Goal: Task Accomplishment & Management: Manage account settings

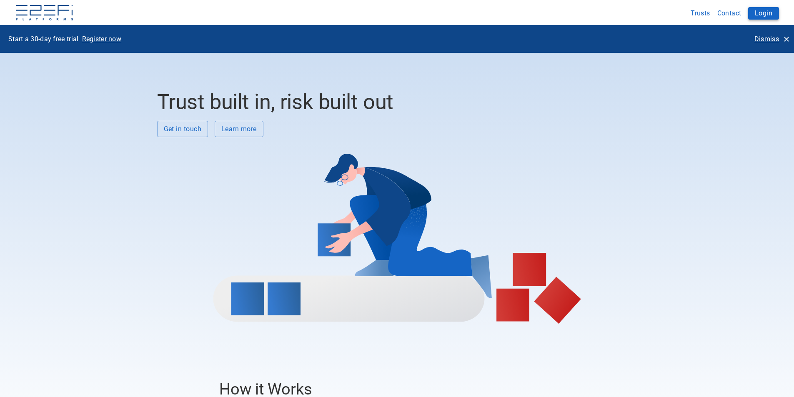
click at [769, 14] on button "Login" at bounding box center [763, 13] width 31 height 13
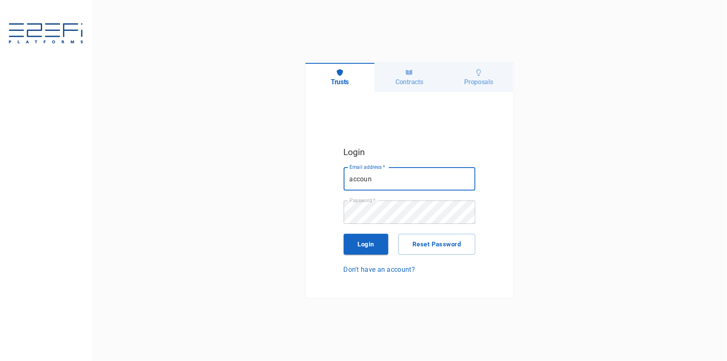
type input "[EMAIL_ADDRESS][DOMAIN_NAME]"
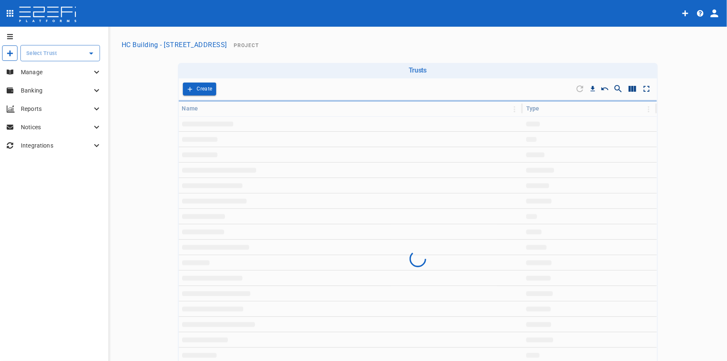
type input "HC Building - Lot 66 Danalgub St"
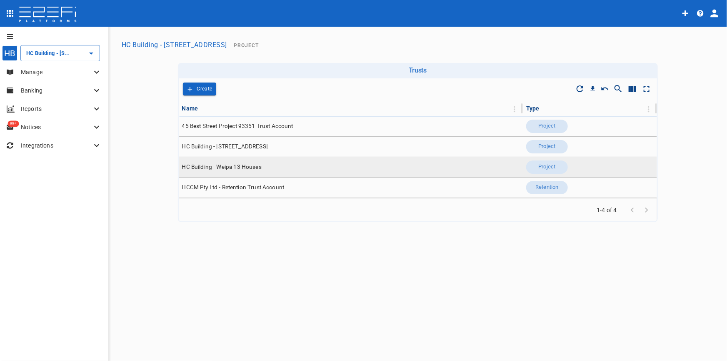
click at [232, 166] on span "HC Building - Weipa 13 Houses" at bounding box center [222, 167] width 80 height 8
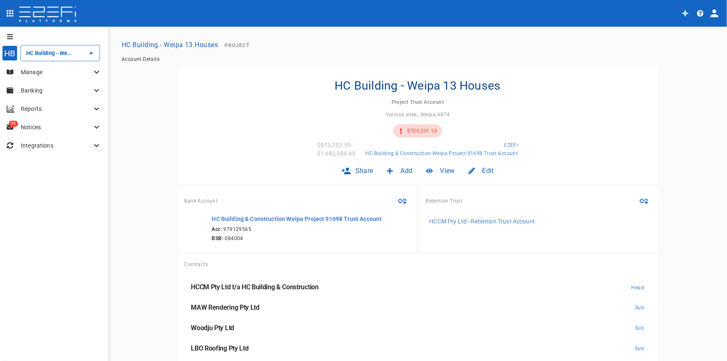
click at [45, 91] on p "Banking" at bounding box center [56, 90] width 71 height 8
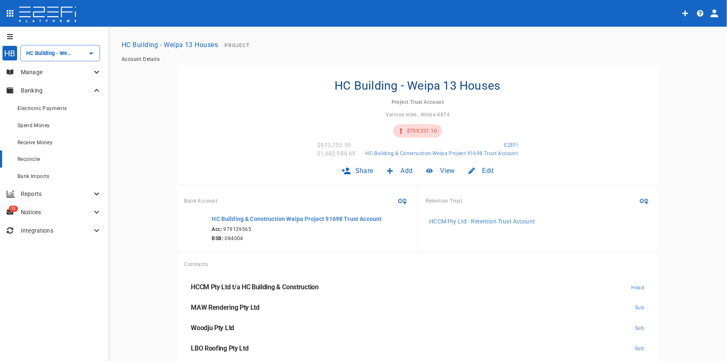
click at [31, 163] on div "Reconcile" at bounding box center [60, 159] width 84 height 10
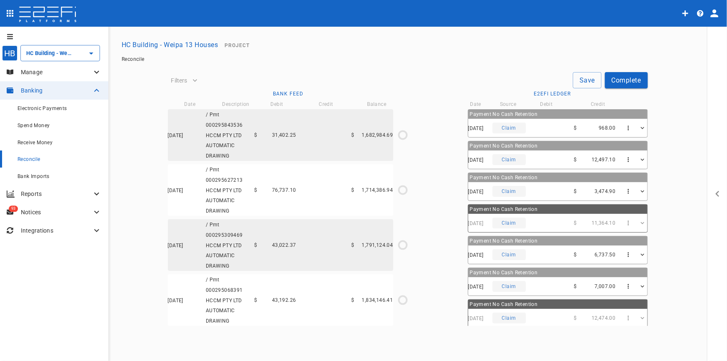
type input "11/04/2025"
type input "17/04/2025"
type input "376,743.69"
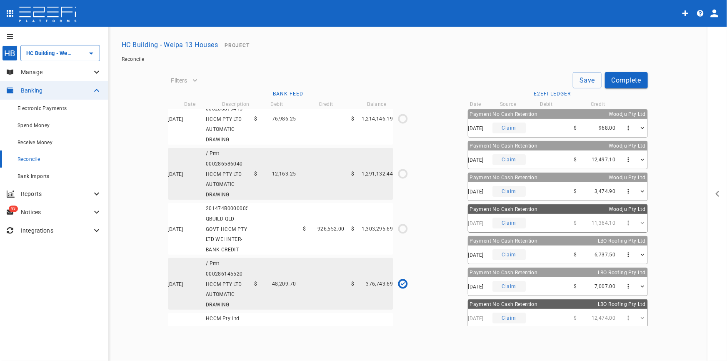
scroll to position [2018, 0]
click at [25, 144] on span "Receive Money" at bounding box center [35, 143] width 35 height 6
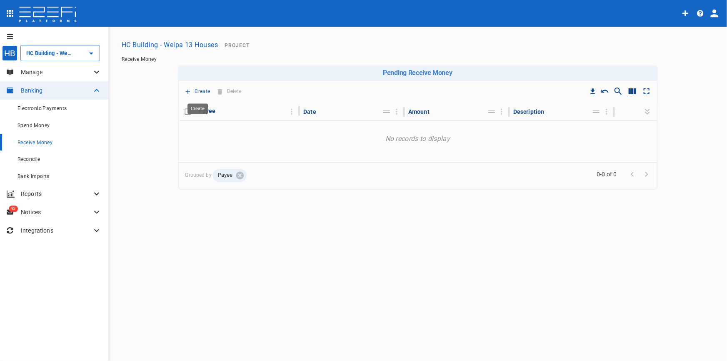
click at [201, 90] on p "Create" at bounding box center [202, 92] width 15 height 10
click at [207, 103] on span "Principal Progress Payment" at bounding box center [230, 106] width 80 height 10
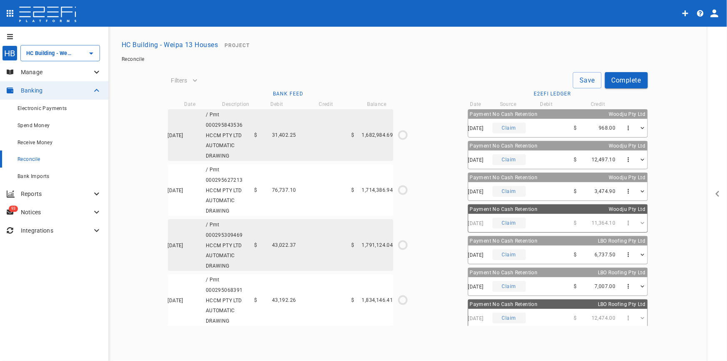
type input "11/04/2025"
type input "17/04/2025"
type input "376,743.69"
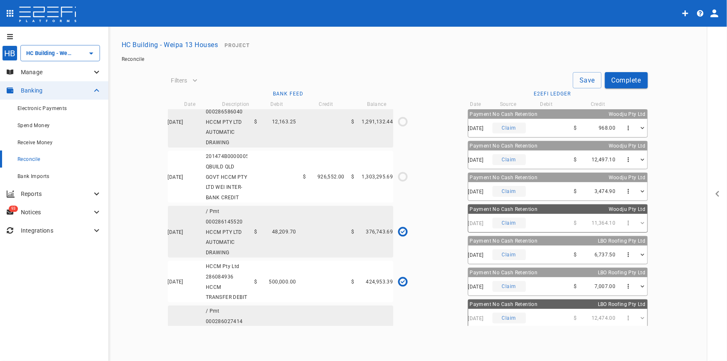
scroll to position [2088, 0]
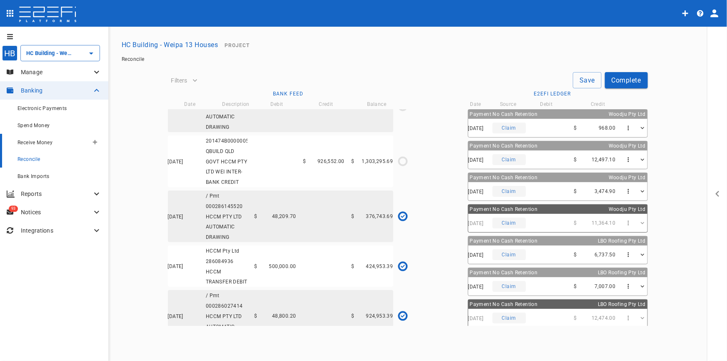
click at [37, 142] on span "Receive Money" at bounding box center [35, 143] width 35 height 6
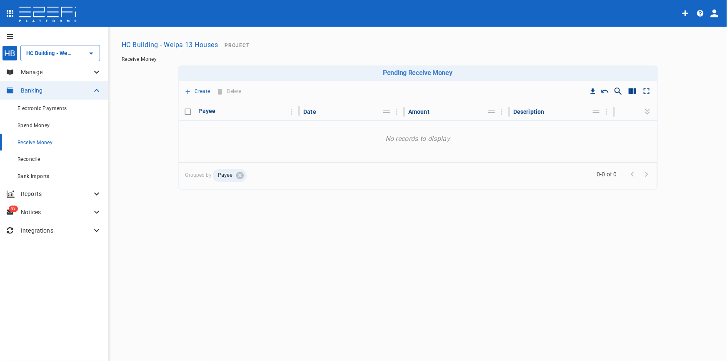
type input "HC Building - Weipa 13 Houses"
click at [193, 92] on button "Create" at bounding box center [198, 91] width 30 height 13
click at [195, 106] on span "Principal Progress Payment" at bounding box center [230, 106] width 80 height 10
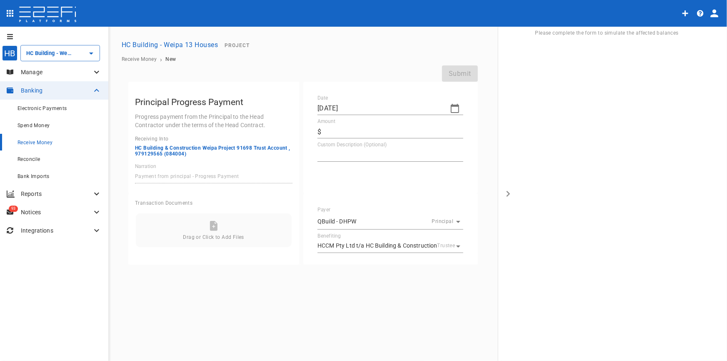
click at [454, 109] on icon "button" at bounding box center [455, 108] width 10 height 10
click at [329, 120] on button "button" at bounding box center [325, 122] width 15 height 15
click at [326, 122] on icon "button" at bounding box center [325, 122] width 7 height 7
click at [326, 123] on icon "button" at bounding box center [325, 122] width 7 height 7
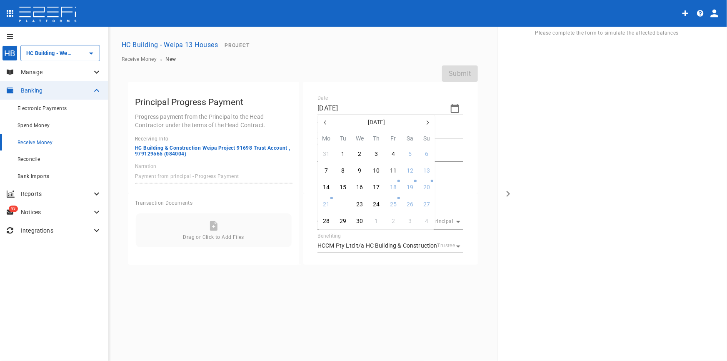
click at [347, 204] on button "22" at bounding box center [343, 204] width 16 height 16
type input "22/04/2025"
click at [332, 138] on input "Amount" at bounding box center [394, 131] width 139 height 13
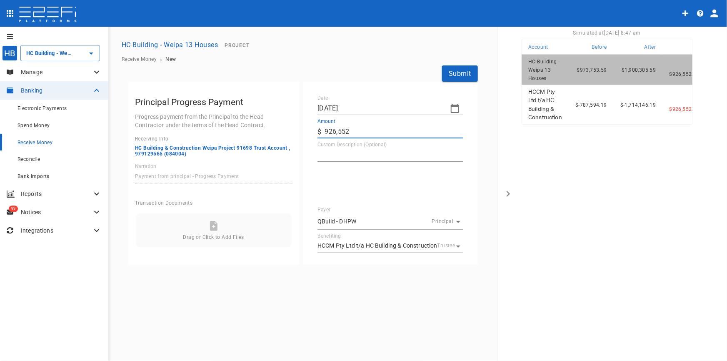
type input "926,552"
click at [353, 157] on textarea "Custom Description (Optional)" at bounding box center [391, 155] width 146 height 10
type textarea "Progress Claim 6"
click at [470, 76] on button "Submit" at bounding box center [460, 73] width 36 height 16
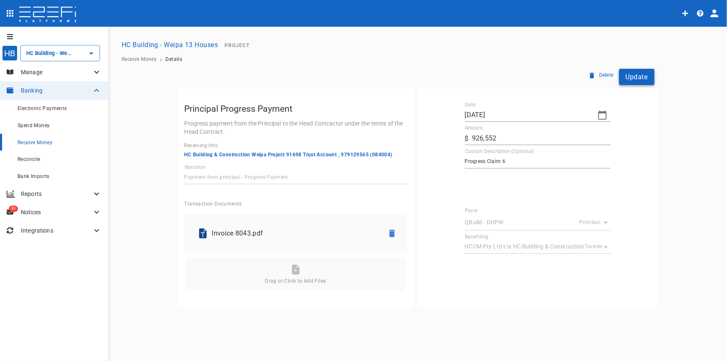
click at [638, 80] on button "Update" at bounding box center [636, 77] width 35 height 16
click at [38, 159] on span "Reconcile" at bounding box center [29, 159] width 23 height 6
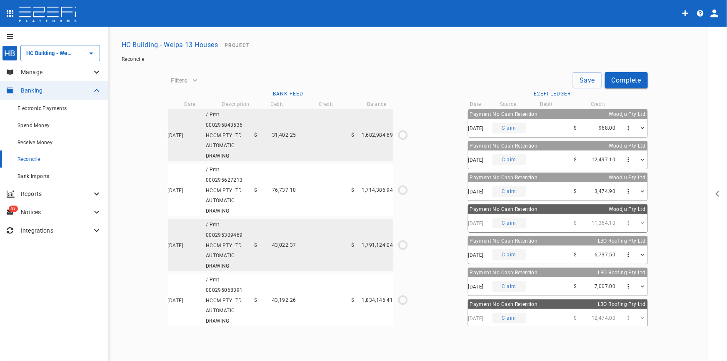
type input "11/04/2025"
type input "17/04/2025"
type input "376,743.69"
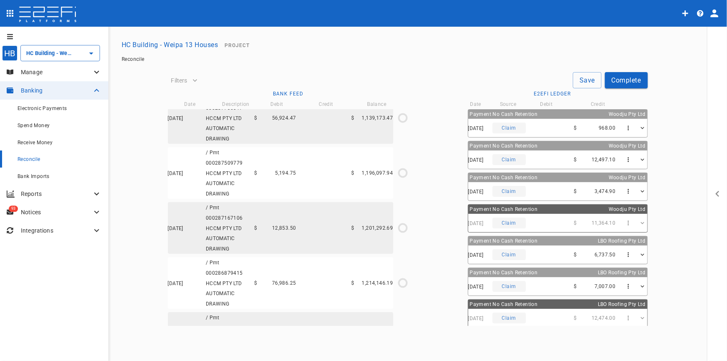
scroll to position [2126, 0]
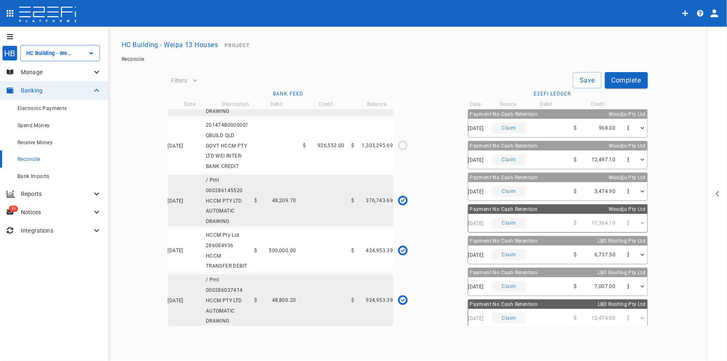
click at [319, 151] on div "22/04/2025 201474B00000056338 QBUILD QLD GOVT HCCM PTY LTD WEI INTER-BANK CREDI…" at bounding box center [281, 146] width 226 height 52
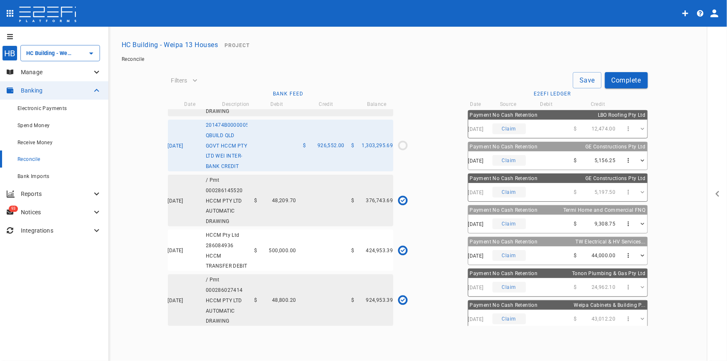
scroll to position [254, 0]
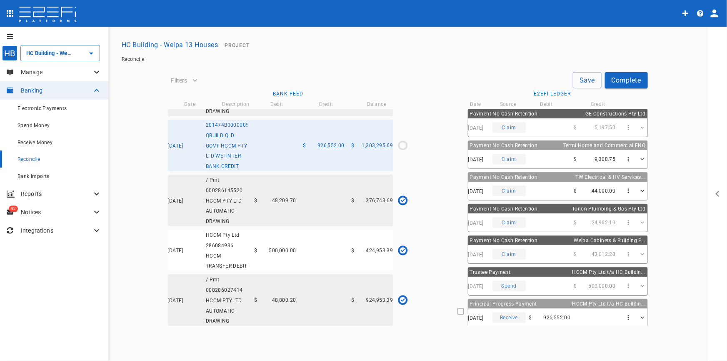
click at [524, 319] on div "22/04/2025 Receive $ 926,552.00" at bounding box center [558, 317] width 179 height 18
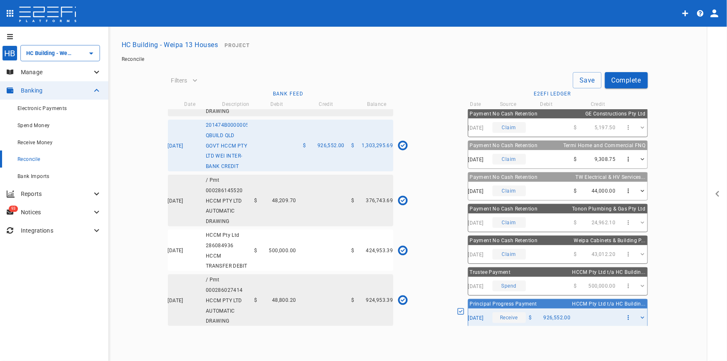
type input "22/04/2025"
type input "1,303,295.69"
click at [592, 79] on button "Save" at bounding box center [587, 80] width 29 height 16
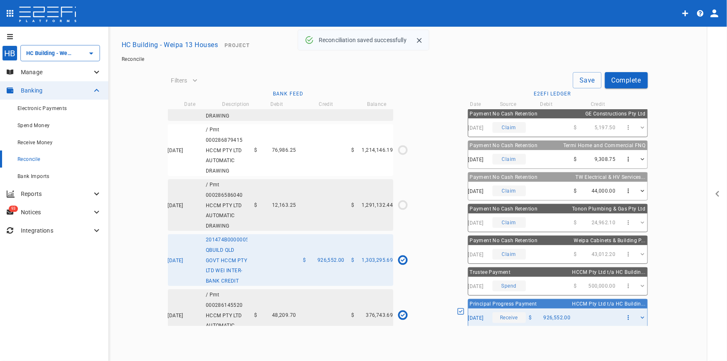
scroll to position [1975, 0]
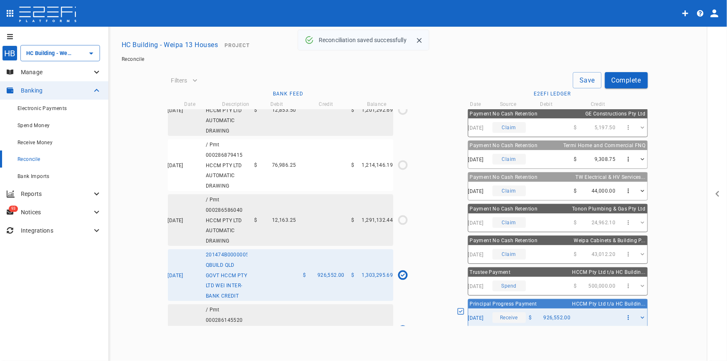
click at [283, 246] on div "24/04/2025 / Pmt 000286586040 HCCM PTY LTD AUTOMATIC DRAWING $ 12,163.25 $ 1,29…" at bounding box center [281, 220] width 226 height 52
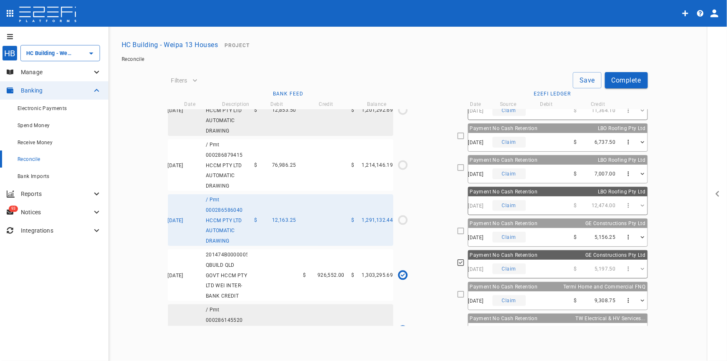
scroll to position [113, 0]
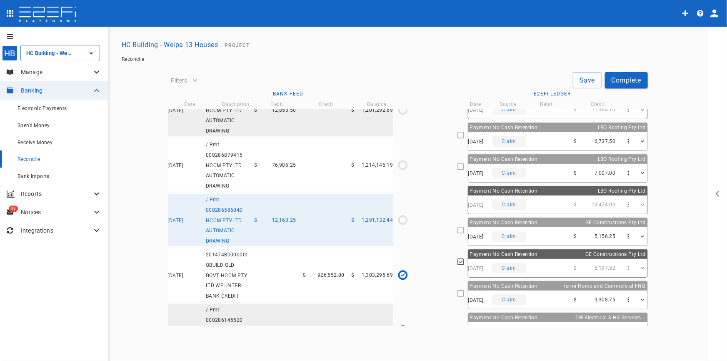
click at [531, 224] on div "Payment No Cash Retention GE Constructions Pty Ltd" at bounding box center [558, 222] width 179 height 9
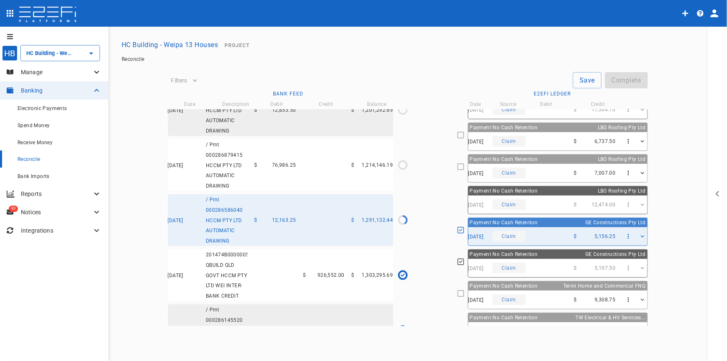
type input "24/04/2025"
type input "1,291,132.44"
click at [534, 164] on div "06/05/2025 Claim $ 7,007.00" at bounding box center [558, 173] width 179 height 18
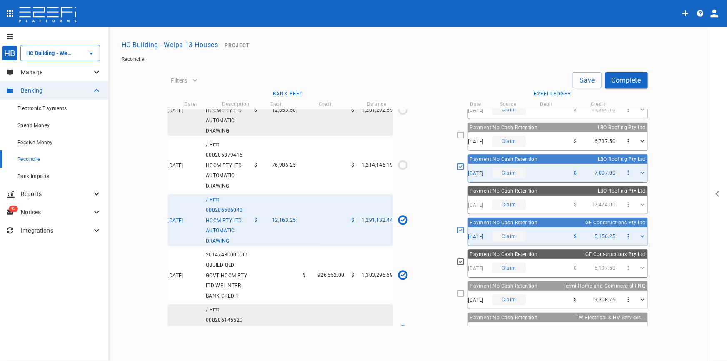
click at [586, 78] on button "Save" at bounding box center [587, 80] width 29 height 16
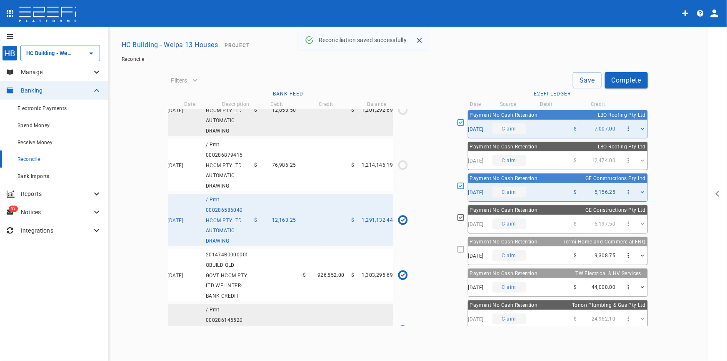
scroll to position [189, 0]
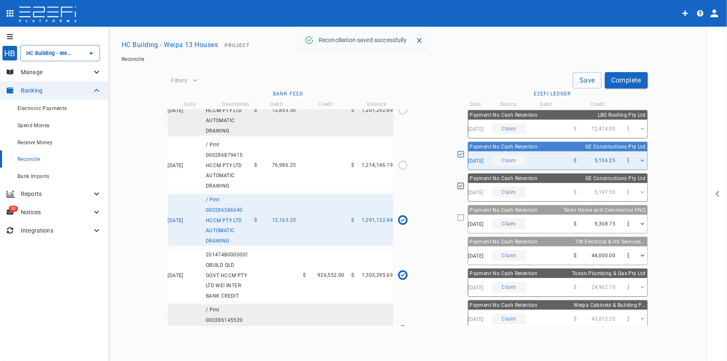
click at [520, 209] on span "Payment No Cash Retention" at bounding box center [504, 210] width 68 height 6
click at [305, 179] on div "29/04/2025 / Pmt 000286879415 HCCM PTY LTD AUTOMATIC DRAWING $ 76,986.25 $ 1,21…" at bounding box center [281, 165] width 226 height 52
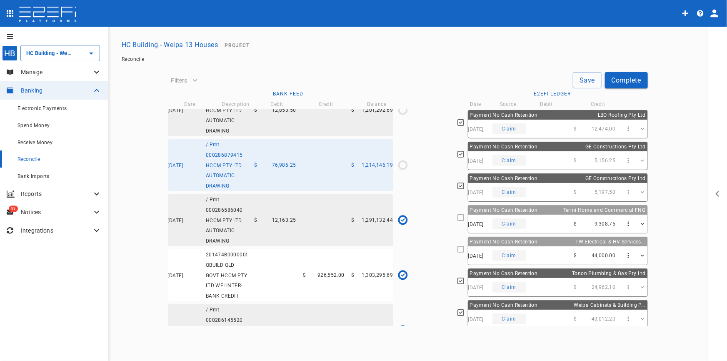
click at [529, 221] on div "14/04/2025 Claim $ 9,308.75" at bounding box center [558, 224] width 179 height 18
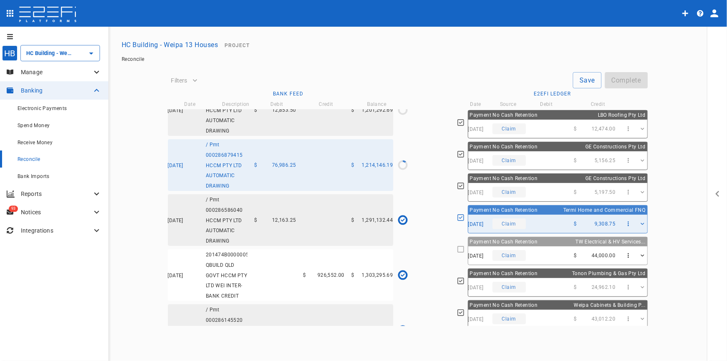
type input "29/04/2025"
click at [533, 248] on div "01/05/2025 Claim $ 44,000.00" at bounding box center [558, 255] width 179 height 18
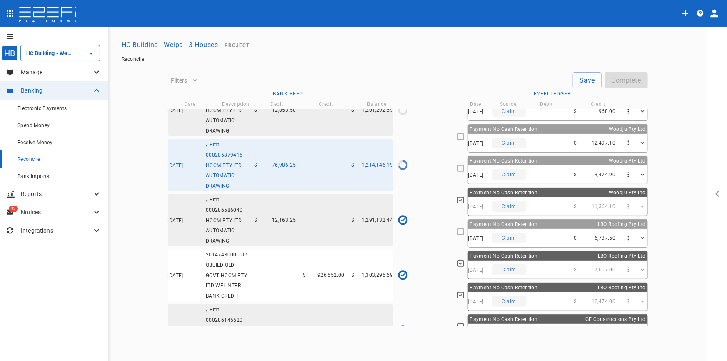
scroll to position [0, 0]
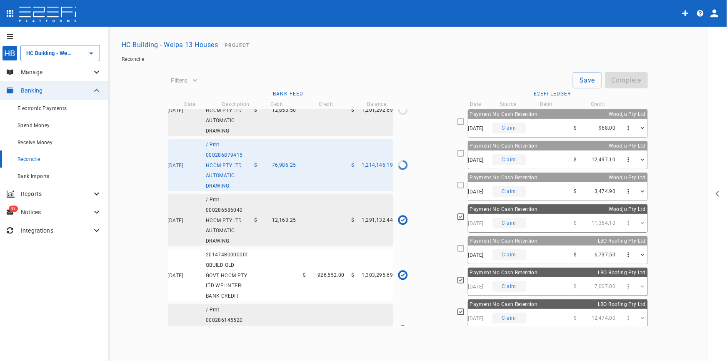
click at [549, 150] on div "29/04/2025 Claim $ 12,497.10" at bounding box center [558, 159] width 179 height 18
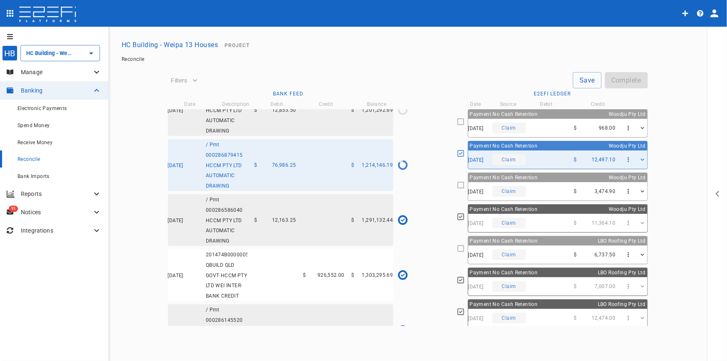
click at [547, 128] on div "29/04/2025 Claim $ 968.00" at bounding box center [558, 128] width 179 height 18
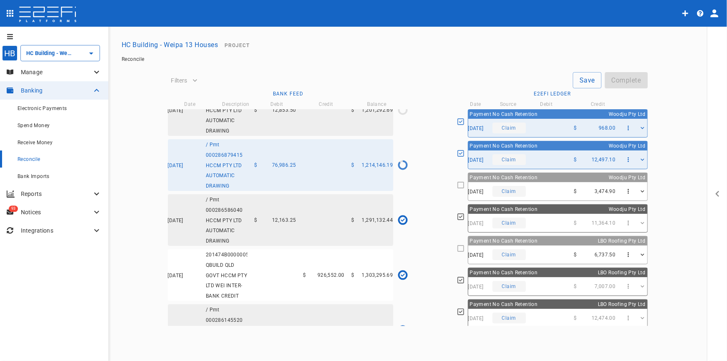
click at [558, 183] on div "26/05/2025 Claim $ 3,474.90" at bounding box center [558, 191] width 179 height 18
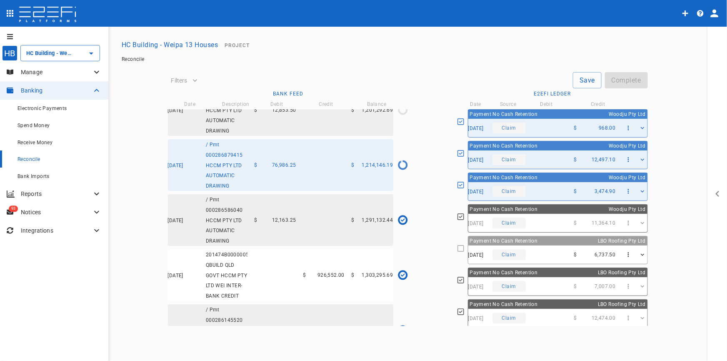
click at [514, 247] on div "12/05/2025 Claim $ 6,737.50" at bounding box center [558, 255] width 179 height 18
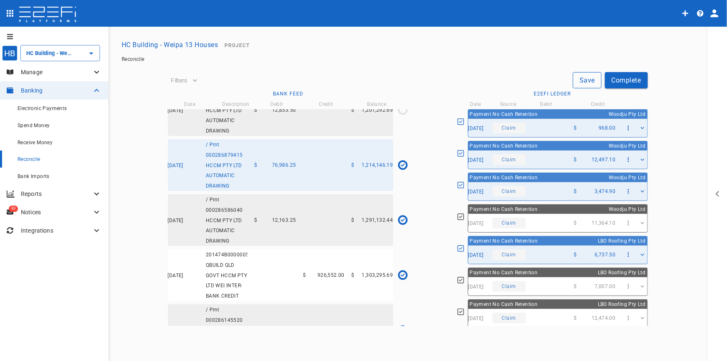
click at [590, 77] on button "Save" at bounding box center [587, 80] width 29 height 16
click at [629, 83] on button "Complete" at bounding box center [626, 80] width 43 height 16
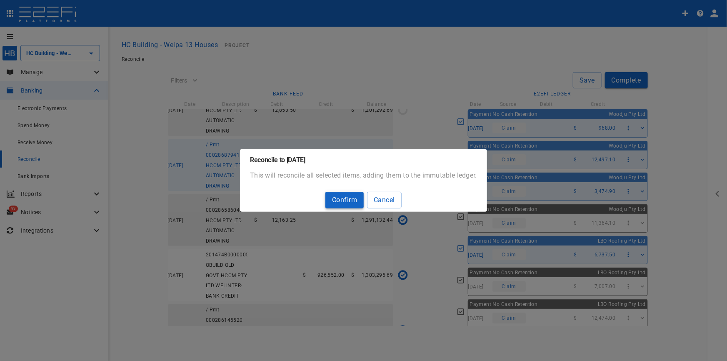
click at [346, 201] on button "Confirm" at bounding box center [345, 200] width 38 height 16
type input "973,753.59"
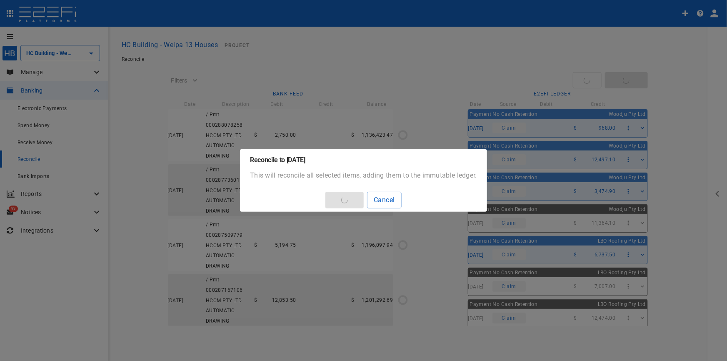
type input "[DATE]"
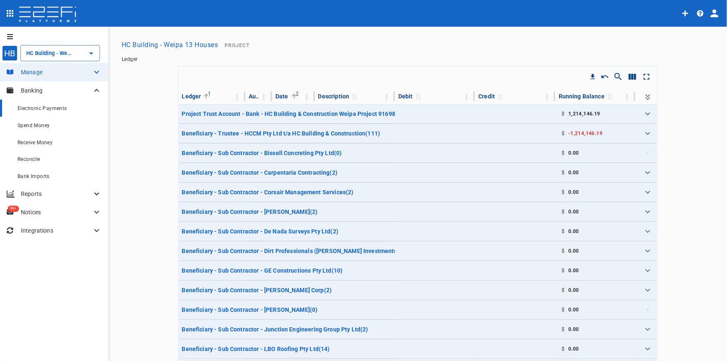
click at [34, 107] on span "Electronic Payments" at bounding box center [43, 108] width 50 height 6
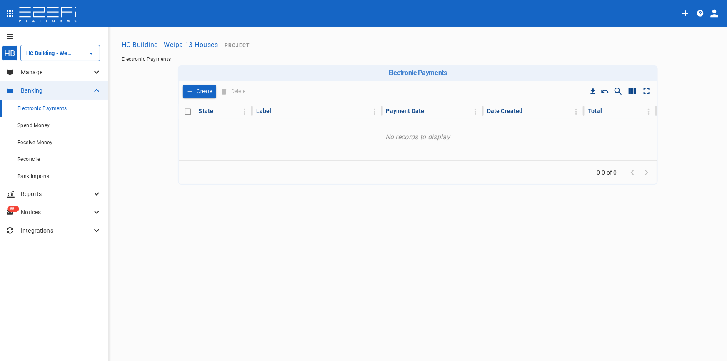
type input "HC Building - Weipa 13 Houses"
click at [39, 123] on span "Spend Money" at bounding box center [34, 126] width 32 height 6
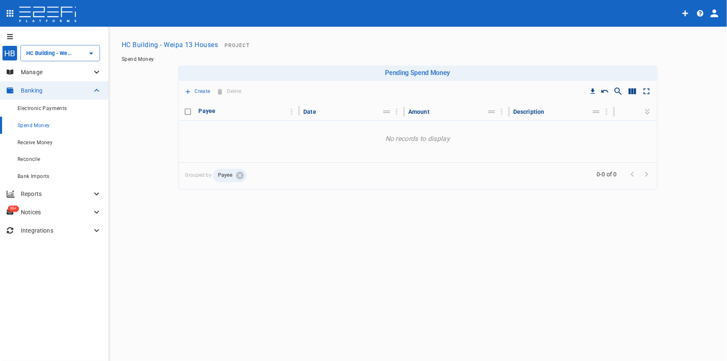
click at [199, 87] on button "Create" at bounding box center [198, 91] width 30 height 13
click at [205, 138] on span "Trustee Payment" at bounding box center [215, 139] width 50 height 10
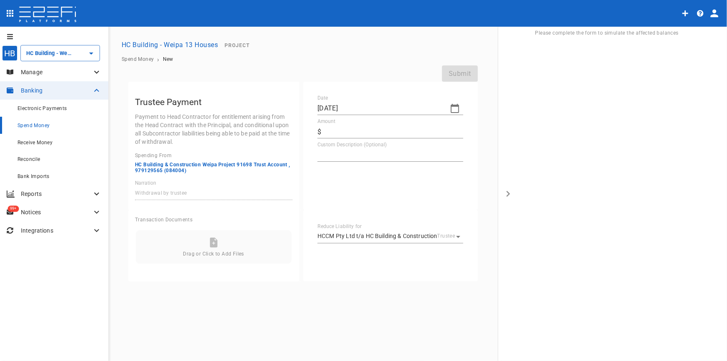
click at [454, 108] on icon "button" at bounding box center [455, 108] width 10 height 10
drag, startPoint x: 324, startPoint y: 119, endPoint x: 324, endPoint y: 123, distance: 4.2
click at [323, 120] on icon "button" at bounding box center [325, 122] width 7 height 7
click at [324, 123] on icon "button" at bounding box center [325, 122] width 7 height 7
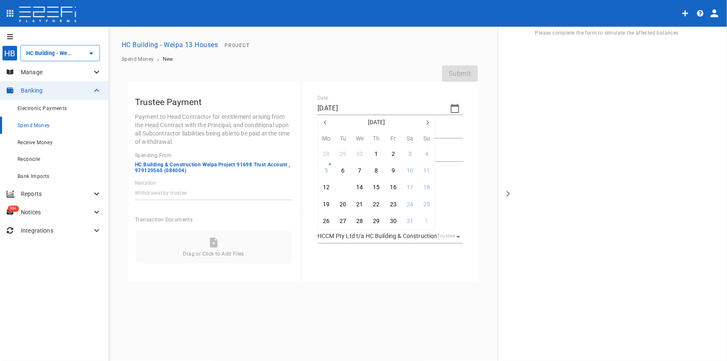
click at [343, 186] on div "13" at bounding box center [343, 187] width 7 height 9
type input "[DATE]"
click at [342, 129] on input "Amount" at bounding box center [394, 131] width 139 height 13
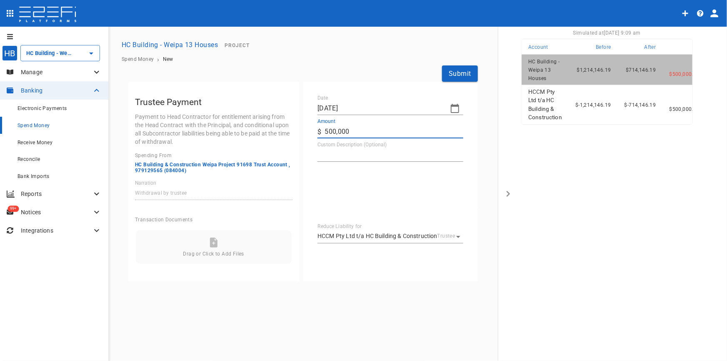
type input "500,000"
click at [351, 153] on textarea "Custom Description (Optional)" at bounding box center [391, 155] width 146 height 10
type textarea "Payment to HCCM"
click at [466, 75] on button "Submit" at bounding box center [460, 73] width 36 height 16
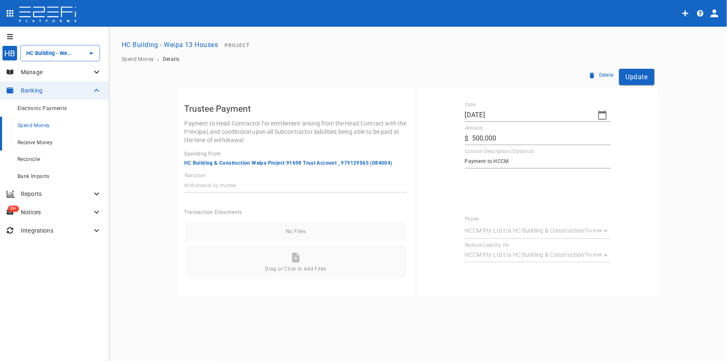
click at [38, 142] on span "Receive Money" at bounding box center [35, 143] width 35 height 6
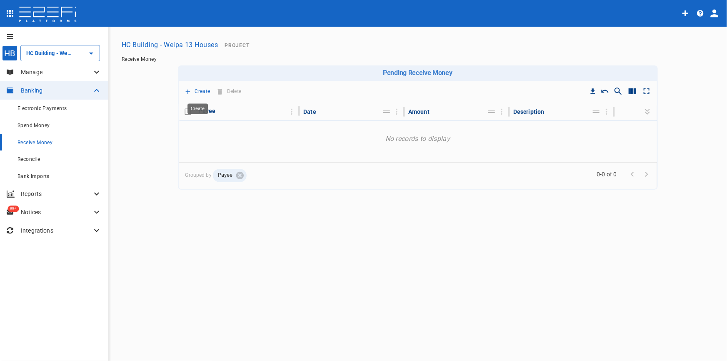
click at [187, 90] on icon "Create" at bounding box center [188, 92] width 8 height 8
click at [199, 104] on span "Principal Progress Payment" at bounding box center [230, 106] width 80 height 10
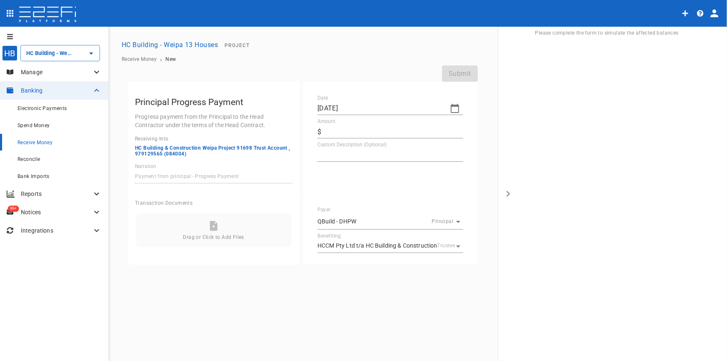
click at [455, 109] on icon "button" at bounding box center [455, 108] width 10 height 10
click at [325, 124] on icon "button" at bounding box center [325, 122] width 7 height 7
click at [325, 123] on icon "button" at bounding box center [325, 122] width 2 height 4
click at [325, 123] on icon "button" at bounding box center [325, 122] width 7 height 7
click at [396, 219] on div "30" at bounding box center [393, 221] width 7 height 9
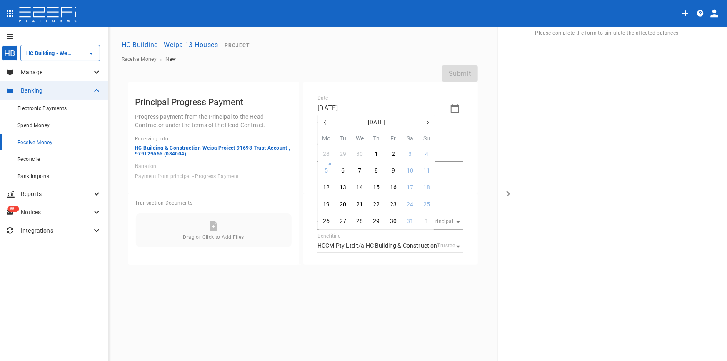
type input "[DATE]"
click at [341, 128] on input "Amount" at bounding box center [394, 131] width 139 height 13
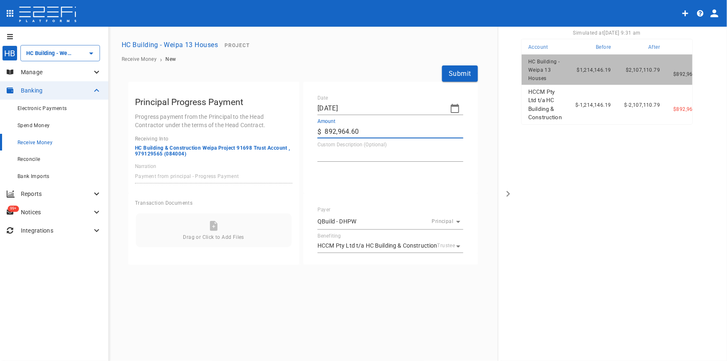
type input "892,964.6"
click at [356, 154] on textarea "Custom Description (Optional)" at bounding box center [391, 155] width 146 height 10
type textarea "Progress Claim 7"
click at [463, 73] on button "Submit" at bounding box center [460, 73] width 36 height 16
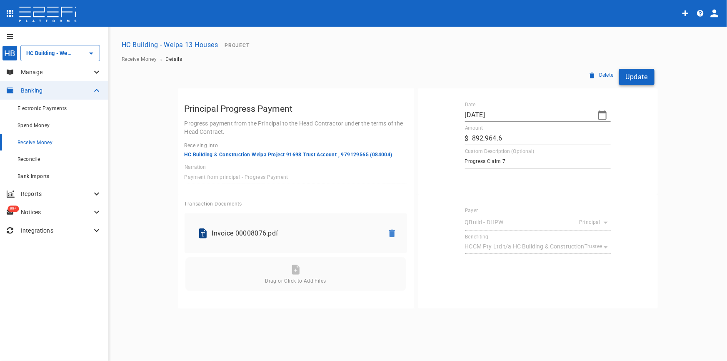
click at [637, 79] on button "Update" at bounding box center [636, 77] width 35 height 16
click at [39, 156] on div "Reconcile" at bounding box center [60, 159] width 84 height 10
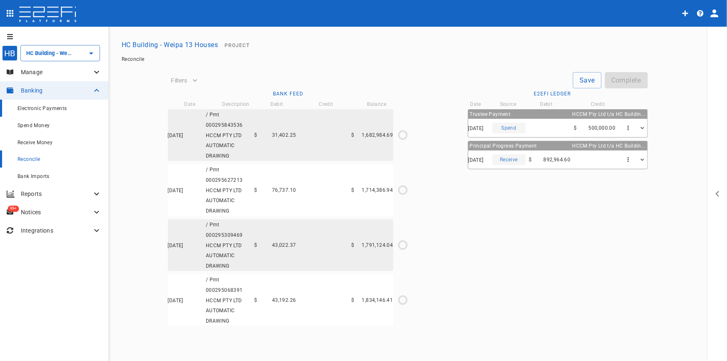
click at [37, 111] on span "Electronic Payments" at bounding box center [43, 108] width 50 height 6
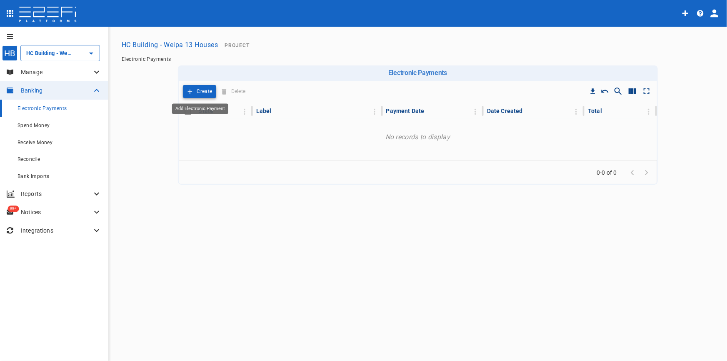
click at [194, 90] on button "Create" at bounding box center [200, 91] width 34 height 13
click at [44, 73] on p "Manage" at bounding box center [56, 72] width 71 height 8
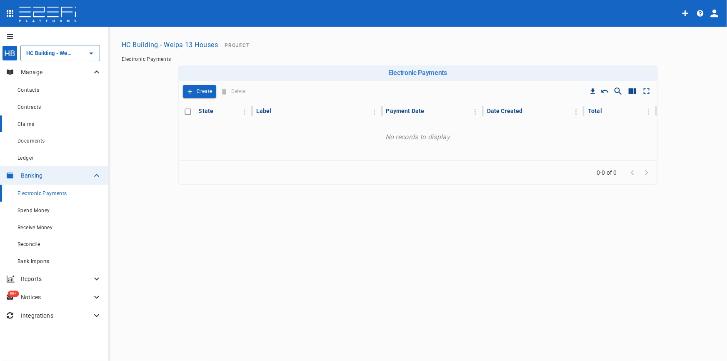
click at [34, 128] on div "Claims" at bounding box center [60, 124] width 84 height 10
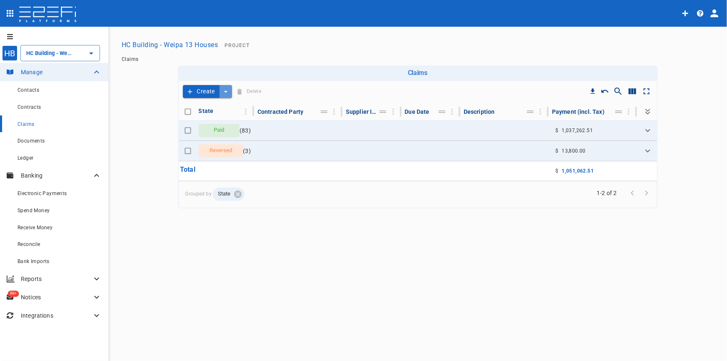
click at [225, 91] on icon "create claim type options" at bounding box center [225, 92] width 3 height 2
click at [217, 103] on span "Smart Create" at bounding box center [207, 106] width 36 height 10
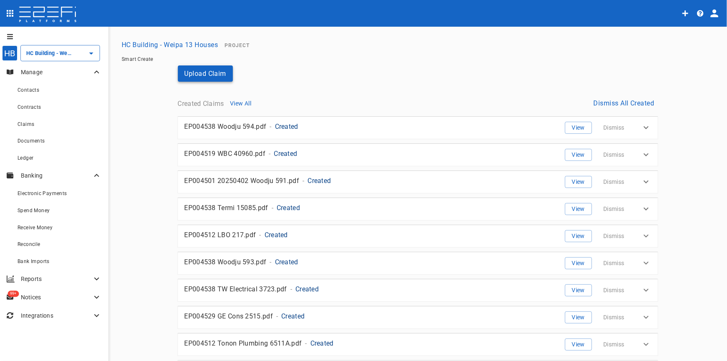
click at [201, 76] on button "Upload Claim" at bounding box center [205, 73] width 55 height 16
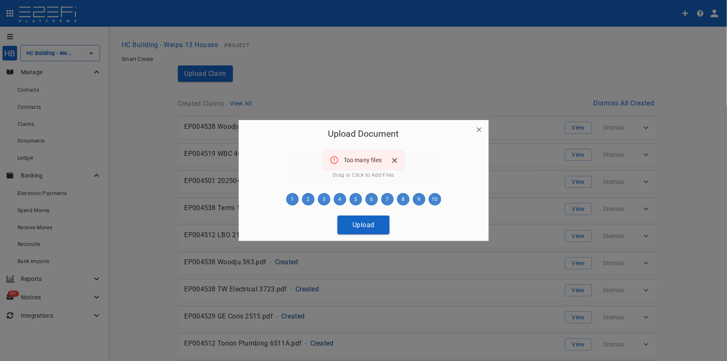
click at [396, 159] on icon "Close" at bounding box center [394, 160] width 5 height 5
click at [480, 127] on icon "button" at bounding box center [479, 129] width 8 height 8
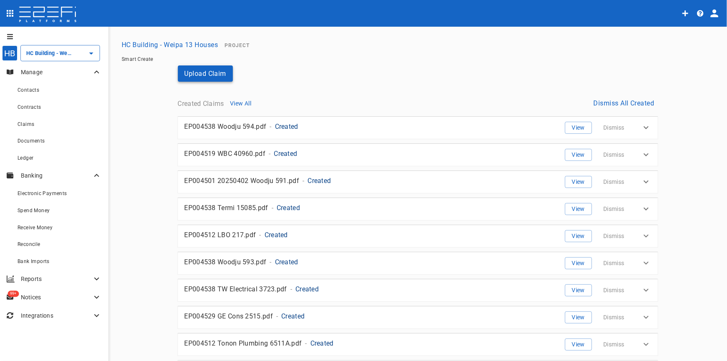
click at [204, 65] on button "Upload Claim" at bounding box center [205, 73] width 55 height 16
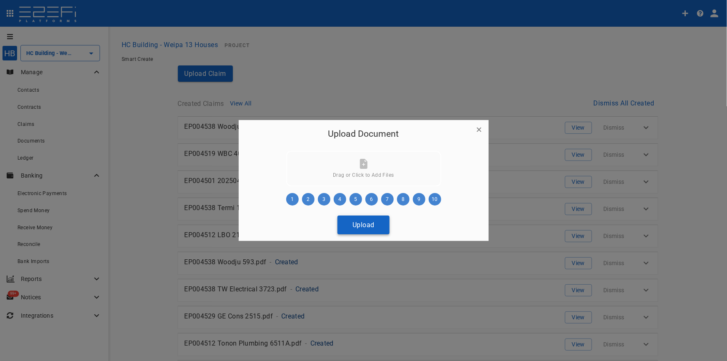
click at [362, 219] on button "Upload" at bounding box center [364, 225] width 52 height 19
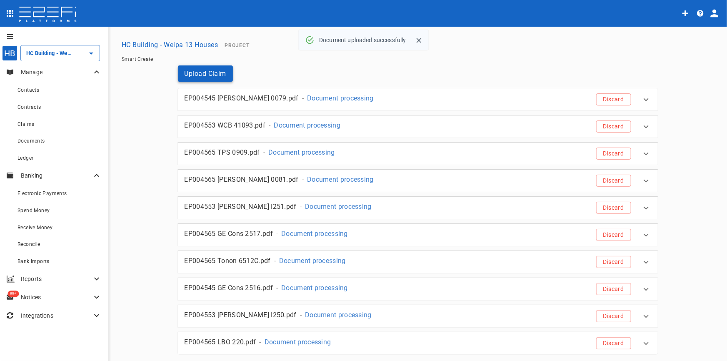
click at [195, 72] on button "Upload Claim" at bounding box center [205, 73] width 55 height 16
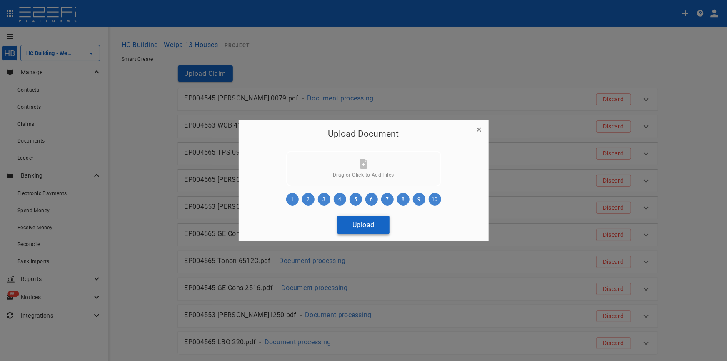
click at [375, 229] on button "Upload" at bounding box center [364, 225] width 52 height 19
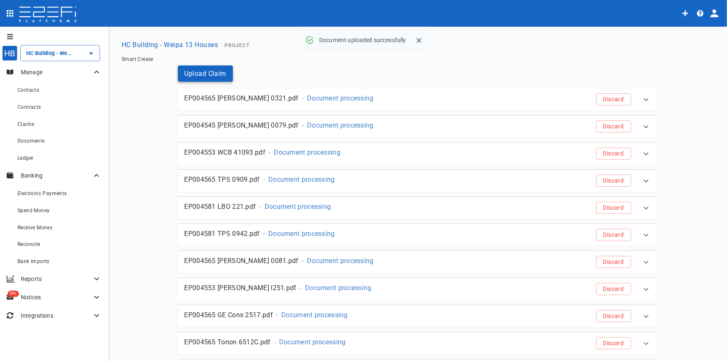
click at [198, 75] on button "Upload Claim" at bounding box center [205, 73] width 55 height 16
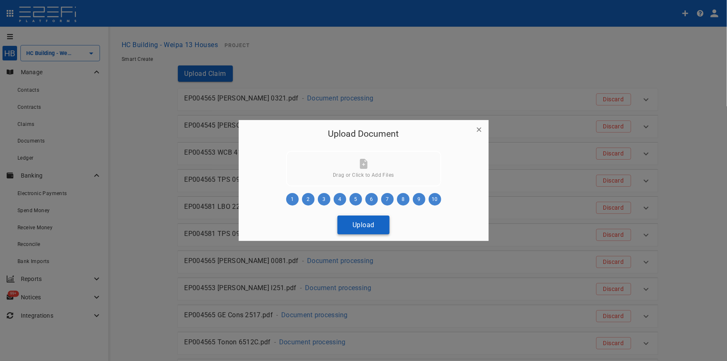
click at [365, 229] on button "Upload" at bounding box center [364, 225] width 52 height 19
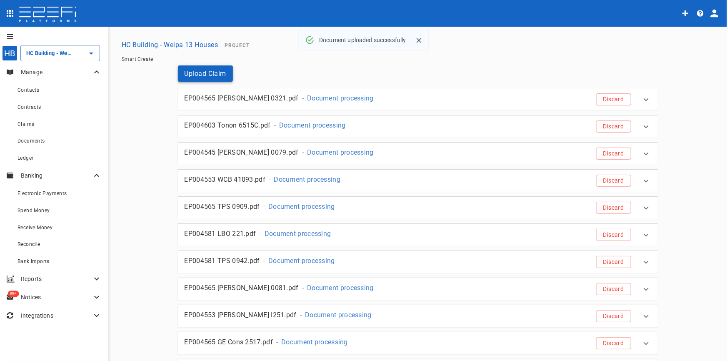
click at [185, 67] on button "Upload Claim" at bounding box center [205, 73] width 55 height 16
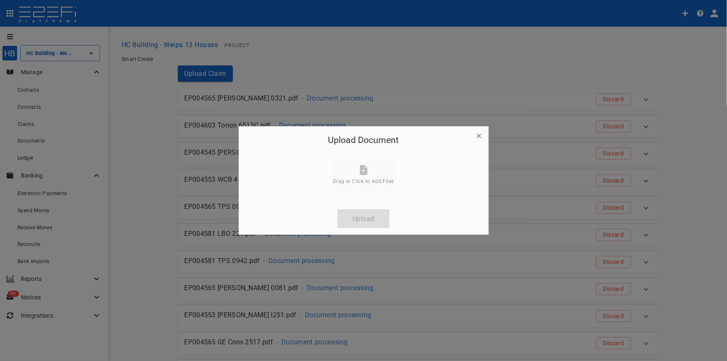
click at [359, 180] on span "Drag or Click to Add Files" at bounding box center [363, 181] width 61 height 6
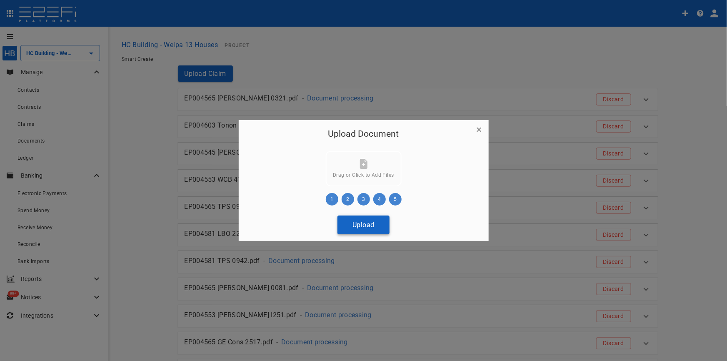
click at [358, 226] on button "Upload" at bounding box center [364, 225] width 52 height 19
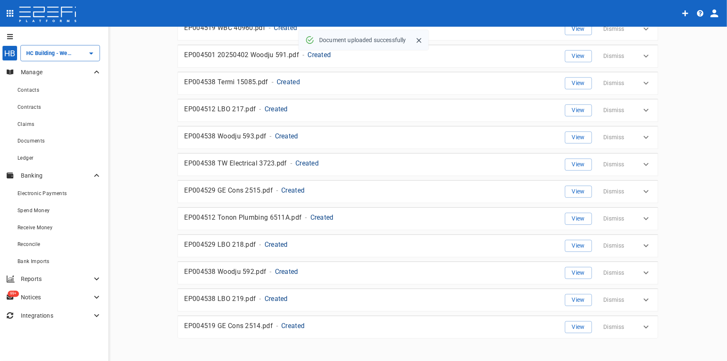
scroll to position [842, 0]
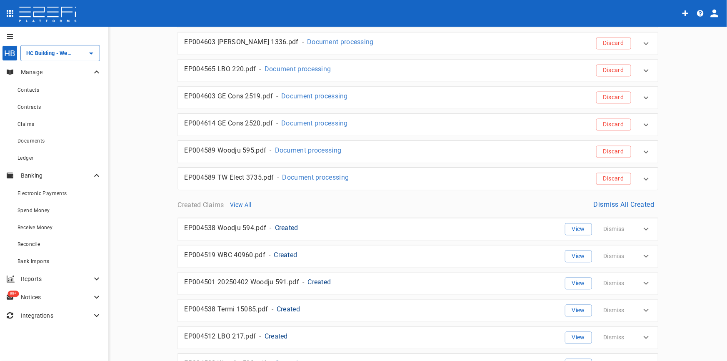
click at [642, 200] on button "Dismiss All Created" at bounding box center [625, 204] width 68 height 16
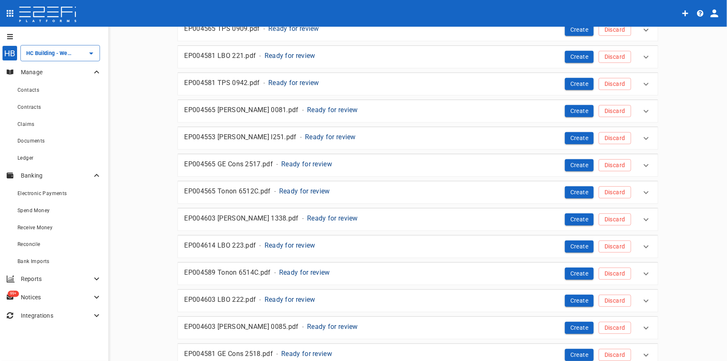
scroll to position [0, 0]
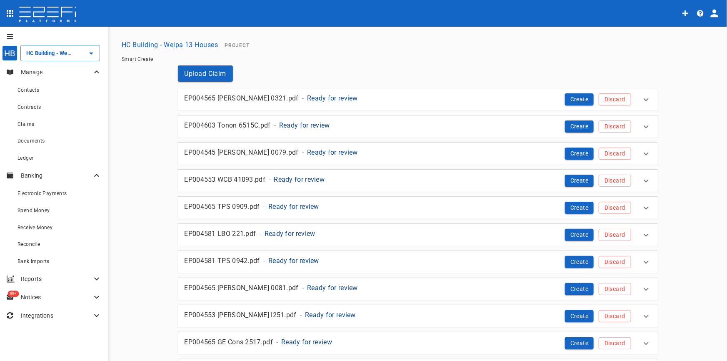
click at [307, 98] on p "Ready for review" at bounding box center [332, 98] width 51 height 10
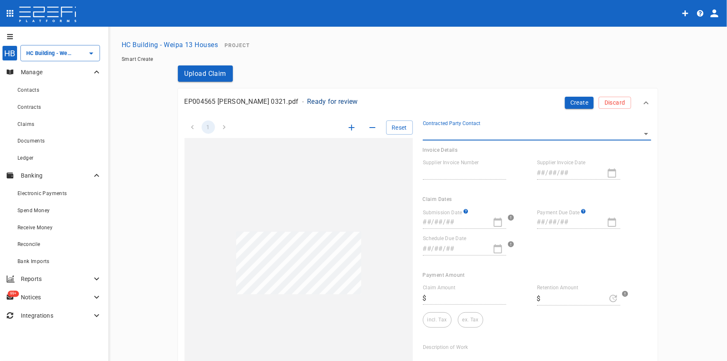
type input "INV-0321"
type input "[DATE]"
type textarea "Costello Plastering provided plastering services for repointing cornice and pat…"
type input "1,320"
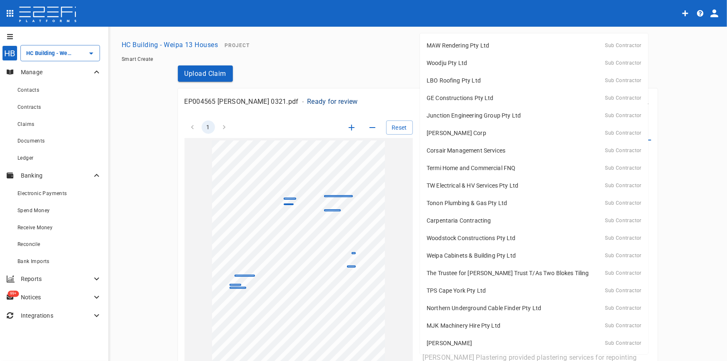
click at [643, 135] on body "HB HC Building - Weipa 13 Houses ​ Manage Contacts Contracts Claims Documents L…" at bounding box center [363, 180] width 727 height 361
click at [680, 134] on div at bounding box center [363, 180] width 727 height 361
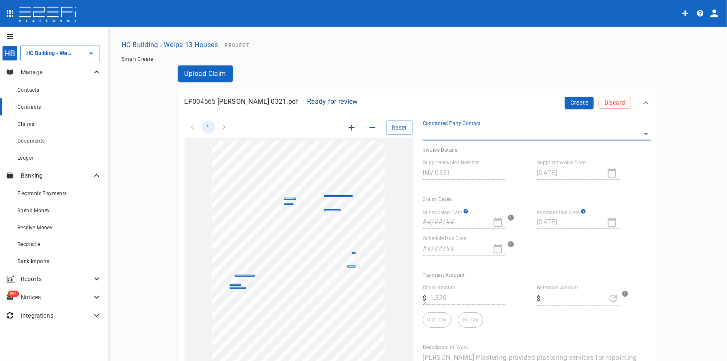
click at [38, 108] on span "Contracts" at bounding box center [30, 107] width 24 height 6
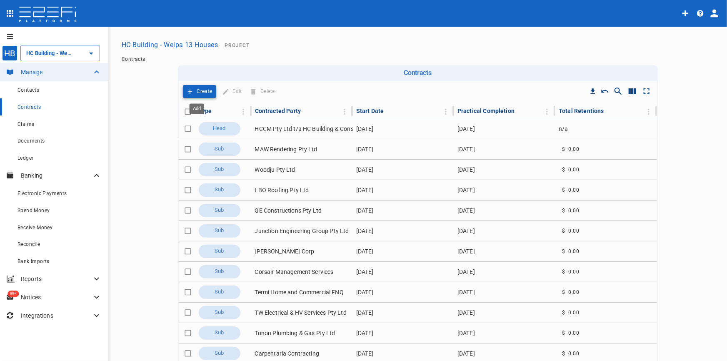
click at [191, 89] on button "Create" at bounding box center [200, 91] width 34 height 13
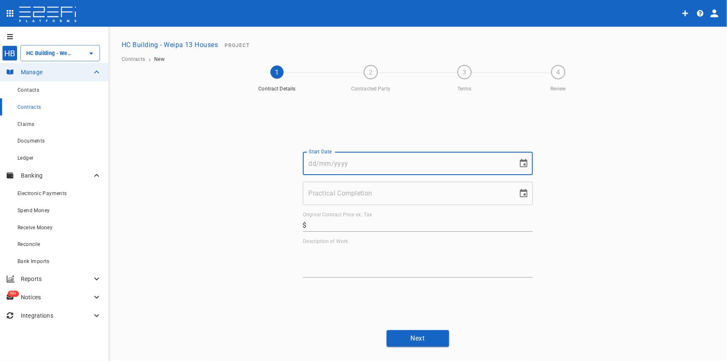
click at [361, 170] on input "Start Date" at bounding box center [407, 163] width 209 height 23
type input "1"
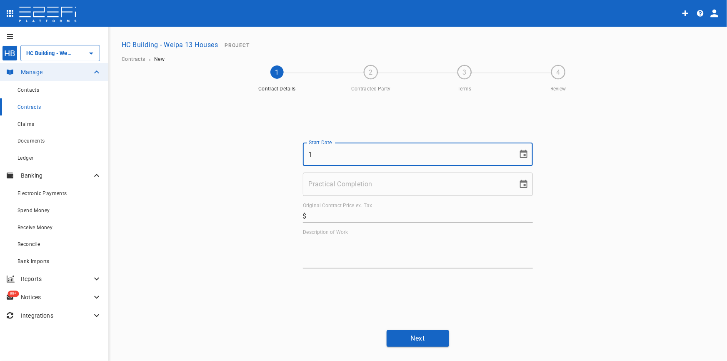
scroll to position [10, 0]
type input "[DATE]"
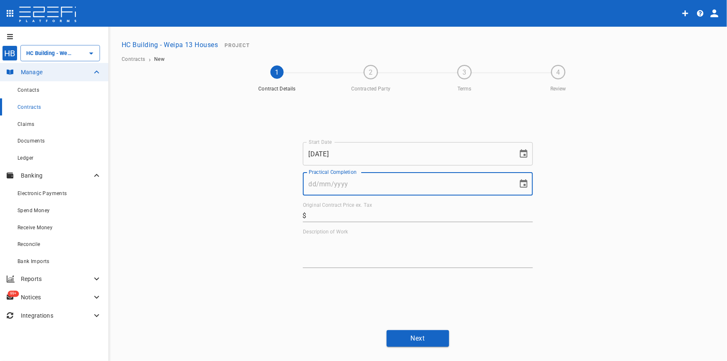
click at [343, 183] on input "Practical Completion" at bounding box center [407, 183] width 209 height 23
type input "31/10/2025"
click at [341, 224] on div "Start Date 01/05/2025 Start Date Practical Completion 31/10/2025 Practical Comp…" at bounding box center [418, 205] width 230 height 126
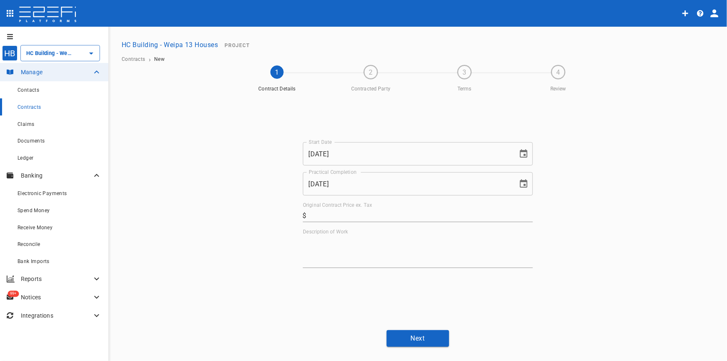
click at [344, 219] on input "Original Contract Price ex. Tax" at bounding box center [421, 215] width 223 height 13
drag, startPoint x: 346, startPoint y: 213, endPoint x: 282, endPoint y: 225, distance: 64.8
click at [282, 225] on div "Start Date 01/05/2025 Start Date Practical Completion 31/10/2025 Practical Comp…" at bounding box center [418, 210] width 500 height 228
type input "25,000"
click at [370, 248] on textarea "Description of Work" at bounding box center [418, 251] width 230 height 29
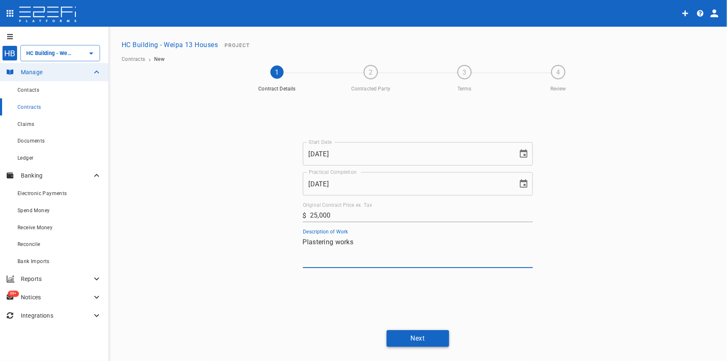
type textarea "Plastering works"
click at [421, 338] on button "Next" at bounding box center [418, 338] width 63 height 16
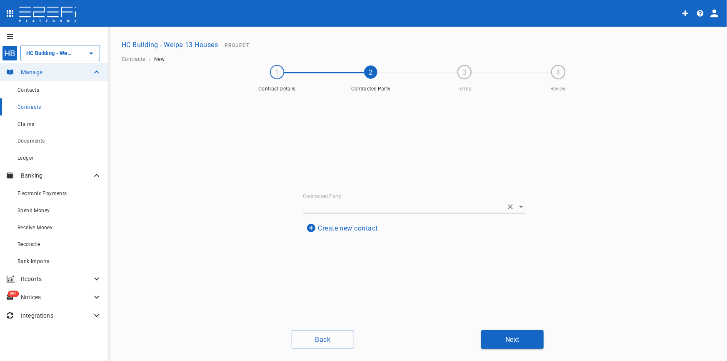
click at [518, 205] on icon "Open" at bounding box center [521, 207] width 10 height 10
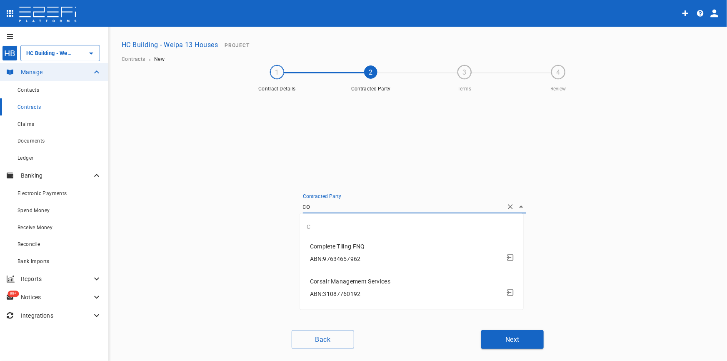
type input "c"
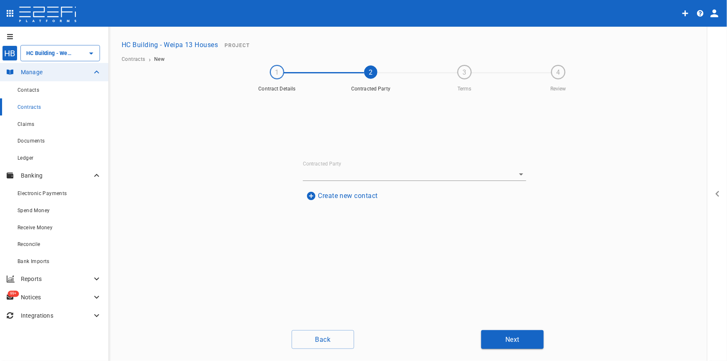
click at [357, 200] on button "Create new contact" at bounding box center [342, 196] width 78 height 16
click at [333, 142] on input "Name" at bounding box center [414, 145] width 203 height 13
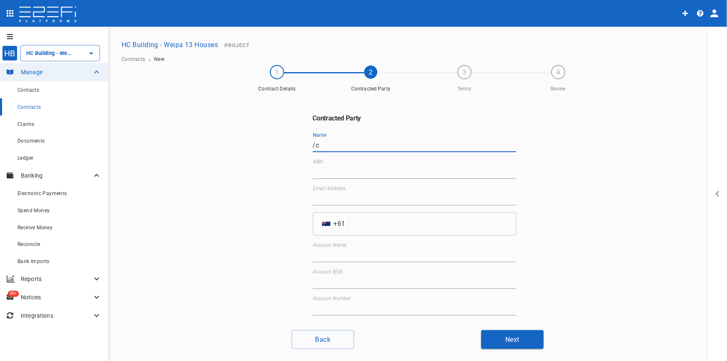
type input "/"
type input "[PERSON_NAME] Plastering Qld Pty Ltd"
click at [408, 171] on input "ABN" at bounding box center [414, 171] width 203 height 13
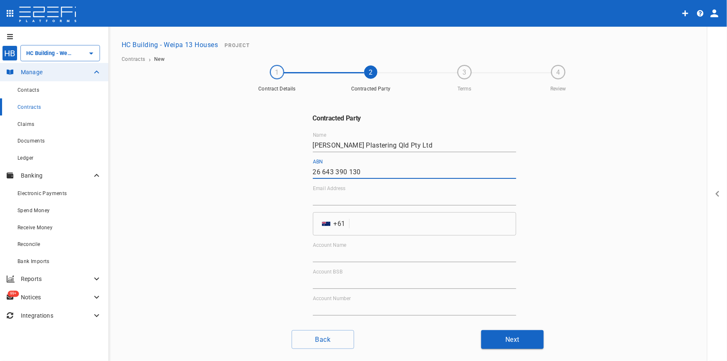
type input "26 643 390 130"
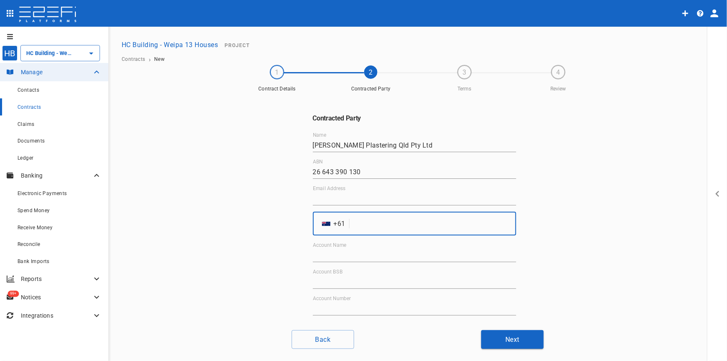
click at [427, 224] on input "tel" at bounding box center [434, 223] width 163 height 23
type input "481123733"
click at [366, 243] on div "Account Name" at bounding box center [414, 252] width 203 height 20
click at [361, 251] on input "Account Name" at bounding box center [414, 255] width 203 height 13
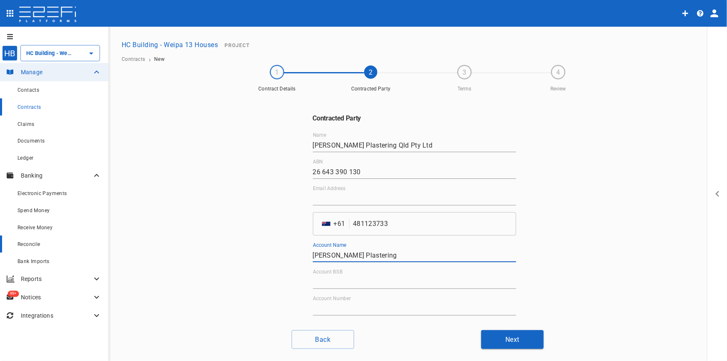
type input "Costello Plastering"
click at [363, 283] on input "Account BSB" at bounding box center [414, 282] width 203 height 13
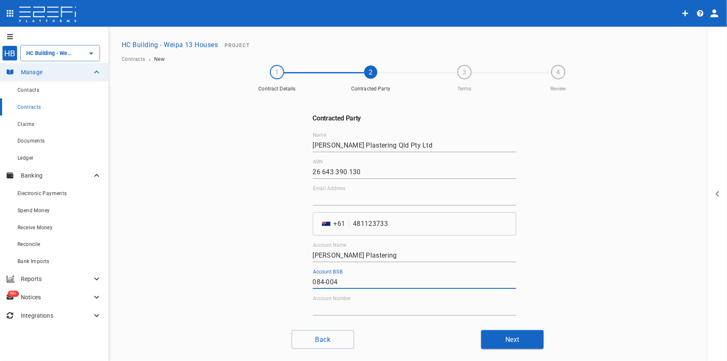
type input "084-004"
click at [374, 315] on div "Contracted Party Name Costello Plastering Qld Pty Ltd ABN 26 643 390 130 Email …" at bounding box center [414, 215] width 223 height 238
click at [372, 311] on input "Account Number" at bounding box center [414, 308] width 203 height 13
click at [361, 306] on input "Account Number" at bounding box center [414, 308] width 203 height 13
paste input "576699854"
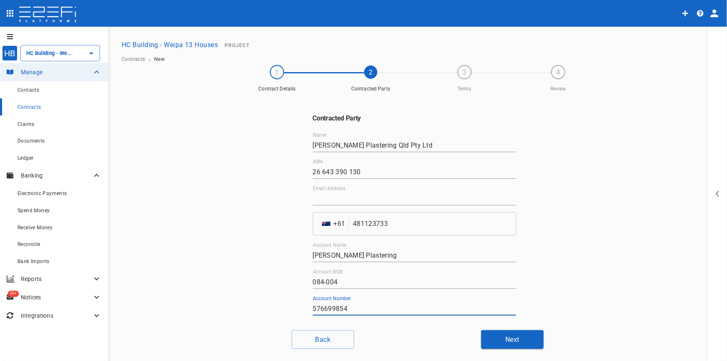
type input "576699854"
drag, startPoint x: 381, startPoint y: 254, endPoint x: 156, endPoint y: 256, distance: 225.1
click at [157, 256] on div "1 Contract Details 2 Contracted Party 3 Terms 4 Review Contracted Party Name Co…" at bounding box center [417, 206] width 599 height 283
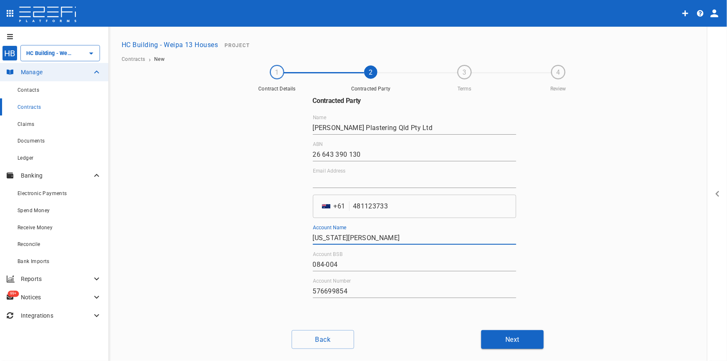
scroll to position [33, 0]
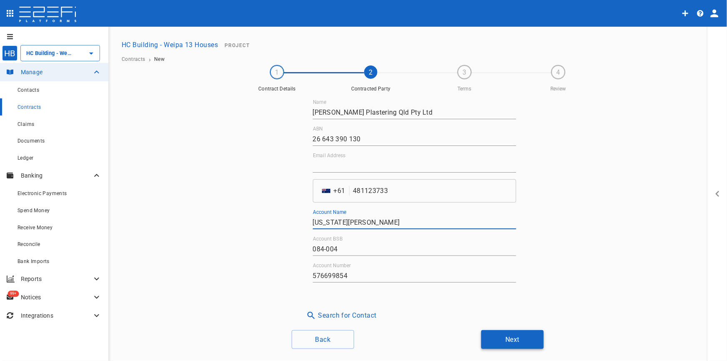
type input "Nevada Costello"
click at [504, 344] on button "Next" at bounding box center [512, 339] width 63 height 19
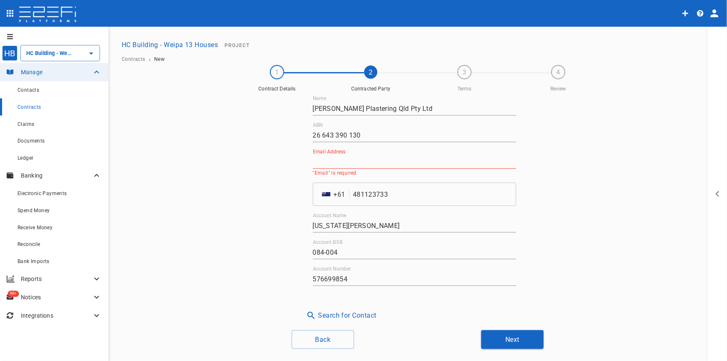
click at [354, 158] on input "Email Address" at bounding box center [414, 161] width 203 height 13
click at [328, 161] on input "Email Address" at bounding box center [414, 161] width 203 height 13
paste input "costelloplastering2@gmail.com"
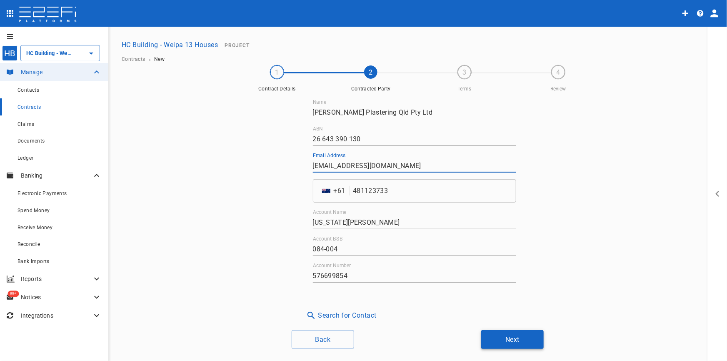
type input "costelloplastering2@gmail.com"
click at [503, 346] on button "Next" at bounding box center [512, 339] width 63 height 19
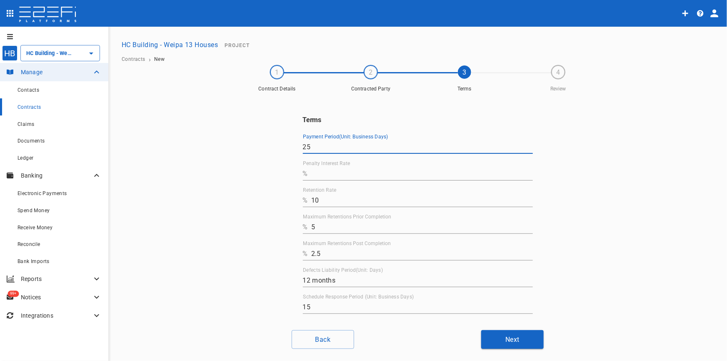
drag, startPoint x: 318, startPoint y: 146, endPoint x: 283, endPoint y: 151, distance: 35.8
click at [283, 151] on div "Terms Payment Period(Unit: Business Days) 25 Penalty Interest Rate % Retention …" at bounding box center [418, 210] width 500 height 228
type input "10"
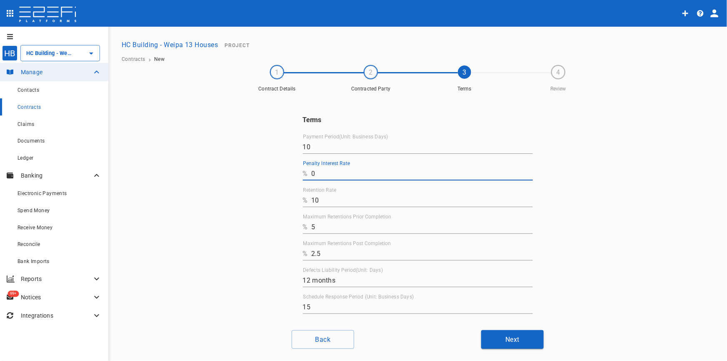
type input "0"
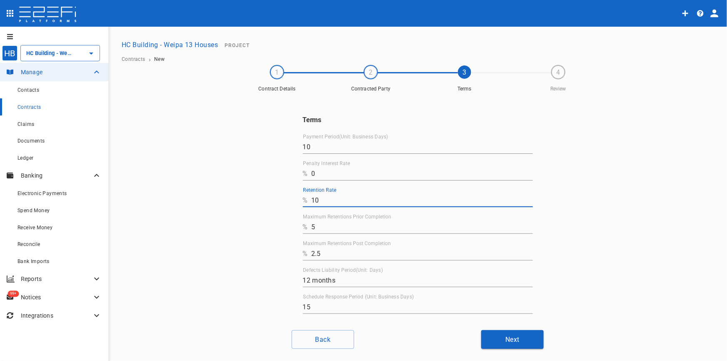
drag, startPoint x: 326, startPoint y: 203, endPoint x: 275, endPoint y: 205, distance: 50.5
click at [282, 203] on div "Terms Payment Period(Unit: Business Days) 10 Penalty Interest Rate % 0 Retentio…" at bounding box center [418, 210] width 500 height 228
type input "0"
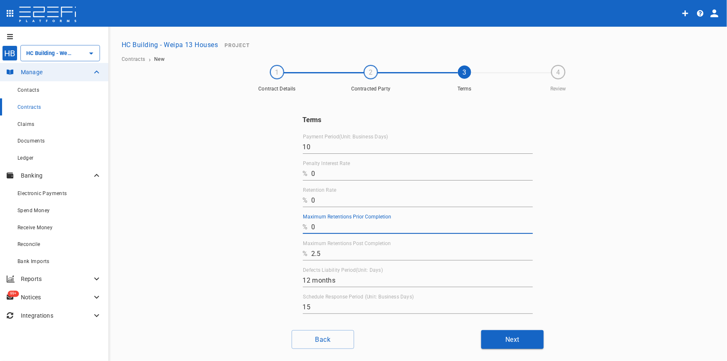
type input "0"
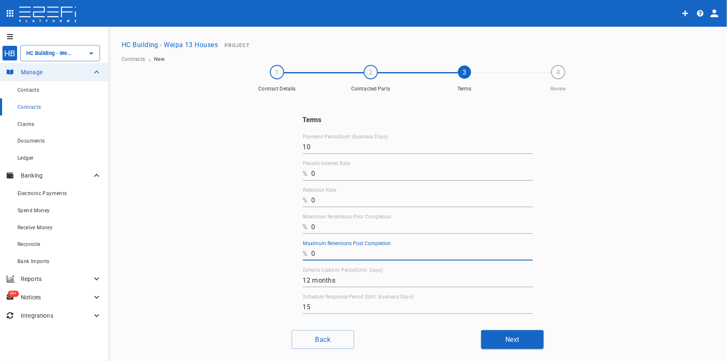
type input "0"
click at [509, 346] on button "Next" at bounding box center [512, 339] width 63 height 19
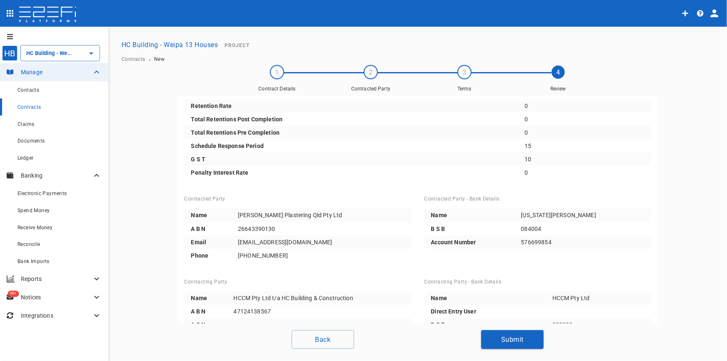
scroll to position [86, 0]
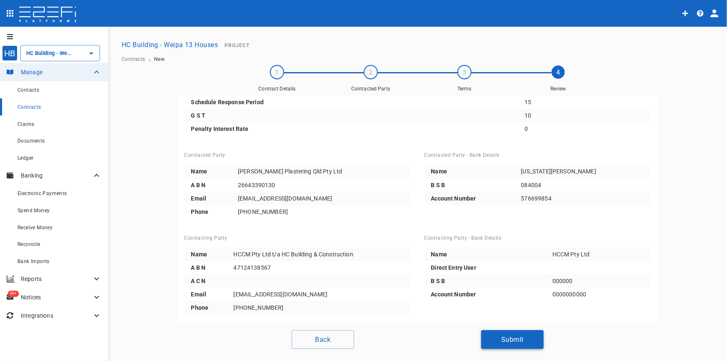
click at [507, 341] on button "Submit" at bounding box center [512, 339] width 63 height 19
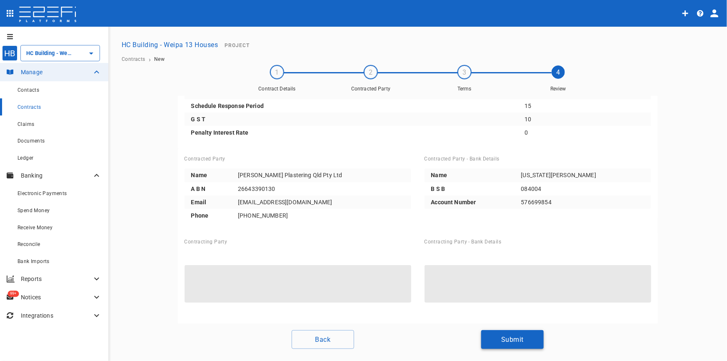
scroll to position [82, 0]
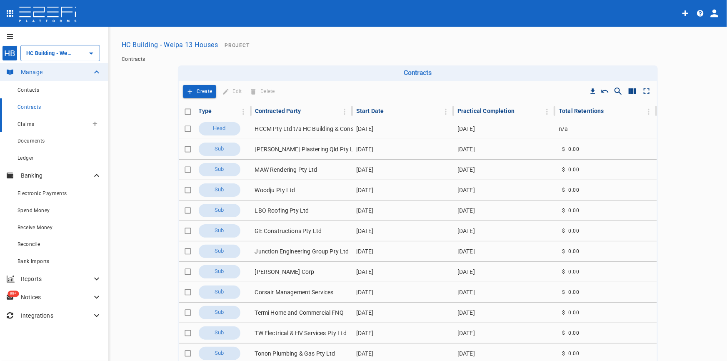
click at [13, 123] on link "Claims" at bounding box center [54, 123] width 108 height 17
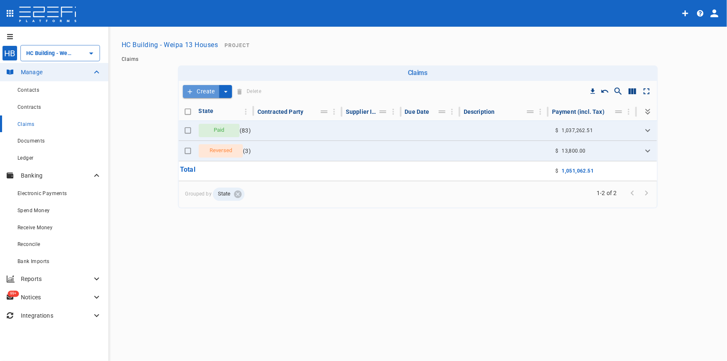
click at [215, 92] on button "Create" at bounding box center [201, 91] width 37 height 13
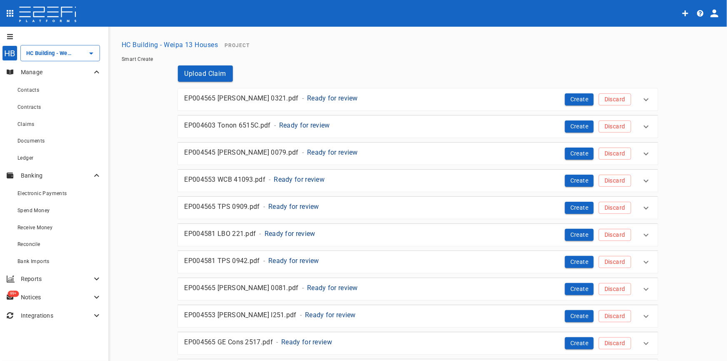
click at [307, 99] on p "Ready for review" at bounding box center [332, 98] width 51 height 10
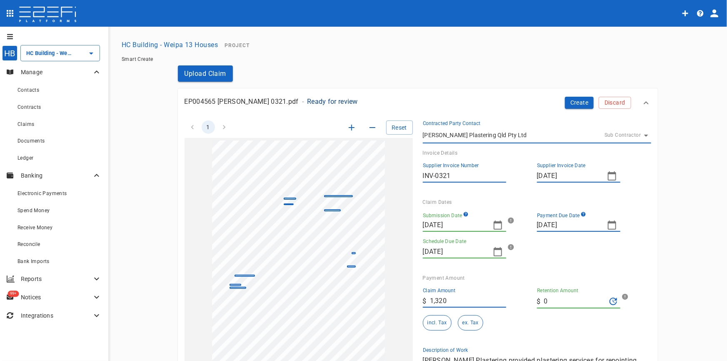
click at [495, 226] on icon "button" at bounding box center [498, 225] width 10 height 10
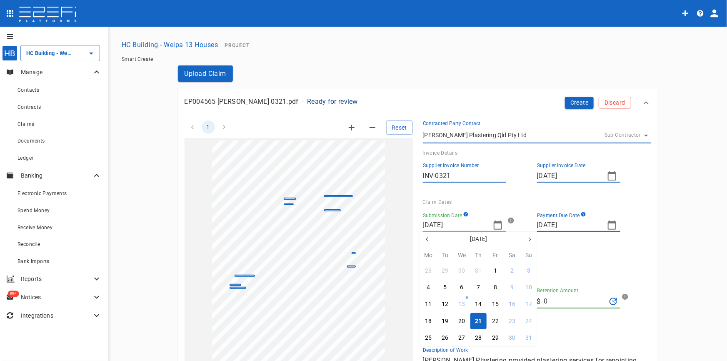
click at [426, 238] on icon "button" at bounding box center [427, 239] width 7 height 7
click at [426, 237] on icon "button" at bounding box center [427, 239] width 7 height 7
click at [429, 304] on div "14" at bounding box center [428, 304] width 7 height 9
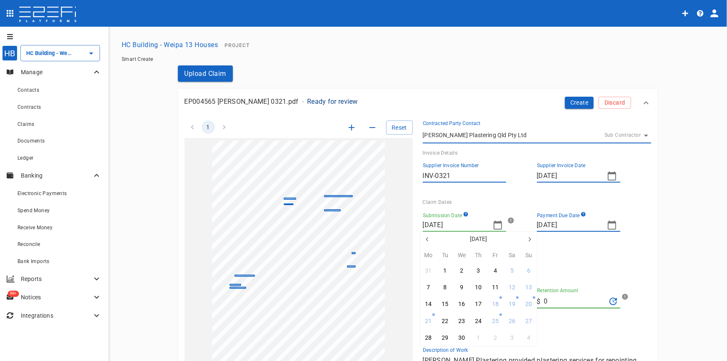
type input "[DATE]"
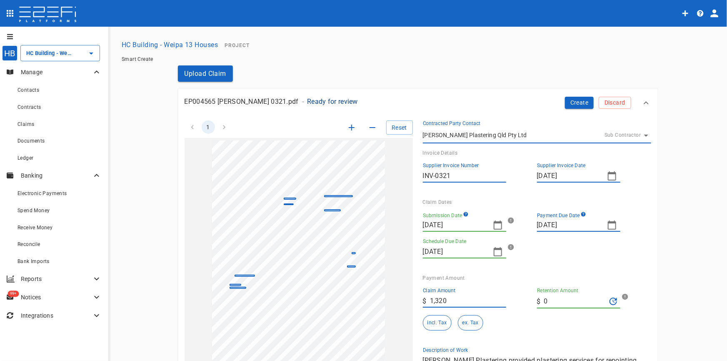
click at [579, 238] on div "Submission Date 14/04/2025 Payment Due Date 24/04/2025 Schedule Due Date 09/05/…" at bounding box center [530, 231] width 228 height 53
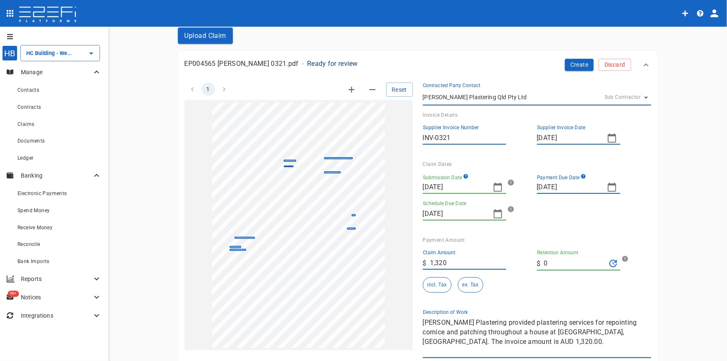
scroll to position [38, 0]
click at [351, 90] on icon "button" at bounding box center [352, 90] width 10 height 10
click at [350, 90] on icon "button" at bounding box center [352, 90] width 10 height 10
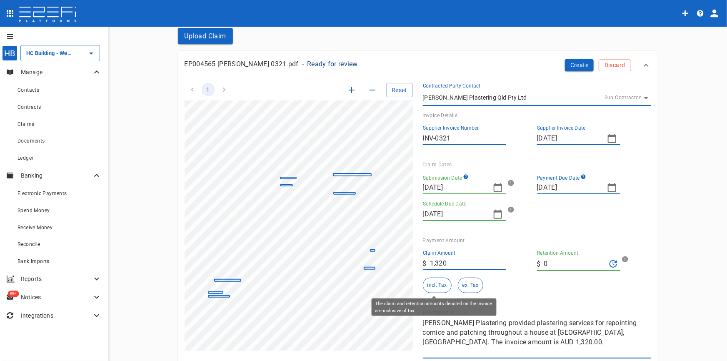
click at [429, 281] on button "incl. Tax" at bounding box center [437, 285] width 29 height 15
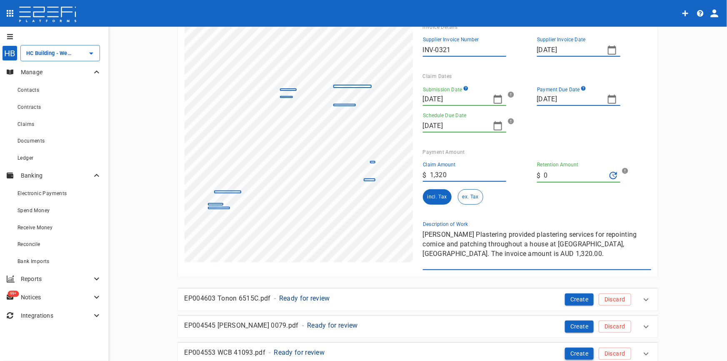
scroll to position [189, 0]
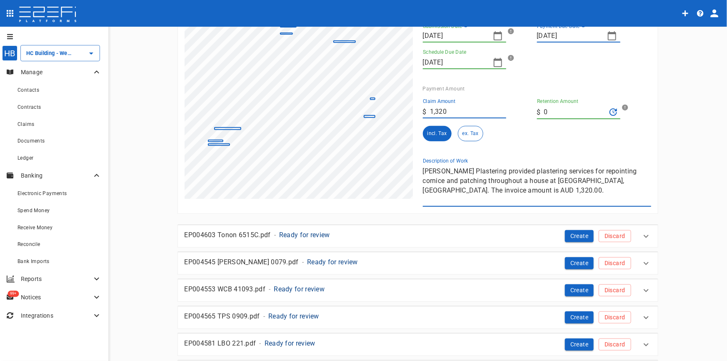
click at [382, 178] on div "1 Reset SupplierInvoiceNumber: INV-0321 ClaimAmount: 1320.00 GSTAmount: 120.00 …" at bounding box center [413, 64] width 477 height 286
drag, startPoint x: 559, startPoint y: 188, endPoint x: 556, endPoint y: 197, distance: 9.8
click at [559, 188] on textarea "Costello Plastering provided plastering services for repointing cornice and pat…" at bounding box center [537, 185] width 228 height 38
drag, startPoint x: 552, startPoint y: 195, endPoint x: 535, endPoint y: 198, distance: 17.4
click at [551, 195] on textarea "Costello Plastering provided plastering services for repointing cornice and pat…" at bounding box center [537, 185] width 228 height 38
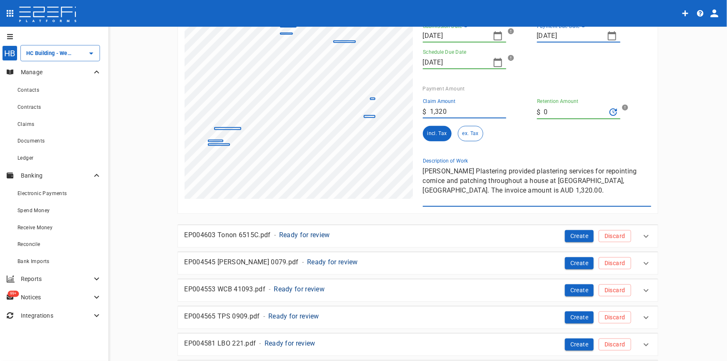
click at [529, 196] on textarea "Costello Plastering provided plastering services for repointing cornice and pat…" at bounding box center [537, 185] width 228 height 38
click at [463, 176] on textarea "Costello Plastering provided plastering services for repointing cornice and pat…" at bounding box center [537, 185] width 228 height 38
drag, startPoint x: 419, startPoint y: 169, endPoint x: 521, endPoint y: 183, distance: 103.5
click at [521, 183] on div "Description of Work Costello Plastering provided plastering services for repoin…" at bounding box center [533, 178] width 235 height 55
click at [391, 164] on div "1 Reset SupplierInvoiceNumber: INV-0321 ClaimAmount: 1320.00 GSTAmount: 120.00 …" at bounding box center [413, 64] width 477 height 286
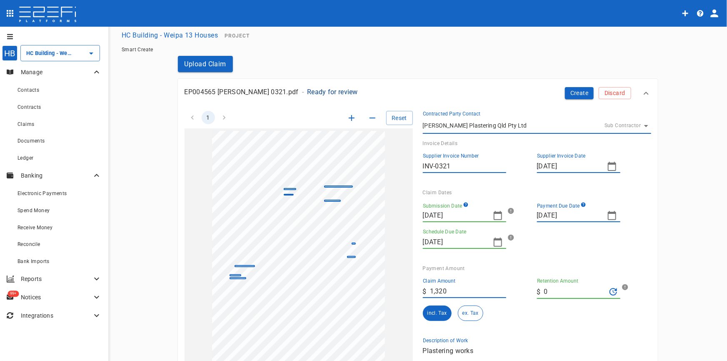
scroll to position [0, 0]
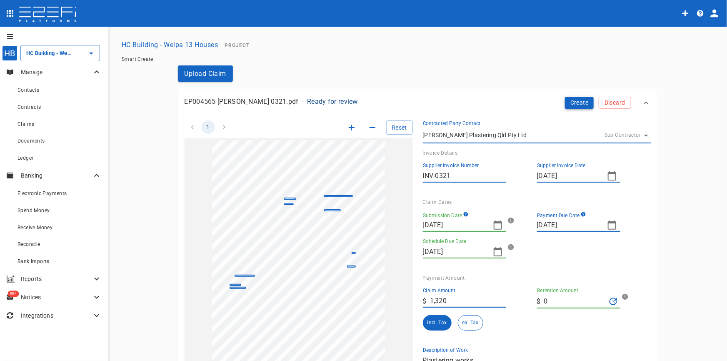
type textarea "Plastering works"
click at [581, 100] on button "Create" at bounding box center [579, 103] width 29 height 12
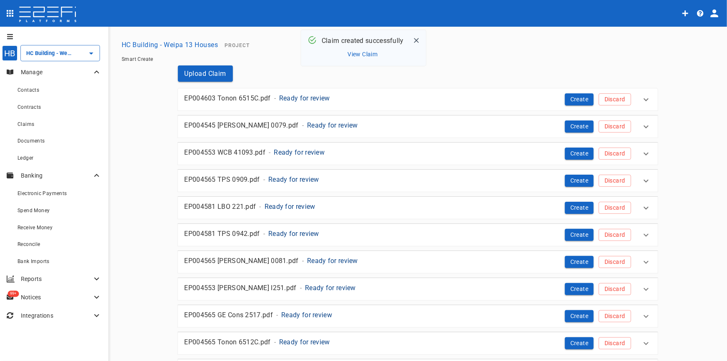
click at [292, 98] on p "Ready for review" at bounding box center [304, 98] width 51 height 10
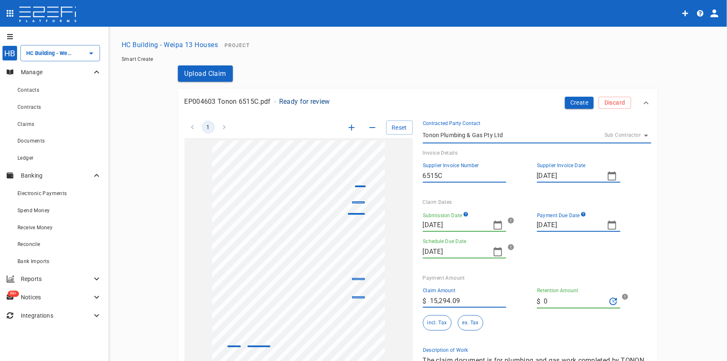
click at [347, 128] on icon "button" at bounding box center [352, 128] width 10 height 10
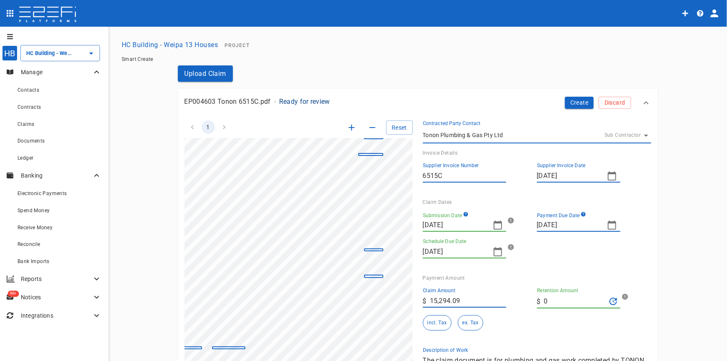
click at [495, 225] on icon "button" at bounding box center [498, 225] width 10 height 10
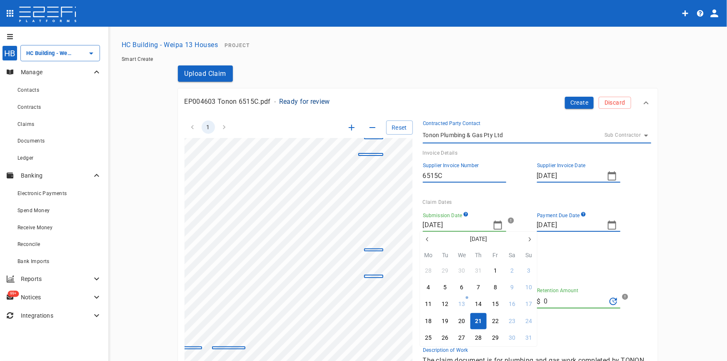
click at [426, 239] on icon "button" at bounding box center [427, 239] width 7 height 7
click at [461, 321] on div "23" at bounding box center [462, 321] width 7 height 9
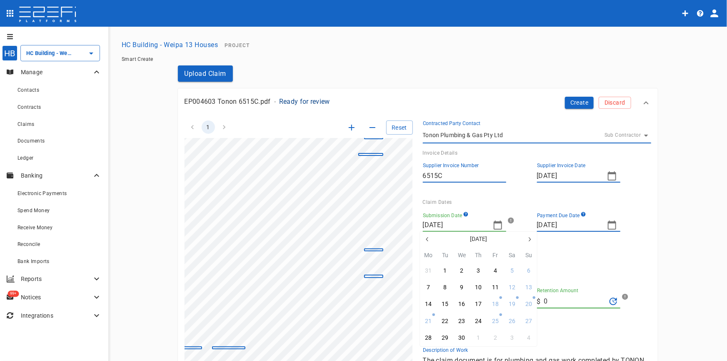
type input "23/04/2025"
type input "[DATE]"
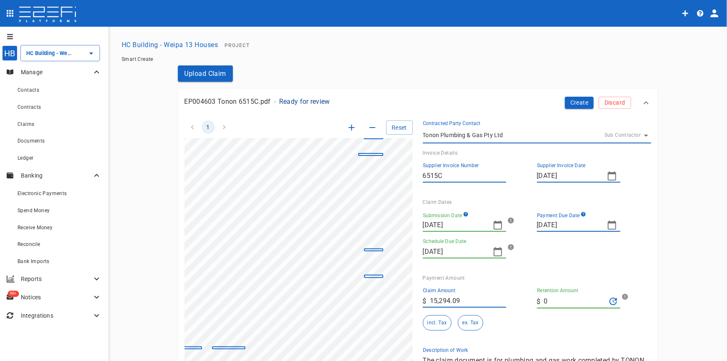
click at [611, 226] on icon "button" at bounding box center [612, 225] width 10 height 10
click at [544, 239] on icon "button" at bounding box center [542, 239] width 7 height 7
click at [643, 240] on icon "button" at bounding box center [644, 239] width 7 height 7
click at [579, 286] on button "7" at bounding box center [576, 287] width 16 height 16
type input "[DATE]"
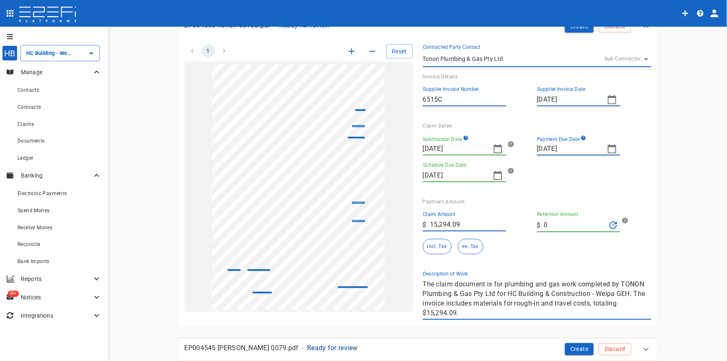
scroll to position [75, 0]
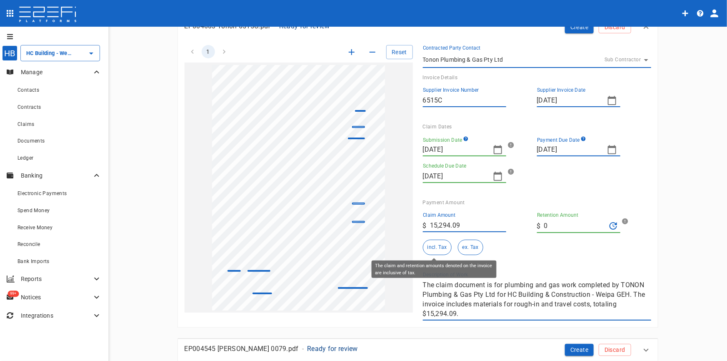
click at [430, 248] on button "incl. Tax" at bounding box center [437, 247] width 29 height 15
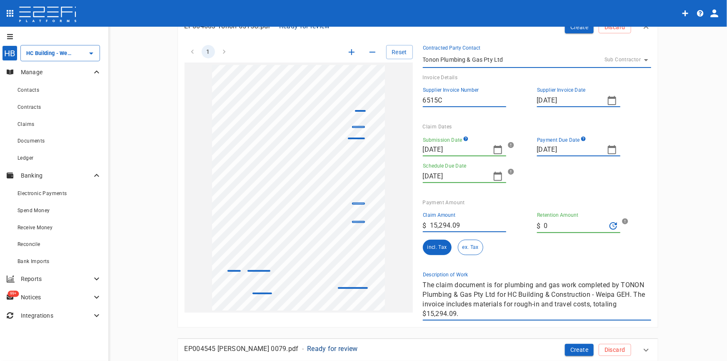
click at [374, 277] on div "1 Reset SupplierInvoiceNumber: 6515C ClaimAmount: 15294.09 GSTAmount: 1390.37 S…" at bounding box center [413, 178] width 477 height 286
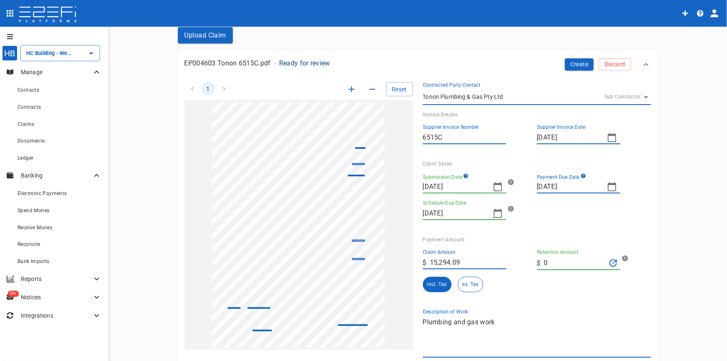
scroll to position [0, 0]
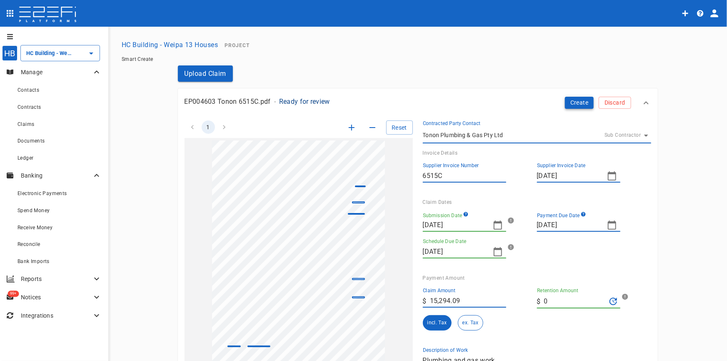
type textarea "Plumbing and gas work"
click at [579, 103] on button "Create" at bounding box center [579, 103] width 29 height 12
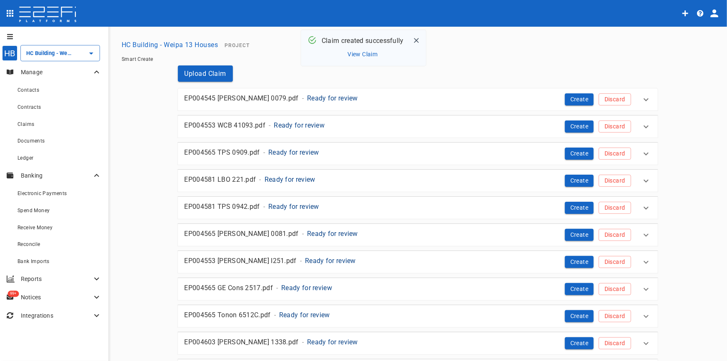
click at [307, 95] on p "Ready for review" at bounding box center [332, 98] width 51 height 10
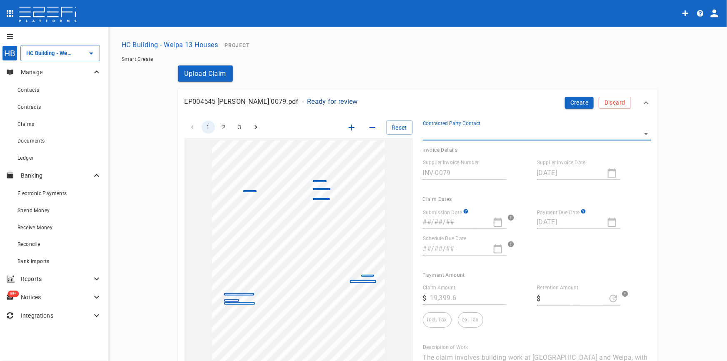
click at [347, 126] on icon "button" at bounding box center [352, 128] width 10 height 10
click at [347, 125] on icon "button" at bounding box center [352, 128] width 10 height 10
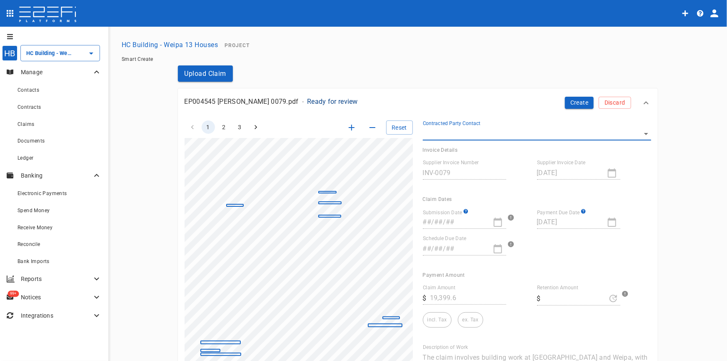
click at [347, 125] on icon "button" at bounding box center [352, 128] width 10 height 10
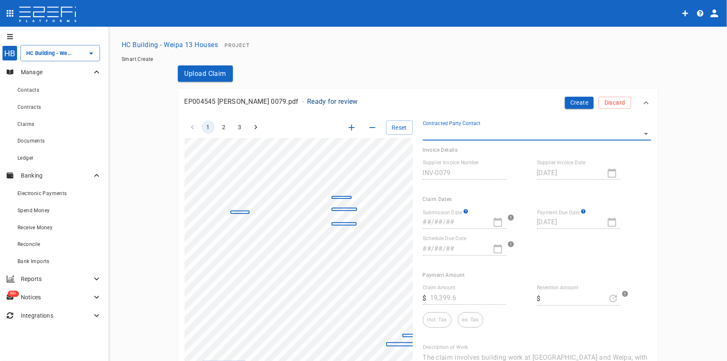
click at [347, 125] on icon "button" at bounding box center [352, 128] width 10 height 10
click at [189, 109] on div "EP004545 Lucas 0079.pdf - Ready for review Create Discard 1 2 3 Reset SupplierI…" at bounding box center [418, 243] width 480 height 311
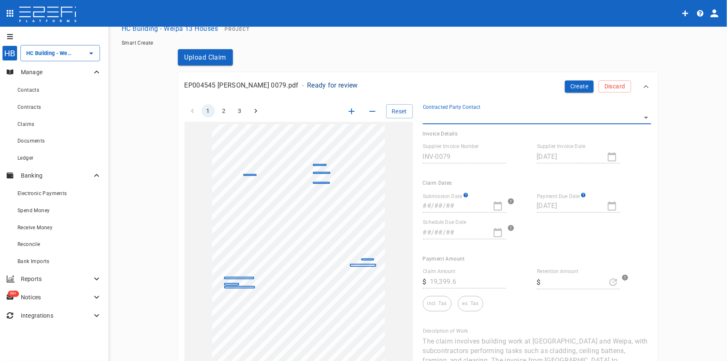
scroll to position [0, 0]
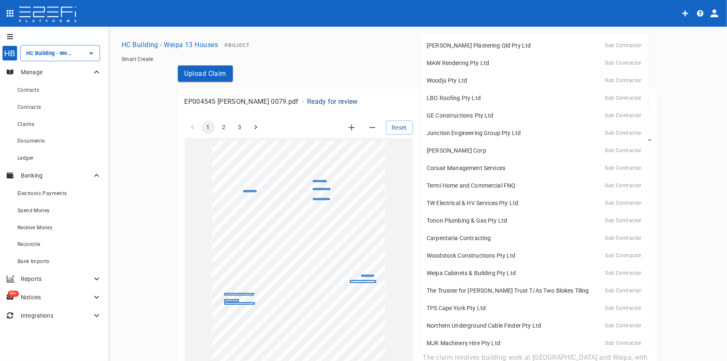
click at [642, 133] on body "HB HC Building - Weipa 13 Houses ​ Manage Contacts Contracts Claims Documents L…" at bounding box center [363, 180] width 727 height 361
click at [371, 51] on div at bounding box center [363, 180] width 727 height 361
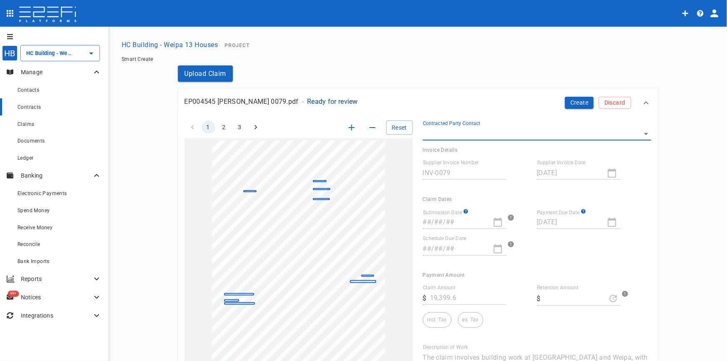
click at [29, 108] on span "Contracts" at bounding box center [30, 107] width 24 height 6
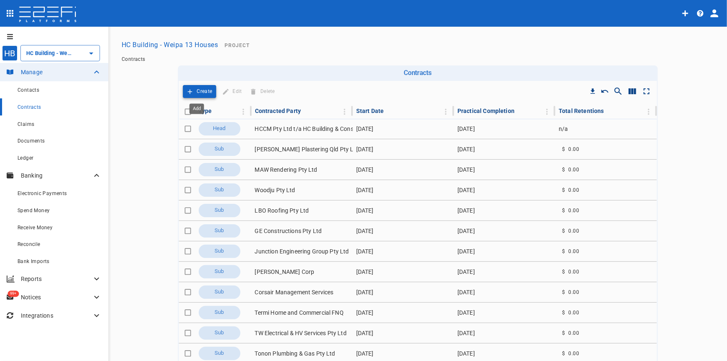
click at [198, 90] on p "Create" at bounding box center [204, 92] width 15 height 10
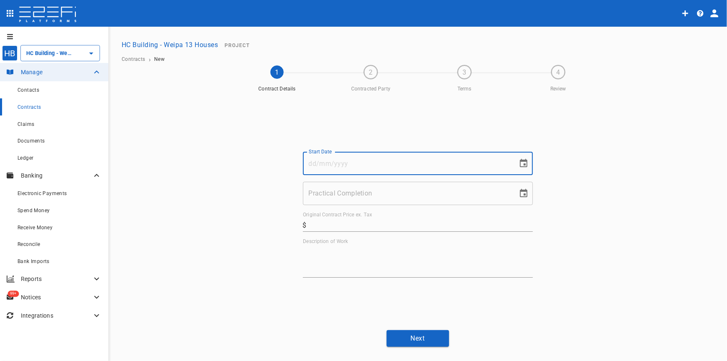
click at [353, 163] on input "Start Date" at bounding box center [407, 163] width 209 height 23
type input "[DATE]"
click at [349, 189] on input "Practical Completion" at bounding box center [407, 193] width 209 height 23
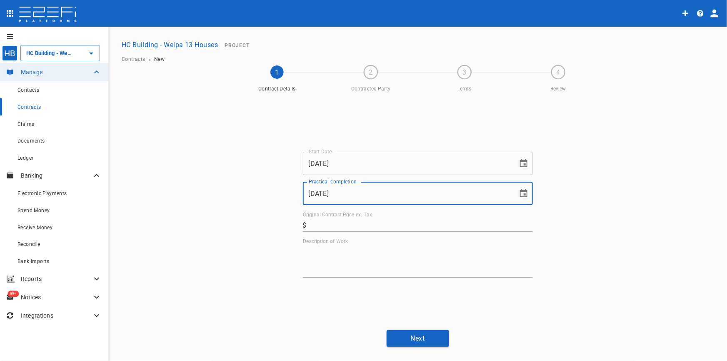
type input "31/10/2025"
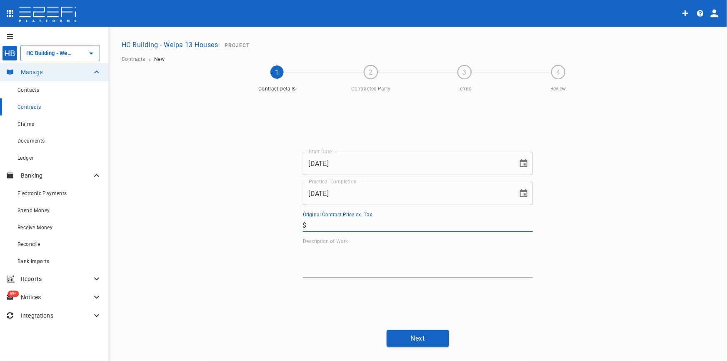
click at [326, 221] on input "Original Contract Price ex. Tax" at bounding box center [421, 224] width 223 height 13
type input "50,000"
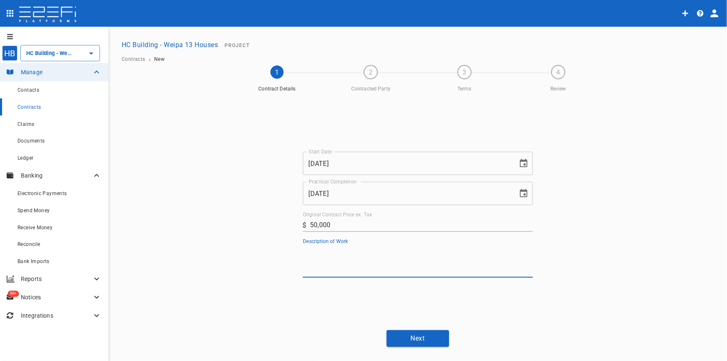
click at [328, 258] on textarea "Description of Work" at bounding box center [418, 261] width 230 height 29
type textarea "Carpentry Works"
click at [402, 335] on button "Next" at bounding box center [418, 338] width 63 height 16
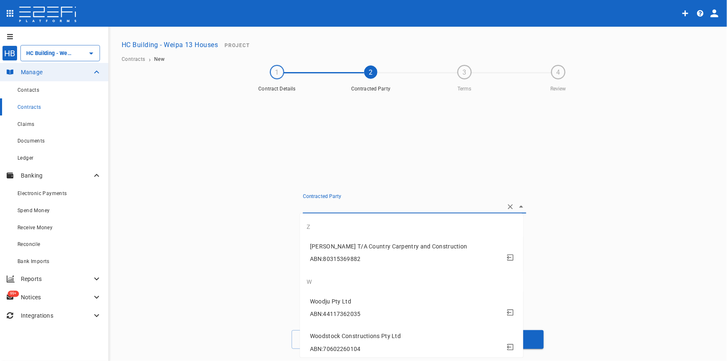
click at [351, 203] on input "Contracted Party" at bounding box center [403, 206] width 200 height 13
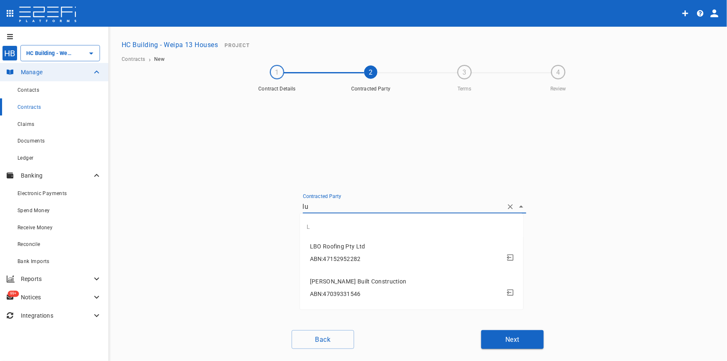
type input "luc"
click at [340, 258] on span "ABN: 47039331546" at bounding box center [335, 259] width 50 height 7
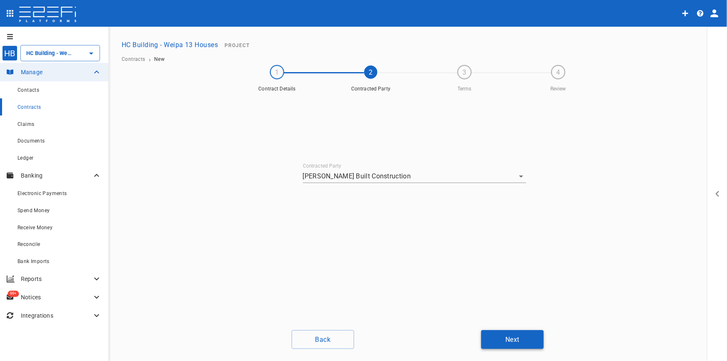
click at [514, 342] on button "Next" at bounding box center [512, 339] width 63 height 19
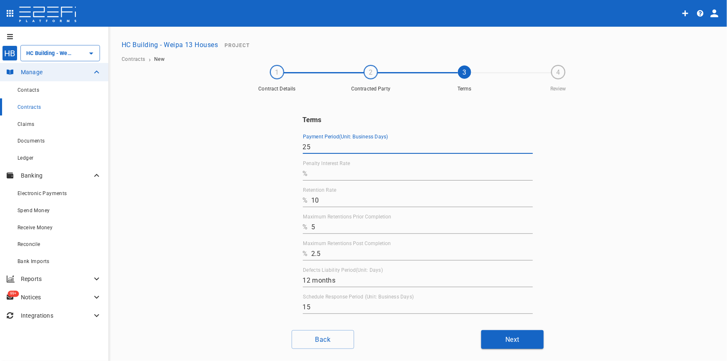
drag, startPoint x: 321, startPoint y: 147, endPoint x: 231, endPoint y: 146, distance: 90.5
click at [240, 148] on div "Terms Payment Period(Unit: Business Days) 25 Penalty Interest Rate % Retention …" at bounding box center [418, 210] width 500 height 228
type input "10"
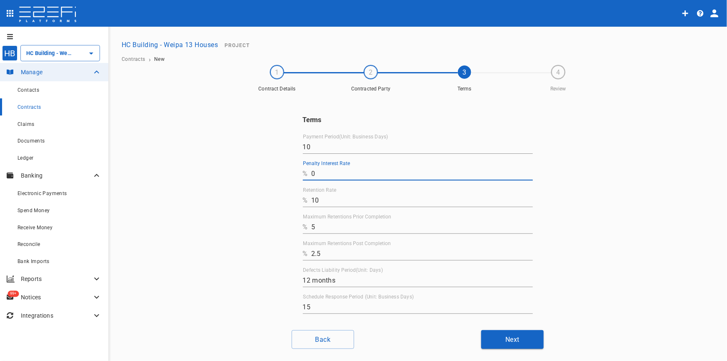
type input "0"
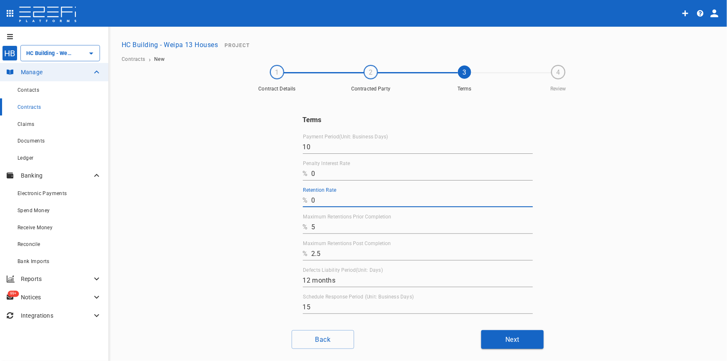
type input "0"
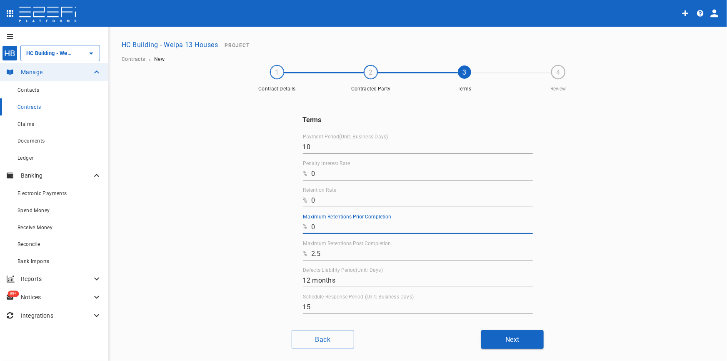
type input "0"
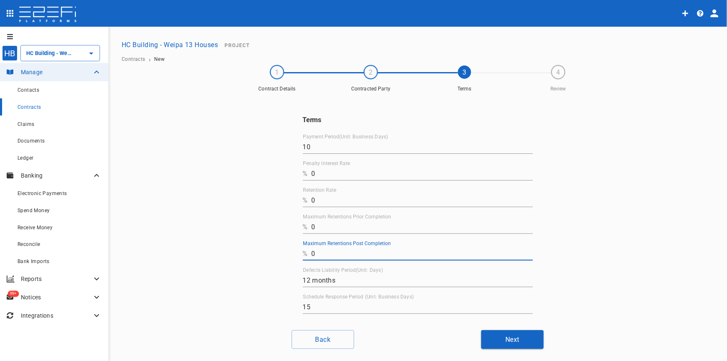
type input "0"
click at [514, 338] on button "Next" at bounding box center [512, 339] width 63 height 19
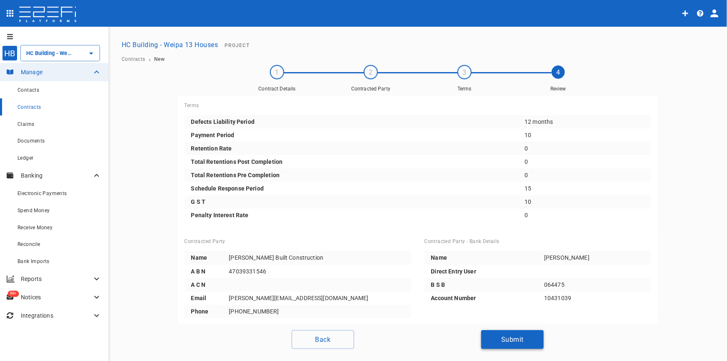
click at [516, 338] on button "Submit" at bounding box center [512, 339] width 63 height 19
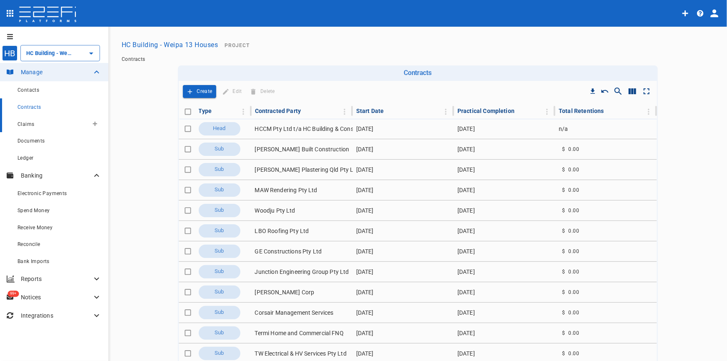
click at [24, 127] on span "Claims" at bounding box center [26, 124] width 17 height 6
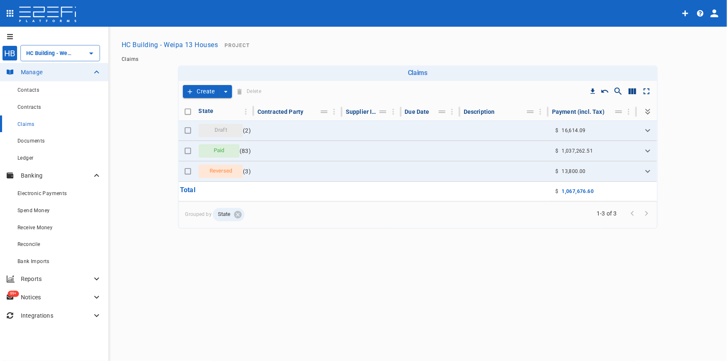
click at [216, 91] on button "Create" at bounding box center [201, 91] width 37 height 13
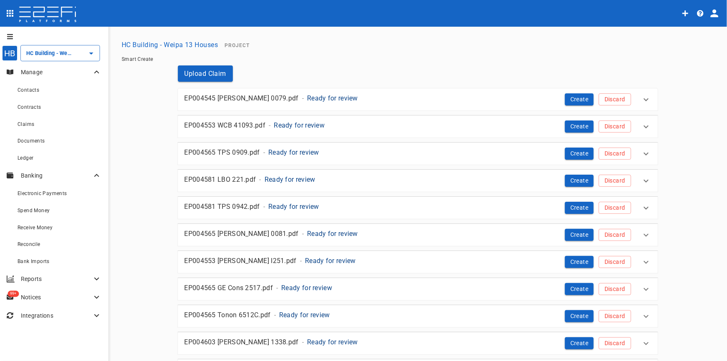
click at [307, 99] on p "Ready for review" at bounding box center [332, 98] width 51 height 10
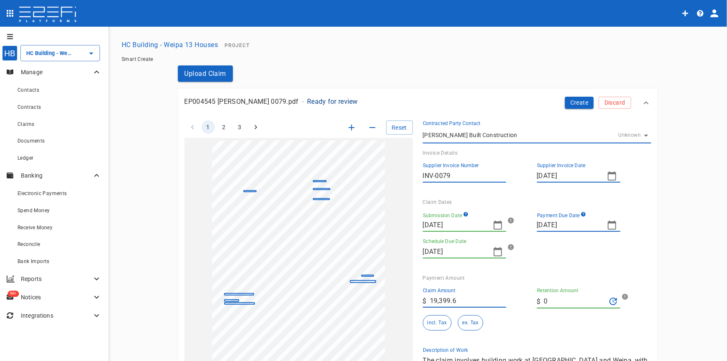
click at [494, 226] on icon "button" at bounding box center [498, 225] width 10 height 10
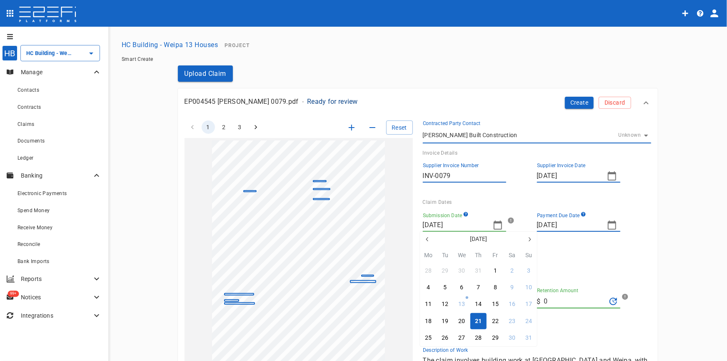
click at [424, 239] on icon "button" at bounding box center [427, 239] width 7 height 7
click at [425, 238] on icon "button" at bounding box center [427, 239] width 7 height 7
click at [529, 322] on div "27" at bounding box center [529, 321] width 7 height 9
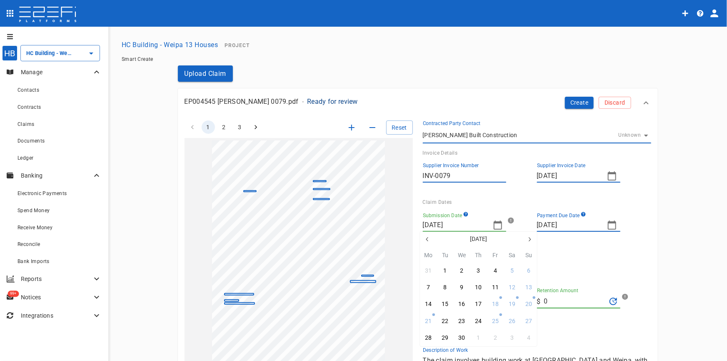
type input "27/04/2025"
type input "[DATE]"
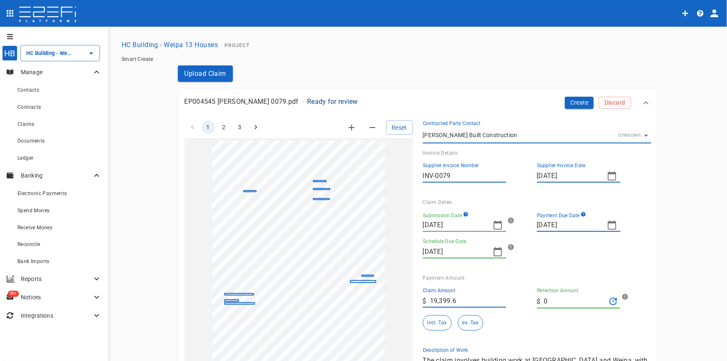
click at [608, 222] on icon "button" at bounding box center [612, 225] width 8 height 9
click at [643, 239] on icon "button" at bounding box center [644, 239] width 7 height 7
click at [609, 289] on div "9" at bounding box center [609, 287] width 3 height 9
type input "[DATE]"
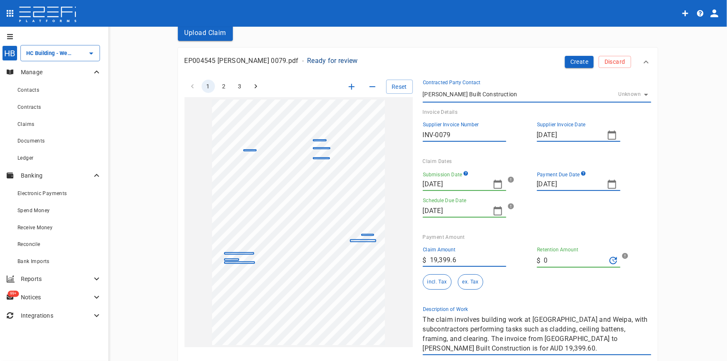
scroll to position [38, 0]
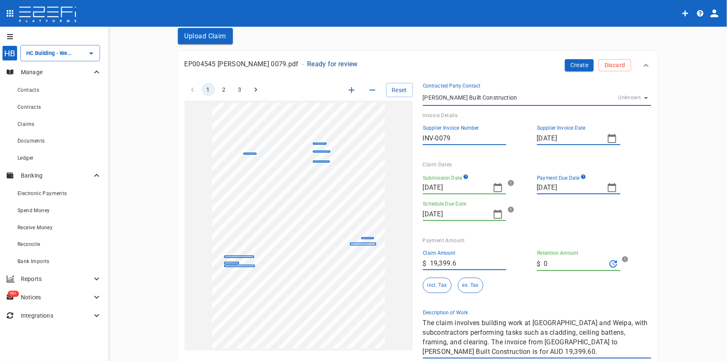
click at [375, 299] on div "1 2 3 Reset SupplierInvoiceNumber: INV-0079 ClaimAmount: 19399.60 GSTAmount: 17…" at bounding box center [413, 216] width 477 height 286
type textarea "C"
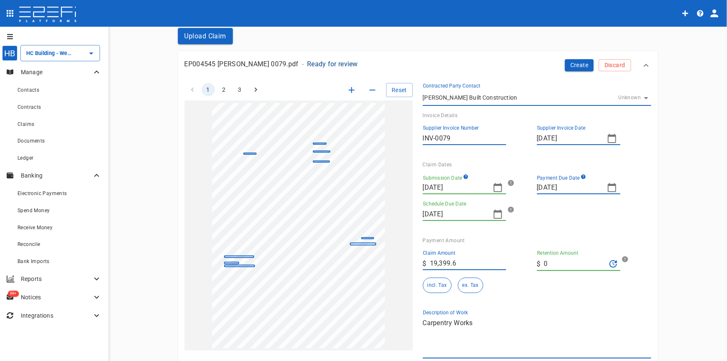
scroll to position [0, 0]
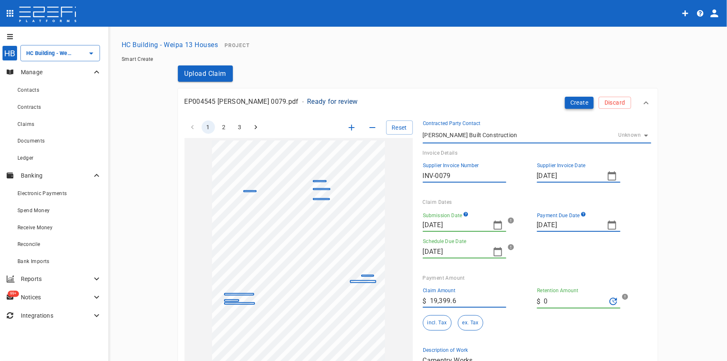
type textarea "Carpentry Works"
click at [576, 106] on button "Create" at bounding box center [579, 103] width 29 height 12
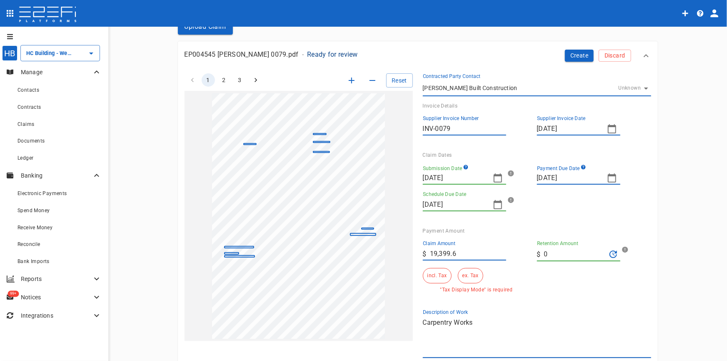
scroll to position [113, 0]
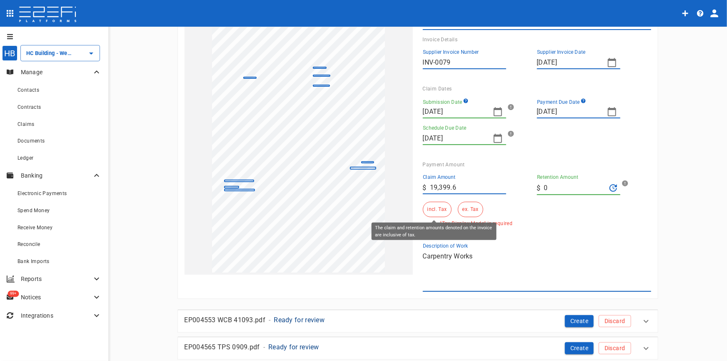
click at [433, 203] on button "incl. Tax" at bounding box center [437, 209] width 29 height 15
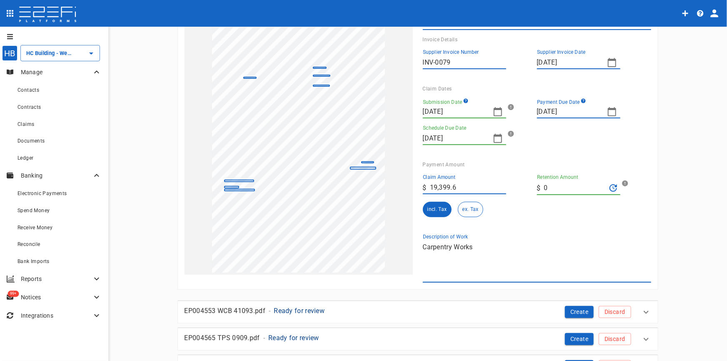
scroll to position [0, 0]
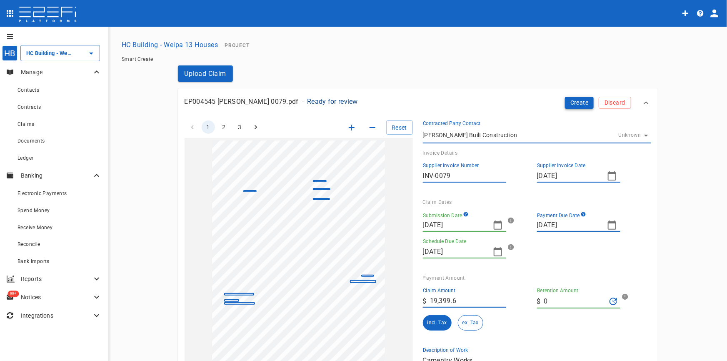
click at [569, 100] on button "Create" at bounding box center [579, 103] width 29 height 12
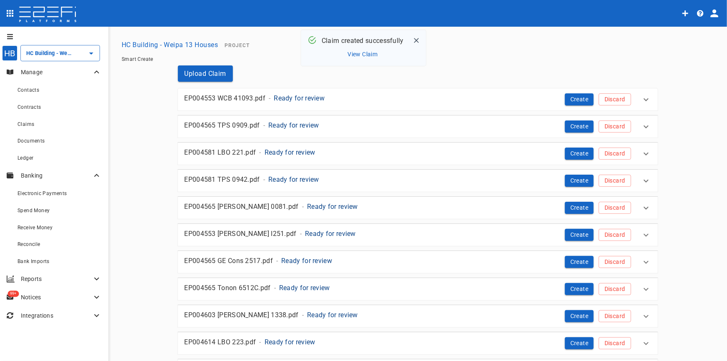
click at [366, 55] on button "View Claim" at bounding box center [363, 54] width 34 height 11
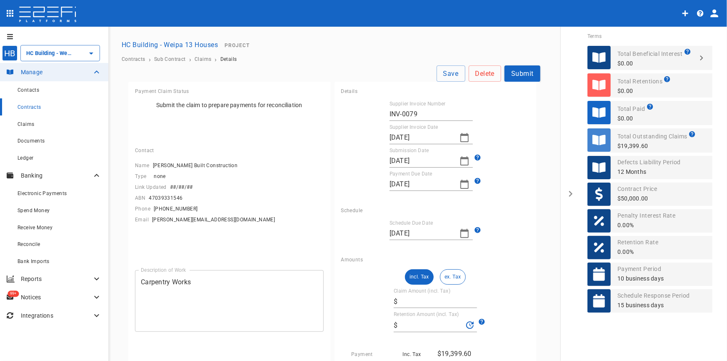
type input "19,399.6"
type input "0"
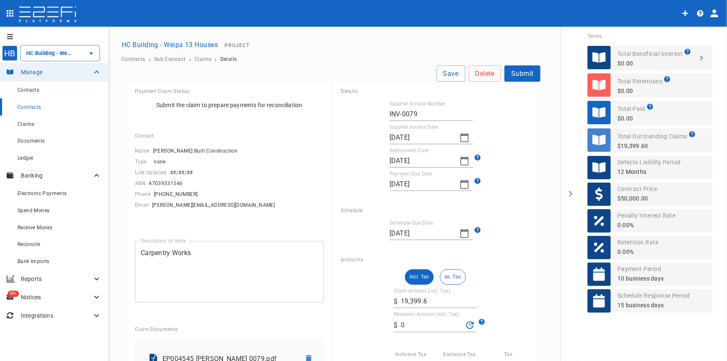
click at [521, 74] on button "Submit" at bounding box center [523, 73] width 36 height 16
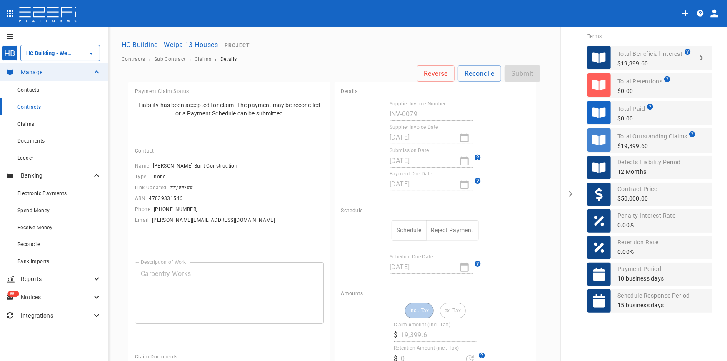
click at [401, 231] on button "Schedule" at bounding box center [409, 230] width 35 height 20
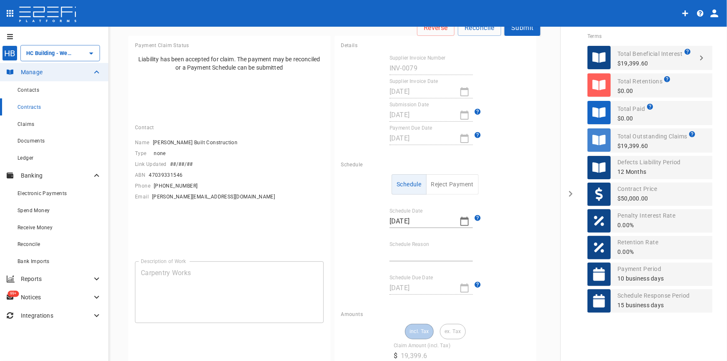
scroll to position [113, 0]
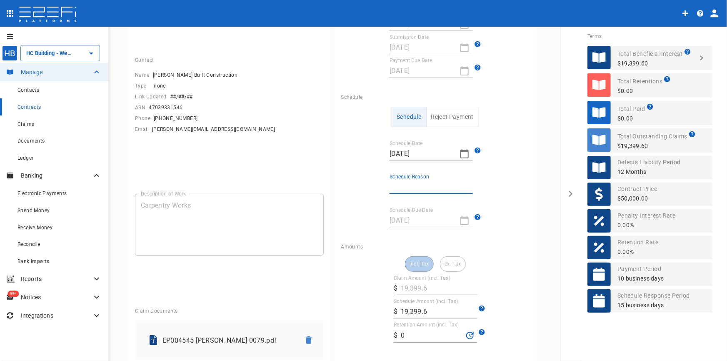
click at [404, 189] on input "Schedule Reason" at bounding box center [431, 186] width 83 height 13
type input "Invoice contained other jobs"
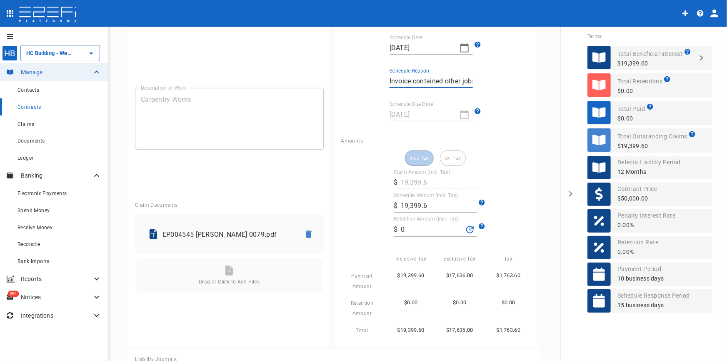
scroll to position [151, 0]
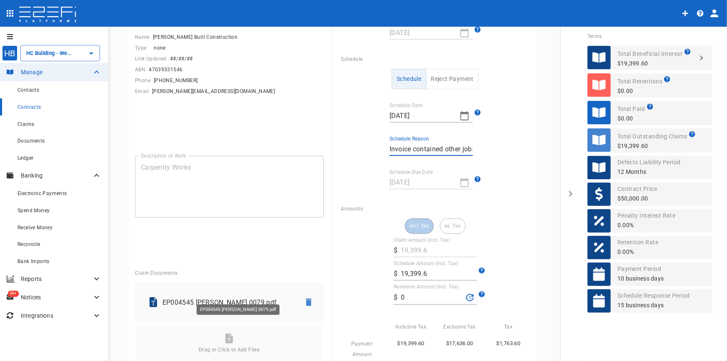
click at [224, 298] on p "EP004545 [PERSON_NAME] 0079.pdf" at bounding box center [228, 303] width 131 height 10
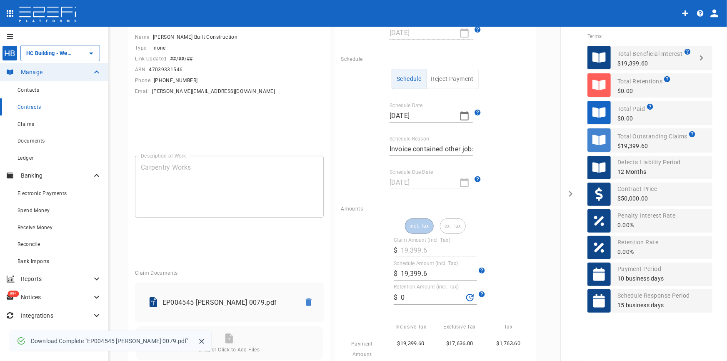
click at [407, 278] on input "19,399.6" at bounding box center [439, 273] width 76 height 13
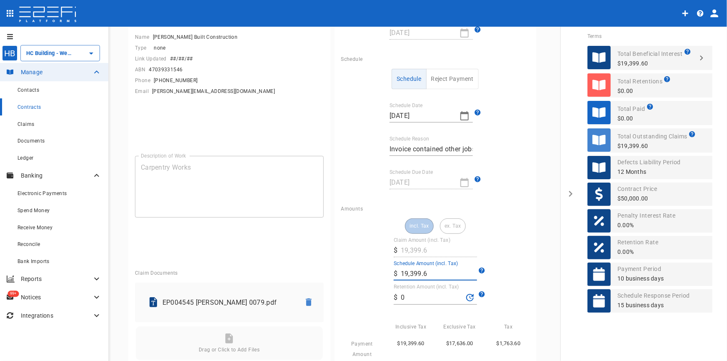
drag, startPoint x: 432, startPoint y: 273, endPoint x: 359, endPoint y: 272, distance: 73.0
click at [358, 275] on div "incl. Tax ex. Tax Claim Amount (incl. Tax) ​ $ 19,399.6 Schedule Amount (incl. …" at bounding box center [435, 310] width 189 height 185
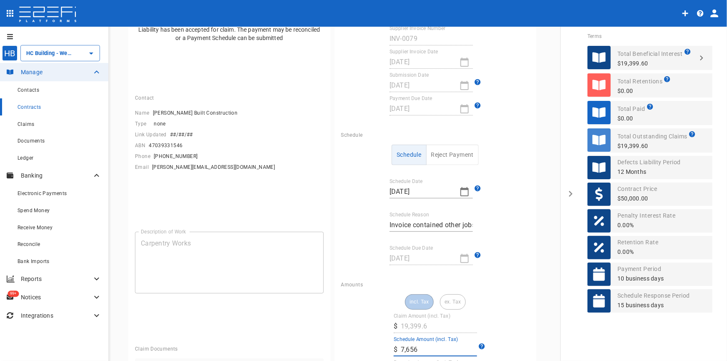
scroll to position [0, 0]
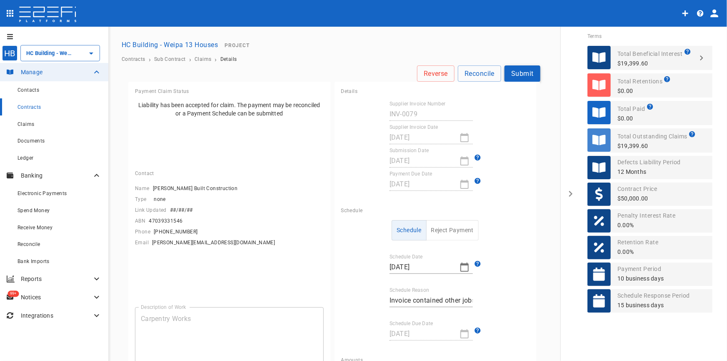
type input "7,656"
click at [516, 74] on button "Submit" at bounding box center [523, 73] width 36 height 16
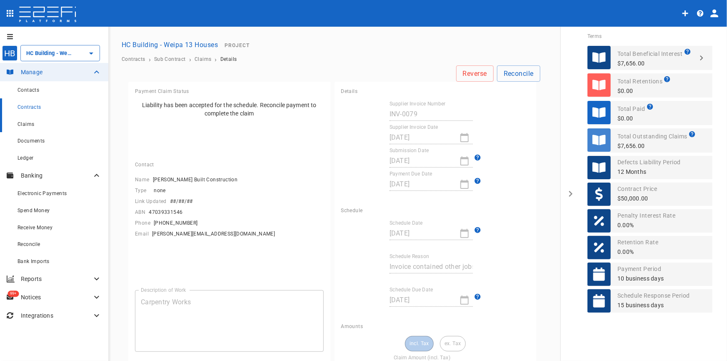
click at [23, 125] on span "Claims" at bounding box center [26, 124] width 17 height 6
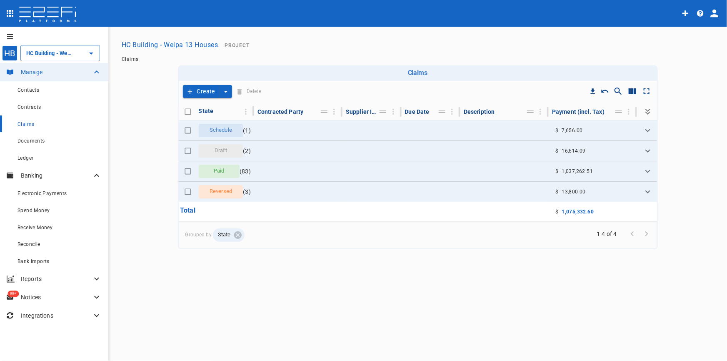
click at [196, 90] on button "Create" at bounding box center [201, 91] width 37 height 13
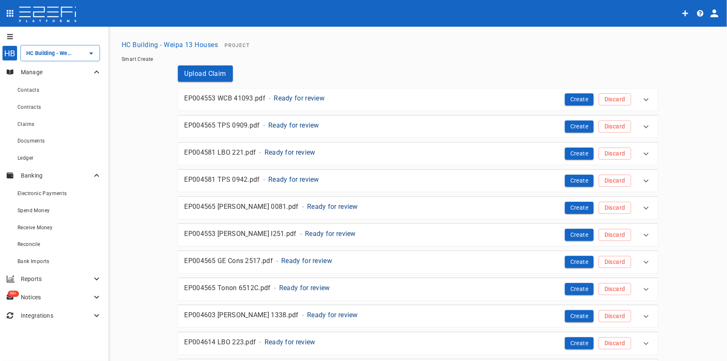
click at [300, 96] on p "Ready for review" at bounding box center [299, 98] width 51 height 10
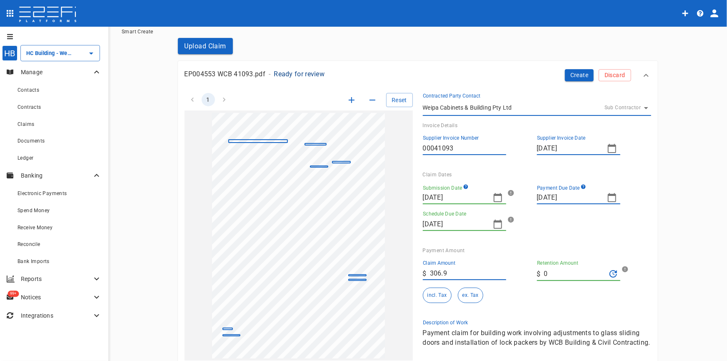
scroll to position [75, 0]
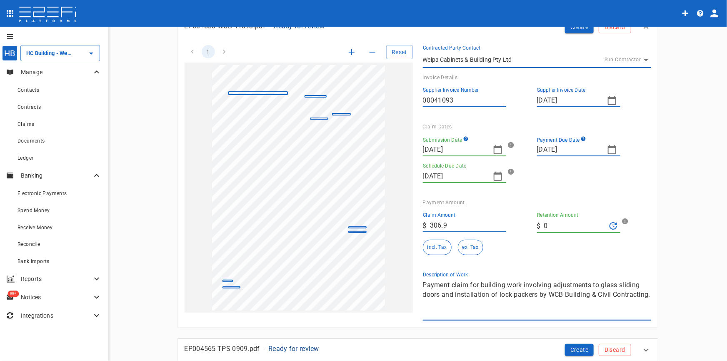
click at [496, 147] on icon "button" at bounding box center [498, 149] width 8 height 9
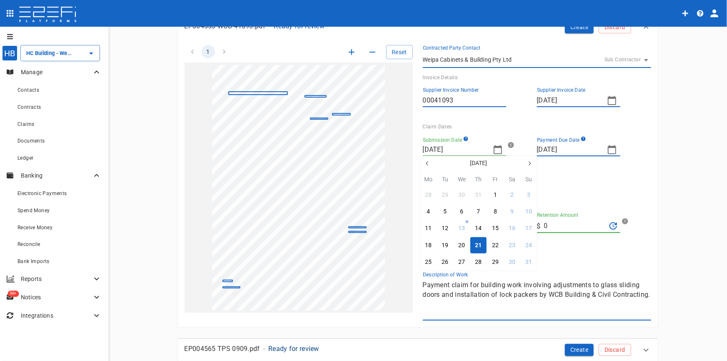
click at [426, 163] on icon "button" at bounding box center [427, 163] width 2 height 4
click at [444, 213] on div "8" at bounding box center [445, 211] width 3 height 9
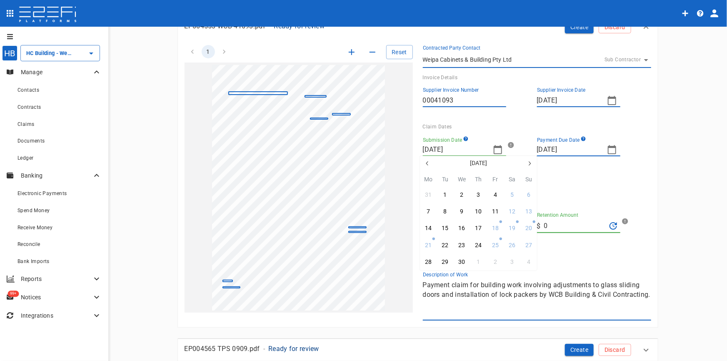
type input "08/04/2025"
type input "02/05/2025"
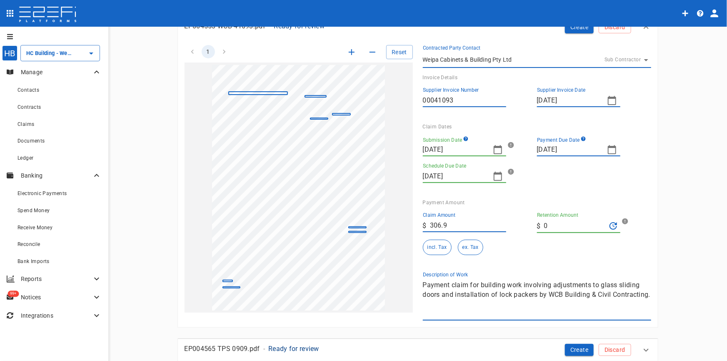
click at [607, 148] on icon "button" at bounding box center [612, 150] width 10 height 10
click at [541, 163] on icon "button" at bounding box center [542, 163] width 7 height 7
click at [563, 245] on button "22" at bounding box center [559, 245] width 16 height 16
type input "22/04/2025"
click at [434, 250] on button "incl. Tax" at bounding box center [437, 247] width 29 height 15
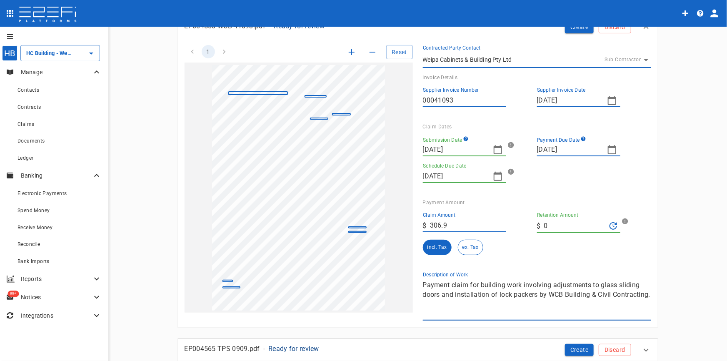
click at [501, 310] on textarea "Payment claim for building work involving adjustments to glass sliding doors an…" at bounding box center [537, 299] width 228 height 38
click at [651, 295] on div "1 Reset SupplierInvoiceNumber: 00041093 ClaimAmount: 306.90 GSTAmount: 27.90 Su…" at bounding box center [418, 185] width 480 height 286
click at [345, 274] on div "1 Reset SupplierInvoiceNumber: 00041093 ClaimAmount: 306.90 GSTAmount: 27.90 Su…" at bounding box center [413, 178] width 477 height 286
type textarea "."
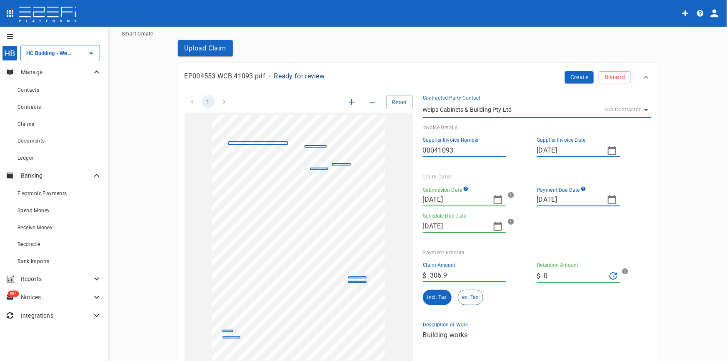
scroll to position [0, 0]
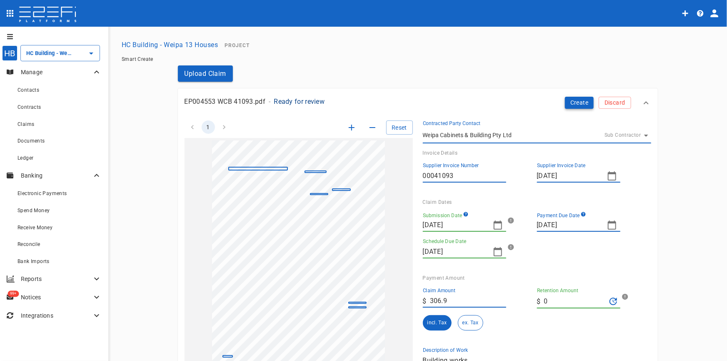
type textarea "Building works"
click at [566, 100] on button "Create" at bounding box center [579, 103] width 29 height 12
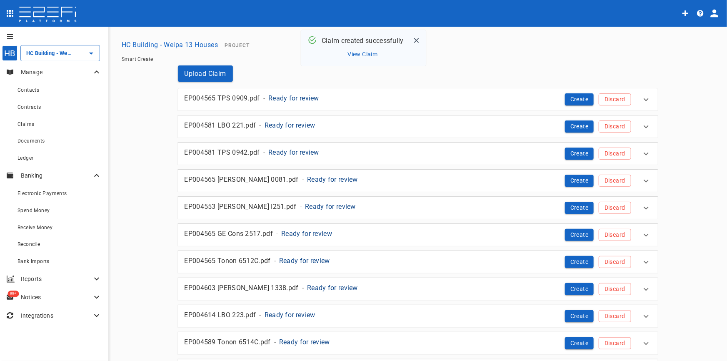
click at [278, 98] on p "Ready for review" at bounding box center [293, 98] width 51 height 10
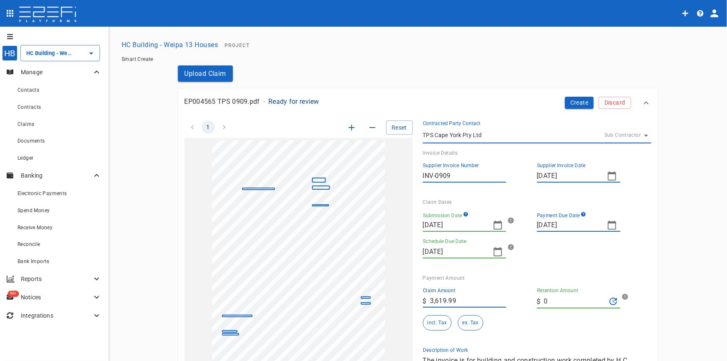
click at [497, 225] on icon "button" at bounding box center [498, 225] width 10 height 10
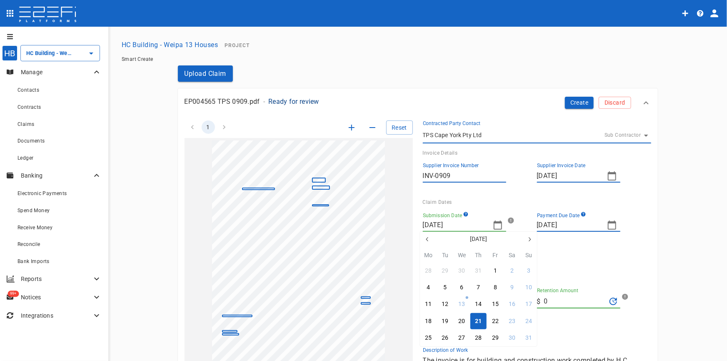
click at [426, 240] on icon "button" at bounding box center [427, 239] width 7 height 7
click at [429, 303] on div "14" at bounding box center [428, 304] width 7 height 9
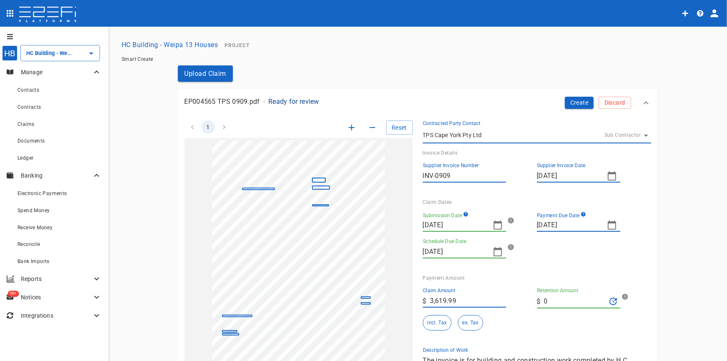
type input "14/04/2025"
type input "09/05/2025"
click at [611, 230] on icon "button" at bounding box center [612, 225] width 10 height 10
click at [545, 335] on div "28" at bounding box center [542, 337] width 7 height 9
type input "28/04/2025"
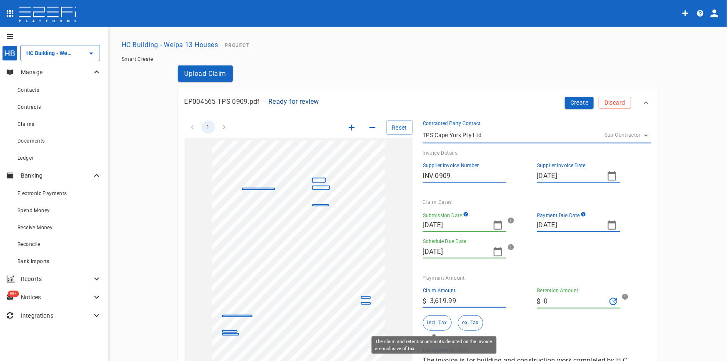
click at [432, 318] on button "incl. Tax" at bounding box center [437, 322] width 29 height 15
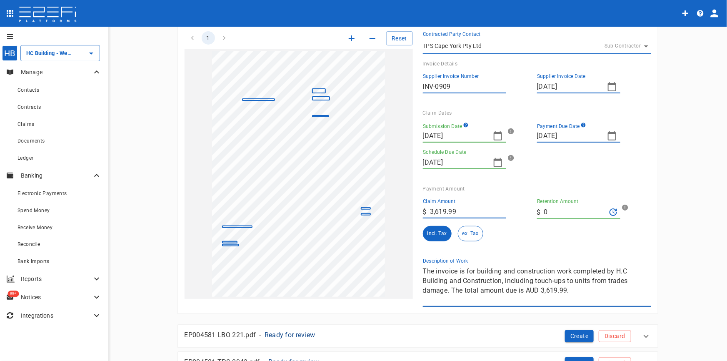
scroll to position [151, 0]
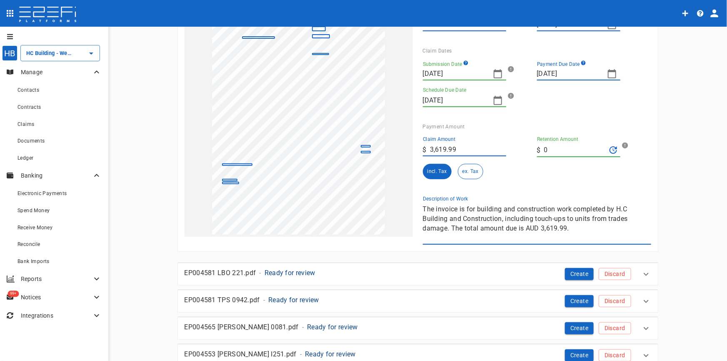
click at [573, 231] on textarea "The invoice is for building and construction work completed by H.C Building and…" at bounding box center [537, 223] width 228 height 38
click at [379, 203] on div "1 Reset SupplierInvoiceNumber: INV-0909 ClaimAmount: 3619.99 GSTAmount: 329.09 …" at bounding box center [413, 102] width 477 height 286
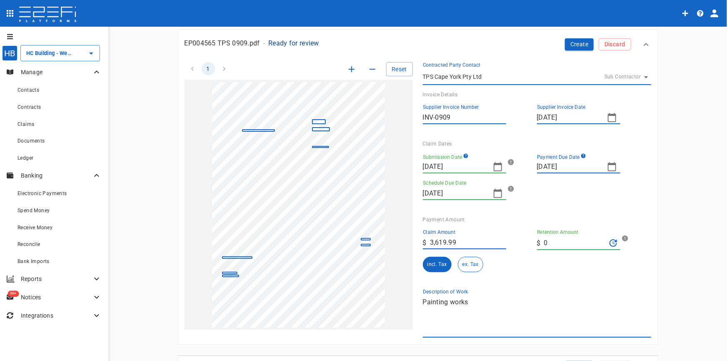
scroll to position [0, 0]
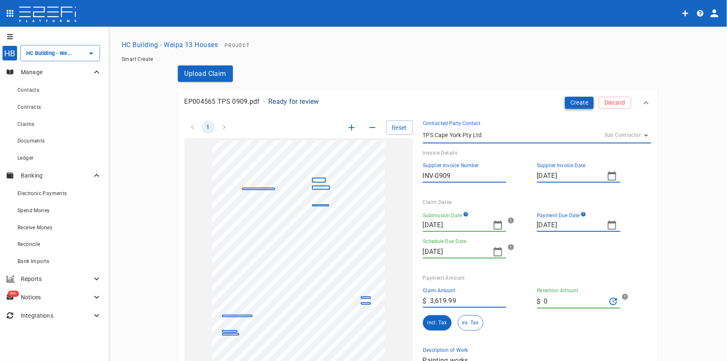
type textarea "Painting works"
click at [567, 103] on button "Create" at bounding box center [579, 103] width 29 height 12
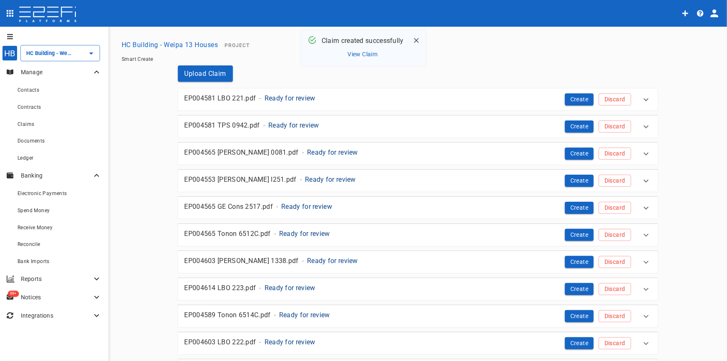
click at [284, 95] on p "Ready for review" at bounding box center [290, 98] width 51 height 10
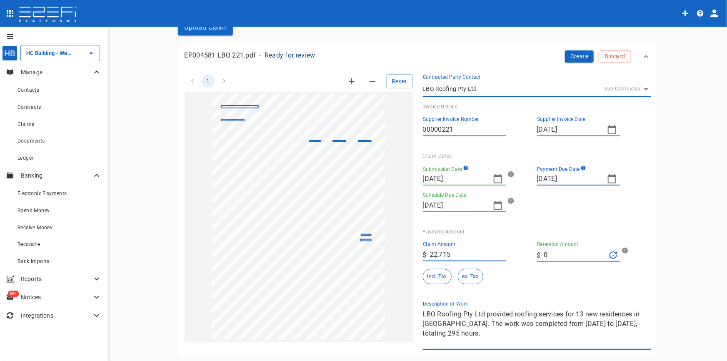
scroll to position [38, 0]
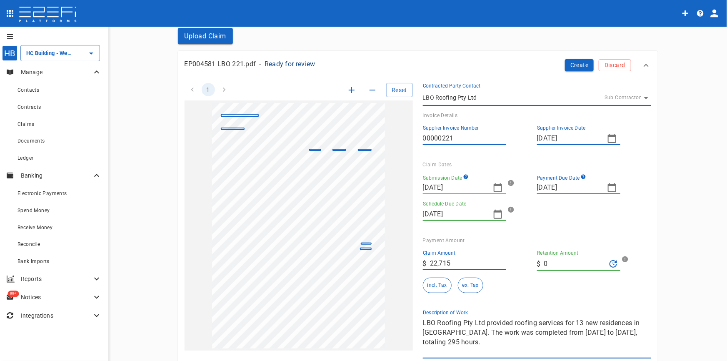
click at [496, 183] on icon "button" at bounding box center [498, 188] width 10 height 10
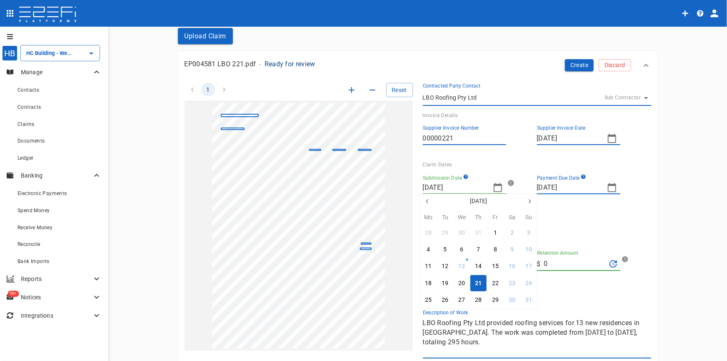
click at [427, 200] on icon "button" at bounding box center [427, 201] width 7 height 7
click at [428, 284] on div "19" at bounding box center [428, 283] width 7 height 9
type input "19/05/2025"
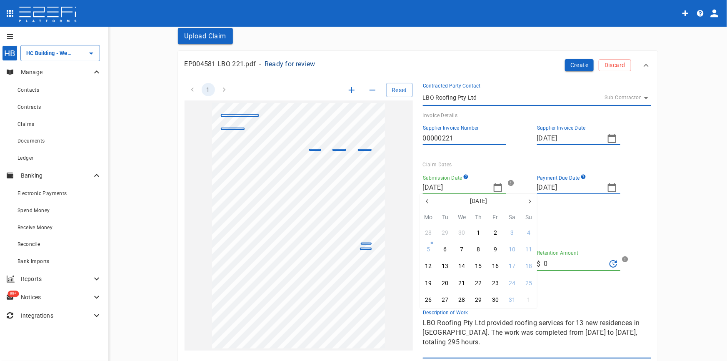
type input "09/06/2025"
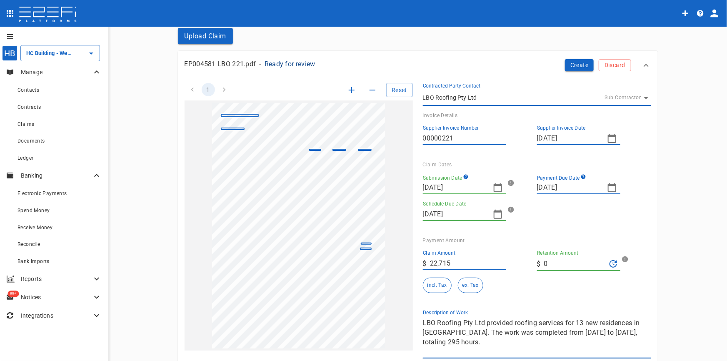
click at [607, 190] on icon "button" at bounding box center [612, 188] width 10 height 10
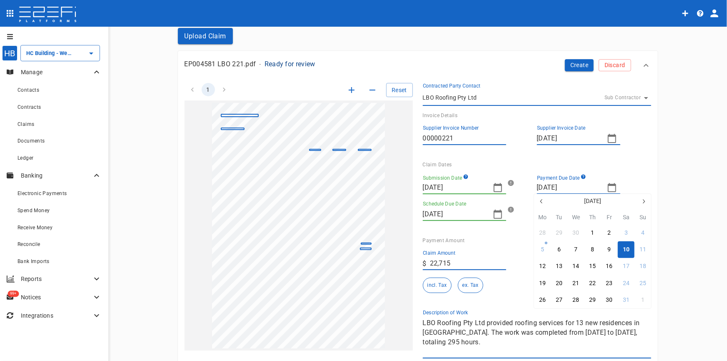
click at [466, 188] on div at bounding box center [363, 180] width 727 height 361
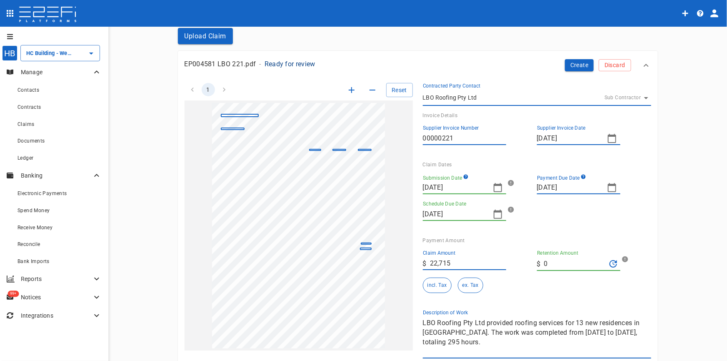
click at [494, 187] on icon "button" at bounding box center [498, 188] width 10 height 10
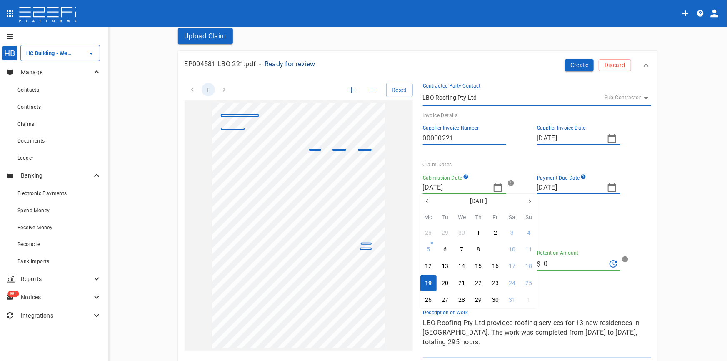
click at [492, 252] on button "9" at bounding box center [495, 249] width 16 height 16
type input "09/05/2025"
type input "[DATE]"
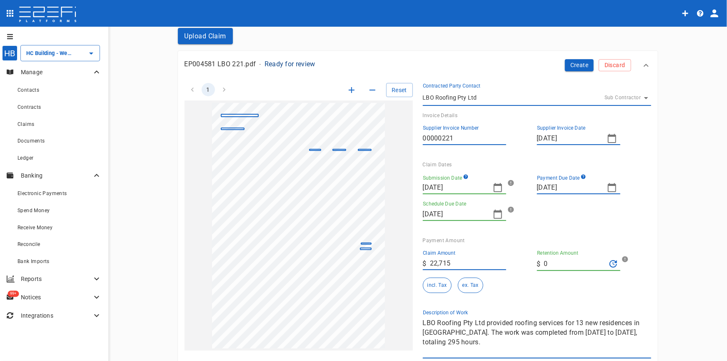
click at [611, 188] on icon "button" at bounding box center [612, 188] width 10 height 10
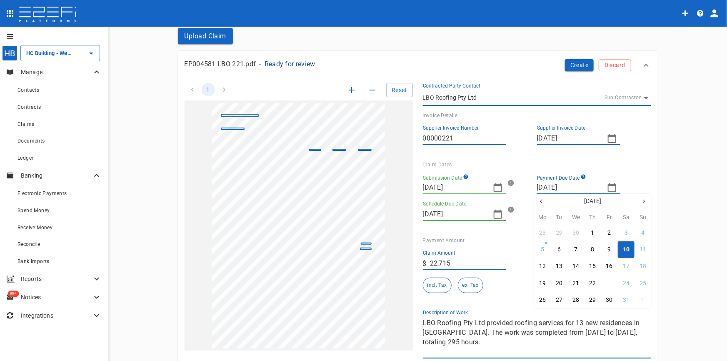
click at [608, 283] on div "23" at bounding box center [609, 283] width 7 height 9
type input "23/05/2025"
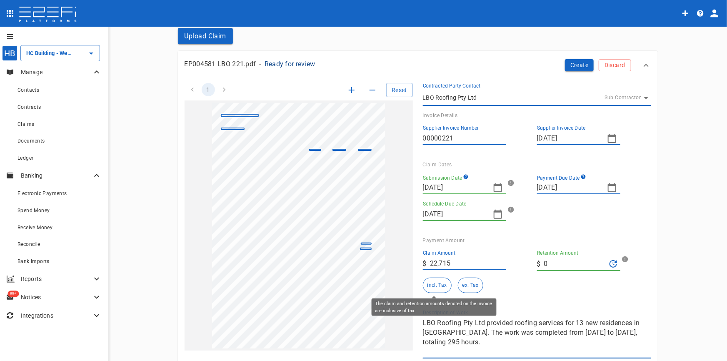
click at [429, 284] on button "incl. Tax" at bounding box center [437, 285] width 29 height 15
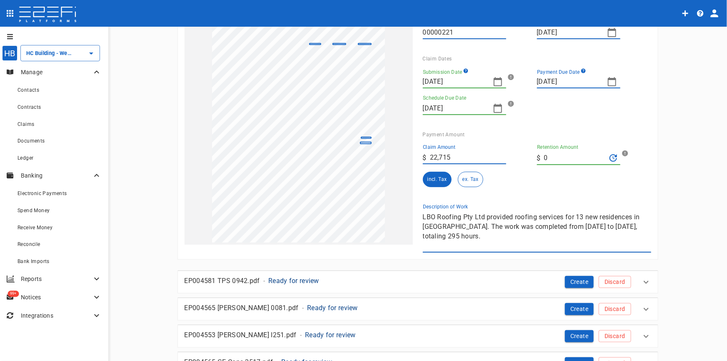
scroll to position [151, 0]
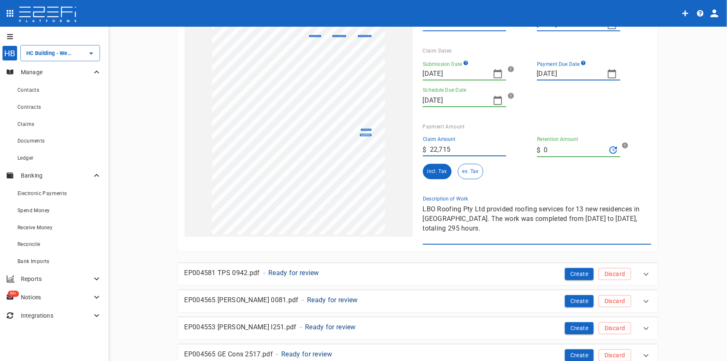
click at [328, 205] on div "1 Reset SupplierInvoiceNumber: 00000221 ClaimAmount: 22715.00 GSTAmount: 2065.0…" at bounding box center [413, 102] width 477 height 286
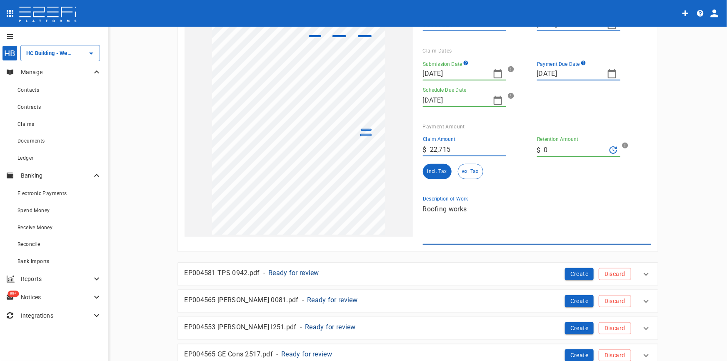
scroll to position [0, 0]
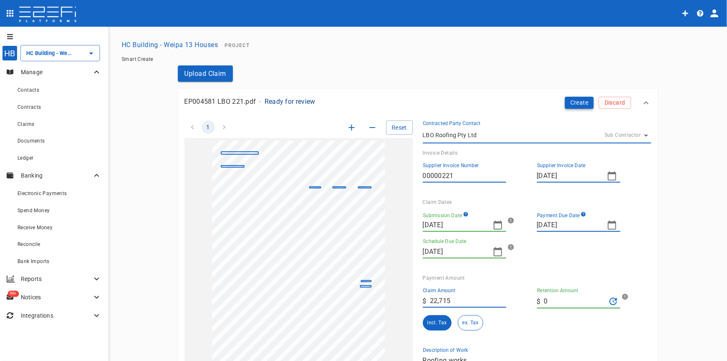
type textarea "Roofing works"
click at [584, 103] on button "Create" at bounding box center [579, 103] width 29 height 12
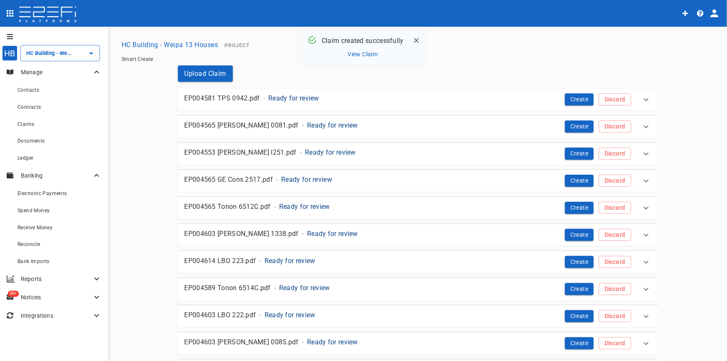
click at [281, 100] on p "Ready for review" at bounding box center [293, 98] width 51 height 10
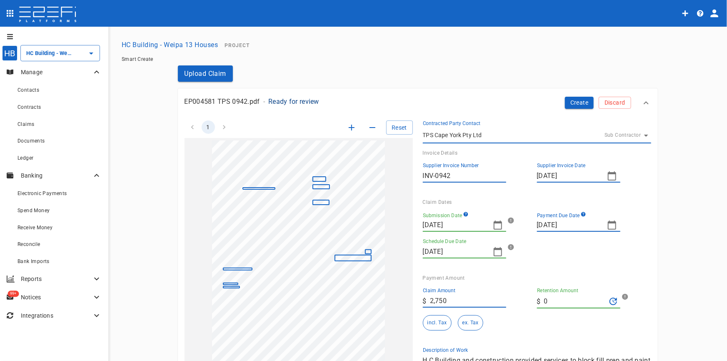
click at [495, 228] on icon "button" at bounding box center [498, 225] width 10 height 10
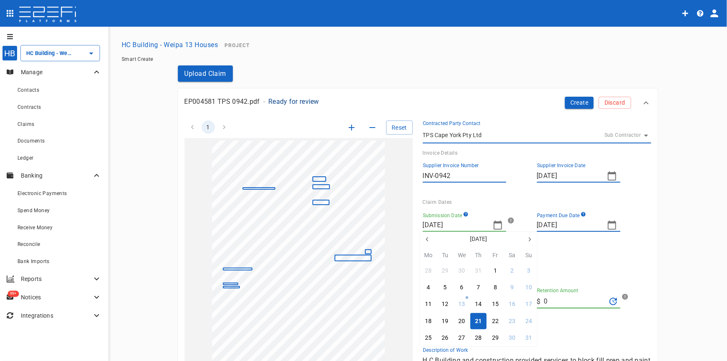
click at [427, 241] on icon "button" at bounding box center [427, 239] width 7 height 7
click at [427, 240] on icon "button" at bounding box center [427, 239] width 2 height 4
click at [462, 339] on div "30" at bounding box center [462, 337] width 7 height 9
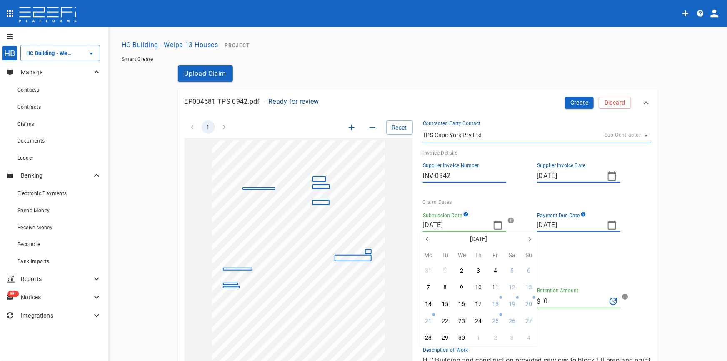
type input "30/04/2025"
type input "22/05/2025"
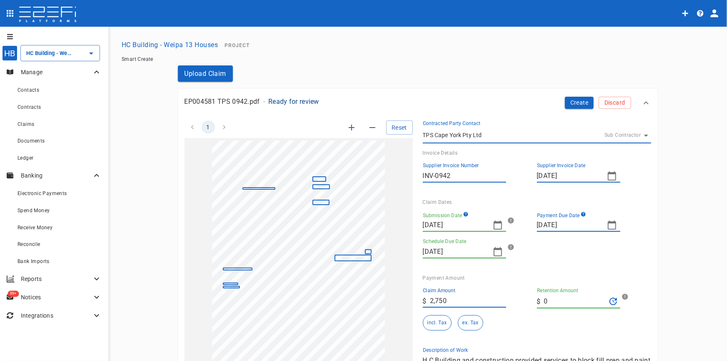
click at [607, 227] on icon "button" at bounding box center [612, 225] width 10 height 10
click at [576, 305] on div "14" at bounding box center [576, 304] width 7 height 9
type input "14/05/2025"
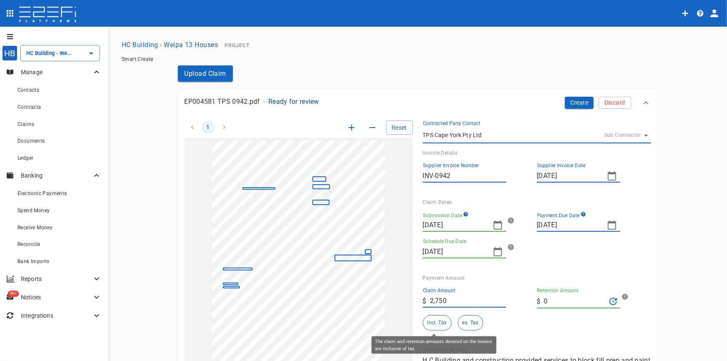
click at [433, 320] on button "incl. Tax" at bounding box center [437, 322] width 29 height 15
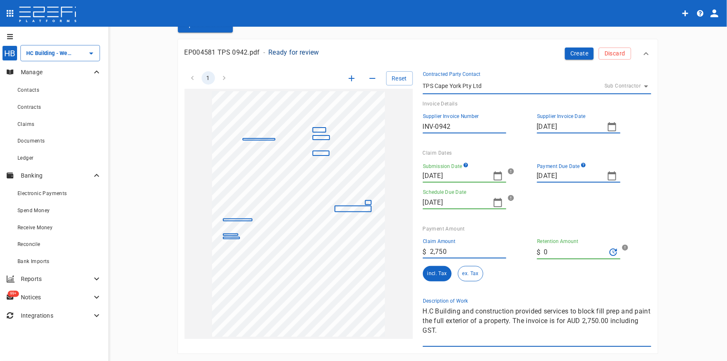
scroll to position [151, 0]
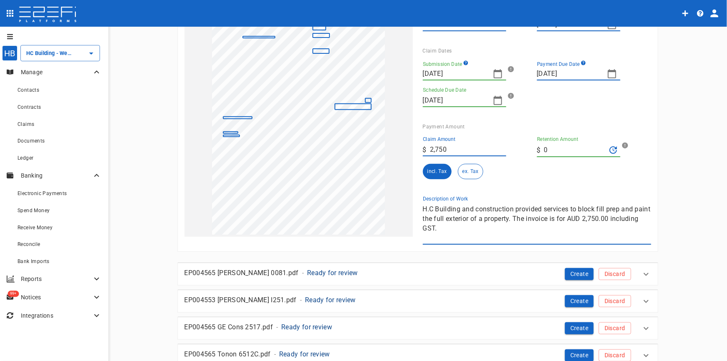
drag, startPoint x: 489, startPoint y: 233, endPoint x: 400, endPoint y: 185, distance: 100.5
click at [399, 187] on div "1 Reset SupplierInvoiceNumber: INV-0942 ClaimAmount: 2750.00 GSTAmount: 250.00 …" at bounding box center [413, 102] width 477 height 286
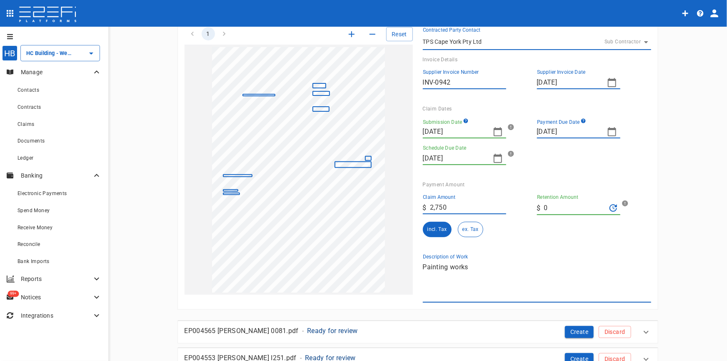
scroll to position [0, 0]
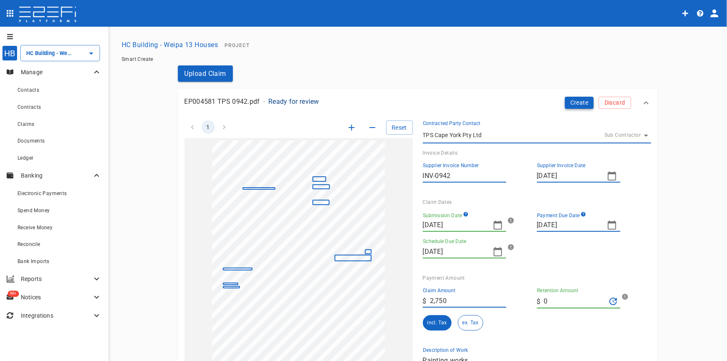
type textarea "Painting works"
click at [571, 106] on button "Create" at bounding box center [579, 103] width 29 height 12
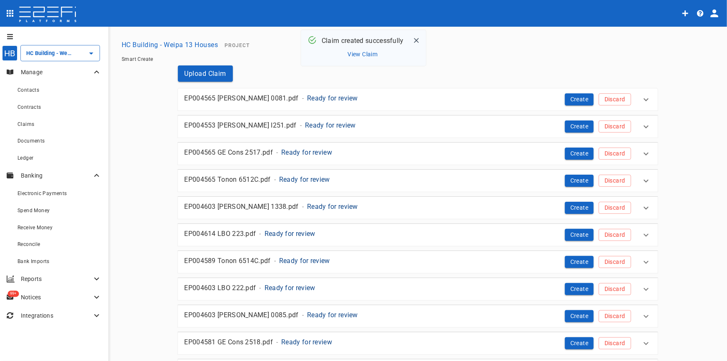
click at [307, 95] on p "Ready for review" at bounding box center [332, 98] width 51 height 10
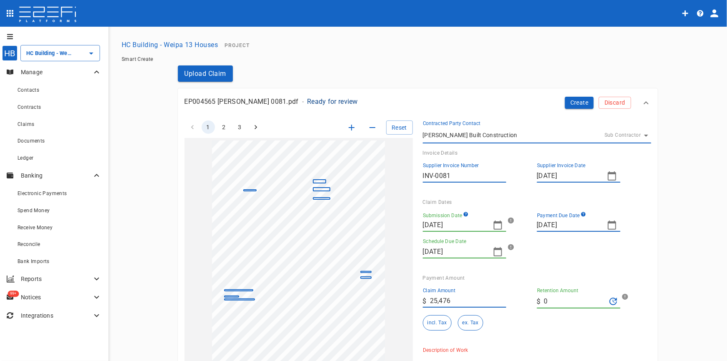
click at [493, 226] on icon "button" at bounding box center [498, 225] width 10 height 10
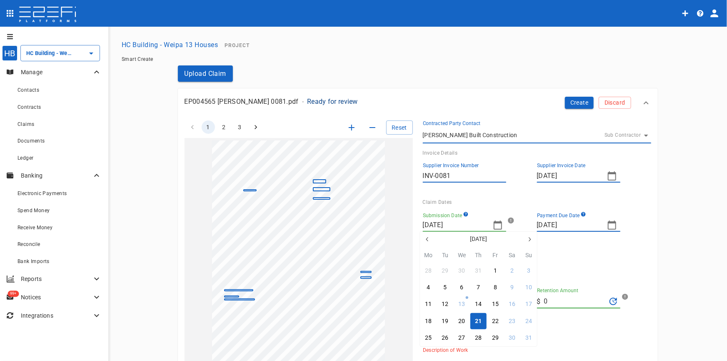
click at [424, 239] on icon "button" at bounding box center [427, 239] width 7 height 7
click at [431, 242] on button "button" at bounding box center [427, 239] width 15 height 15
click at [430, 243] on button "button" at bounding box center [427, 239] width 15 height 15
click at [524, 272] on button "4" at bounding box center [529, 271] width 16 height 16
type input "04/05/2025"
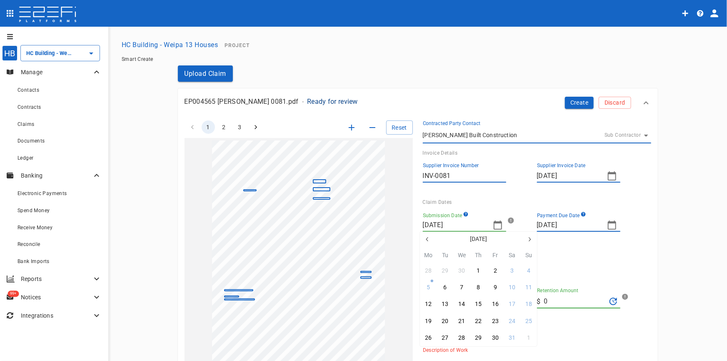
type input "26/05/2025"
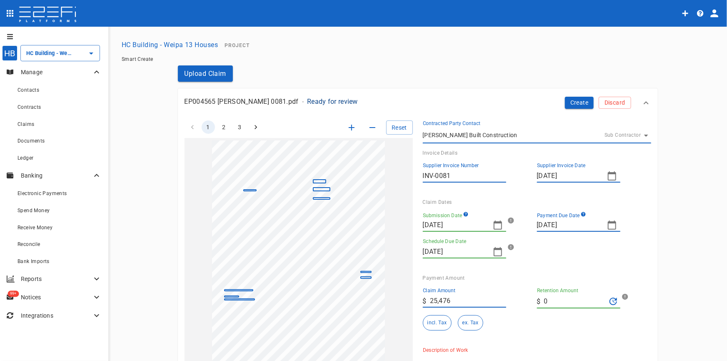
click at [609, 225] on icon "button" at bounding box center [612, 225] width 10 height 10
click at [548, 323] on button "19" at bounding box center [543, 321] width 16 height 16
type input "19/05/2025"
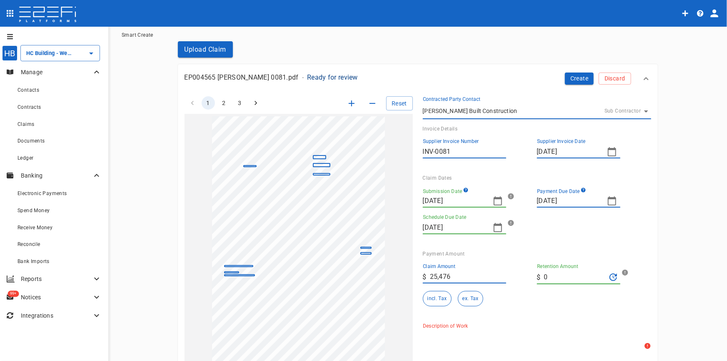
scroll to position [38, 0]
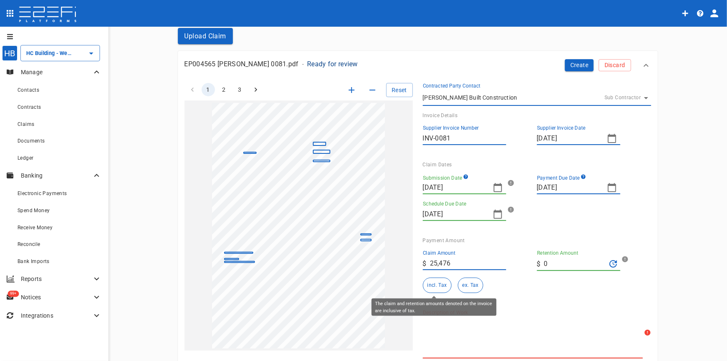
click at [433, 286] on button "incl. Tax" at bounding box center [437, 285] width 29 height 15
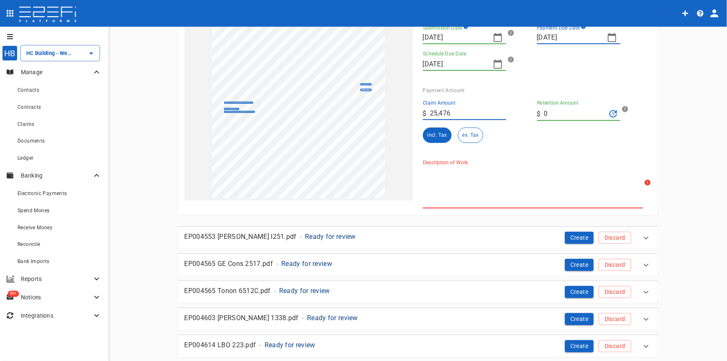
scroll to position [189, 0]
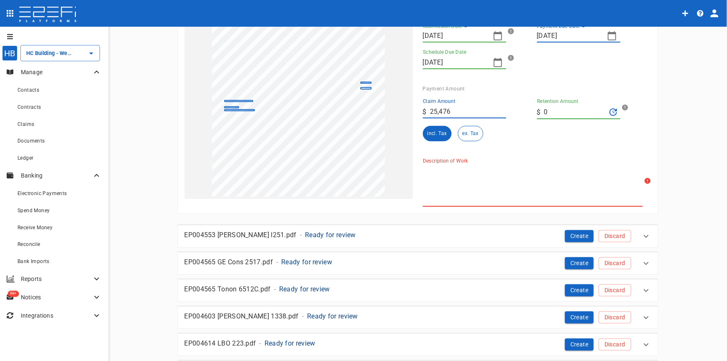
click at [446, 180] on textarea "Description of Work" at bounding box center [533, 185] width 220 height 38
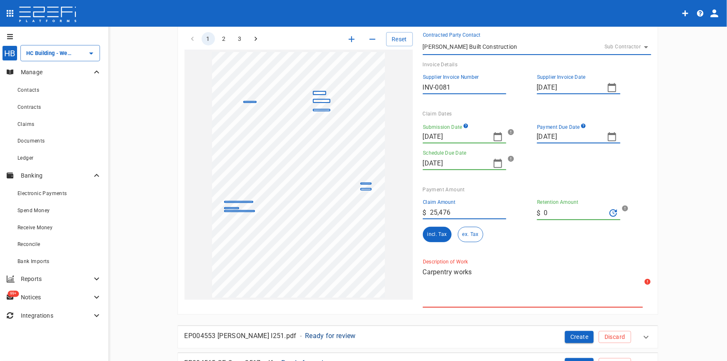
scroll to position [0, 0]
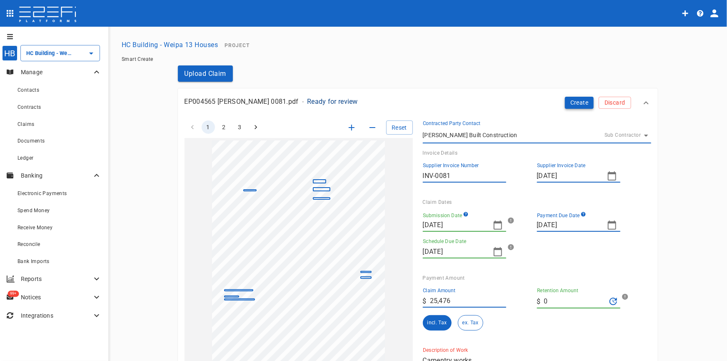
type textarea "Carpentry works"
click at [582, 101] on button "Create" at bounding box center [579, 103] width 29 height 12
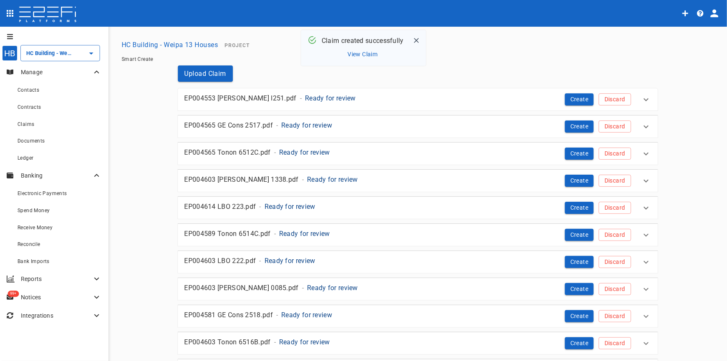
click at [369, 53] on button "View Claim" at bounding box center [363, 54] width 34 height 11
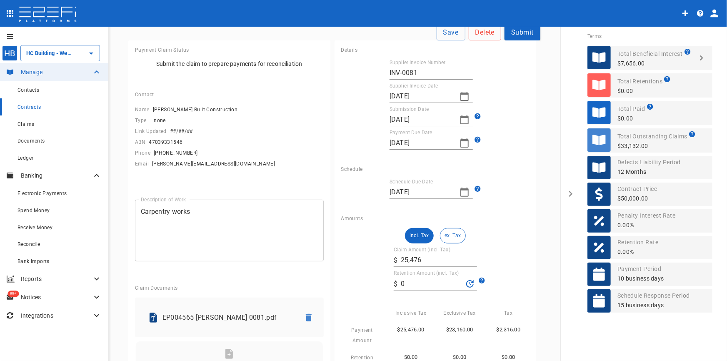
scroll to position [113, 0]
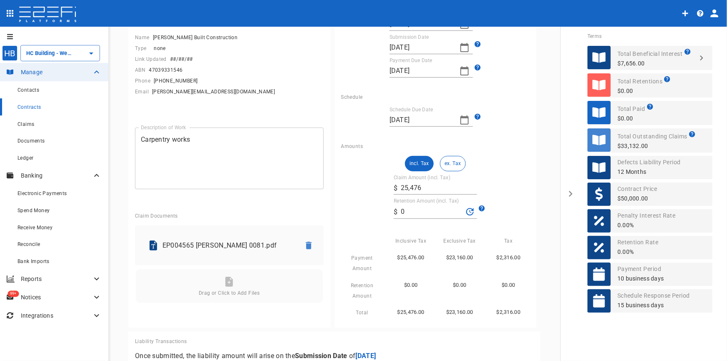
click at [204, 241] on p "EP004565 Lucas 0081.pdf" at bounding box center [228, 246] width 131 height 10
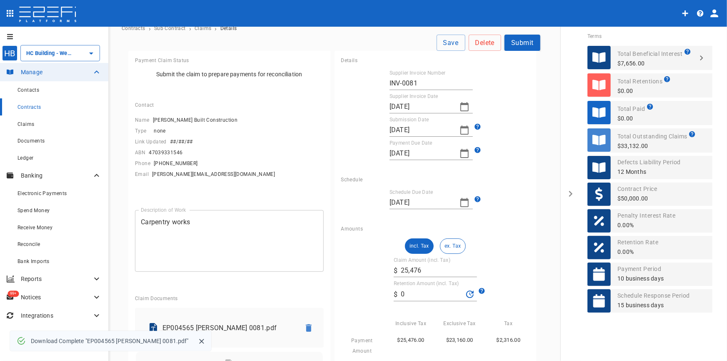
scroll to position [0, 0]
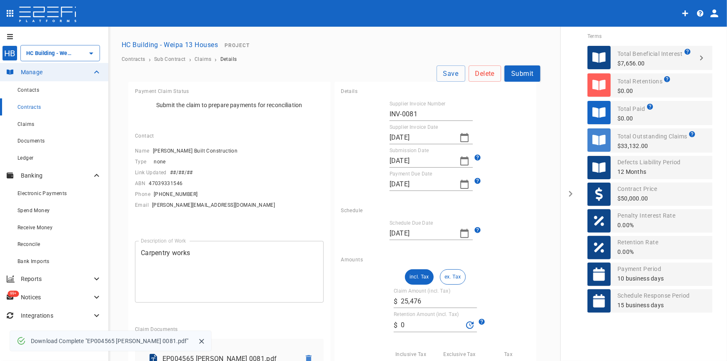
click at [515, 72] on button "Submit" at bounding box center [523, 73] width 36 height 16
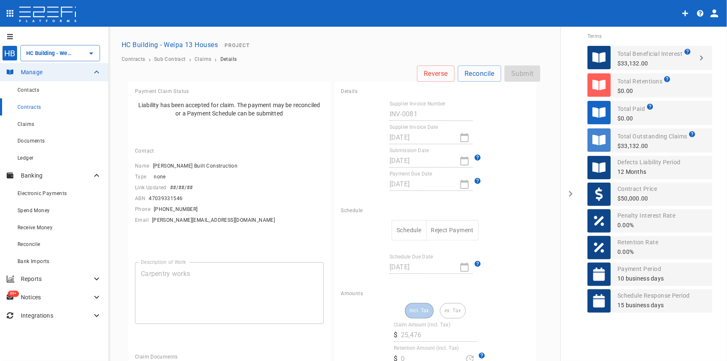
click at [401, 229] on button "Schedule" at bounding box center [409, 230] width 35 height 20
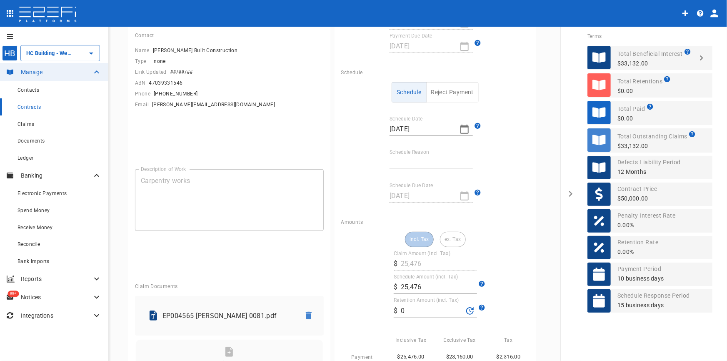
scroll to position [151, 0]
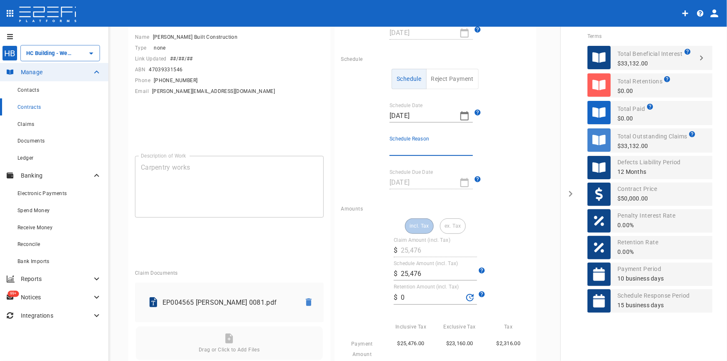
click at [420, 147] on input "Schedule Reason" at bounding box center [431, 149] width 83 height 13
type input "Invoice contained other jobs"
drag, startPoint x: 428, startPoint y: 272, endPoint x: 348, endPoint y: 272, distance: 80.4
click at [348, 273] on div "incl. Tax ex. Tax Claim Amount (incl. Tax) ​ $ 25,476 Schedule Amount (incl. Ta…" at bounding box center [435, 310] width 189 height 185
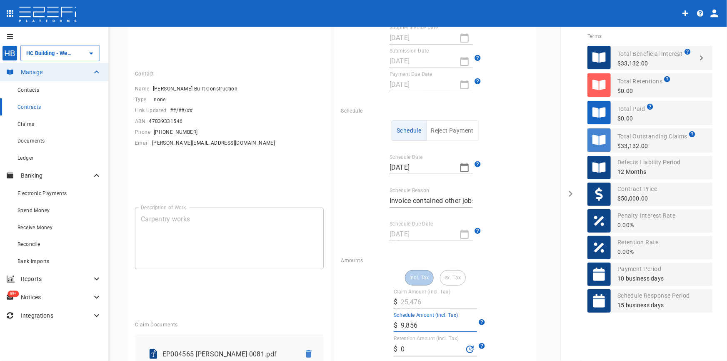
scroll to position [0, 0]
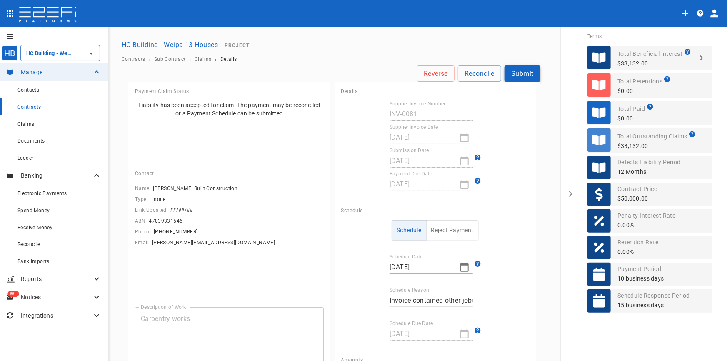
type input "9,856"
click at [520, 74] on button "Submit" at bounding box center [523, 73] width 36 height 16
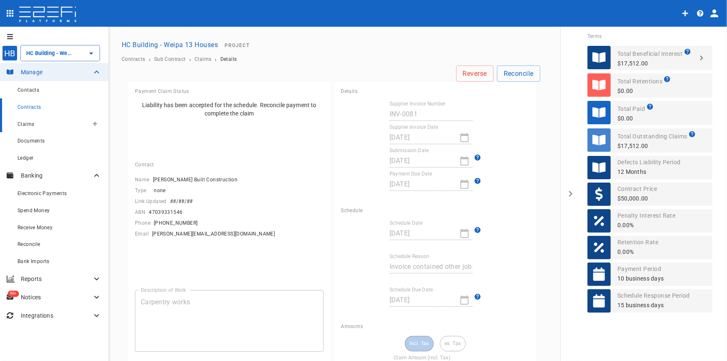
click at [25, 122] on span "Claims" at bounding box center [26, 124] width 17 height 6
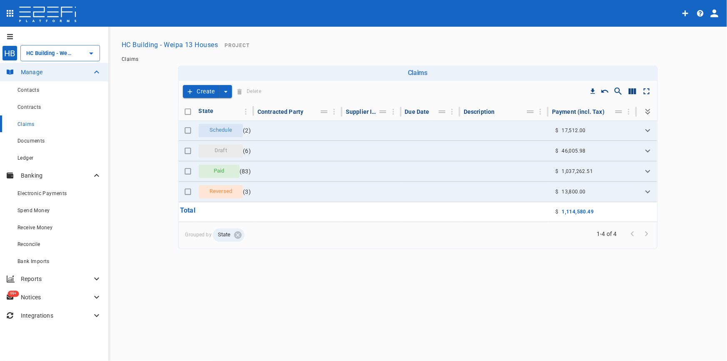
click at [202, 91] on button "Create" at bounding box center [201, 91] width 37 height 13
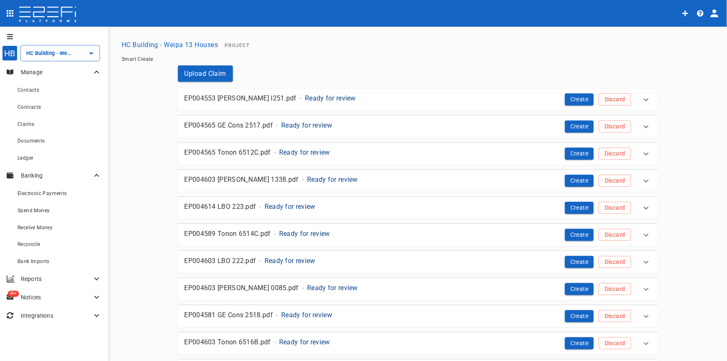
click at [305, 99] on p "Ready for review" at bounding box center [330, 98] width 51 height 10
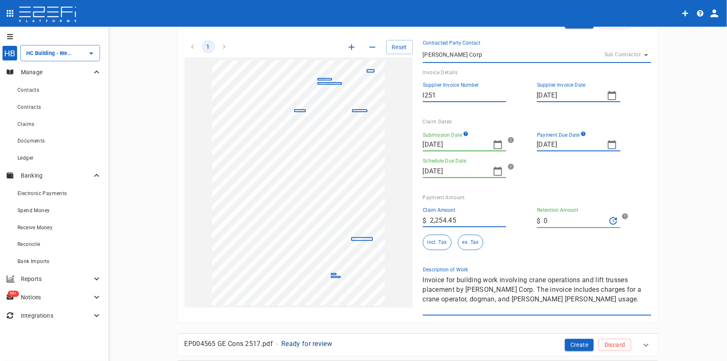
scroll to position [38, 0]
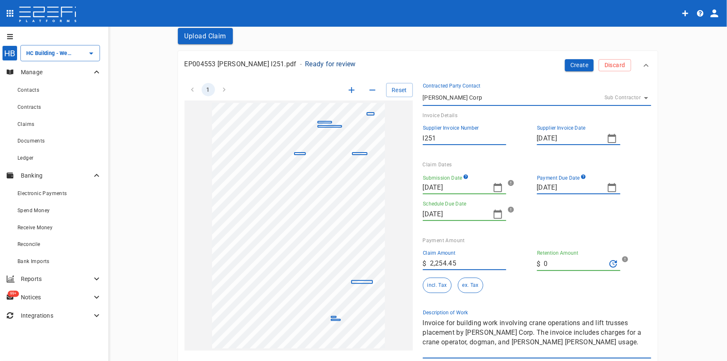
click at [496, 187] on icon "button" at bounding box center [498, 188] width 10 height 10
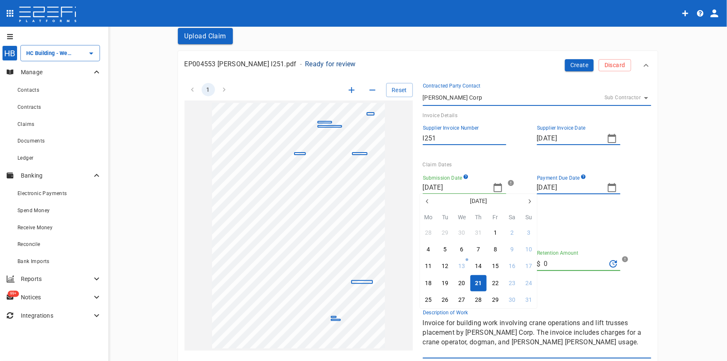
click at [613, 133] on div at bounding box center [363, 180] width 727 height 361
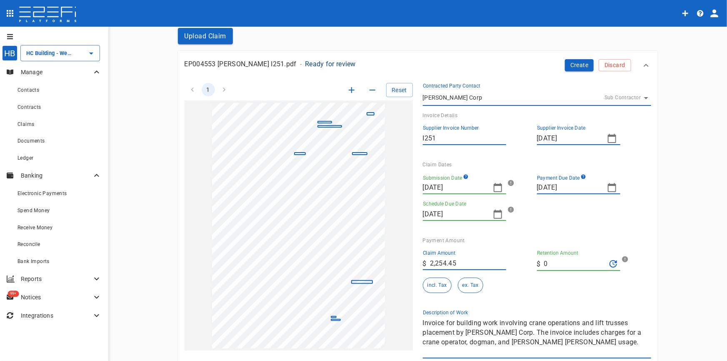
click at [609, 141] on div "August 2025 Mo Tu We Th Fr Sa Su 28 29 30 31 1 2 3 4 5 6 7 8 9 10 11 12 13 14 1…" at bounding box center [363, 180] width 727 height 361
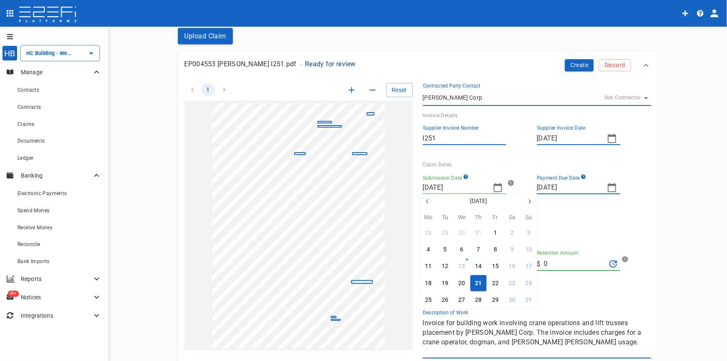
click at [429, 198] on icon "button" at bounding box center [427, 201] width 7 height 7
click at [429, 200] on icon "button" at bounding box center [427, 201] width 7 height 7
click at [428, 200] on icon "button" at bounding box center [427, 201] width 7 height 7
click at [430, 248] on button "7" at bounding box center [429, 249] width 16 height 16
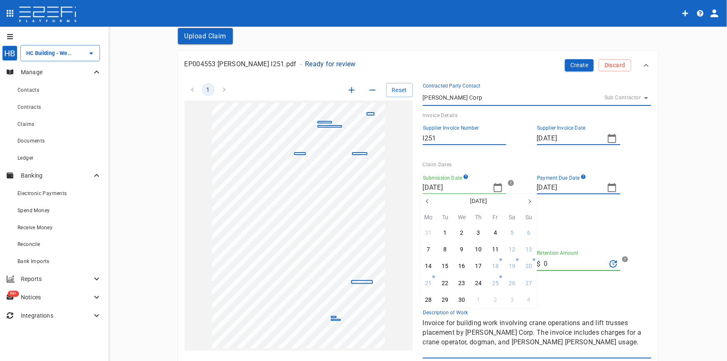
type input "07/04/2025"
type input "01/05/2025"
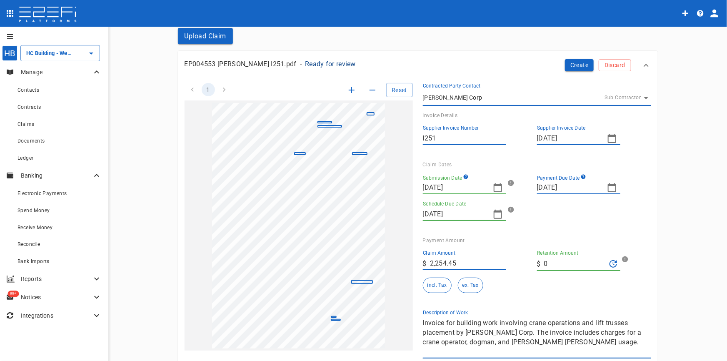
click at [611, 139] on icon "button" at bounding box center [612, 138] width 10 height 10
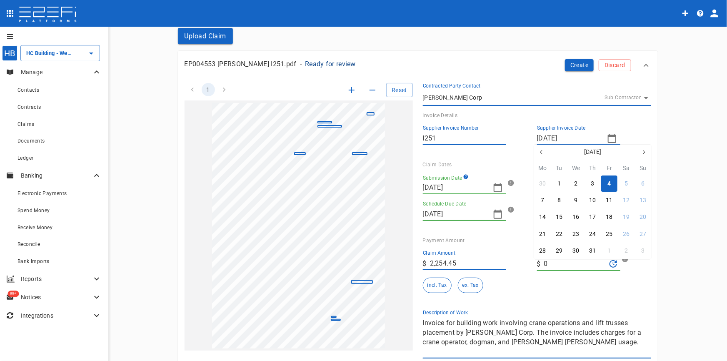
click at [542, 150] on icon "button" at bounding box center [542, 152] width 7 height 7
click at [542, 151] on icon "button" at bounding box center [542, 152] width 7 height 7
click at [544, 199] on div "7" at bounding box center [542, 200] width 3 height 9
type input "07/04/2025"
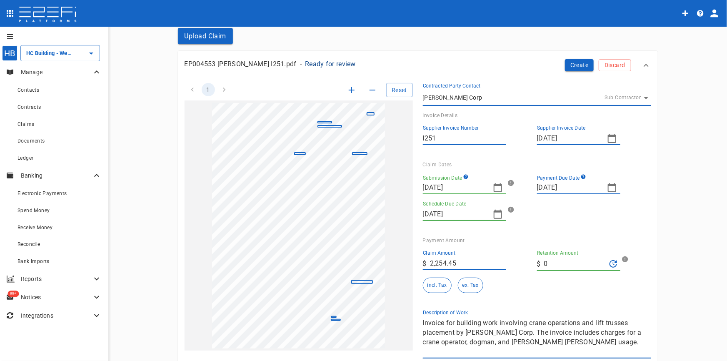
click at [608, 189] on icon "button" at bounding box center [612, 187] width 8 height 9
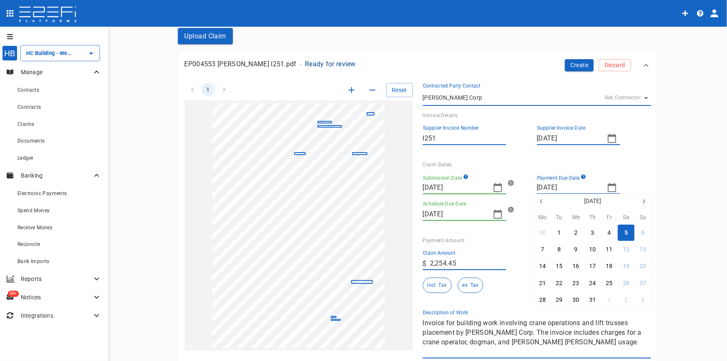
click at [544, 200] on icon "button" at bounding box center [542, 201] width 7 height 7
click at [541, 200] on icon "button" at bounding box center [542, 201] width 7 height 7
click at [541, 284] on div "21" at bounding box center [542, 283] width 7 height 9
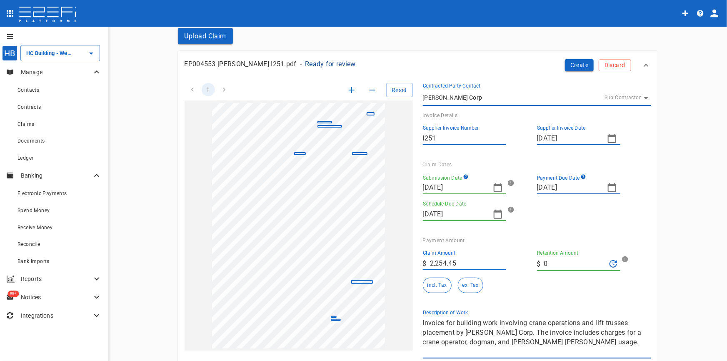
click at [608, 187] on icon "button" at bounding box center [612, 187] width 8 height 9
click at [562, 282] on div "22" at bounding box center [559, 283] width 7 height 9
type input "22/04/2025"
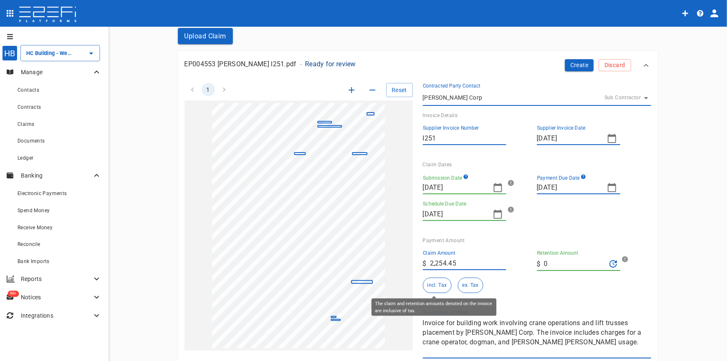
click at [432, 283] on button "incl. Tax" at bounding box center [437, 285] width 29 height 15
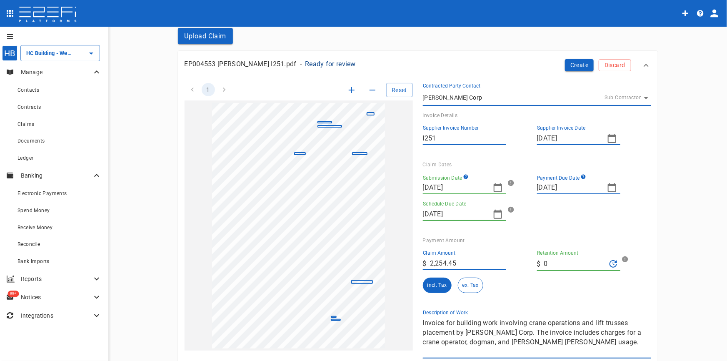
drag, startPoint x: 557, startPoint y: 342, endPoint x: 408, endPoint y: 306, distance: 153.3
click at [408, 307] on div "1 Reset SupplierInvoiceNumber: I251 ClaimAmount: 2254.45 SupplierName: Hussey C…" at bounding box center [413, 216] width 477 height 286
type textarea "P"
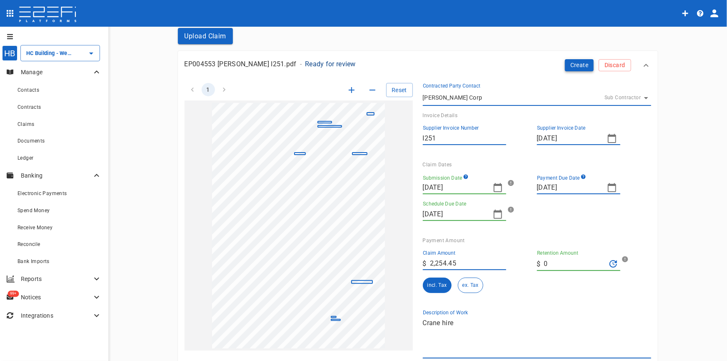
type textarea "Crane hire"
click at [571, 64] on button "Create" at bounding box center [579, 65] width 29 height 12
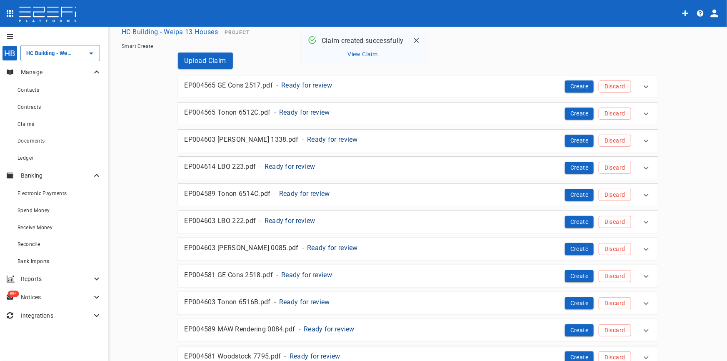
scroll to position [0, 0]
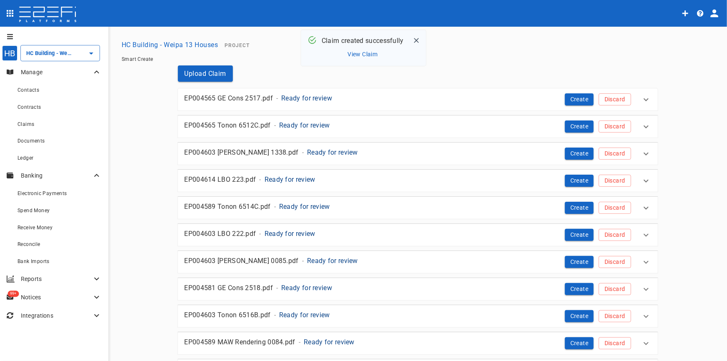
click at [293, 96] on p "Ready for review" at bounding box center [306, 98] width 51 height 10
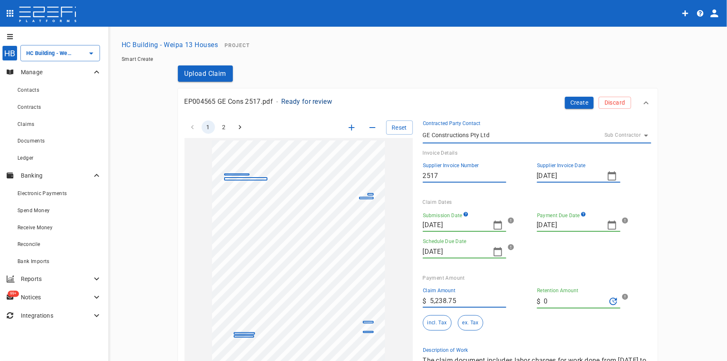
click at [495, 226] on icon "button" at bounding box center [498, 225] width 10 height 10
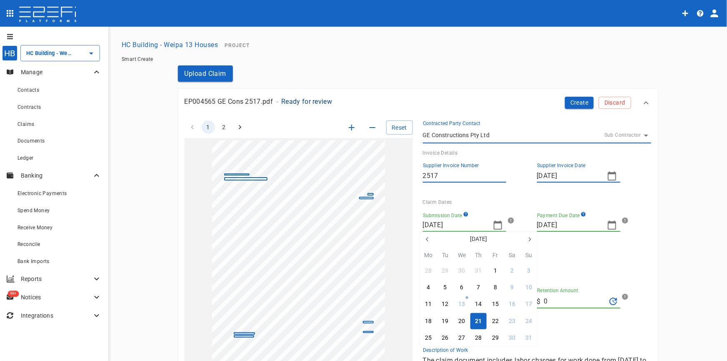
click at [428, 238] on icon "button" at bounding box center [427, 239] width 7 height 7
click at [424, 240] on button "button" at bounding box center [427, 239] width 15 height 15
click at [425, 239] on icon "button" at bounding box center [427, 239] width 7 height 7
click at [428, 287] on div "5" at bounding box center [428, 287] width 3 height 9
type input "05/05/2025"
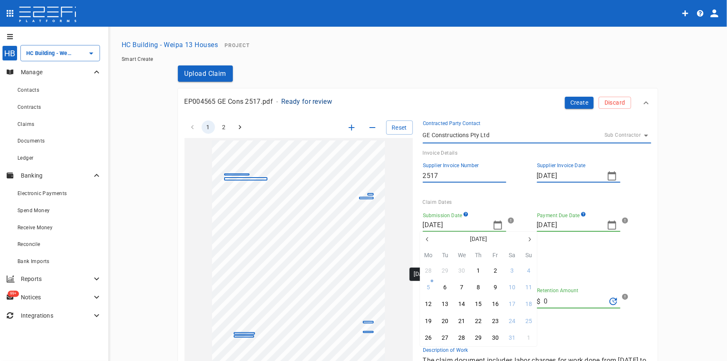
type input "09/06/2025"
type input "26/05/2025"
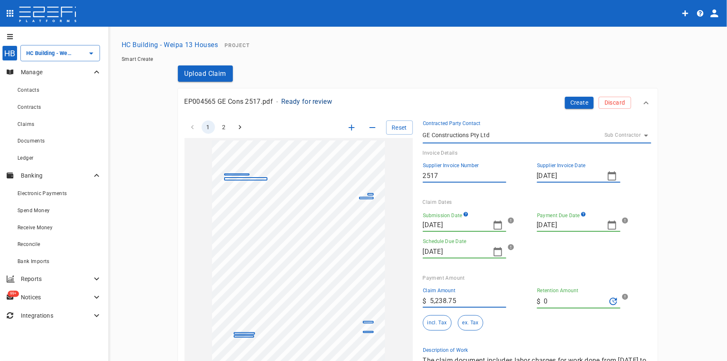
click at [610, 228] on icon "button" at bounding box center [612, 225] width 10 height 10
click at [539, 231] on icon "button" at bounding box center [542, 230] width 7 height 7
click at [546, 313] on button "19" at bounding box center [543, 312] width 16 height 16
type input "19/05/2025"
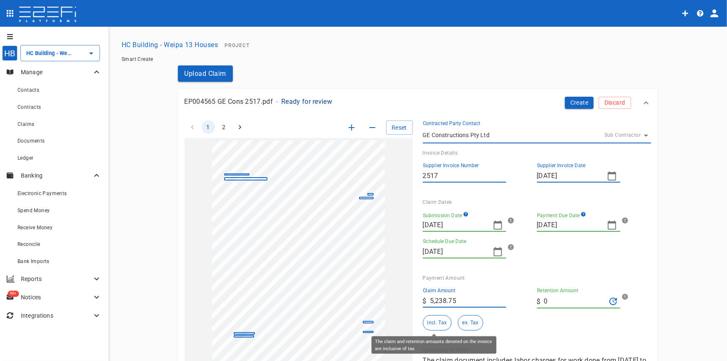
click at [429, 321] on button "incl. Tax" at bounding box center [437, 322] width 29 height 15
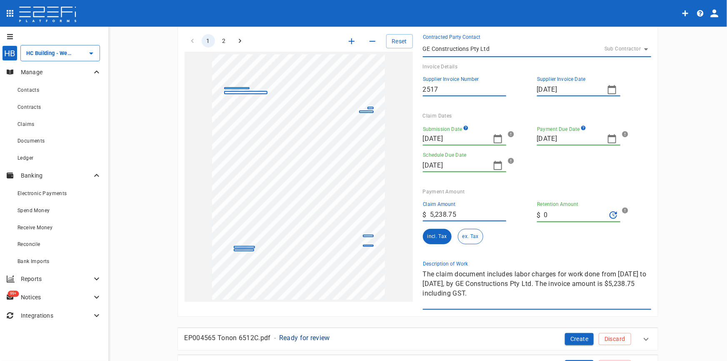
scroll to position [151, 0]
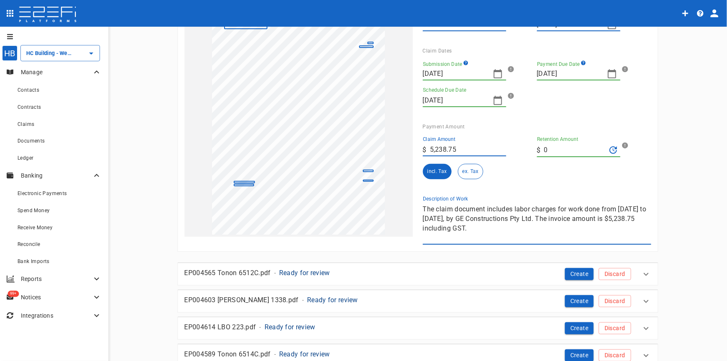
drag, startPoint x: 532, startPoint y: 234, endPoint x: 390, endPoint y: 201, distance: 145.5
click at [390, 202] on div "1 2 Reset SupplierInvoiceNumber: 2517 ClaimAmount: 5238.75 GSTAmount: 476.25 Su…" at bounding box center [413, 102] width 477 height 286
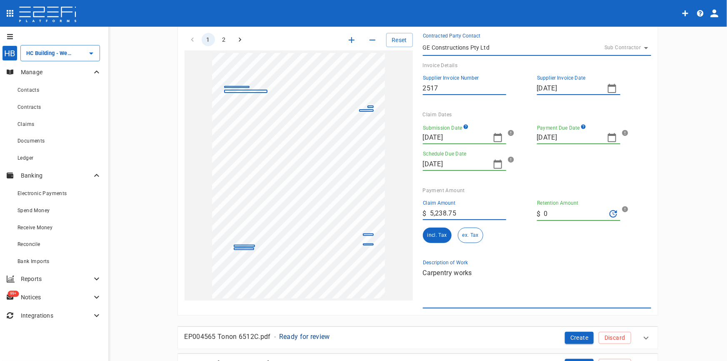
scroll to position [0, 0]
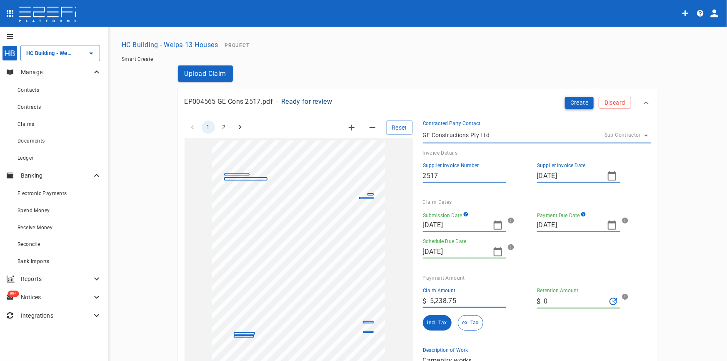
type textarea "Carpentry works"
click at [579, 102] on button "Create" at bounding box center [579, 103] width 29 height 12
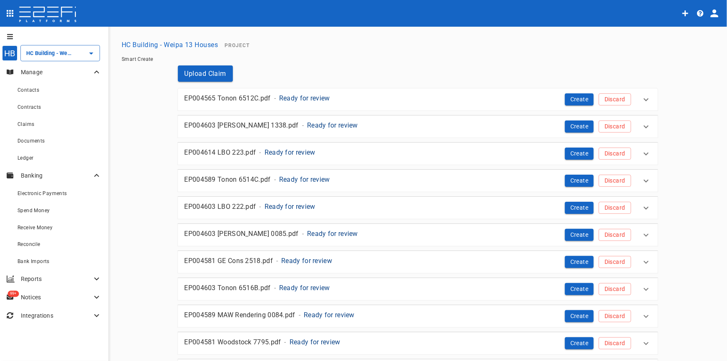
click at [306, 99] on p "Ready for review" at bounding box center [304, 98] width 51 height 10
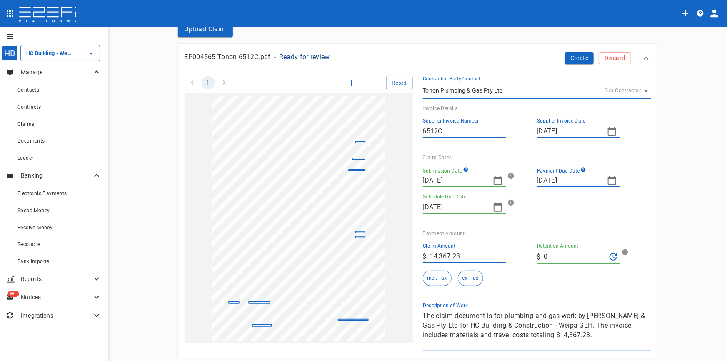
scroll to position [38, 0]
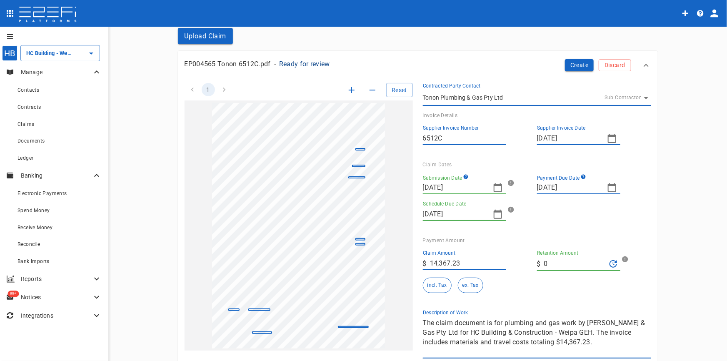
click at [498, 188] on icon "button" at bounding box center [498, 188] width 10 height 10
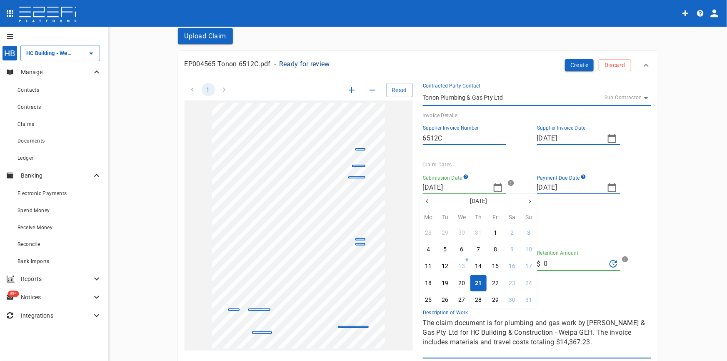
click at [429, 200] on icon "button" at bounding box center [427, 201] width 7 height 7
click at [431, 270] on div "14" at bounding box center [428, 266] width 7 height 9
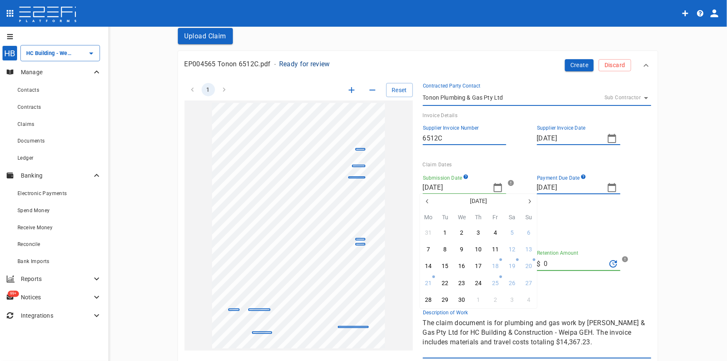
type input "14/04/2025"
type input "09/05/2025"
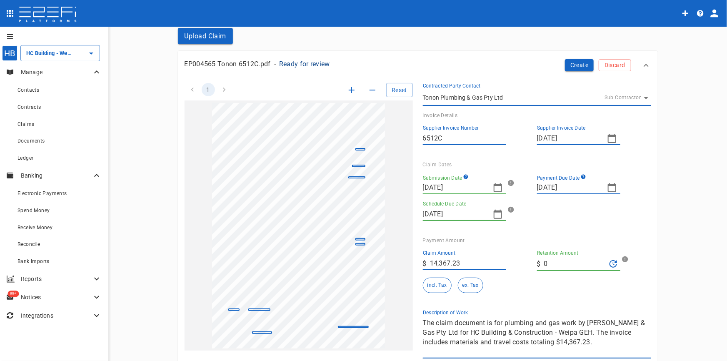
click at [608, 188] on icon "button" at bounding box center [612, 188] width 10 height 10
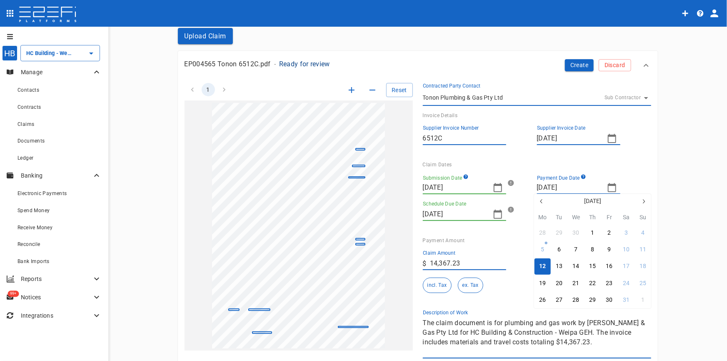
click at [542, 200] on icon "button" at bounding box center [541, 201] width 2 height 4
click at [547, 302] on button "28" at bounding box center [543, 300] width 16 height 16
type input "28/04/2025"
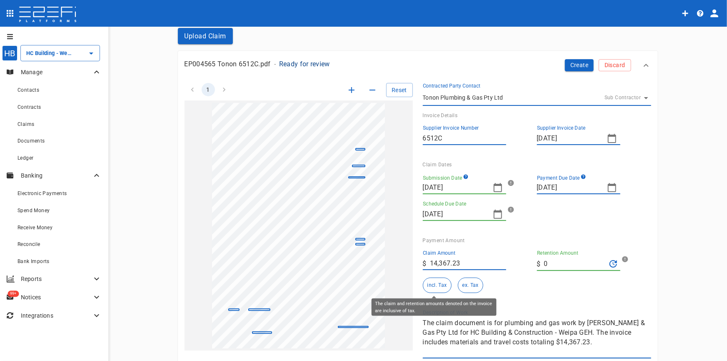
click at [432, 286] on button "incl. Tax" at bounding box center [437, 285] width 29 height 15
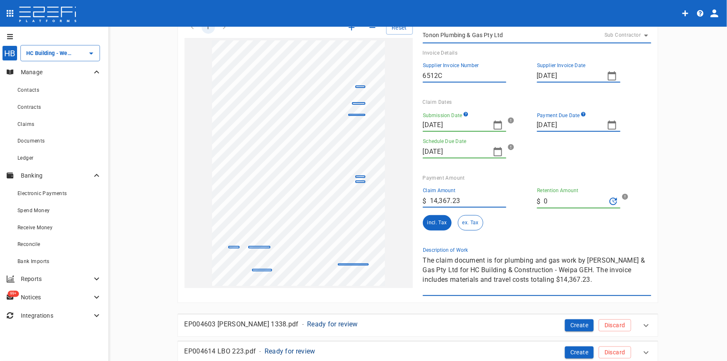
scroll to position [113, 0]
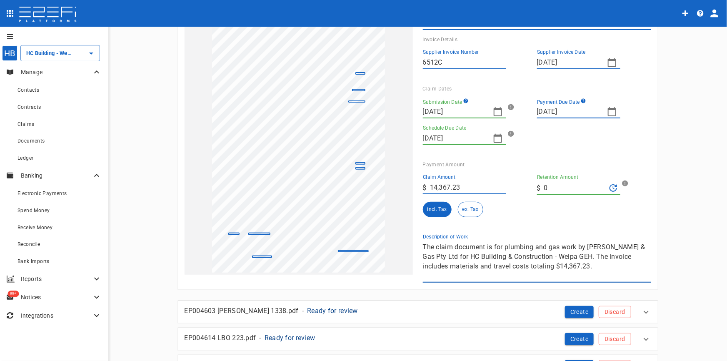
drag, startPoint x: 618, startPoint y: 255, endPoint x: 609, endPoint y: 263, distance: 12.1
click at [609, 262] on textarea "The claim document is for plumbing and gas work by Tonon Plumbing & Gas Pty Ltd…" at bounding box center [537, 261] width 228 height 38
click at [536, 258] on textarea "The claim document is for plumbing and gas work by Tonon Plumbing & Gas Pty Ltd…" at bounding box center [537, 261] width 228 height 38
click at [372, 242] on div "1 Reset SupplierInvoiceNumber: 6512C ClaimAmount: 14367.23 GSTAmount: 1306.11 S…" at bounding box center [413, 140] width 477 height 286
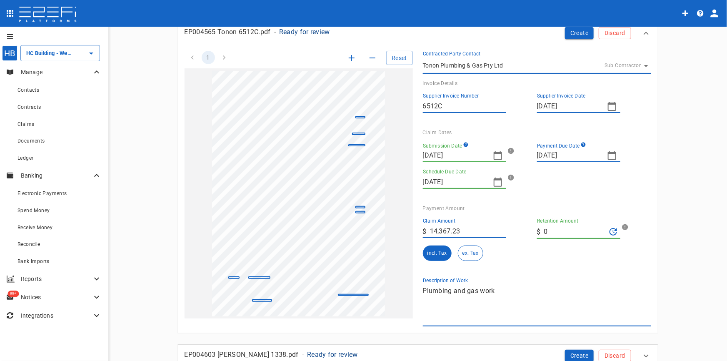
scroll to position [0, 0]
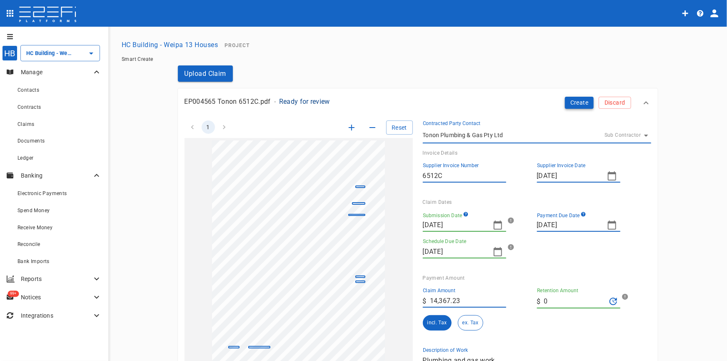
type textarea "Plumbing and gas work"
click at [569, 105] on button "Create" at bounding box center [579, 103] width 29 height 12
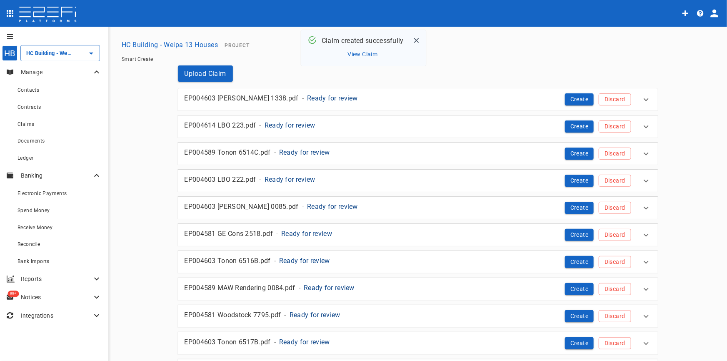
click at [307, 100] on p "Ready for review" at bounding box center [332, 98] width 51 height 10
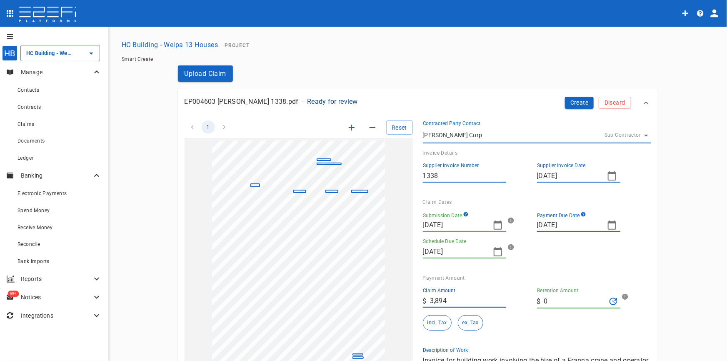
click at [490, 224] on button "button" at bounding box center [498, 225] width 17 height 17
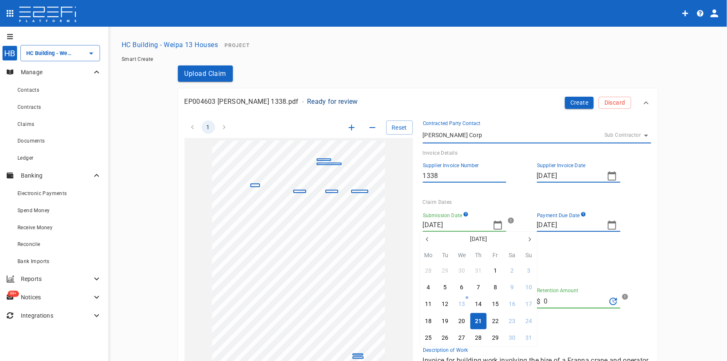
click at [429, 242] on button "button" at bounding box center [427, 239] width 15 height 15
click at [429, 241] on icon "button" at bounding box center [427, 239] width 7 height 7
click at [429, 240] on icon "button" at bounding box center [427, 239] width 7 height 7
click at [491, 321] on button "25" at bounding box center [495, 321] width 16 height 16
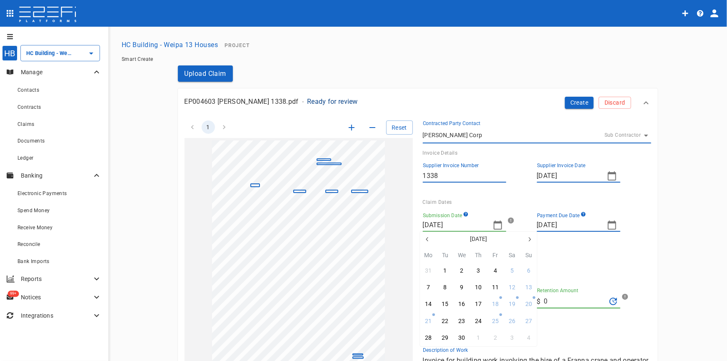
type input "25/04/2025"
type input "19/05/2025"
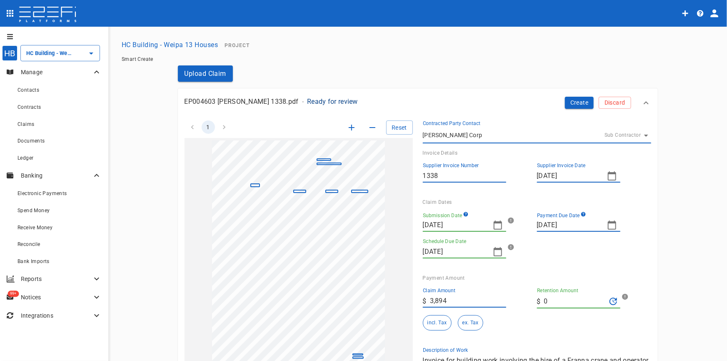
click at [609, 225] on icon "button" at bounding box center [612, 225] width 10 height 10
click at [542, 240] on icon "button" at bounding box center [541, 239] width 2 height 4
click at [647, 242] on icon "button" at bounding box center [644, 239] width 7 height 7
click at [608, 287] on div "9" at bounding box center [609, 287] width 3 height 9
type input "09/05/2025"
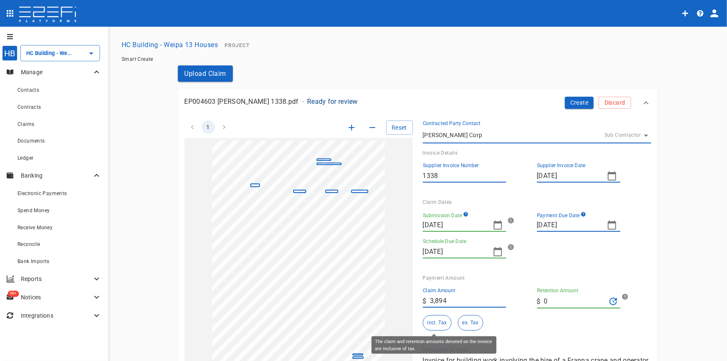
click at [435, 320] on button "incl. Tax" at bounding box center [437, 322] width 29 height 15
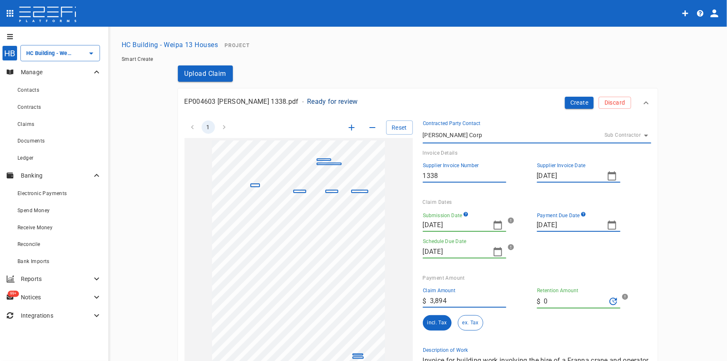
scroll to position [113, 0]
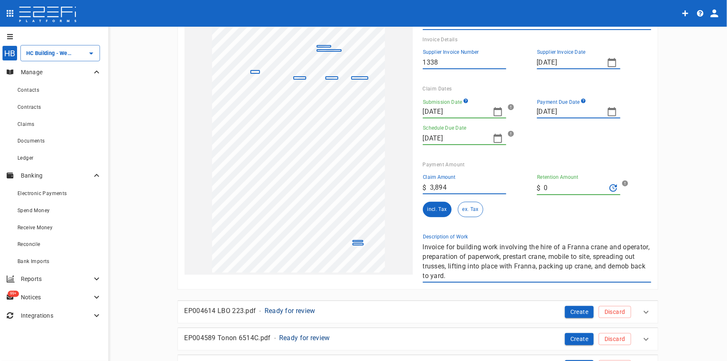
drag, startPoint x: 460, startPoint y: 274, endPoint x: 401, endPoint y: 232, distance: 72.6
click at [401, 232] on div "1 Reset SupplierInvoiceNumber: 1338 ClaimAmount: 3894.00 SupplierName: Hussey C…" at bounding box center [413, 140] width 477 height 286
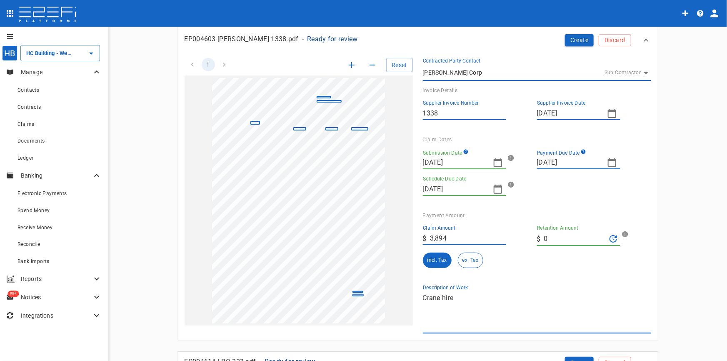
scroll to position [0, 0]
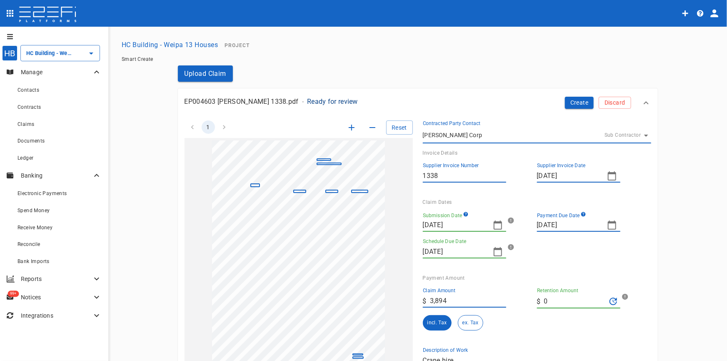
type textarea "Crane hire"
click at [575, 100] on button "Create" at bounding box center [579, 103] width 29 height 12
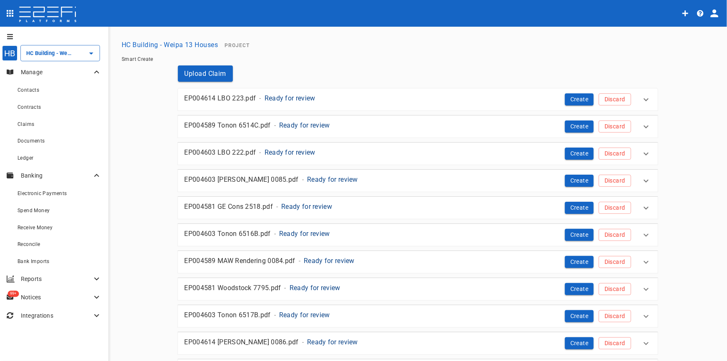
click at [286, 99] on p "Ready for review" at bounding box center [290, 98] width 51 height 10
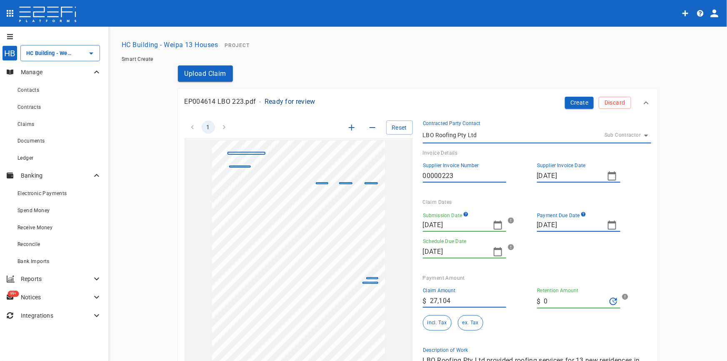
click at [498, 227] on icon "button" at bounding box center [498, 225] width 10 height 10
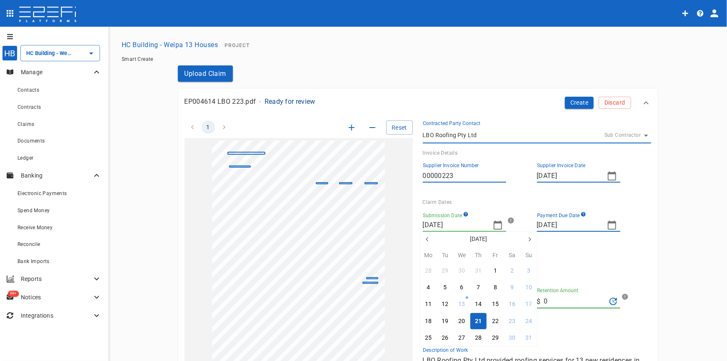
click at [426, 241] on icon "button" at bounding box center [427, 239] width 7 height 7
click at [500, 321] on button "23" at bounding box center [495, 321] width 16 height 16
type input "23/05/2025"
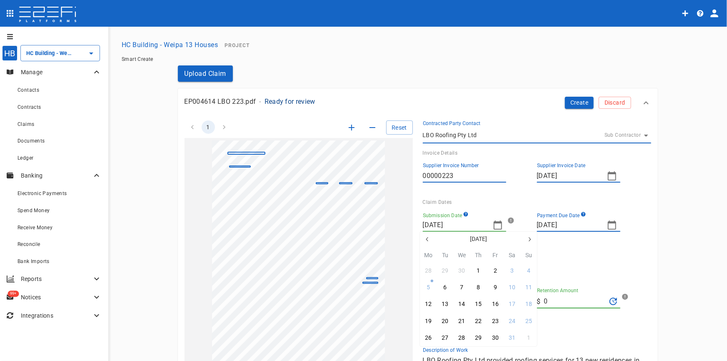
type input "13/06/2025"
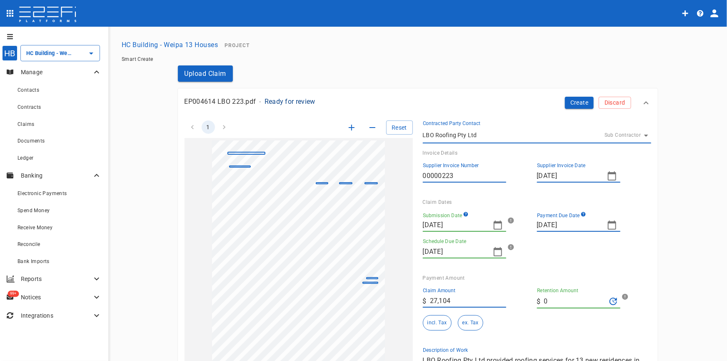
click at [611, 226] on icon "button" at bounding box center [612, 225] width 10 height 10
click at [645, 239] on icon "button" at bounding box center [644, 239] width 7 height 7
click at [611, 286] on div "6" at bounding box center [609, 287] width 3 height 9
type input "06/06/2025"
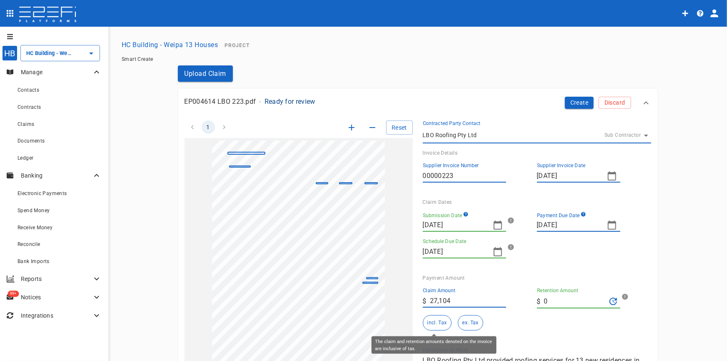
click at [427, 322] on button "incl. Tax" at bounding box center [437, 322] width 29 height 15
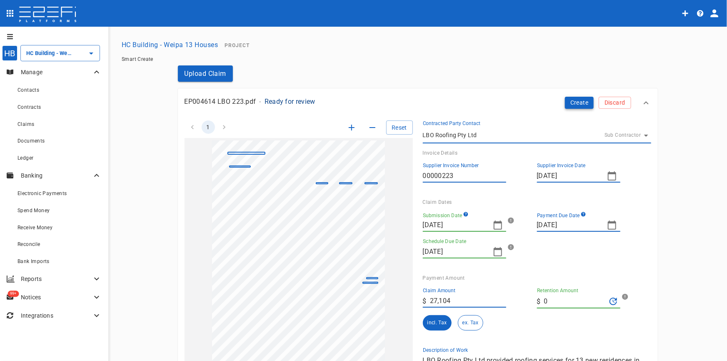
click at [578, 106] on button "Create" at bounding box center [579, 103] width 29 height 12
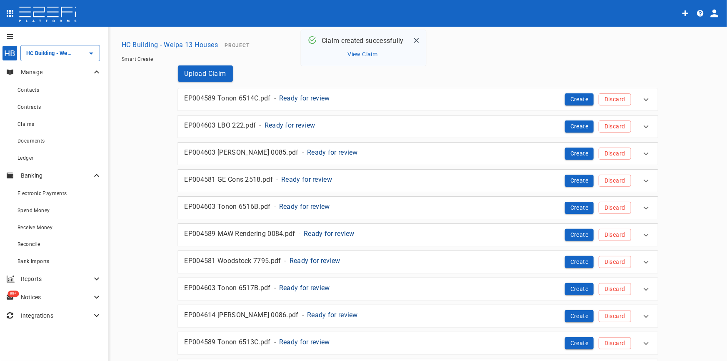
click at [288, 97] on p "Ready for review" at bounding box center [304, 98] width 51 height 10
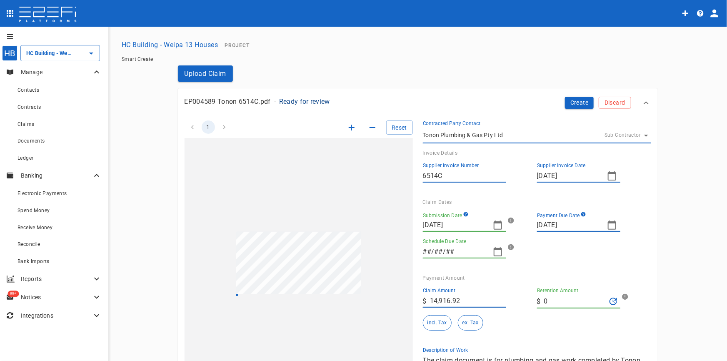
type input "11/09/2025"
click at [493, 225] on icon "button" at bounding box center [498, 225] width 10 height 10
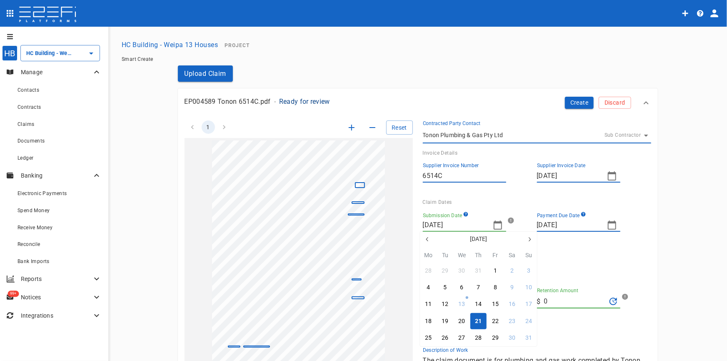
click at [426, 238] on icon "button" at bounding box center [427, 239] width 7 height 7
click at [532, 303] on div "20" at bounding box center [529, 304] width 7 height 9
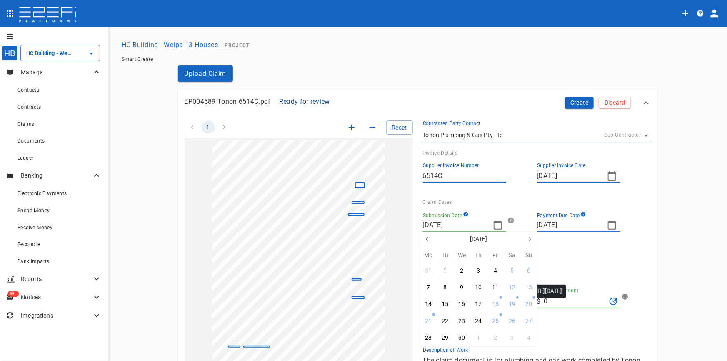
type input "20/04/2025"
type input "14/05/2025"
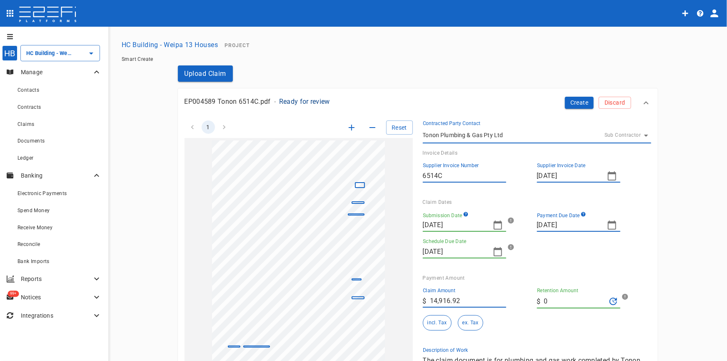
click at [607, 226] on icon "button" at bounding box center [612, 225] width 10 height 10
click at [541, 240] on icon "button" at bounding box center [541, 239] width 2 height 4
click at [639, 343] on button "4" at bounding box center [643, 338] width 16 height 16
type input "04/05/2025"
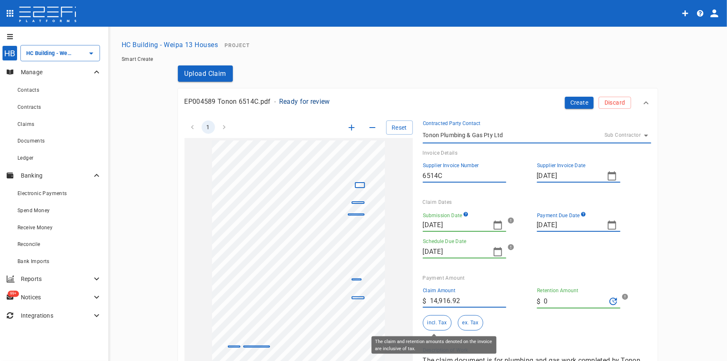
click at [431, 321] on button "incl. Tax" at bounding box center [437, 322] width 29 height 15
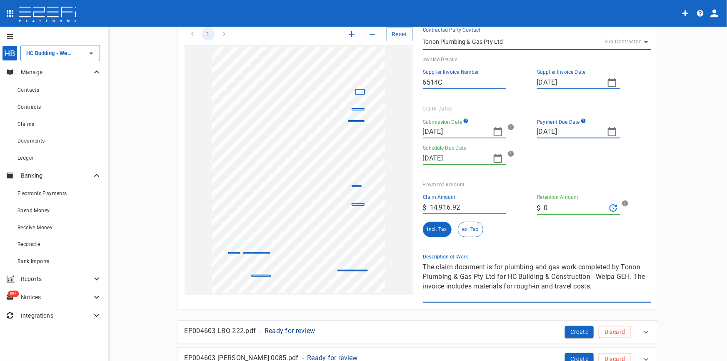
scroll to position [113, 0]
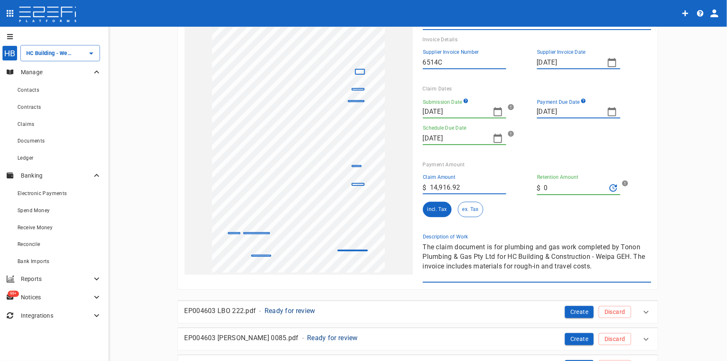
click at [332, 234] on div "1 Reset SupplierInvoiceNumber: 6514C ClaimAmount: 14916.92 GSTAmount: 1356.08 S…" at bounding box center [413, 140] width 477 height 286
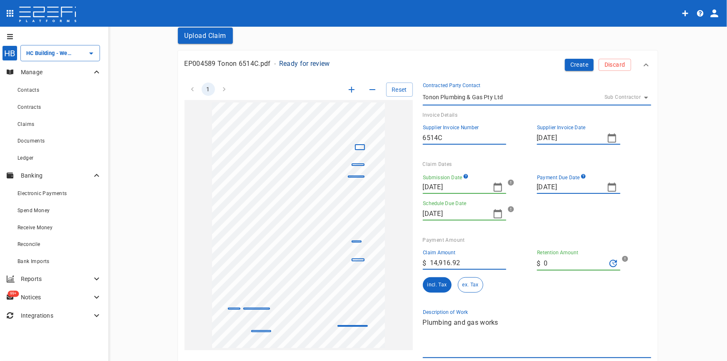
scroll to position [0, 0]
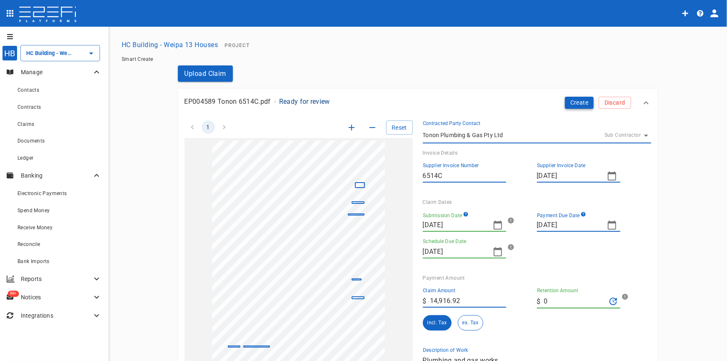
type textarea "Plumbing and gas works"
click at [576, 100] on button "Create" at bounding box center [579, 103] width 29 height 12
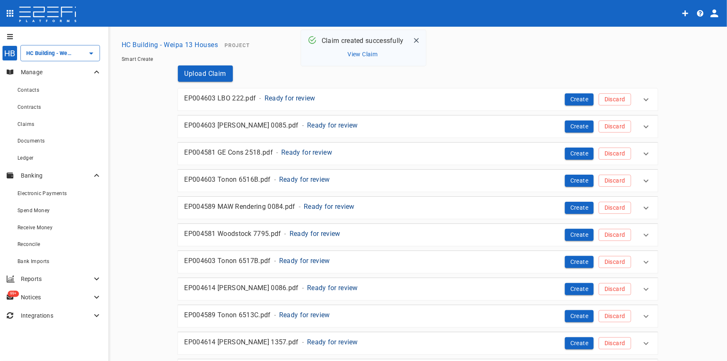
drag, startPoint x: 286, startPoint y: 91, endPoint x: 286, endPoint y: 98, distance: 6.7
click at [286, 91] on div "EP004603 LBO 222.pdf - Ready for review" at bounding box center [349, 96] width 343 height 19
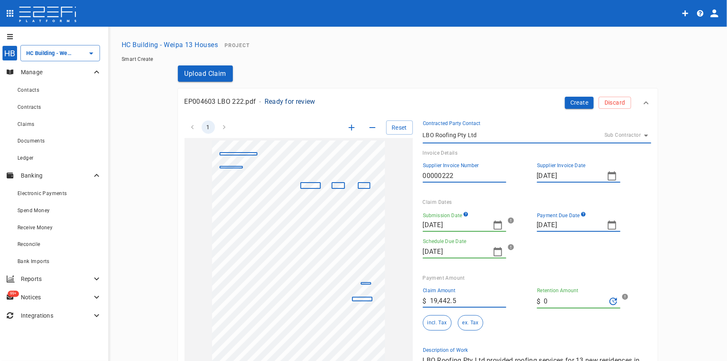
click at [497, 227] on icon "button" at bounding box center [498, 225] width 10 height 10
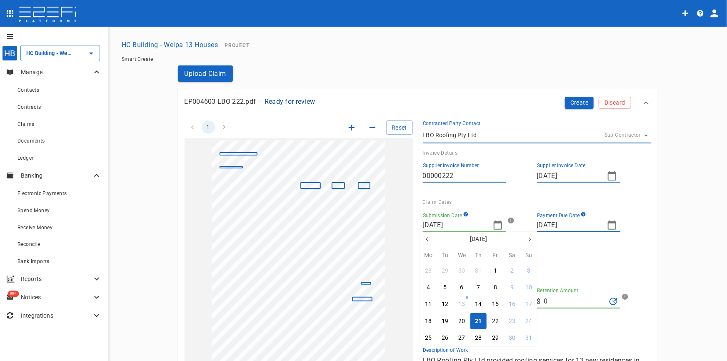
click at [424, 240] on button "button" at bounding box center [427, 239] width 15 height 15
click at [428, 238] on icon "button" at bounding box center [427, 239] width 2 height 4
click at [496, 303] on div "16" at bounding box center [495, 304] width 7 height 9
type input "16/05/2025"
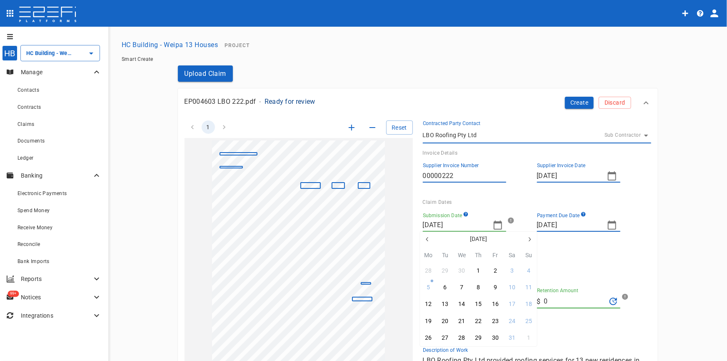
type input "06/06/2025"
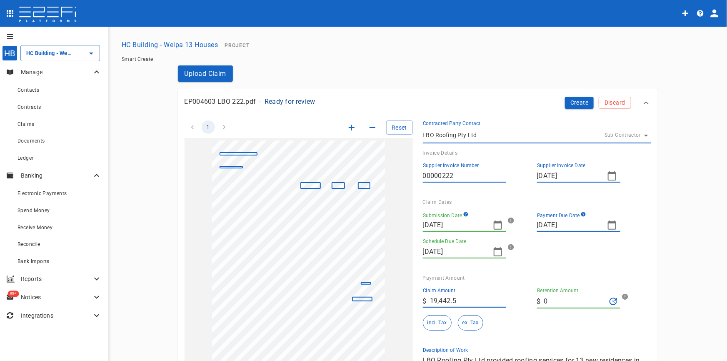
click at [609, 226] on icon "button" at bounding box center [612, 225] width 10 height 10
click at [611, 334] on div "30" at bounding box center [609, 337] width 7 height 9
type input "30/05/2025"
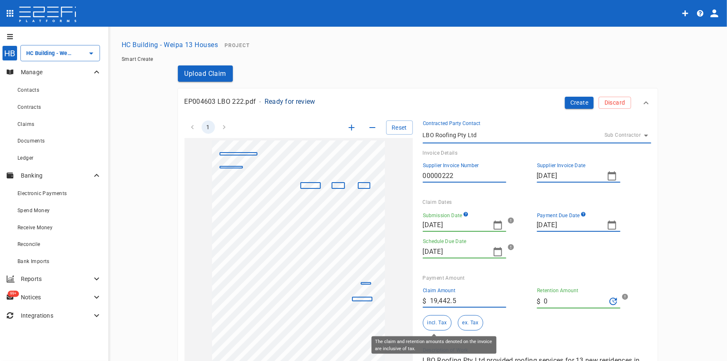
click at [430, 322] on button "incl. Tax" at bounding box center [437, 322] width 29 height 15
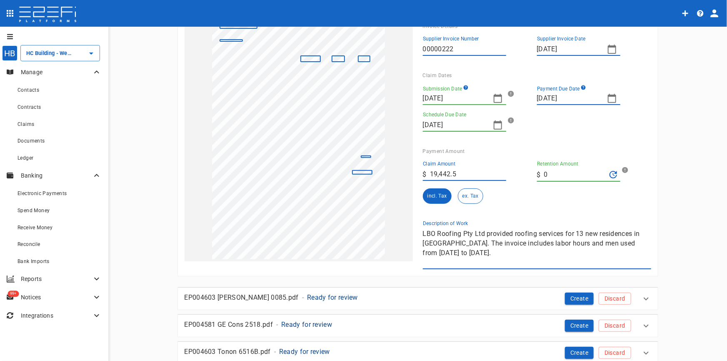
scroll to position [113, 0]
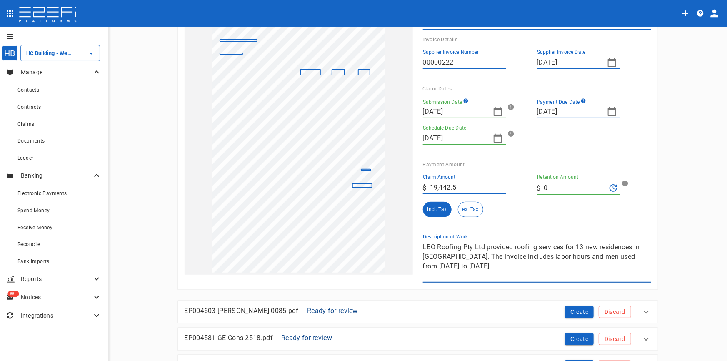
click at [381, 227] on div "1 Reset SupplierInvoiceNumber: 00000222 ClaimAmount: 19442.50 GSTAmount: 1767.5…" at bounding box center [413, 140] width 477 height 286
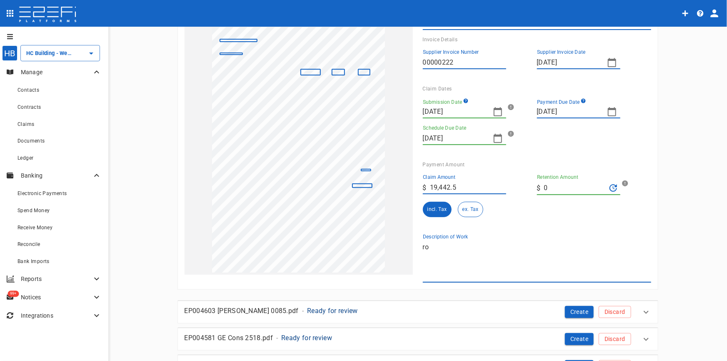
type textarea "r"
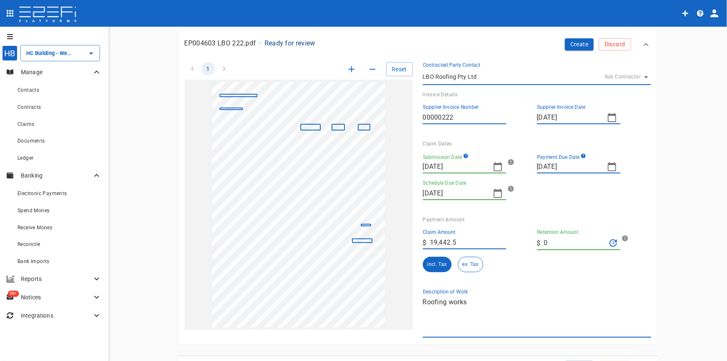
scroll to position [0, 0]
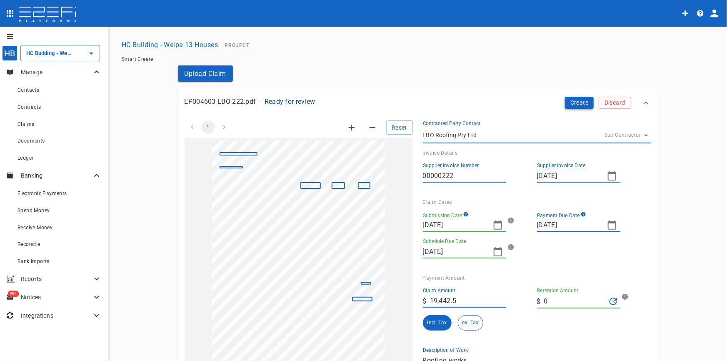
type textarea "Roofing works"
click at [569, 103] on button "Create" at bounding box center [579, 103] width 29 height 12
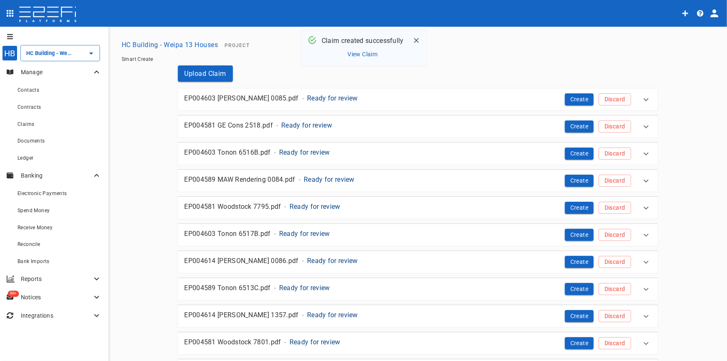
click at [307, 100] on p "Ready for review" at bounding box center [332, 98] width 51 height 10
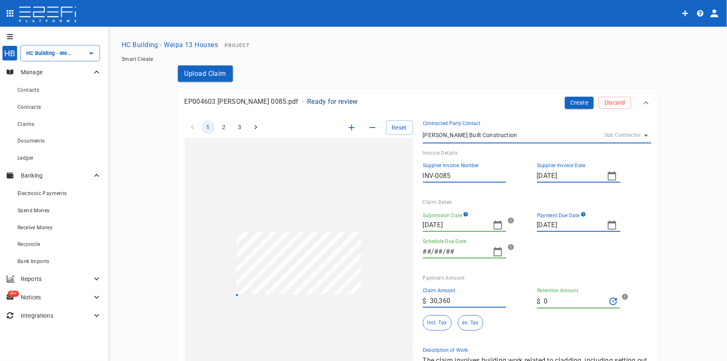
type input "11/09/2025"
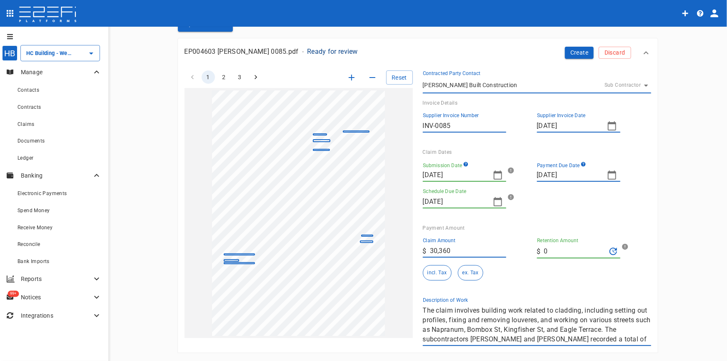
scroll to position [38, 0]
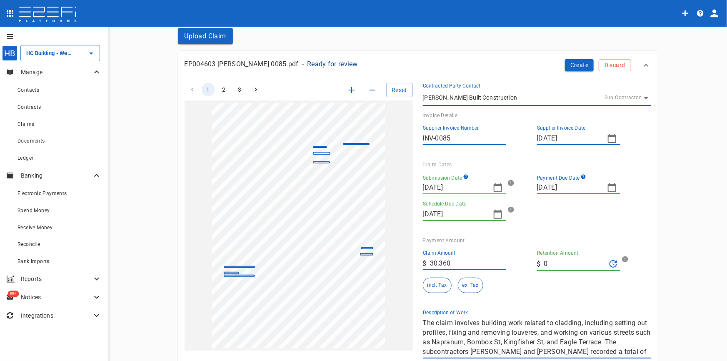
click at [494, 184] on icon "button" at bounding box center [498, 187] width 8 height 9
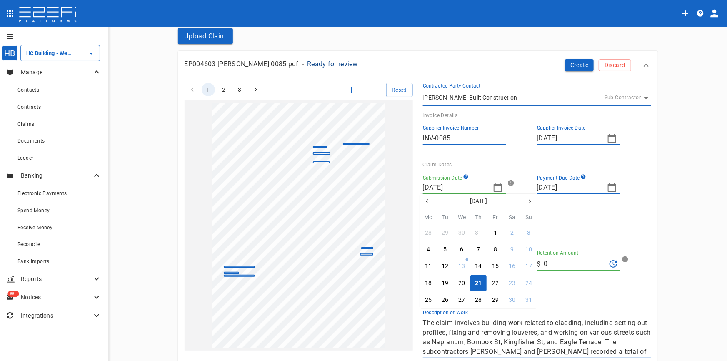
click at [429, 199] on icon "button" at bounding box center [427, 201] width 7 height 7
click at [429, 200] on icon "button" at bounding box center [427, 201] width 7 height 7
click at [527, 266] on div "18" at bounding box center [529, 266] width 7 height 9
type input "18/05/2025"
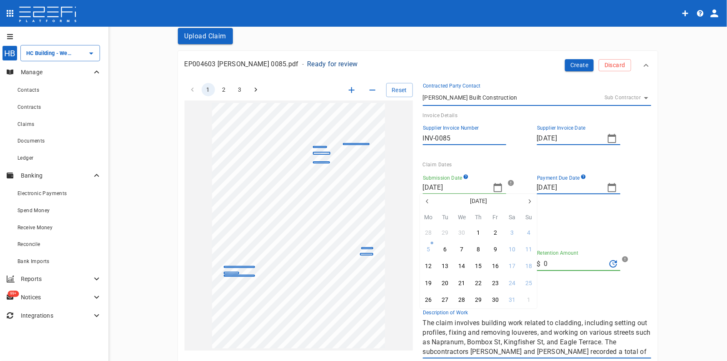
type input "06/06/2025"
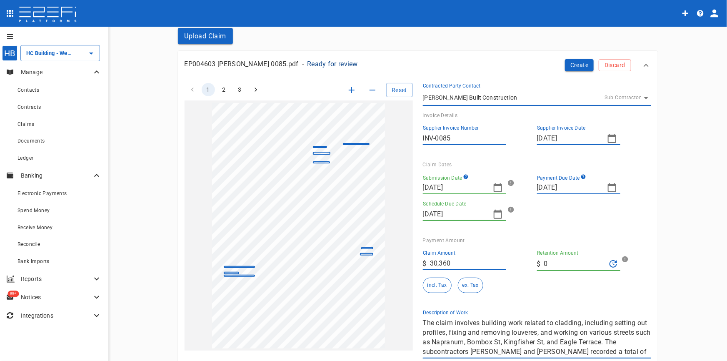
click at [609, 186] on icon "button" at bounding box center [612, 188] width 10 height 10
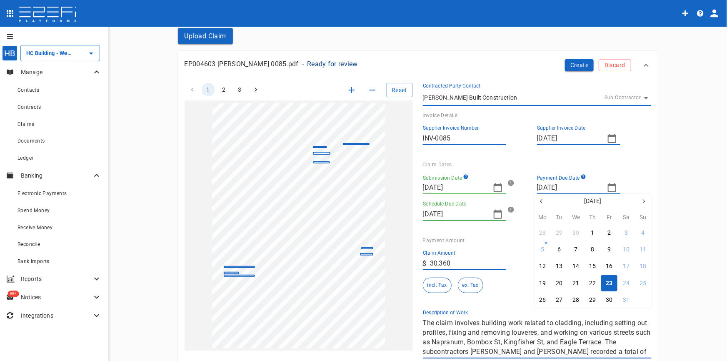
click at [646, 299] on button "1" at bounding box center [643, 300] width 16 height 16
type input "01/06/2025"
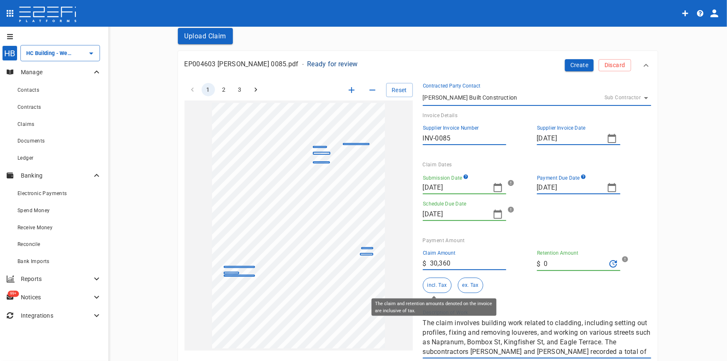
click at [430, 286] on button "incl. Tax" at bounding box center [437, 285] width 29 height 15
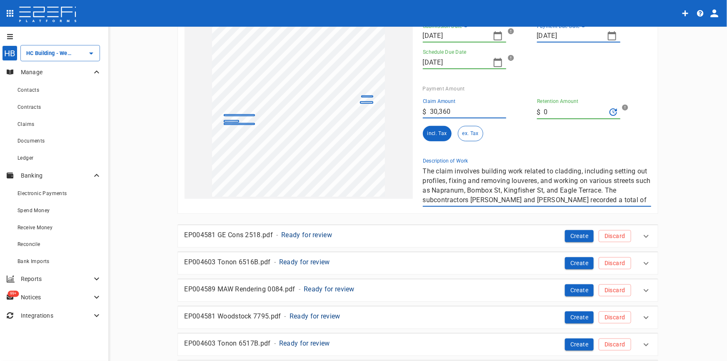
scroll to position [9, 0]
drag, startPoint x: 421, startPoint y: 170, endPoint x: 715, endPoint y: 204, distance: 296.2
click at [715, 204] on div "HB HC Building - Weipa 13 Houses ​ Manage Contacts Contracts Claims Documents L…" at bounding box center [363, 194] width 727 height 335
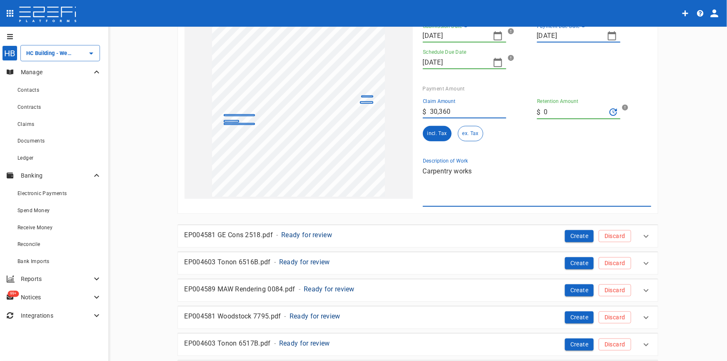
scroll to position [0, 0]
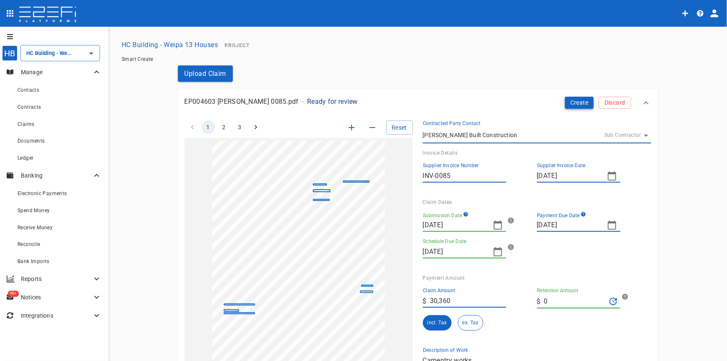
type textarea "Carpentry works"
click at [575, 104] on button "Create" at bounding box center [579, 103] width 29 height 12
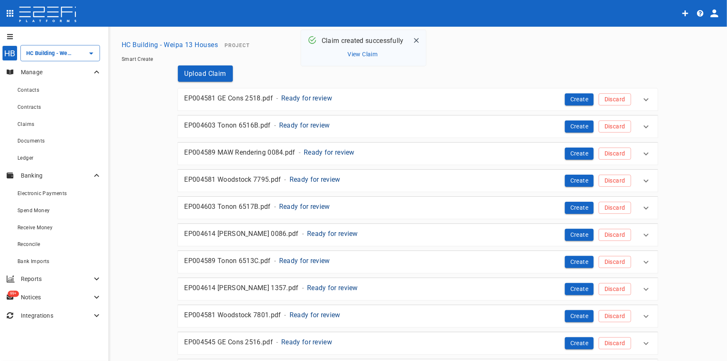
click at [368, 54] on button "View Claim" at bounding box center [363, 54] width 34 height 11
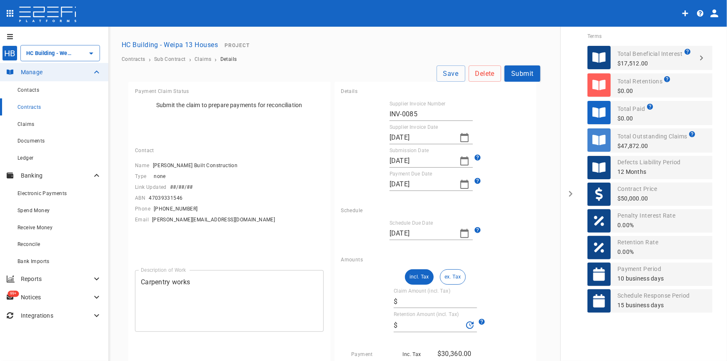
type input "30,360"
type input "0"
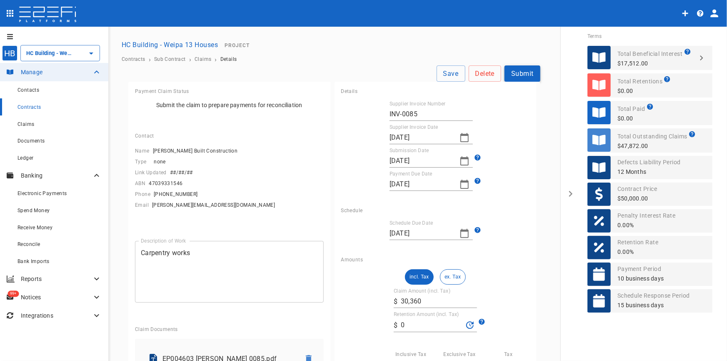
click at [519, 73] on button "Submit" at bounding box center [523, 73] width 36 height 16
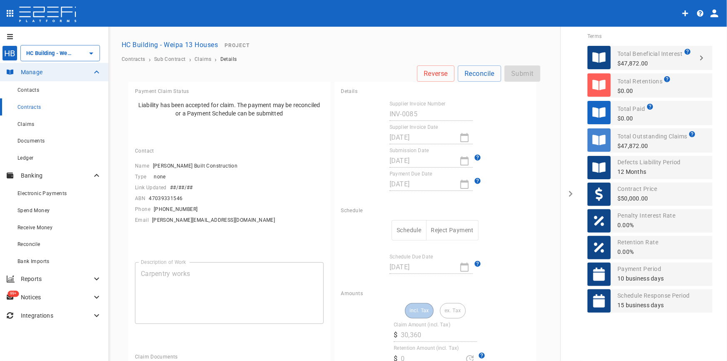
click at [408, 229] on button "Schedule" at bounding box center [409, 230] width 35 height 20
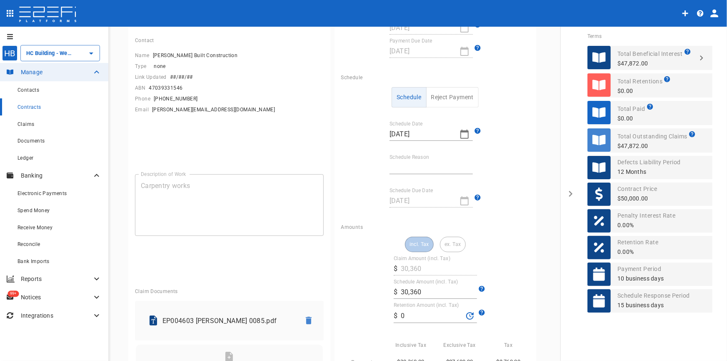
scroll to position [151, 0]
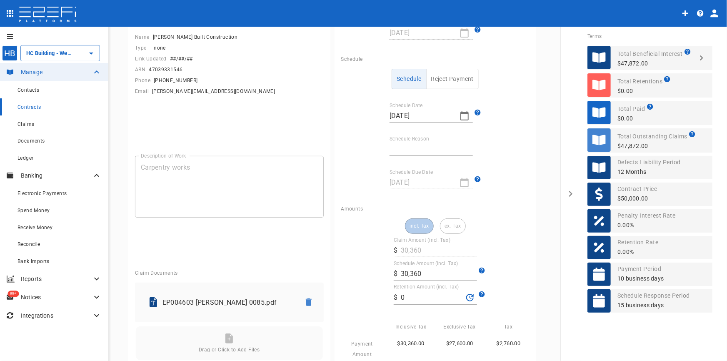
click at [406, 148] on input "Schedule Reason" at bounding box center [431, 149] width 83 height 13
type input "Invoice contained other jobs"
drag, startPoint x: 431, startPoint y: 274, endPoint x: 361, endPoint y: 271, distance: 70.9
click at [361, 271] on div "incl. Tax ex. Tax Claim Amount (incl. Tax) ​ $ 30,360 Schedule Amount (incl. Ta…" at bounding box center [435, 310] width 189 height 185
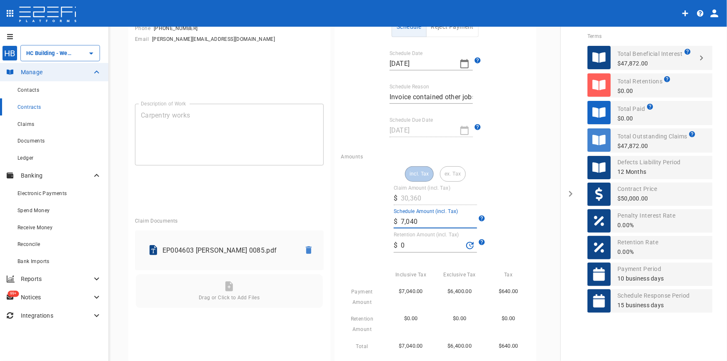
scroll to position [189, 0]
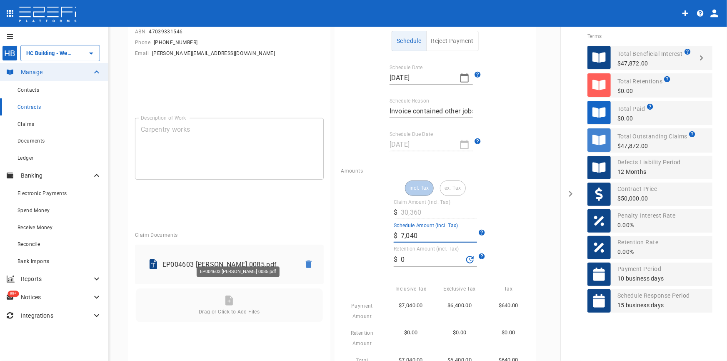
type input "7,040"
click at [180, 260] on p "EP004603 Lucas 0085.pdf" at bounding box center [228, 265] width 131 height 10
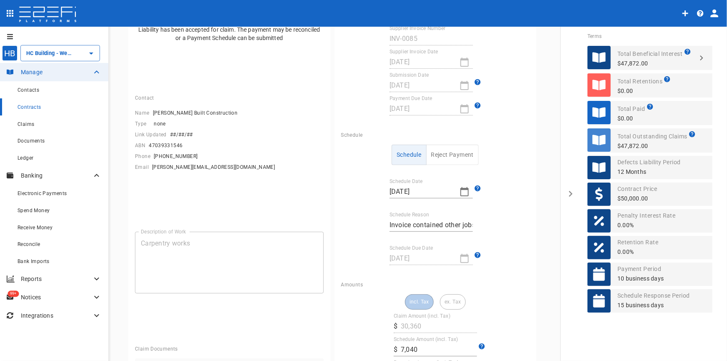
scroll to position [0, 0]
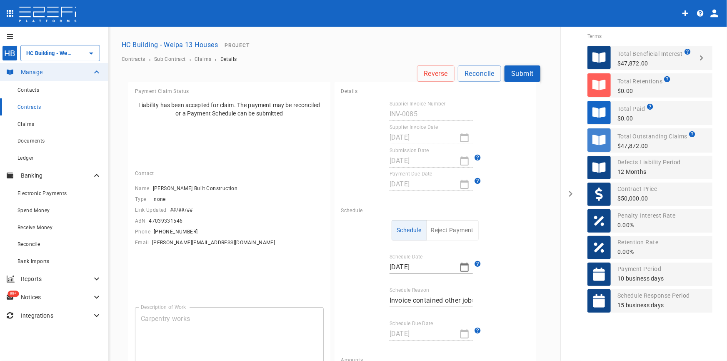
click at [519, 74] on button "Submit" at bounding box center [523, 73] width 36 height 16
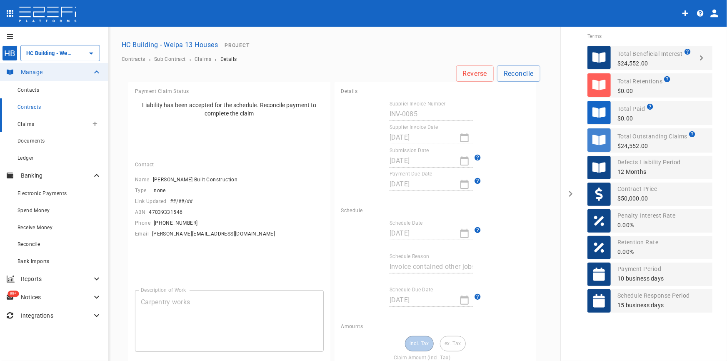
click at [26, 126] on span "Claims" at bounding box center [26, 124] width 17 height 6
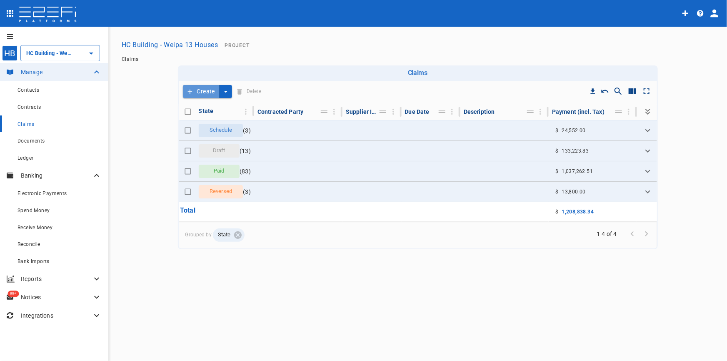
click at [209, 95] on button "Create" at bounding box center [201, 91] width 37 height 13
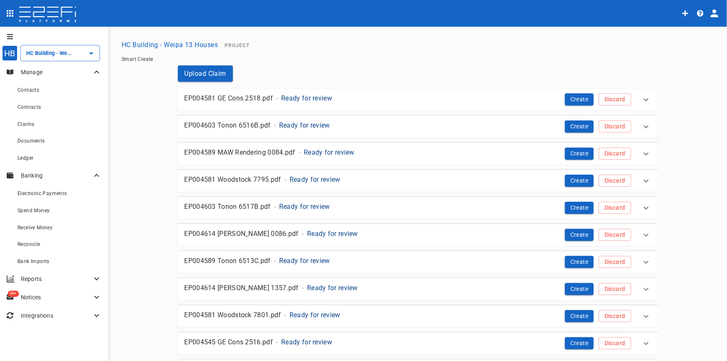
click at [301, 99] on p "Ready for review" at bounding box center [306, 98] width 51 height 10
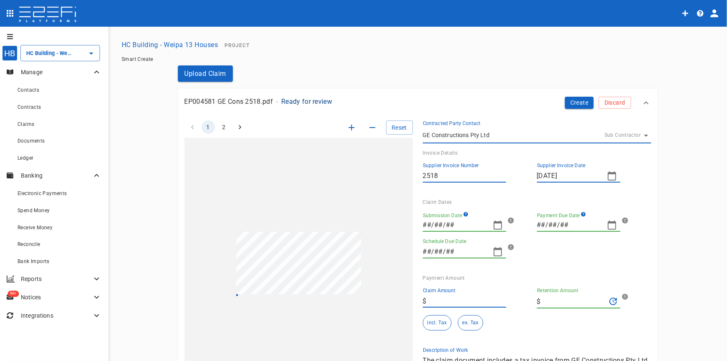
type input "21/08/2025"
type input "4,248.75"
type input "0"
type input "25/09/2025"
type input "11/09/2025"
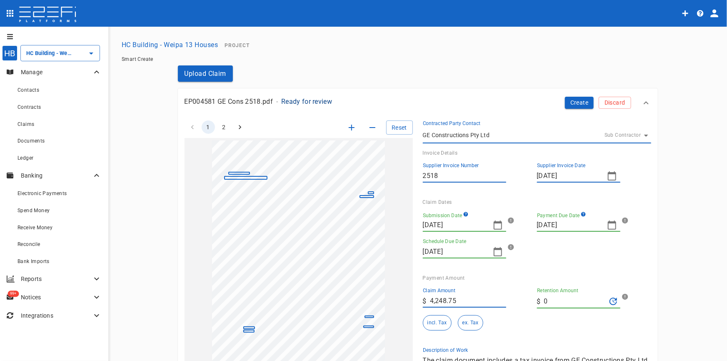
click at [494, 223] on icon "button" at bounding box center [498, 225] width 8 height 9
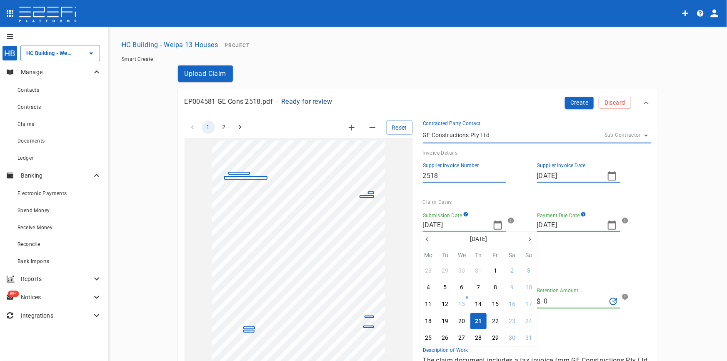
click at [425, 238] on icon "button" at bounding box center [427, 239] width 7 height 7
click at [531, 236] on icon "button" at bounding box center [529, 239] width 7 height 7
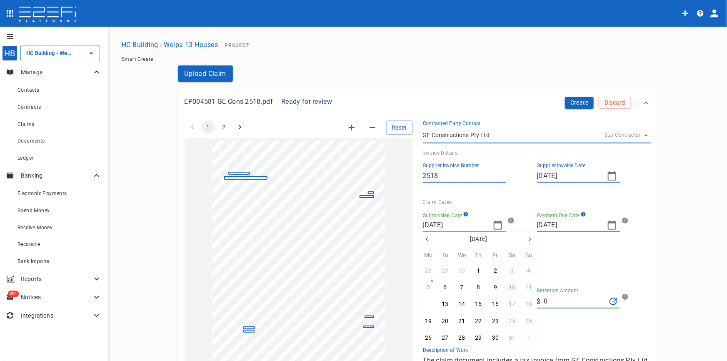
click at [427, 303] on div "12" at bounding box center [428, 304] width 7 height 9
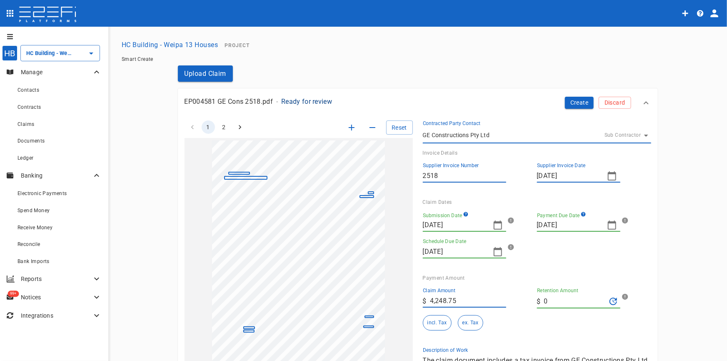
type input "12/05/2025"
type input "16/06/2025"
type input "02/06/2025"
click at [609, 226] on icon "button" at bounding box center [612, 225] width 10 height 10
click at [542, 232] on icon "button" at bounding box center [542, 230] width 7 height 7
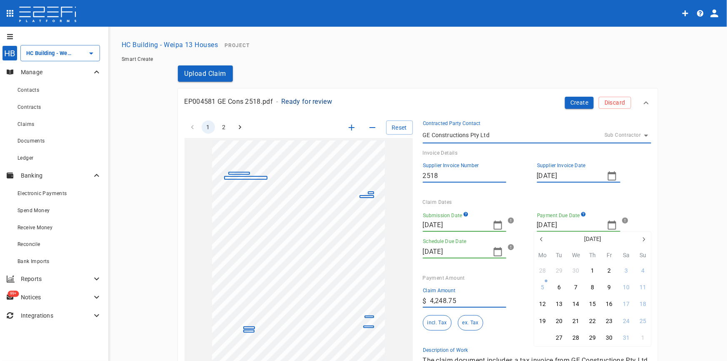
click at [546, 339] on button "26" at bounding box center [543, 338] width 16 height 16
type input "26/05/2025"
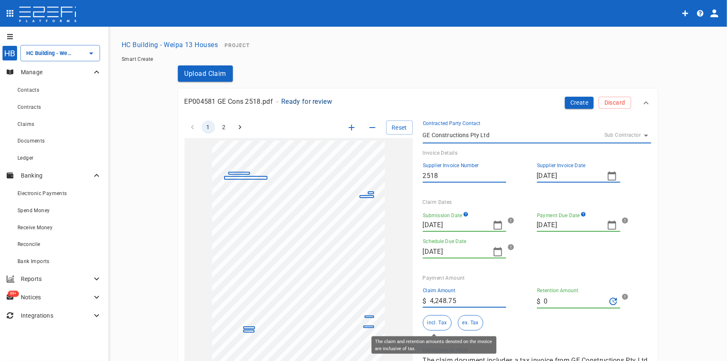
click at [441, 326] on button "incl. Tax" at bounding box center [437, 322] width 29 height 15
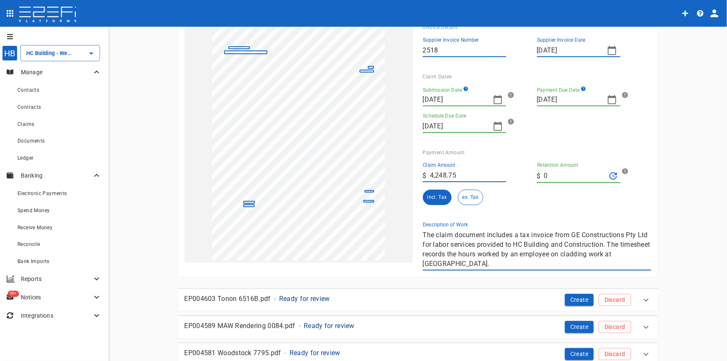
scroll to position [151, 0]
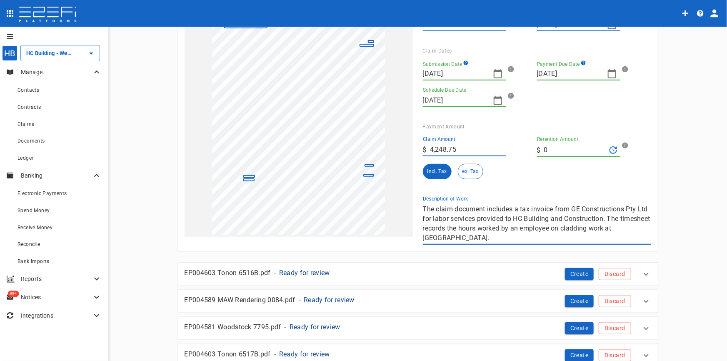
drag, startPoint x: 506, startPoint y: 243, endPoint x: 501, endPoint y: 243, distance: 4.6
click at [501, 243] on div "The claim document includes a tax invoice from GE Constructions Pty Ltd for lab…" at bounding box center [537, 224] width 228 height 42
click at [359, 185] on div "1 2 Reset SupplierInvoiceNumber: 2518 ClaimAmount: 4248.75 GSTAmount: 386.25 Su…" at bounding box center [413, 102] width 477 height 286
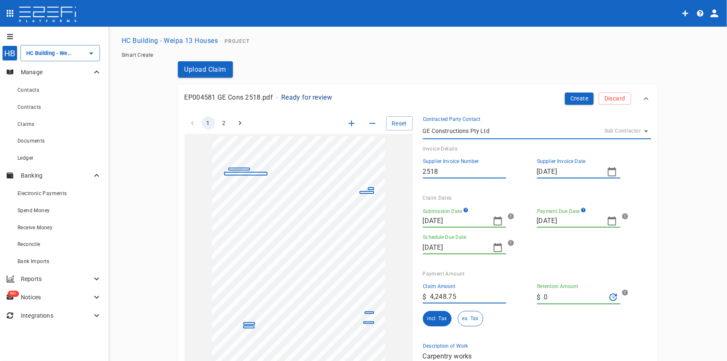
scroll to position [0, 0]
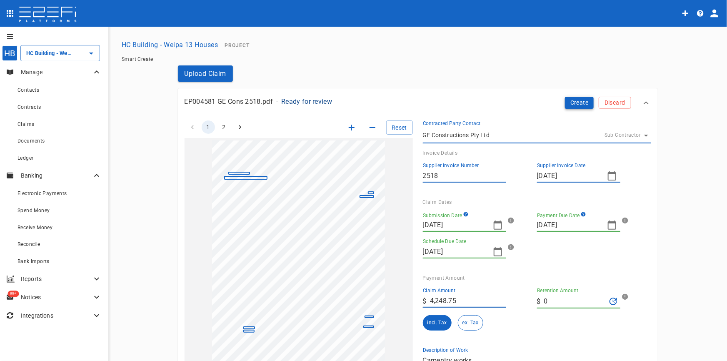
type textarea "Carpentry works"
click at [565, 105] on button "Create" at bounding box center [579, 103] width 29 height 12
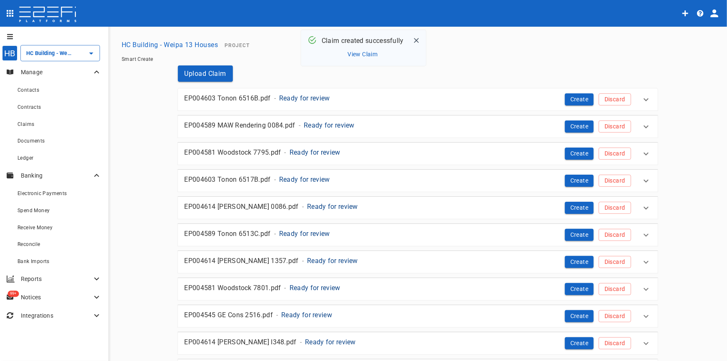
click at [304, 100] on p "Ready for review" at bounding box center [304, 98] width 51 height 10
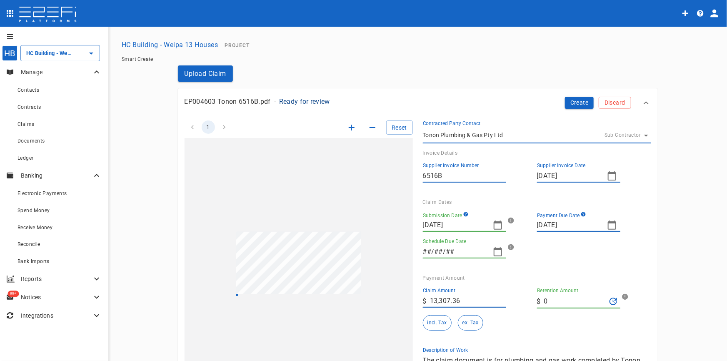
type input "11/09/2025"
click at [497, 225] on icon "button" at bounding box center [498, 225] width 10 height 10
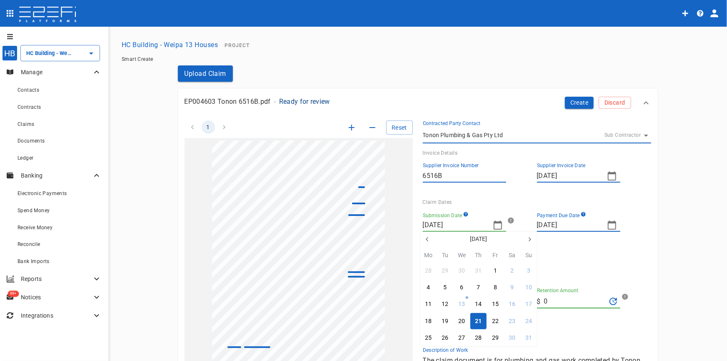
click at [426, 239] on icon "button" at bounding box center [427, 239] width 7 height 7
click at [516, 319] on button "26" at bounding box center [512, 321] width 16 height 16
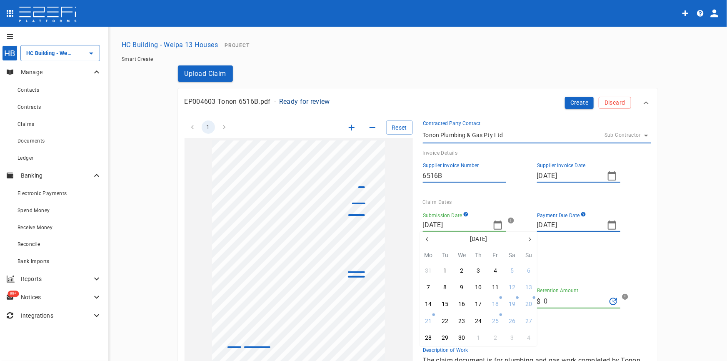
type input "26/04/2025"
type input "19/05/2025"
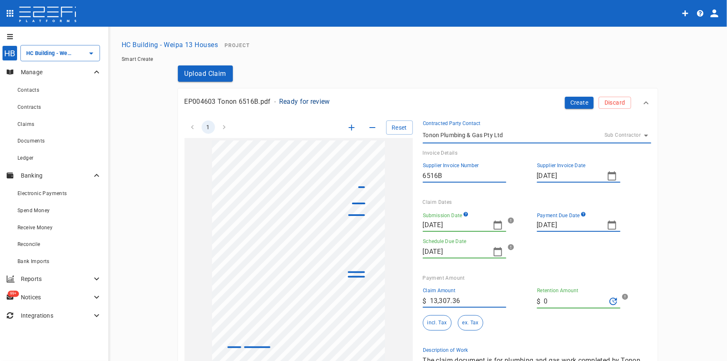
click at [609, 227] on icon "button" at bounding box center [612, 225] width 10 height 10
click at [539, 236] on icon "button" at bounding box center [542, 239] width 7 height 7
click at [647, 238] on icon "button" at bounding box center [644, 239] width 7 height 7
click at [625, 286] on div "10" at bounding box center [626, 287] width 7 height 9
type input "10/05/2025"
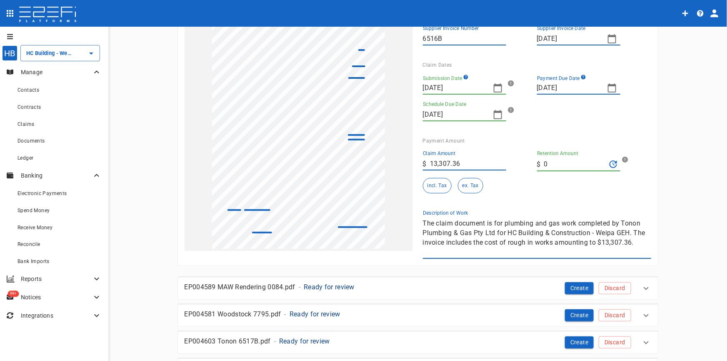
scroll to position [151, 0]
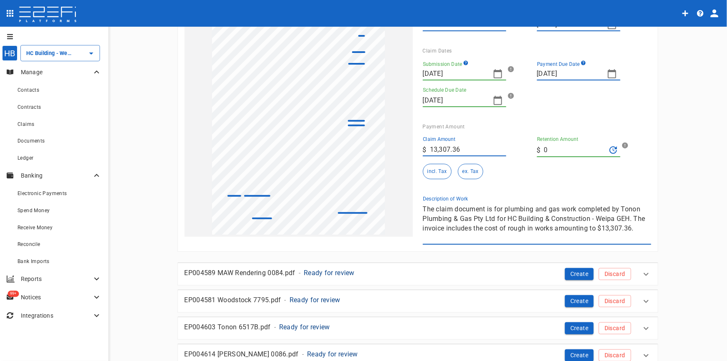
click at [382, 197] on div "1 Reset SupplierInvoiceNumber: 6516B ClaimAmount: 13307.36 GSTAmount: 1209.76 S…" at bounding box center [413, 102] width 477 height 286
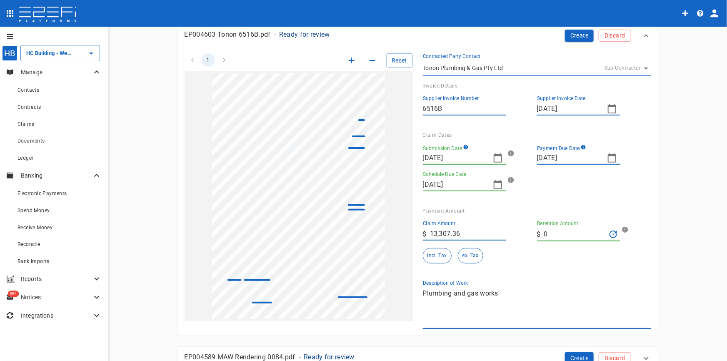
scroll to position [0, 0]
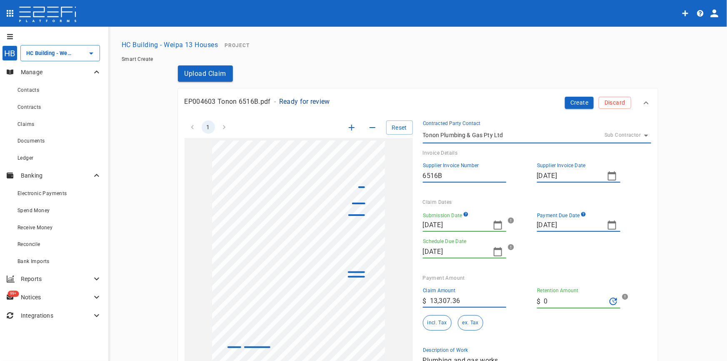
type textarea "Plumbing and gas works"
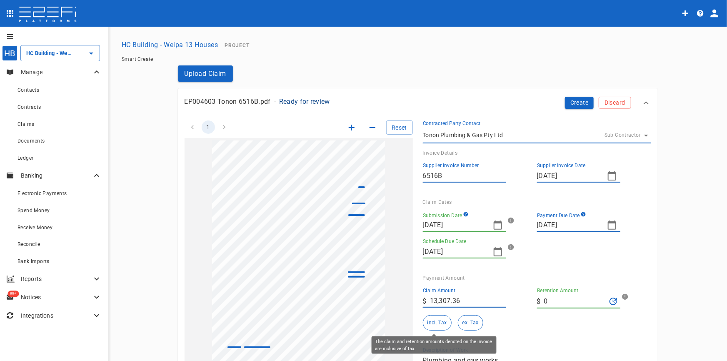
click at [435, 324] on button "incl. Tax" at bounding box center [437, 322] width 29 height 15
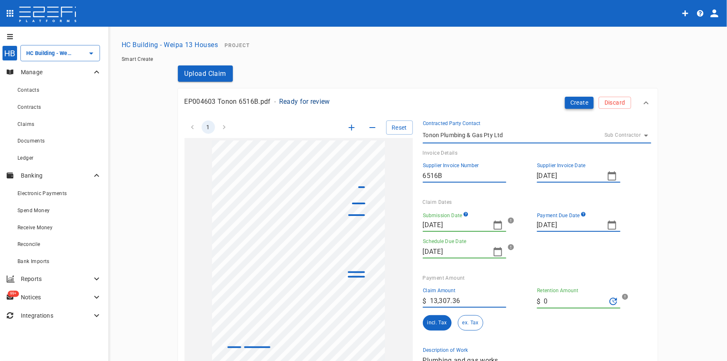
click at [577, 100] on button "Create" at bounding box center [579, 103] width 29 height 12
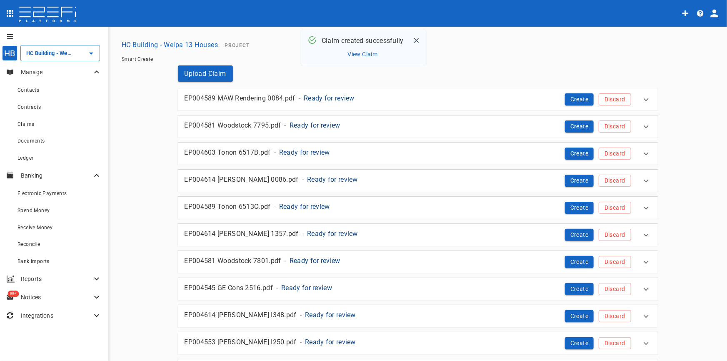
click at [329, 98] on p "Ready for review" at bounding box center [329, 98] width 51 height 10
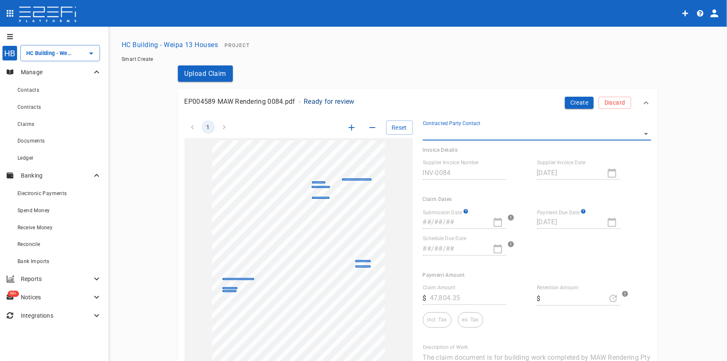
click at [642, 132] on body "HB HC Building - Weipa 13 Houses ​ Manage Contacts Contracts Claims Documents L…" at bounding box center [363, 180] width 727 height 361
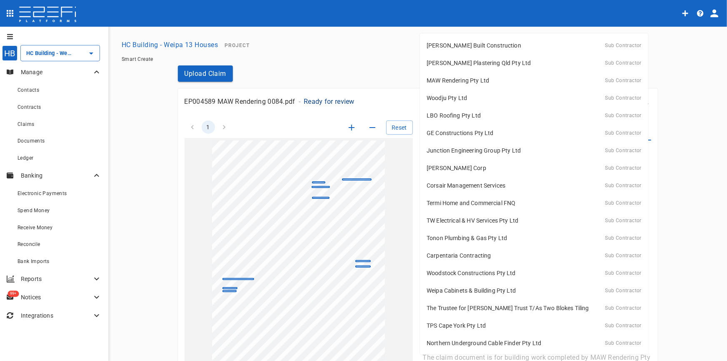
click at [694, 132] on div at bounding box center [363, 180] width 727 height 361
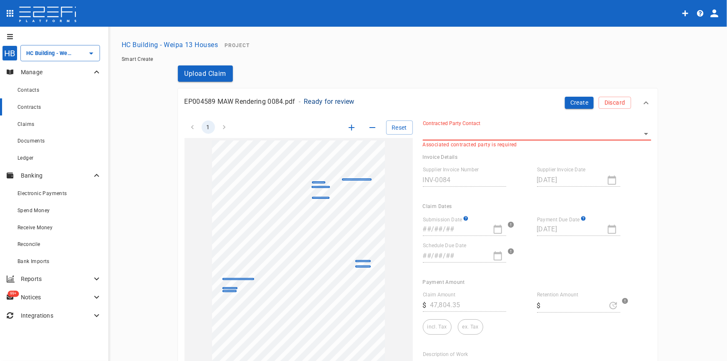
click at [29, 108] on span "Contracts" at bounding box center [30, 107] width 24 height 6
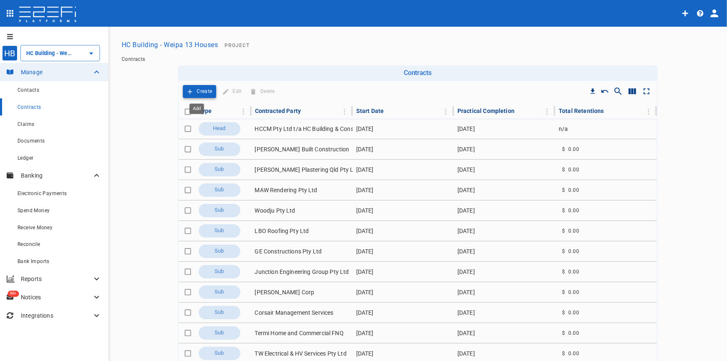
click at [197, 89] on p "Create" at bounding box center [204, 92] width 15 height 10
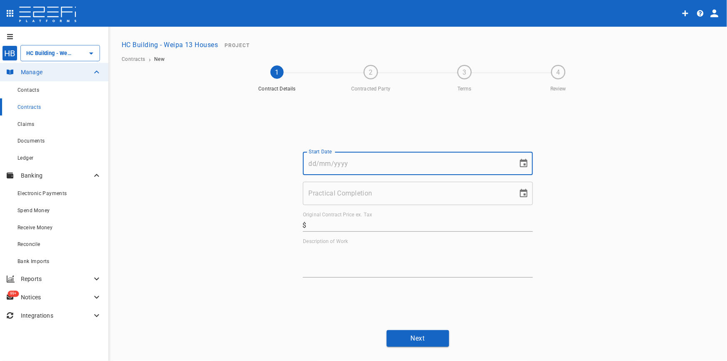
click at [371, 163] on input "Start Date" at bounding box center [407, 163] width 209 height 23
type input "01/05/2025"
click at [356, 206] on div "Start Date 01/05/2025 Start Date Practical Completion Practical Completion Orig…" at bounding box center [418, 215] width 230 height 126
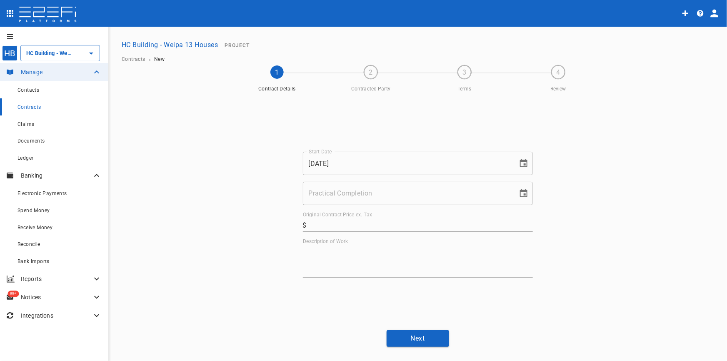
click at [358, 195] on input "Practical Completion" at bounding box center [407, 193] width 209 height 23
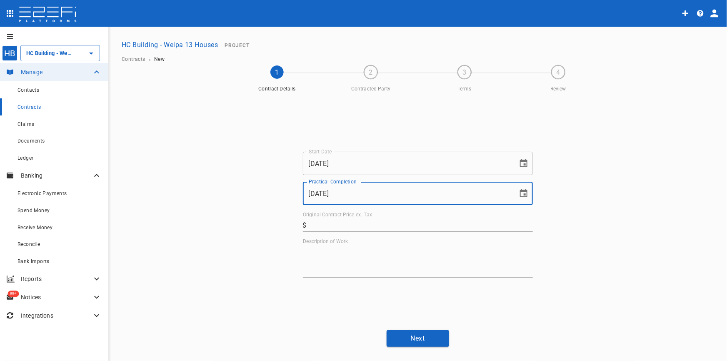
type input "31/10/2025"
click at [363, 217] on label "Original Contract Price ex. Tax" at bounding box center [337, 214] width 69 height 7
click at [363, 218] on input "Original Contract Price ex. Tax" at bounding box center [421, 224] width 223 height 13
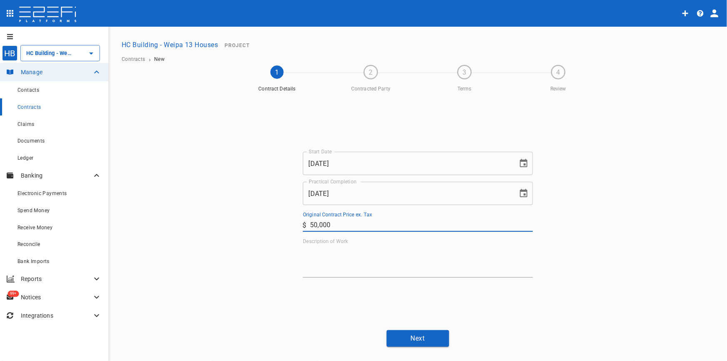
type input "50,000"
click at [375, 266] on textarea "Description of Work" at bounding box center [418, 261] width 230 height 29
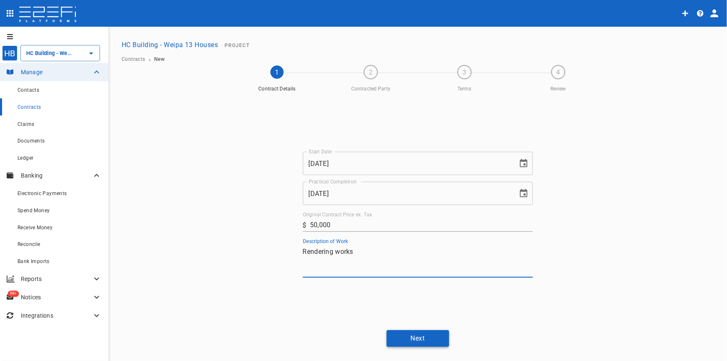
type textarea "Rendering works"
click at [429, 337] on button "Next" at bounding box center [418, 338] width 63 height 16
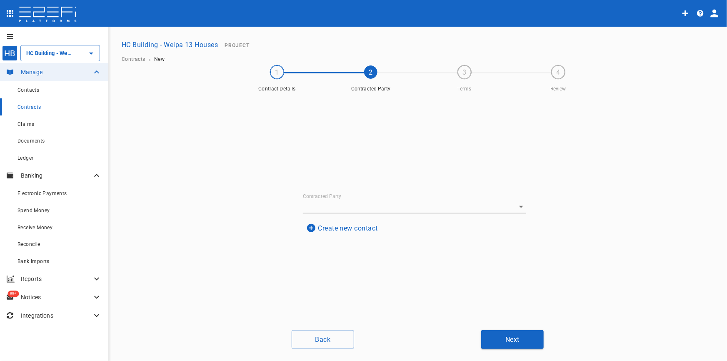
click at [314, 227] on button "Create new contact" at bounding box center [342, 228] width 78 height 16
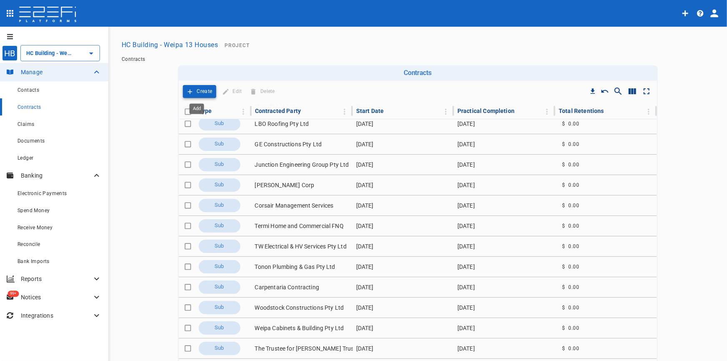
click at [202, 85] on button "Create" at bounding box center [200, 91] width 34 height 13
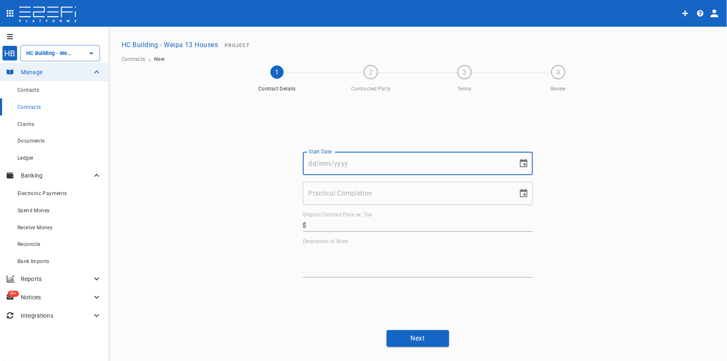
click at [320, 158] on input "Start Date" at bounding box center [407, 163] width 209 height 23
type input "01/05/2025"
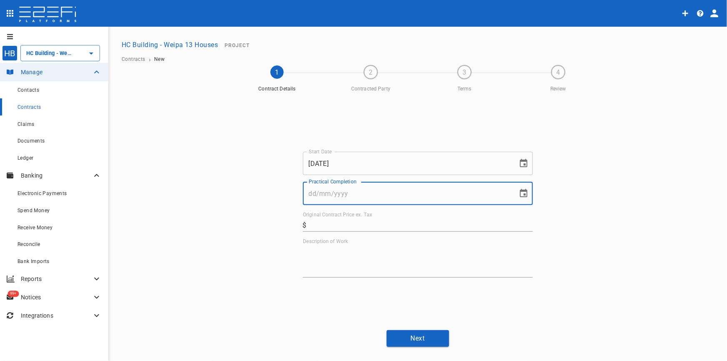
click at [365, 200] on input "Practical Completion" at bounding box center [407, 193] width 209 height 23
type input "31/10/2025"
click at [320, 165] on input "01/05/2025" at bounding box center [407, 163] width 209 height 23
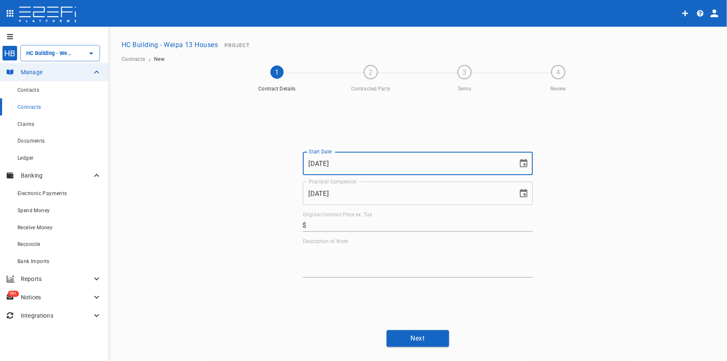
drag, startPoint x: 346, startPoint y: 164, endPoint x: 243, endPoint y: 170, distance: 103.1
click at [244, 169] on div "Start Date 01/05/2025 Start Date Practical Completion 31/10/2025 Practical Comp…" at bounding box center [418, 210] width 500 height 228
type input "19/02/2025"
click at [321, 221] on input "Original Contract Price ex. Tax" at bounding box center [421, 224] width 223 height 13
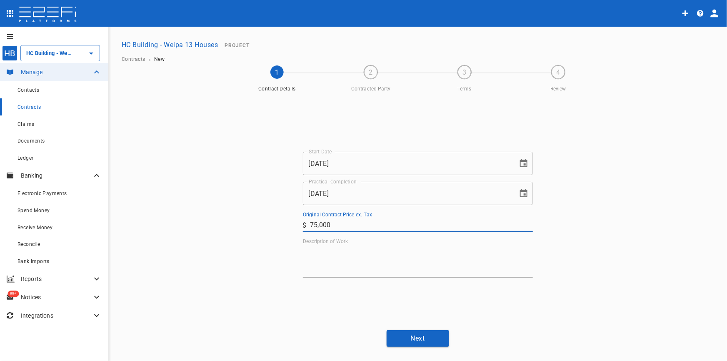
type input "75,000"
click at [335, 237] on div "Start Date 19/02/2025 Start Date Practical Completion 31/10/2025 Practical Comp…" at bounding box center [418, 215] width 230 height 126
click at [329, 242] on label "Description of Work" at bounding box center [325, 241] width 45 height 7
click at [329, 247] on textarea "Description of Work" at bounding box center [418, 261] width 230 height 29
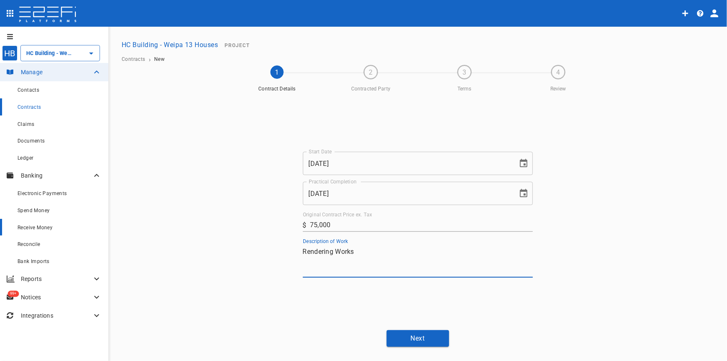
type textarea "Rendering Works"
click at [343, 226] on input "75,000" at bounding box center [421, 224] width 223 height 13
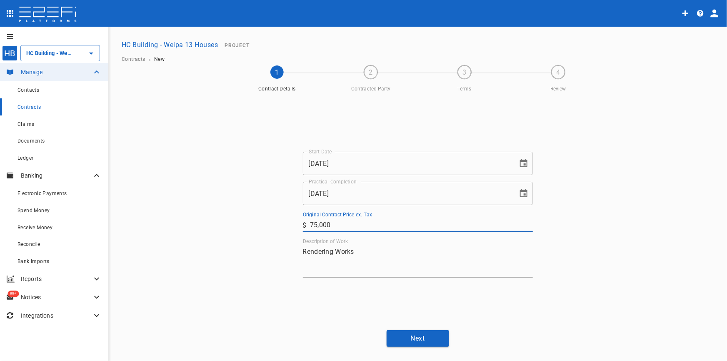
drag, startPoint x: 335, startPoint y: 224, endPoint x: 251, endPoint y: 212, distance: 85.1
click at [242, 217] on div "Start Date 19/02/2025 Start Date Practical Completion 31/10/2025 Practical Comp…" at bounding box center [418, 210] width 500 height 228
type input "150,000"
click at [410, 336] on button "Next" at bounding box center [418, 338] width 63 height 16
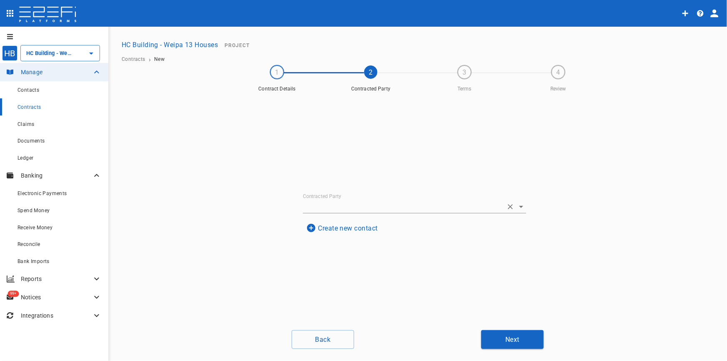
click at [519, 205] on icon "Open" at bounding box center [521, 207] width 10 height 10
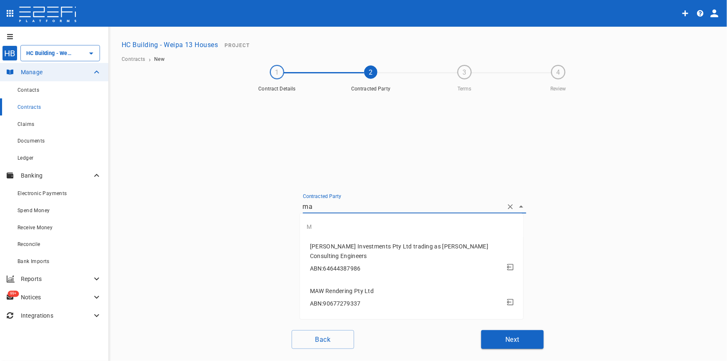
type input "maw"
click at [350, 246] on span "MAW Rendering Pty Ltd" at bounding box center [342, 246] width 64 height 7
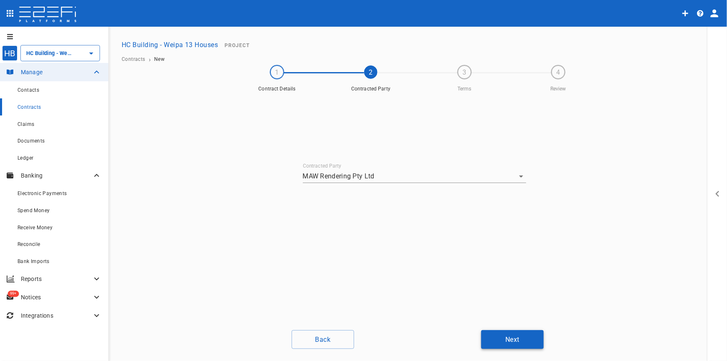
click at [494, 348] on button "Next" at bounding box center [512, 339] width 63 height 19
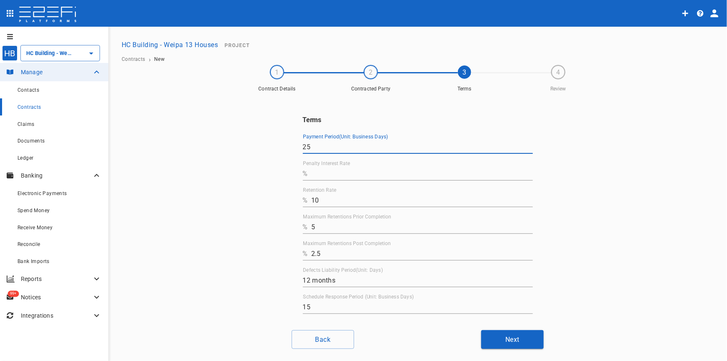
drag, startPoint x: 332, startPoint y: 153, endPoint x: 231, endPoint y: 144, distance: 101.7
click at [236, 145] on div "Terms Payment Period(Unit: Business Days) 25 Penalty Interest Rate % Retention …" at bounding box center [418, 210] width 500 height 228
type input "10"
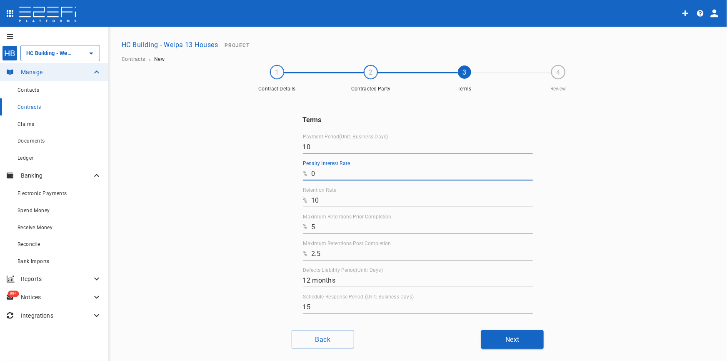
type input "0"
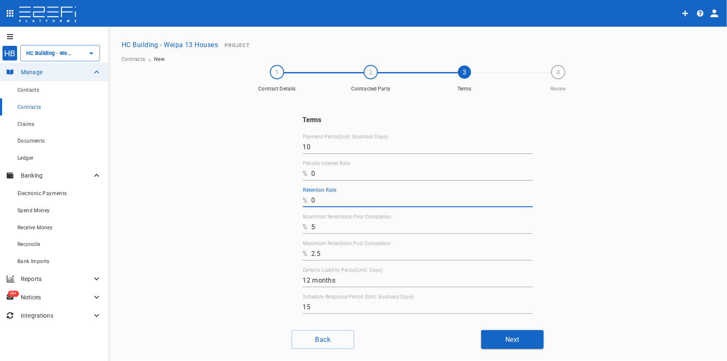
type input "0"
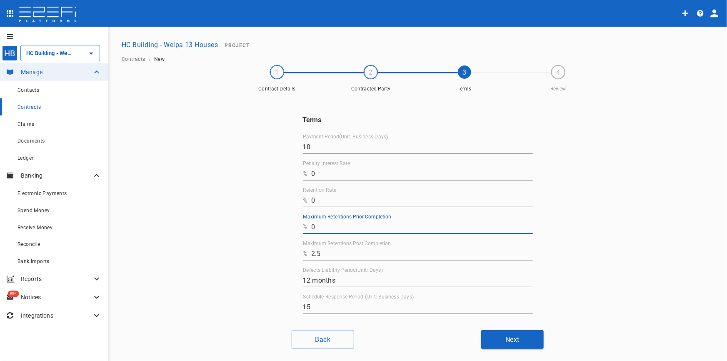
type input "0"
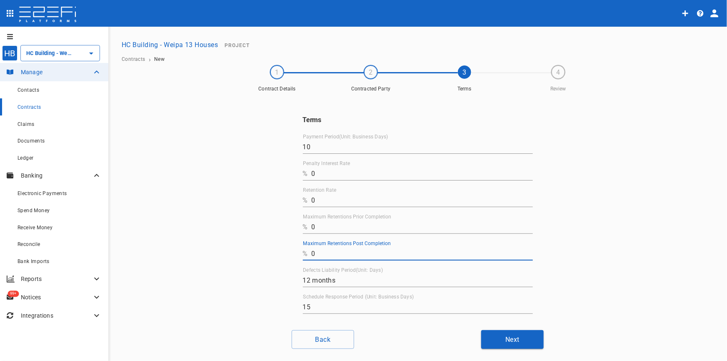
type input "0"
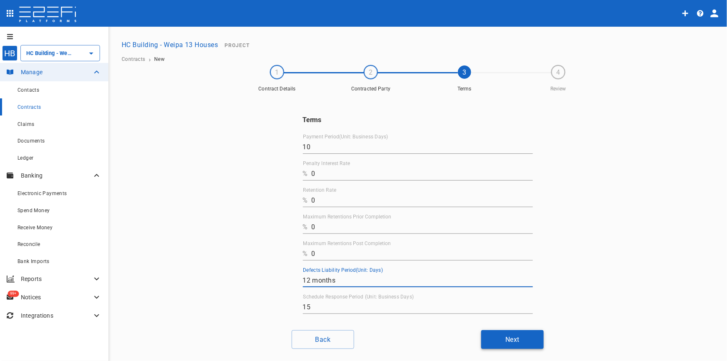
click at [501, 342] on button "Next" at bounding box center [512, 339] width 63 height 19
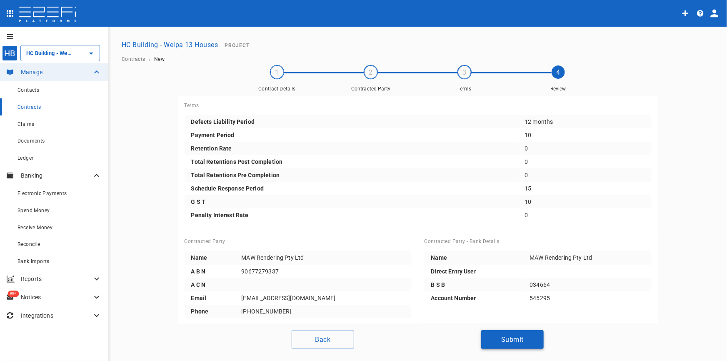
click at [527, 338] on button "Submit" at bounding box center [512, 339] width 63 height 19
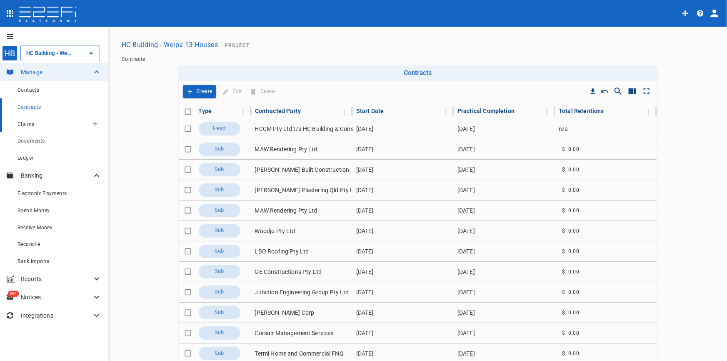
click at [23, 124] on span "Claims" at bounding box center [26, 124] width 17 height 6
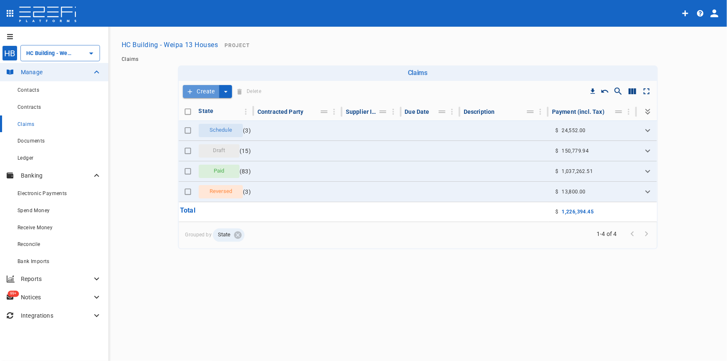
click at [211, 91] on button "Create" at bounding box center [201, 91] width 37 height 13
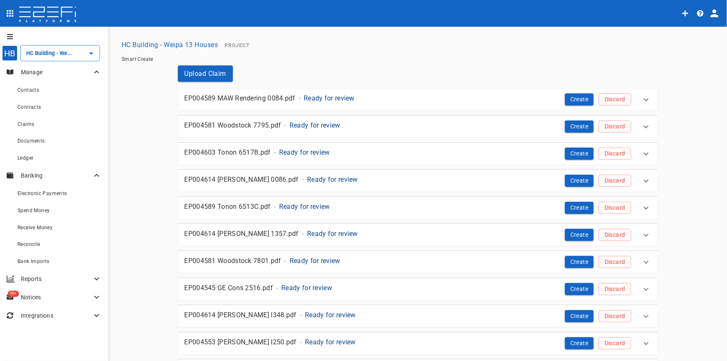
click at [308, 96] on p "Ready for review" at bounding box center [329, 98] width 51 height 10
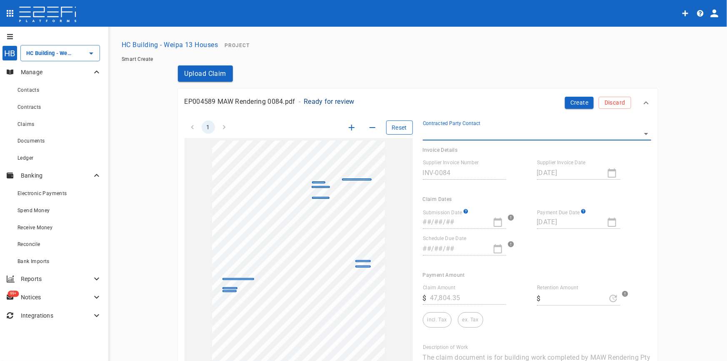
click at [403, 128] on button "Reset" at bounding box center [399, 127] width 27 height 14
click at [641, 135] on body "HB HC Building - Weipa 13 Houses ​ Manage Contacts Contracts Claims Documents L…" at bounding box center [363, 180] width 727 height 361
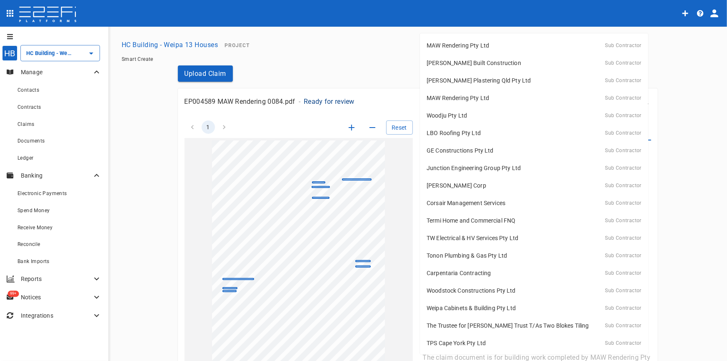
click at [440, 34] on div "MAW Rendering Pty Ltd Sub Contractor Lucas Built Construction Sub Contractor Co…" at bounding box center [363, 180] width 727 height 361
click at [448, 46] on p "MAW Rendering Pty Ltd" at bounding box center [458, 45] width 63 height 8
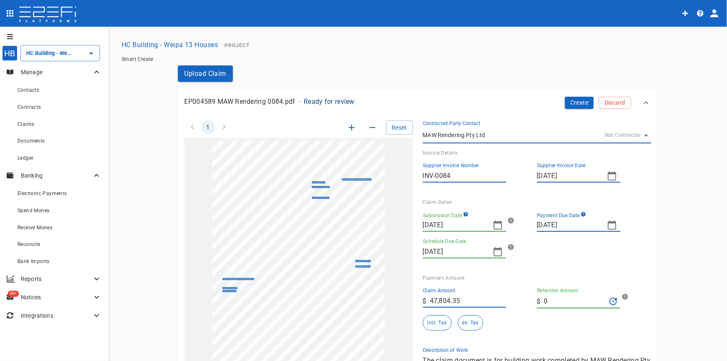
click at [497, 225] on icon "button" at bounding box center [498, 225] width 10 height 10
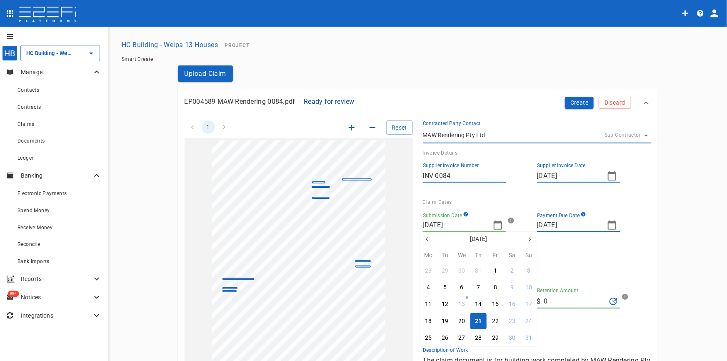
click at [429, 239] on icon "button" at bounding box center [427, 239] width 7 height 7
click at [428, 239] on icon "button" at bounding box center [427, 239] width 7 height 7
click at [525, 272] on button "6" at bounding box center [529, 271] width 16 height 16
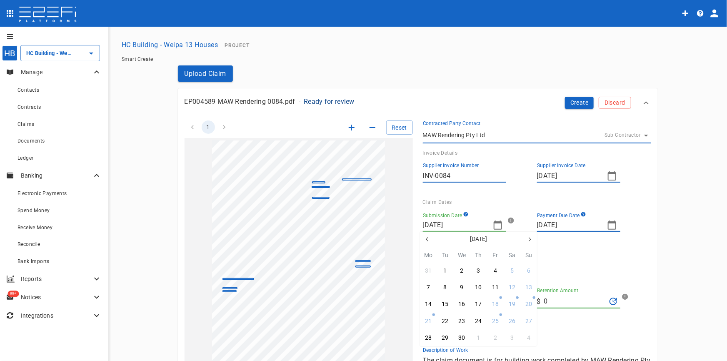
type input "06/04/2025"
type input "30/04/2025"
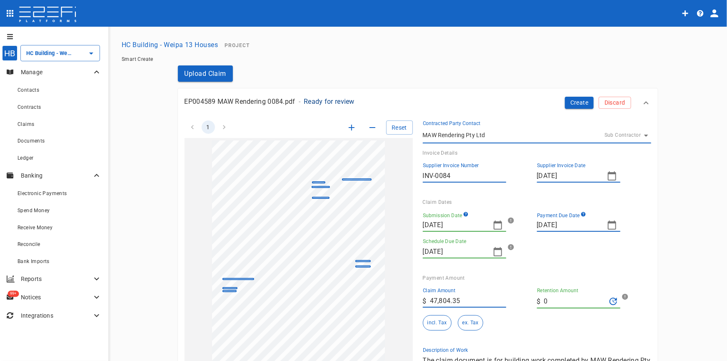
click at [611, 227] on icon "button" at bounding box center [612, 225] width 10 height 10
click at [631, 205] on div at bounding box center [363, 180] width 727 height 361
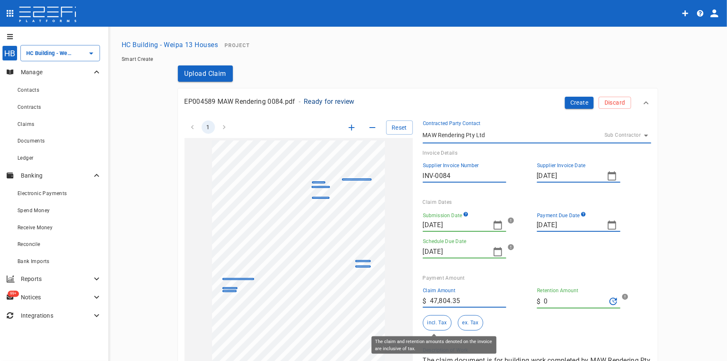
click at [439, 324] on button "incl. Tax" at bounding box center [437, 322] width 29 height 15
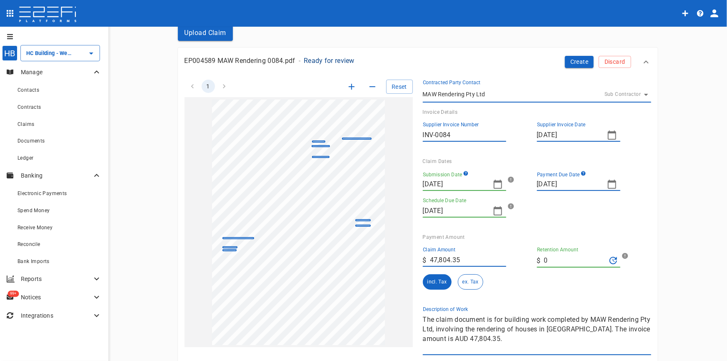
scroll to position [151, 0]
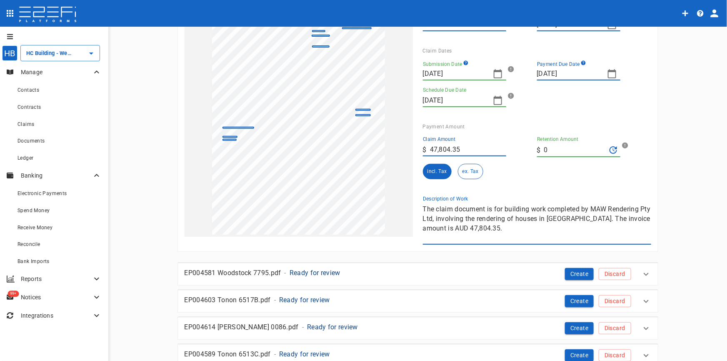
click at [323, 175] on div "1 Reset SupplierInvoiceNumber: INV-0084 ClaimAmount: 47804.35 GSTAmount: 4345.8…" at bounding box center [413, 102] width 477 height 286
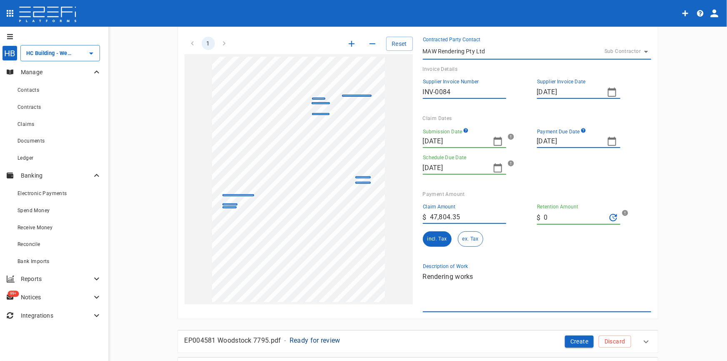
scroll to position [0, 0]
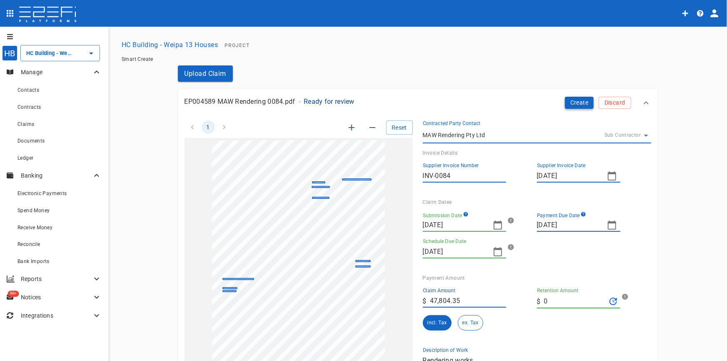
type textarea "Rendering works"
click at [576, 104] on button "Create" at bounding box center [579, 103] width 29 height 12
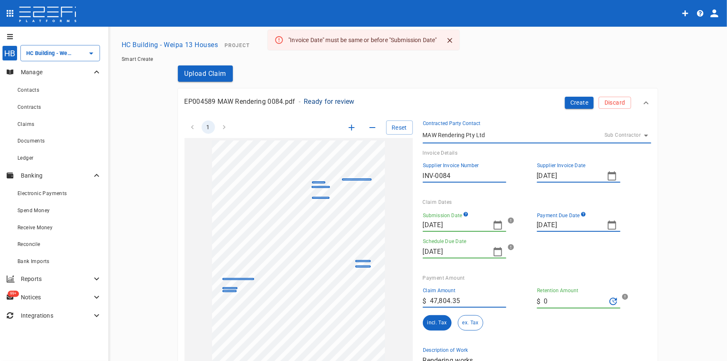
click at [612, 175] on icon "button" at bounding box center [612, 176] width 10 height 10
click at [612, 174] on div at bounding box center [363, 180] width 727 height 361
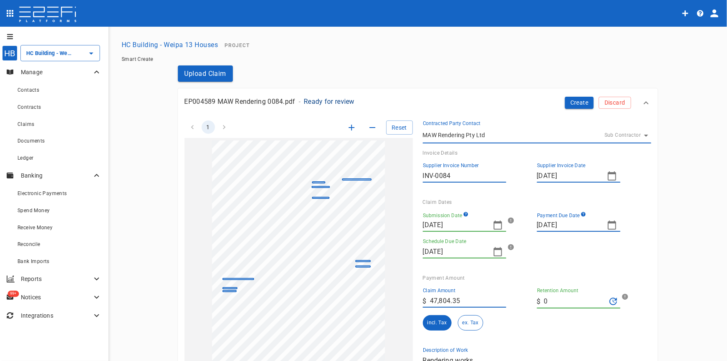
click at [491, 230] on button "button" at bounding box center [498, 225] width 17 height 17
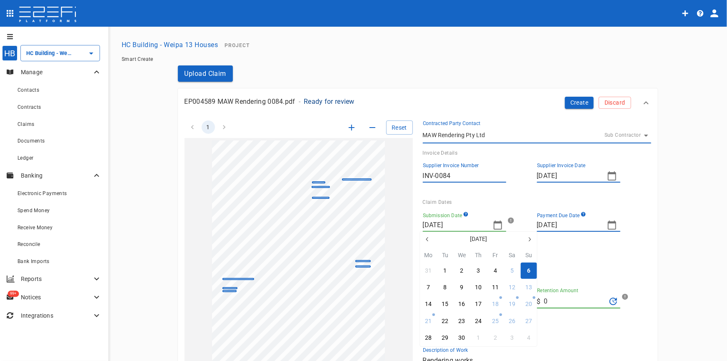
click at [530, 240] on icon "button" at bounding box center [530, 239] width 2 height 4
click at [449, 288] on button "6" at bounding box center [445, 287] width 16 height 16
type input "06/05/2025"
type input "27/05/2025"
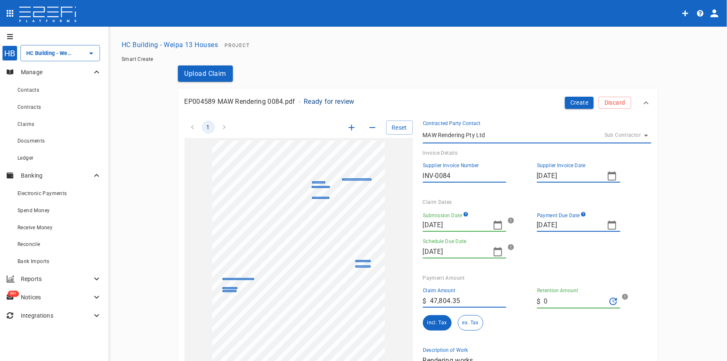
click at [489, 201] on div "Claim Dates" at bounding box center [534, 202] width 222 height 6
click at [583, 105] on button "Create" at bounding box center [579, 103] width 29 height 12
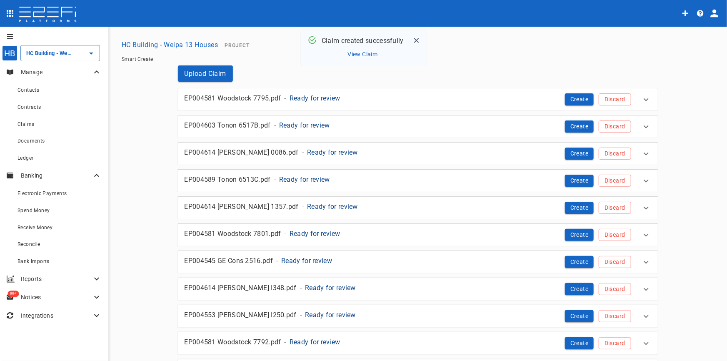
click at [316, 96] on p "Ready for review" at bounding box center [315, 98] width 51 height 10
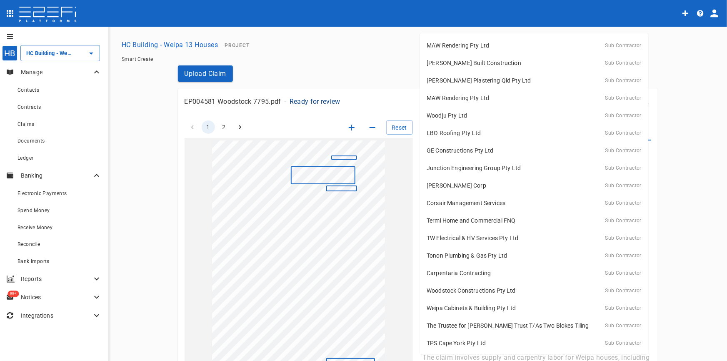
click at [644, 134] on body "HB HC Building - Weipa 13 Houses ​ Manage Contacts Contracts Claims Documents L…" at bounding box center [363, 180] width 727 height 361
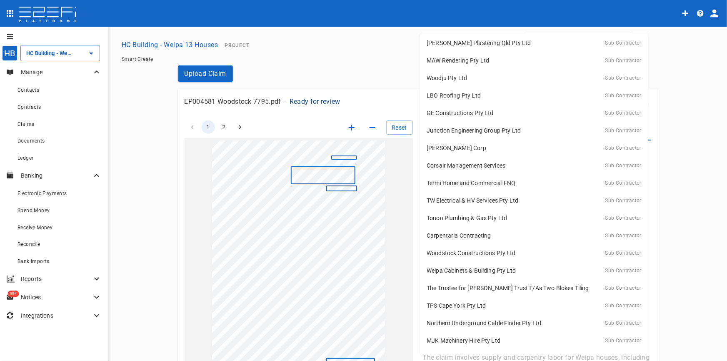
click at [486, 254] on p "Woodstock Constructions Pty Ltd" at bounding box center [471, 253] width 89 height 8
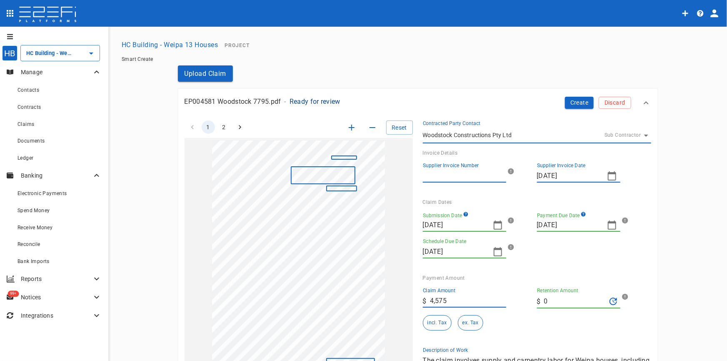
click at [471, 174] on input "Supplier Invoice Number" at bounding box center [464, 175] width 83 height 13
type input "100087795"
click at [498, 226] on icon "button" at bounding box center [498, 225] width 10 height 10
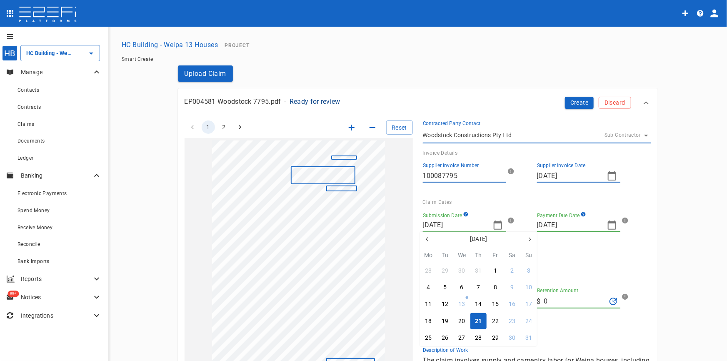
click at [429, 241] on icon "button" at bounding box center [427, 239] width 7 height 7
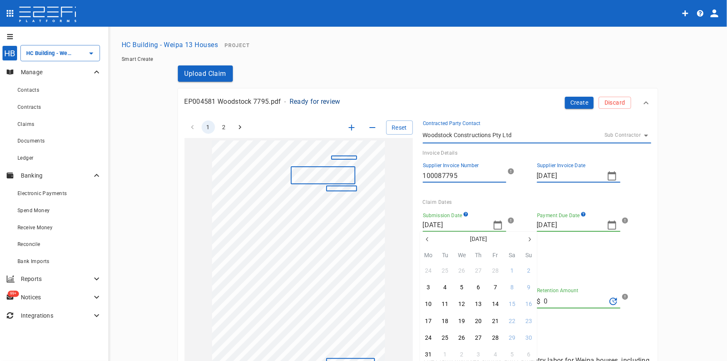
click at [529, 239] on icon "button" at bounding box center [529, 239] width 7 height 7
click at [529, 272] on div "4" at bounding box center [528, 270] width 3 height 9
type input "04/05/2025"
type input "09/06/2025"
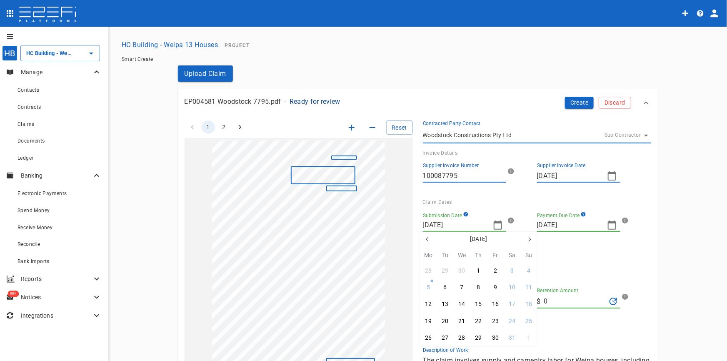
type input "26/05/2025"
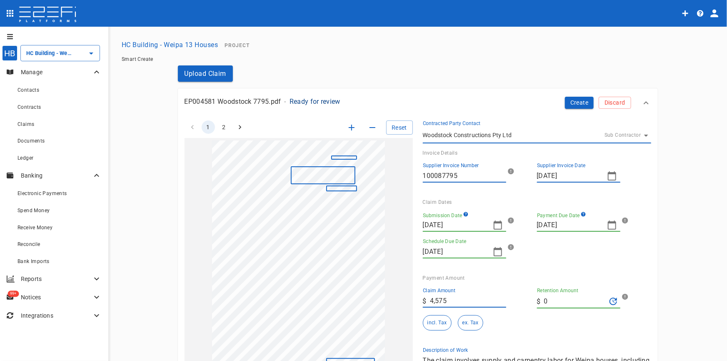
click at [611, 223] on icon "button" at bounding box center [612, 225] width 10 height 10
click at [544, 233] on icon "button" at bounding box center [542, 230] width 7 height 7
drag, startPoint x: 642, startPoint y: 298, endPoint x: 631, endPoint y: 299, distance: 11.3
click at [642, 297] on div "18" at bounding box center [643, 295] width 7 height 9
type input "18/05/2025"
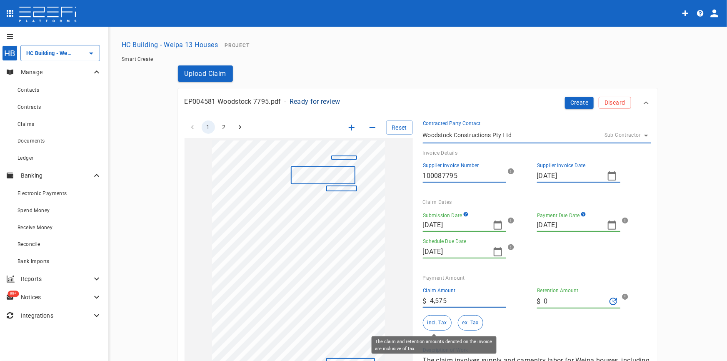
click at [430, 326] on button "incl. Tax" at bounding box center [437, 322] width 29 height 15
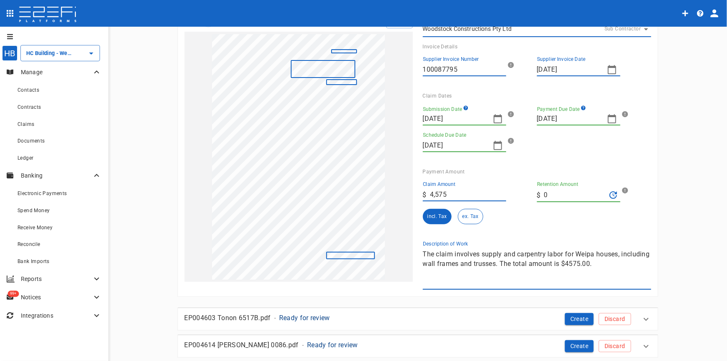
scroll to position [113, 0]
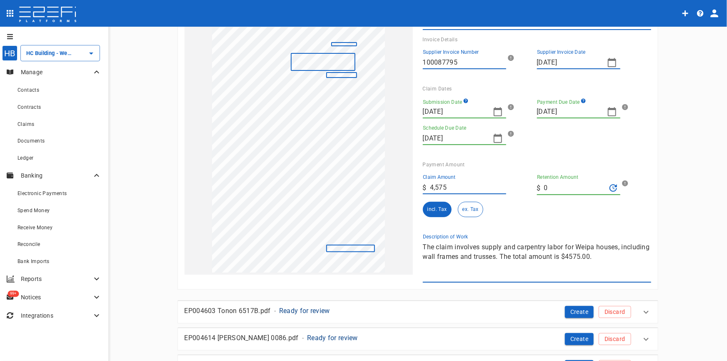
click at [350, 241] on div "1 2 Reset ClaimAmount: 4575.00 SupplierName: Woodstock Constructions PTY LTD In…" at bounding box center [413, 140] width 477 height 286
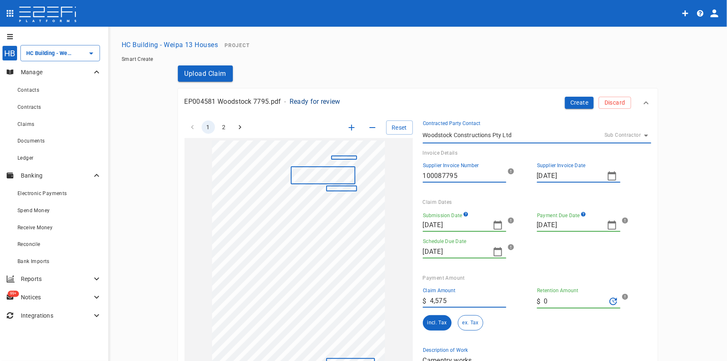
scroll to position [0, 0]
type textarea "Carpentry works"
click at [585, 105] on button "Create" at bounding box center [579, 103] width 29 height 12
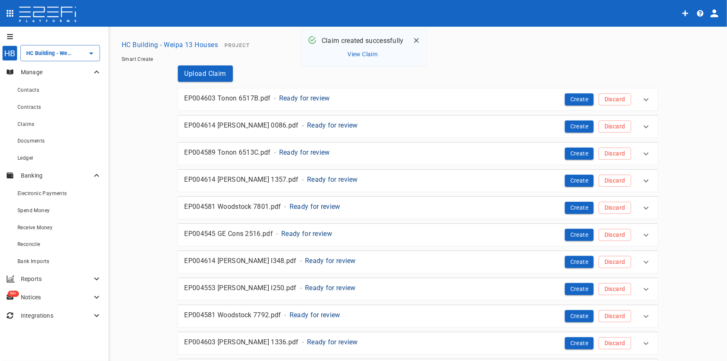
click at [308, 95] on p "Ready for review" at bounding box center [304, 98] width 51 height 10
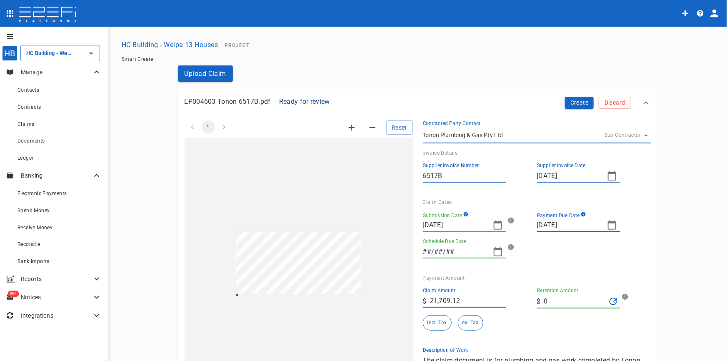
type input "11/09/2025"
click at [498, 226] on icon "button" at bounding box center [498, 225] width 10 height 10
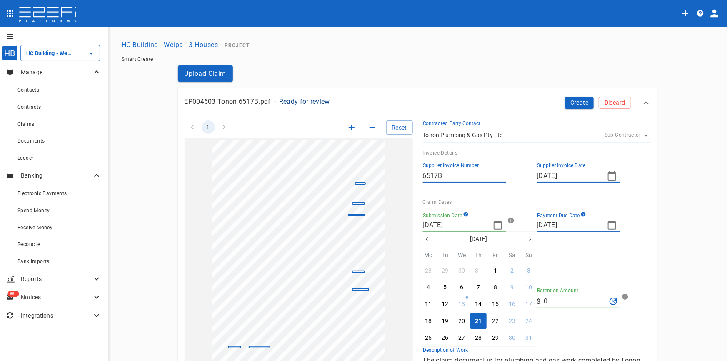
click at [431, 241] on icon "button" at bounding box center [427, 239] width 7 height 7
click at [427, 239] on icon "button" at bounding box center [427, 239] width 7 height 7
click at [424, 239] on button "button" at bounding box center [427, 239] width 15 height 15
click at [511, 323] on div "26" at bounding box center [512, 321] width 7 height 9
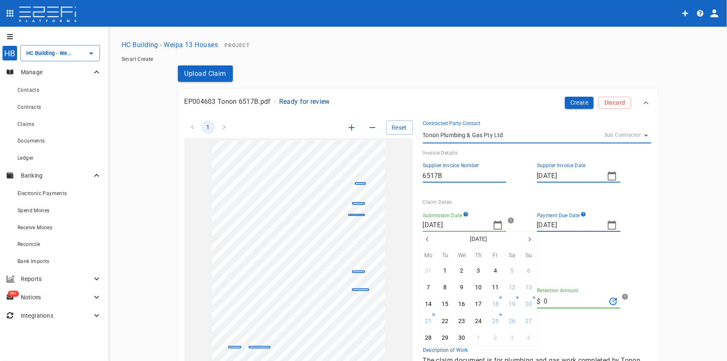
type input "26/04/2025"
type input "19/05/2025"
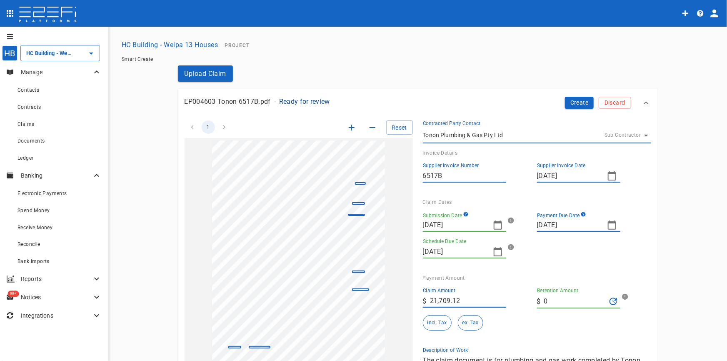
click at [611, 225] on icon "button" at bounding box center [612, 225] width 10 height 10
click at [542, 240] on icon "button" at bounding box center [542, 239] width 7 height 7
click at [642, 241] on icon "button" at bounding box center [644, 239] width 7 height 7
click at [609, 291] on div "9" at bounding box center [609, 287] width 3 height 9
type input "09/05/2025"
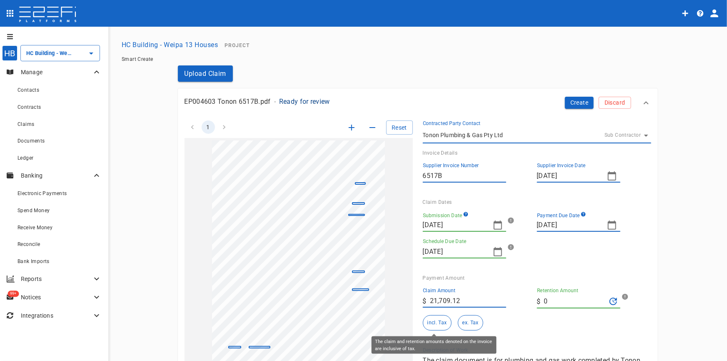
click at [438, 323] on button "incl. Tax" at bounding box center [437, 322] width 29 height 15
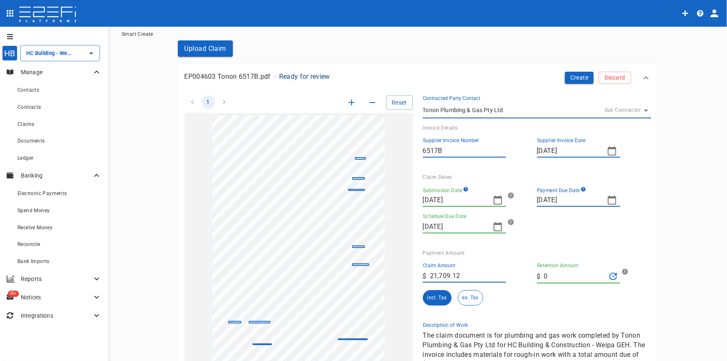
scroll to position [151, 0]
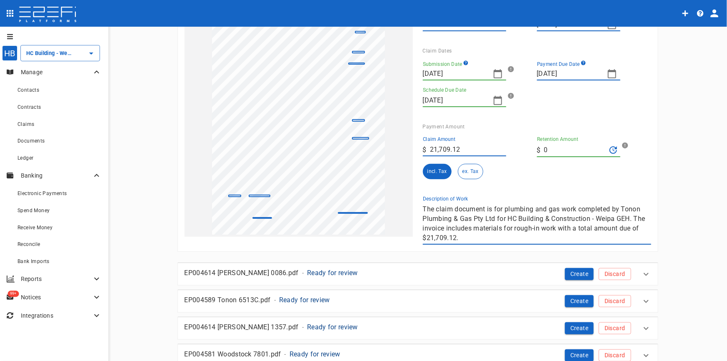
drag, startPoint x: 465, startPoint y: 240, endPoint x: 386, endPoint y: 189, distance: 94.1
click at [386, 189] on div "1 Reset SupplierInvoiceNumber: 6517B ClaimAmount: 21709.12 GSTAmount: 1973.56 S…" at bounding box center [413, 102] width 477 height 286
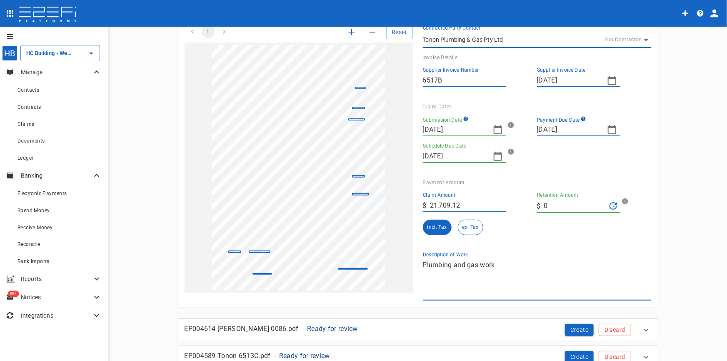
scroll to position [0, 0]
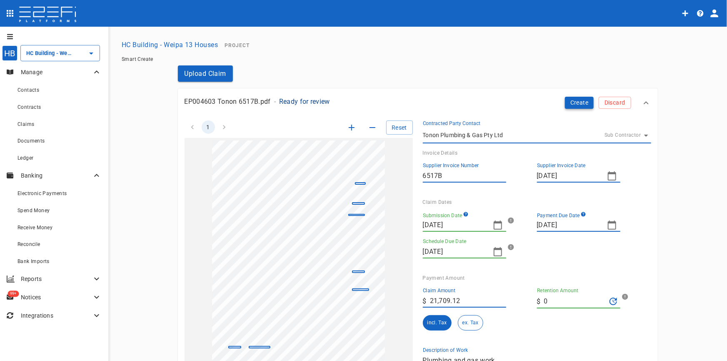
type textarea "Plumbing and gas work"
click at [573, 105] on button "Create" at bounding box center [579, 103] width 29 height 12
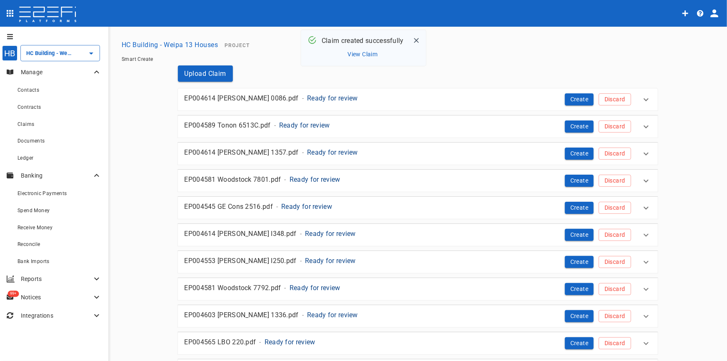
click at [307, 100] on p "Ready for review" at bounding box center [332, 98] width 51 height 10
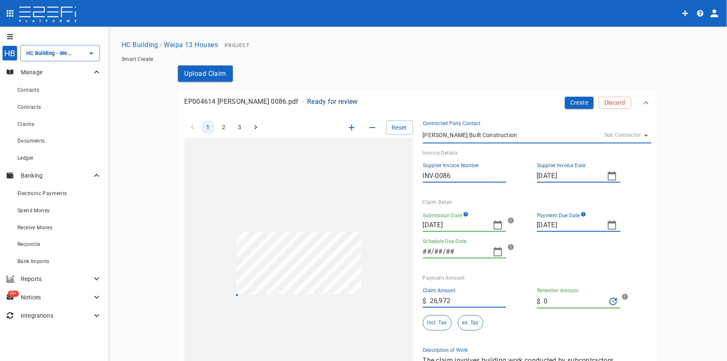
type input "11/09/2025"
click at [500, 226] on icon "button" at bounding box center [498, 225] width 10 height 10
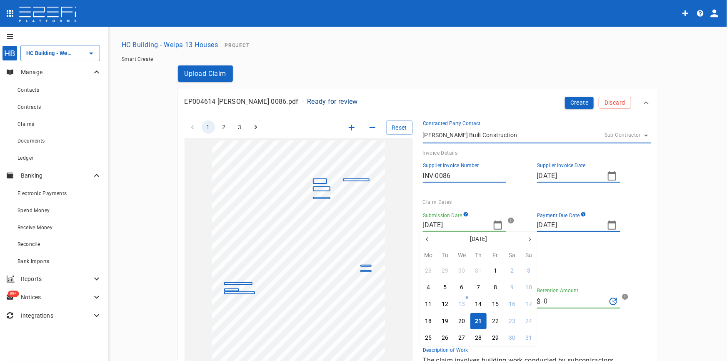
click at [430, 240] on button "button" at bounding box center [427, 239] width 15 height 15
click at [426, 240] on icon "button" at bounding box center [427, 239] width 7 height 7
click at [431, 336] on div "26" at bounding box center [428, 337] width 7 height 9
type input "26/05/2025"
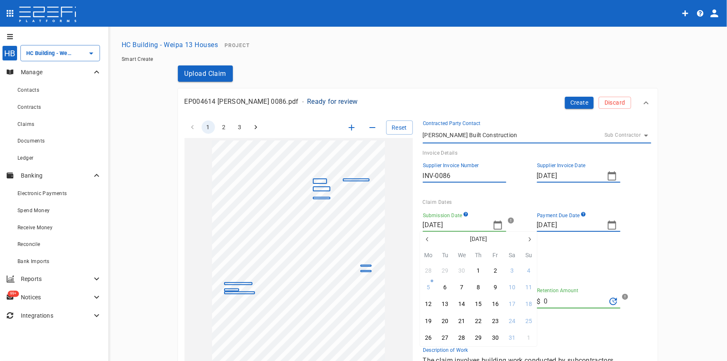
type input "16/06/2025"
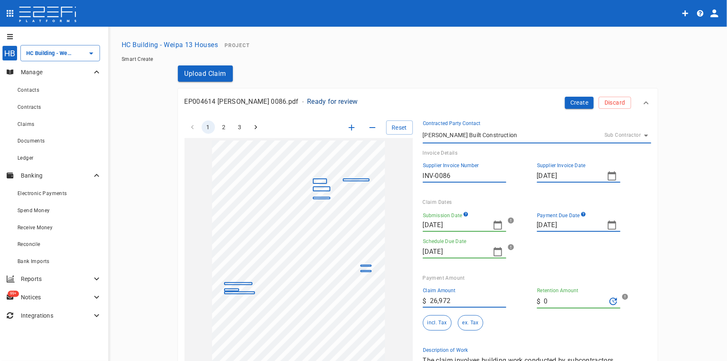
click at [610, 226] on icon "button" at bounding box center [612, 225] width 10 height 10
click at [545, 295] on button "9" at bounding box center [543, 296] width 16 height 16
type input "09/06/2025"
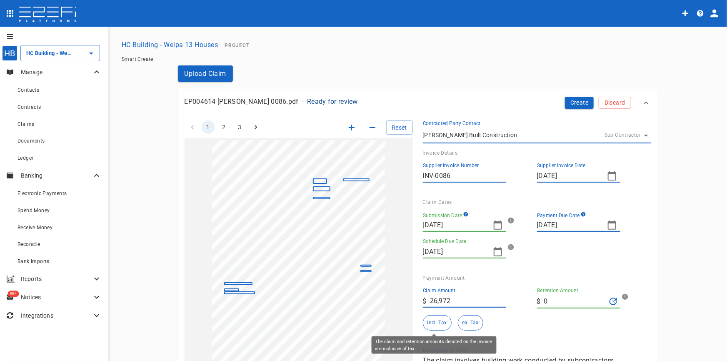
click at [438, 327] on button "incl. Tax" at bounding box center [437, 322] width 29 height 15
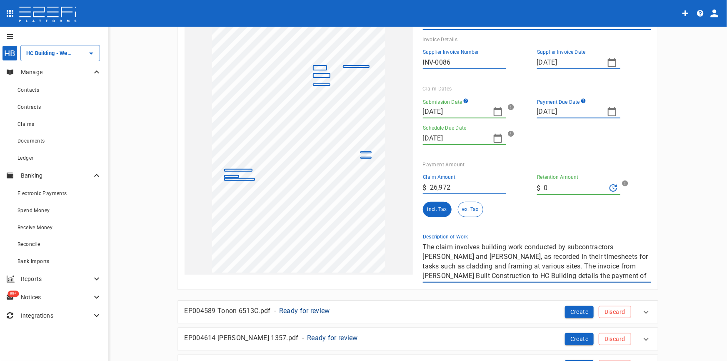
scroll to position [9, 0]
drag, startPoint x: 420, startPoint y: 248, endPoint x: 702, endPoint y: 283, distance: 284.5
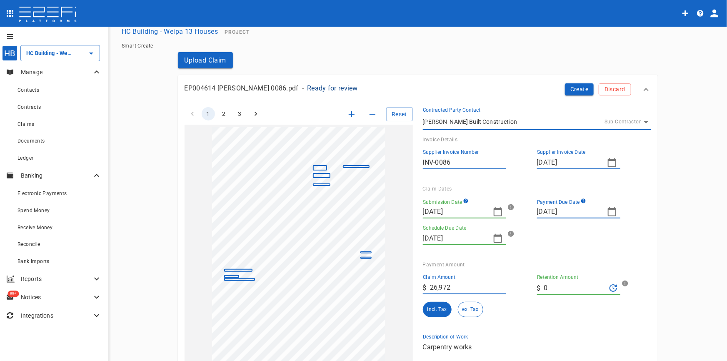
scroll to position [0, 0]
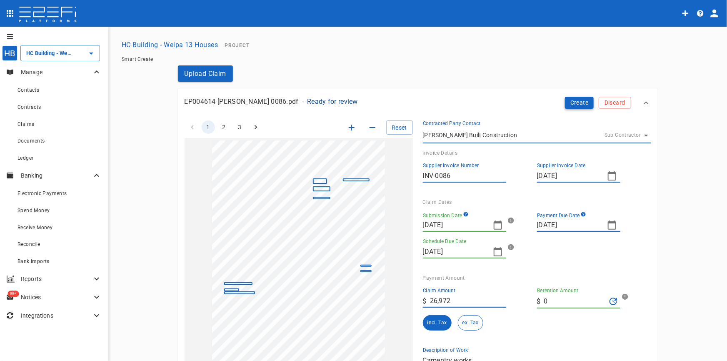
type textarea "Carpentry works"
click at [575, 102] on button "Create" at bounding box center [579, 103] width 29 height 12
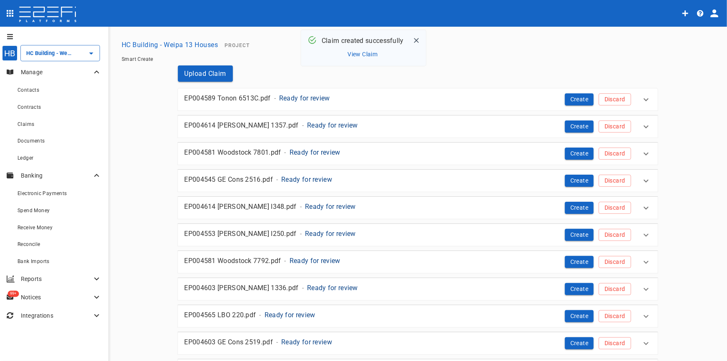
click at [356, 51] on button "View Claim" at bounding box center [363, 54] width 34 height 11
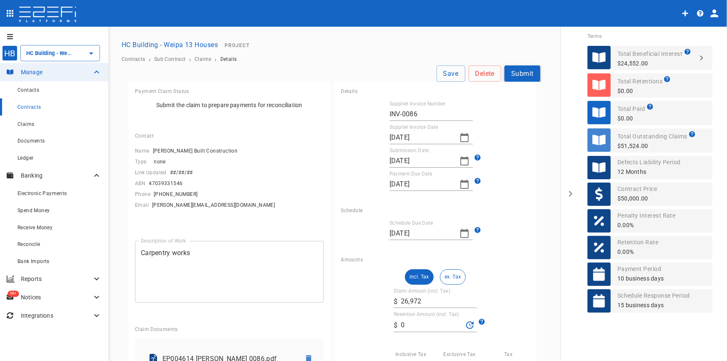
click at [514, 72] on button "Submit" at bounding box center [523, 73] width 36 height 16
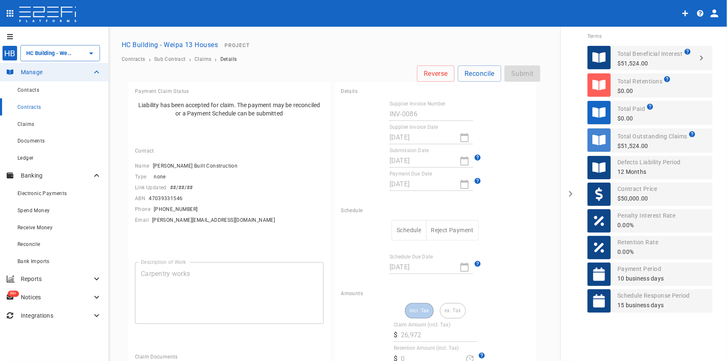
click at [398, 233] on button "Schedule" at bounding box center [409, 230] width 35 height 20
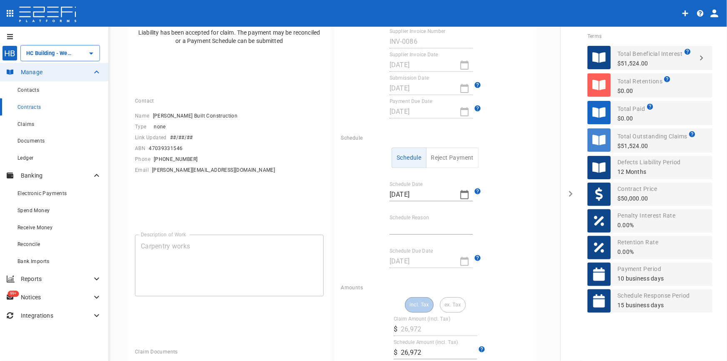
scroll to position [75, 0]
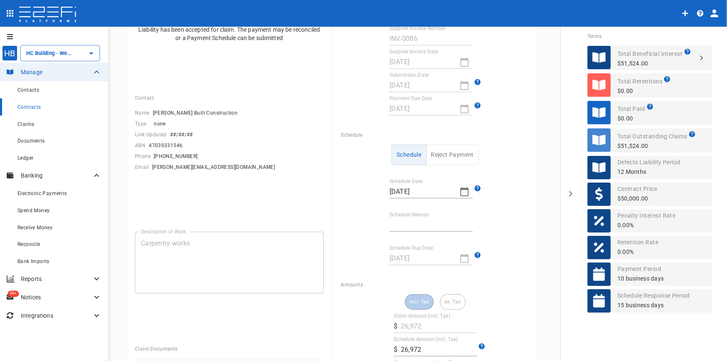
click at [408, 227] on input "Schedule Reason" at bounding box center [431, 224] width 83 height 13
type input "Invoice contained other jobs"
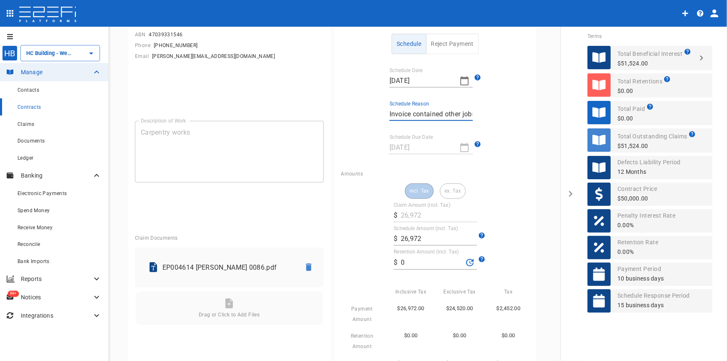
scroll to position [189, 0]
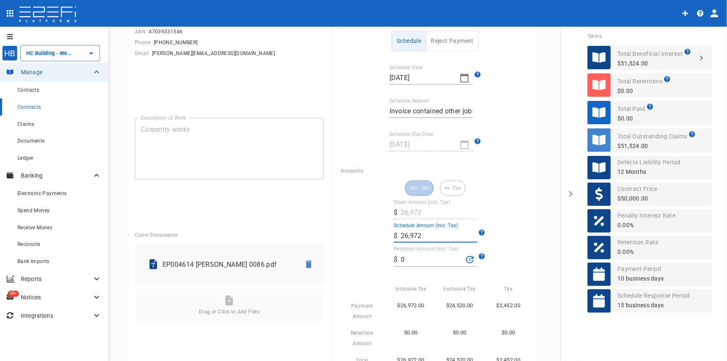
drag, startPoint x: 421, startPoint y: 232, endPoint x: 330, endPoint y: 230, distance: 90.9
click at [335, 230] on div "Amounts incl. Tax ex. Tax Claim Amount (incl. Tax) ​ $ 26,972 Schedule Amount (…" at bounding box center [436, 268] width 202 height 214
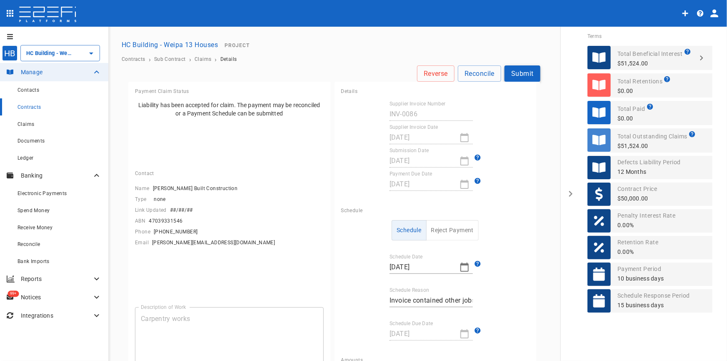
click at [526, 75] on button "Submit" at bounding box center [523, 73] width 36 height 16
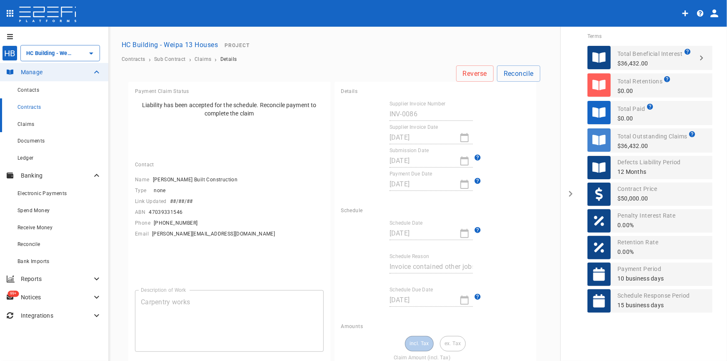
click at [25, 121] on span "Claims" at bounding box center [26, 124] width 17 height 6
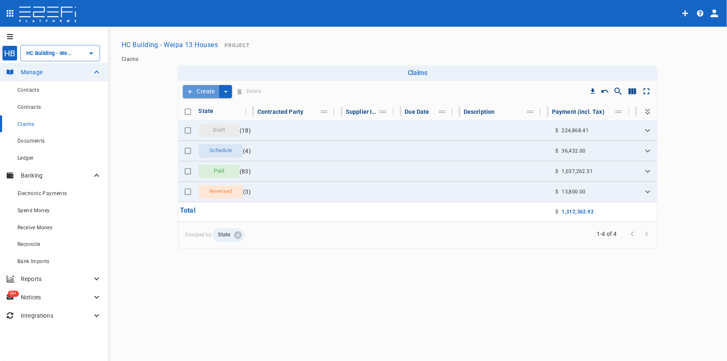
click at [206, 88] on button "Create" at bounding box center [201, 91] width 37 height 13
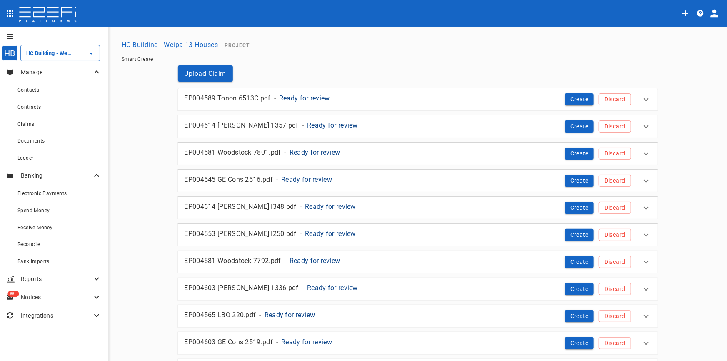
click at [310, 97] on p "Ready for review" at bounding box center [304, 98] width 51 height 10
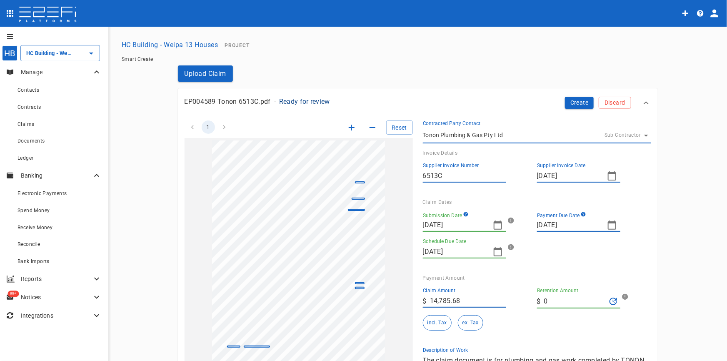
click at [494, 223] on icon "button" at bounding box center [498, 225] width 8 height 9
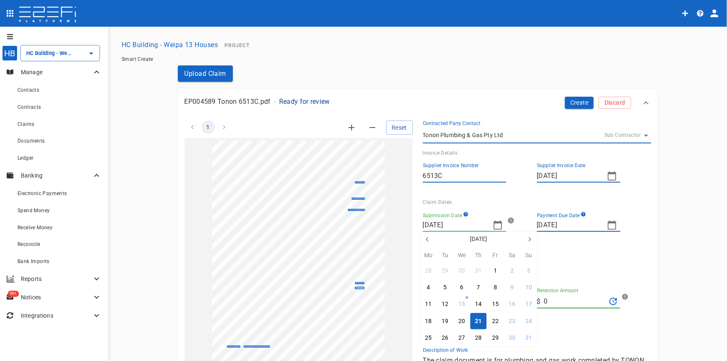
click at [422, 238] on button "button" at bounding box center [427, 239] width 15 height 15
click at [427, 239] on icon "button" at bounding box center [427, 239] width 2 height 4
click at [427, 240] on icon "button" at bounding box center [427, 239] width 2 height 4
click at [527, 303] on div "20" at bounding box center [529, 304] width 7 height 9
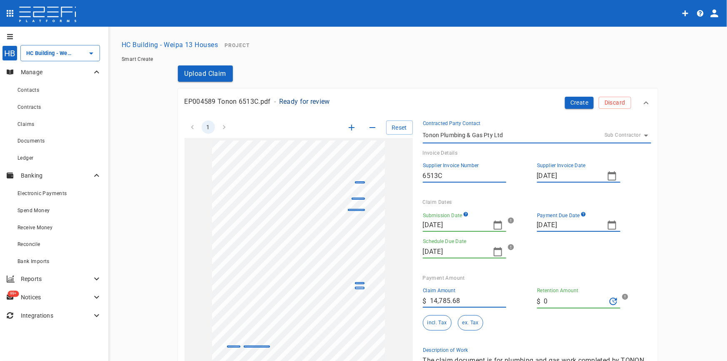
click at [613, 226] on icon "button" at bounding box center [612, 225] width 8 height 9
click at [645, 271] on button "4" at bounding box center [643, 271] width 16 height 16
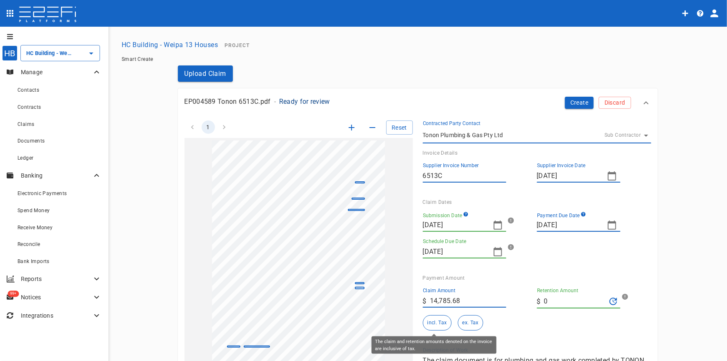
click at [434, 325] on button "incl. Tax" at bounding box center [437, 322] width 29 height 15
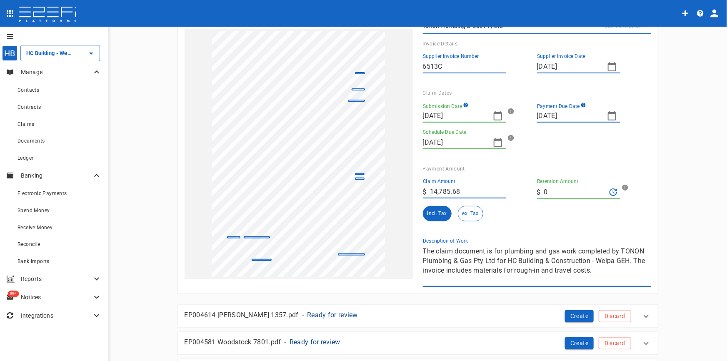
scroll to position [113, 0]
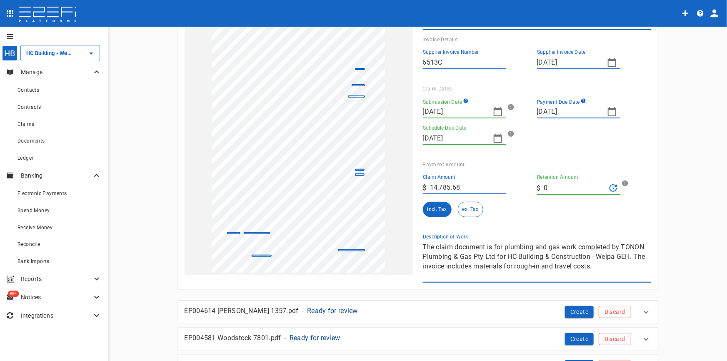
click at [339, 240] on div "1 Reset SupplierInvoiceNumber: 6513C ClaimAmount: 14785.68 GSTAmount: 1344.15 S…" at bounding box center [413, 140] width 477 height 286
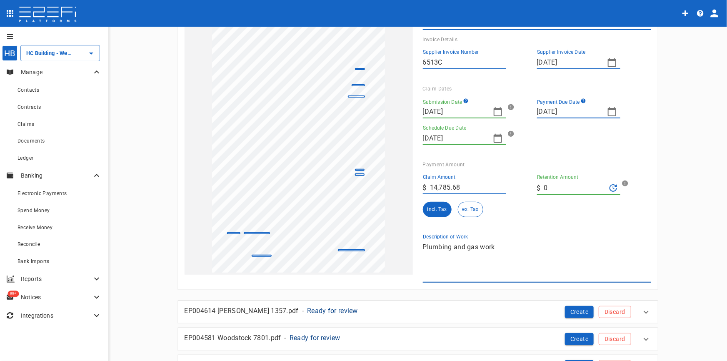
scroll to position [0, 0]
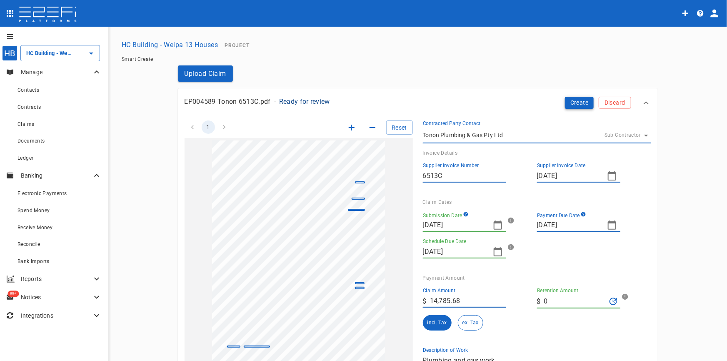
click at [570, 105] on button "Create" at bounding box center [579, 103] width 29 height 12
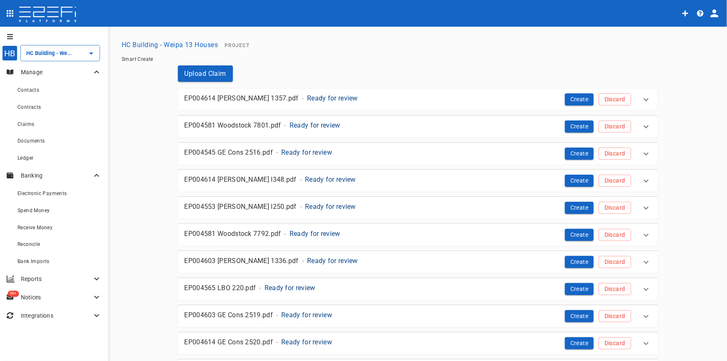
click at [307, 97] on p "Ready for review" at bounding box center [332, 98] width 51 height 10
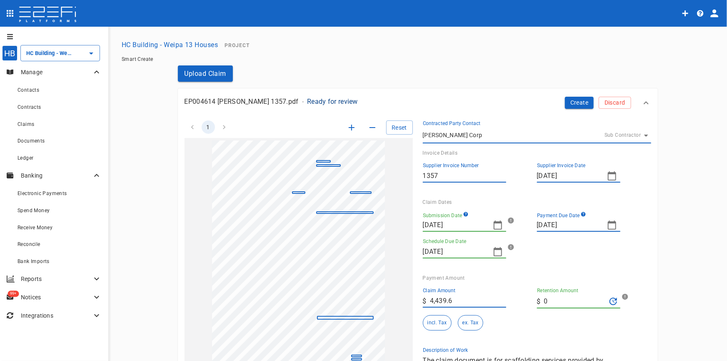
click at [494, 223] on icon "button" at bounding box center [498, 225] width 8 height 9
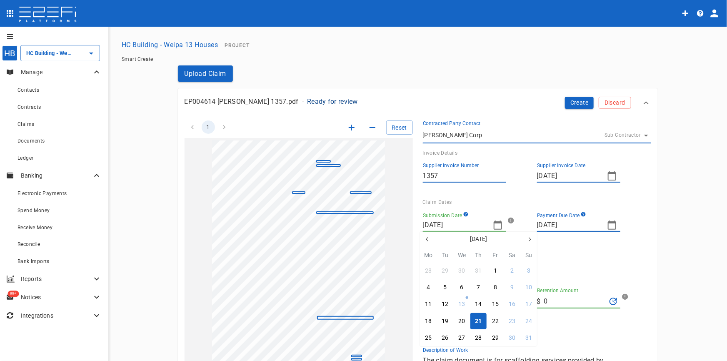
click at [426, 241] on icon "button" at bounding box center [427, 239] width 7 height 7
click at [426, 238] on icon "button" at bounding box center [427, 239] width 2 height 4
click at [459, 337] on div "30" at bounding box center [462, 337] width 7 height 9
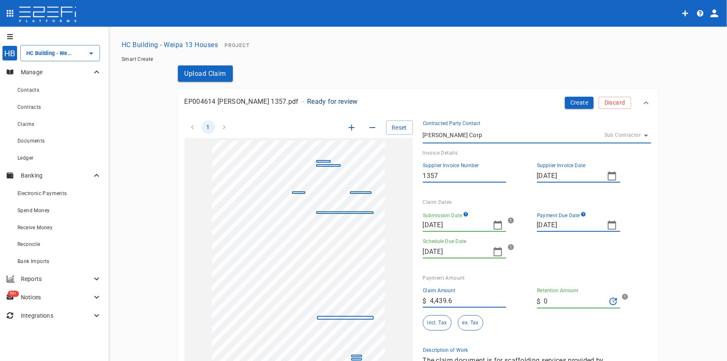
click at [607, 226] on icon "button" at bounding box center [612, 225] width 10 height 10
click at [541, 239] on icon "button" at bounding box center [542, 239] width 7 height 7
click at [646, 236] on icon "button" at bounding box center [644, 239] width 7 height 7
click at [576, 306] on div "14" at bounding box center [576, 304] width 7 height 9
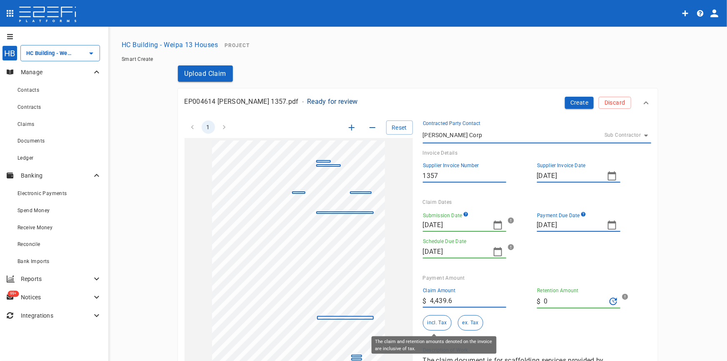
click at [438, 321] on button "incl. Tax" at bounding box center [437, 322] width 29 height 15
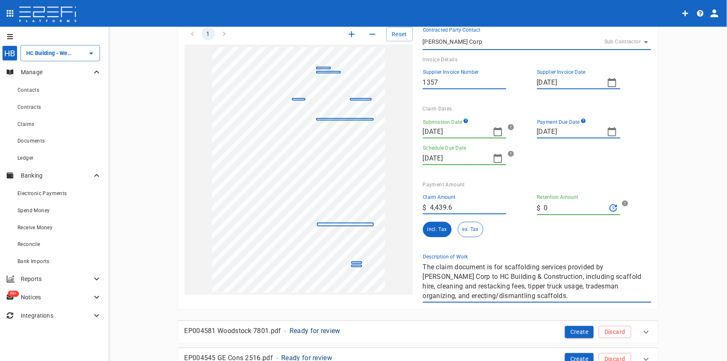
scroll to position [75, 0]
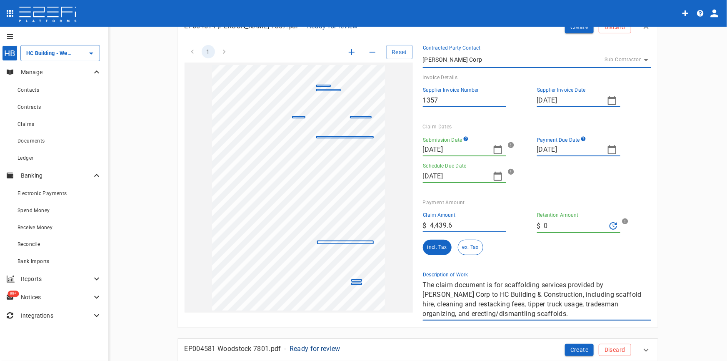
click at [370, 278] on div "1 Reset SupplierInvoiceNumber: 1357 ClaimAmount: 4439.60 SupplierName: Hussey C…" at bounding box center [413, 178] width 477 height 286
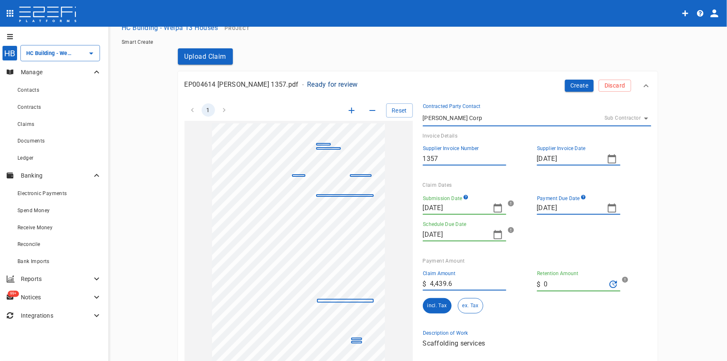
scroll to position [0, 0]
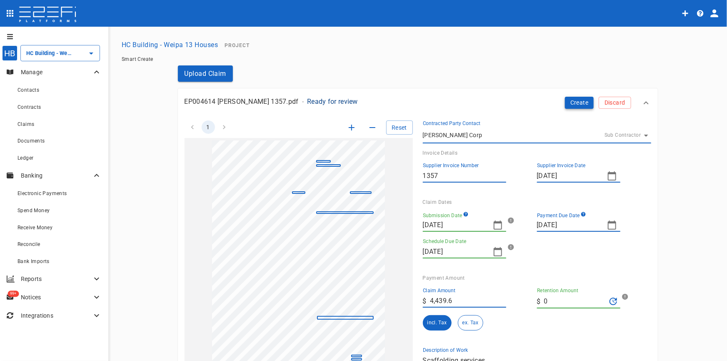
click at [574, 104] on button "Create" at bounding box center [579, 103] width 29 height 12
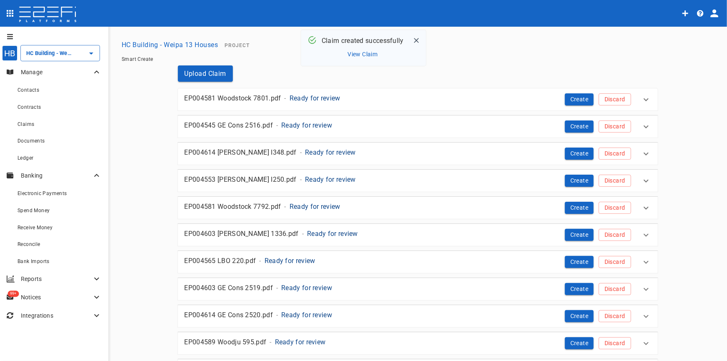
click at [314, 98] on p "Ready for review" at bounding box center [315, 98] width 51 height 10
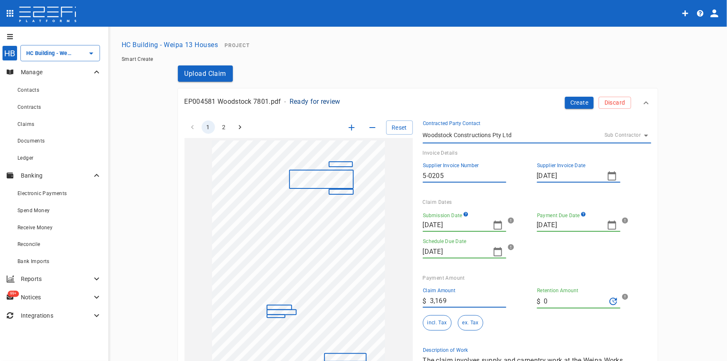
click at [345, 123] on div "Reset" at bounding box center [357, 127] width 111 height 14
click at [347, 125] on icon "button" at bounding box center [352, 128] width 10 height 10
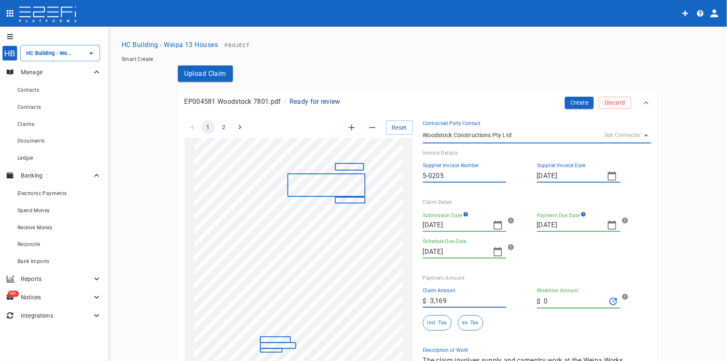
click at [347, 125] on icon "button" at bounding box center [352, 128] width 10 height 10
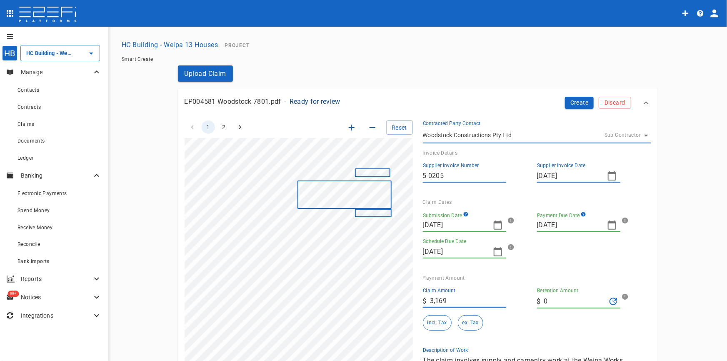
click at [347, 125] on icon "button" at bounding box center [352, 128] width 10 height 10
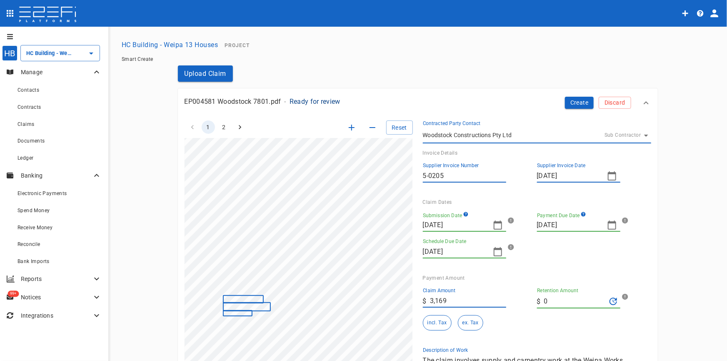
scroll to position [131, 55]
click at [181, 92] on div "EP004581 Woodstock 7801.pdf - Ready for review Create Discard 1 2 Reset Supplie…" at bounding box center [418, 245] width 480 height 314
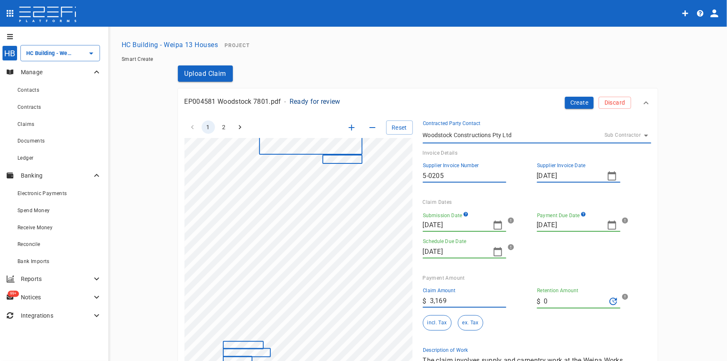
click at [325, 361] on html "HB HC Building - Weipa 13 Houses ​ Manage Contacts Contracts Claims Documents L…" at bounding box center [363, 180] width 727 height 361
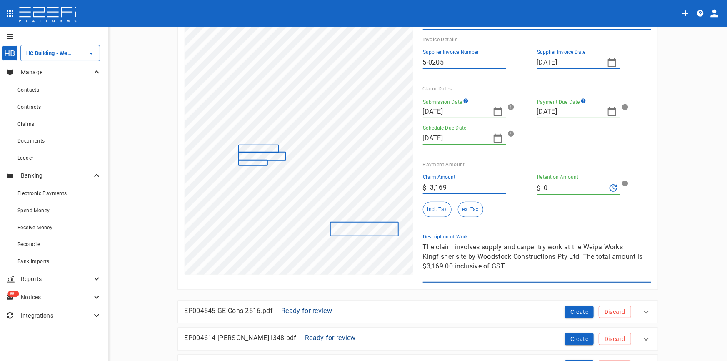
scroll to position [0, 34]
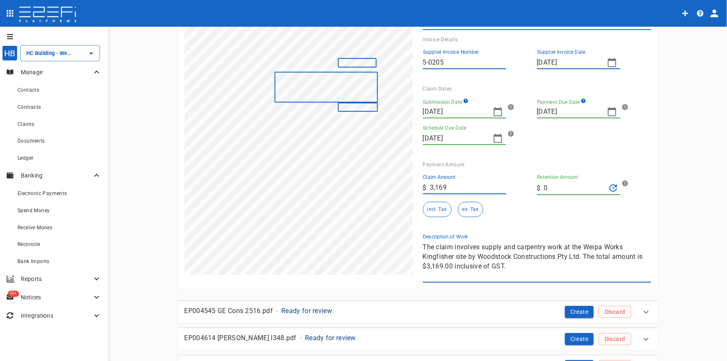
click at [467, 190] on input "3,169" at bounding box center [468, 187] width 76 height 13
click at [374, 193] on div "1 2 Reset SupplierInvoiceNumber: 5-0205 ClaimAmount: 3169.00 SupplierName: Wood…" at bounding box center [413, 140] width 477 height 286
click at [429, 207] on button "incl. Tax" at bounding box center [437, 209] width 29 height 15
click at [336, 208] on div "1 2 Reset SupplierInvoiceNumber: 5-0205 ClaimAmount: 3169.00 SupplierName: Wood…" at bounding box center [413, 140] width 477 height 286
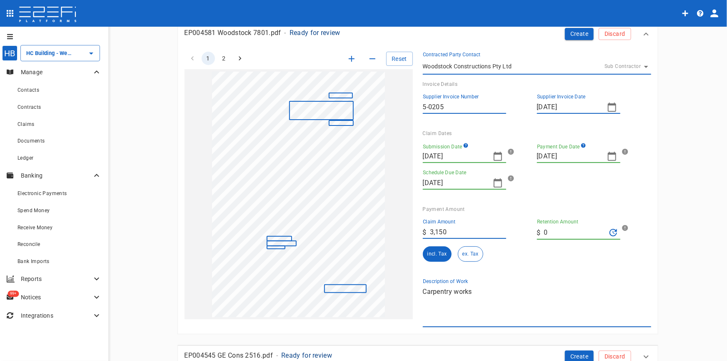
scroll to position [0, 0]
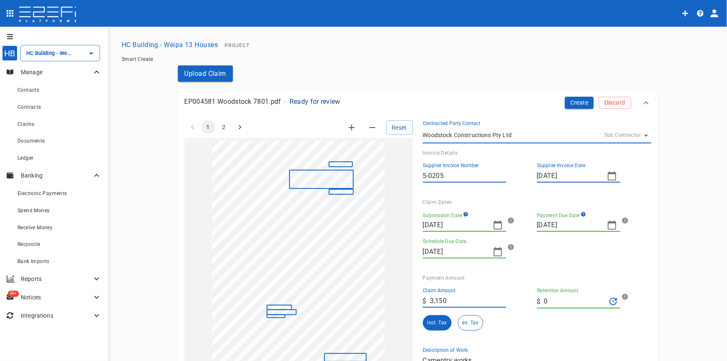
click at [494, 226] on icon "button" at bounding box center [498, 225] width 10 height 10
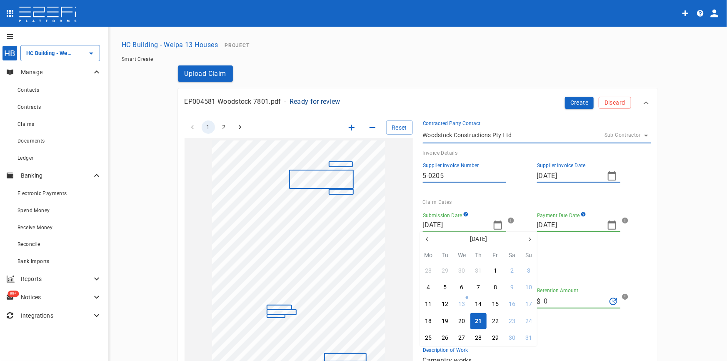
click at [429, 241] on icon "button" at bounding box center [427, 239] width 7 height 7
click at [428, 241] on icon "button" at bounding box center [427, 239] width 2 height 4
click at [426, 239] on icon "button" at bounding box center [427, 239] width 7 height 7
click at [497, 303] on div "18" at bounding box center [495, 304] width 7 height 9
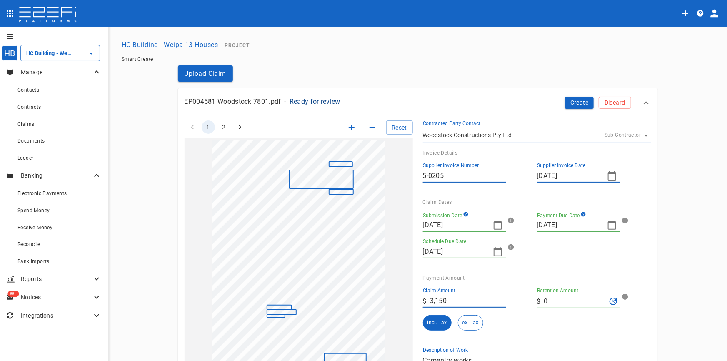
click at [607, 227] on icon "button" at bounding box center [612, 225] width 10 height 10
click at [540, 239] on icon "button" at bounding box center [542, 239] width 7 height 7
click at [613, 340] on button "2" at bounding box center [609, 338] width 16 height 16
click at [581, 106] on button "Create" at bounding box center [579, 103] width 29 height 12
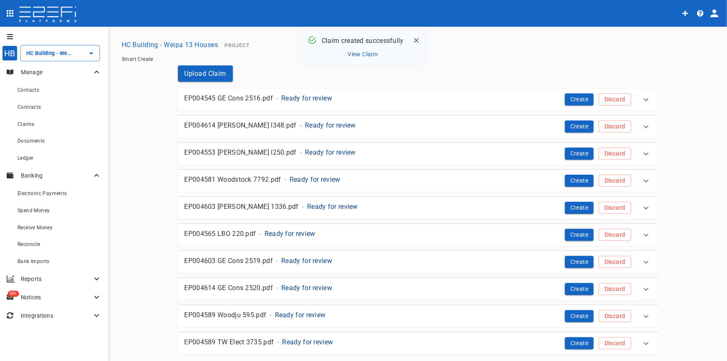
click at [352, 56] on button "View Claim" at bounding box center [363, 54] width 34 height 11
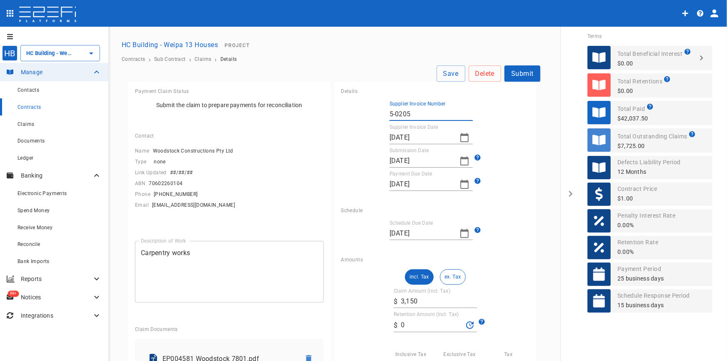
drag, startPoint x: 416, startPoint y: 115, endPoint x: 316, endPoint y: 117, distance: 100.5
click at [317, 117] on div "Payment Claim Status Submit the claim to prepare payments for reconciliation Co…" at bounding box center [334, 292] width 412 height 421
click at [175, 354] on p "EP004581 Woodstock 7801.pdf" at bounding box center [228, 359] width 131 height 10
click at [450, 74] on button "Save" at bounding box center [451, 73] width 29 height 16
click at [20, 124] on span "Claims" at bounding box center [26, 124] width 17 height 6
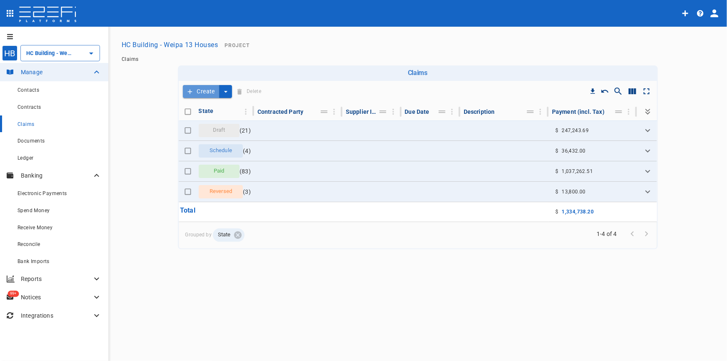
click at [212, 89] on button "Create" at bounding box center [201, 91] width 37 height 13
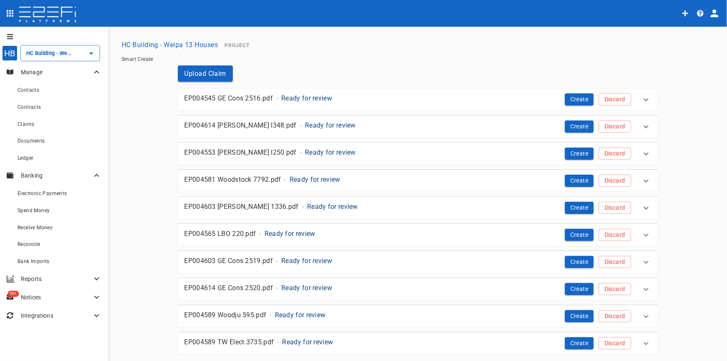
click at [310, 97] on p "Ready for review" at bounding box center [306, 98] width 51 height 10
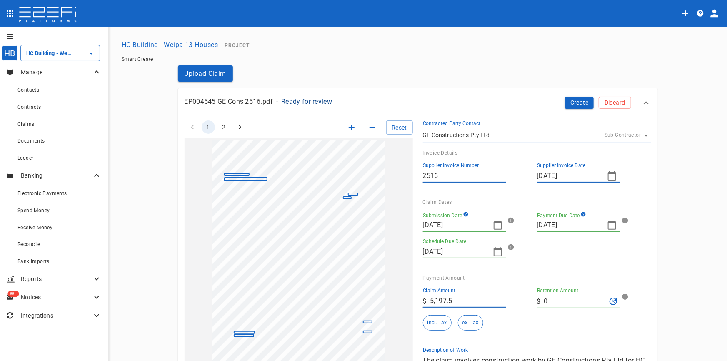
click at [495, 223] on icon "button" at bounding box center [498, 225] width 8 height 9
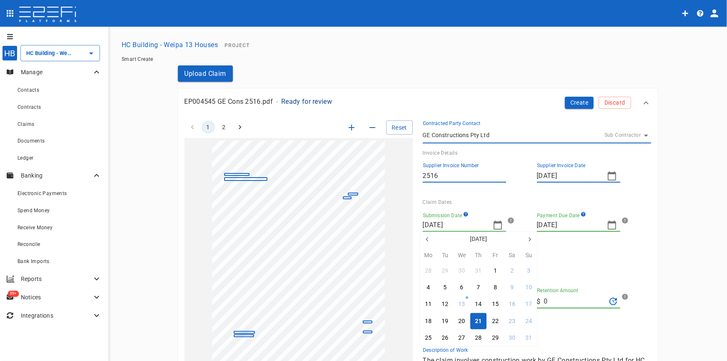
click at [427, 236] on icon "button" at bounding box center [427, 239] width 7 height 7
click at [427, 236] on button "button" at bounding box center [427, 239] width 15 height 15
click at [426, 238] on icon "button" at bounding box center [427, 239] width 7 height 7
click at [427, 238] on icon "button" at bounding box center [427, 239] width 2 height 4
click at [426, 340] on div "28" at bounding box center [428, 337] width 7 height 9
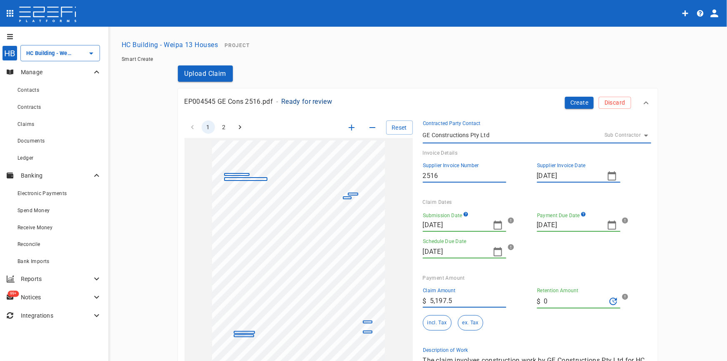
click at [609, 225] on icon "button" at bounding box center [612, 225] width 10 height 10
click at [542, 230] on icon "button" at bounding box center [542, 230] width 7 height 7
click at [644, 229] on icon "button" at bounding box center [645, 230] width 2 height 4
click at [544, 287] on button "5" at bounding box center [543, 279] width 16 height 16
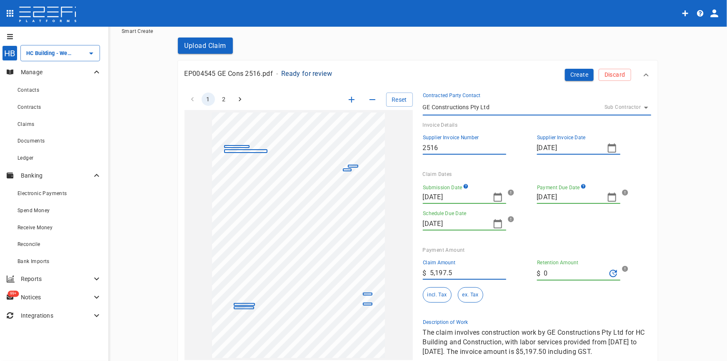
scroll to position [75, 0]
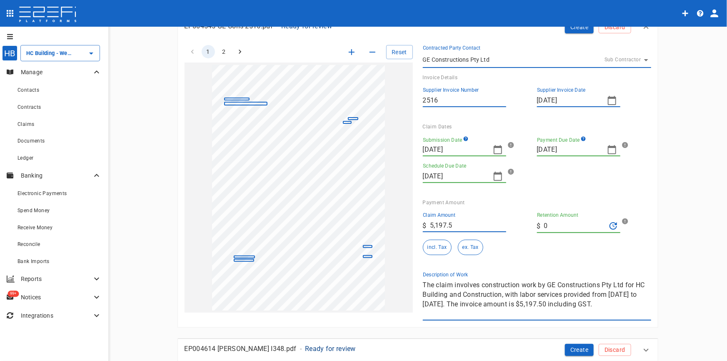
click at [612, 151] on icon "button" at bounding box center [612, 150] width 10 height 10
click at [539, 230] on button "12" at bounding box center [543, 229] width 16 height 16
click at [435, 246] on button "incl. Tax" at bounding box center [437, 247] width 29 height 15
click at [371, 265] on div "1 2 Reset SupplierInvoiceNumber: 2516 ClaimAmount: 5197.50 GSTAmount: 472.50 Su…" at bounding box center [413, 178] width 477 height 286
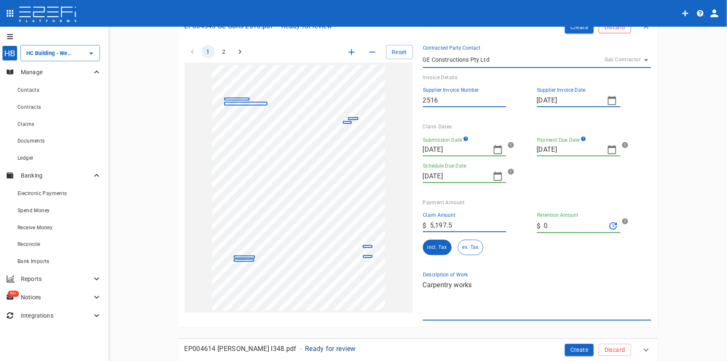
scroll to position [0, 0]
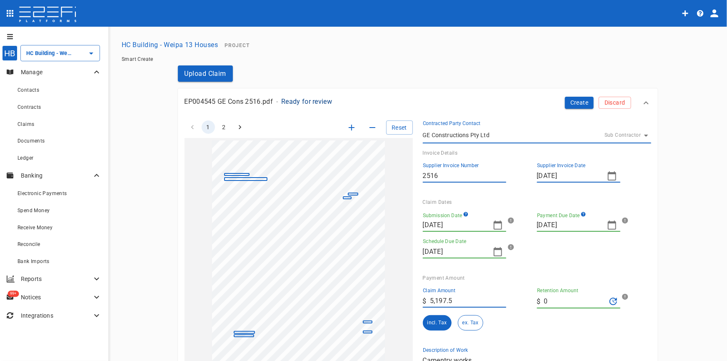
click at [586, 103] on button "Create" at bounding box center [579, 103] width 29 height 12
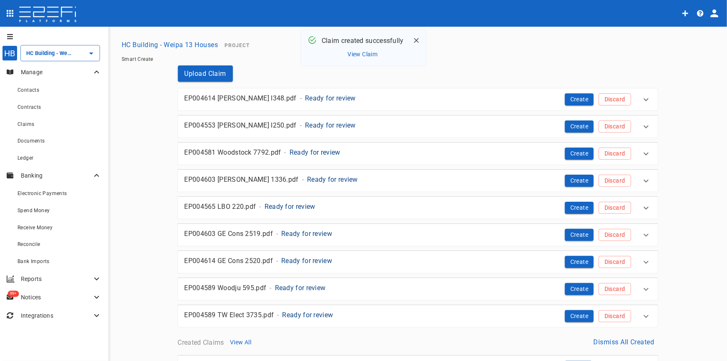
click at [305, 99] on p "Ready for review" at bounding box center [330, 98] width 51 height 10
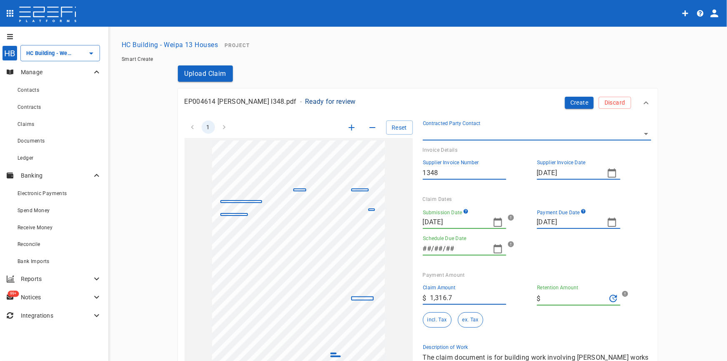
click at [424, 176] on input "1348" at bounding box center [464, 172] width 83 height 13
click at [496, 221] on icon "button" at bounding box center [498, 222] width 10 height 10
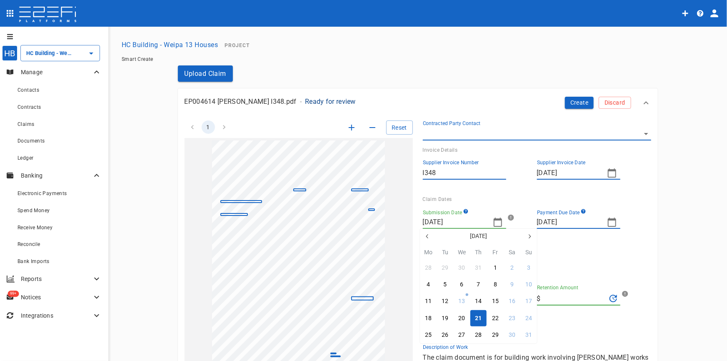
click at [429, 236] on icon "button" at bounding box center [427, 236] width 7 height 7
click at [427, 237] on icon "button" at bounding box center [427, 236] width 7 height 7
click at [425, 354] on button "30" at bounding box center [429, 351] width 16 height 16
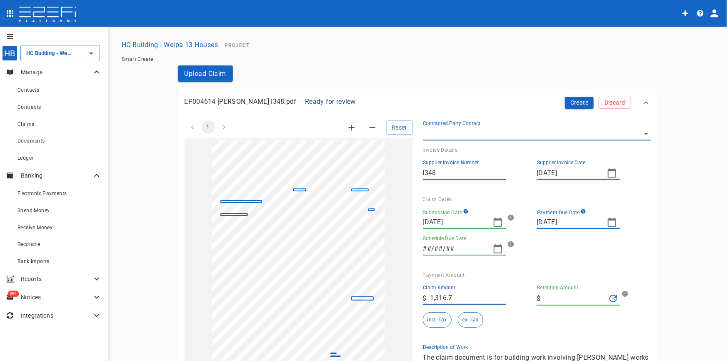
click at [607, 225] on icon "button" at bounding box center [612, 222] width 10 height 10
click at [577, 301] on div "14" at bounding box center [576, 301] width 7 height 9
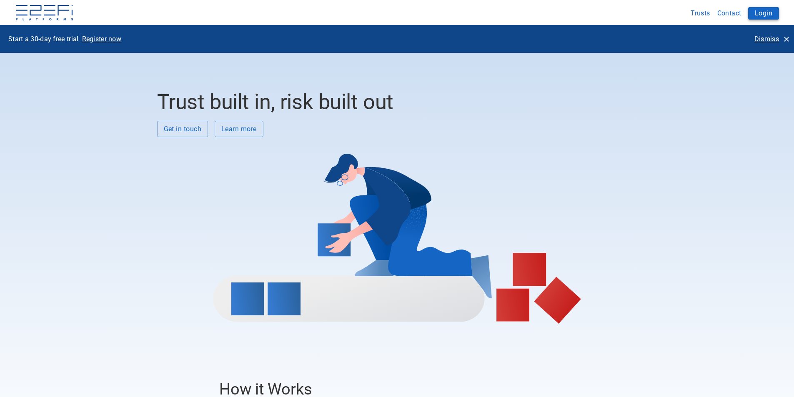
click at [764, 11] on button "Login" at bounding box center [763, 13] width 31 height 13
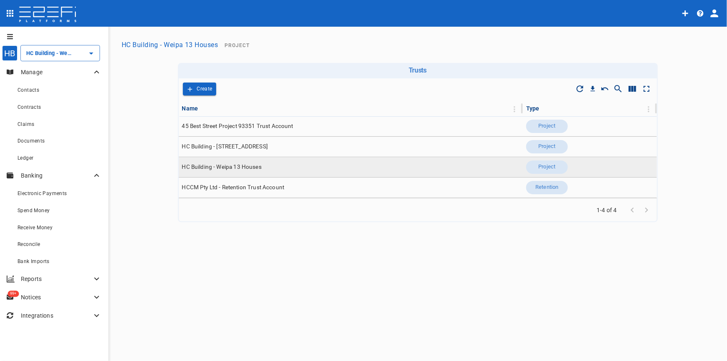
click at [253, 166] on span "HC Building - Weipa 13 Houses" at bounding box center [222, 167] width 80 height 8
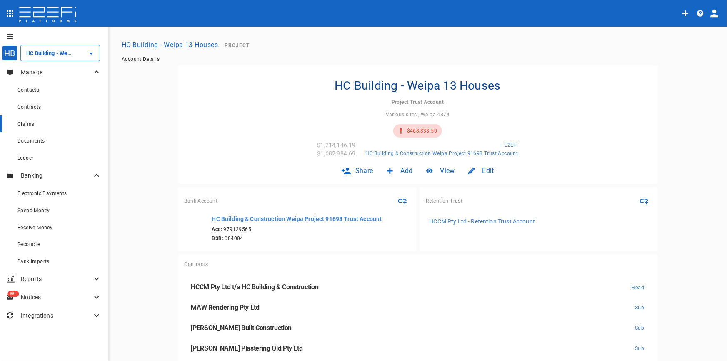
click at [28, 126] on span "Claims" at bounding box center [26, 124] width 17 height 6
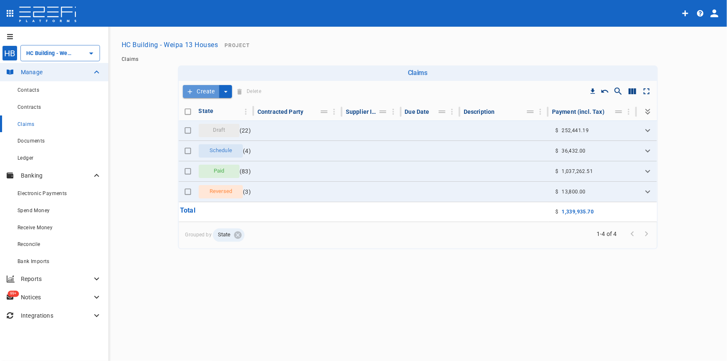
click at [208, 94] on button "Create" at bounding box center [201, 91] width 37 height 13
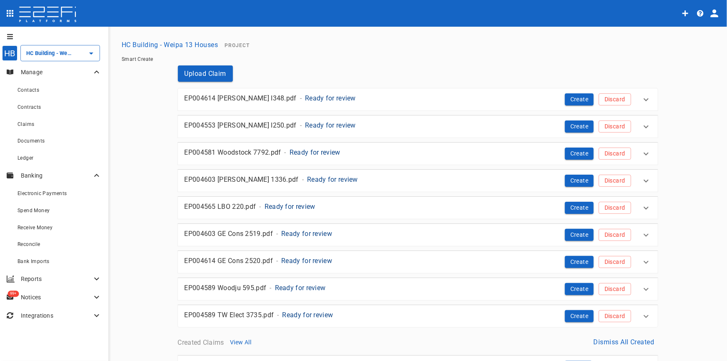
click at [305, 99] on p "Ready for review" at bounding box center [330, 98] width 51 height 10
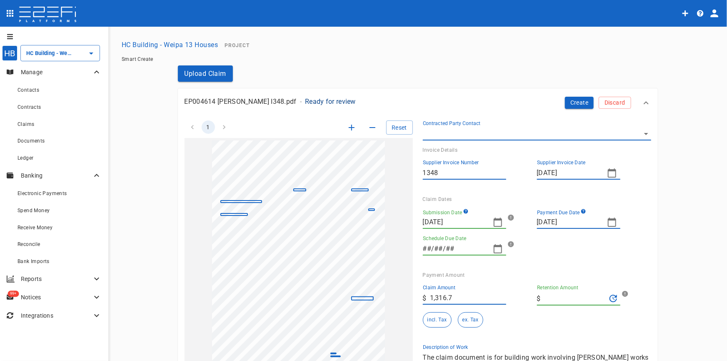
click at [640, 135] on body "HB HC Building - Weipa 13 Houses ​ Manage Contacts Contracts Claims Documents L…" at bounding box center [363, 180] width 727 height 361
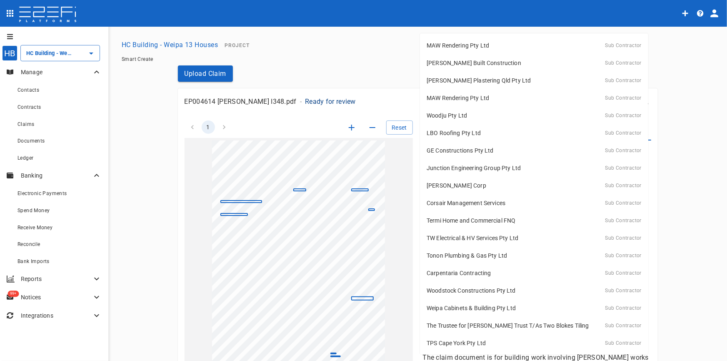
click at [474, 185] on div "Hussey Corp Sub Contractor" at bounding box center [534, 185] width 215 height 13
type input "FN6GWY1000028G4C"
type input "11/09/2025"
type input "0"
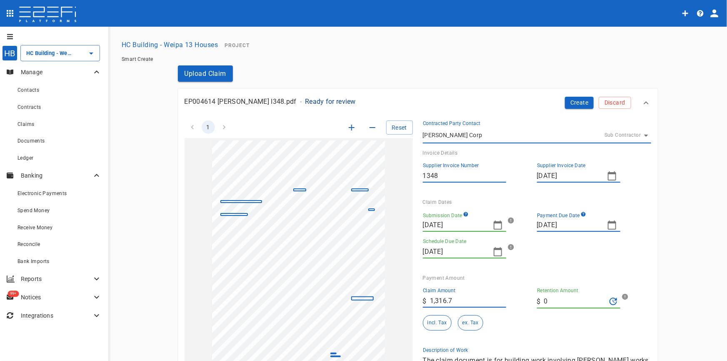
click at [494, 226] on icon "button" at bounding box center [498, 225] width 10 height 10
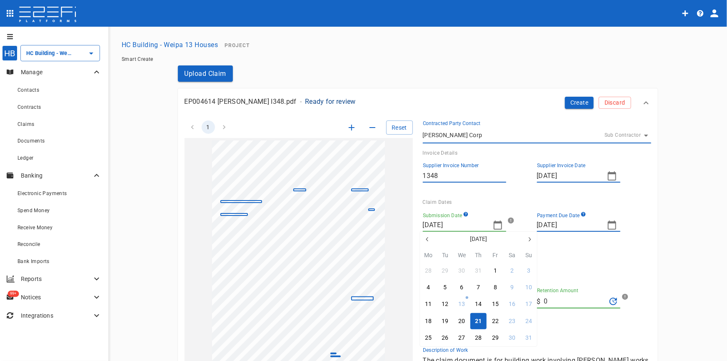
click at [428, 238] on icon "button" at bounding box center [427, 239] width 7 height 7
click at [428, 238] on icon "button" at bounding box center [427, 239] width 2 height 4
click at [427, 238] on icon "button" at bounding box center [427, 239] width 2 height 4
click at [462, 339] on div "30" at bounding box center [462, 337] width 7 height 9
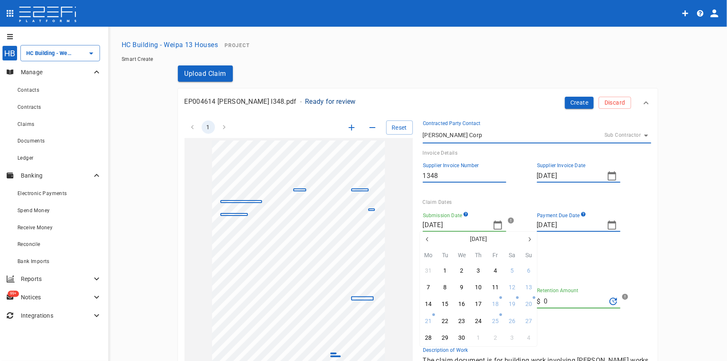
type input "[DATE]"
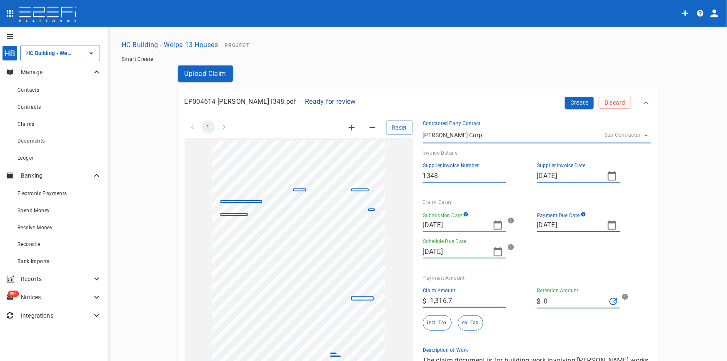
click at [610, 226] on icon "button" at bounding box center [612, 225] width 10 height 10
click at [581, 302] on button "14" at bounding box center [576, 304] width 16 height 16
type input "[DATE]"
type input "FMJ2710000028G4C"
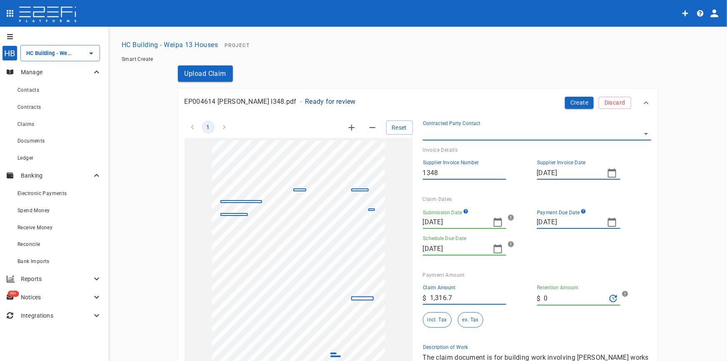
type input "[DATE]"
click at [434, 321] on button "incl. Tax" at bounding box center [437, 319] width 29 height 15
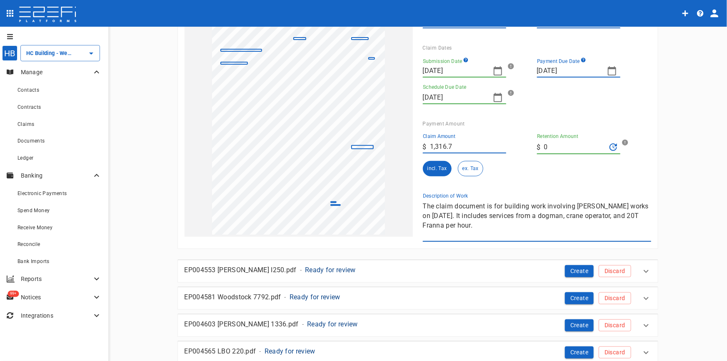
click at [363, 200] on div "1 Reset SupplierInvoiceNumber: 1348 ClaimAmount: 1316.70 SupplierName: HC BUILD…" at bounding box center [413, 100] width 477 height 283
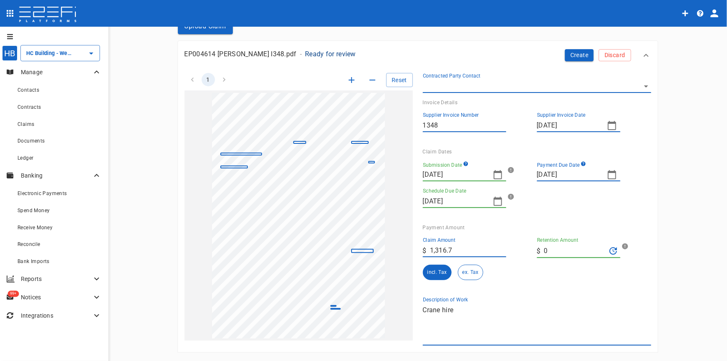
scroll to position [0, 0]
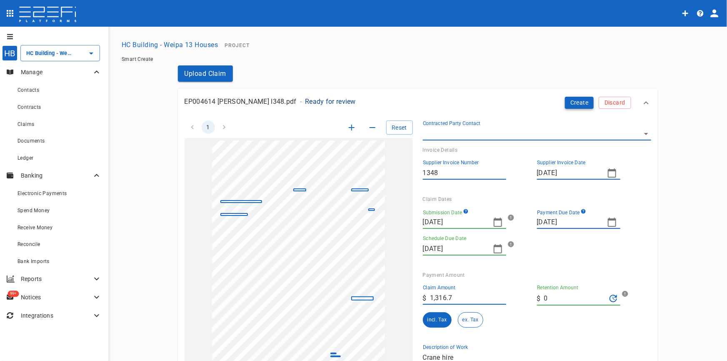
type textarea "Crane hire"
click at [569, 101] on button "Create" at bounding box center [579, 103] width 29 height 12
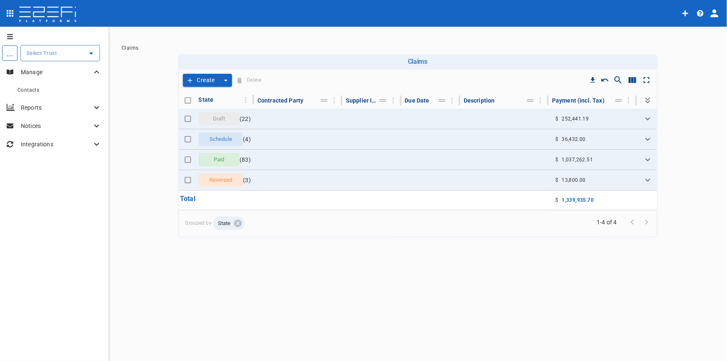
click at [195, 82] on button "Create" at bounding box center [201, 80] width 37 height 13
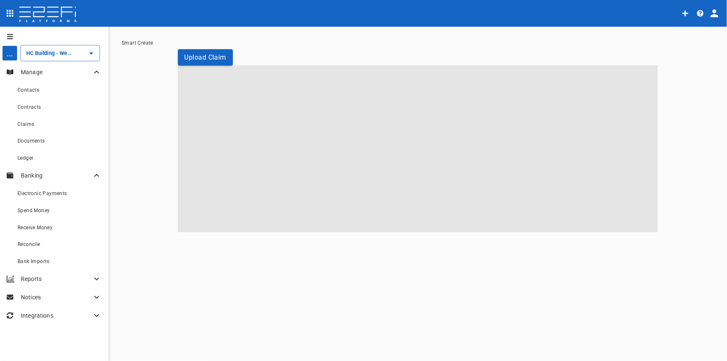
type input "HC Building - Weipa 13 Houses"
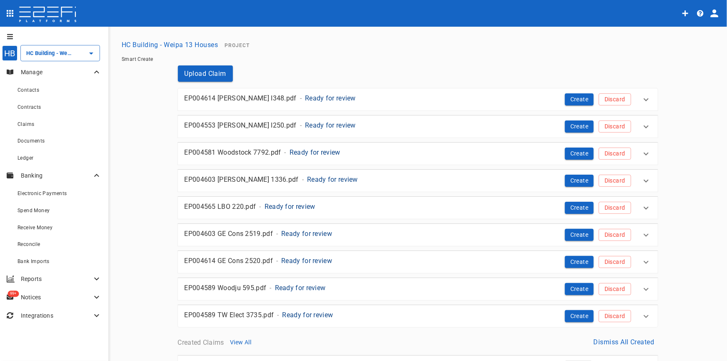
click at [305, 99] on p "Ready for review" at bounding box center [330, 98] width 51 height 10
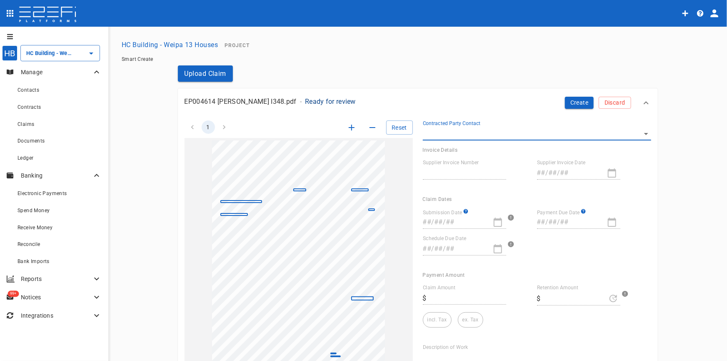
type input "1348"
type input "30/04/2025"
type input "30/05/2025"
type textarea "The claim document is for building work involving Franna works on April 24, 202…"
type input "1,316.7"
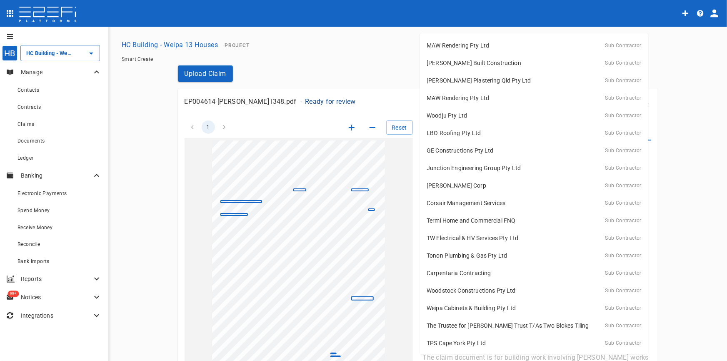
click at [642, 134] on body "HB HC Building - Weipa 13 Houses ​ Manage Contacts Contracts Claims Documents L…" at bounding box center [363, 180] width 727 height 361
click at [449, 189] on p "Hussey Corp" at bounding box center [457, 185] width 60 height 8
type input "FN6GWY1000028G4C"
type input "[DATE]"
type input "0"
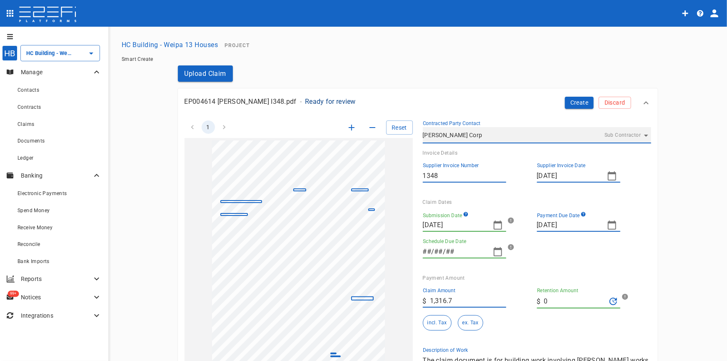
type input "11/09/2025"
click at [610, 176] on icon "button" at bounding box center [612, 176] width 10 height 10
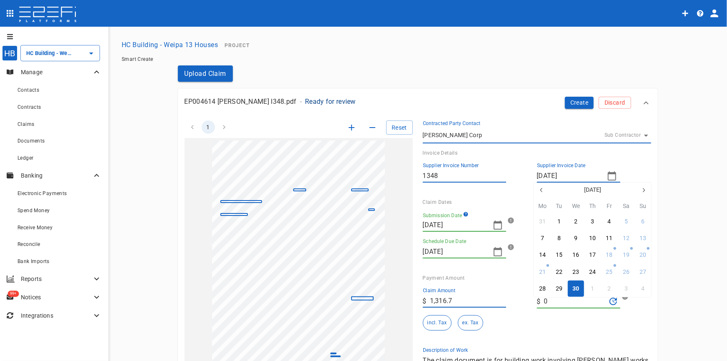
click at [578, 288] on div "30" at bounding box center [576, 288] width 7 height 9
click at [495, 227] on icon "button" at bounding box center [498, 225] width 10 height 10
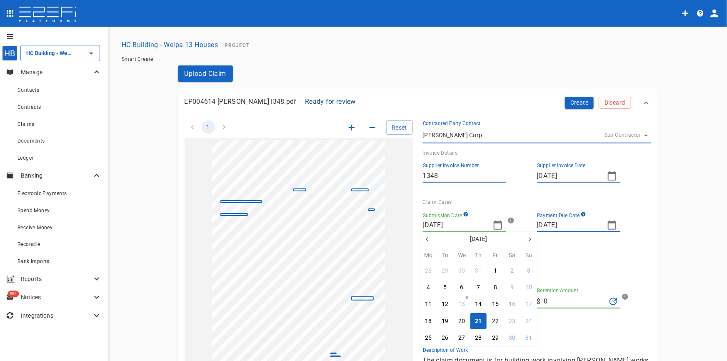
click at [428, 238] on icon "button" at bounding box center [427, 239] width 7 height 7
click at [427, 238] on icon "button" at bounding box center [427, 239] width 2 height 4
click at [463, 337] on div "30" at bounding box center [462, 337] width 7 height 9
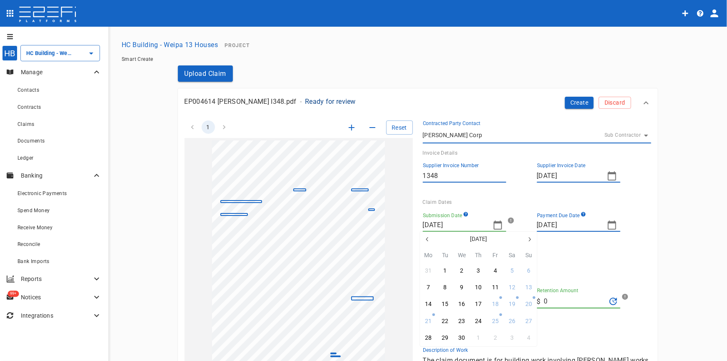
type input "[DATE]"
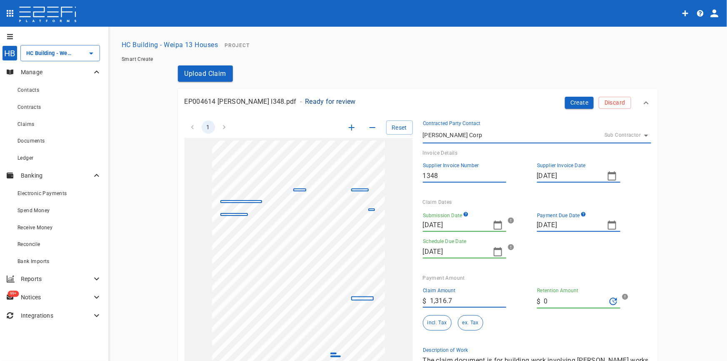
click at [569, 267] on div "Submission Date 30/04/2025 Payment Due Date 30/05/2025 Schedule Due Date 22/05/…" at bounding box center [534, 236] width 222 height 63
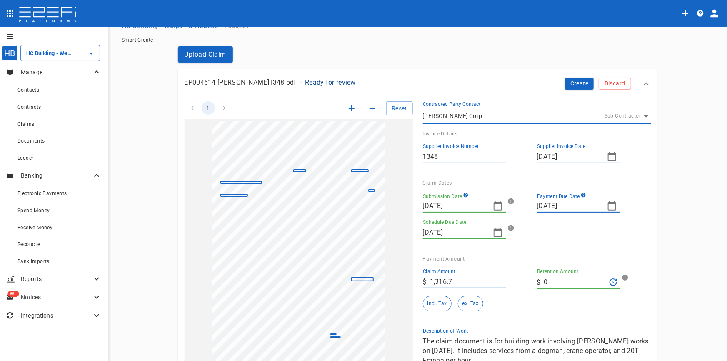
scroll to position [38, 0]
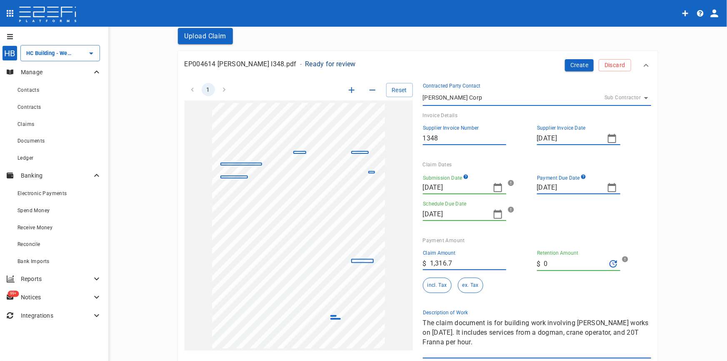
drag, startPoint x: 431, startPoint y: 294, endPoint x: 433, endPoint y: 290, distance: 4.5
click at [431, 294] on div "Claim Amount ​ $ 1,316.7 Retention Amount ​ $ 0 incl. Tax ex. Tax" at bounding box center [534, 273] width 222 height 60
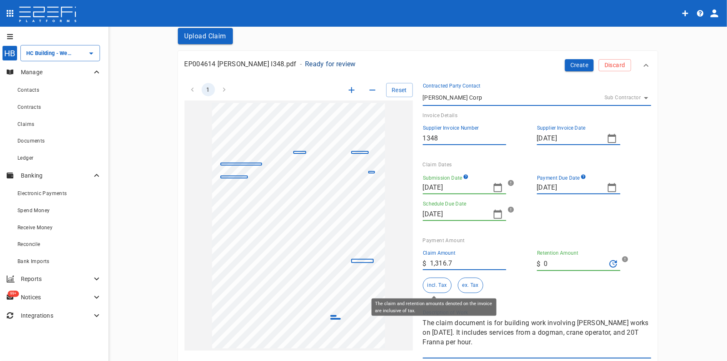
click at [434, 288] on button "incl. Tax" at bounding box center [437, 285] width 29 height 15
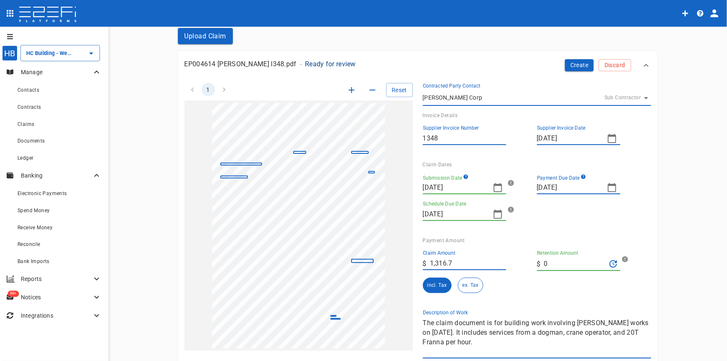
click at [363, 308] on div "1 Reset SupplierInvoiceNumber: 1348 ClaimAmount: 1316.70 SupplierName: HC BUILD…" at bounding box center [413, 216] width 477 height 286
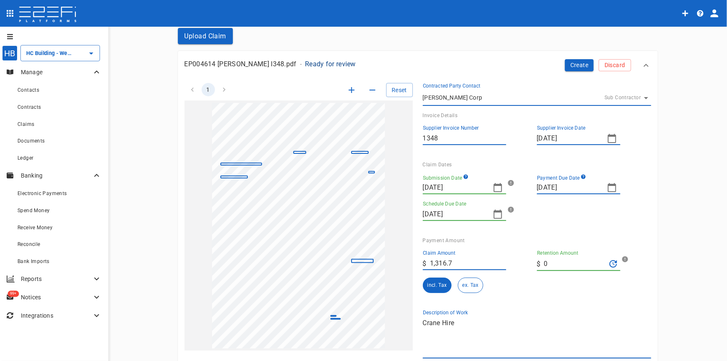
type textarea "Crane Hire"
click at [607, 189] on icon "button" at bounding box center [612, 188] width 10 height 10
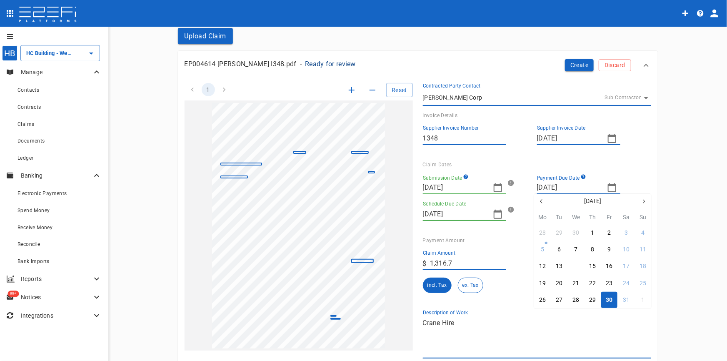
click at [578, 266] on div "14" at bounding box center [576, 266] width 7 height 9
type input "[DATE]"
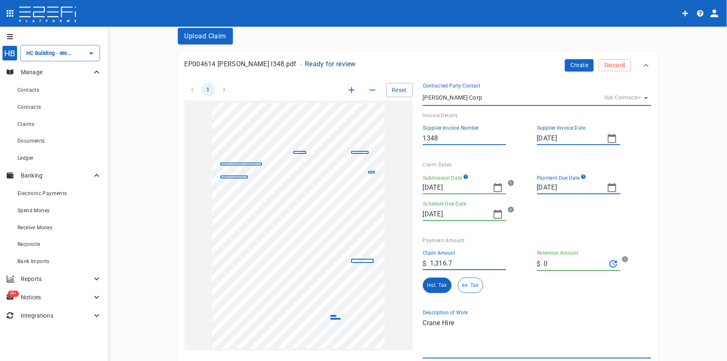
click at [580, 65] on button "Create" at bounding box center [579, 65] width 29 height 12
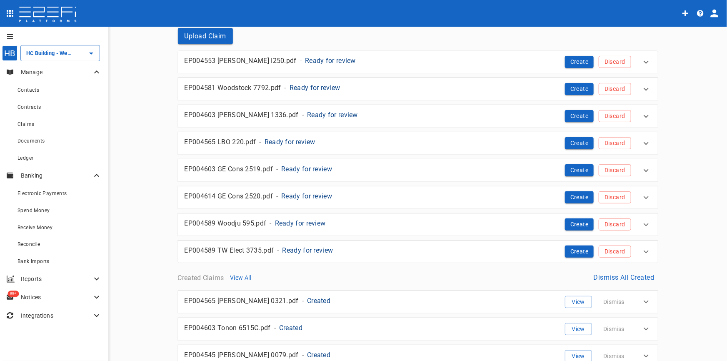
click at [305, 60] on p "Ready for review" at bounding box center [330, 61] width 51 height 10
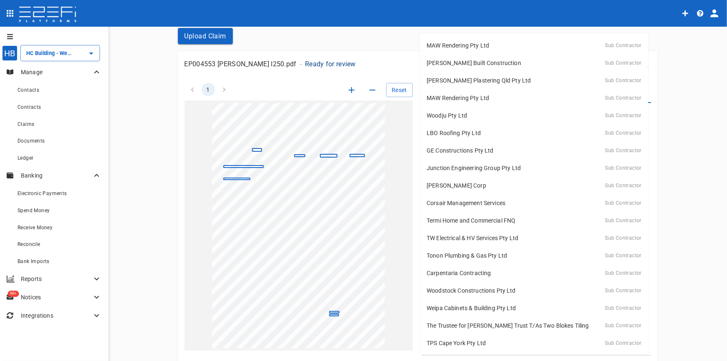
click at [644, 95] on body "HB HC Building - Weipa 13 Houses ​ Manage Contacts Contracts Claims Documents L…" at bounding box center [363, 180] width 727 height 361
click at [448, 183] on p "[PERSON_NAME] Corp" at bounding box center [457, 185] width 60 height 8
type input "FN6GWY1000028G4C"
type input "[DATE]"
type input "0"
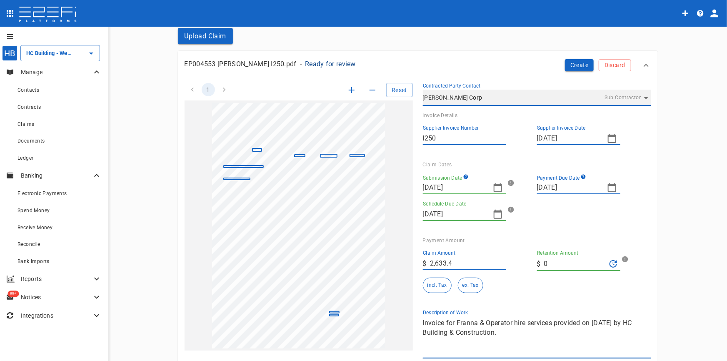
type input "11/09/2025"
click at [608, 137] on icon "button" at bounding box center [612, 138] width 8 height 9
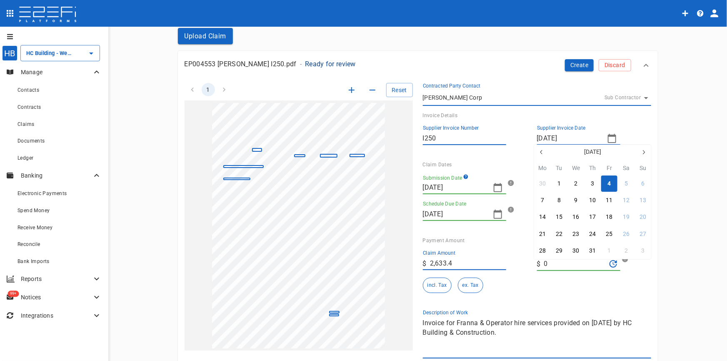
click at [612, 184] on button "4" at bounding box center [609, 183] width 16 height 16
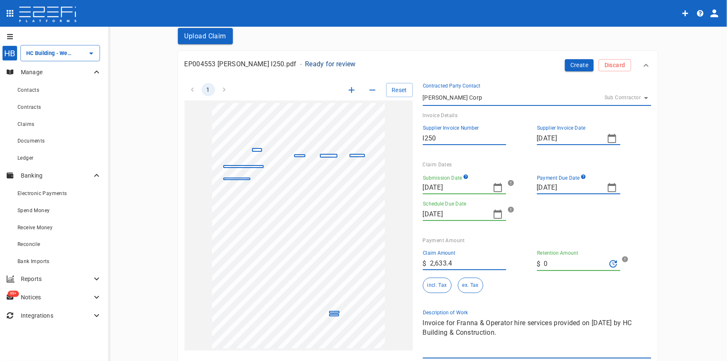
click at [607, 138] on icon "button" at bounding box center [612, 138] width 10 height 10
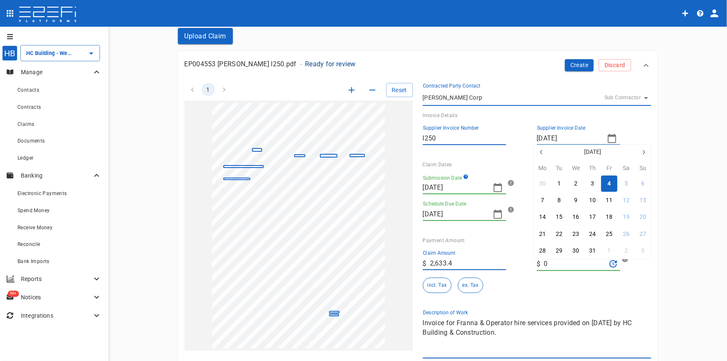
click at [543, 152] on icon "button" at bounding box center [542, 152] width 7 height 7
click at [539, 153] on icon "button" at bounding box center [542, 152] width 7 height 7
click at [541, 201] on div "7" at bounding box center [542, 200] width 3 height 9
type input "07/04/2025"
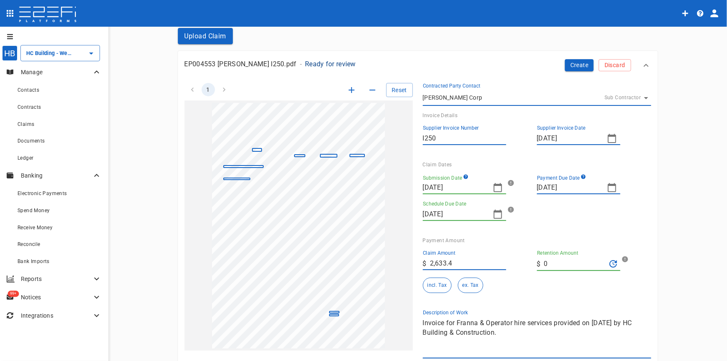
click at [494, 187] on icon "button" at bounding box center [498, 188] width 10 height 10
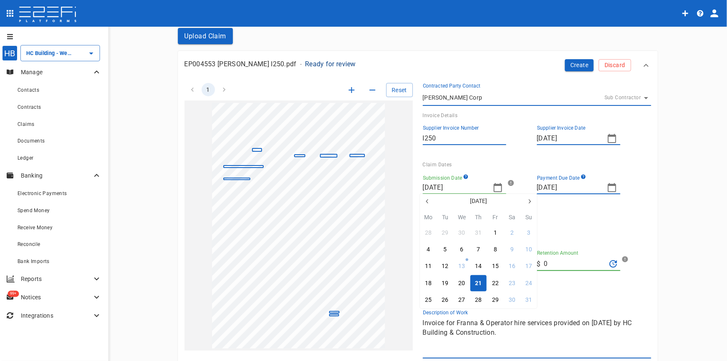
click at [426, 199] on icon "button" at bounding box center [427, 201] width 7 height 7
click at [429, 250] on div "7" at bounding box center [428, 249] width 3 height 9
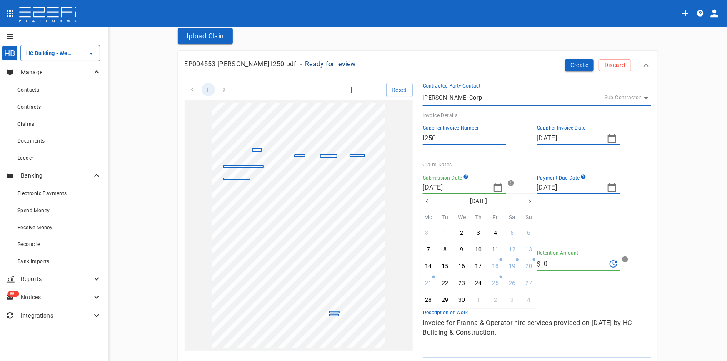
type input "07/04/2025"
type input "[DATE]"
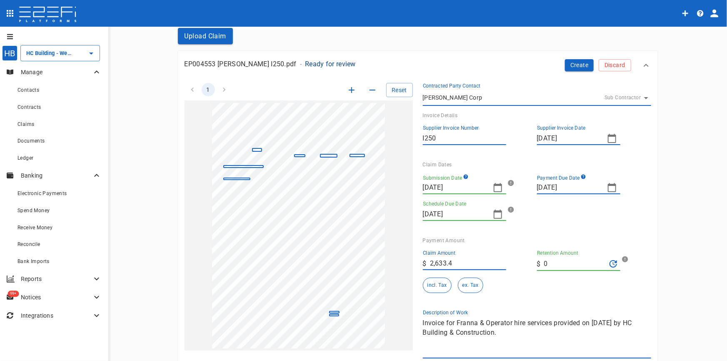
click at [607, 188] on icon "button" at bounding box center [612, 188] width 10 height 10
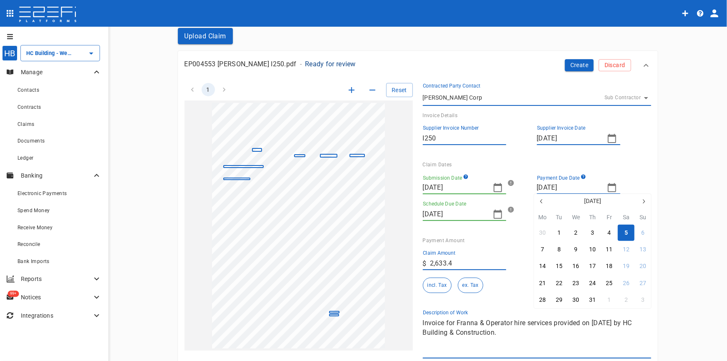
click at [539, 200] on icon "button" at bounding box center [542, 201] width 7 height 7
click at [559, 282] on div "22" at bounding box center [559, 283] width 7 height 9
type input "[DATE]"
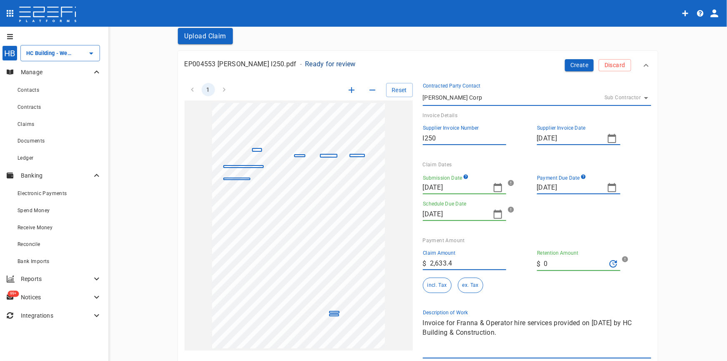
drag, startPoint x: 456, startPoint y: 260, endPoint x: 450, endPoint y: 269, distance: 10.5
click at [456, 260] on input "2,633.4" at bounding box center [468, 263] width 76 height 13
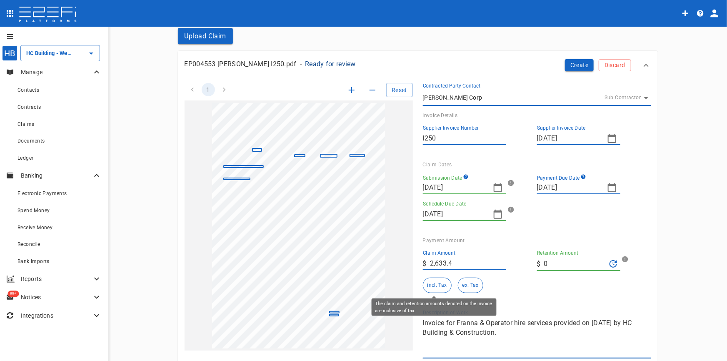
click at [429, 290] on button "incl. Tax" at bounding box center [437, 285] width 29 height 15
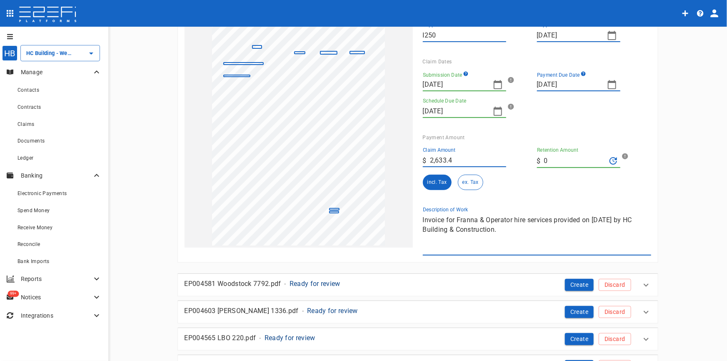
scroll to position [151, 0]
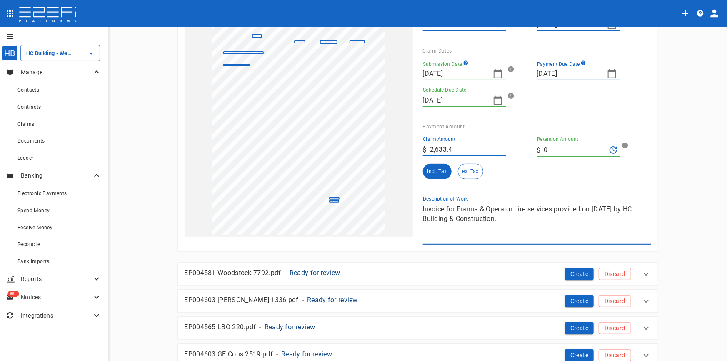
click at [358, 204] on div "1 Reset SupplierInvoiceNumber: I250 ClaimAmount: 2633.40 SupplierName: HC BUILD…" at bounding box center [413, 102] width 477 height 286
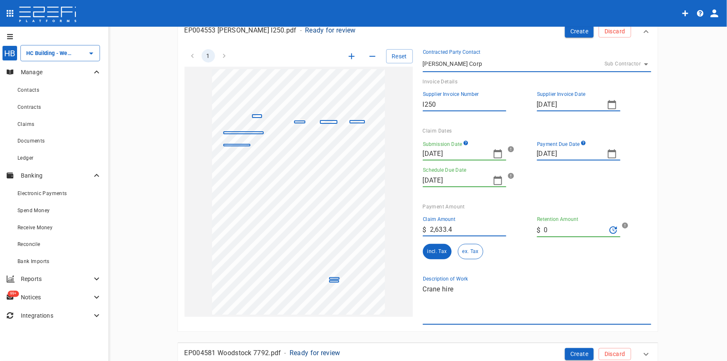
scroll to position [0, 0]
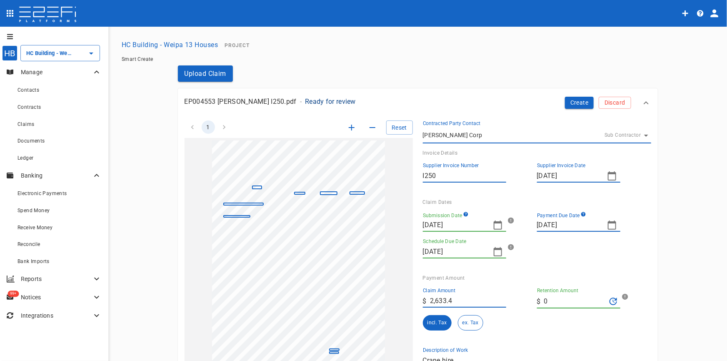
type textarea "Crane hire"
click at [609, 178] on icon "button" at bounding box center [612, 176] width 10 height 10
type input "[DATE]"
click at [546, 237] on button "7" at bounding box center [543, 238] width 16 height 16
click at [574, 105] on button "Create" at bounding box center [579, 103] width 29 height 12
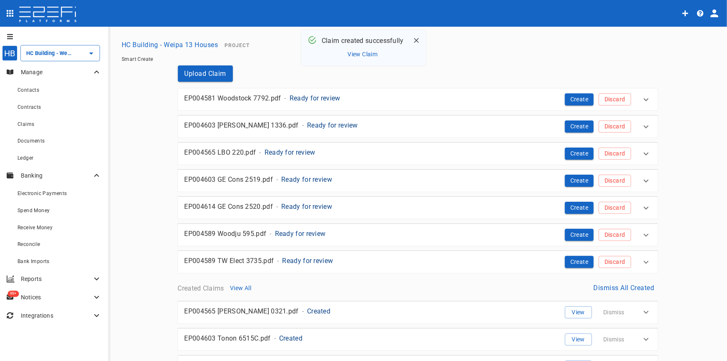
click at [323, 100] on p "Ready for review" at bounding box center [315, 98] width 51 height 10
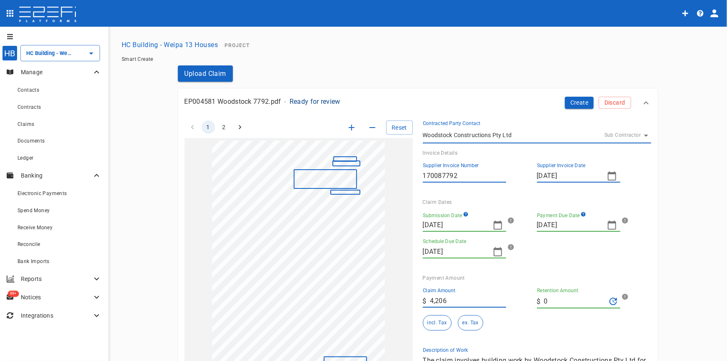
click at [427, 176] on input "170087792" at bounding box center [464, 175] width 83 height 13
type input "100087792"
drag, startPoint x: 586, startPoint y: 180, endPoint x: 424, endPoint y: 188, distance: 162.4
click at [424, 188] on div "Supplier Invoice Number 100087792 Supplier Invoice Date 25/04/2023" at bounding box center [534, 174] width 222 height 37
click at [608, 178] on icon "button" at bounding box center [612, 175] width 8 height 9
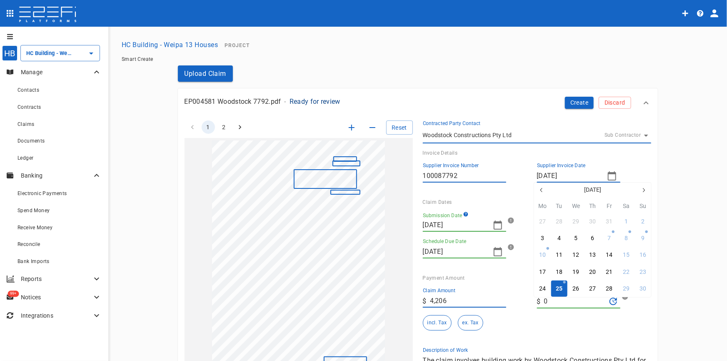
click at [644, 190] on icon "button" at bounding box center [644, 190] width 7 height 7
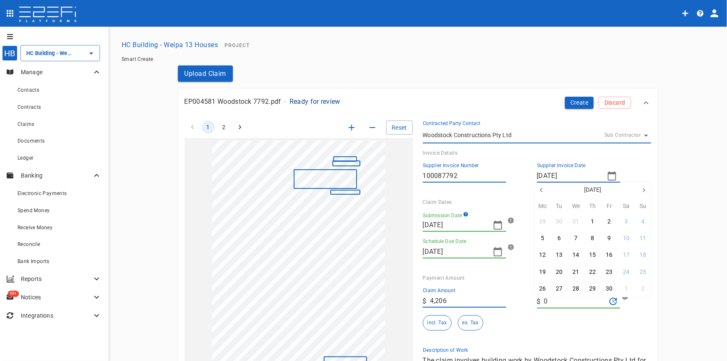
click at [644, 190] on icon "button" at bounding box center [644, 190] width 7 height 7
click at [642, 190] on icon "button" at bounding box center [644, 190] width 7 height 7
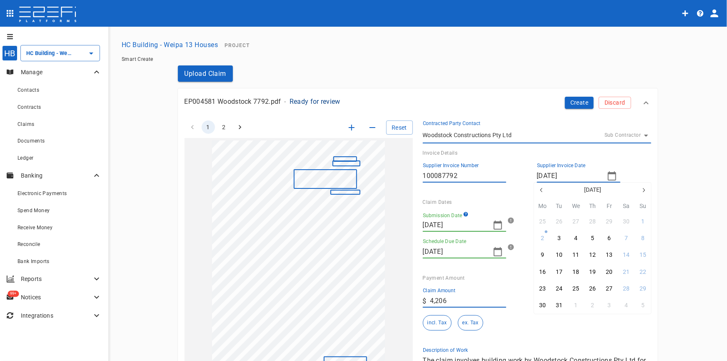
click at [642, 190] on icon "button" at bounding box center [644, 190] width 7 height 7
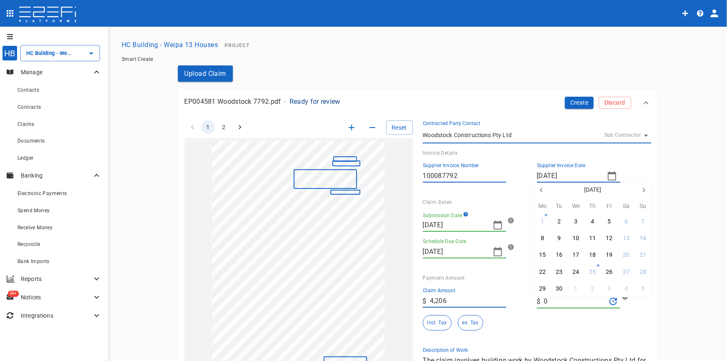
click at [642, 190] on icon "button" at bounding box center [644, 190] width 7 height 7
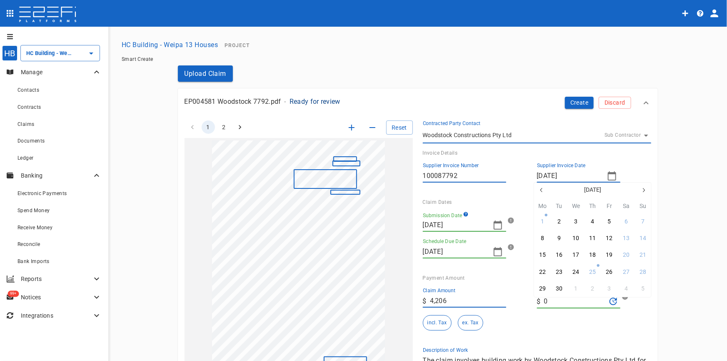
click at [642, 190] on icon "button" at bounding box center [644, 190] width 7 height 7
click at [643, 191] on icon "button" at bounding box center [644, 190] width 7 height 7
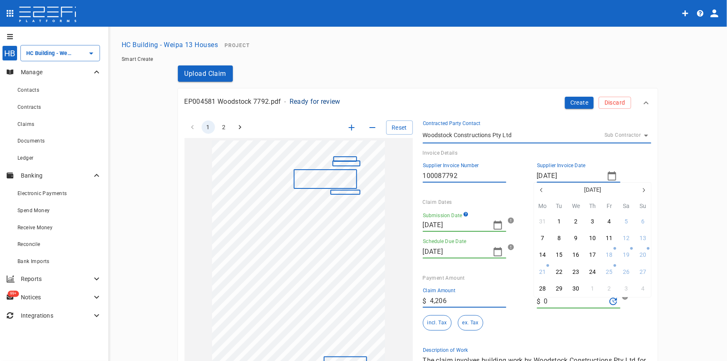
click at [643, 191] on icon "button" at bounding box center [644, 190] width 7 height 7
click at [540, 189] on icon "button" at bounding box center [542, 190] width 7 height 7
click at [541, 189] on icon "button" at bounding box center [542, 190] width 7 height 7
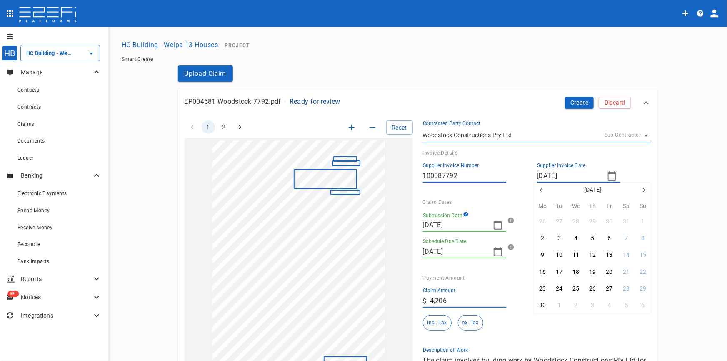
click at [541, 190] on icon "button" at bounding box center [542, 190] width 7 height 7
click at [640, 224] on button "6" at bounding box center [643, 221] width 16 height 16
type input "06/04/2025"
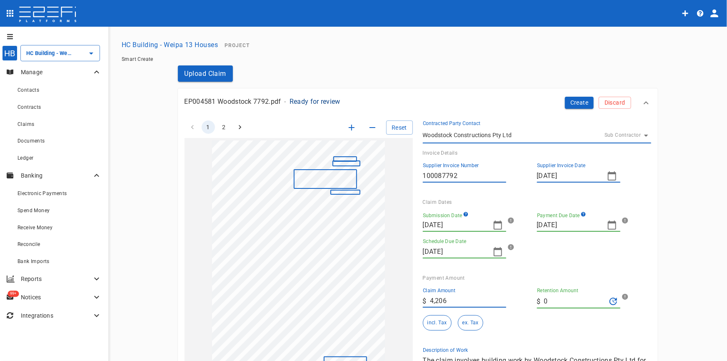
click at [494, 226] on icon "button" at bounding box center [498, 225] width 10 height 10
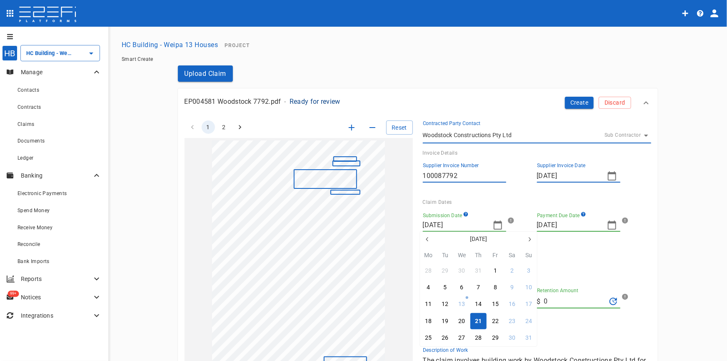
click at [427, 239] on icon "button" at bounding box center [427, 239] width 7 height 7
click at [529, 273] on div "6" at bounding box center [528, 270] width 3 height 9
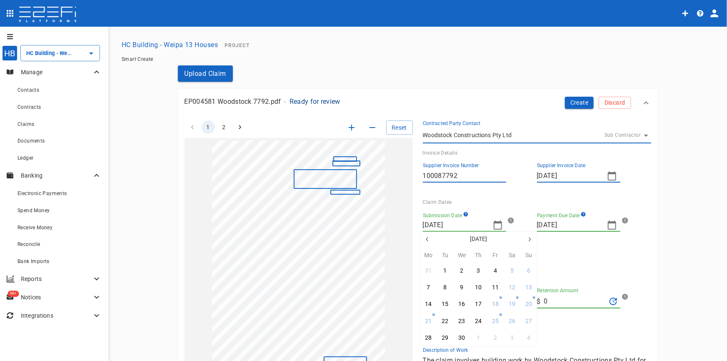
type input "06/04/2025"
type input "15/05/2025"
type input "30/04/2025"
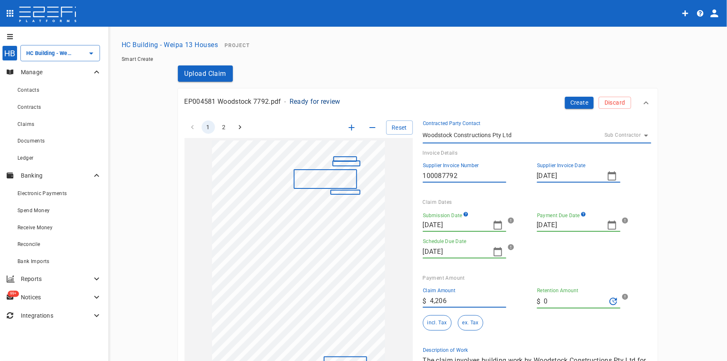
click at [609, 226] on icon "button" at bounding box center [612, 225] width 10 height 10
click at [540, 240] on icon "button" at bounding box center [542, 239] width 7 height 7
click at [556, 323] on div "22" at bounding box center [559, 321] width 7 height 9
type input "22/04/2025"
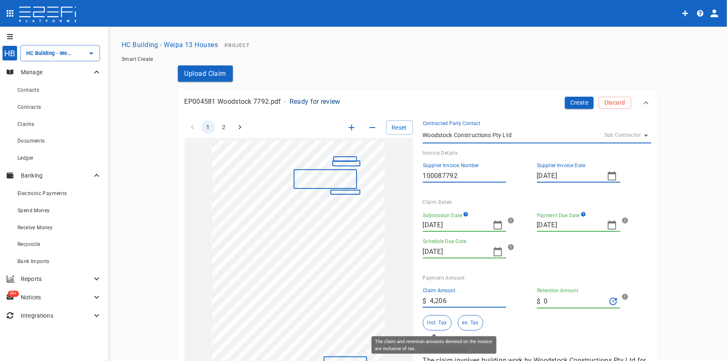
click at [436, 322] on button "incl. Tax" at bounding box center [437, 322] width 29 height 15
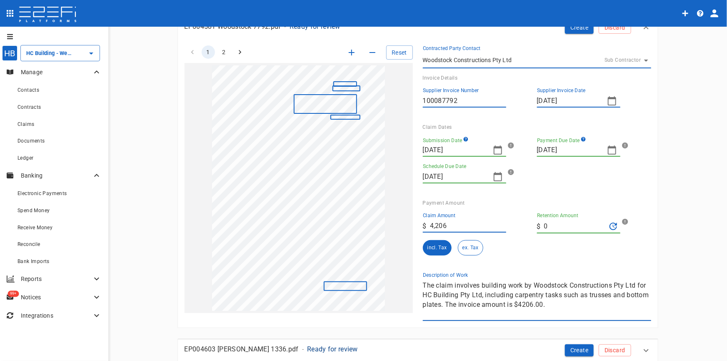
scroll to position [75, 0]
click at [370, 271] on div "1 2 Reset SupplierInvoiceNumber: 170087792 ClaimAmount: 4206.00 SupplierName: W…" at bounding box center [413, 178] width 477 height 286
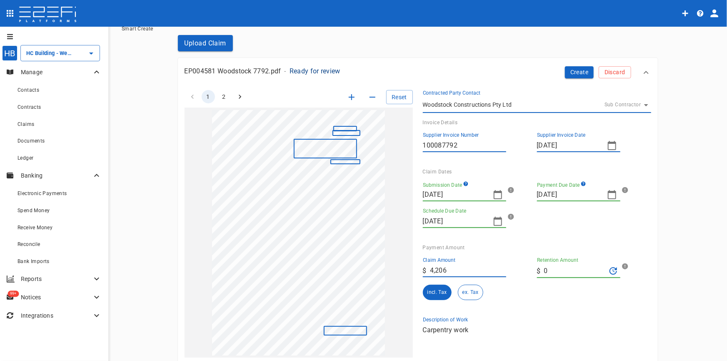
scroll to position [0, 0]
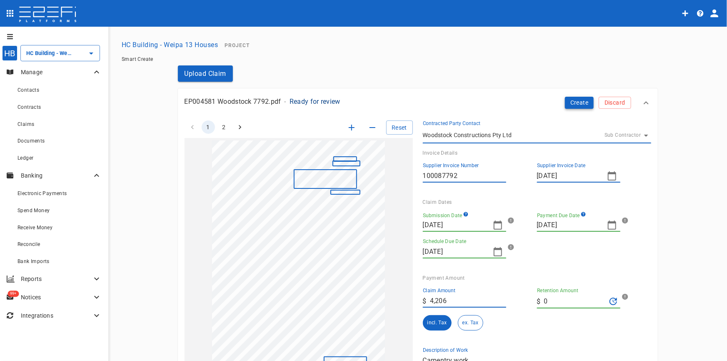
type textarea "Carpentry work"
click at [579, 100] on button "Create" at bounding box center [579, 103] width 29 height 12
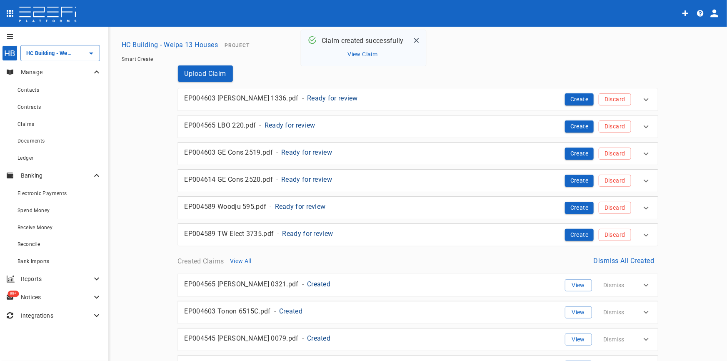
click at [314, 95] on p "Ready for review" at bounding box center [332, 98] width 51 height 10
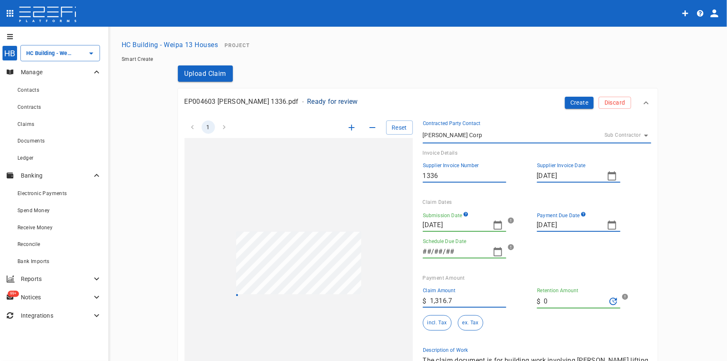
type input "11/09/2025"
drag, startPoint x: 425, startPoint y: 175, endPoint x: 425, endPoint y: 192, distance: 17.1
click at [425, 175] on input "1336" at bounding box center [464, 175] width 83 height 13
type input "I336"
click at [496, 226] on icon "button" at bounding box center [498, 225] width 10 height 10
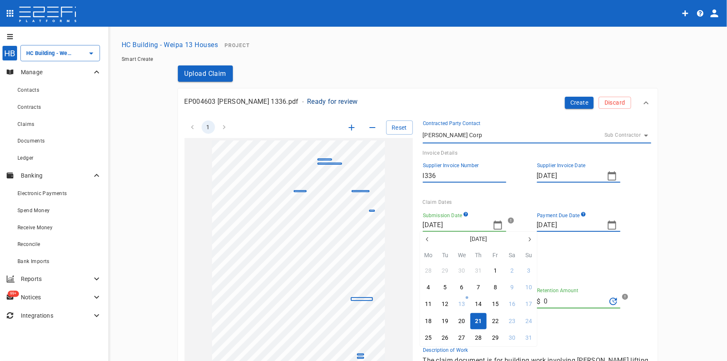
click at [425, 239] on icon "button" at bounding box center [427, 239] width 7 height 7
click at [491, 320] on button "25" at bounding box center [495, 321] width 16 height 16
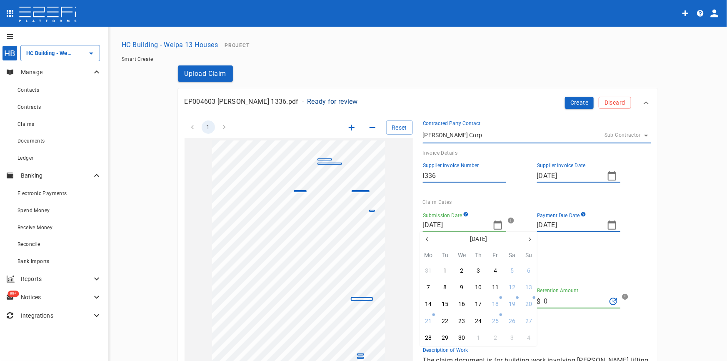
type input "25/04/2025"
type input "19/05/2025"
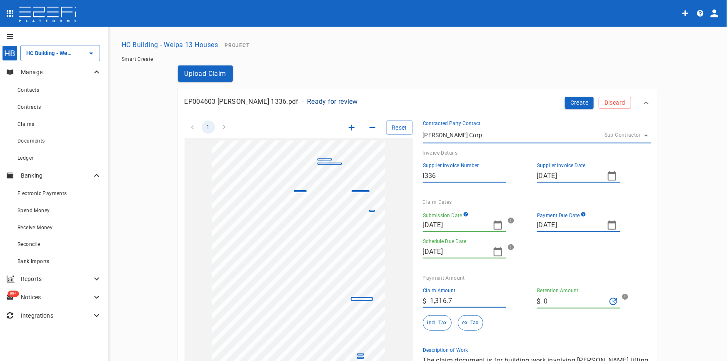
click at [613, 225] on icon "button" at bounding box center [612, 225] width 8 height 9
click at [544, 238] on icon "button" at bounding box center [542, 239] width 7 height 7
click at [644, 238] on icon "button" at bounding box center [644, 239] width 7 height 7
click at [611, 288] on button "9" at bounding box center [609, 287] width 16 height 16
type input "09/05/2025"
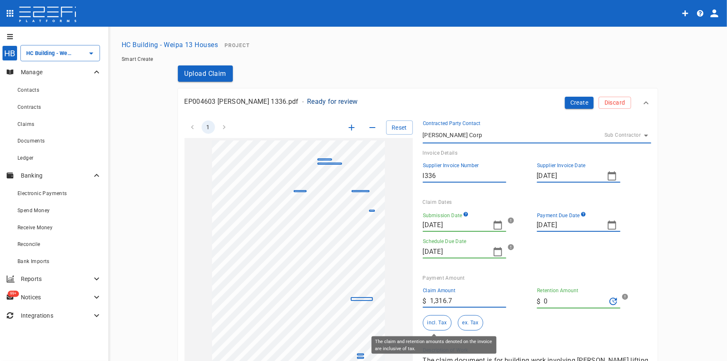
click at [434, 322] on button "incl. Tax" at bounding box center [437, 322] width 29 height 15
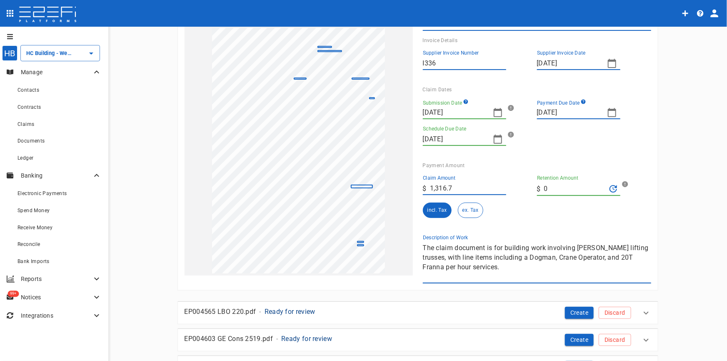
scroll to position [75, 0]
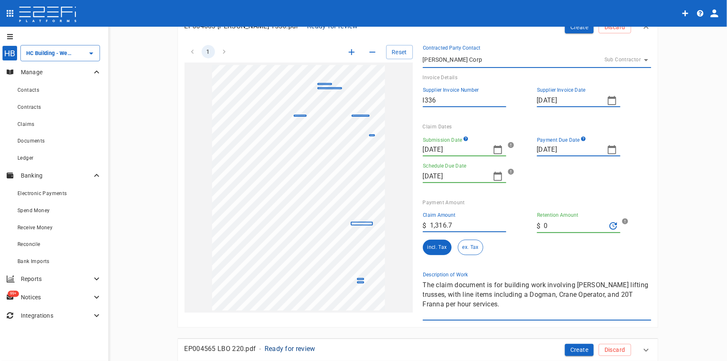
click at [366, 276] on div "1 Reset SupplierInvoiceNumber: 1336 ClaimAmount: 1316.70 SupplierName: Hussey C…" at bounding box center [413, 178] width 477 height 286
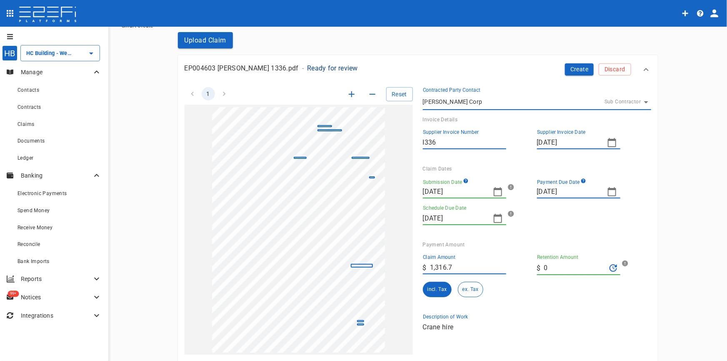
scroll to position [0, 0]
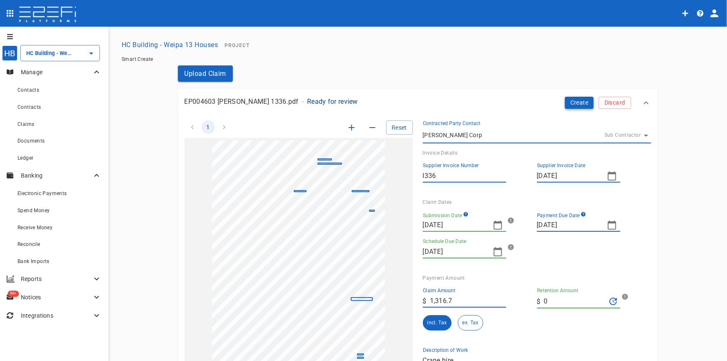
type textarea "Crane hire"
click at [577, 106] on button "Create" at bounding box center [579, 103] width 29 height 12
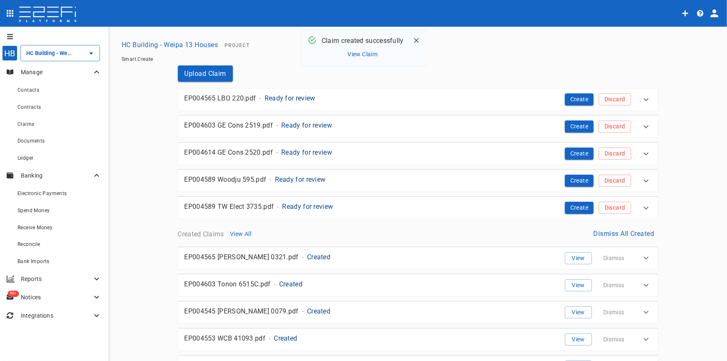
click at [288, 98] on p "Ready for review" at bounding box center [290, 98] width 51 height 10
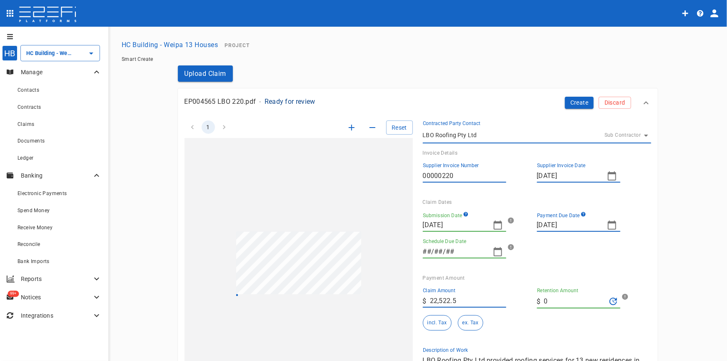
type input "11/09/2025"
click at [495, 224] on icon "button" at bounding box center [498, 225] width 10 height 10
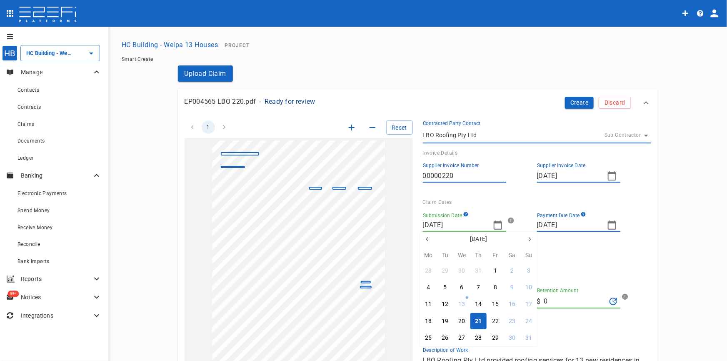
click at [431, 240] on button "button" at bounding box center [427, 239] width 15 height 15
click at [427, 242] on icon "button" at bounding box center [427, 239] width 7 height 7
click at [489, 268] on button "2" at bounding box center [495, 271] width 16 height 16
type input "02/05/2025"
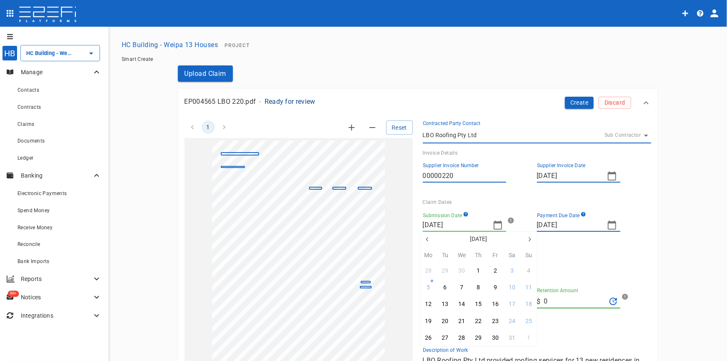
type input "26/05/2025"
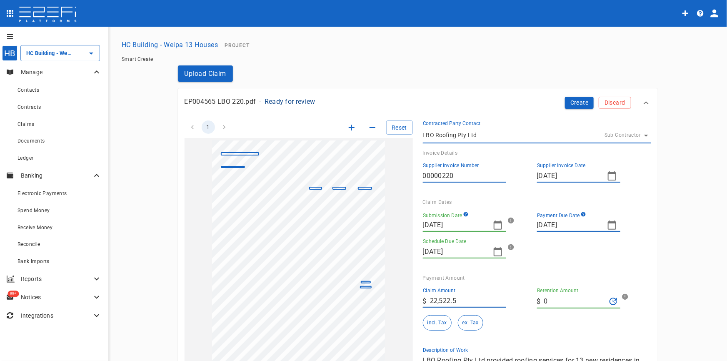
click at [607, 228] on icon "button" at bounding box center [612, 225] width 10 height 10
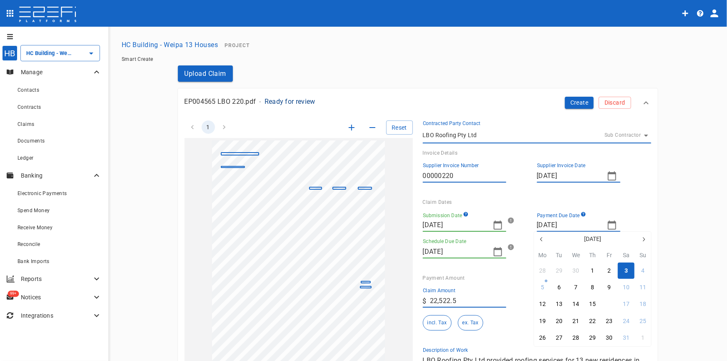
drag, startPoint x: 610, startPoint y: 303, endPoint x: 596, endPoint y: 302, distance: 14.2
click at [609, 302] on div "16" at bounding box center [609, 304] width 7 height 9
type input "16/05/2025"
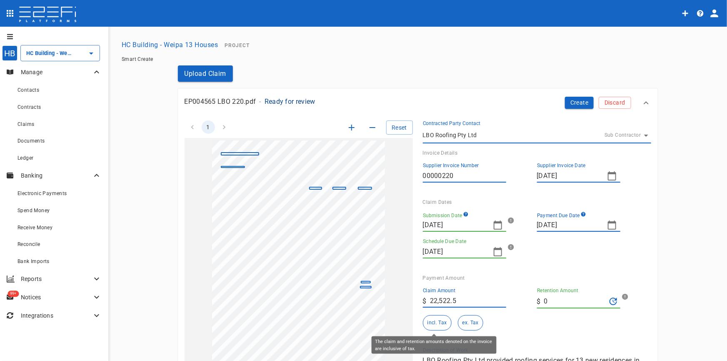
click at [432, 319] on button "incl. Tax" at bounding box center [437, 322] width 29 height 15
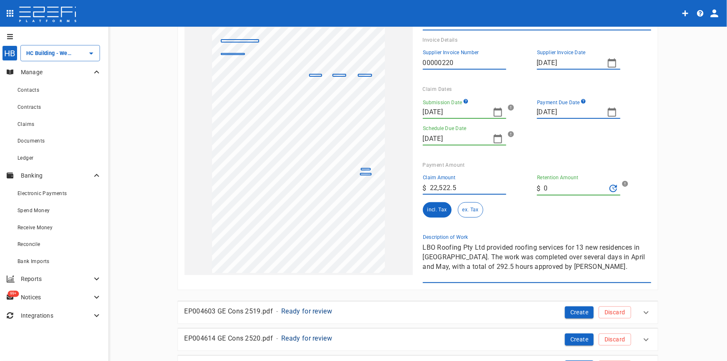
scroll to position [113, 0]
click at [358, 232] on div "1 Reset SupplierInvoiceNumber: 00000220 ClaimAmount: 22522.50 GSTAmount: 2047.5…" at bounding box center [413, 140] width 477 height 286
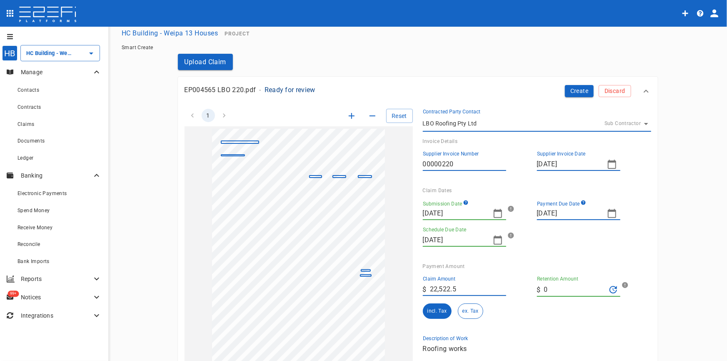
scroll to position [0, 0]
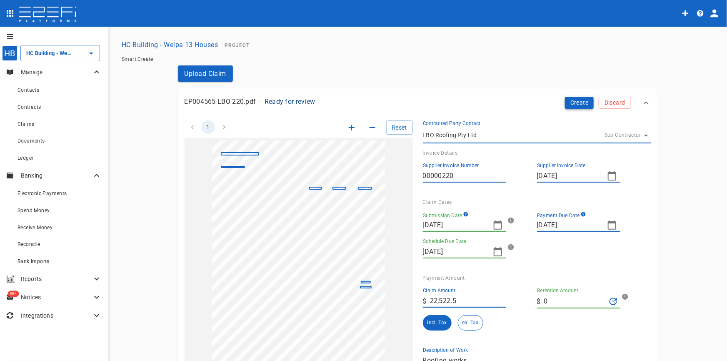
type textarea "Roofing works"
click at [577, 103] on button "Create" at bounding box center [579, 103] width 29 height 12
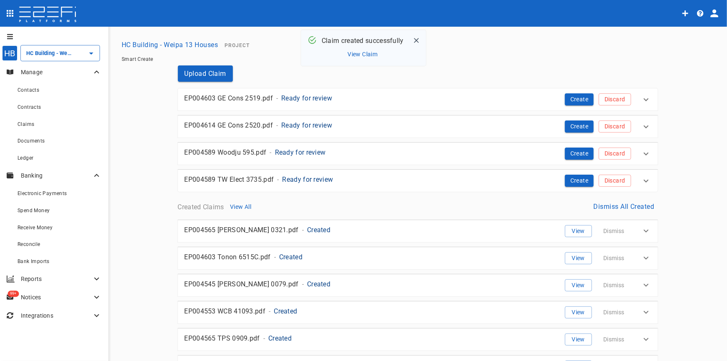
click at [308, 98] on p "Ready for review" at bounding box center [306, 98] width 51 height 10
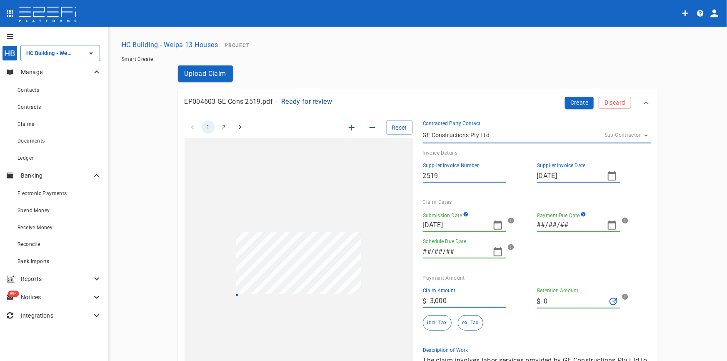
type input "25/09/2025"
type input "11/09/2025"
click at [496, 225] on icon "button" at bounding box center [498, 225] width 10 height 10
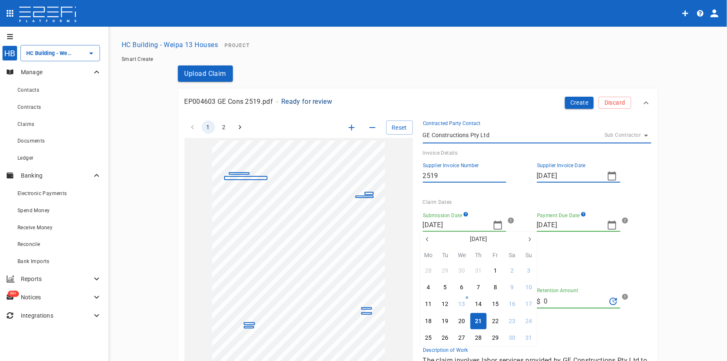
click at [428, 238] on icon "button" at bounding box center [427, 239] width 2 height 4
click at [428, 238] on icon "button" at bounding box center [427, 239] width 7 height 7
click at [428, 238] on icon "button" at bounding box center [427, 239] width 2 height 4
click at [431, 321] on div "19" at bounding box center [428, 321] width 7 height 9
type input "19/05/2025"
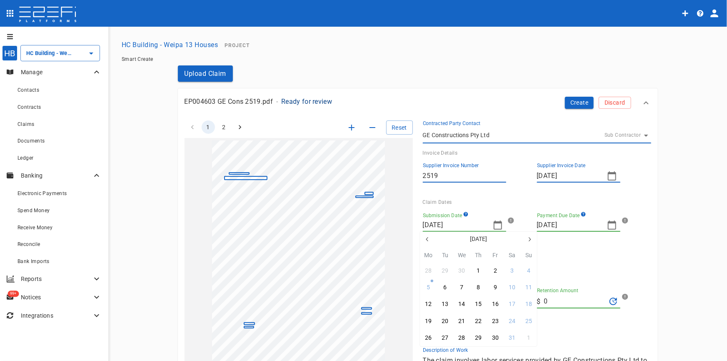
type input "23/06/2025"
type input "09/06/2025"
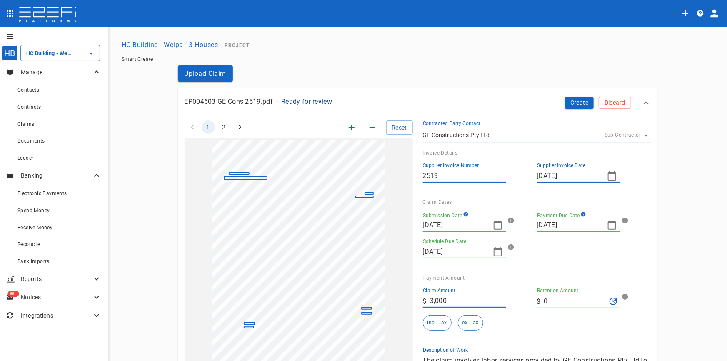
click at [611, 226] on icon "button" at bounding box center [612, 225] width 10 height 10
click at [541, 233] on icon "button" at bounding box center [542, 230] width 7 height 7
click at [643, 228] on icon "button" at bounding box center [644, 230] width 7 height 7
click at [543, 279] on div "2" at bounding box center [542, 278] width 3 height 9
type input "02/06/2025"
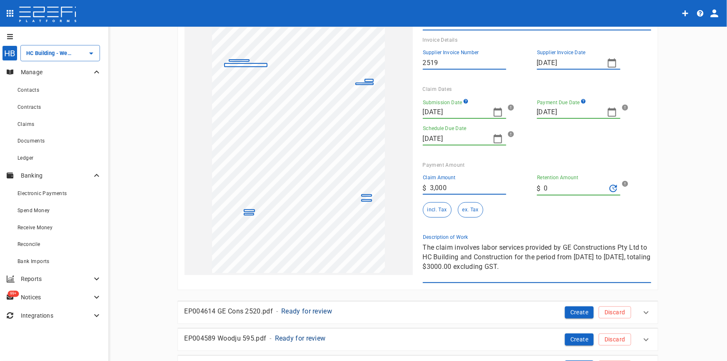
scroll to position [113, 0]
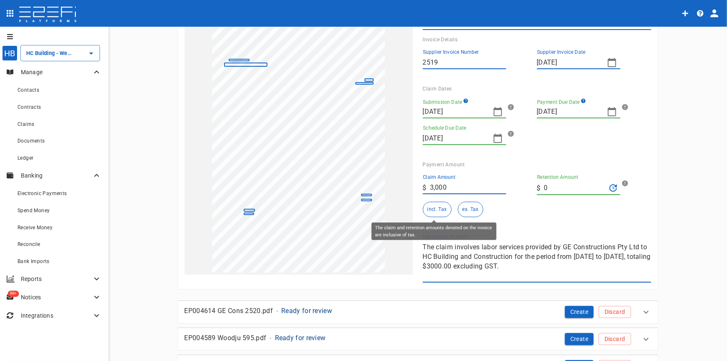
click at [442, 211] on button "incl. Tax" at bounding box center [437, 209] width 29 height 15
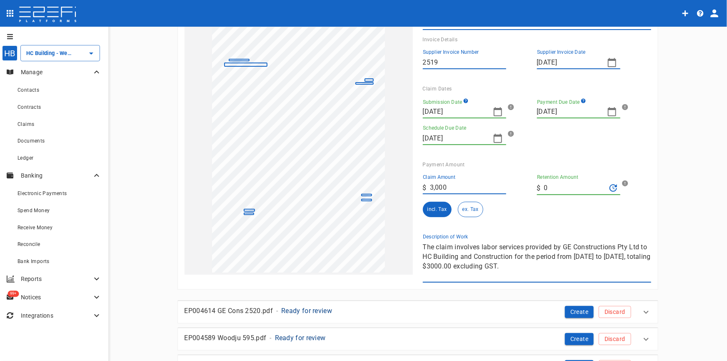
scroll to position [0, 0]
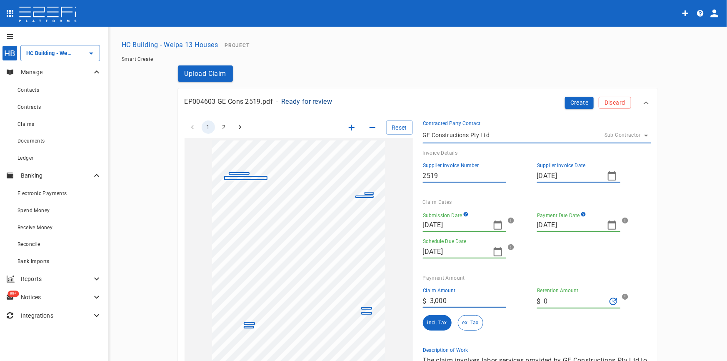
click at [347, 131] on icon "button" at bounding box center [352, 128] width 10 height 10
click at [347, 130] on icon "button" at bounding box center [352, 128] width 10 height 10
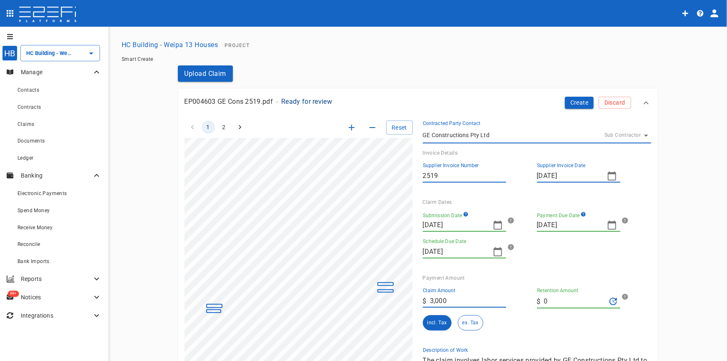
click at [245, 129] on div "1 2 Reset SupplierInvoiceNumber: 2519 ClaimAmount: 3000.00 GSTAmount: 300.00 Su…" at bounding box center [299, 251] width 228 height 274
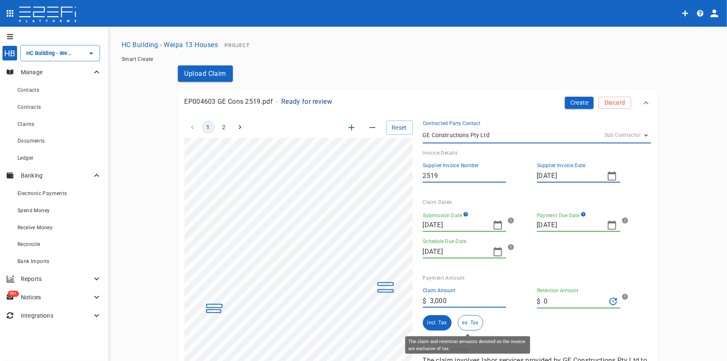
click at [463, 325] on button "ex. Tax" at bounding box center [470, 322] width 25 height 15
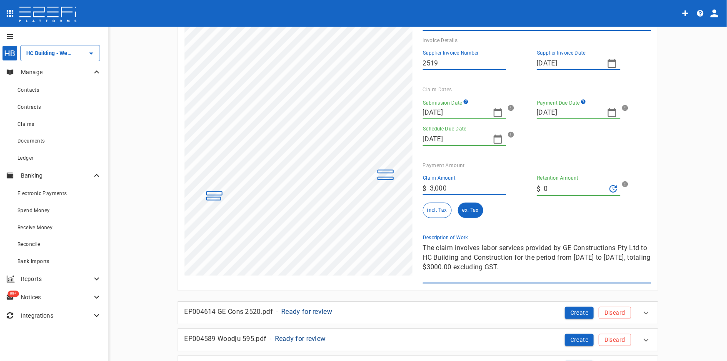
scroll to position [113, 0]
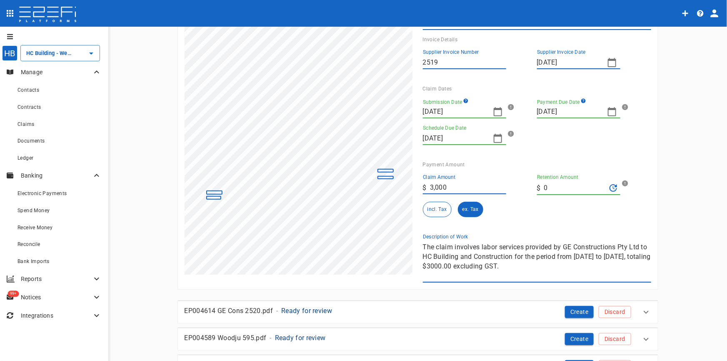
click at [371, 238] on div "1 2 Reset SupplierInvoiceNumber: 2519 ClaimAmount: 3000.00 GSTAmount: 300.00 Su…" at bounding box center [413, 140] width 477 height 286
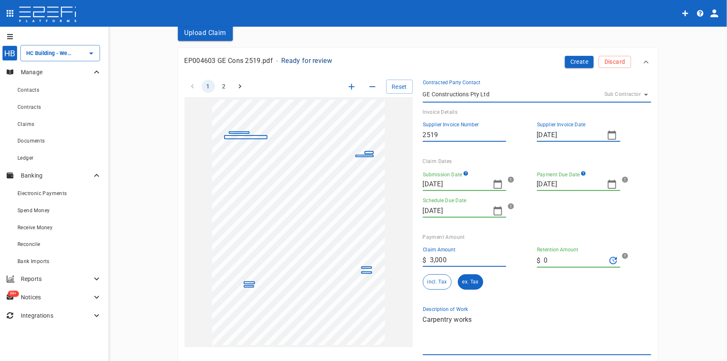
scroll to position [0, 0]
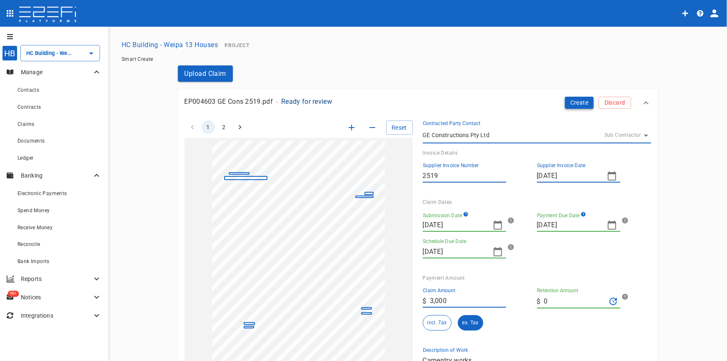
type textarea "Carpentry works"
click at [572, 104] on button "Create" at bounding box center [579, 103] width 29 height 12
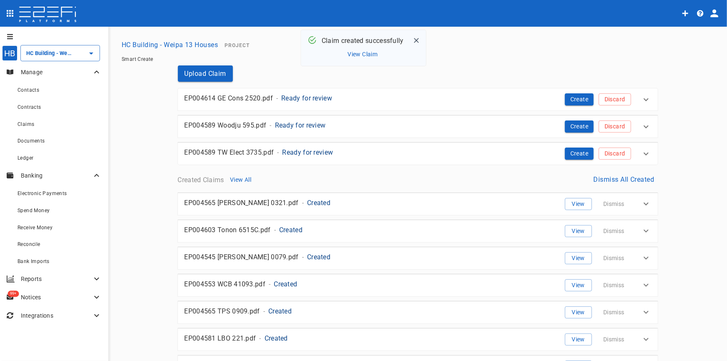
click at [318, 98] on p "Ready for review" at bounding box center [306, 98] width 51 height 10
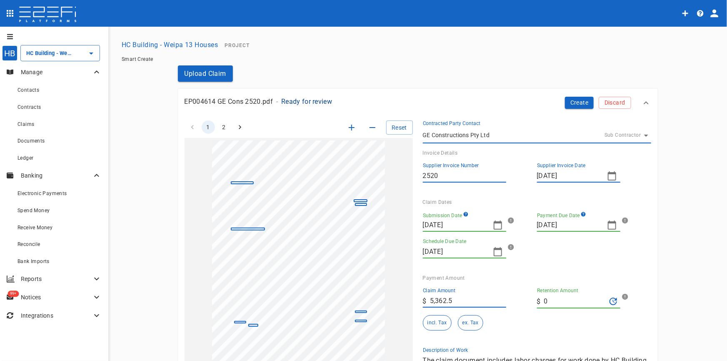
click at [349, 128] on icon "button" at bounding box center [352, 128] width 6 height 6
drag, startPoint x: 347, startPoint y: 128, endPoint x: 346, endPoint y: 136, distance: 8.8
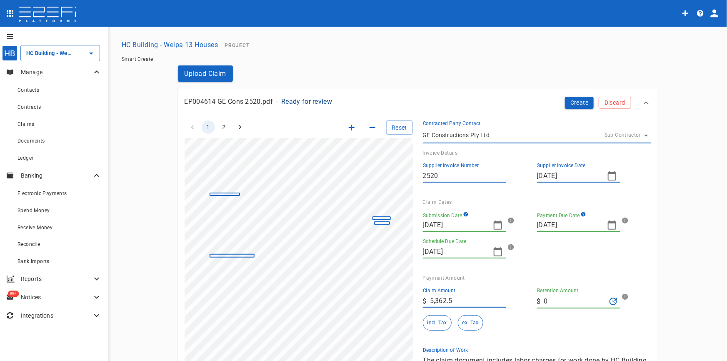
click at [347, 128] on icon "button" at bounding box center [352, 128] width 10 height 10
click at [215, 133] on div "1 2 Reset SupplierInvoiceNumber: 2520 ClaimAmount: 5362.50 GSTAmount: 487.50 Su…" at bounding box center [299, 251] width 228 height 274
click at [497, 224] on icon "button" at bounding box center [498, 225] width 10 height 10
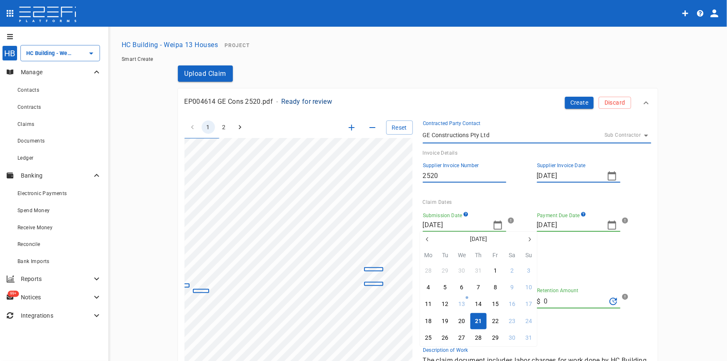
click at [429, 239] on icon "button" at bounding box center [427, 239] width 7 height 7
click at [430, 340] on div "26" at bounding box center [428, 337] width 7 height 9
type input "26/05/2025"
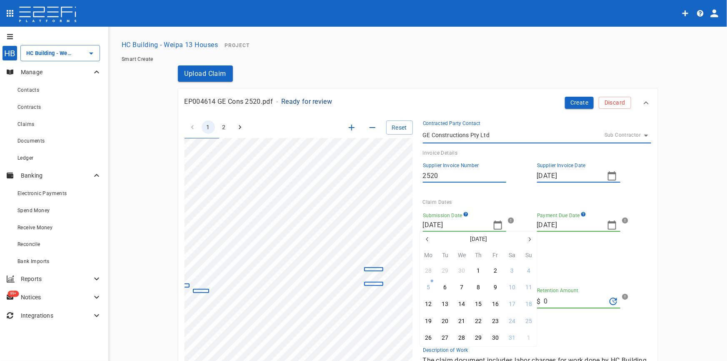
type input "30/06/2025"
type input "16/06/2025"
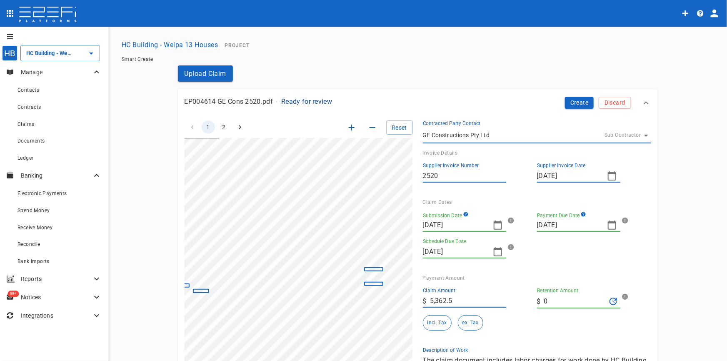
click at [609, 228] on icon "button" at bounding box center [612, 225] width 10 height 10
click at [543, 296] on div "9" at bounding box center [542, 295] width 3 height 9
type input "09/06/2025"
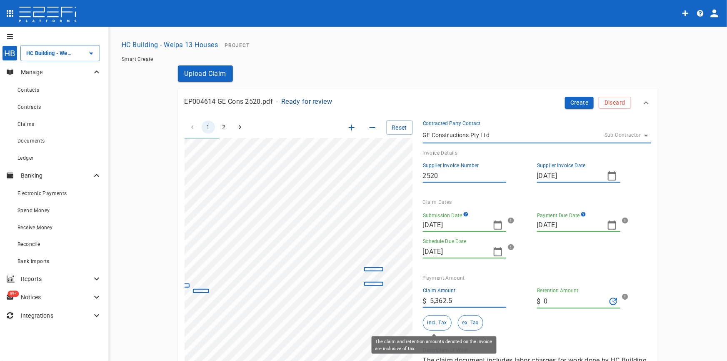
click at [429, 321] on button "incl. Tax" at bounding box center [437, 322] width 29 height 15
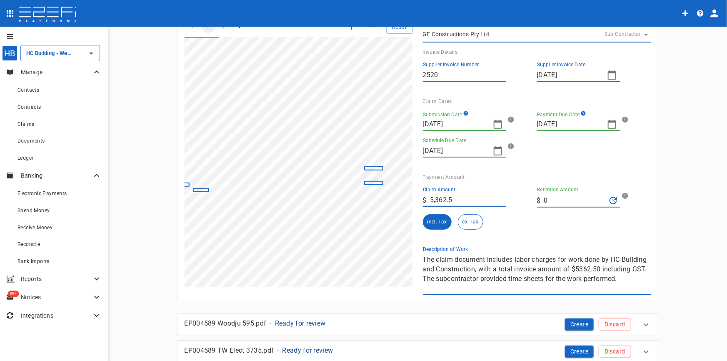
scroll to position [151, 0]
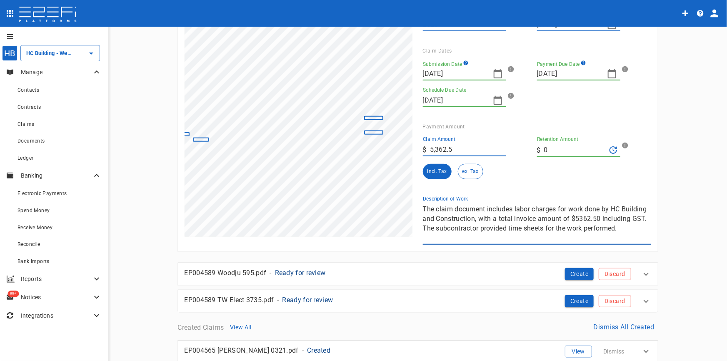
click at [311, 171] on div "1 2 Reset SupplierInvoiceNumber: 2520 ClaimAmount: 5362.50 GSTAmount: 487.50 Su…" at bounding box center [413, 102] width 477 height 286
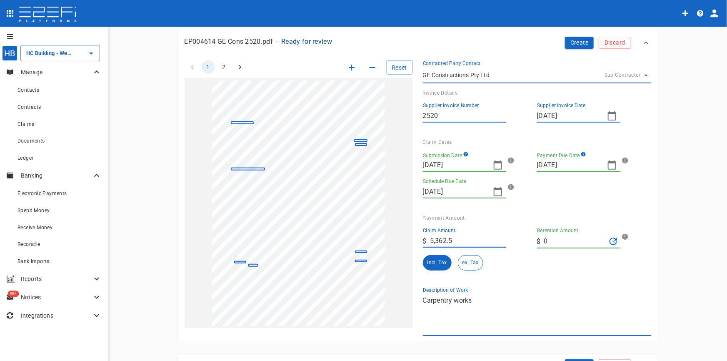
scroll to position [0, 0]
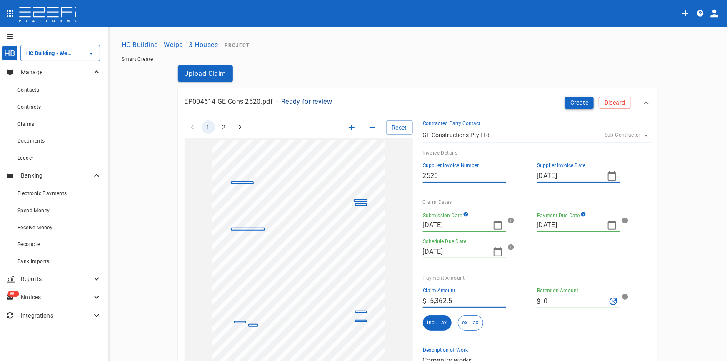
type textarea "Carpentry works"
click at [574, 102] on button "Create" at bounding box center [579, 103] width 29 height 12
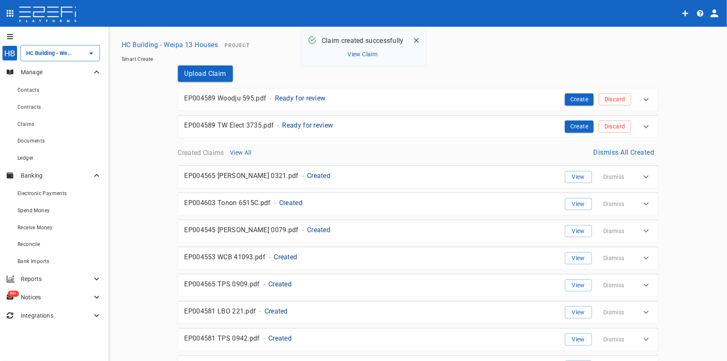
click at [301, 95] on p "Ready for review" at bounding box center [300, 98] width 51 height 10
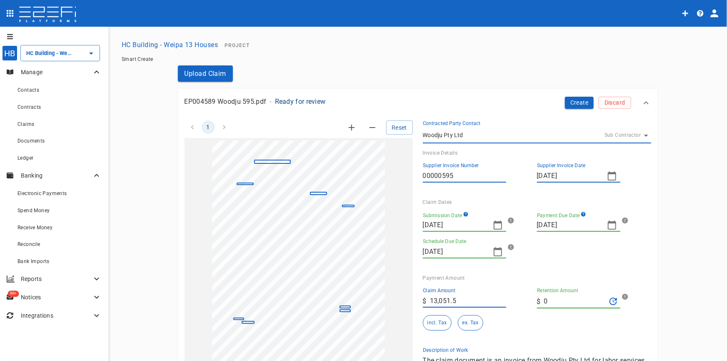
click at [493, 226] on icon "button" at bounding box center [498, 225] width 10 height 10
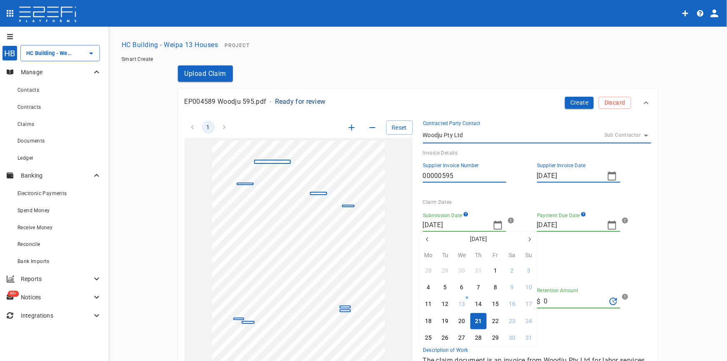
click at [426, 238] on icon "button" at bounding box center [427, 239] width 7 height 7
click at [480, 288] on div "8" at bounding box center [478, 287] width 3 height 9
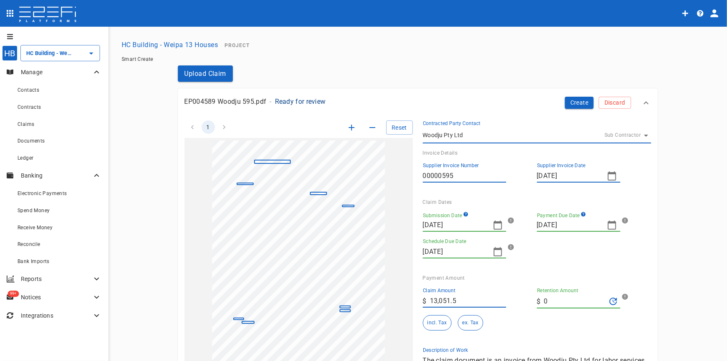
type input "08/05/2025"
type input "12/06/2025"
type input "29/05/2025"
click at [609, 226] on icon "button" at bounding box center [612, 225] width 10 height 10
click at [543, 231] on icon "button" at bounding box center [542, 230] width 7 height 7
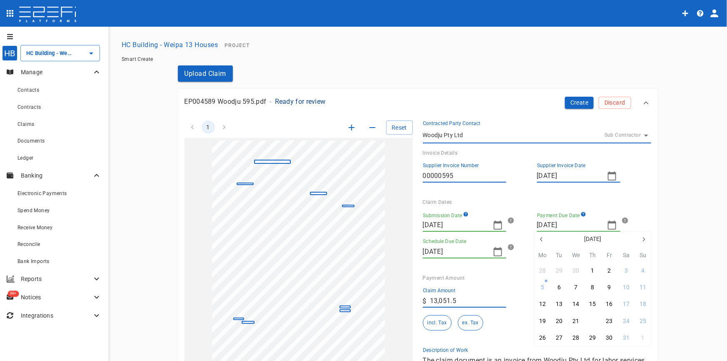
drag, startPoint x: 596, startPoint y: 318, endPoint x: 591, endPoint y: 318, distance: 5.4
click at [596, 318] on button "22" at bounding box center [593, 321] width 16 height 16
type input "22/05/2025"
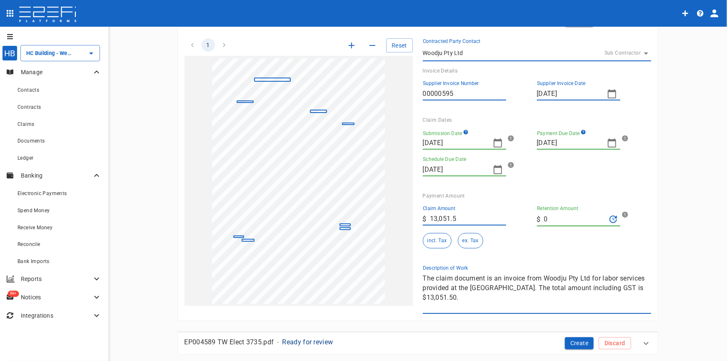
scroll to position [113, 0]
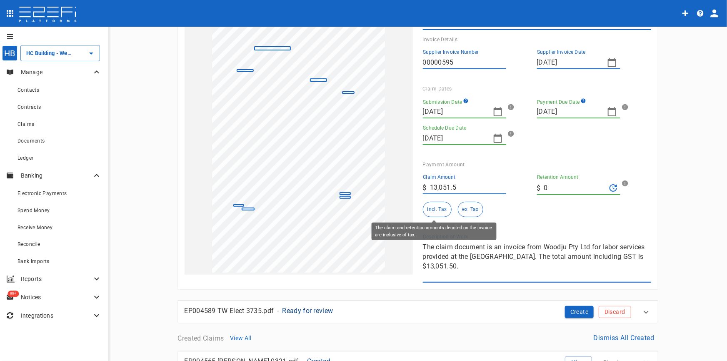
drag, startPoint x: 424, startPoint y: 209, endPoint x: 456, endPoint y: 236, distance: 40.8
click at [424, 210] on button "incl. Tax" at bounding box center [437, 209] width 29 height 15
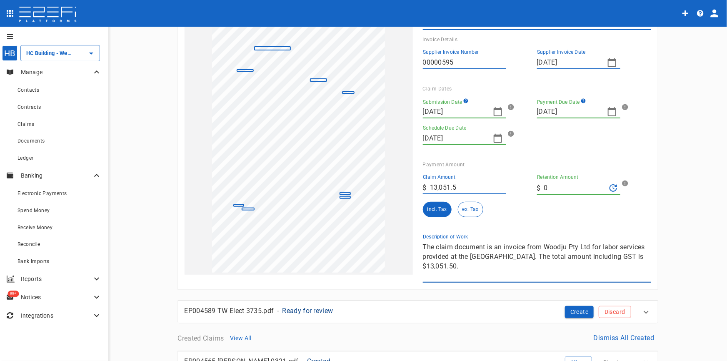
click at [341, 223] on div "1 Reset SupplierInvoiceNumber: 00000595 ClaimAmount: 13051.50 GSTAmount: 1186.5…" at bounding box center [413, 140] width 477 height 286
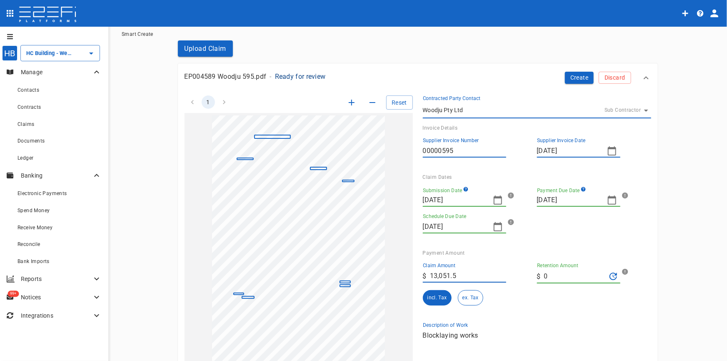
scroll to position [0, 0]
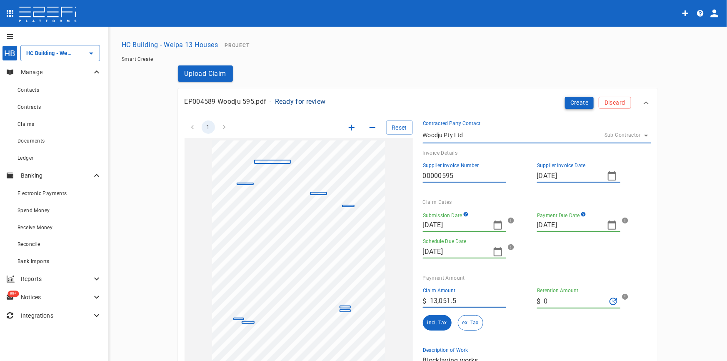
type textarea "Blocklaying works"
click at [584, 106] on button "Create" at bounding box center [579, 103] width 29 height 12
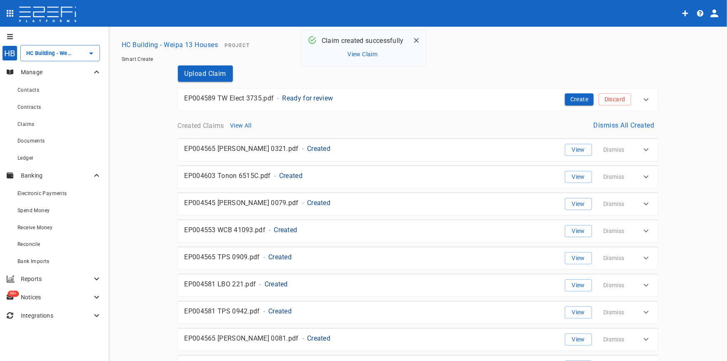
click at [315, 98] on p "Ready for review" at bounding box center [308, 98] width 51 height 10
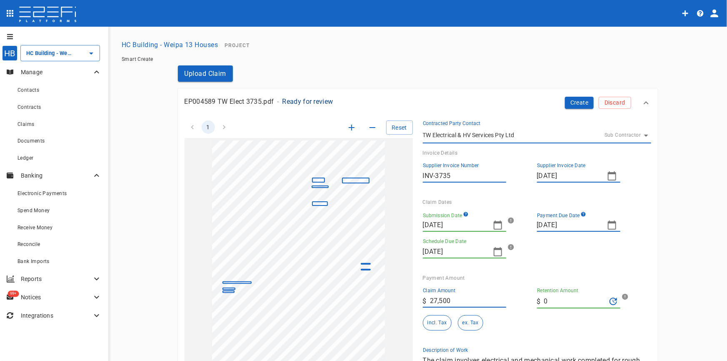
click at [494, 225] on icon "button" at bounding box center [498, 225] width 10 height 10
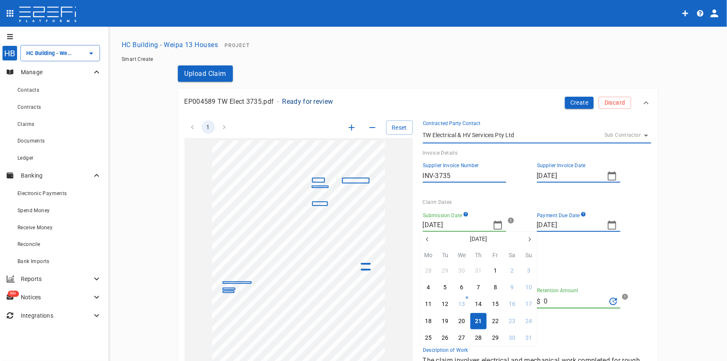
click at [428, 240] on icon "button" at bounding box center [427, 239] width 7 height 7
click at [428, 240] on icon "button" at bounding box center [427, 239] width 2 height 4
click at [464, 283] on button "7" at bounding box center [462, 287] width 16 height 16
type input "07/05/2025"
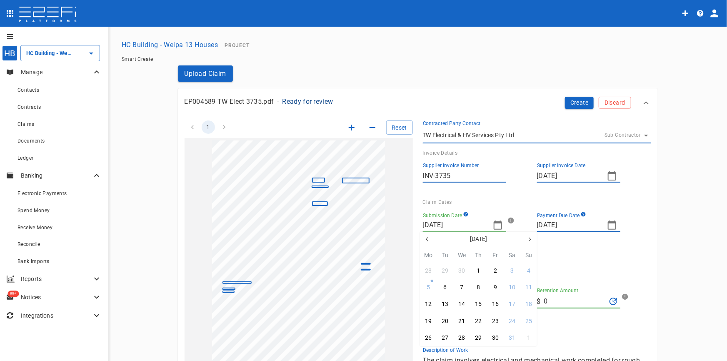
type input "28/05/2025"
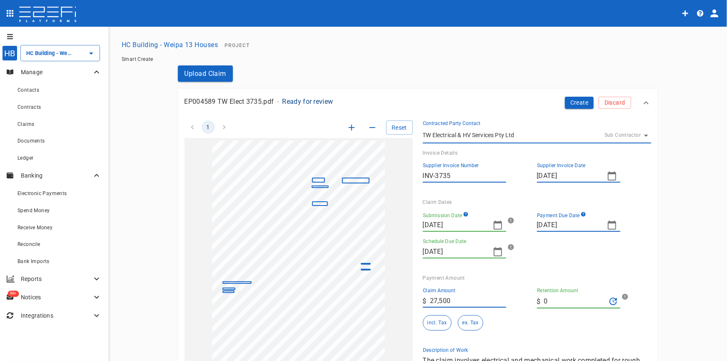
click at [611, 225] on icon "button" at bounding box center [612, 225] width 10 height 10
click at [578, 321] on div "21" at bounding box center [576, 321] width 7 height 9
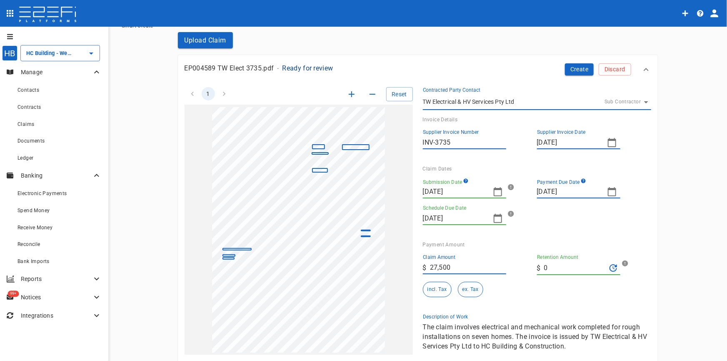
scroll to position [75, 0]
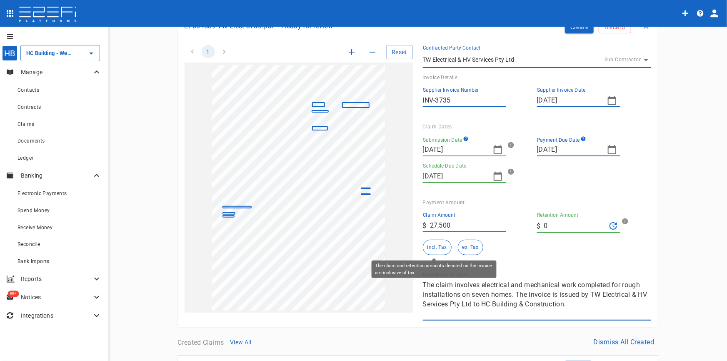
click at [434, 249] on button "incl. Tax" at bounding box center [437, 247] width 29 height 15
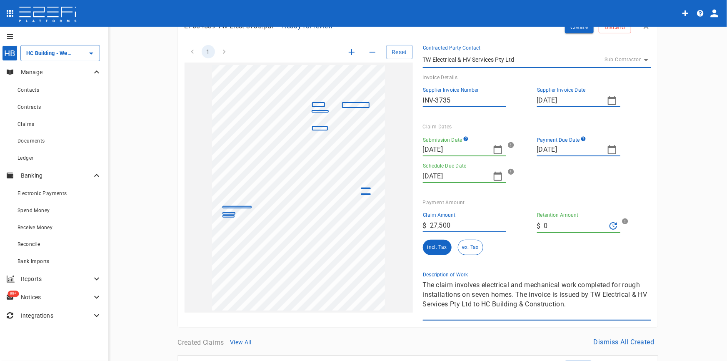
click at [347, 48] on icon "button" at bounding box center [352, 52] width 10 height 10
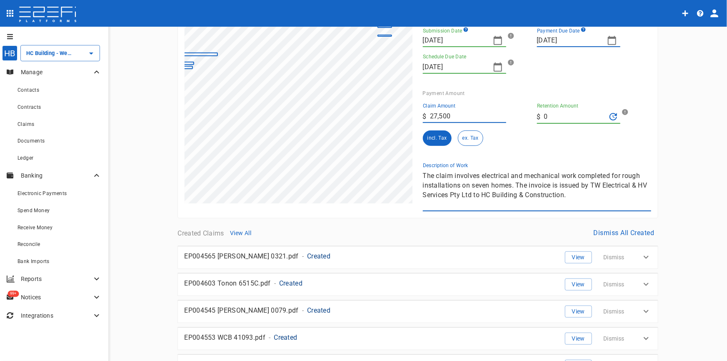
scroll to position [189, 0]
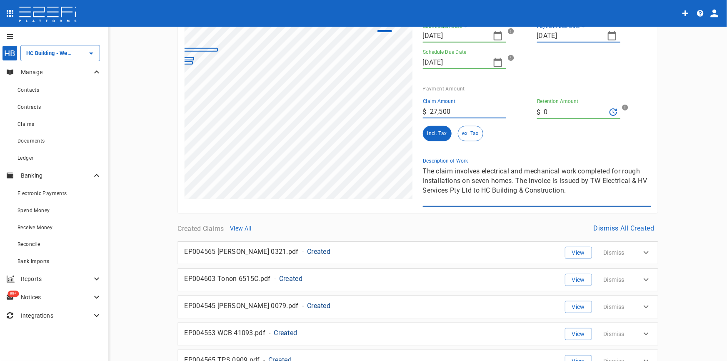
click at [386, 163] on div "1 Reset SupplierInvoiceNumber: INV-3735 ClaimAmount: 27500.00 GSTAmount: 2500.0…" at bounding box center [413, 64] width 477 height 286
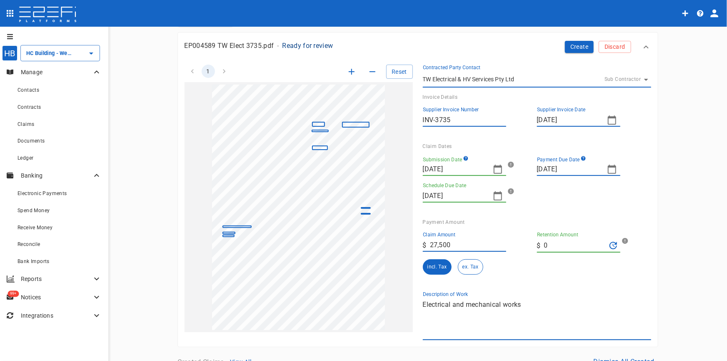
scroll to position [0, 0]
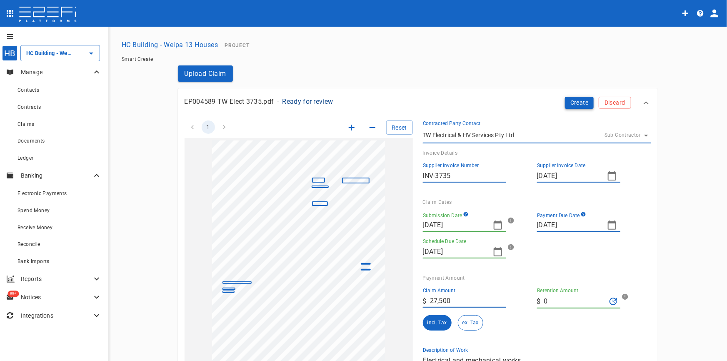
type textarea "Electrical and mechanical works"
click at [573, 99] on button "Create" at bounding box center [579, 103] width 29 height 12
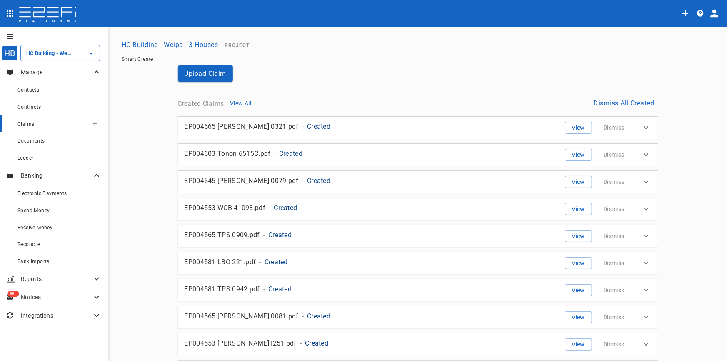
click at [31, 125] on span "Claims" at bounding box center [26, 124] width 17 height 6
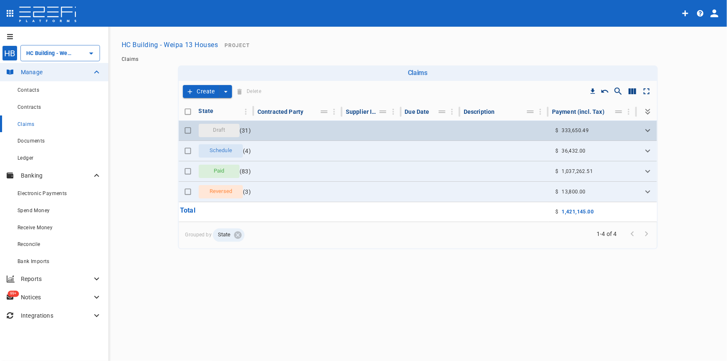
click at [211, 128] on span "Draft" at bounding box center [219, 130] width 23 height 8
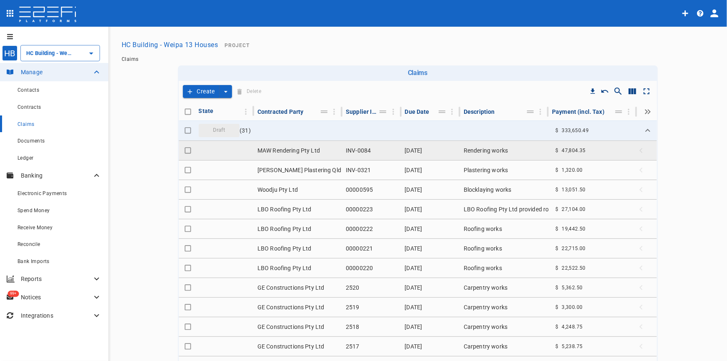
click at [274, 152] on td "MAW Rendering Pty Ltd" at bounding box center [298, 150] width 88 height 19
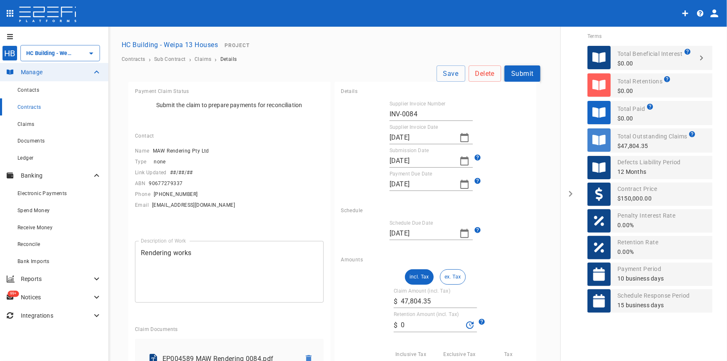
click at [519, 71] on button "Submit" at bounding box center [523, 73] width 36 height 16
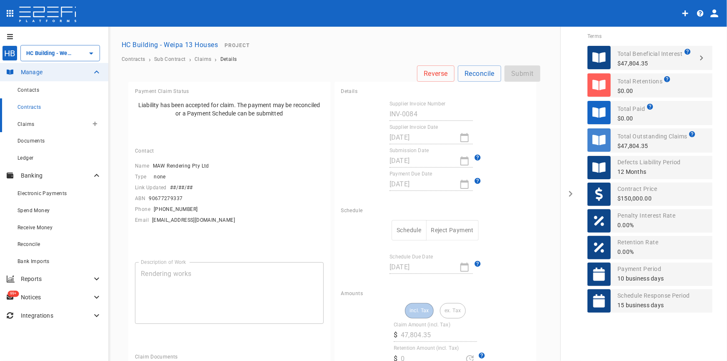
click at [30, 120] on div "Claims" at bounding box center [53, 124] width 71 height 10
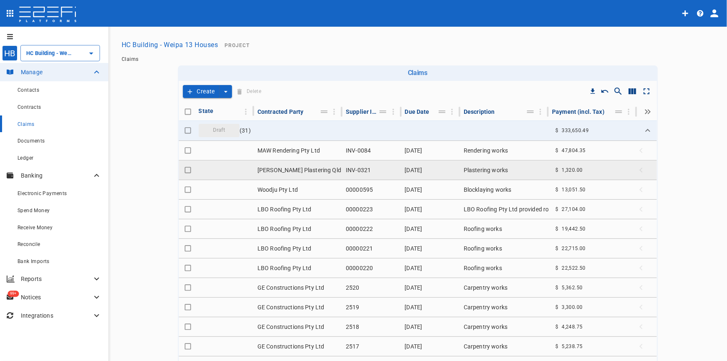
click at [291, 167] on td "[PERSON_NAME] Plastering Qld Pty Ltd" at bounding box center [298, 169] width 88 height 19
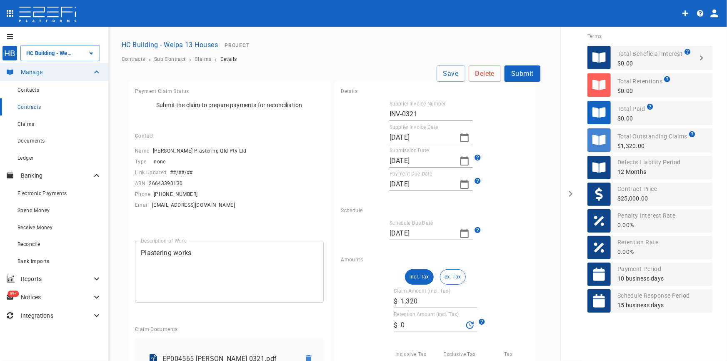
click at [517, 76] on button "Submit" at bounding box center [523, 73] width 36 height 16
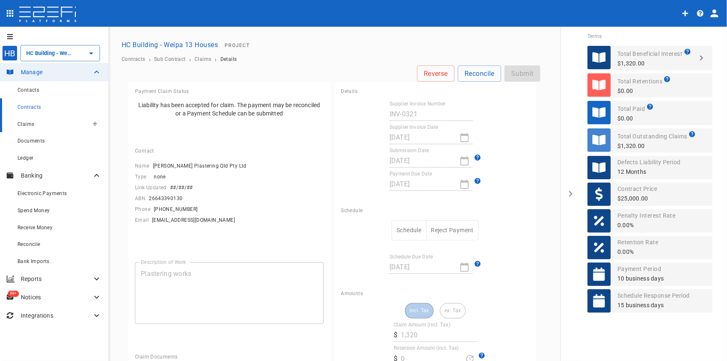
click at [28, 123] on span "Claims" at bounding box center [26, 124] width 17 height 6
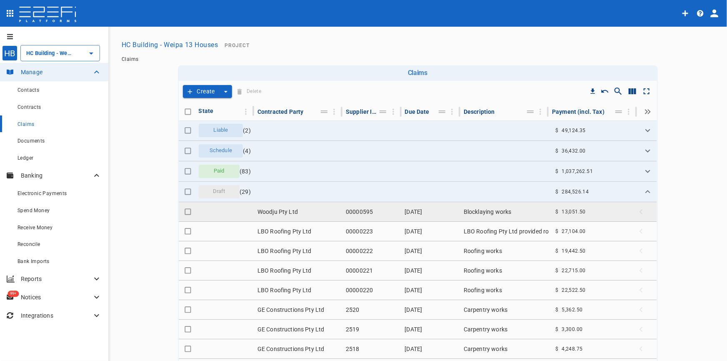
click at [274, 208] on td "Woodju Pty Ltd" at bounding box center [298, 211] width 88 height 19
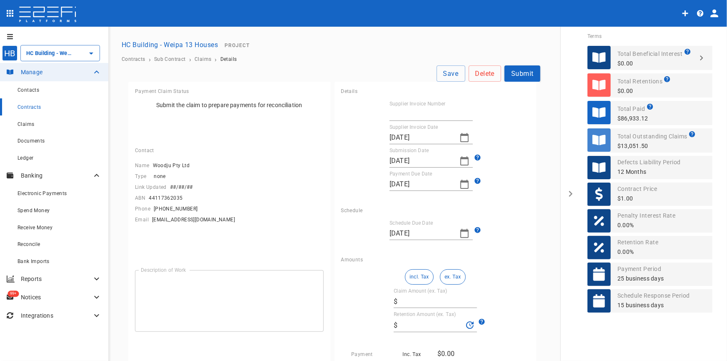
type textarea "Blocklaying works"
type input "00000595"
type input "08/05/2025"
type input "22/05/2025"
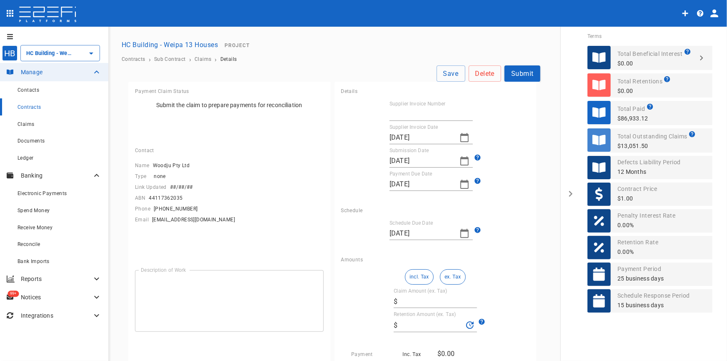
type input "29/05/2025"
type input "13,051.5"
type input "0"
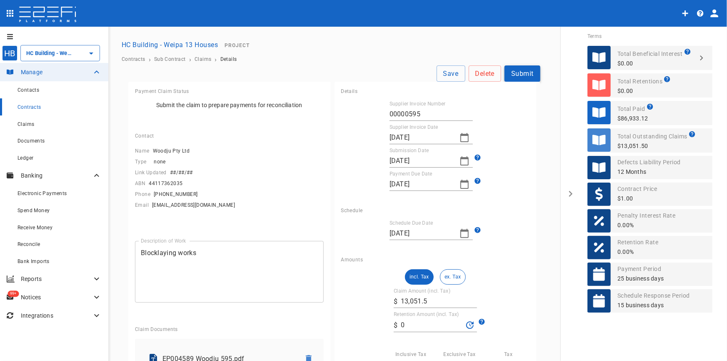
click at [510, 77] on button "Submit" at bounding box center [523, 73] width 36 height 16
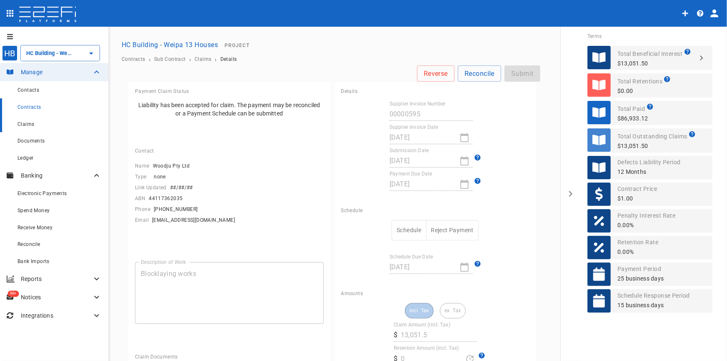
click at [27, 120] on div "Claims" at bounding box center [60, 124] width 84 height 10
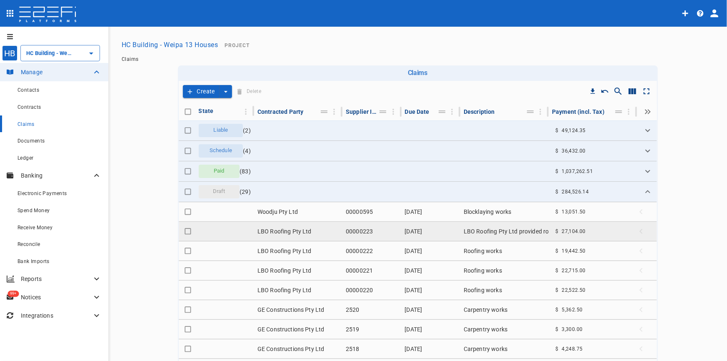
click at [276, 234] on td "LBO Roofing Pty Ltd" at bounding box center [298, 231] width 88 height 19
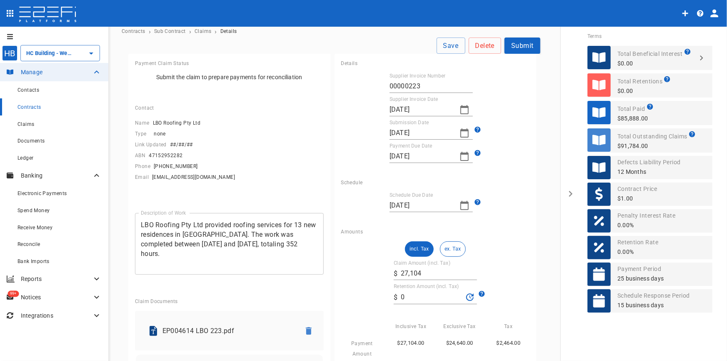
scroll to position [27, 0]
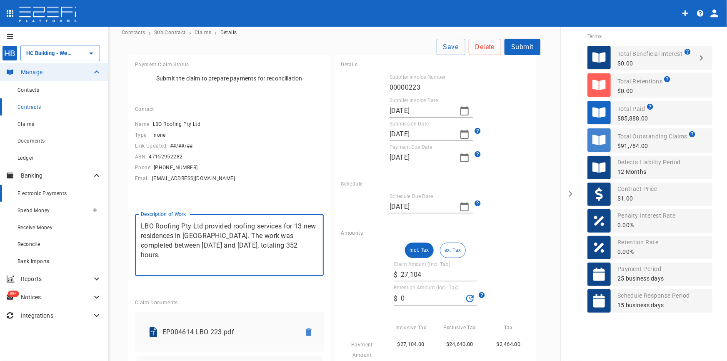
drag, startPoint x: 302, startPoint y: 240, endPoint x: 73, endPoint y: 198, distance: 233.1
click at [73, 198] on div "HB HC Building - Weipa 13 Houses ​ Manage Contacts Contracts Claims Documents L…" at bounding box center [363, 243] width 707 height 466
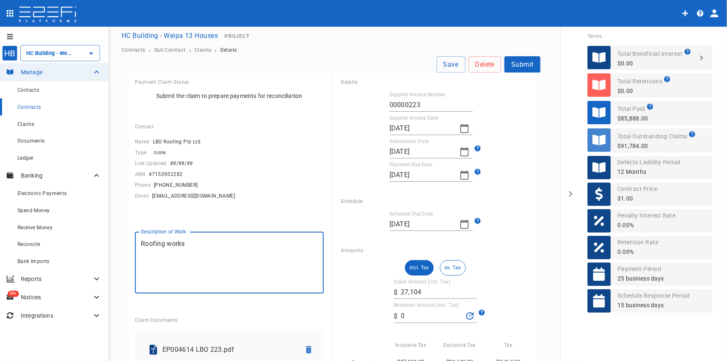
scroll to position [0, 0]
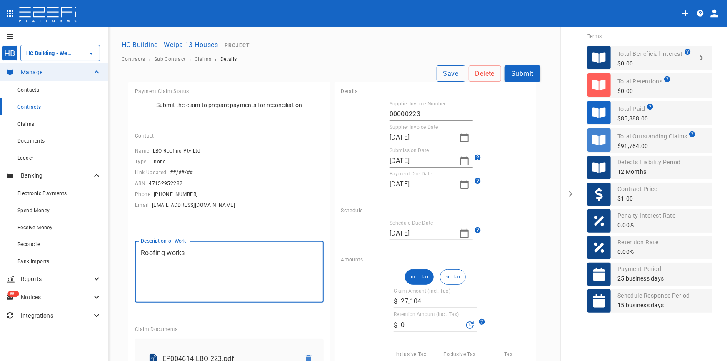
type textarea "Roofing works"
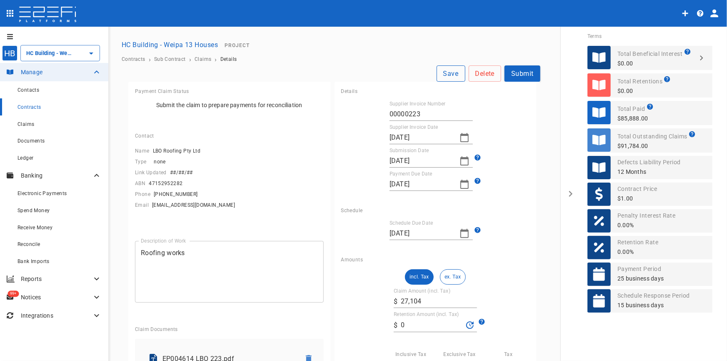
click at [446, 74] on button "Save" at bounding box center [451, 73] width 29 height 16
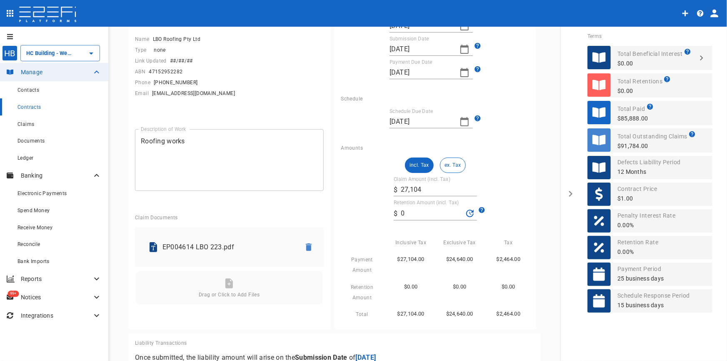
scroll to position [113, 0]
click at [186, 241] on p "EP004614 LBO 223.pdf" at bounding box center [228, 246] width 131 height 10
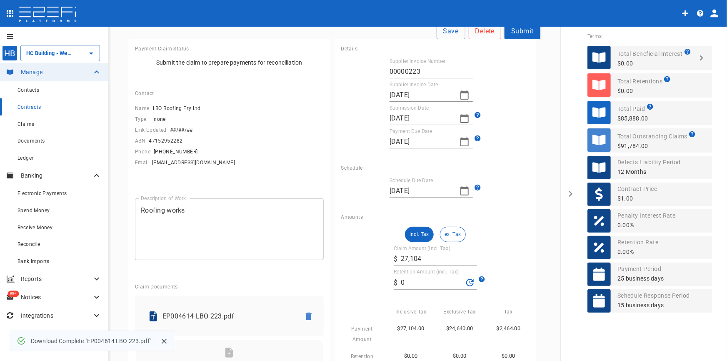
scroll to position [0, 0]
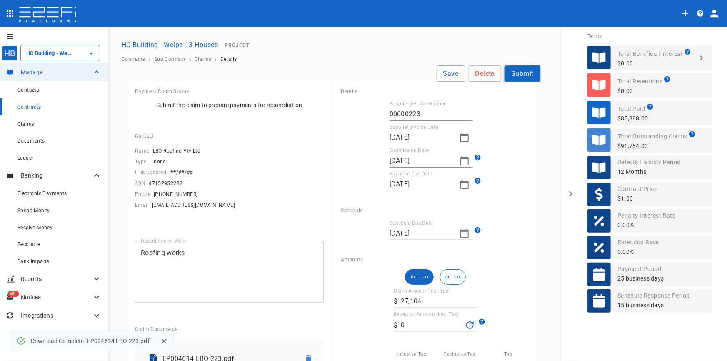
click at [511, 73] on button "Submit" at bounding box center [523, 73] width 36 height 16
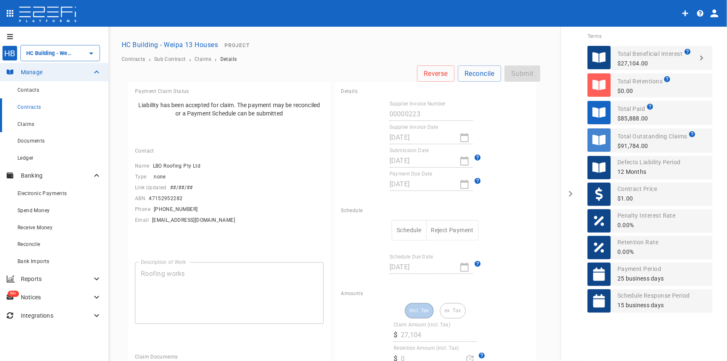
click at [28, 123] on span "Claims" at bounding box center [26, 124] width 17 height 6
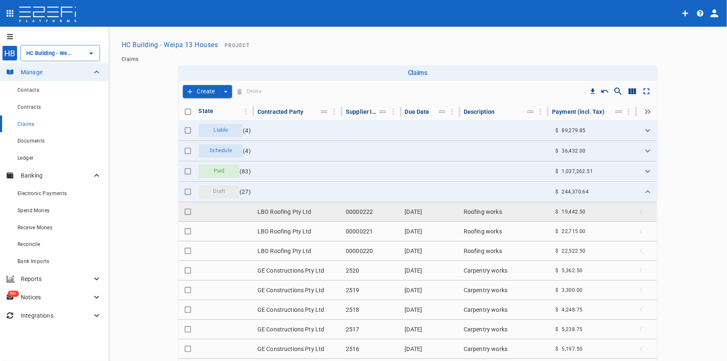
click at [291, 208] on td "LBO Roofing Pty Ltd" at bounding box center [298, 211] width 88 height 19
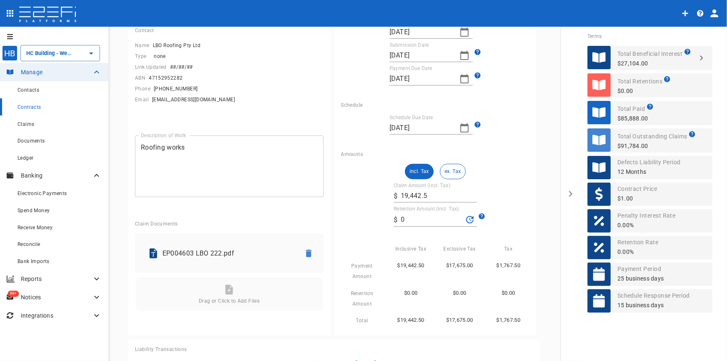
scroll to position [113, 0]
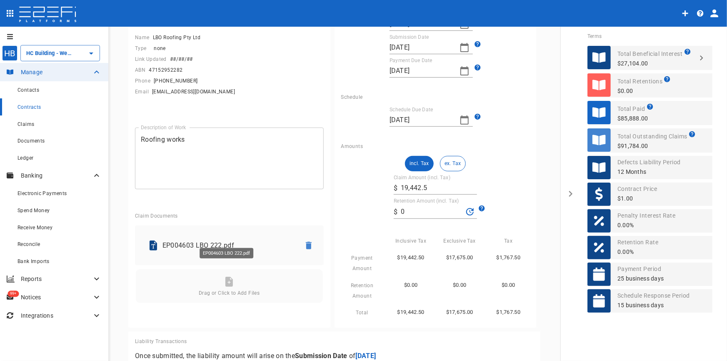
click at [194, 241] on p "EP004603 LBO 222.pdf" at bounding box center [228, 246] width 131 height 10
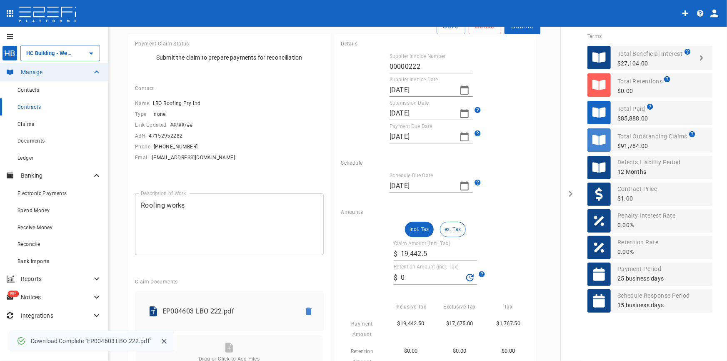
scroll to position [0, 0]
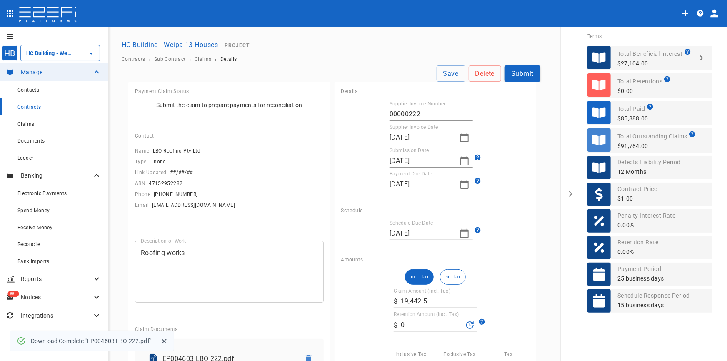
click at [513, 75] on button "Submit" at bounding box center [523, 73] width 36 height 16
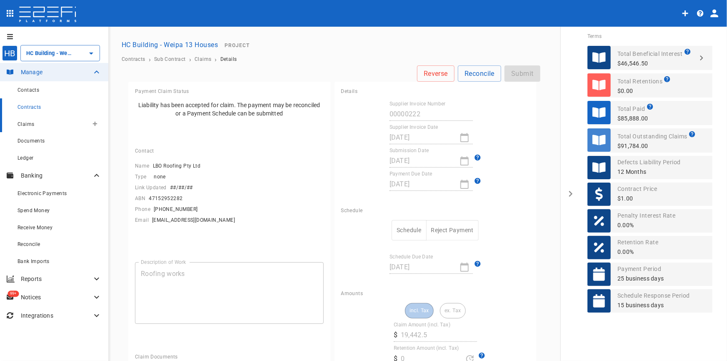
click at [26, 126] on span "Claims" at bounding box center [26, 124] width 17 height 6
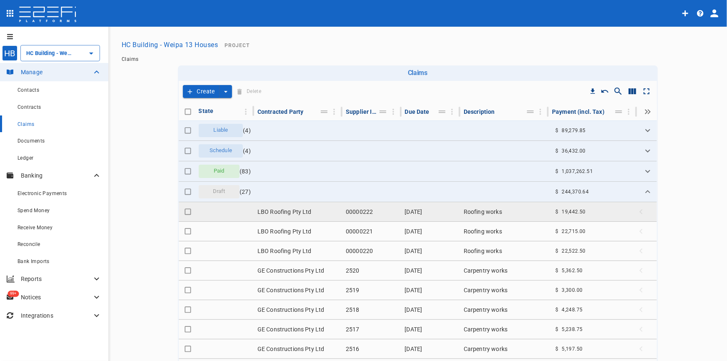
click at [300, 213] on td "LBO Roofing Pty Ltd" at bounding box center [298, 211] width 88 height 19
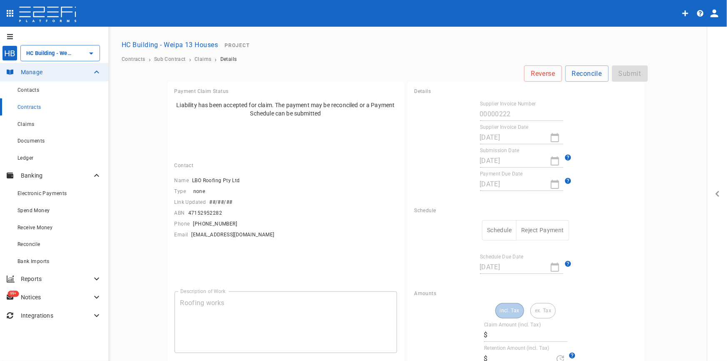
type input "19,442.5"
type input "0"
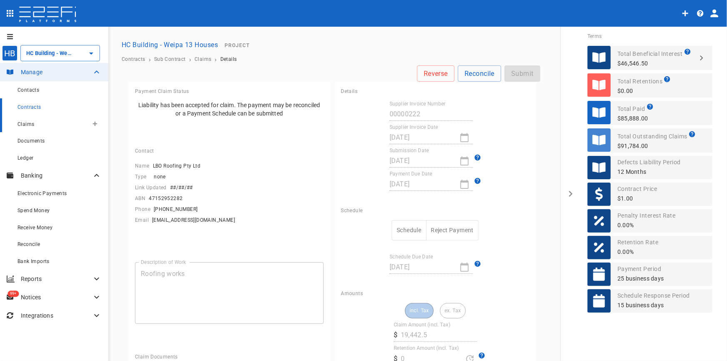
click at [23, 127] on div "Claims" at bounding box center [53, 124] width 71 height 10
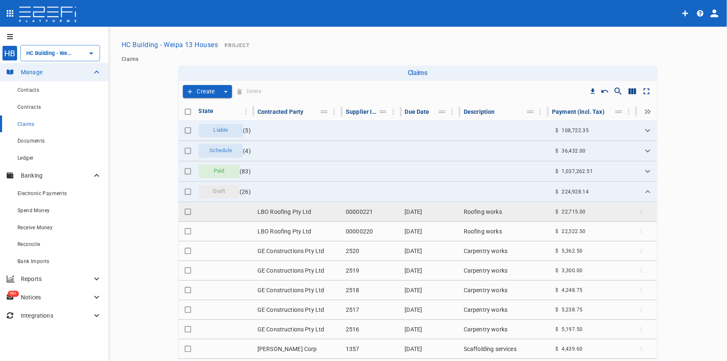
click at [286, 211] on td "LBO Roofing Pty Ltd" at bounding box center [298, 211] width 88 height 19
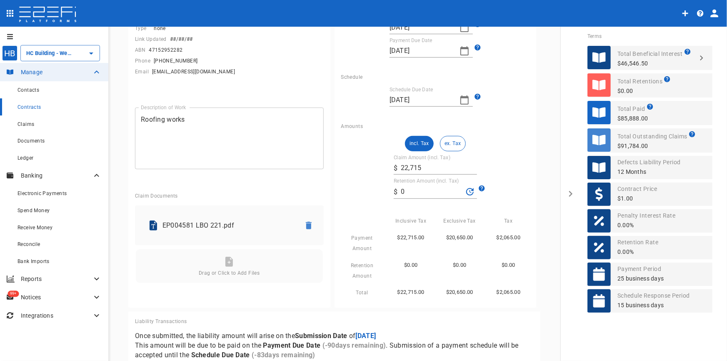
scroll to position [140, 0]
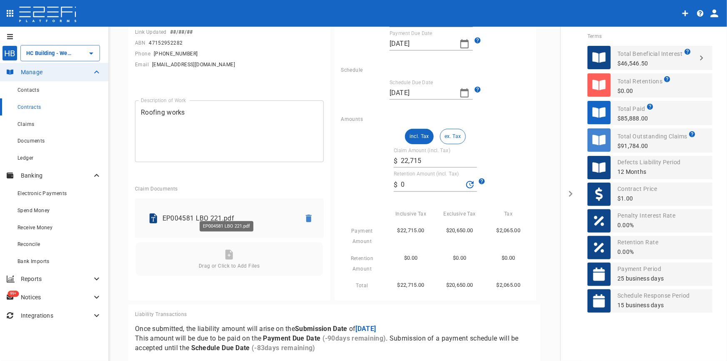
click at [170, 213] on p "EP004581 LBO 221.pdf" at bounding box center [228, 218] width 131 height 10
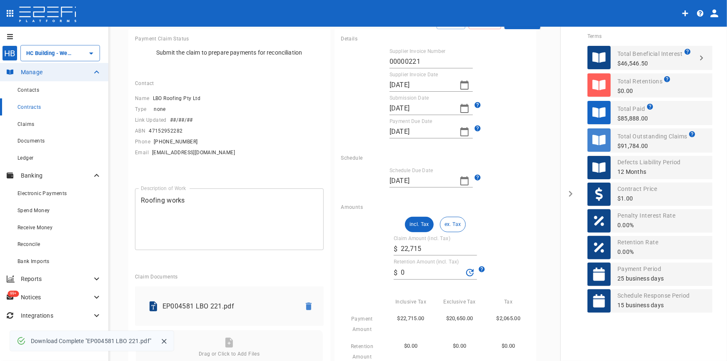
scroll to position [0, 0]
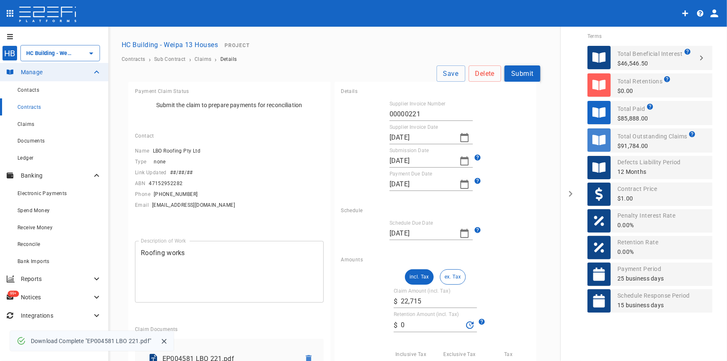
click at [519, 74] on button "Submit" at bounding box center [523, 73] width 36 height 16
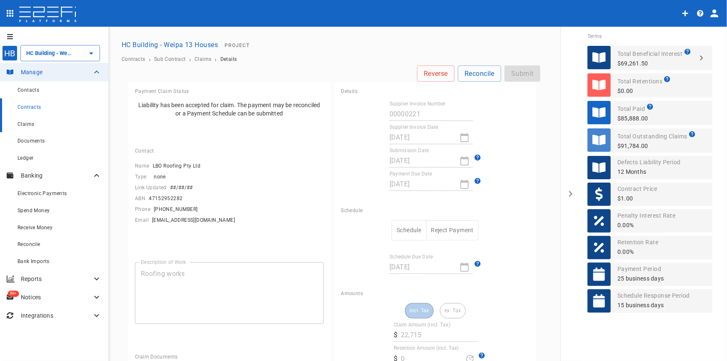
click at [25, 124] on span "Claims" at bounding box center [26, 124] width 17 height 6
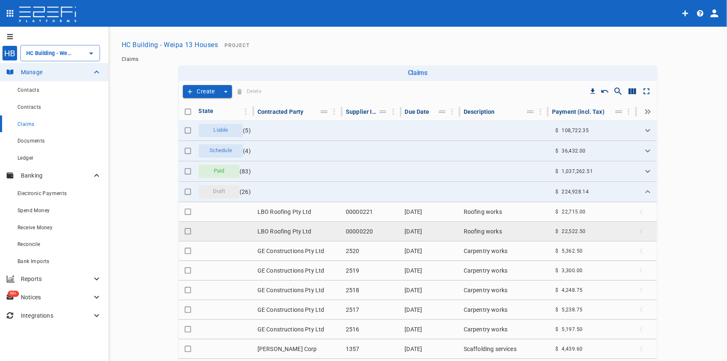
click at [289, 233] on td "LBO Roofing Pty Ltd" at bounding box center [298, 231] width 88 height 19
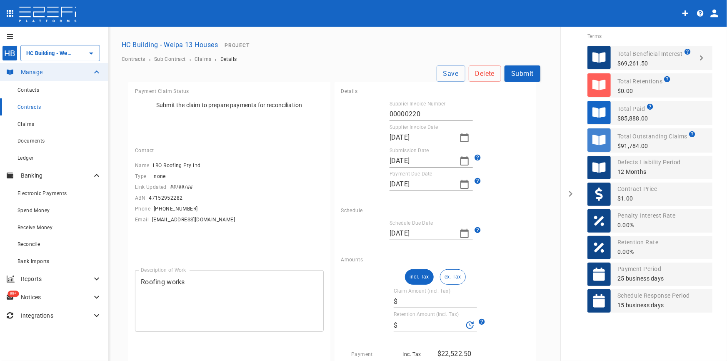
type input "22,522.5"
type input "0"
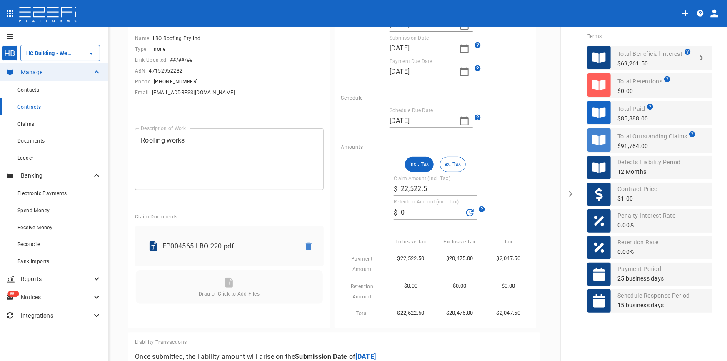
scroll to position [113, 0]
click at [204, 241] on p "EP004565 LBO 220.pdf" at bounding box center [228, 246] width 131 height 10
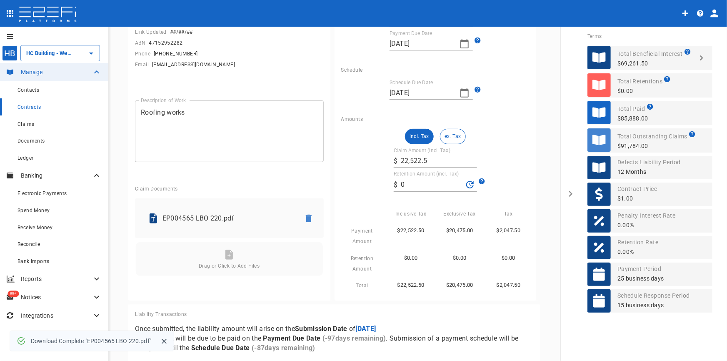
scroll to position [0, 0]
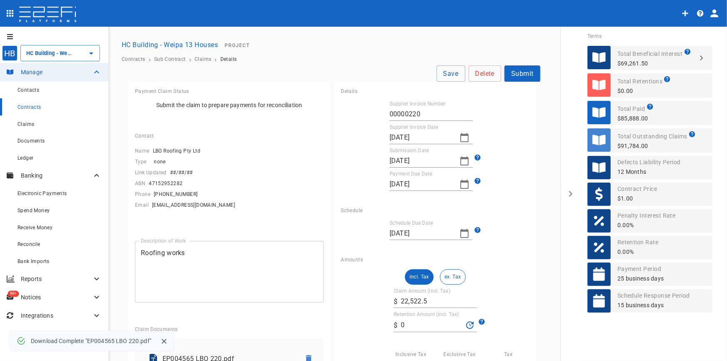
click at [516, 74] on button "Submit" at bounding box center [523, 73] width 36 height 16
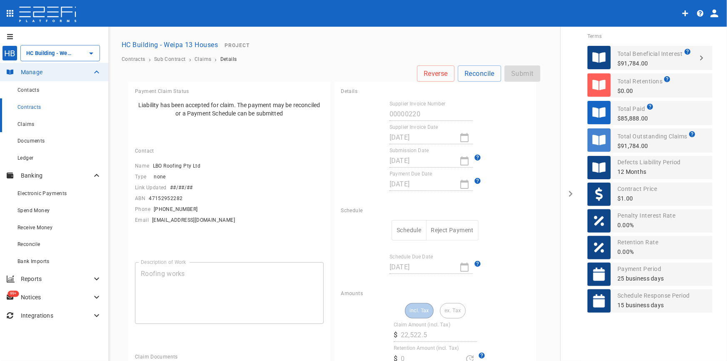
click at [31, 125] on span "Claims" at bounding box center [26, 124] width 17 height 6
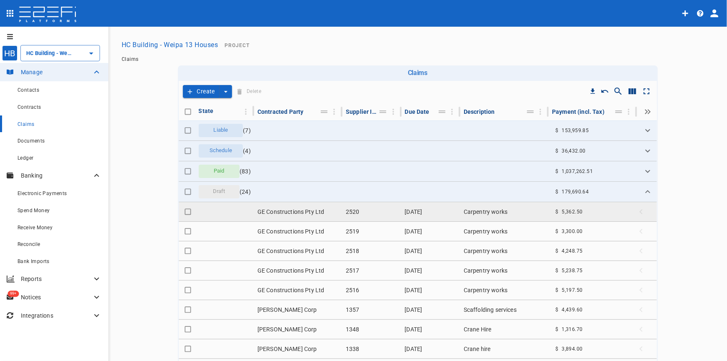
click at [281, 210] on td "GE Constructions Pty Ltd" at bounding box center [298, 211] width 88 height 19
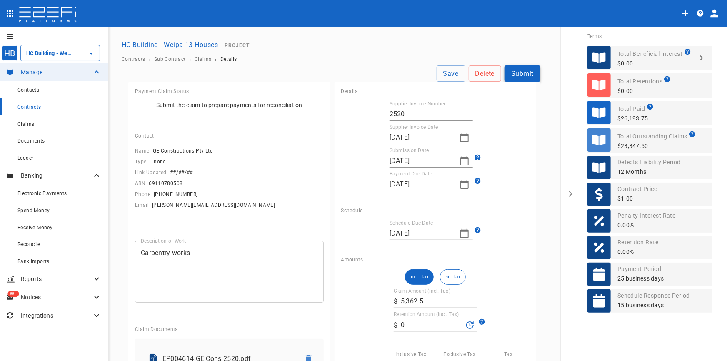
click at [517, 76] on button "Submit" at bounding box center [523, 73] width 36 height 16
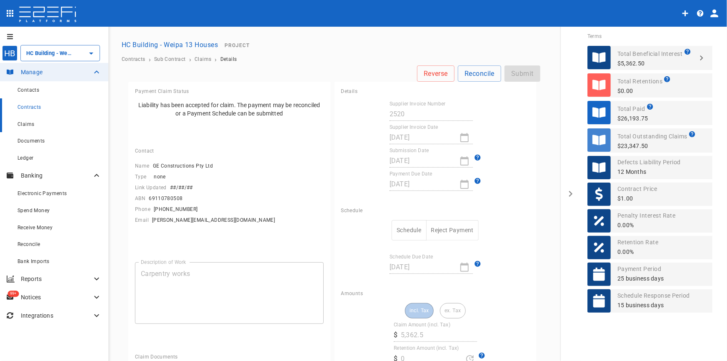
click at [29, 125] on span "Claims" at bounding box center [26, 124] width 17 height 6
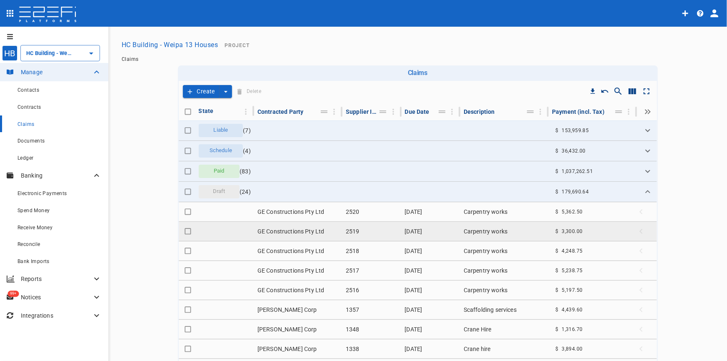
click at [296, 229] on td "GE Constructions Pty Ltd" at bounding box center [298, 231] width 88 height 19
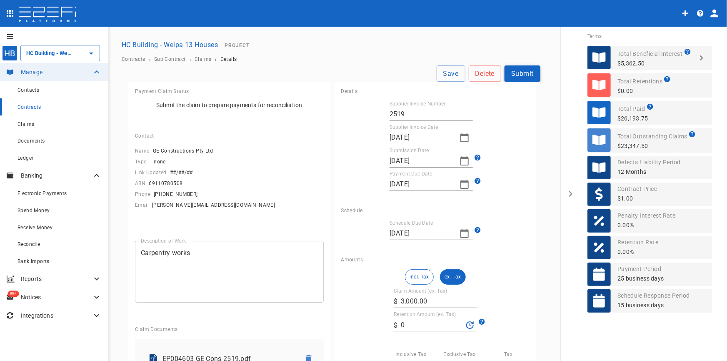
click at [524, 77] on button "Submit" at bounding box center [523, 73] width 36 height 16
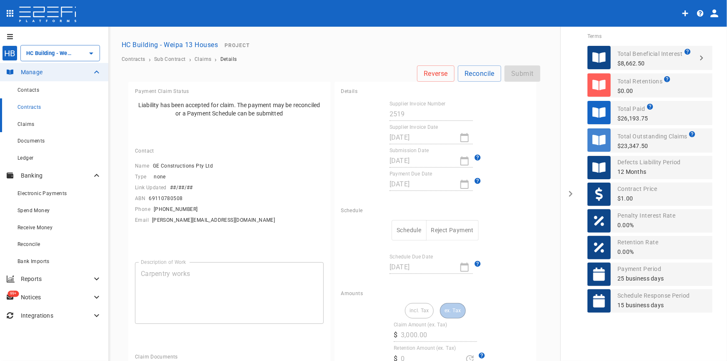
click at [24, 122] on span "Claims" at bounding box center [26, 124] width 17 height 6
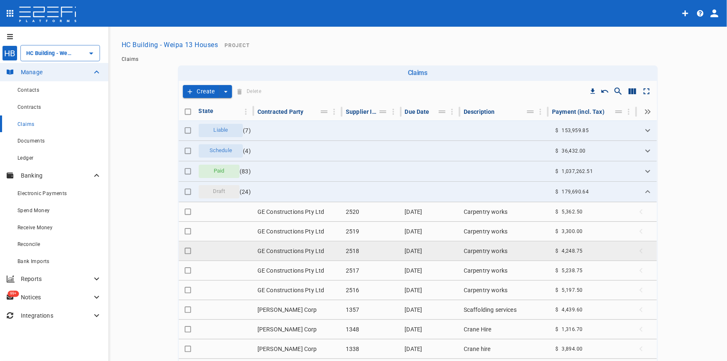
click at [284, 249] on td "GE Constructions Pty Ltd" at bounding box center [298, 250] width 88 height 19
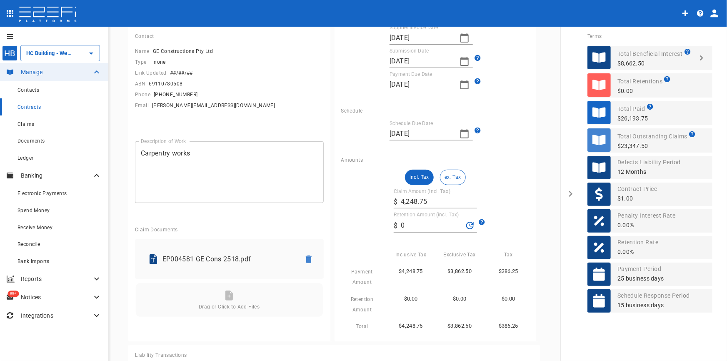
scroll to position [113, 0]
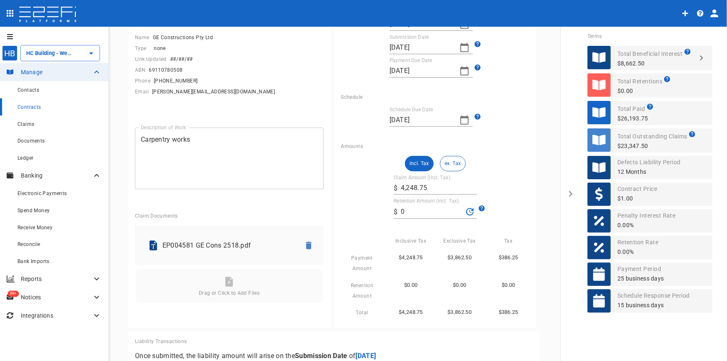
click at [226, 241] on p "EP004581 GE Cons 2518.pdf" at bounding box center [228, 246] width 131 height 10
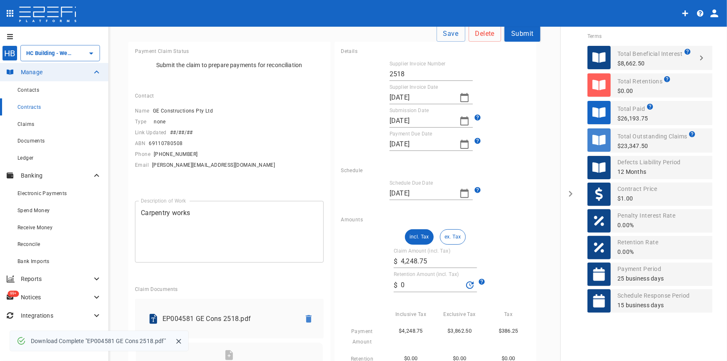
scroll to position [0, 0]
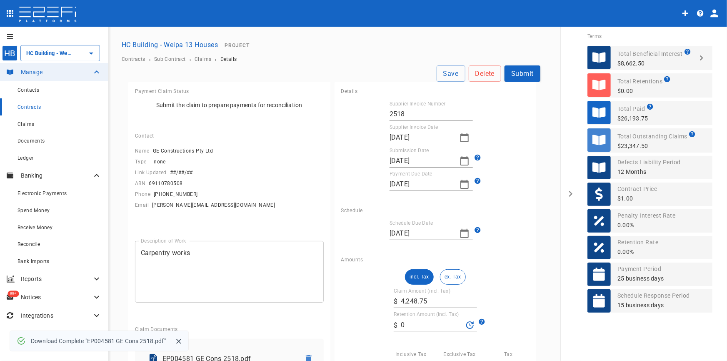
click at [507, 71] on button "Submit" at bounding box center [523, 73] width 36 height 16
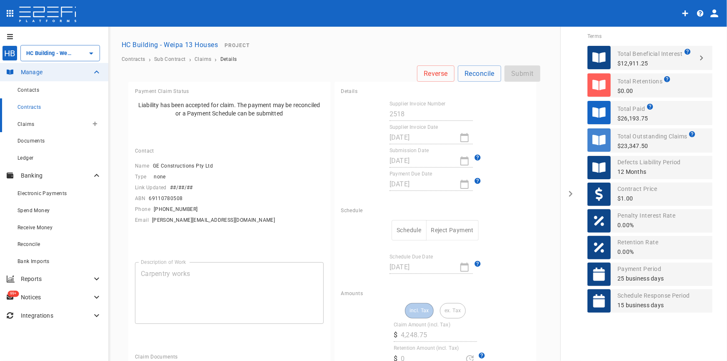
click at [25, 119] on div "Claims" at bounding box center [53, 124] width 71 height 10
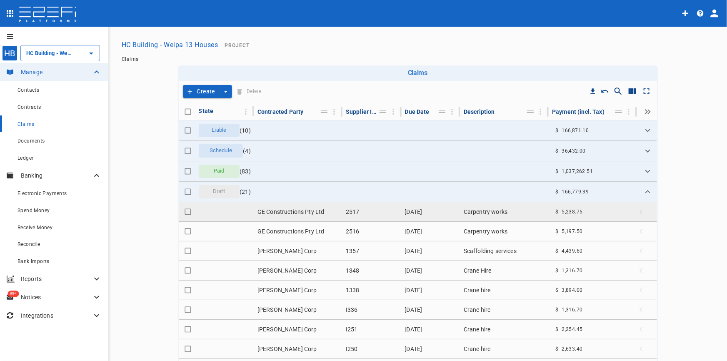
click at [295, 212] on td "GE Constructions Pty Ltd" at bounding box center [298, 211] width 88 height 19
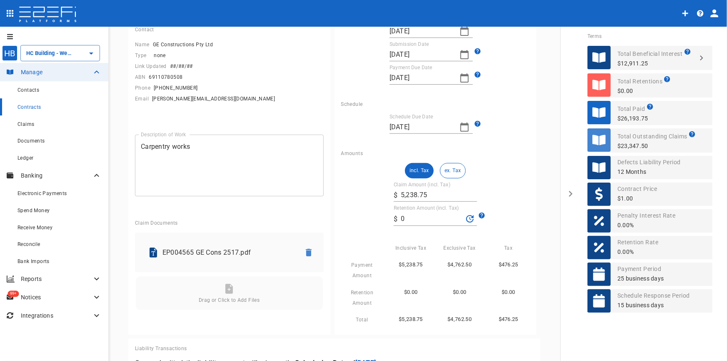
scroll to position [113, 0]
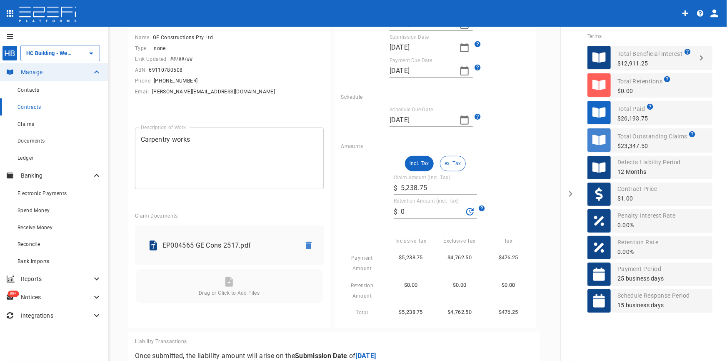
click at [195, 243] on div "EP004565 GE Cons 2517.pdf" at bounding box center [221, 246] width 159 height 20
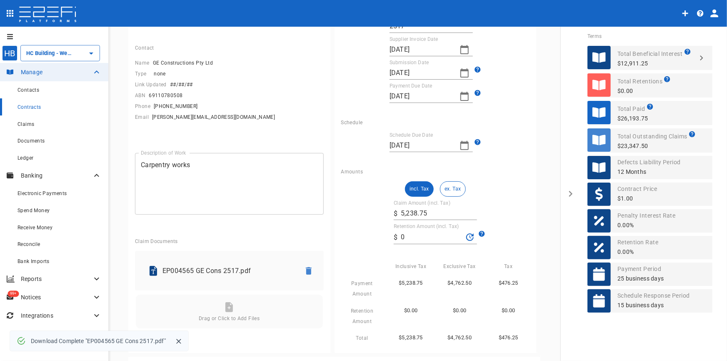
scroll to position [0, 0]
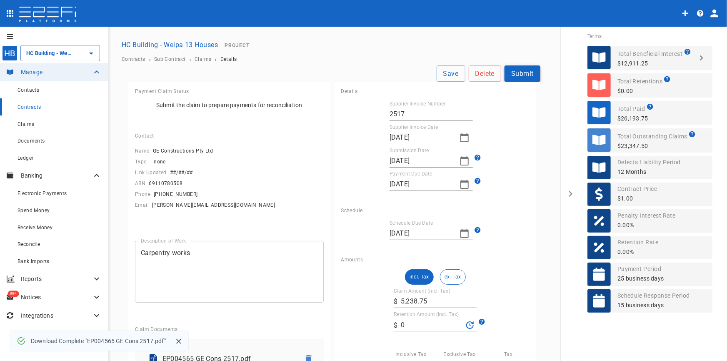
click at [523, 71] on button "Submit" at bounding box center [523, 73] width 36 height 16
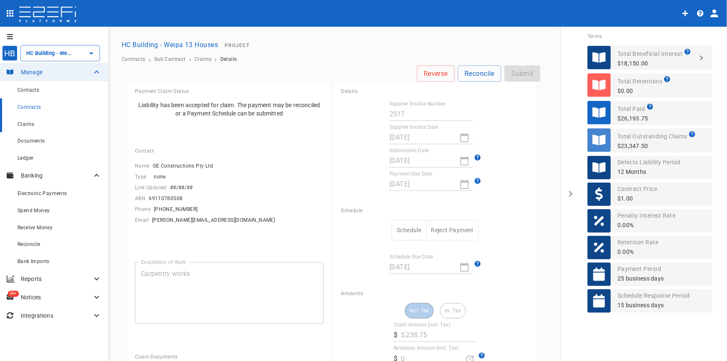
click at [31, 120] on div "Claims" at bounding box center [60, 124] width 84 height 10
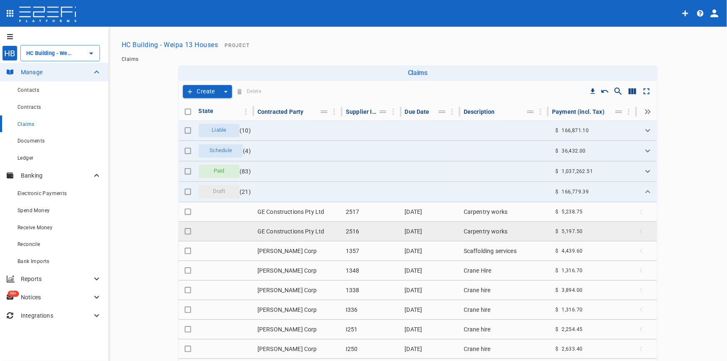
click at [276, 229] on td "GE Constructions Pty Ltd" at bounding box center [298, 231] width 88 height 19
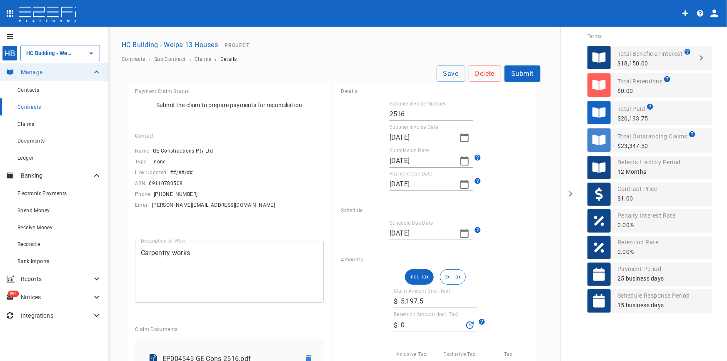
scroll to position [140, 0]
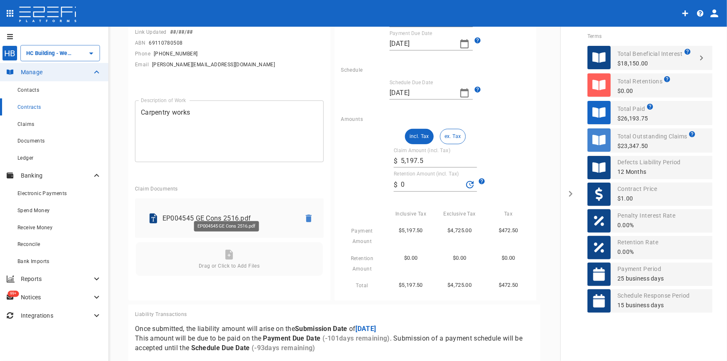
click at [197, 213] on p "EP004545 GE Cons 2516.pdf" at bounding box center [228, 218] width 131 height 10
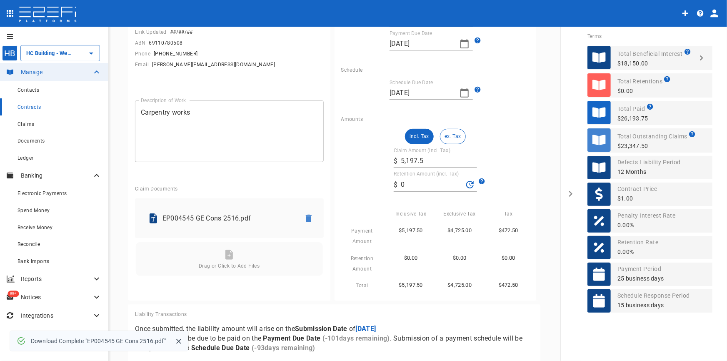
scroll to position [0, 0]
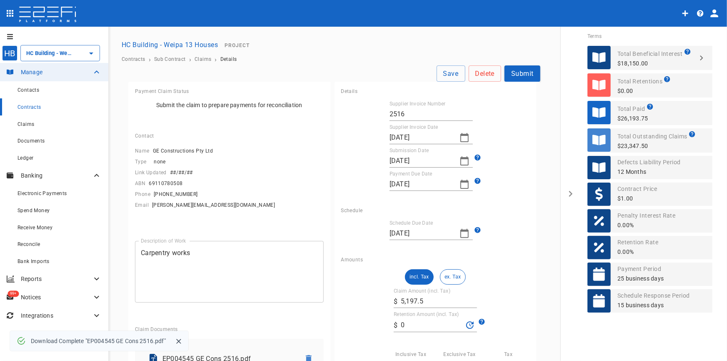
click at [518, 77] on button "Submit" at bounding box center [523, 73] width 36 height 16
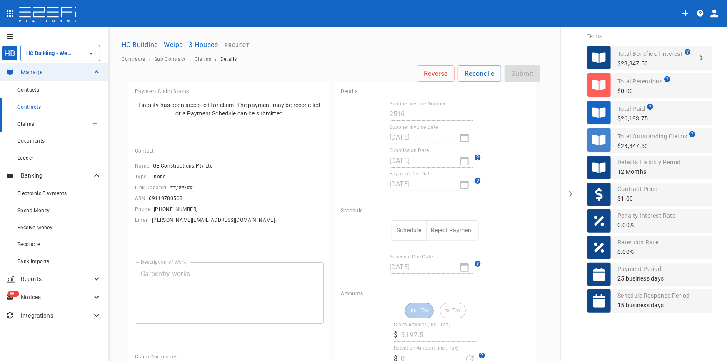
click at [31, 126] on span "Claims" at bounding box center [26, 124] width 17 height 6
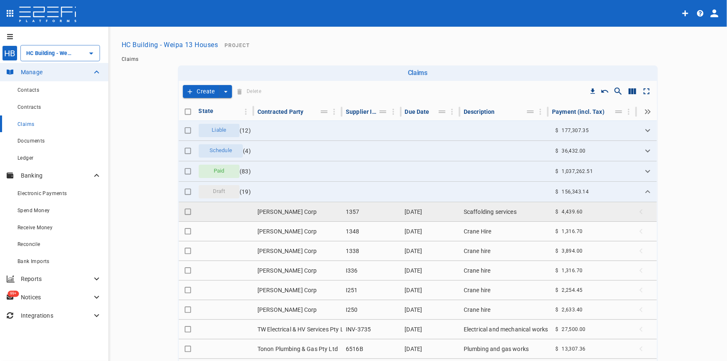
click at [279, 213] on td "Hussey Corp" at bounding box center [298, 211] width 88 height 19
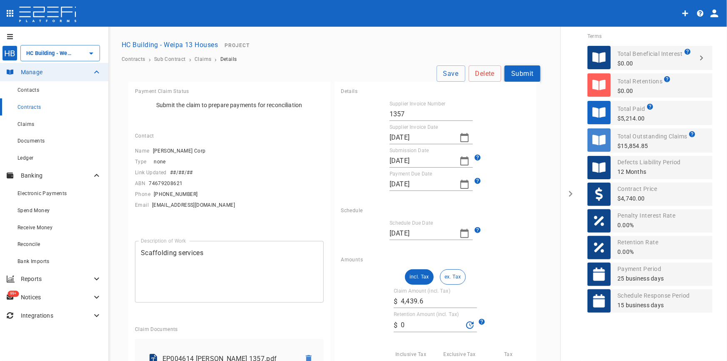
click at [526, 71] on button "Submit" at bounding box center [523, 73] width 36 height 16
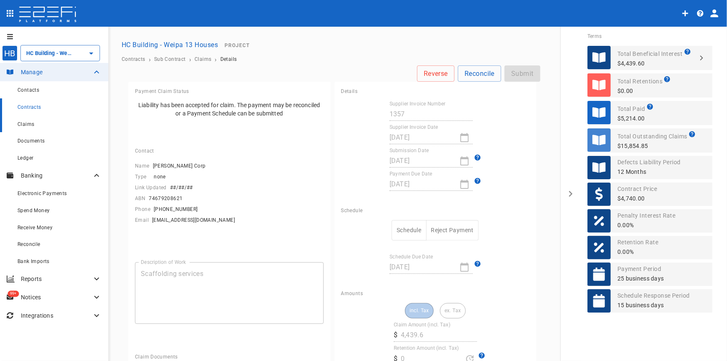
click at [30, 125] on span "Claims" at bounding box center [26, 124] width 17 height 6
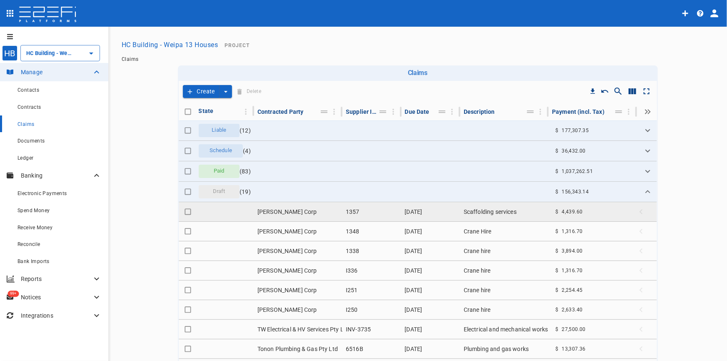
click at [307, 212] on td "Hussey Corp" at bounding box center [298, 211] width 88 height 19
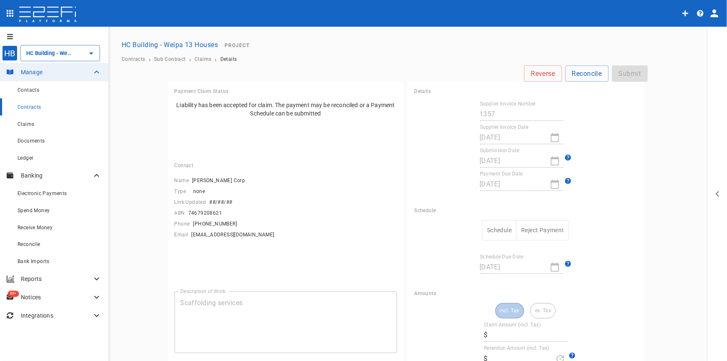
type input "4,439.6"
type input "0"
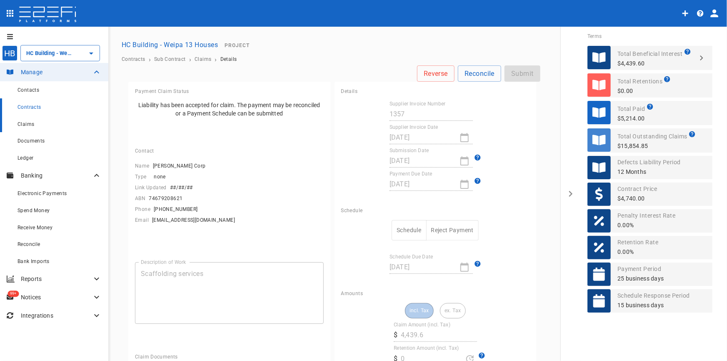
click at [22, 129] on div "Claims" at bounding box center [60, 124] width 84 height 10
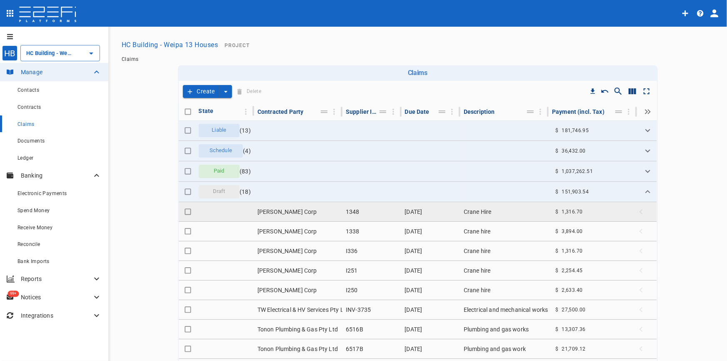
click at [278, 212] on td "Hussey Corp" at bounding box center [298, 211] width 88 height 19
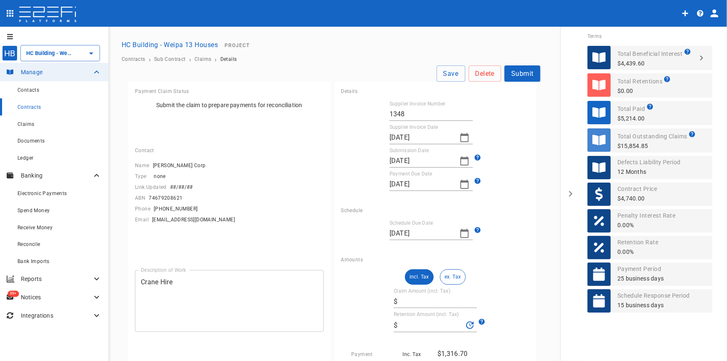
type input "1,316.7"
type input "0"
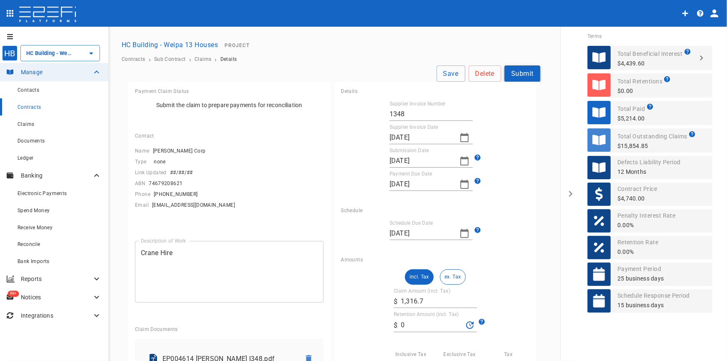
click at [512, 74] on button "Submit" at bounding box center [523, 73] width 36 height 16
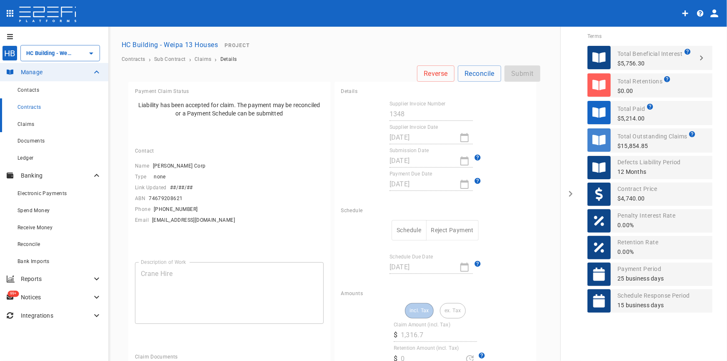
click at [25, 127] on span "Claims" at bounding box center [26, 124] width 17 height 6
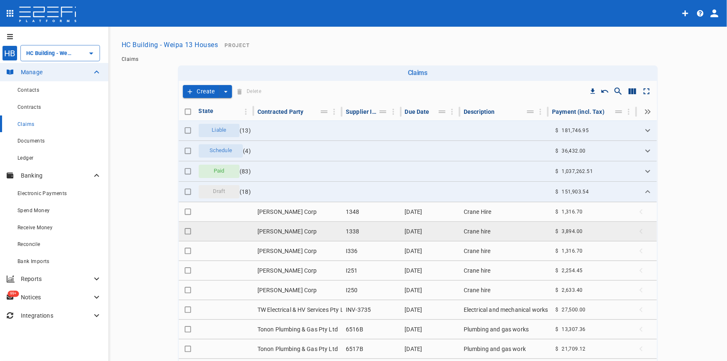
click at [273, 234] on td "Hussey Corp" at bounding box center [298, 231] width 88 height 19
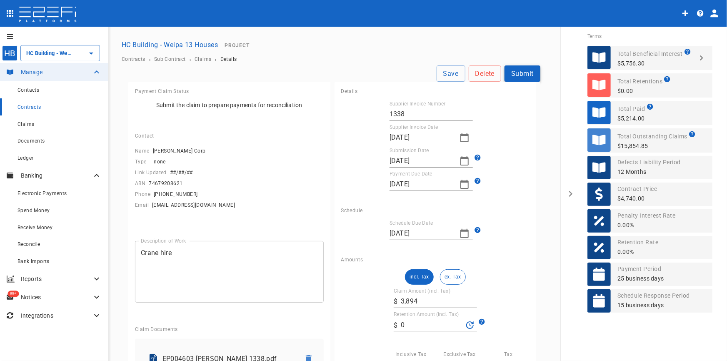
click at [516, 72] on button "Submit" at bounding box center [523, 73] width 36 height 16
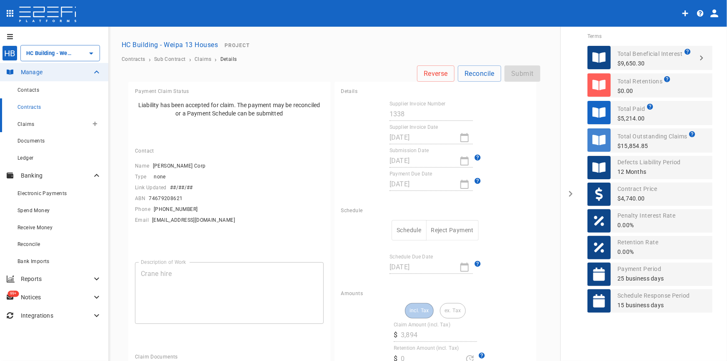
click at [25, 124] on span "Claims" at bounding box center [26, 124] width 17 height 6
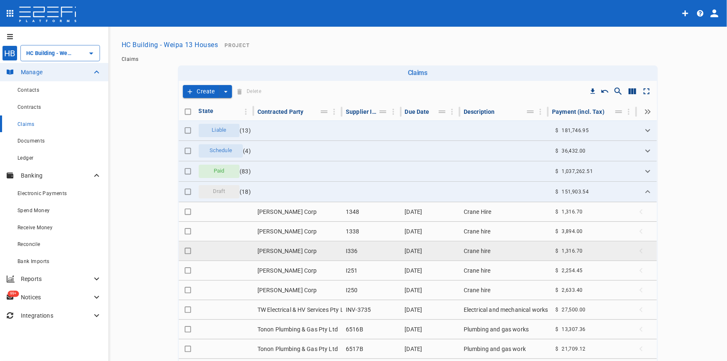
click at [346, 254] on td "I336" at bounding box center [372, 250] width 59 height 19
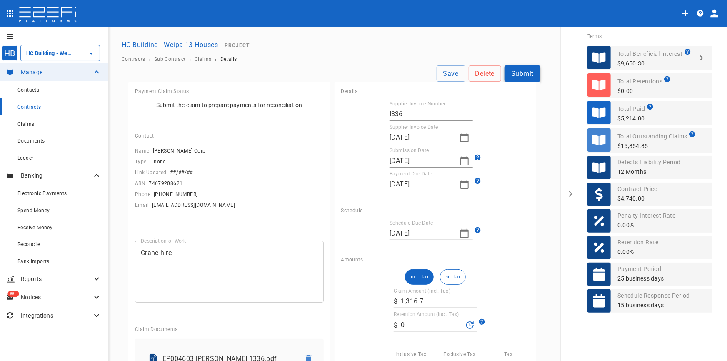
click at [521, 75] on button "Submit" at bounding box center [523, 73] width 36 height 16
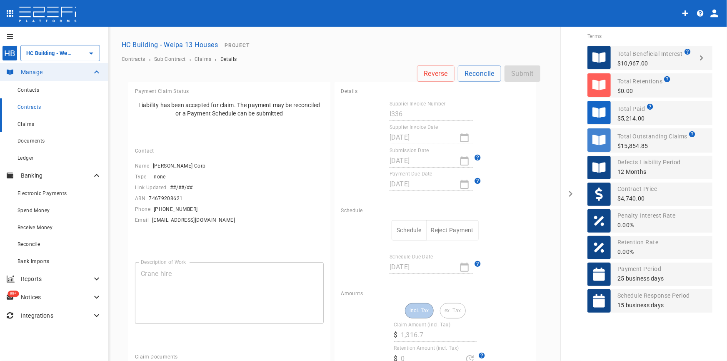
click at [27, 125] on span "Claims" at bounding box center [26, 124] width 17 height 6
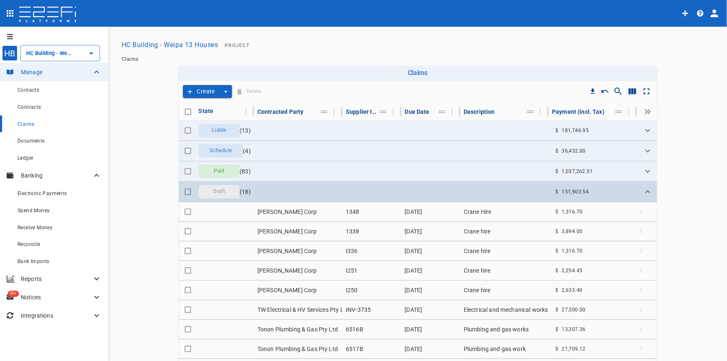
click at [222, 193] on span "Draft" at bounding box center [219, 192] width 23 height 8
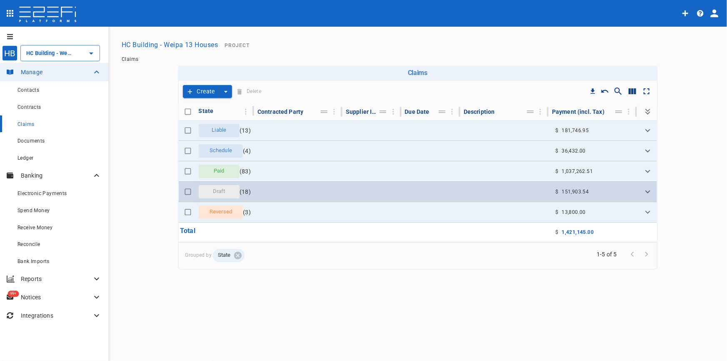
click at [222, 193] on span "Draft" at bounding box center [219, 192] width 23 height 8
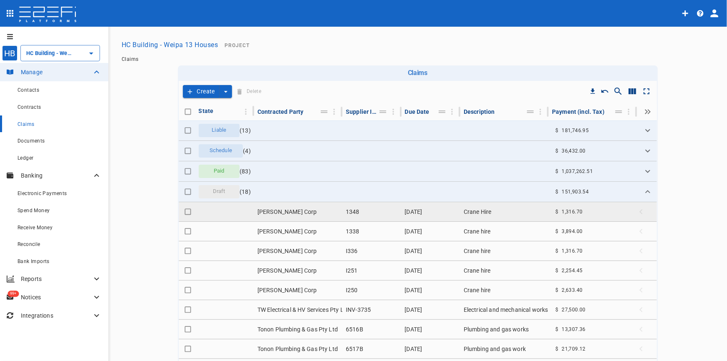
click at [286, 214] on td "Hussey Corp" at bounding box center [298, 211] width 88 height 19
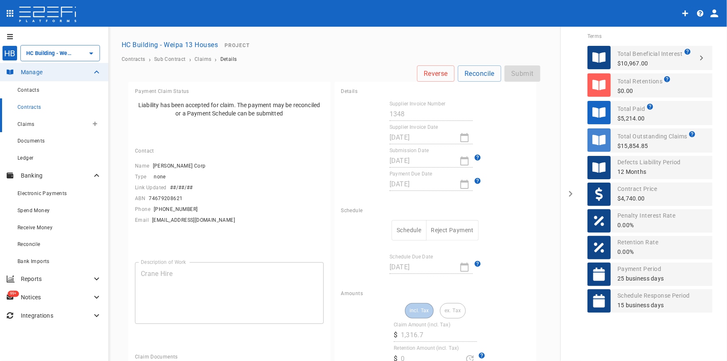
click at [26, 124] on span "Claims" at bounding box center [26, 124] width 17 height 6
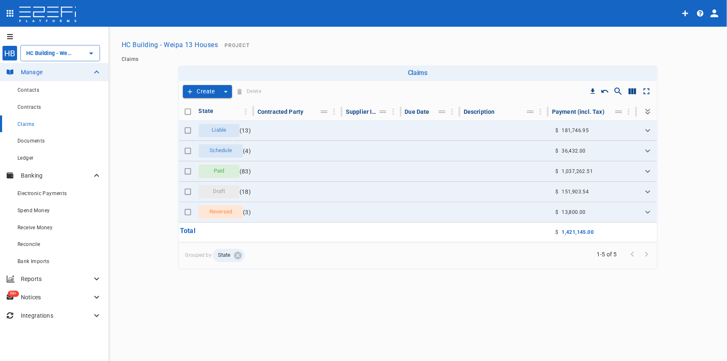
type input "HC Building - Weipa 13 Houses"
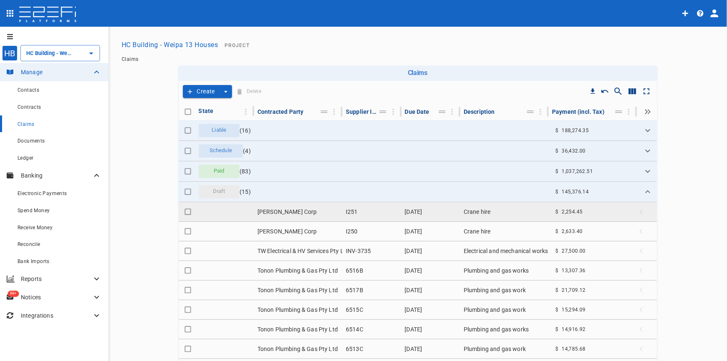
click at [343, 215] on td "I251" at bounding box center [372, 211] width 59 height 19
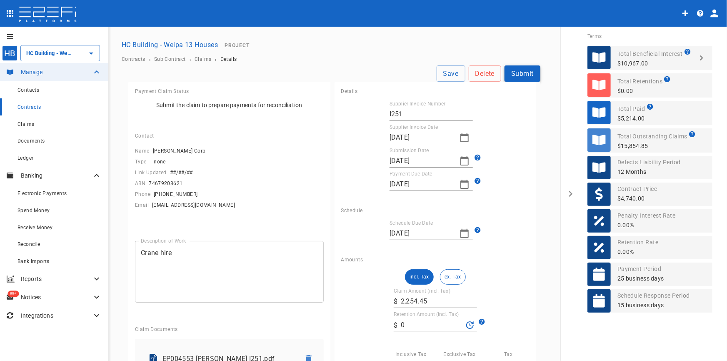
click at [516, 77] on button "Submit" at bounding box center [523, 73] width 36 height 16
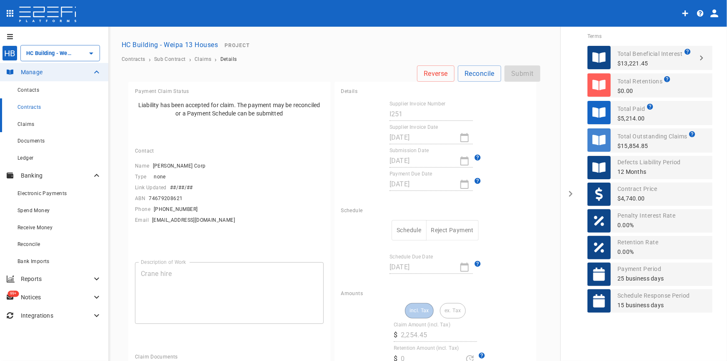
click at [26, 125] on span "Claims" at bounding box center [26, 124] width 17 height 6
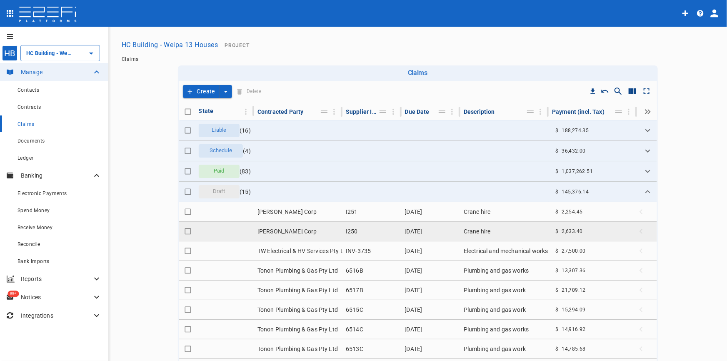
click at [283, 233] on td "Hussey Corp" at bounding box center [298, 231] width 88 height 19
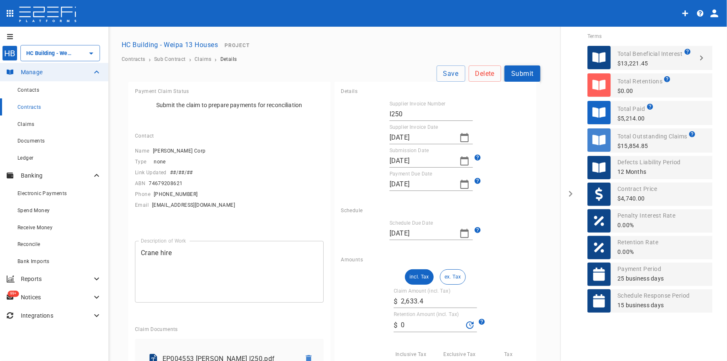
click at [517, 72] on button "Submit" at bounding box center [523, 73] width 36 height 16
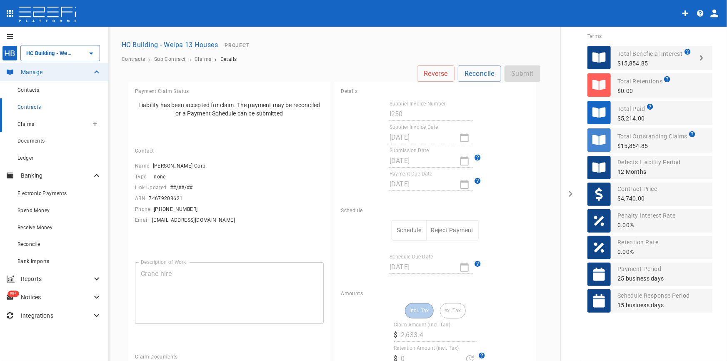
click at [30, 125] on span "Claims" at bounding box center [26, 124] width 17 height 6
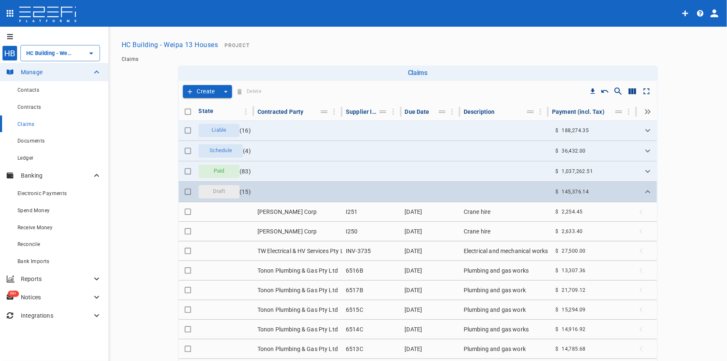
click at [208, 184] on td "Draft ( 15 )" at bounding box center [224, 192] width 59 height 20
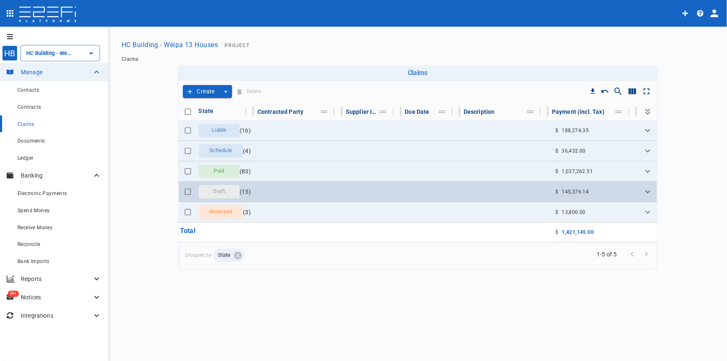
click at [213, 192] on span "Draft" at bounding box center [219, 192] width 23 height 8
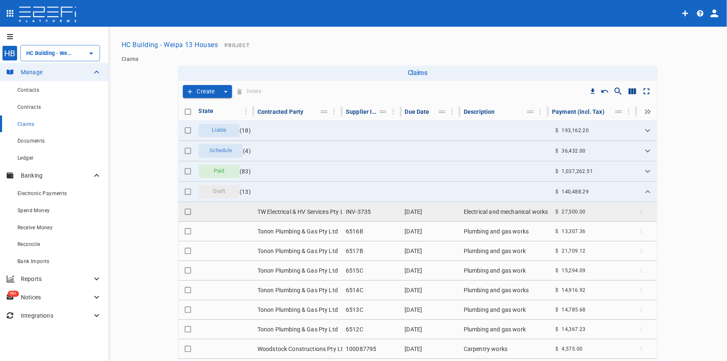
click at [296, 211] on td "TW Electrical & HV Services Pty Ltd" at bounding box center [298, 211] width 88 height 19
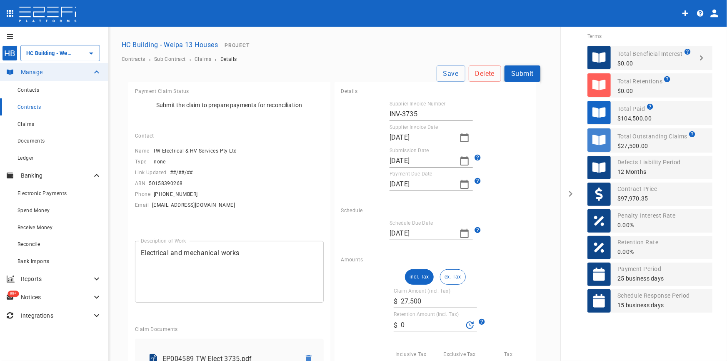
click at [519, 68] on button "Submit" at bounding box center [523, 73] width 36 height 16
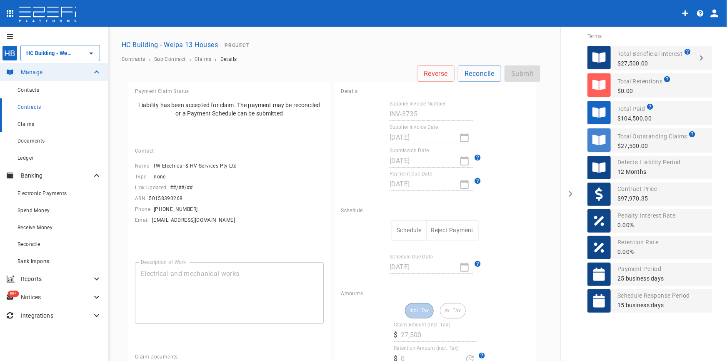
click at [29, 125] on span "Claims" at bounding box center [26, 124] width 17 height 6
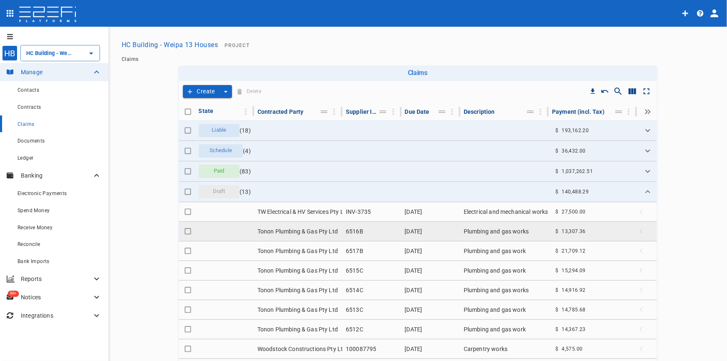
click at [324, 234] on td "Tonon Plumbing & Gas Pty Ltd" at bounding box center [298, 231] width 88 height 19
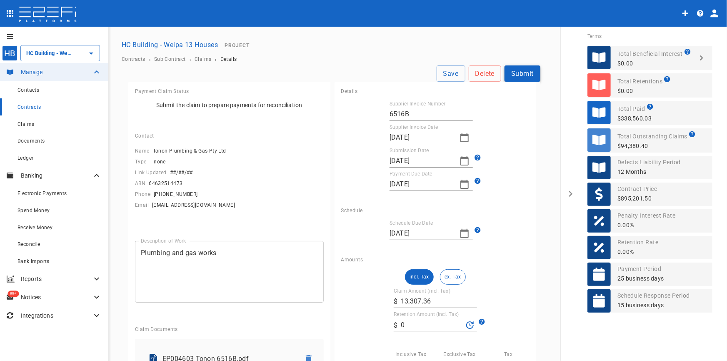
click at [508, 71] on button "Submit" at bounding box center [523, 73] width 36 height 16
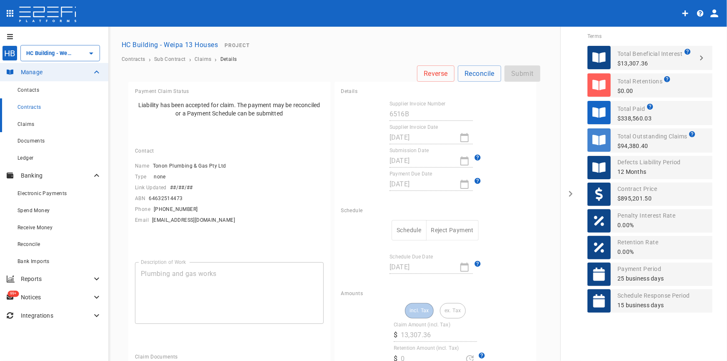
click at [29, 127] on span "Claims" at bounding box center [26, 124] width 17 height 6
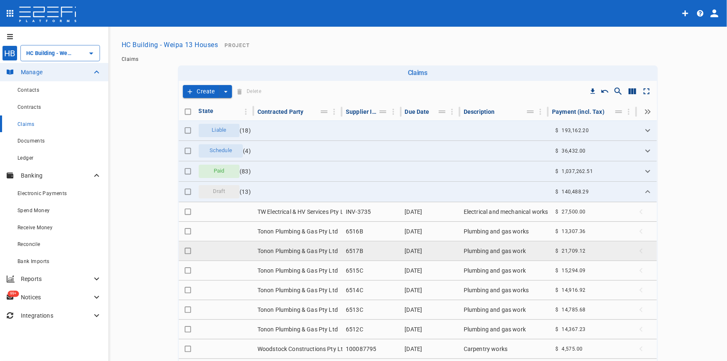
click at [321, 250] on td "Tonon Plumbing & Gas Pty Ltd" at bounding box center [298, 250] width 88 height 19
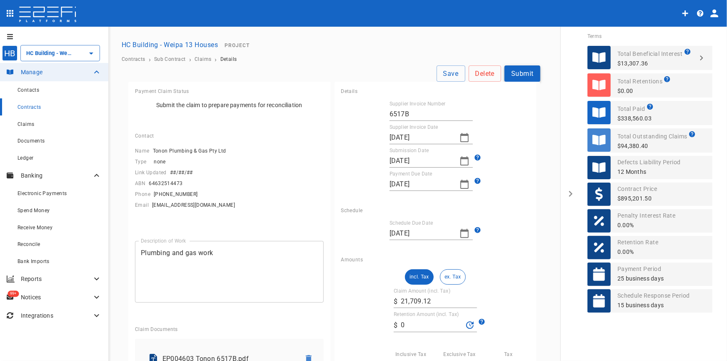
click at [526, 72] on button "Submit" at bounding box center [523, 73] width 36 height 16
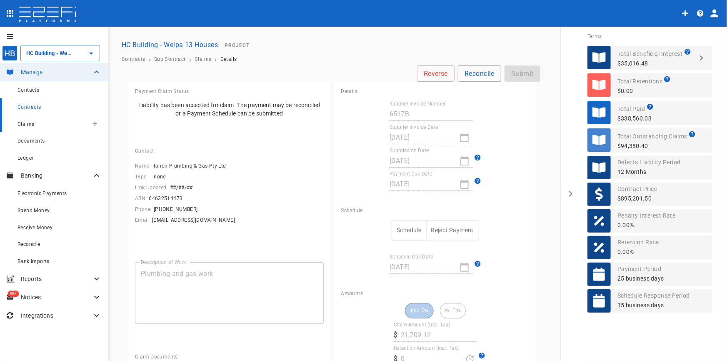
click at [25, 128] on div "Claims" at bounding box center [53, 124] width 71 height 10
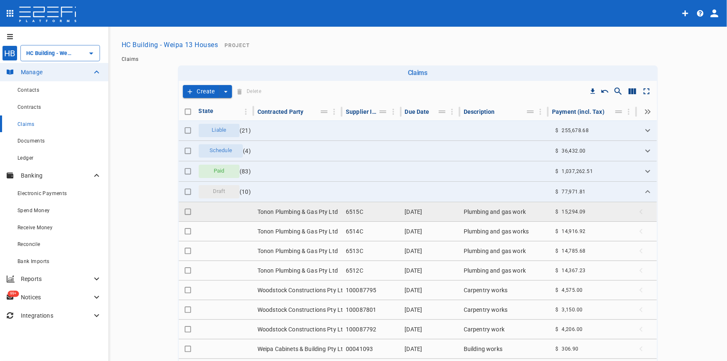
click at [312, 210] on td "Tonon Plumbing & Gas Pty Ltd" at bounding box center [298, 211] width 88 height 19
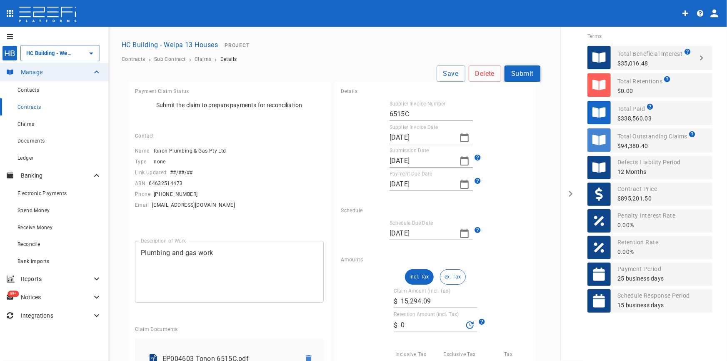
click at [515, 75] on button "Submit" at bounding box center [523, 73] width 36 height 16
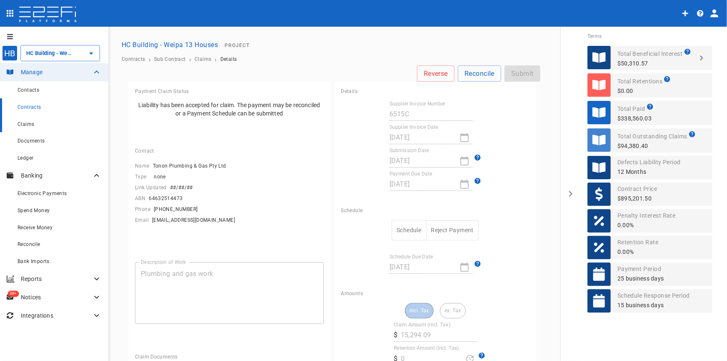
click at [29, 121] on span "Claims" at bounding box center [26, 124] width 17 height 6
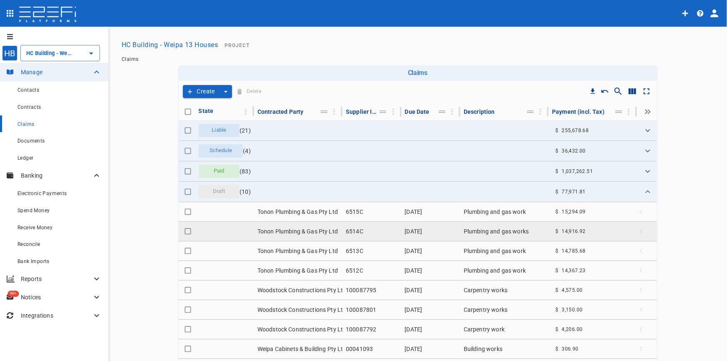
click at [301, 231] on td "Tonon Plumbing & Gas Pty Ltd" at bounding box center [298, 231] width 88 height 19
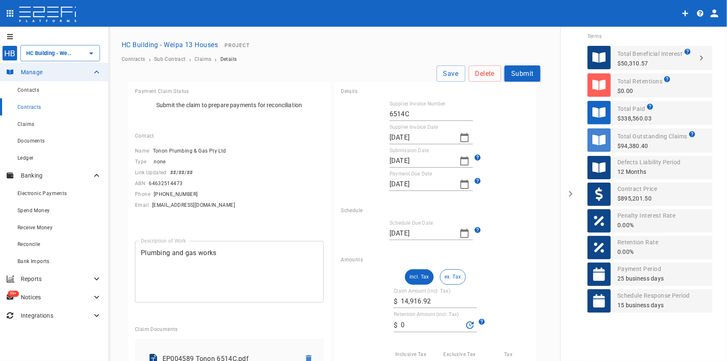
click at [530, 71] on button "Submit" at bounding box center [523, 73] width 36 height 16
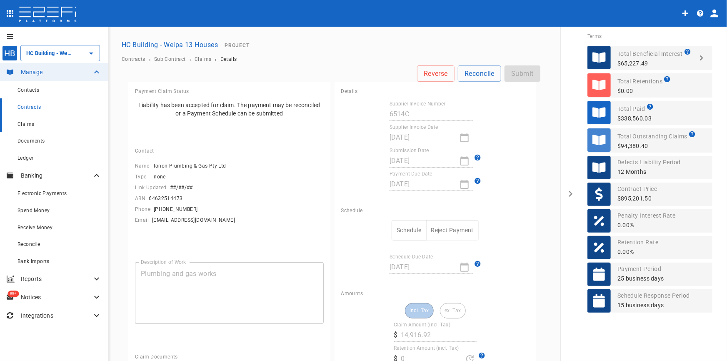
click at [40, 123] on div "Claims" at bounding box center [60, 124] width 84 height 10
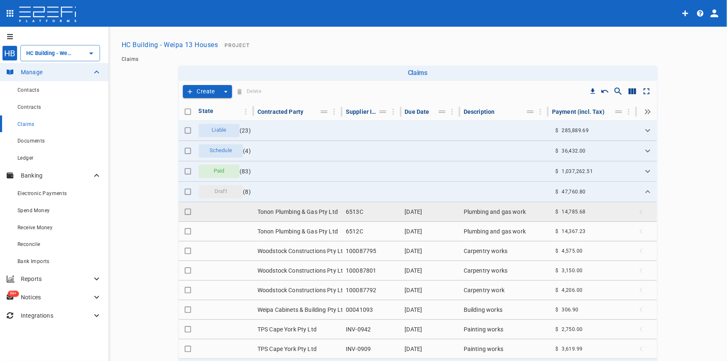
click at [296, 213] on td "Tonon Plumbing & Gas Pty Ltd" at bounding box center [298, 211] width 88 height 19
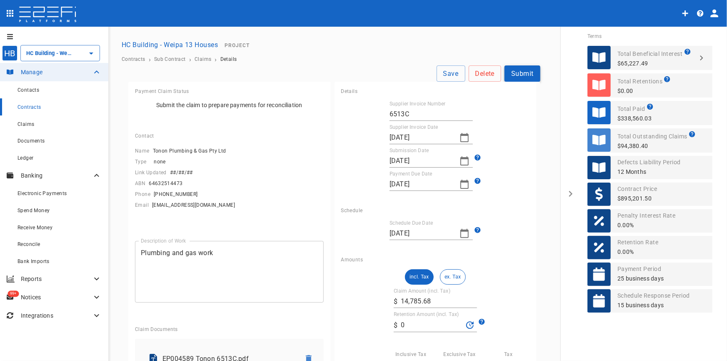
click at [506, 74] on button "Submit" at bounding box center [523, 73] width 36 height 16
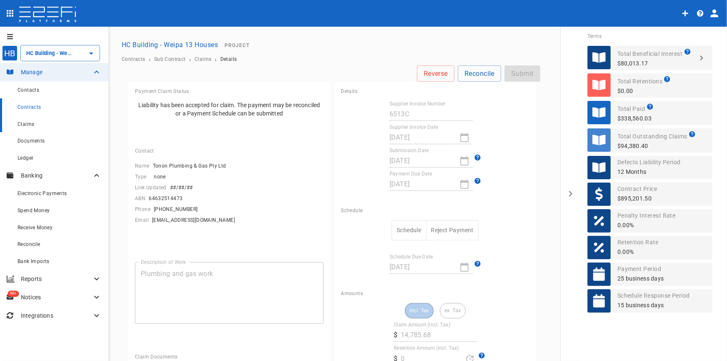
click at [30, 125] on span "Claims" at bounding box center [26, 124] width 17 height 6
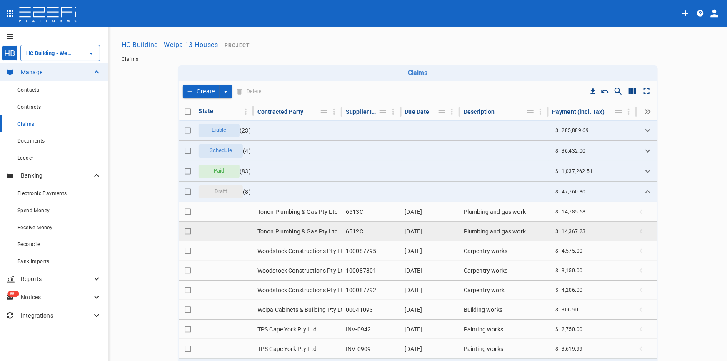
click at [318, 231] on td "Tonon Plumbing & Gas Pty Ltd" at bounding box center [298, 231] width 88 height 19
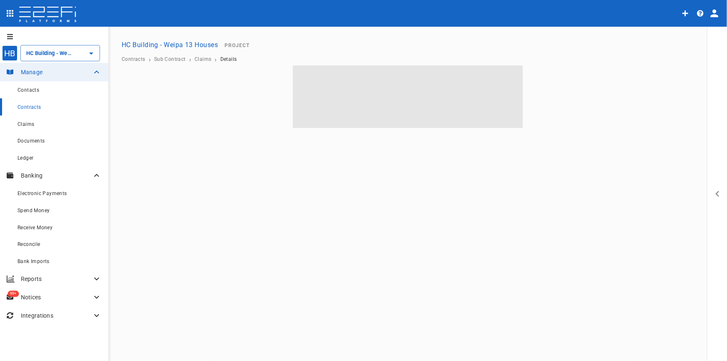
type input "HC Building - Weipa 13 Houses"
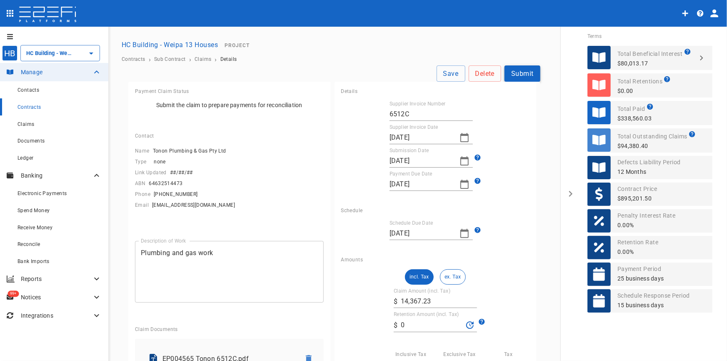
click at [518, 76] on button "Submit" at bounding box center [523, 73] width 36 height 16
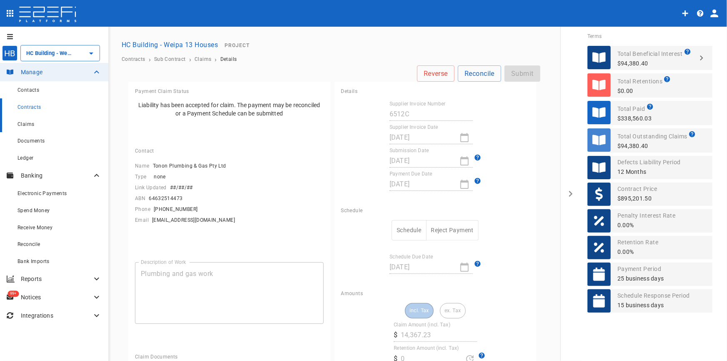
click at [43, 125] on div "Claims" at bounding box center [60, 124] width 84 height 10
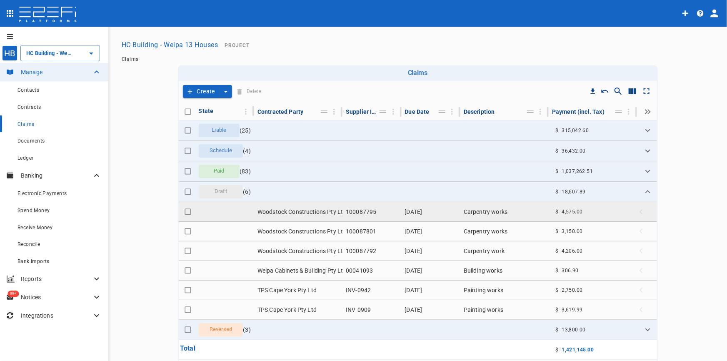
click at [283, 213] on td "Woodstock Constructions Pty Ltd" at bounding box center [298, 211] width 88 height 19
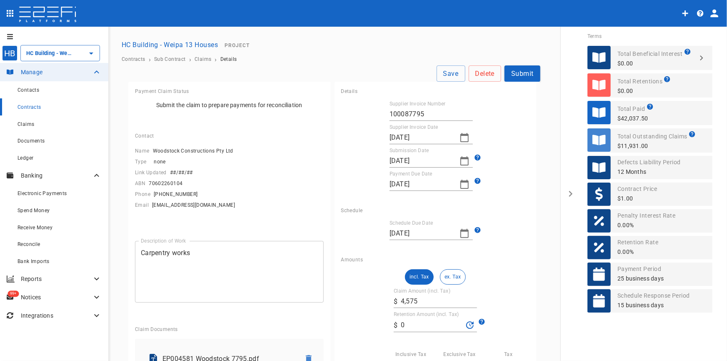
click at [221, 354] on p "EP004581 Woodstock 7795.pdf" at bounding box center [228, 359] width 131 height 10
click at [505, 73] on button "Submit" at bounding box center [523, 73] width 36 height 16
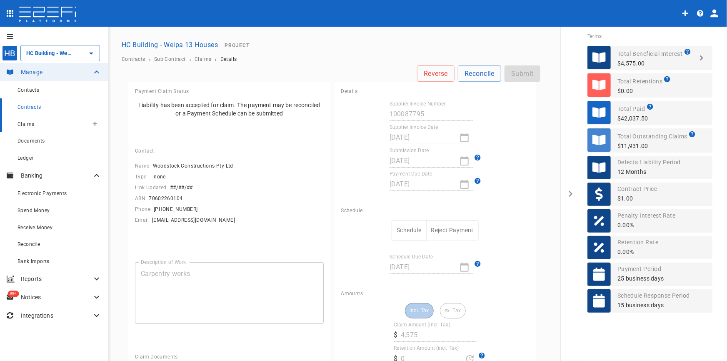
click at [21, 126] on span "Claims" at bounding box center [26, 124] width 17 height 6
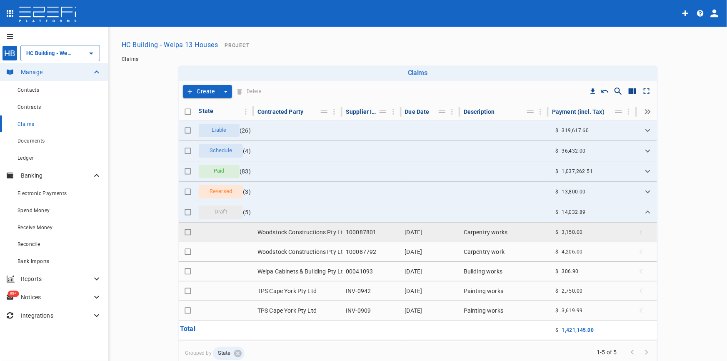
click at [296, 230] on td "Woodstock Constructions Pty Ltd" at bounding box center [298, 232] width 88 height 19
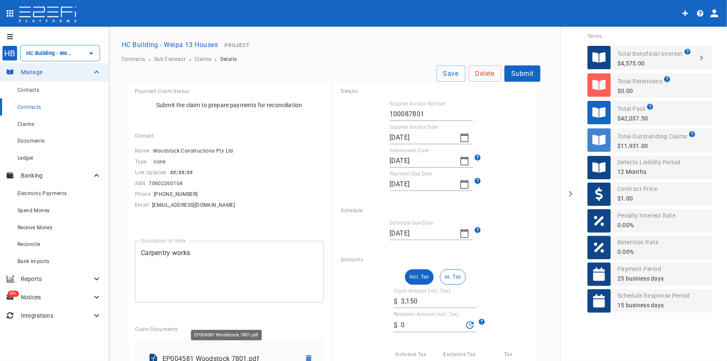
click at [193, 354] on p "EP004581 Woodstock 7801.pdf" at bounding box center [228, 359] width 131 height 10
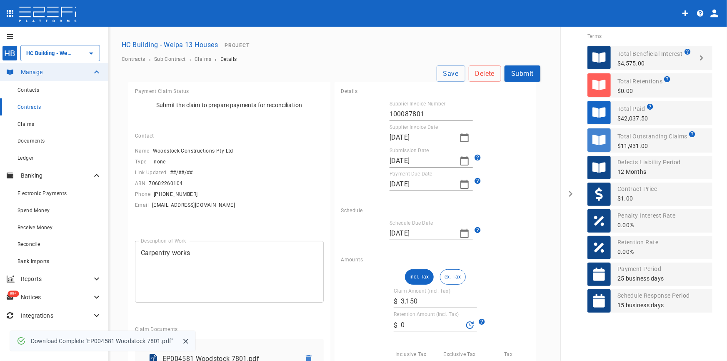
click at [519, 71] on button "Submit" at bounding box center [523, 73] width 36 height 16
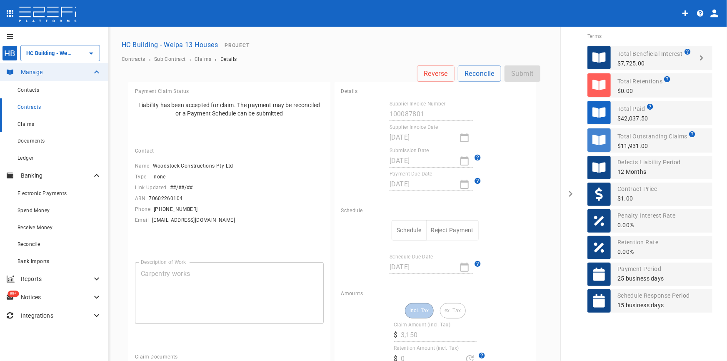
click at [25, 120] on div "Claims" at bounding box center [60, 124] width 84 height 10
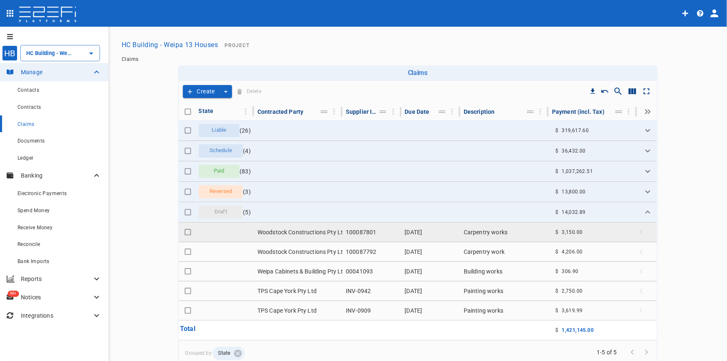
click at [283, 230] on td "Woodstock Constructions Pty Ltd" at bounding box center [298, 232] width 88 height 19
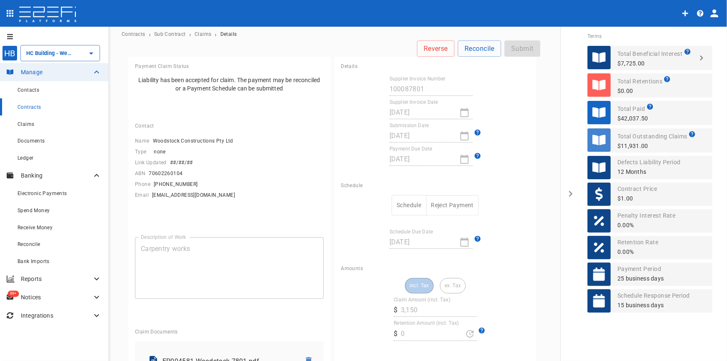
scroll to position [38, 0]
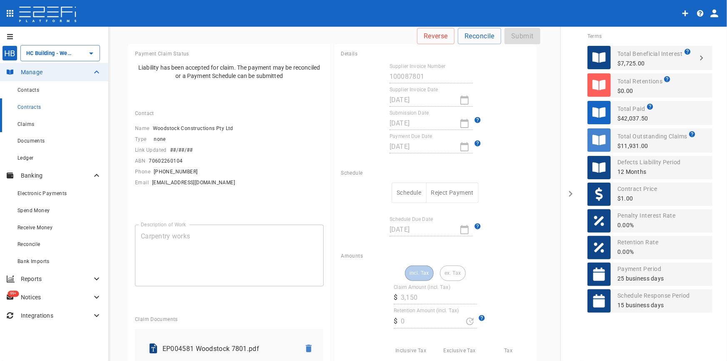
click at [26, 125] on span "Claims" at bounding box center [26, 124] width 17 height 6
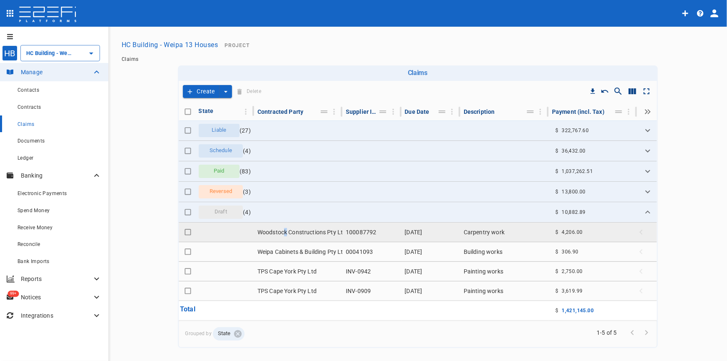
click at [283, 231] on td "Woodstock Constructions Pty Ltd" at bounding box center [298, 232] width 88 height 19
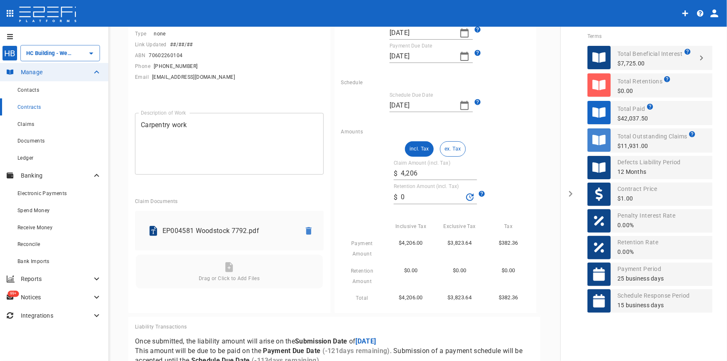
scroll to position [140, 0]
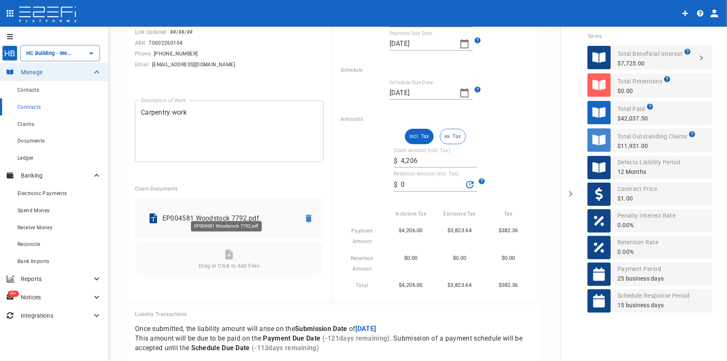
click at [207, 213] on p "EP004581 Woodstock 7792.pdf" at bounding box center [228, 218] width 131 height 10
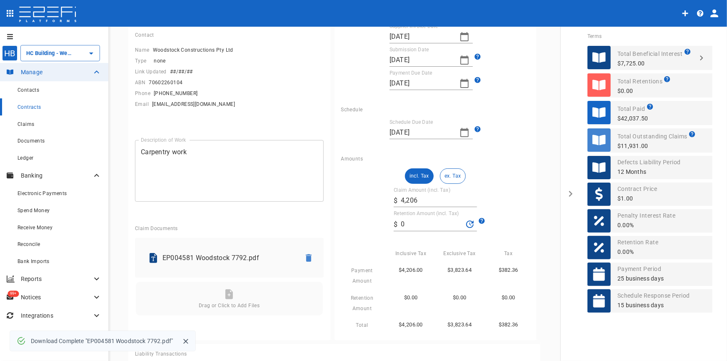
scroll to position [0, 0]
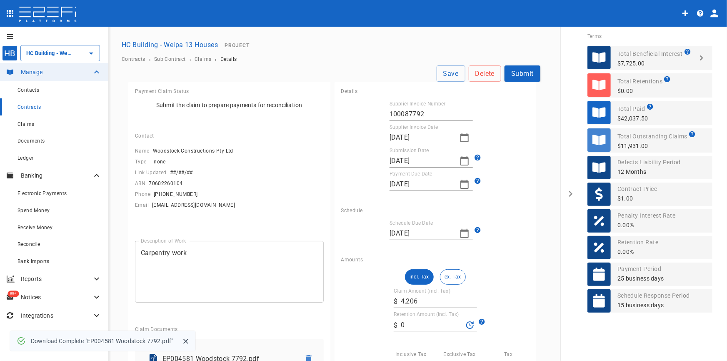
click at [422, 299] on input "4,206" at bounding box center [439, 301] width 76 height 13
type input "4,200"
click at [440, 73] on button "Save" at bounding box center [451, 73] width 29 height 16
click at [518, 73] on button "Submit" at bounding box center [523, 73] width 36 height 16
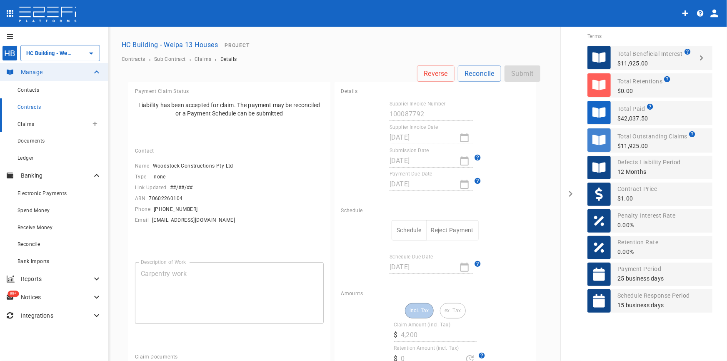
click at [18, 120] on div "Claims" at bounding box center [53, 124] width 71 height 10
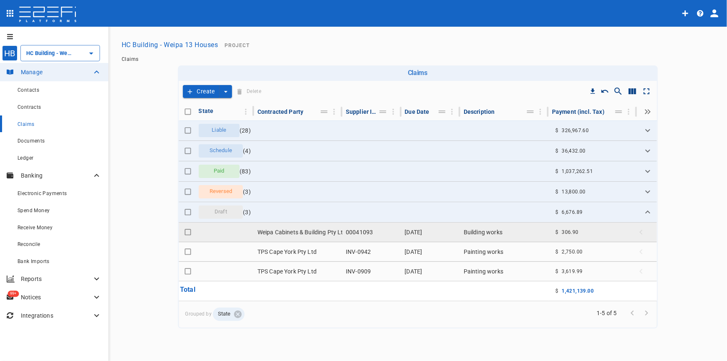
click at [327, 231] on td "Weipa Cabinets & Building Pty Ltd" at bounding box center [298, 232] width 88 height 19
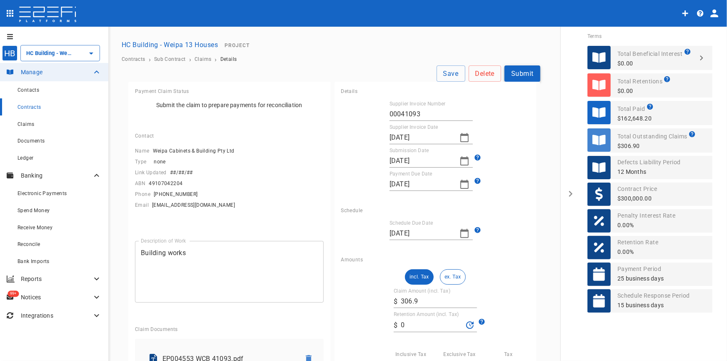
click at [508, 73] on button "Submit" at bounding box center [523, 73] width 36 height 16
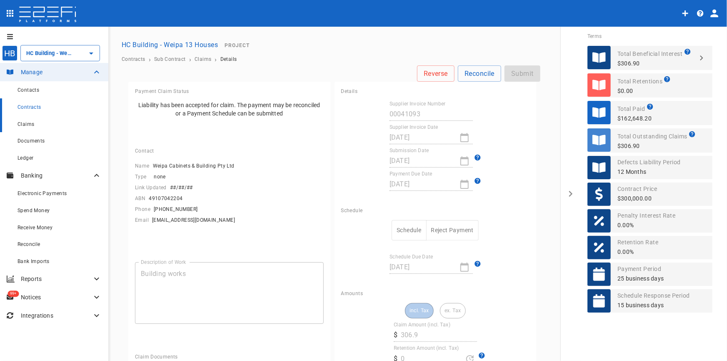
click at [23, 125] on span "Claims" at bounding box center [26, 124] width 17 height 6
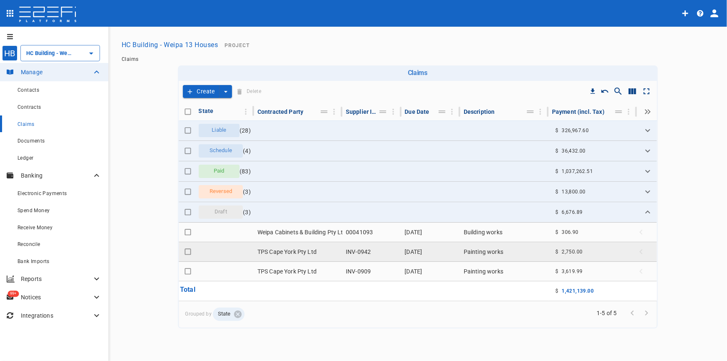
click at [308, 252] on td "TPS Cape York Pty Ltd" at bounding box center [298, 251] width 88 height 19
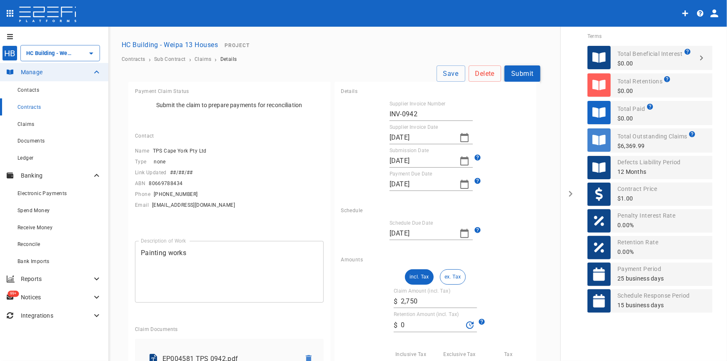
click at [514, 75] on button "Submit" at bounding box center [523, 73] width 36 height 16
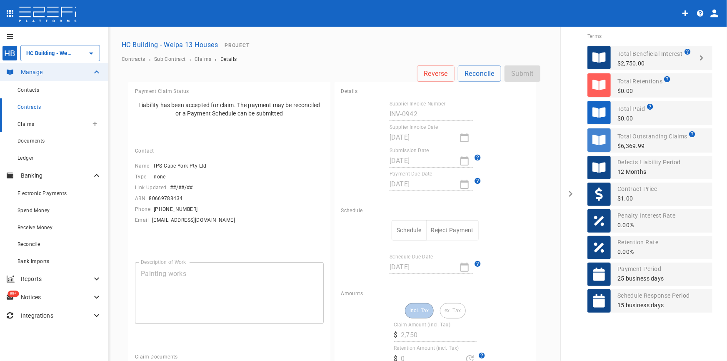
click at [20, 121] on span "Claims" at bounding box center [26, 124] width 17 height 6
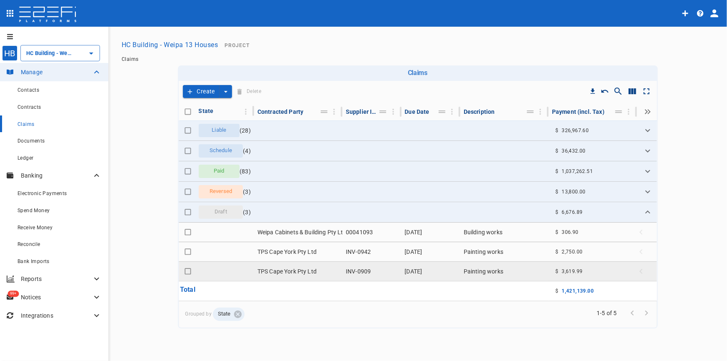
click at [280, 272] on td "TPS Cape York Pty Ltd" at bounding box center [298, 271] width 88 height 19
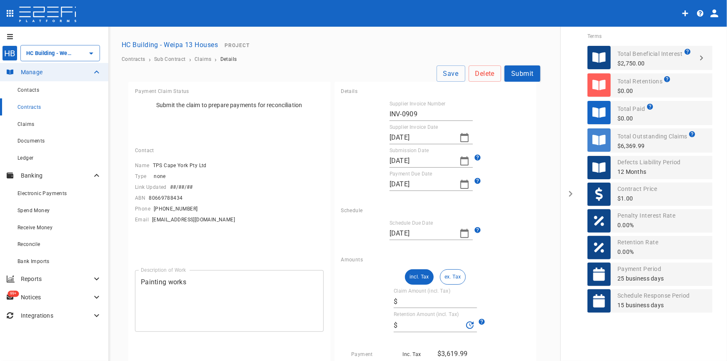
type input "3,619.99"
type input "0"
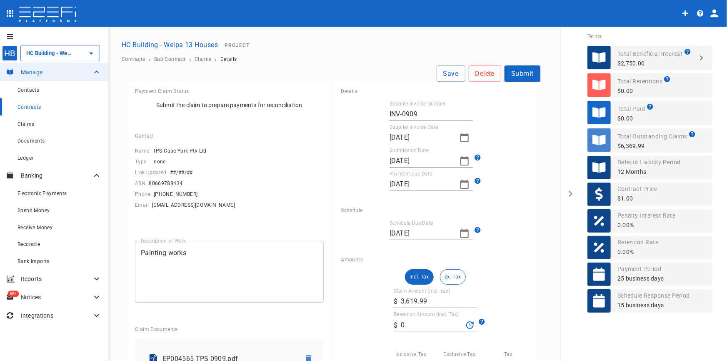
scroll to position [113, 0]
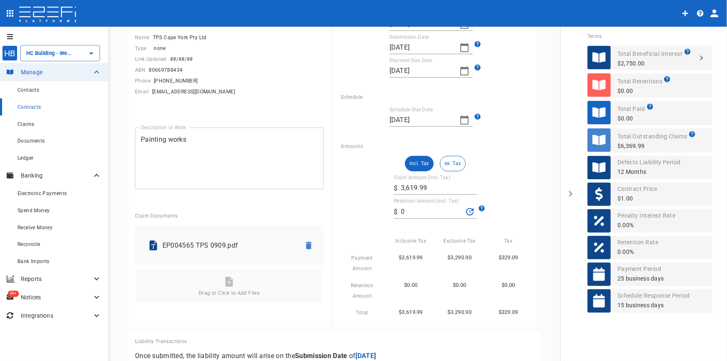
click at [209, 242] on p "EP004565 TPS 0909.pdf" at bounding box center [228, 246] width 131 height 10
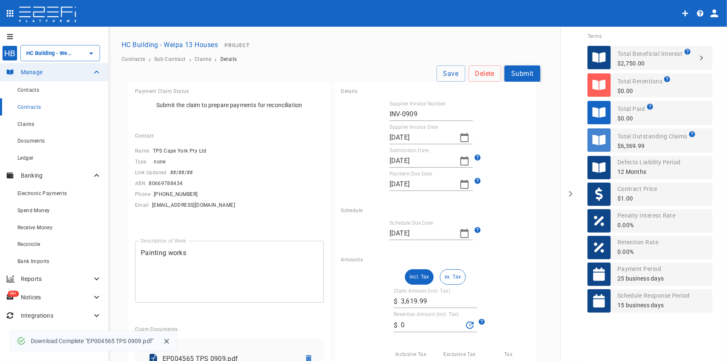
click at [516, 75] on button "Submit" at bounding box center [523, 73] width 36 height 16
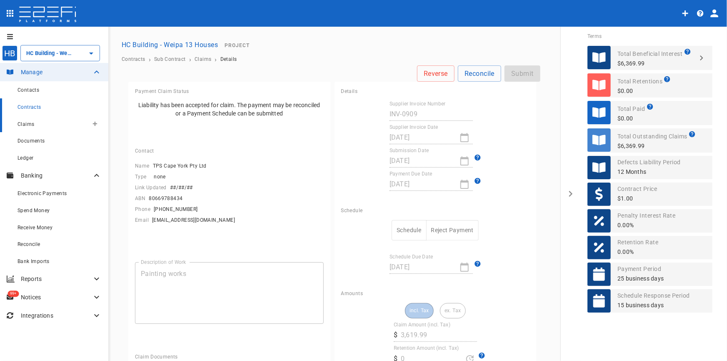
click at [33, 128] on div "Claims" at bounding box center [53, 124] width 71 height 10
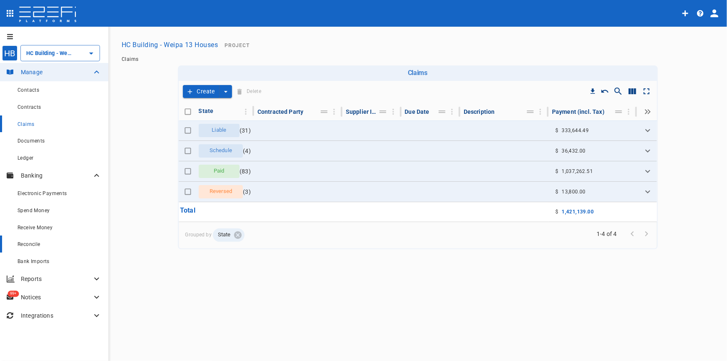
click at [33, 243] on span "Reconcile" at bounding box center [29, 244] width 23 height 6
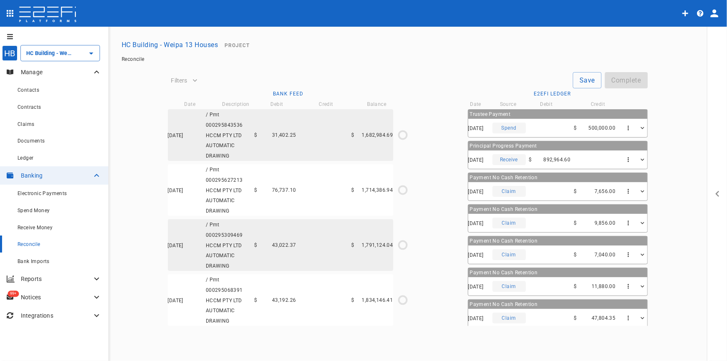
type input "30/04/2025"
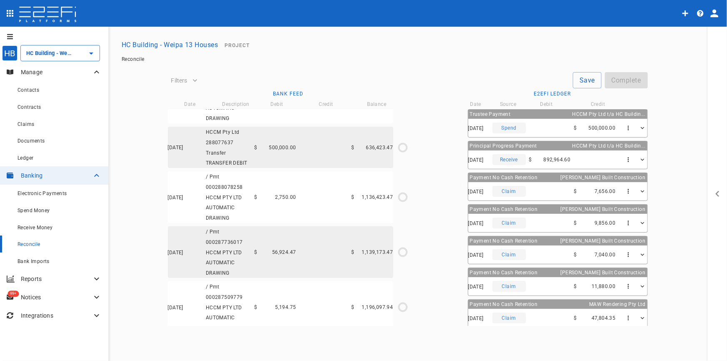
scroll to position [1806, 0]
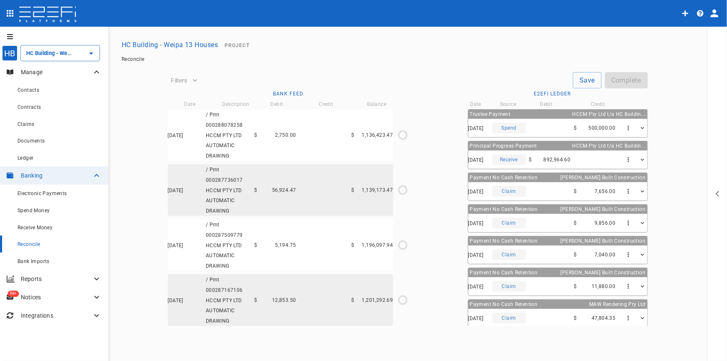
click at [329, 302] on div "01/05/2025 / Pmt 000287167106 HCCM PTY LTD AUTOMATIC DRAWING $ 12,853.50 $ 1,20…" at bounding box center [281, 300] width 226 height 52
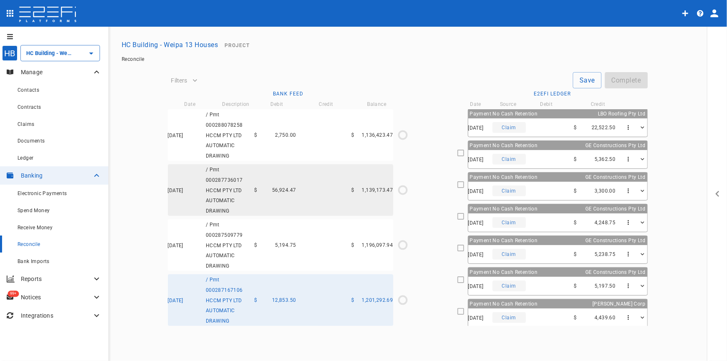
scroll to position [380, 0]
click at [543, 285] on div "12/05/2025 Claim $ 5,197.50" at bounding box center [558, 286] width 179 height 18
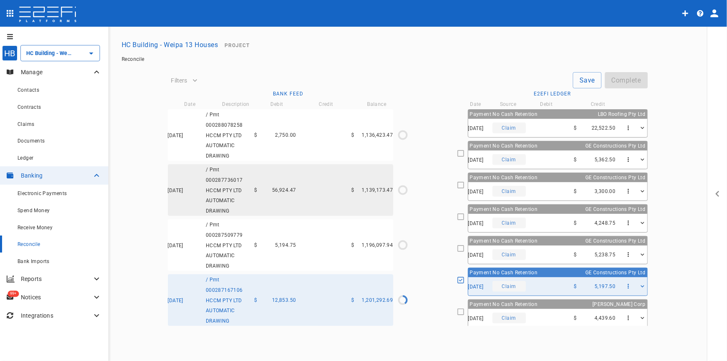
type input "01/05/2025"
type input "1,201,292.69"
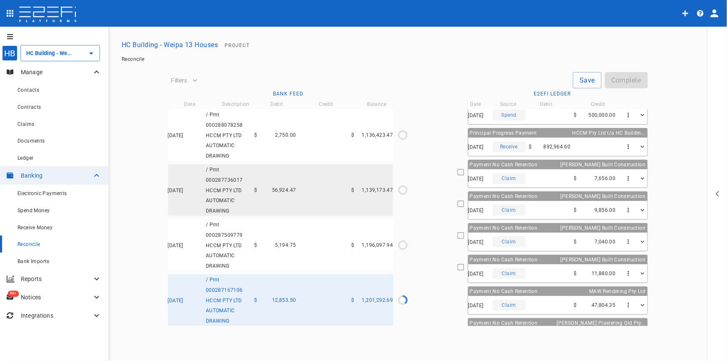
scroll to position [1, 0]
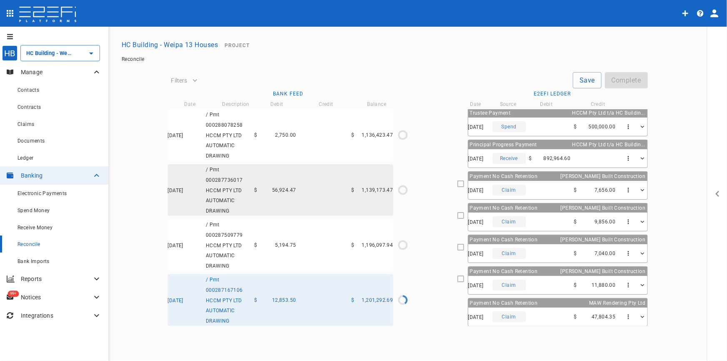
click at [532, 195] on div "09/05/2025 Claim $ 7,656.00" at bounding box center [558, 190] width 179 height 18
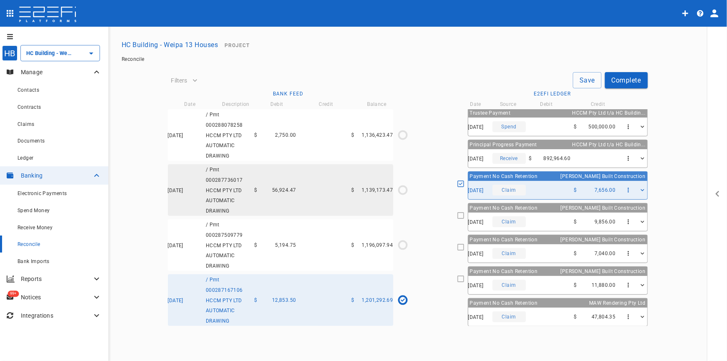
scroll to position [1801, 0]
click at [581, 77] on button "Save" at bounding box center [587, 80] width 29 height 16
click at [268, 242] on div "$ 5,194.75" at bounding box center [276, 245] width 42 height 6
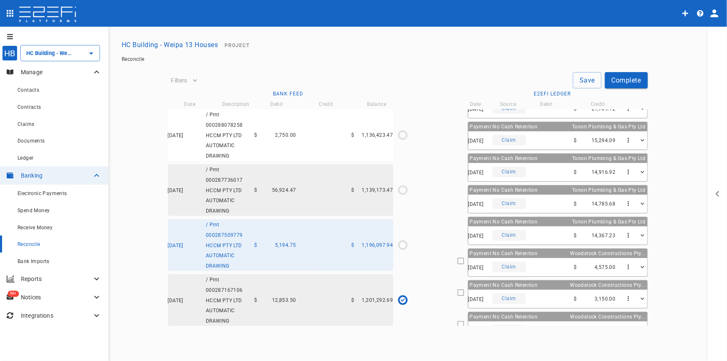
scroll to position [909, 0]
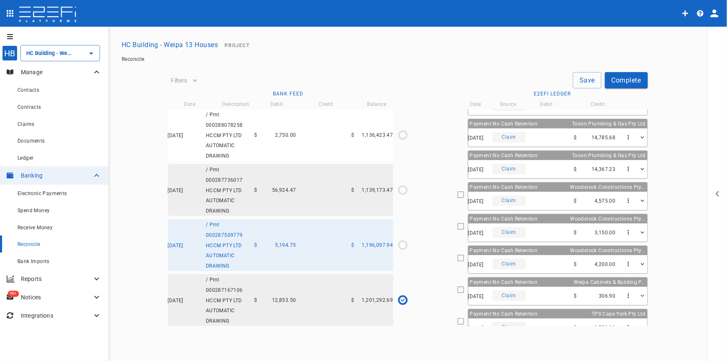
click at [481, 279] on span "Payment No Cash Retention" at bounding box center [504, 282] width 68 height 6
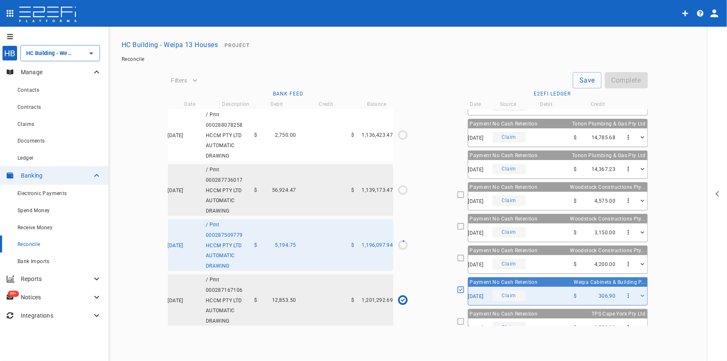
type input "06/05/2025"
type input "1,196,097.94"
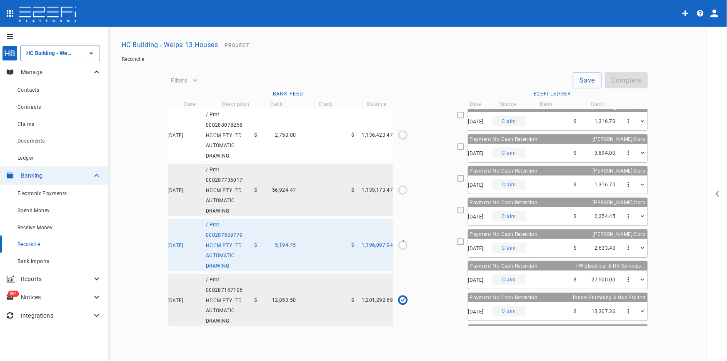
scroll to position [644, 0]
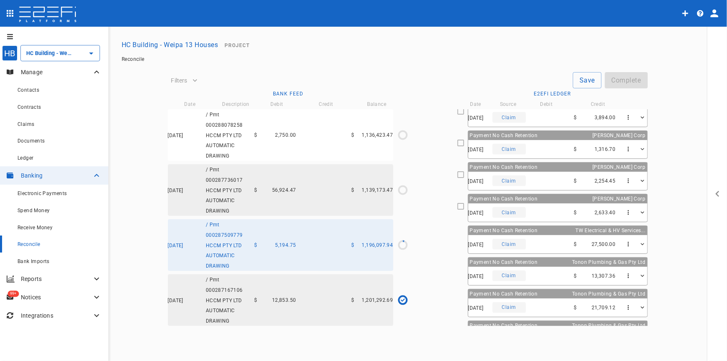
click at [534, 174] on div "22/04/2025 Claim $ 2,254.45" at bounding box center [558, 181] width 179 height 18
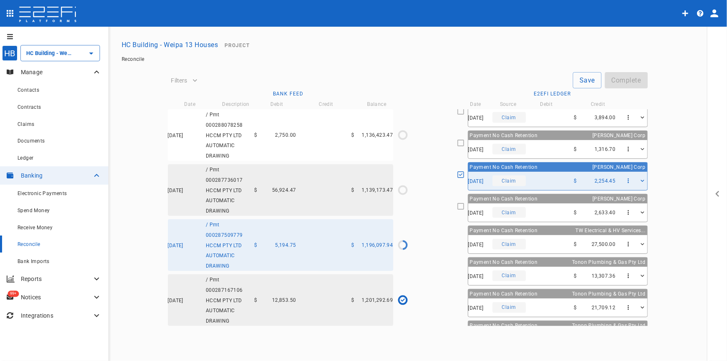
click at [553, 207] on div "05/07/2025 Claim $ 2,633.40" at bounding box center [558, 212] width 179 height 18
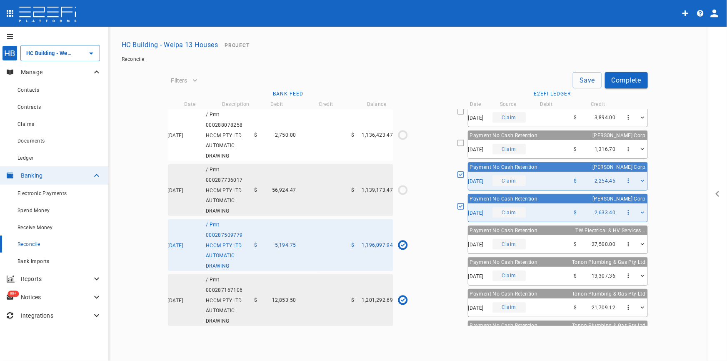
click at [311, 190] on div "08/05/2025 / Pmt 000287736017 HCCM PTY LTD AUTOMATIC DRAWING $ 56,924.47 $ 1,13…" at bounding box center [281, 190] width 226 height 52
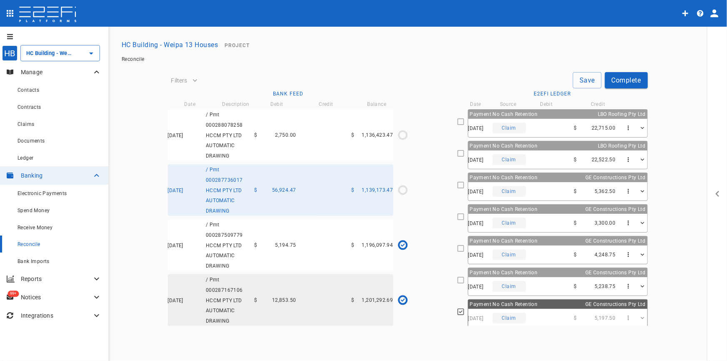
scroll to position [342, 0]
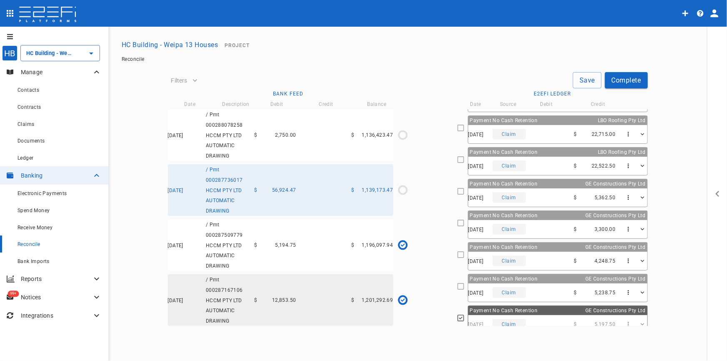
click at [547, 157] on div "16/05/2025 Claim $ 22,522.50" at bounding box center [558, 166] width 179 height 18
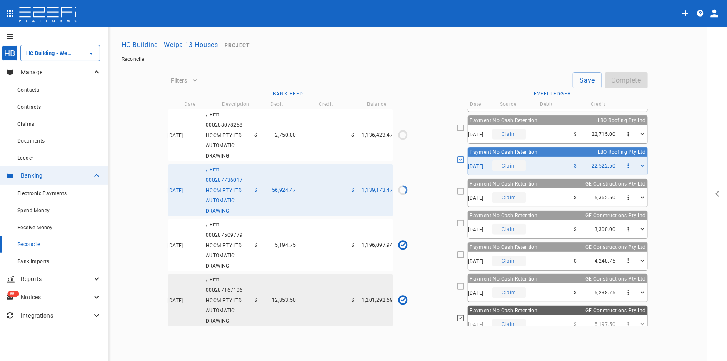
type input "08/05/2025"
type input "1,139,173.47"
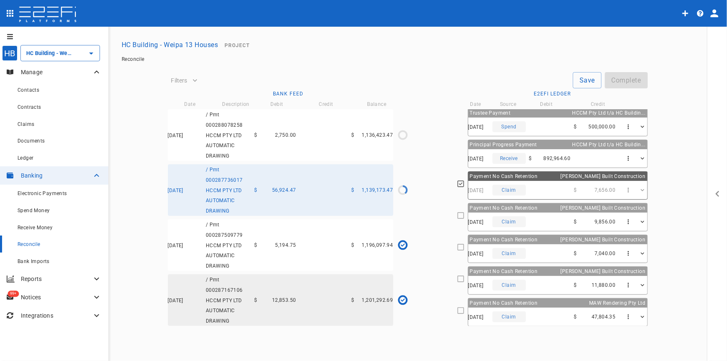
scroll to position [0, 0]
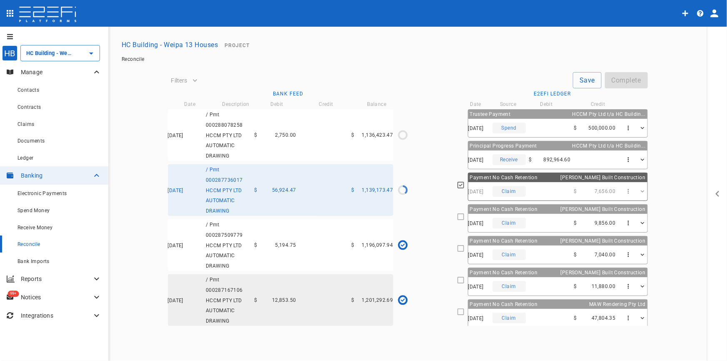
click at [543, 216] on div "19/05/2025 Claim $ 9,856.00" at bounding box center [558, 223] width 179 height 18
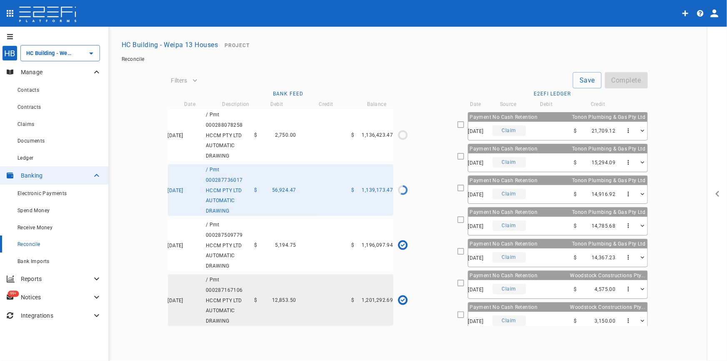
scroll to position [834, 0]
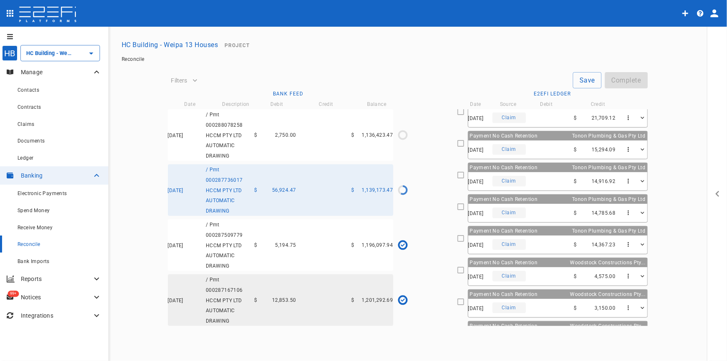
click at [530, 236] on div "28/04/2025 Claim $ 14,367.23" at bounding box center [558, 245] width 179 height 18
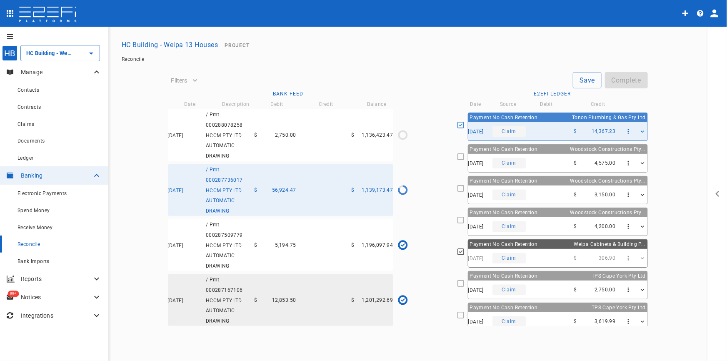
scroll to position [949, 0]
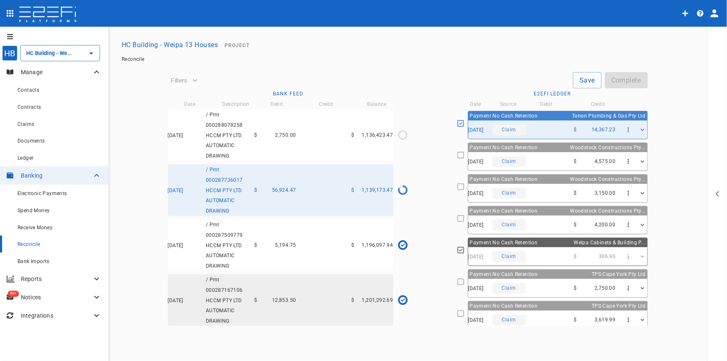
click at [551, 311] on div "28/04/2025 Claim $ 3,619.99" at bounding box center [558, 320] width 179 height 18
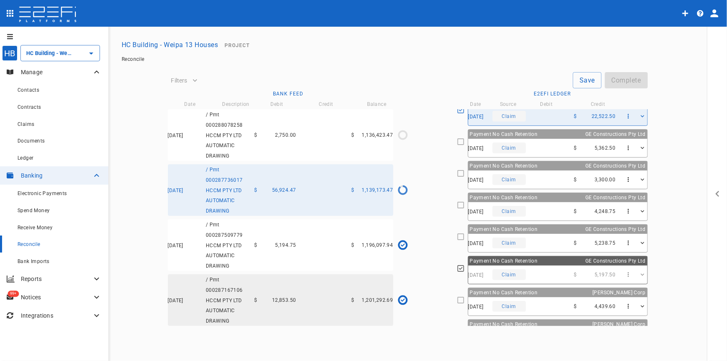
scroll to position [380, 0]
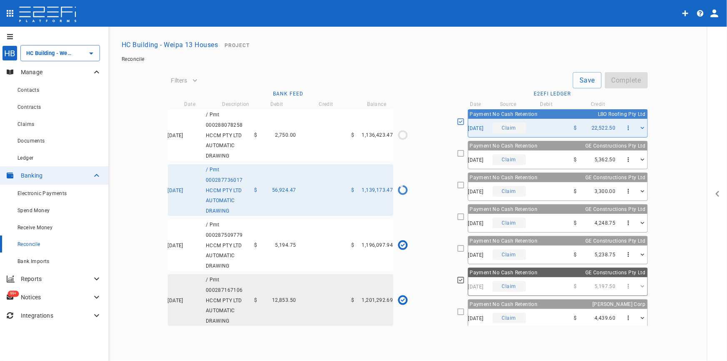
click at [549, 251] on div "19/05/2025 Claim $ 5,238.75" at bounding box center [558, 255] width 179 height 18
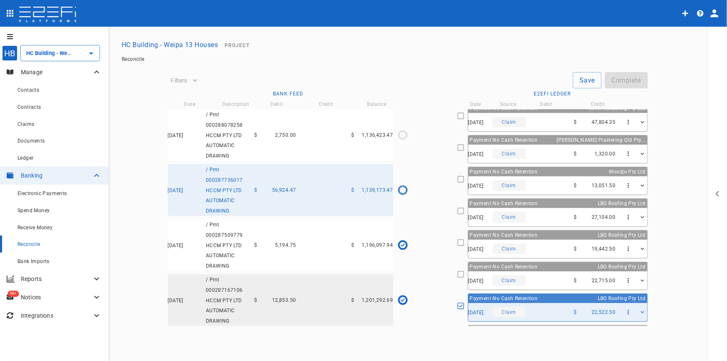
scroll to position [191, 0]
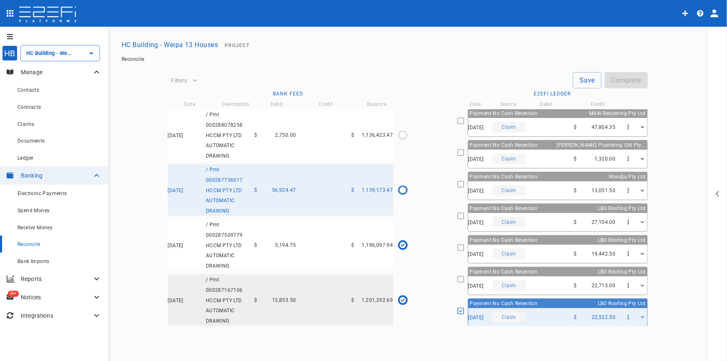
click at [537, 156] on div "24/04/2025 Claim $ 1,320.00" at bounding box center [558, 159] width 179 height 18
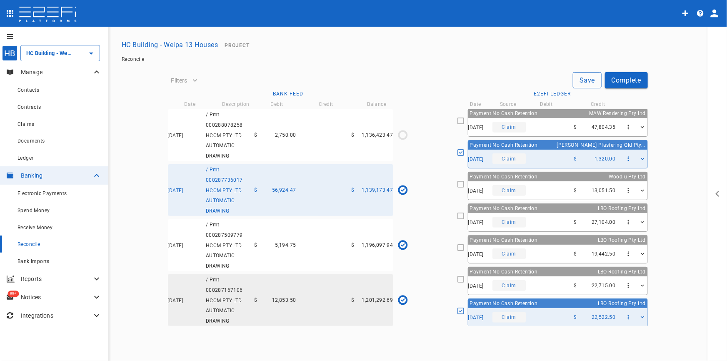
click at [590, 82] on button "Save" at bounding box center [587, 80] width 29 height 16
click at [316, 135] on div "13/05/2025 / Pmt 000288078258 HCCM PTY LTD AUTOMATIC DRAWING $ 2,750.00 $ 1,136…" at bounding box center [281, 135] width 226 height 52
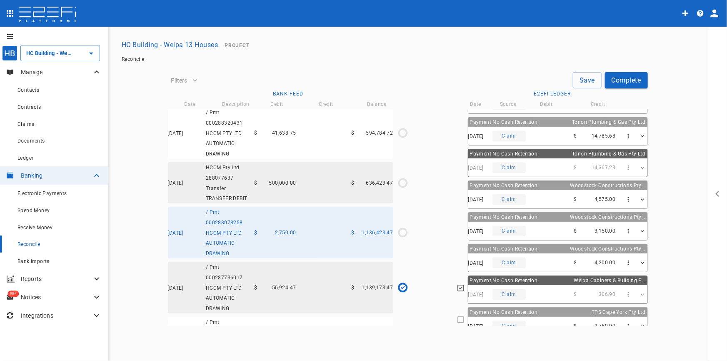
scroll to position [949, 0]
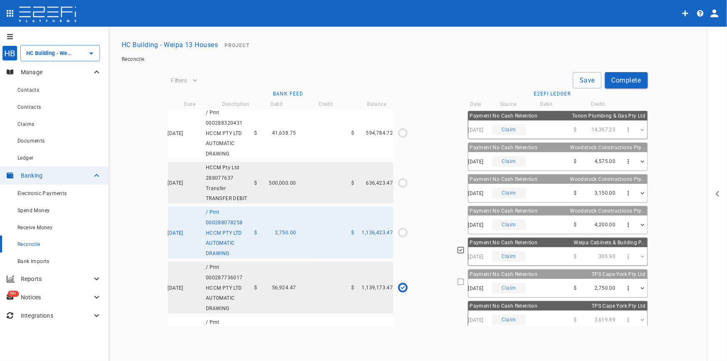
click at [552, 282] on div "14/05/2025 Claim $ 2,750.00" at bounding box center [558, 288] width 179 height 18
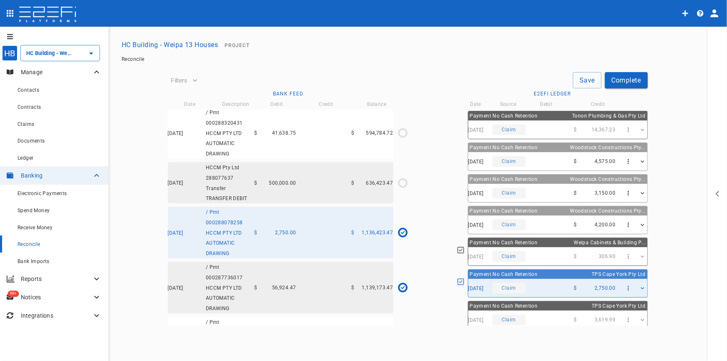
type input "13/05/2025"
type input "636,423.47"
click at [258, 203] on div "13/05/2025 HCCM Pty Ltd 288077637 Transfer TRANSFER DEBIT $ 500,000.00 $ 636,42…" at bounding box center [281, 182] width 226 height 41
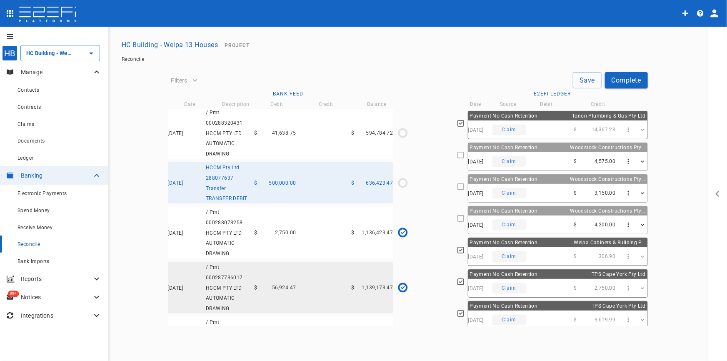
click at [290, 236] on span "2,750.00" at bounding box center [285, 233] width 21 height 6
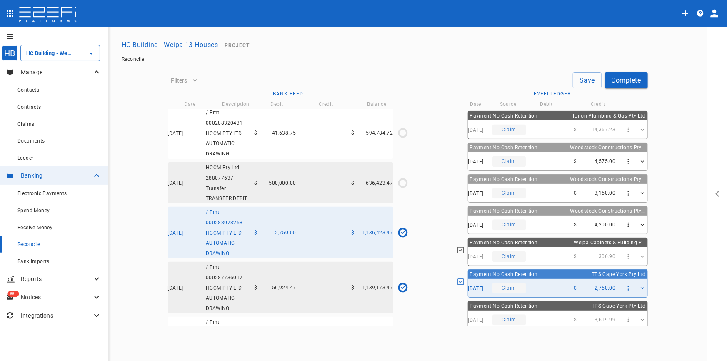
click at [581, 78] on button "Save" at bounding box center [587, 80] width 29 height 16
click at [297, 191] on div "13/05/2025 HCCM Pty Ltd 288077637 Transfer TRANSFER DEBIT $ 500,000.00 $ 636,42…" at bounding box center [281, 182] width 226 height 41
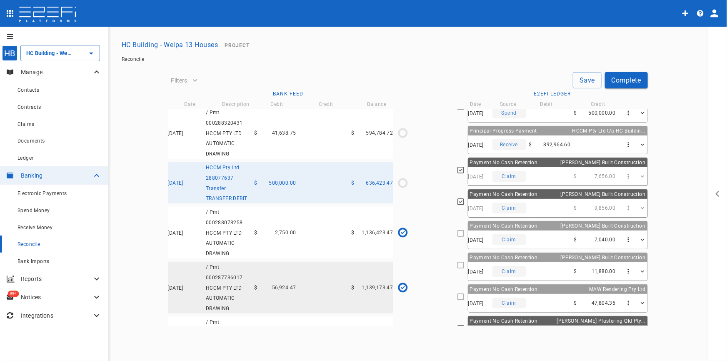
scroll to position [0, 0]
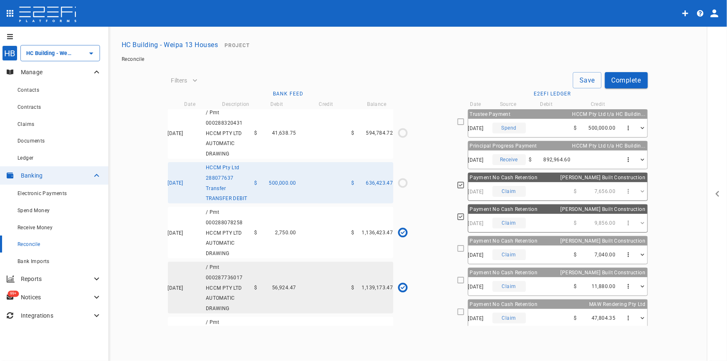
click at [563, 127] on div "13/05/2025 Spend $ 500,000.00" at bounding box center [558, 128] width 179 height 18
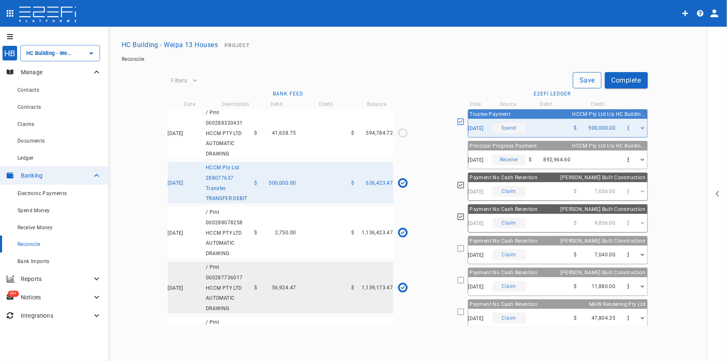
click at [593, 75] on button "Save" at bounding box center [587, 80] width 29 height 16
click at [275, 136] on span "41,638.75" at bounding box center [284, 133] width 24 height 6
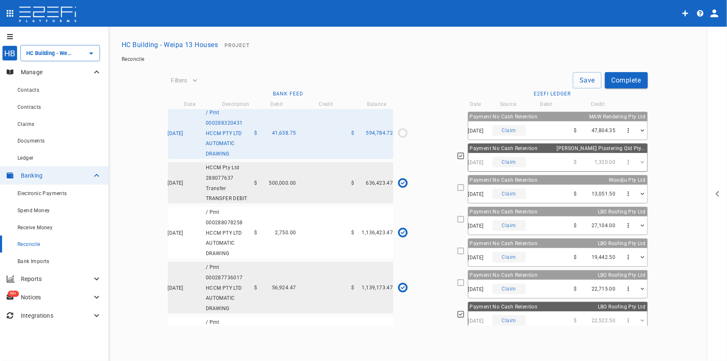
scroll to position [189, 0]
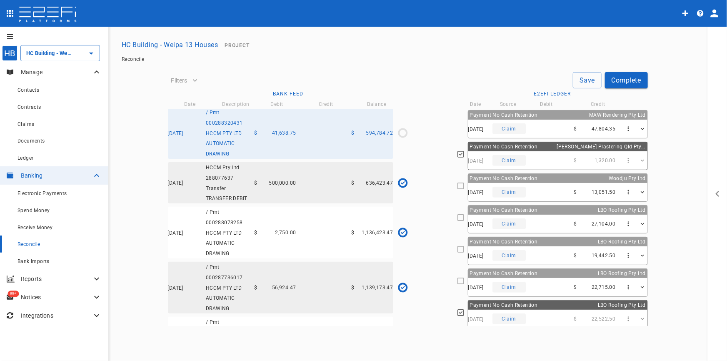
click at [528, 278] on div "23/05/2025 Claim $ 22,715.00" at bounding box center [558, 287] width 179 height 18
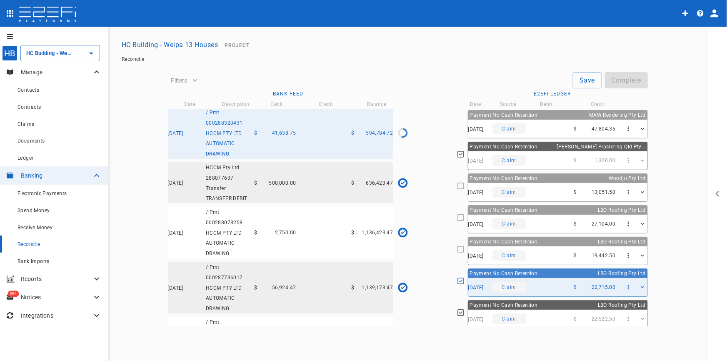
type input "15/05/2025"
type input "594,784.72"
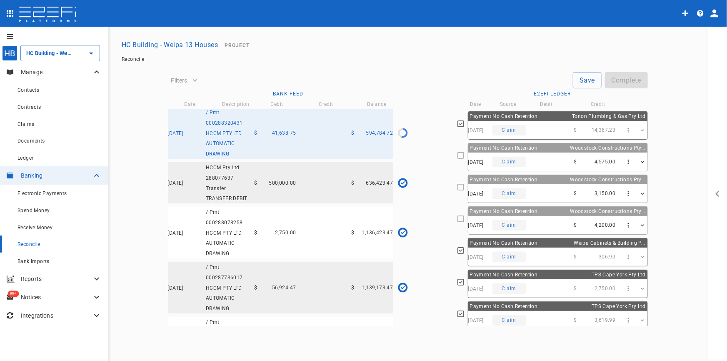
scroll to position [949, 0]
click at [23, 128] on div "Claims" at bounding box center [53, 124] width 71 height 10
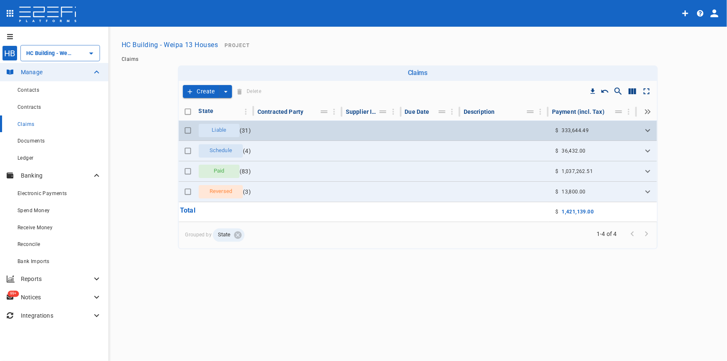
click at [227, 128] on span "Liable" at bounding box center [219, 130] width 25 height 8
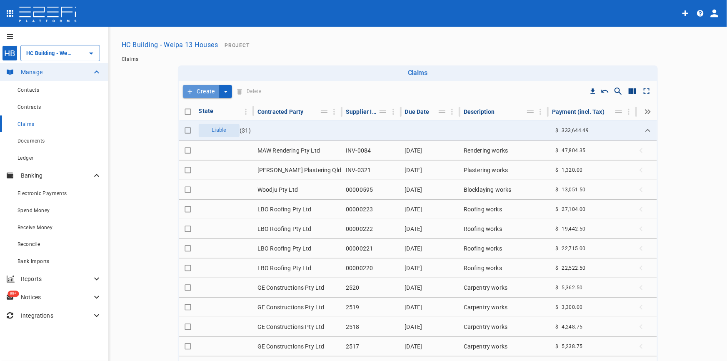
click at [214, 94] on button "Create" at bounding box center [201, 91] width 37 height 13
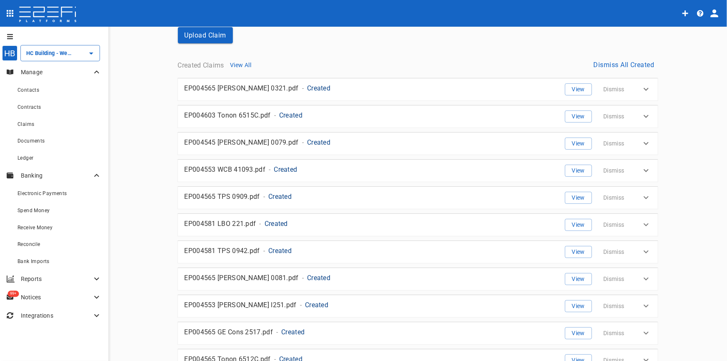
scroll to position [75, 0]
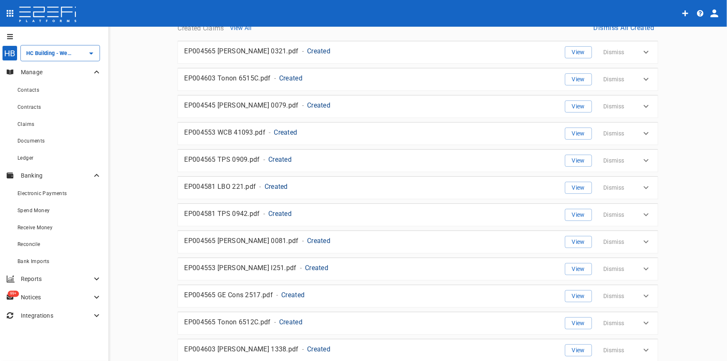
click at [268, 213] on p "Created" at bounding box center [279, 214] width 23 height 10
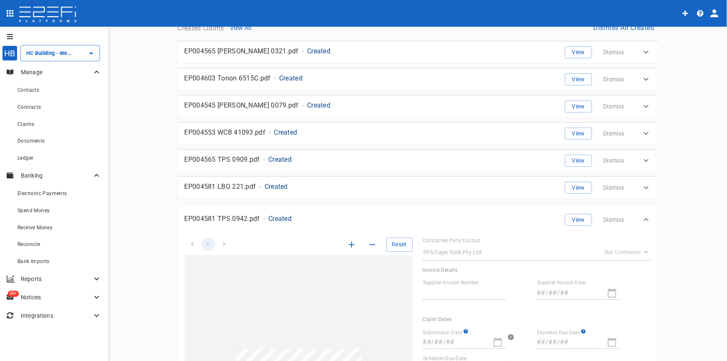
type input "INV-0942"
type input "30/04/2025"
type input "14/05/2025"
type input "22/05/2025"
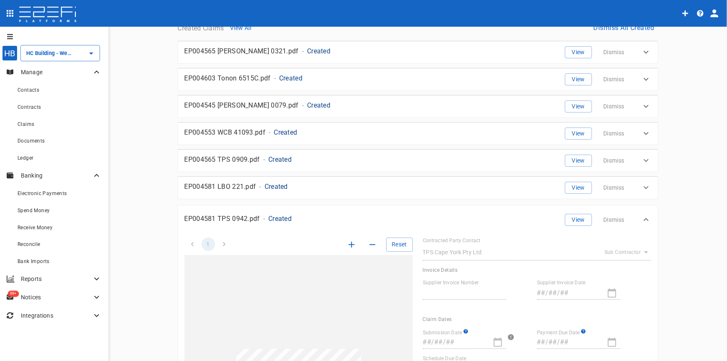
type textarea "Painting works"
type input "2,750"
type input "0"
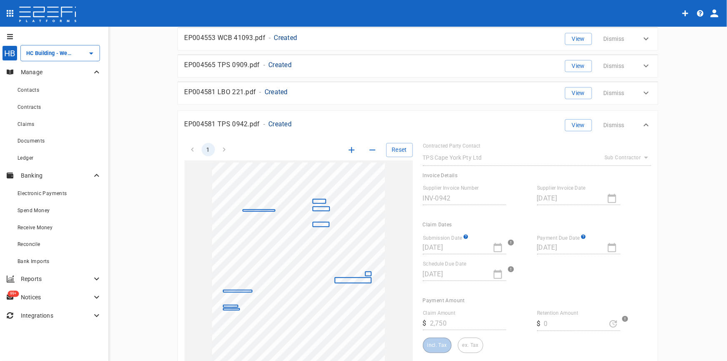
scroll to position [189, 0]
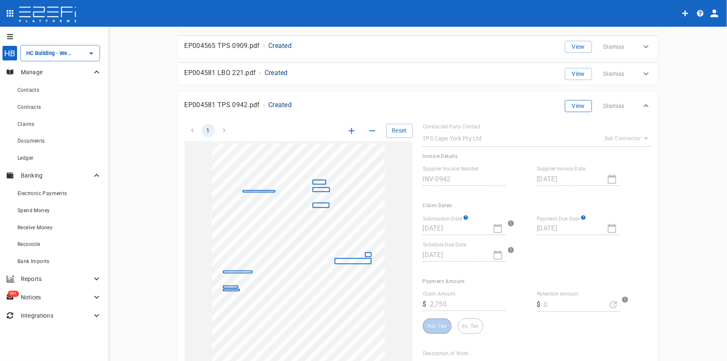
click at [574, 108] on button "View" at bounding box center [578, 106] width 27 height 12
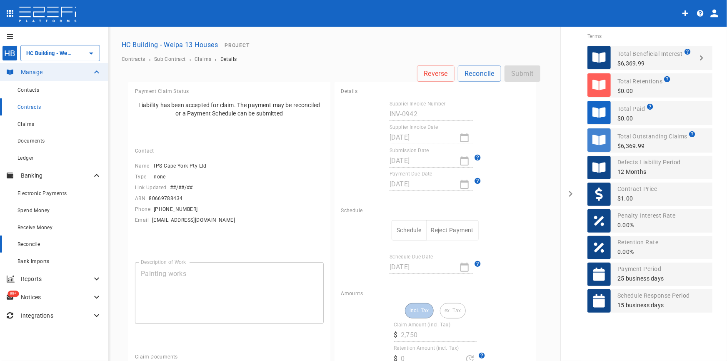
click at [36, 246] on span "Reconcile" at bounding box center [29, 244] width 23 height 6
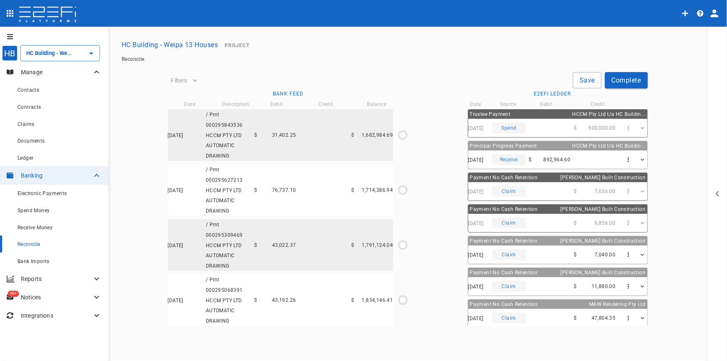
type input "30/04/2025"
type input "13/05/2025"
type input "636,423.47"
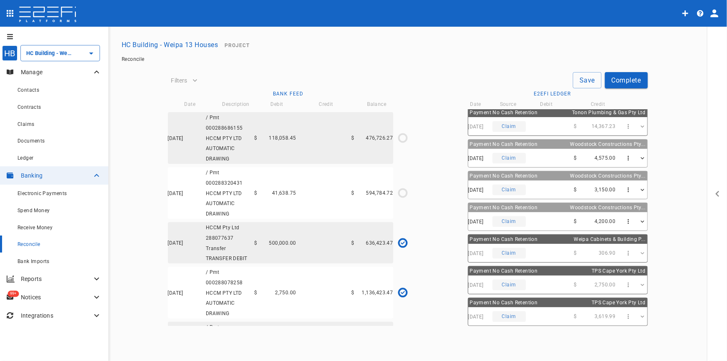
scroll to position [1611, 0]
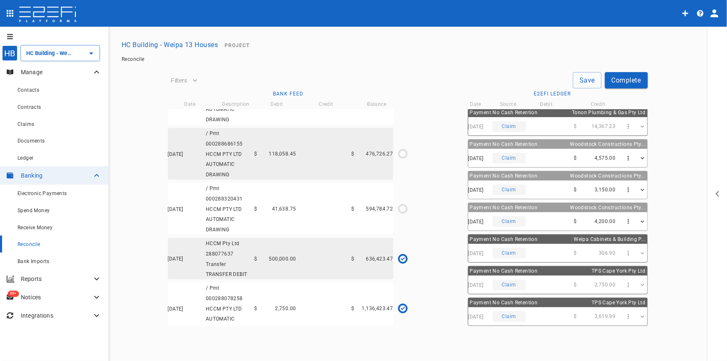
click at [307, 225] on div "15/05/2025 / Pmt 000288320431 HCCM PTY LTD AUTOMATIC DRAWING $ 41,638.75 $ 594,…" at bounding box center [281, 209] width 226 height 52
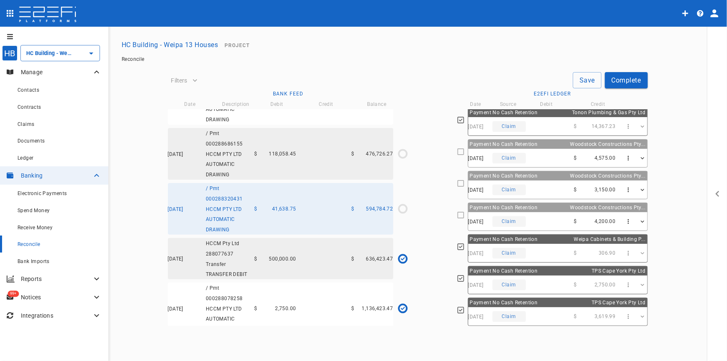
scroll to position [949, 0]
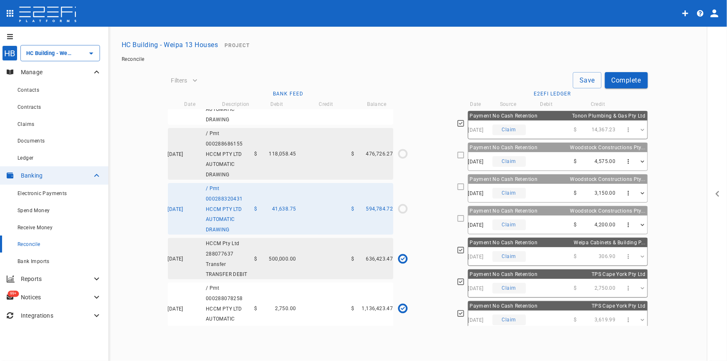
click at [625, 285] on icon "button" at bounding box center [628, 288] width 7 height 7
click at [644, 303] on span "View Source" at bounding box center [652, 302] width 65 height 10
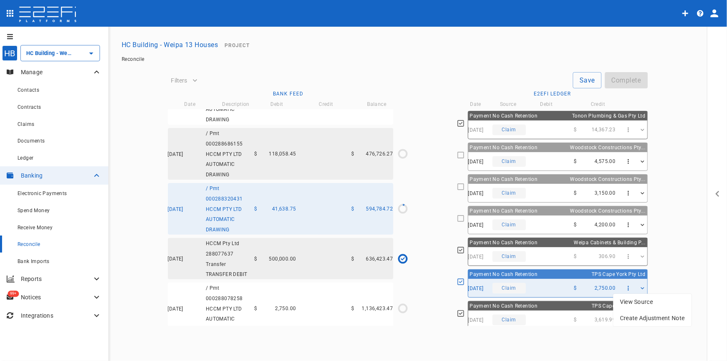
type input "15/05/2025"
type input "594,784.72"
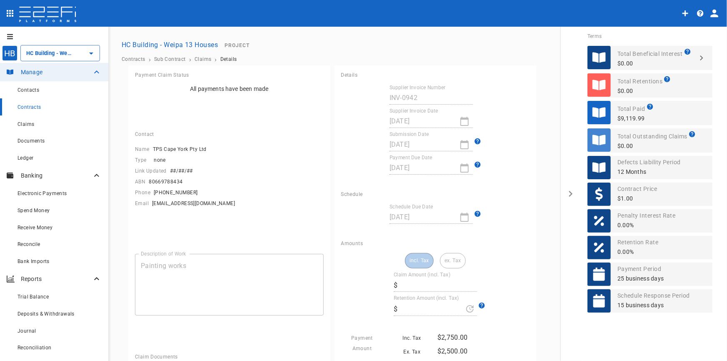
type input "2,750"
type input "0"
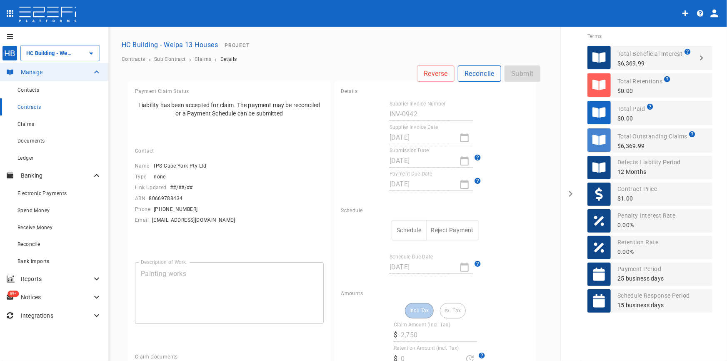
click at [471, 70] on button "Reconcile" at bounding box center [479, 73] width 43 height 16
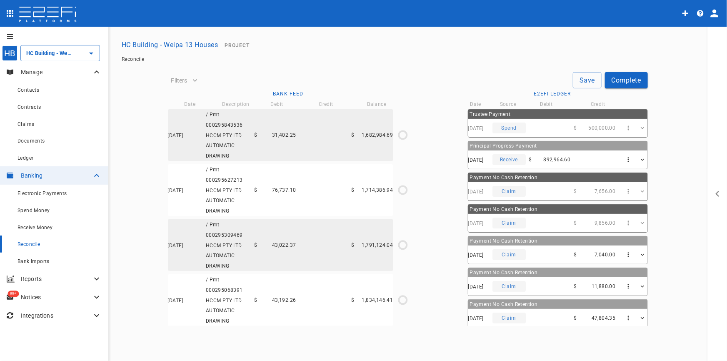
type input "[DATE]"
type input "636,423.47"
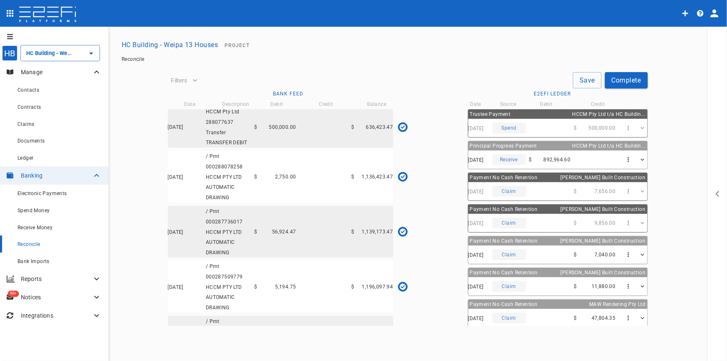
scroll to position [1806, 0]
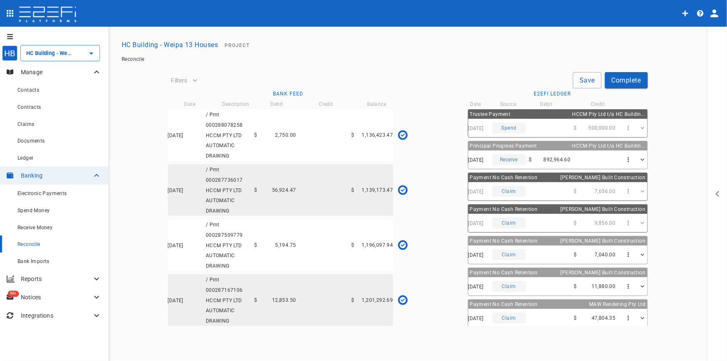
click at [288, 194] on div "[DATE] / Pmt 000287736017 HCCM PTY LTD AUTOMATIC DRAWING $ 56,924.47 $ 1,139,17…" at bounding box center [281, 190] width 226 height 52
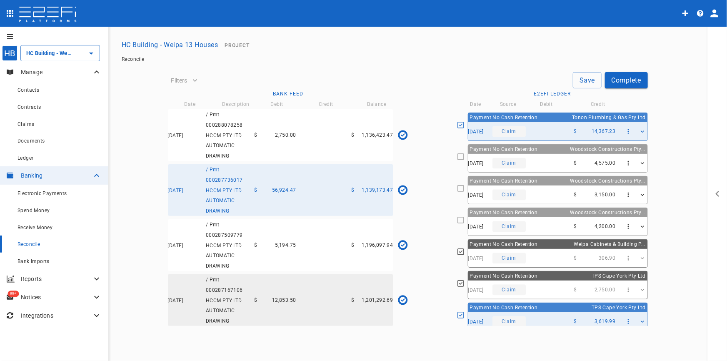
scroll to position [949, 0]
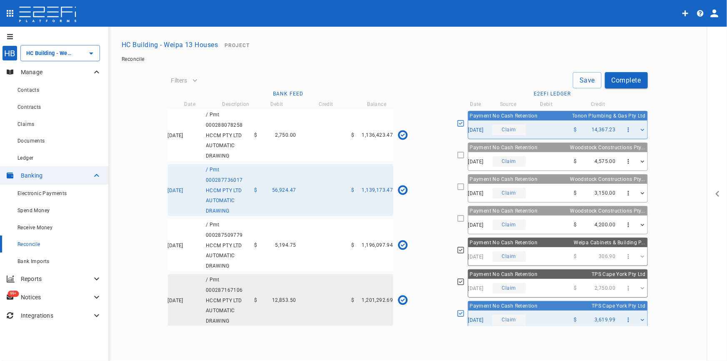
click at [273, 247] on div "06/05/2025 / Pmt 000287509779 HCCM PTY LTD AUTOMATIC DRAWING $ 5,194.75 $ 1,196…" at bounding box center [281, 245] width 226 height 52
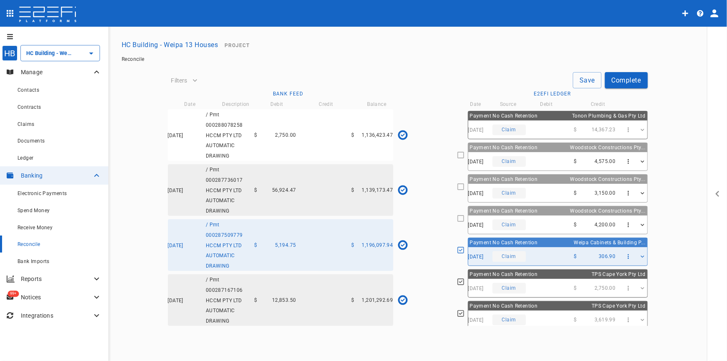
click at [288, 305] on div "[DATE] / Pmt 000287167106 HCCM PTY LTD AUTOMATIC DRAWING $ 12,853.50 $ 1,201,29…" at bounding box center [281, 300] width 226 height 52
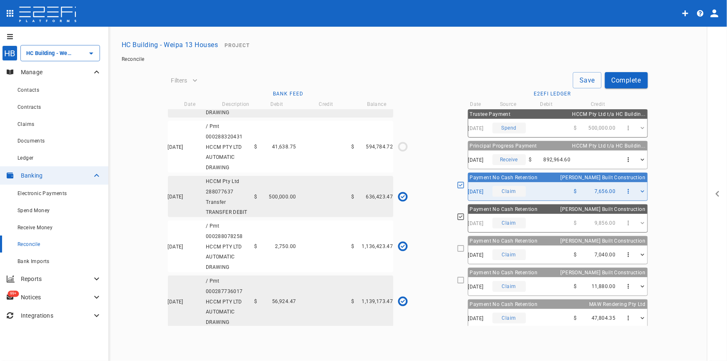
scroll to position [1692, 0]
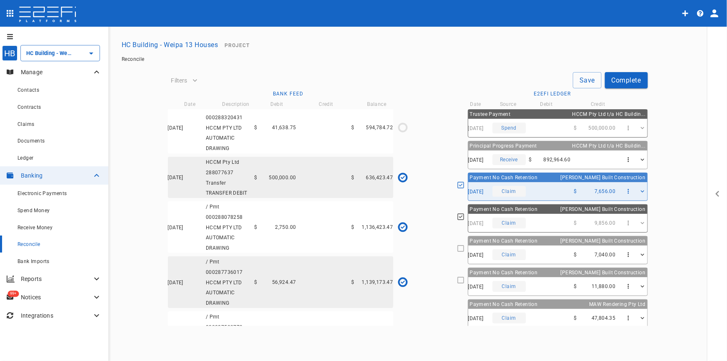
click at [275, 153] on div "[DATE] / Pmt 000288320431 HCCM PTY LTD AUTOMATIC DRAWING $ 41,638.75 $ 594,784.…" at bounding box center [281, 128] width 226 height 52
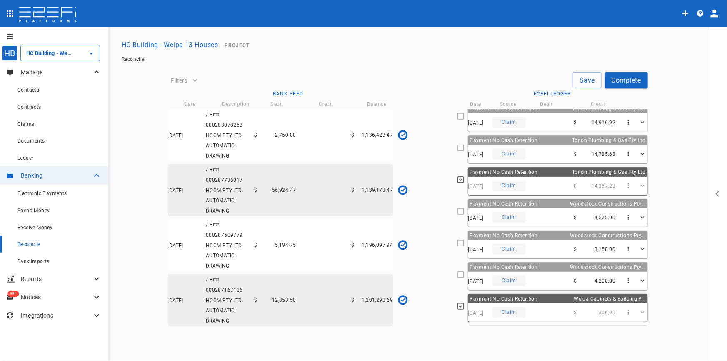
scroll to position [949, 0]
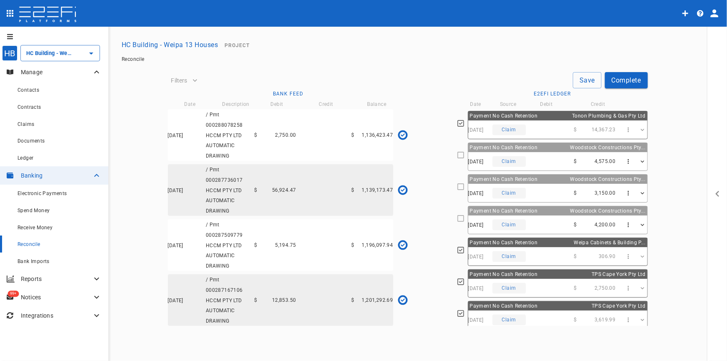
click at [534, 286] on div "[DATE] Claim $ 2,750.00" at bounding box center [558, 288] width 179 height 18
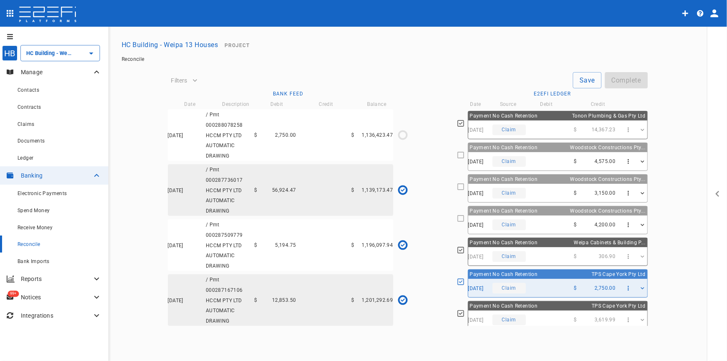
type input "[DATE]"
type input "594,784.72"
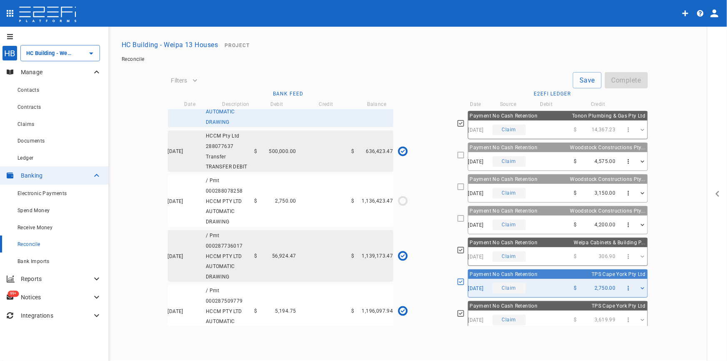
scroll to position [1725, 0]
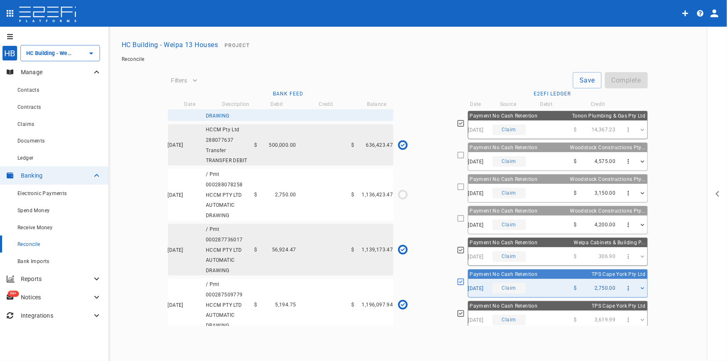
click at [296, 216] on div "[DATE] / Pmt 000288078258 HCCM PTY LTD AUTOMATIC DRAWING $ 2,750.00 $ 1,136,423…" at bounding box center [281, 195] width 226 height 52
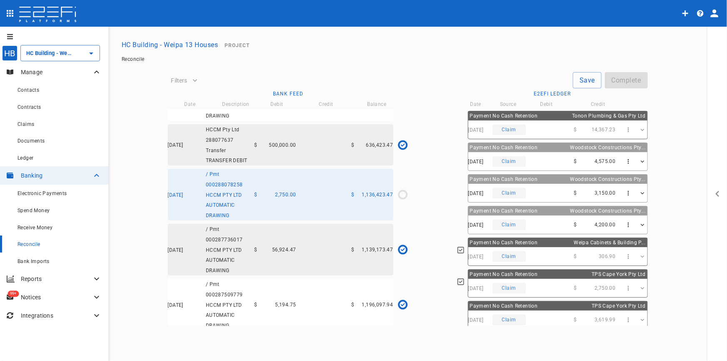
click at [298, 221] on div "[DATE] / Pmt 000288078258 HCCM PTY LTD AUTOMATIC DRAWING $ 2,750.00 $ 1,136,423…" at bounding box center [281, 195] width 226 height 52
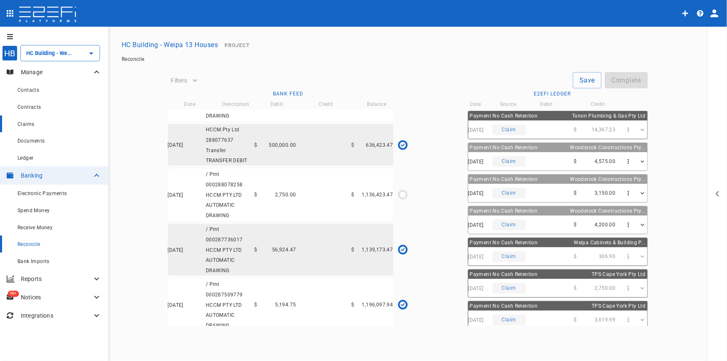
click at [28, 125] on span "Claims" at bounding box center [26, 124] width 17 height 6
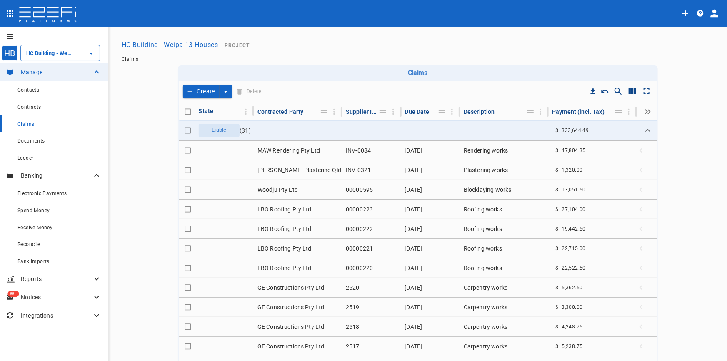
click at [204, 89] on button "Create" at bounding box center [201, 91] width 37 height 13
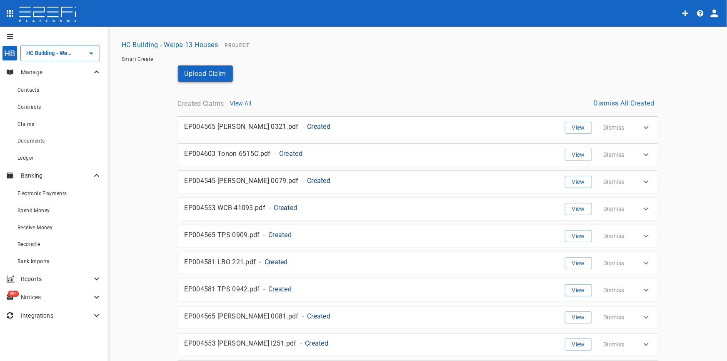
click at [202, 72] on button "Upload Claim" at bounding box center [205, 73] width 55 height 16
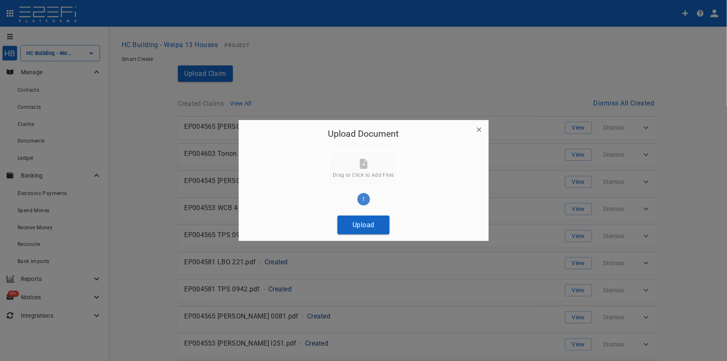
click at [368, 223] on button "Upload" at bounding box center [364, 225] width 52 height 19
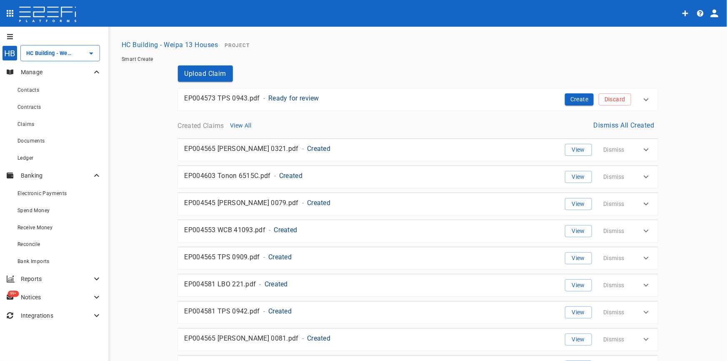
click at [295, 98] on p "Ready for review" at bounding box center [293, 98] width 51 height 10
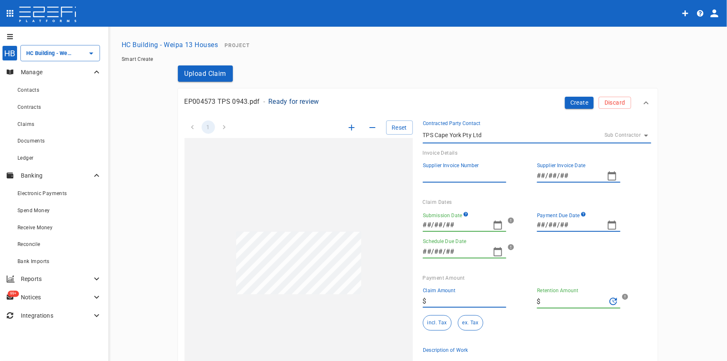
type input "INV-0943"
type input "[DATE]"
type input "11/09/2025"
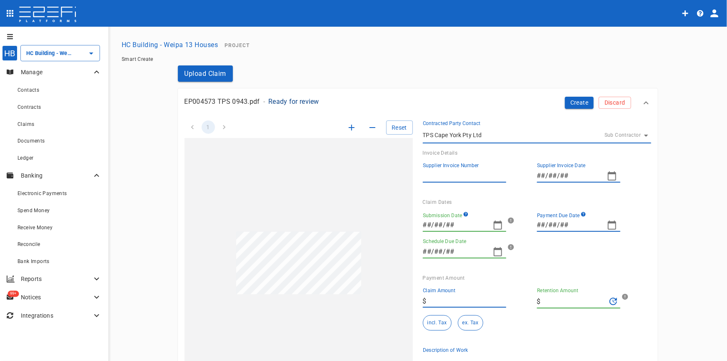
type input "2,750"
type input "0"
type textarea "The invoice is for block fill prep and paint work on the exterior of a property…"
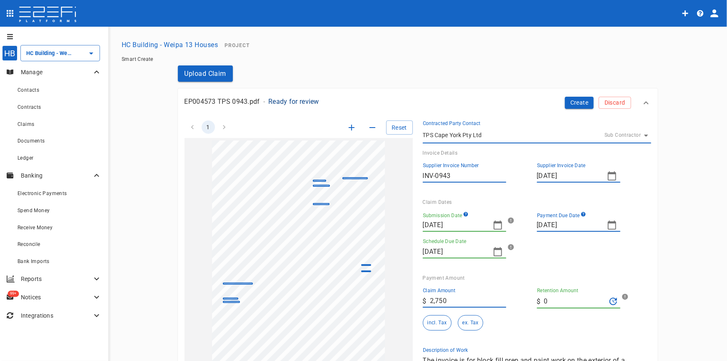
click at [494, 226] on icon "button" at bounding box center [498, 225] width 10 height 10
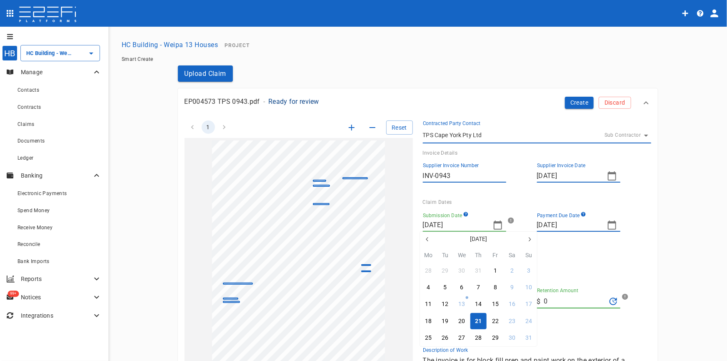
click at [427, 240] on icon "button" at bounding box center [427, 239] width 2 height 4
click at [427, 239] on icon "button" at bounding box center [427, 239] width 7 height 7
click at [458, 337] on button "30" at bounding box center [462, 338] width 16 height 16
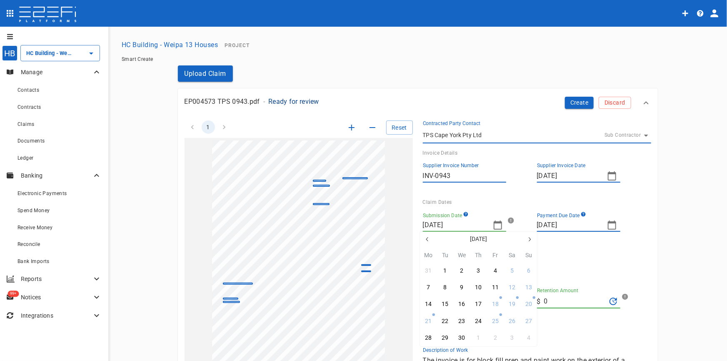
type input "[DATE]"
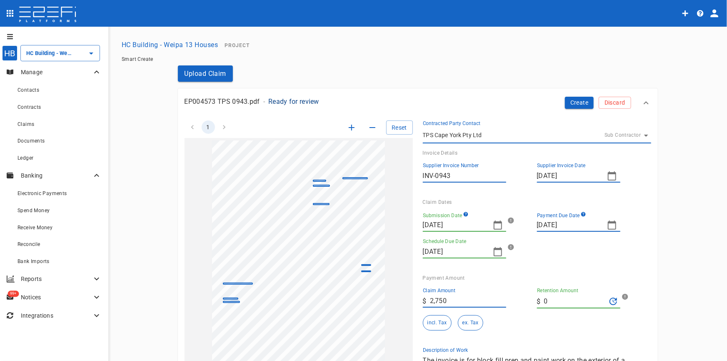
click at [609, 225] on icon "button" at bounding box center [612, 225] width 10 height 10
drag, startPoint x: 650, startPoint y: 243, endPoint x: 644, endPoint y: 239, distance: 6.9
click at [650, 243] on button "button" at bounding box center [644, 239] width 15 height 15
click at [579, 303] on button "14" at bounding box center [576, 304] width 16 height 16
type input "[DATE]"
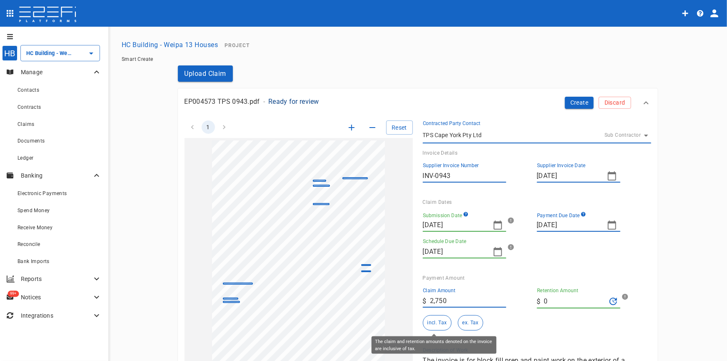
click at [434, 325] on button "incl. Tax" at bounding box center [437, 322] width 29 height 15
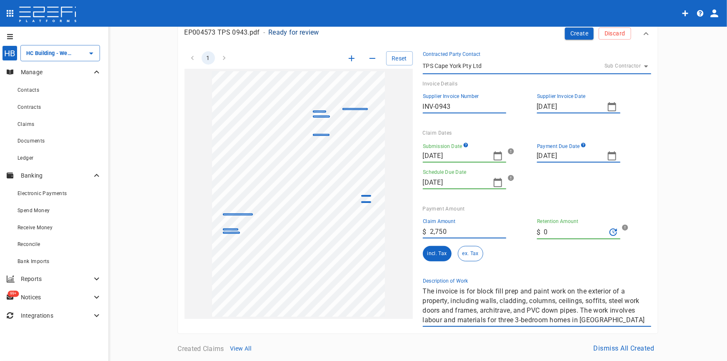
scroll to position [151, 0]
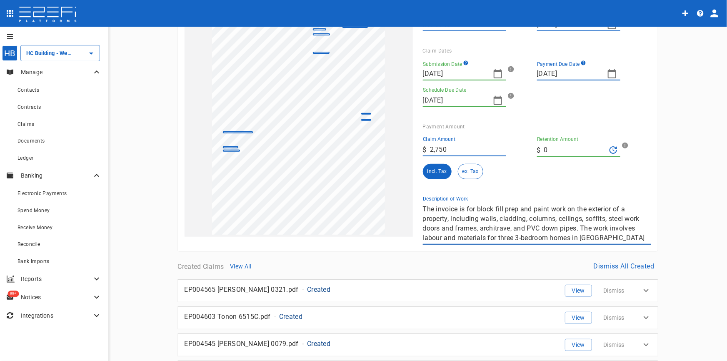
drag, startPoint x: 649, startPoint y: 237, endPoint x: 475, endPoint y: 225, distance: 173.8
click at [423, 216] on div "1 Reset SupplierInvoiceNumber: INV-0943 ClaimAmount: 2750.00 GSTAmount: 250.00 …" at bounding box center [418, 109] width 480 height 286
click at [366, 200] on div "1 Reset SupplierInvoiceNumber: INV-0943 ClaimAmount: 2750.00 GSTAmount: 250.00 …" at bounding box center [413, 102] width 477 height 286
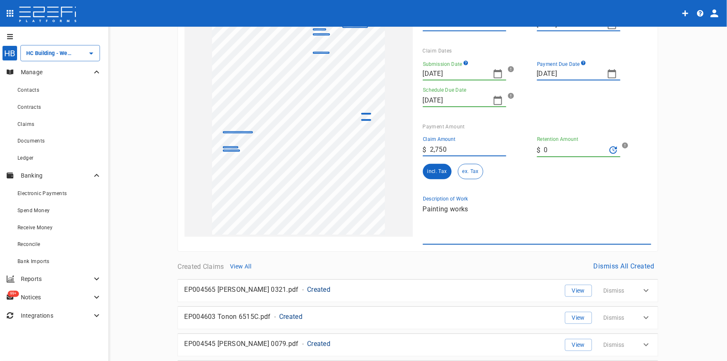
scroll to position [0, 0]
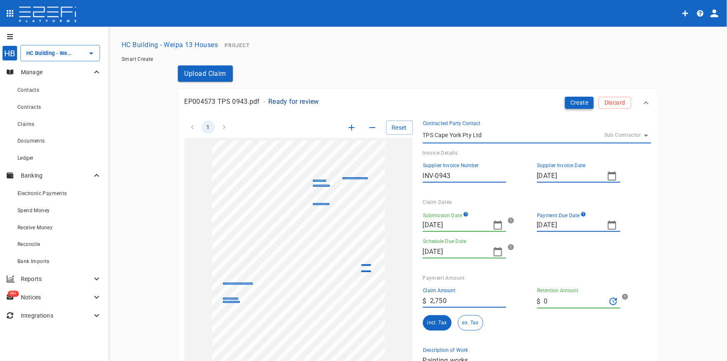
type textarea "Painting works"
click at [585, 102] on button "Create" at bounding box center [579, 103] width 29 height 12
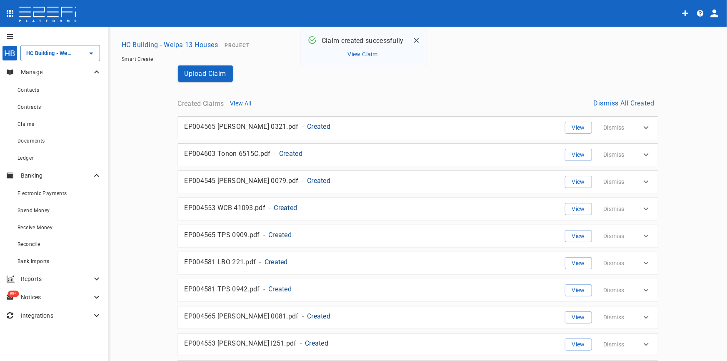
click at [364, 52] on button "View Claim" at bounding box center [363, 54] width 34 height 11
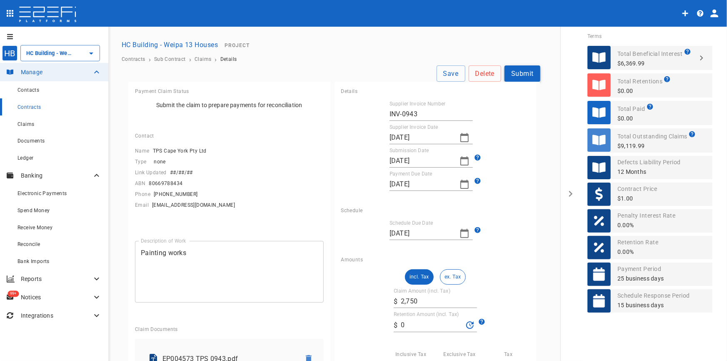
click at [524, 72] on button "Submit" at bounding box center [523, 73] width 36 height 16
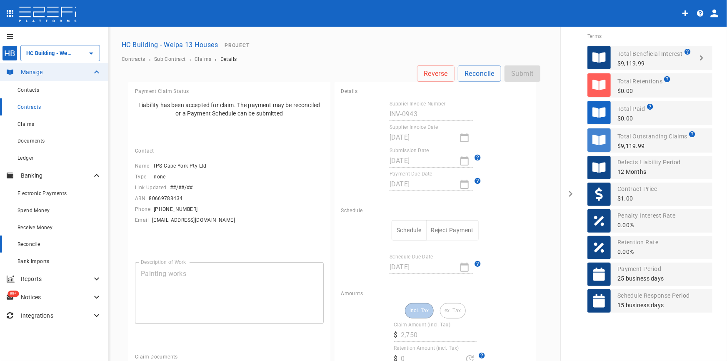
click at [31, 247] on span "Reconcile" at bounding box center [29, 244] width 23 height 6
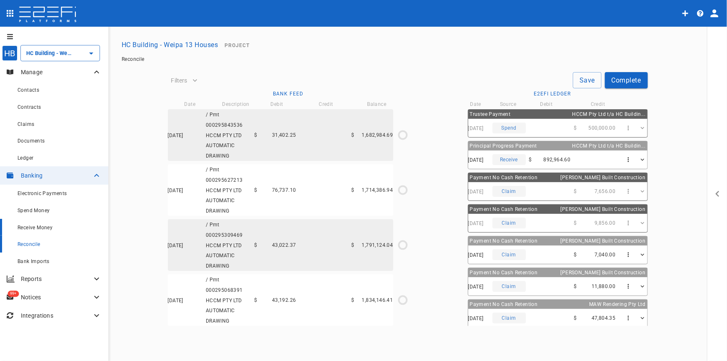
type input "[DATE]"
type input "636,423.47"
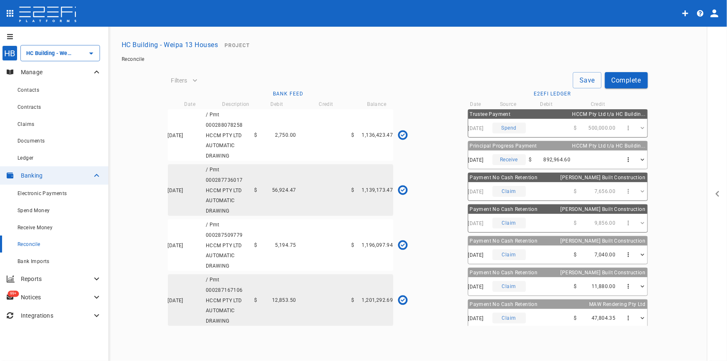
scroll to position [1687, 0]
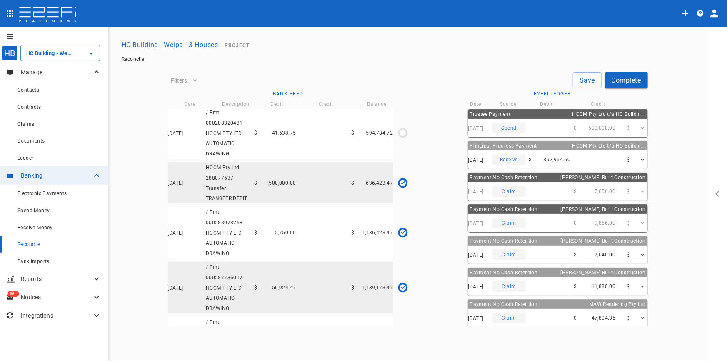
click at [286, 257] on div "[DATE] / Pmt 000288078258 HCCM PTY LTD AUTOMATIC DRAWING $ 2,750.00 $ 1,136,423…" at bounding box center [281, 233] width 226 height 52
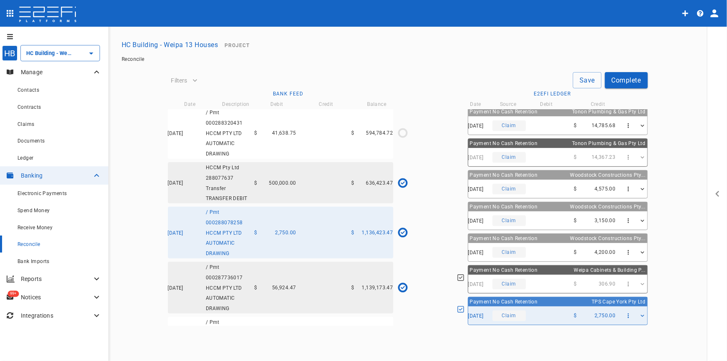
scroll to position [980, 0]
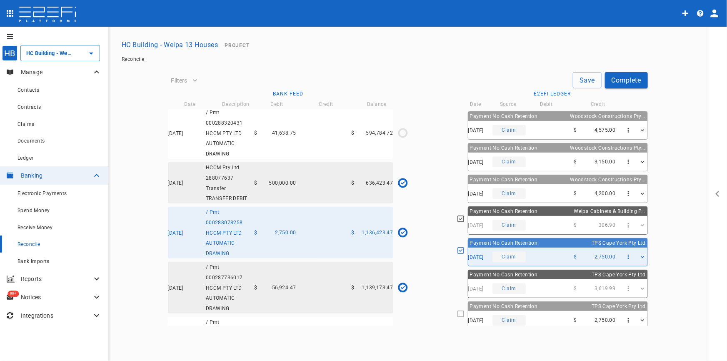
click at [457, 247] on icon at bounding box center [461, 251] width 8 height 8
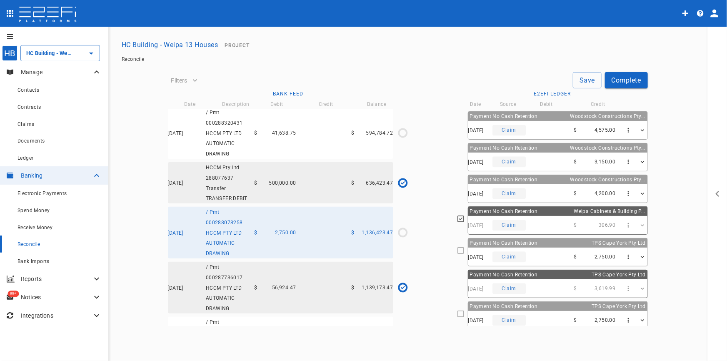
click at [625, 317] on icon "button" at bounding box center [628, 320] width 7 height 7
click at [632, 331] on span "View Source" at bounding box center [652, 330] width 65 height 10
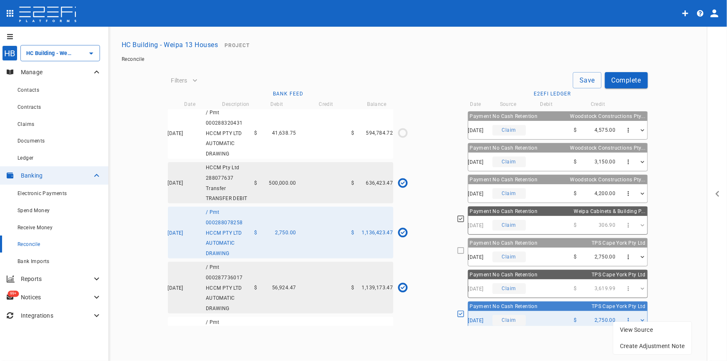
click at [584, 80] on div at bounding box center [363, 180] width 727 height 361
click at [300, 150] on div "[DATE] / Pmt 000288320431 HCCM PTY LTD AUTOMATIC DRAWING $ 41,638.75 $ 594,784.…" at bounding box center [281, 133] width 226 height 52
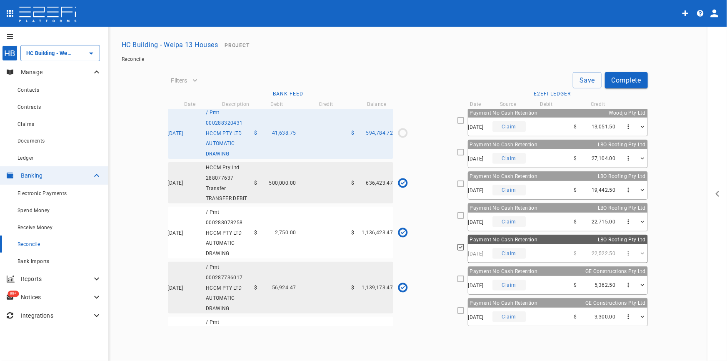
scroll to position [261, 0]
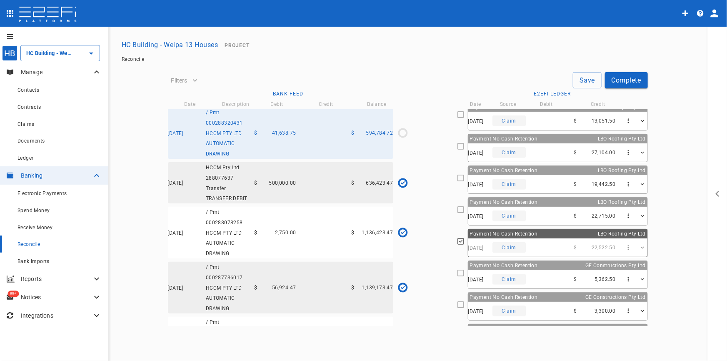
click at [525, 204] on div "Payment No Cash Retention LBO Roofing Pty Ltd" at bounding box center [558, 202] width 179 height 9
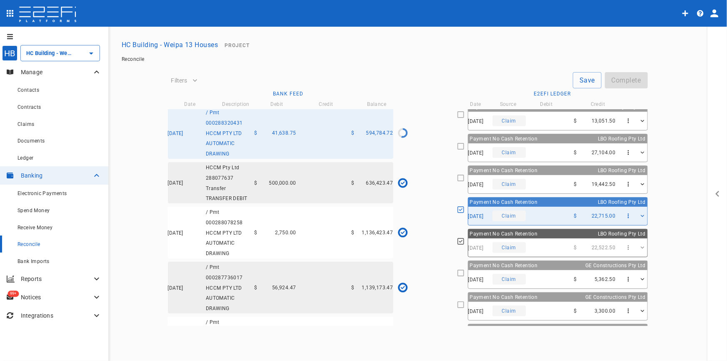
type input "[DATE]"
type input "594,784.72"
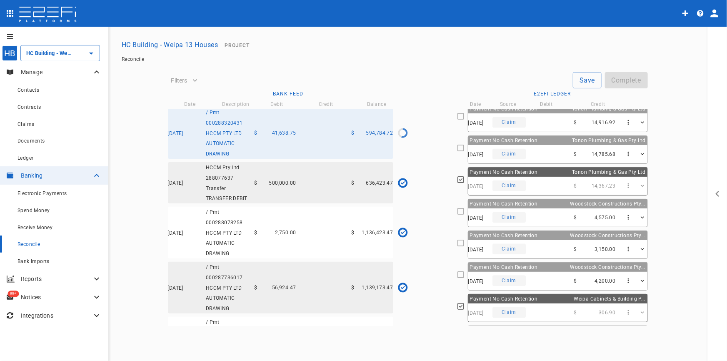
scroll to position [980, 0]
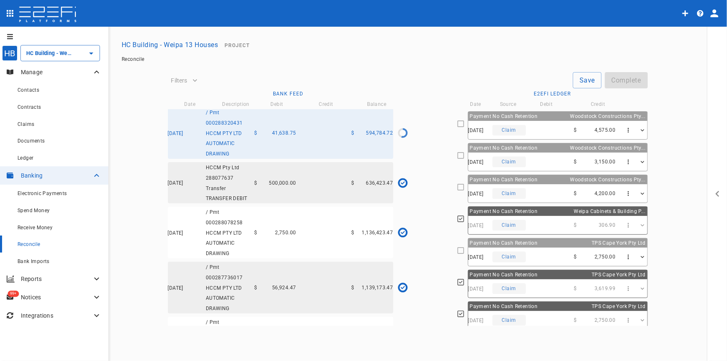
click at [548, 248] on div "[DATE] Claim $ 2,750.00" at bounding box center [558, 257] width 179 height 18
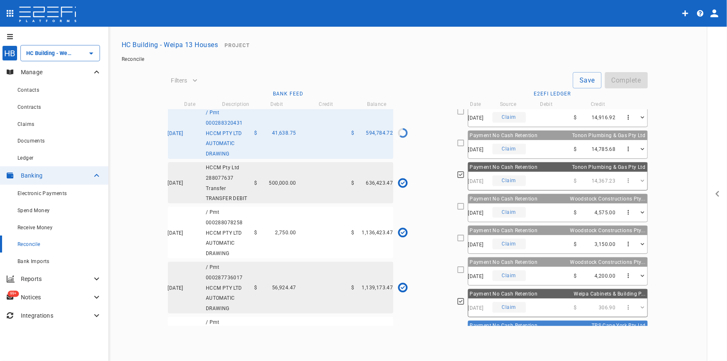
scroll to position [909, 0]
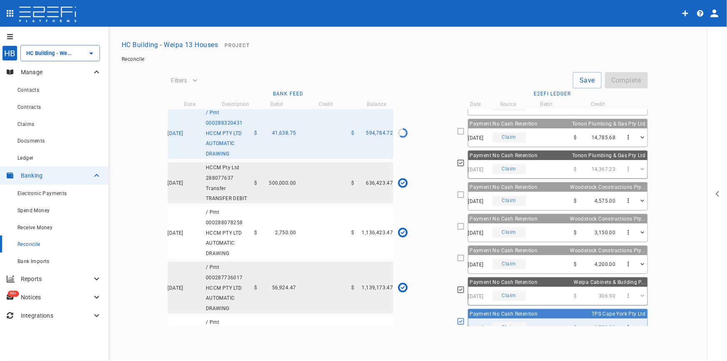
click at [531, 255] on div "22/04/2025 Claim $ 4,200.00" at bounding box center [558, 264] width 179 height 18
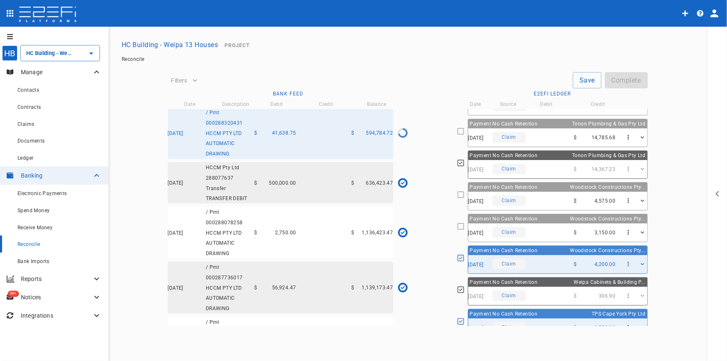
click at [536, 225] on div "02/05/2025 Claim $ 3,150.00" at bounding box center [558, 232] width 179 height 18
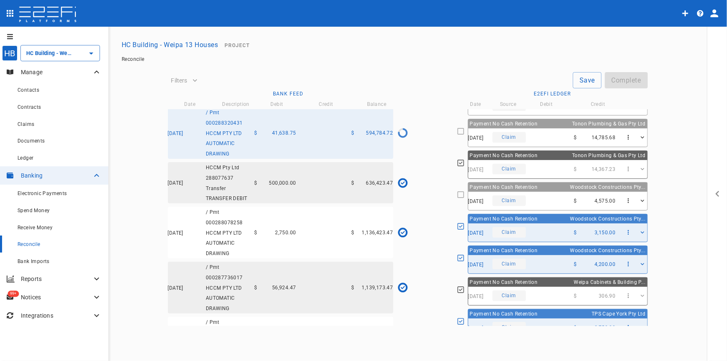
click at [529, 193] on div "18/05/2025 Claim $ 4,575.00" at bounding box center [558, 201] width 179 height 18
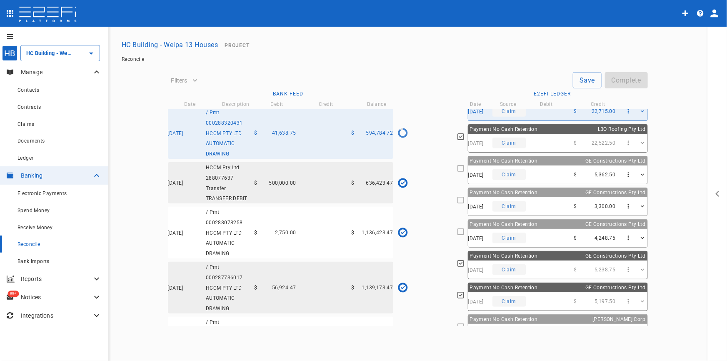
scroll to position [379, 0]
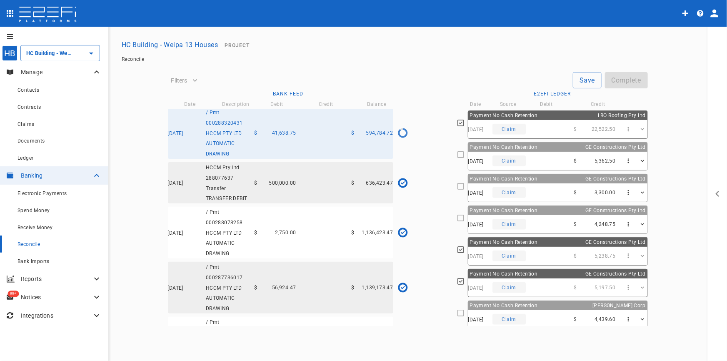
click at [539, 215] on div "26/05/2025 Claim $ 4,248.75" at bounding box center [558, 224] width 179 height 18
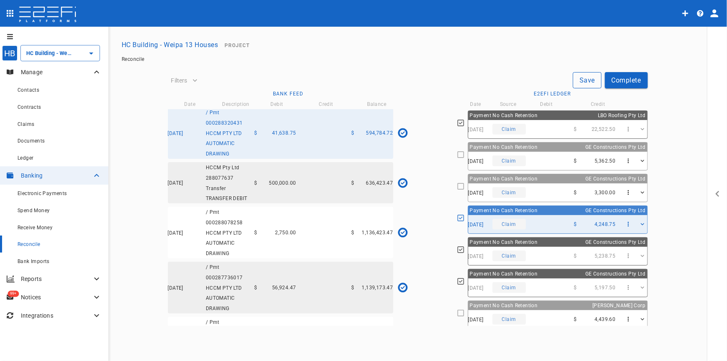
click at [582, 79] on button "Save" at bounding box center [587, 80] width 29 height 16
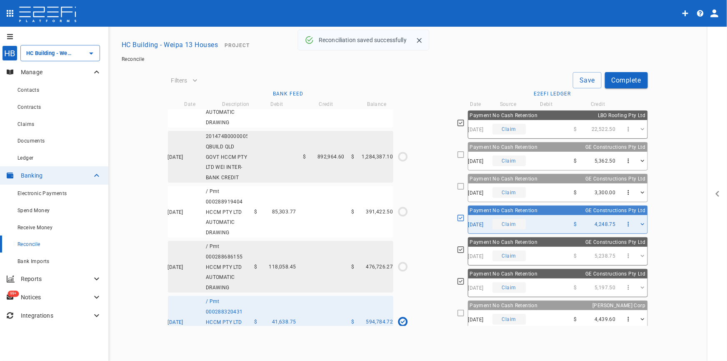
scroll to position [1497, 0]
click at [288, 291] on div "20/05/2025 / Pmt 000288686155 HCCM PTY LTD AUTOMATIC DRAWING $ 118,058.45 $ 476…" at bounding box center [281, 268] width 226 height 52
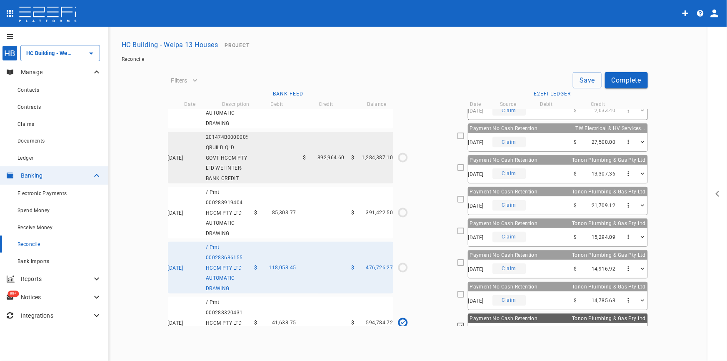
scroll to position [758, 0]
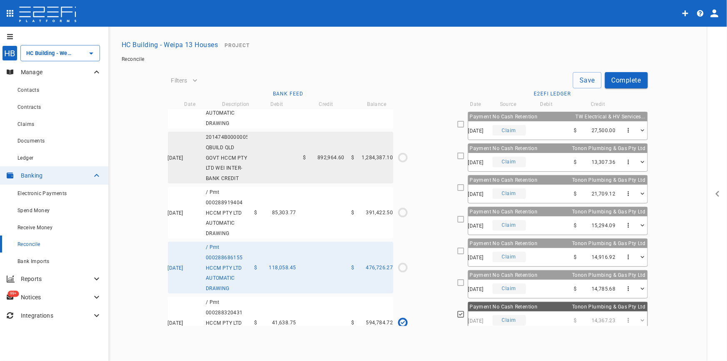
click at [528, 287] on div "04/05/2025 Claim $ 14,785.68" at bounding box center [558, 289] width 179 height 18
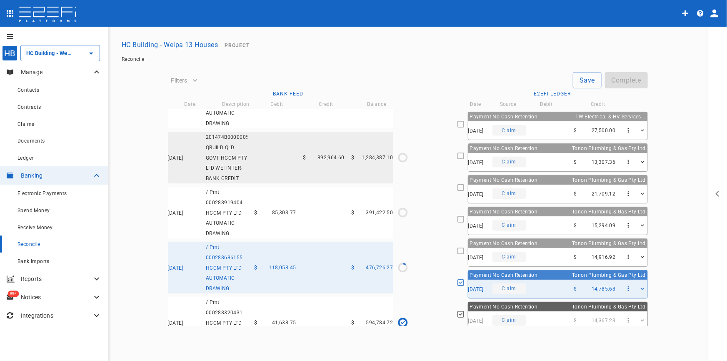
type input "[DATE]"
type input "476,726.27"
click at [531, 249] on div "04/05/2025 Claim $ 14,916.92" at bounding box center [558, 257] width 179 height 18
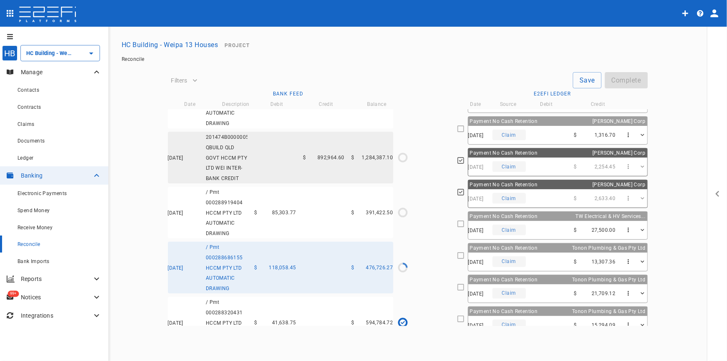
scroll to position [639, 0]
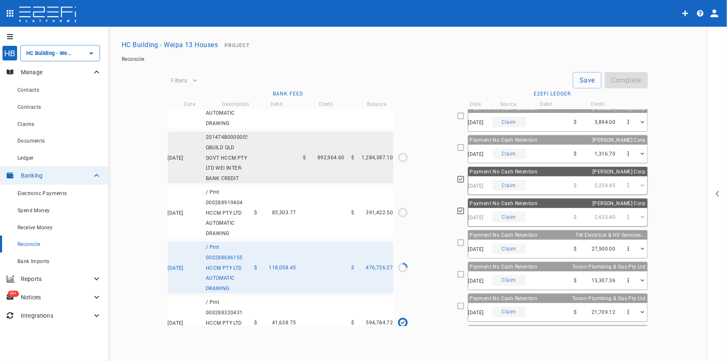
click at [535, 248] on div "21/05/2025 Claim $ 27,500.00" at bounding box center [558, 249] width 179 height 18
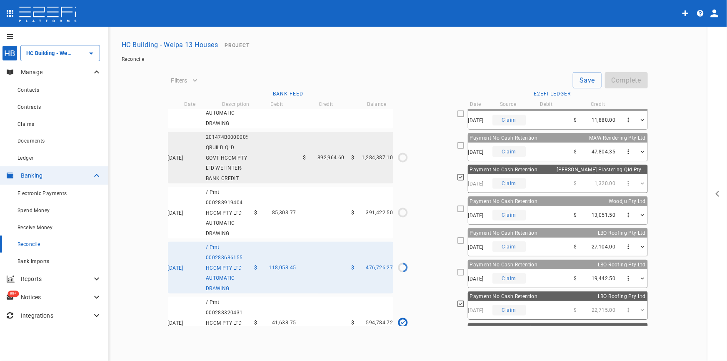
scroll to position [147, 0]
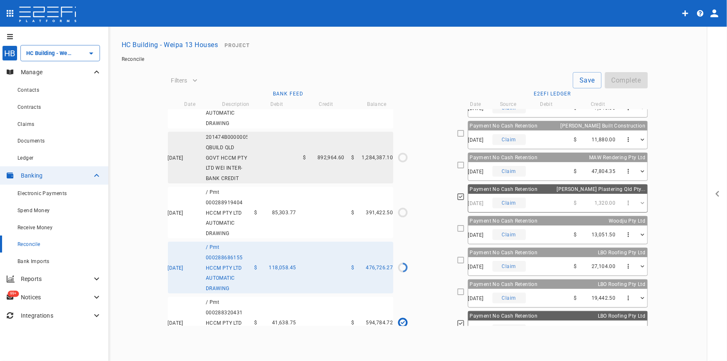
click at [526, 229] on div "22/05/2025 Claim $ 13,051.50" at bounding box center [558, 235] width 179 height 18
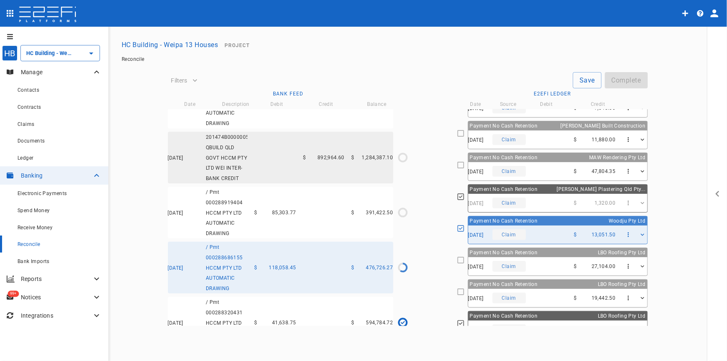
click at [523, 162] on div "20/05/2025 Claim $ 47,804.35" at bounding box center [558, 171] width 179 height 18
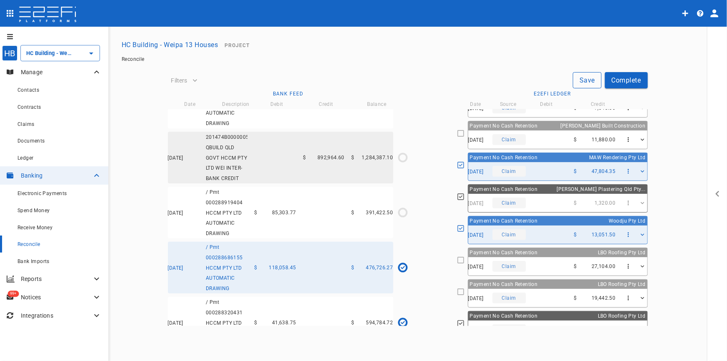
click at [586, 82] on button "Save" at bounding box center [587, 80] width 29 height 16
click at [288, 238] on div "22/05/2025 / Pmt 000288919404 HCCM PTY LTD AUTOMATIC DRAWING $ 85,303.77 $ 391,…" at bounding box center [281, 213] width 226 height 52
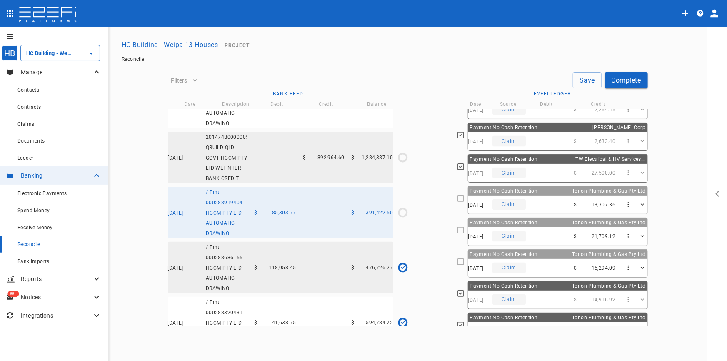
scroll to position [720, 0]
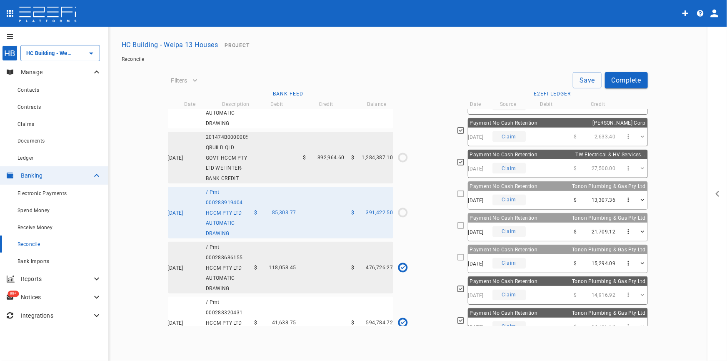
click at [533, 257] on div "07/05/2025 Claim $ 15,294.09" at bounding box center [558, 263] width 179 height 18
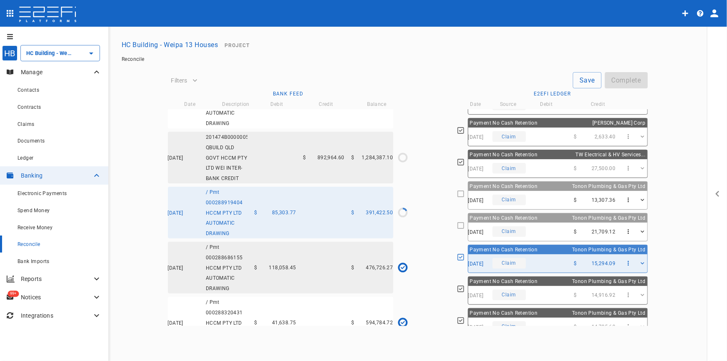
type input "[DATE]"
type input "391,422.5"
click at [539, 232] on div "09/05/2025 Claim $ 21,709.12" at bounding box center [558, 232] width 179 height 18
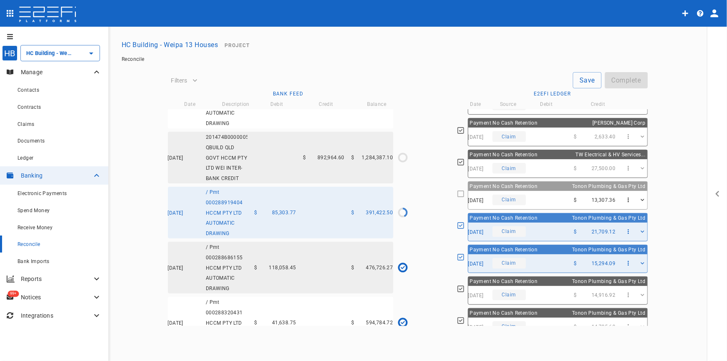
click at [547, 198] on div "10/05/2025 Claim $ 13,307.36" at bounding box center [558, 200] width 179 height 18
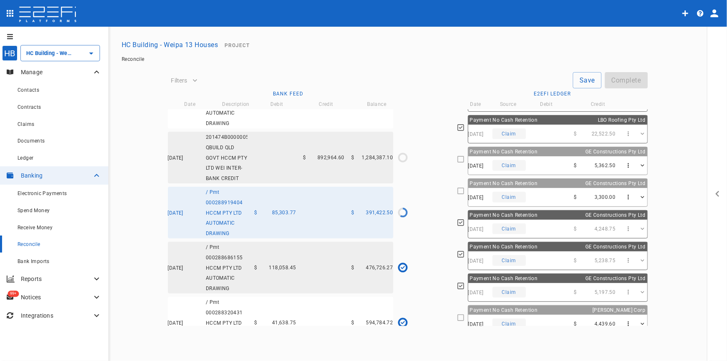
scroll to position [298, 0]
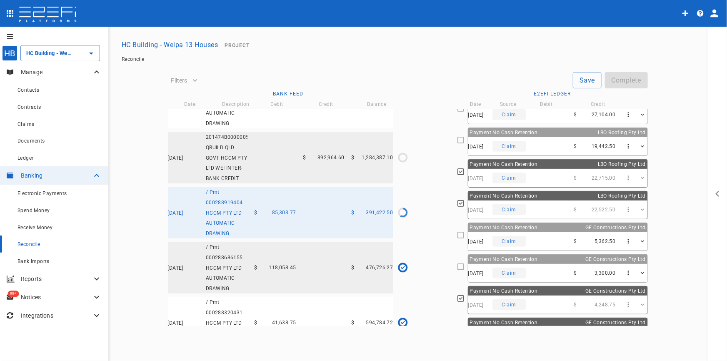
click at [555, 143] on div "30/05/2025 Claim $ 19,442.50" at bounding box center [558, 146] width 179 height 18
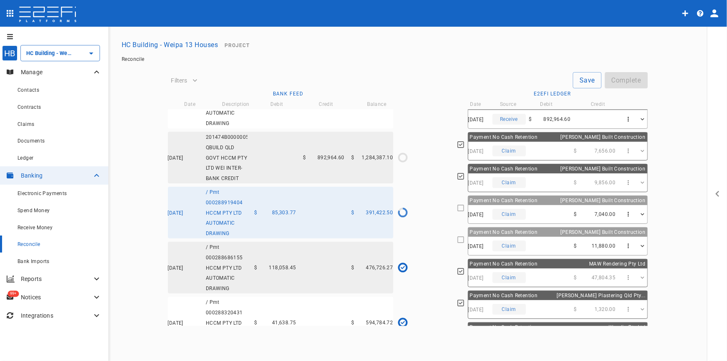
scroll to position [33, 0]
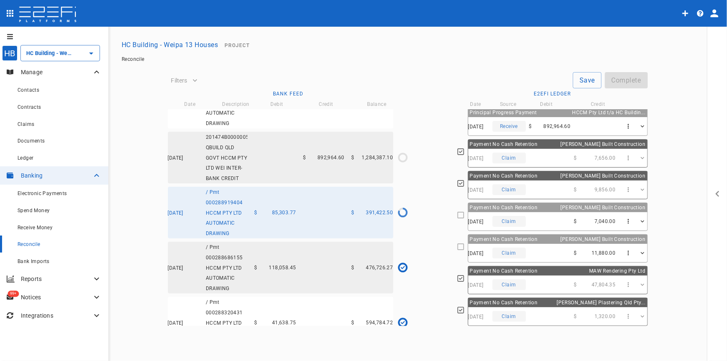
click at [537, 222] on div "01/06/2025 Claim $ 7,040.00" at bounding box center [558, 221] width 179 height 18
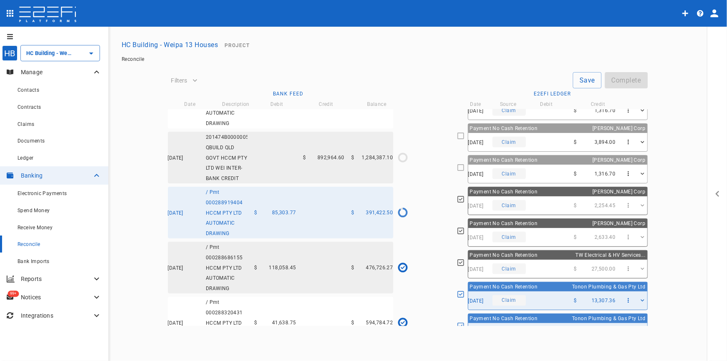
scroll to position [606, 0]
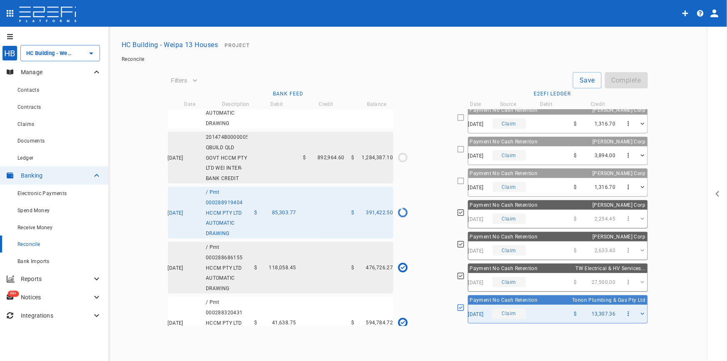
click at [542, 140] on div "Payment No Cash Retention Hussey Corp" at bounding box center [558, 141] width 179 height 9
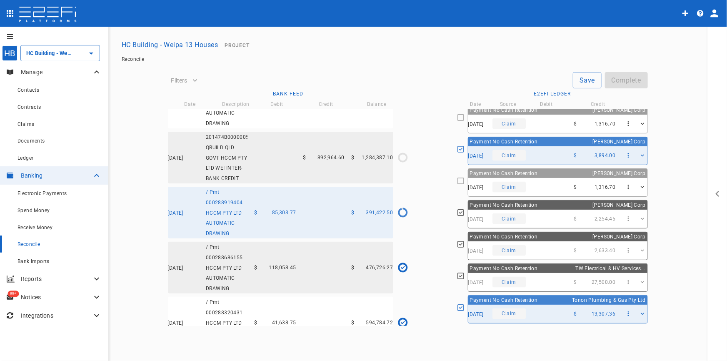
click at [550, 119] on div "14/05/2025 Claim $ 1,316.70" at bounding box center [558, 124] width 179 height 18
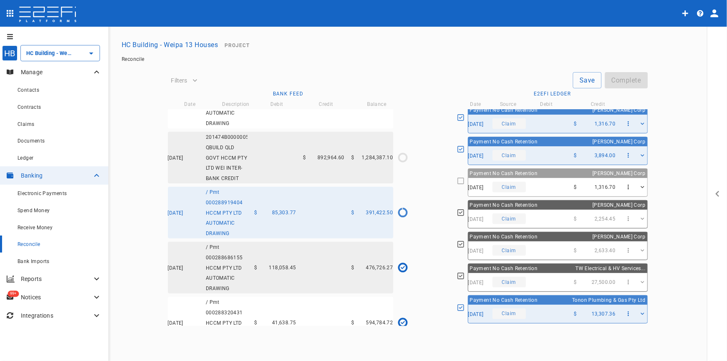
click at [457, 116] on icon at bounding box center [461, 118] width 8 height 8
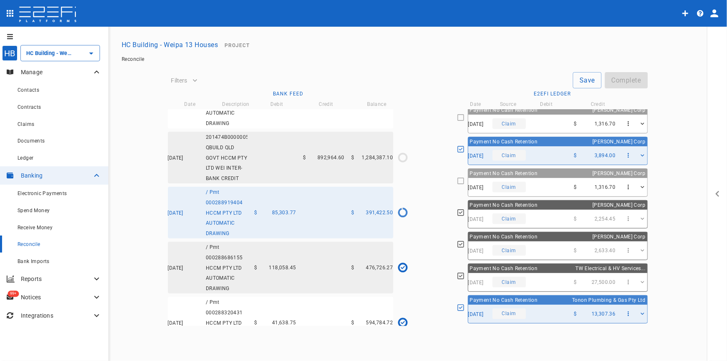
click at [457, 177] on icon at bounding box center [461, 181] width 8 height 8
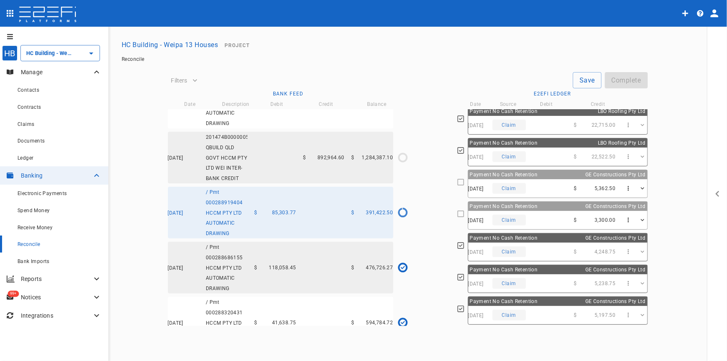
scroll to position [341, 0]
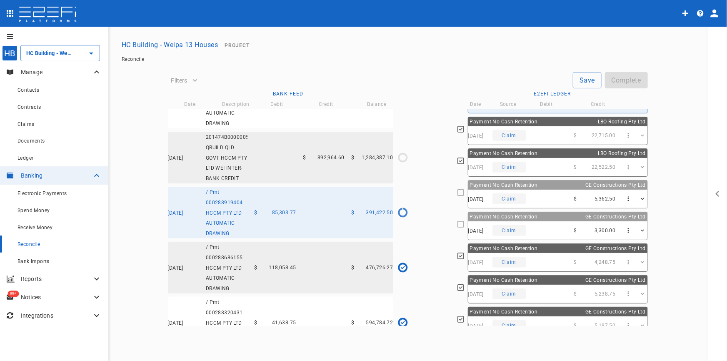
click at [512, 228] on div "Claim" at bounding box center [509, 230] width 33 height 11
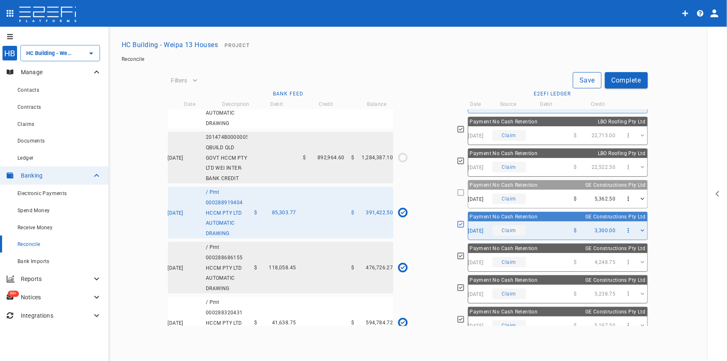
click at [592, 77] on button "Save" at bounding box center [587, 80] width 29 height 16
click at [324, 180] on div "29/05/2025 201474B00000056952 QBUILD QLD GOVT HCCM PTY LTD WEI INTER-BANK CREDI…" at bounding box center [281, 158] width 226 height 52
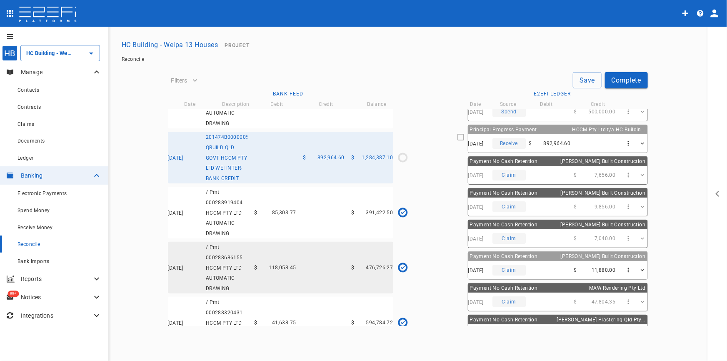
scroll to position [0, 0]
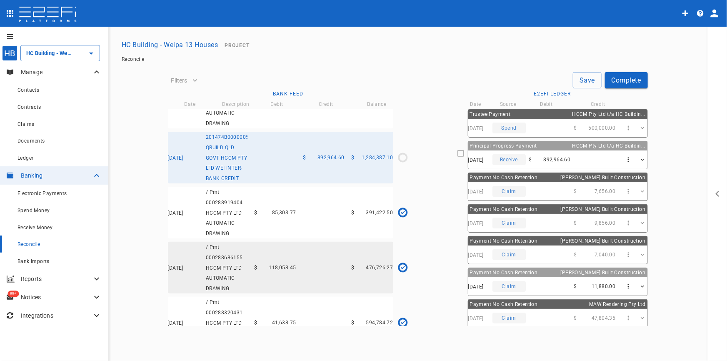
click at [568, 156] on div "30/05/2025 Receive $ 892,964.60" at bounding box center [558, 159] width 179 height 18
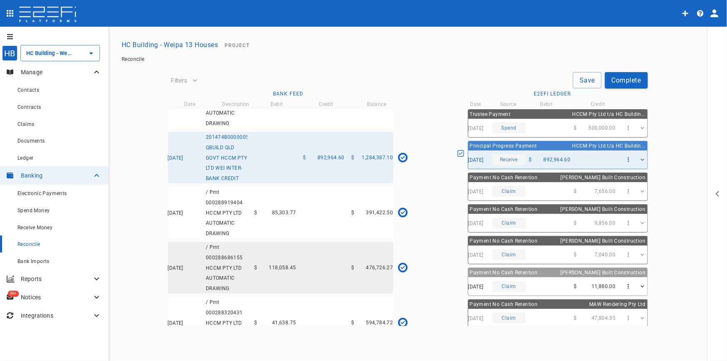
type input "[DATE]"
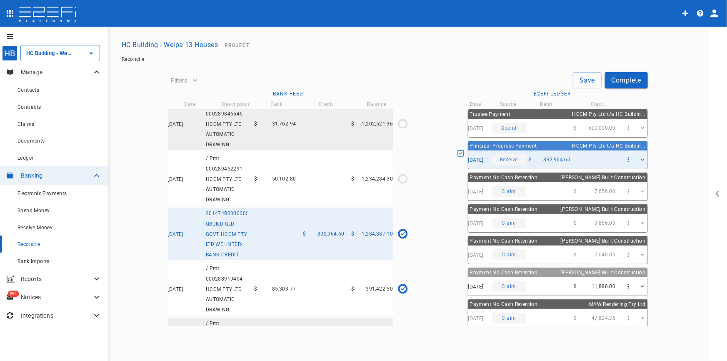
scroll to position [1421, 0]
click at [291, 191] on div "29/05/2025 / Pmt 000289462291 HCCM PTY LTD AUTOMATIC DRAWING $ 50,102.80 $ 1,23…" at bounding box center [281, 179] width 226 height 52
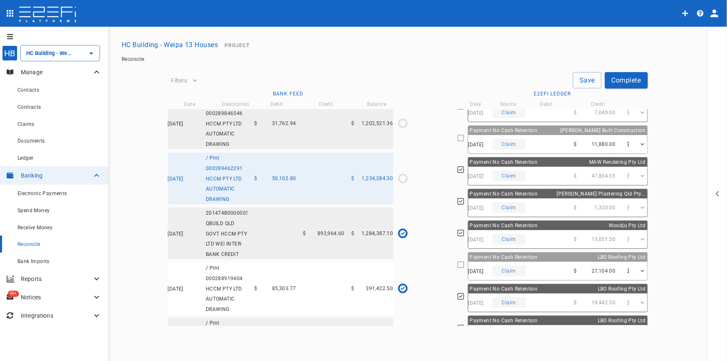
scroll to position [151, 0]
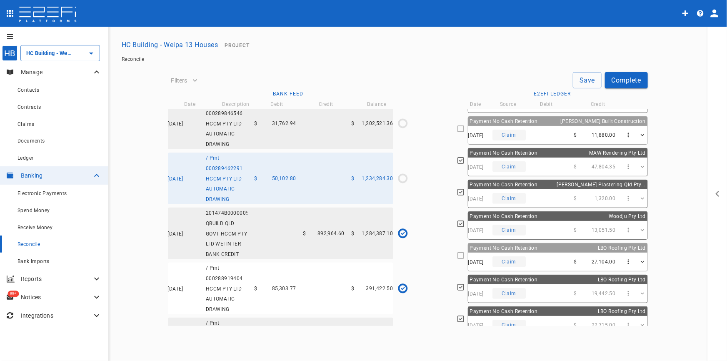
click at [560, 249] on div "Payment No Cash Retention LBO Roofing Pty Ltd" at bounding box center [558, 247] width 179 height 9
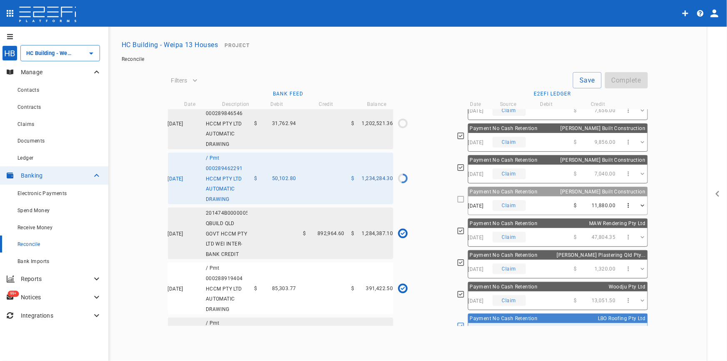
scroll to position [75, 0]
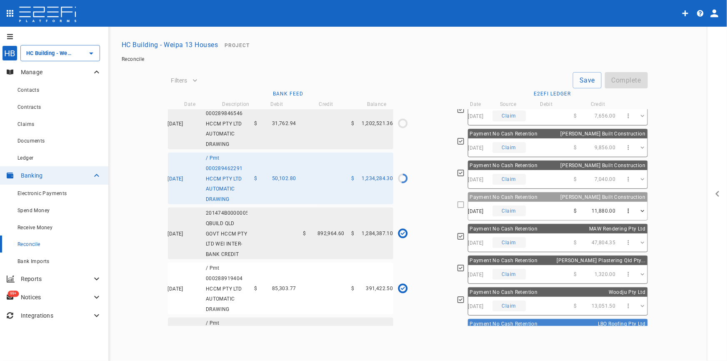
click at [545, 200] on div "Payment No Cash Retention Lucas Built Construction" at bounding box center [558, 197] width 179 height 9
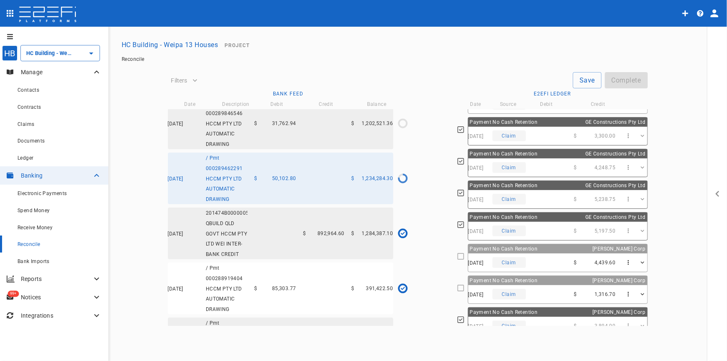
scroll to position [454, 0]
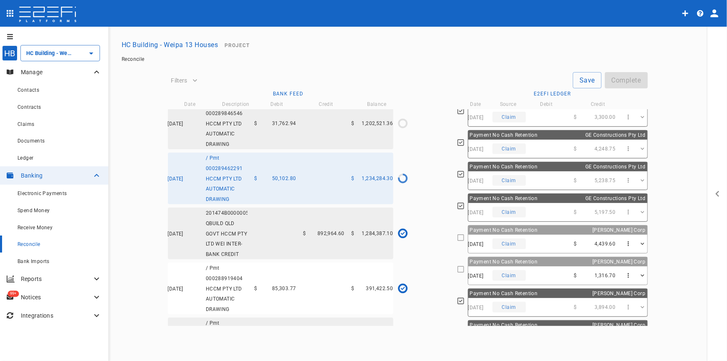
click at [567, 235] on div "14/05/2025 Claim $ 4,439.60" at bounding box center [558, 244] width 179 height 18
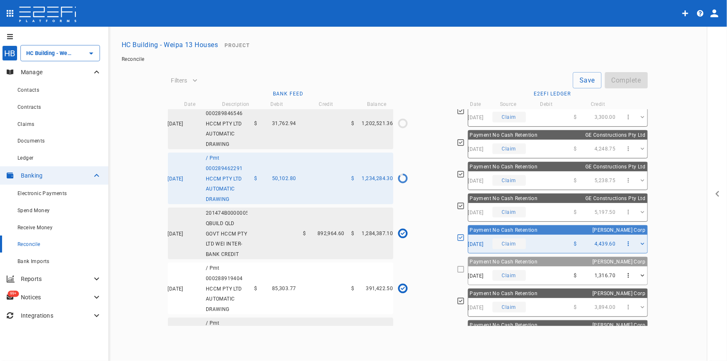
click at [562, 270] on div "14/05/2025 Claim $ 1,316.70" at bounding box center [558, 275] width 179 height 18
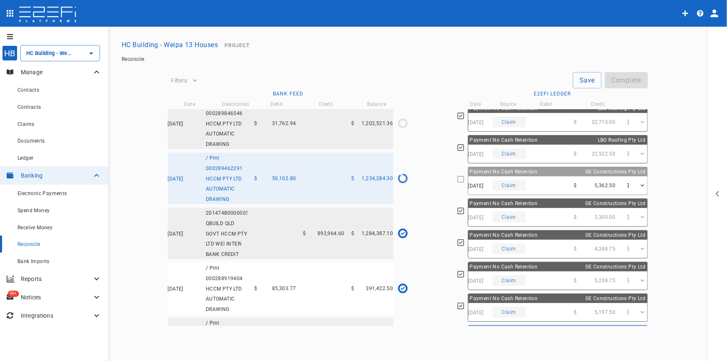
scroll to position [303, 0]
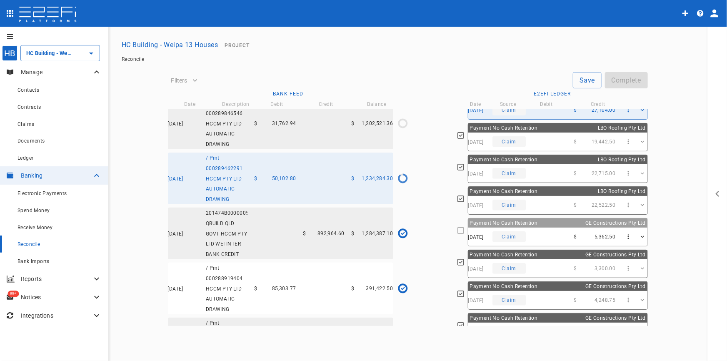
click at [527, 231] on div "09/06/2025 Claim $ 5,362.50" at bounding box center [558, 237] width 179 height 18
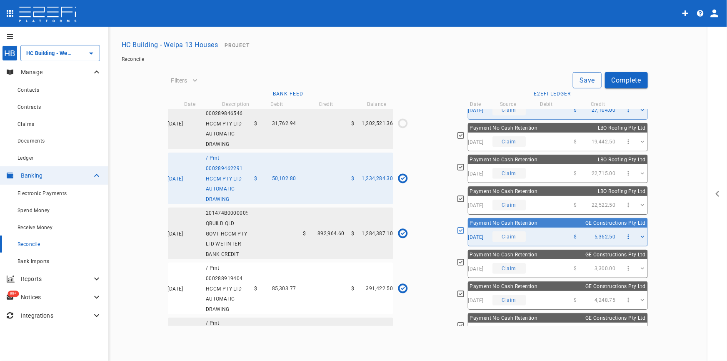
click at [591, 79] on button "Save" at bounding box center [587, 80] width 29 height 16
click at [642, 75] on button "Complete" at bounding box center [626, 80] width 43 height 16
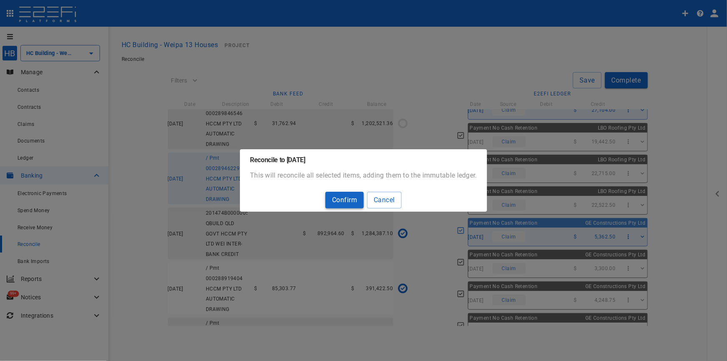
click at [338, 201] on button "Confirm" at bounding box center [345, 200] width 38 height 16
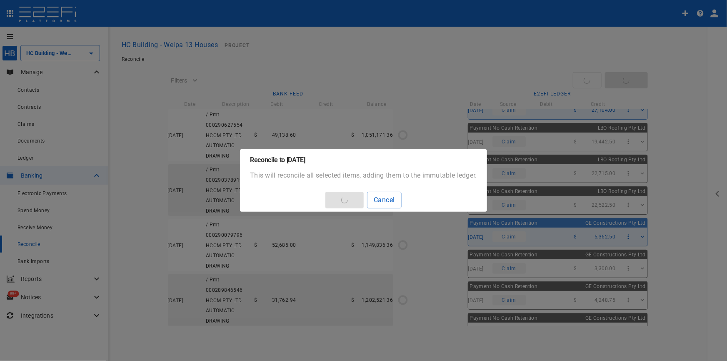
type input "1,214,146.19"
type input "[DATE]"
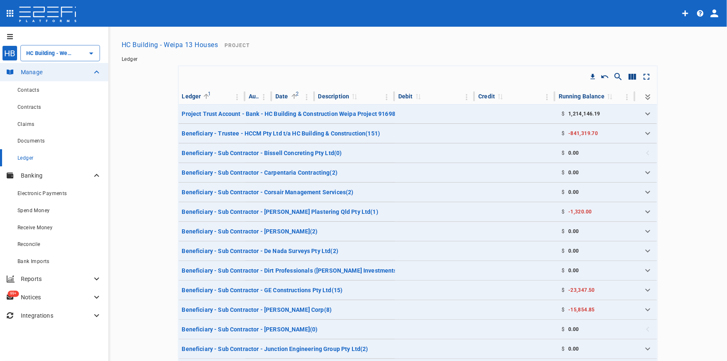
type input "HC Building - Weipa 13 Houses"
click at [33, 124] on span "Claims" at bounding box center [26, 124] width 17 height 6
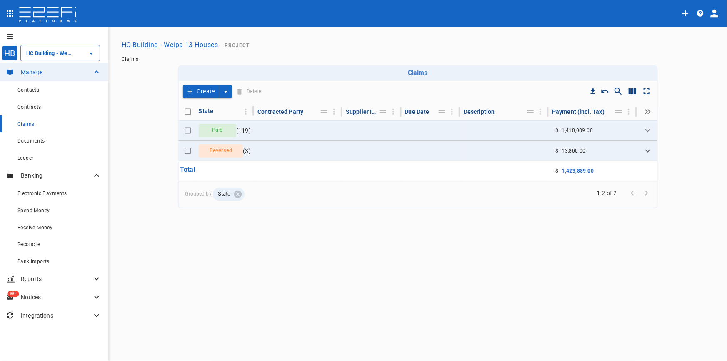
click at [204, 94] on button "Create" at bounding box center [201, 91] width 37 height 13
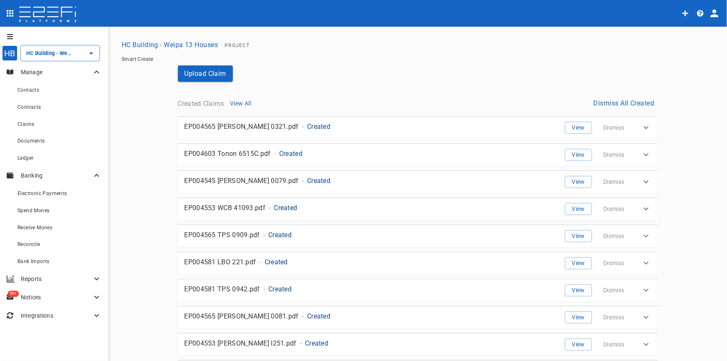
click at [633, 100] on button "Dismiss All Created" at bounding box center [625, 103] width 68 height 16
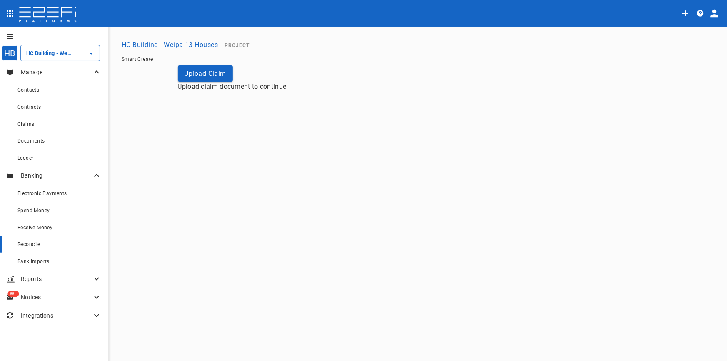
click at [38, 247] on span "Reconcile" at bounding box center [29, 244] width 23 height 6
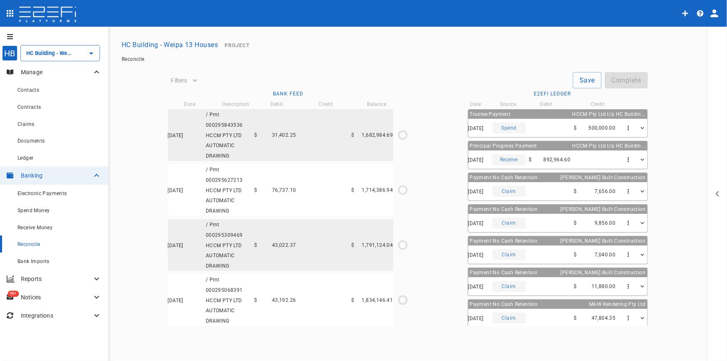
type input "HC Building - Weipa 13 Houses"
type input "1,234,284.3"
type input "[DATE]"
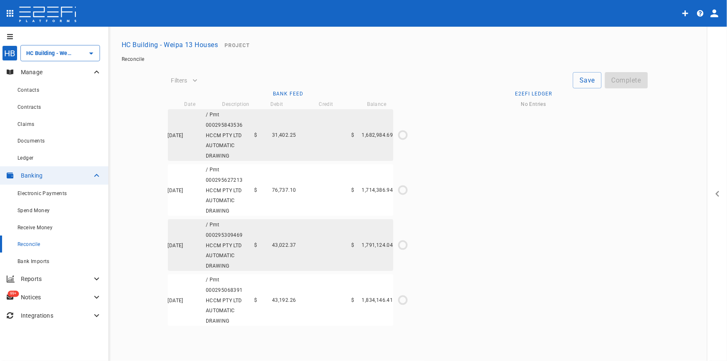
click at [40, 279] on p "Reports" at bounding box center [56, 279] width 71 height 8
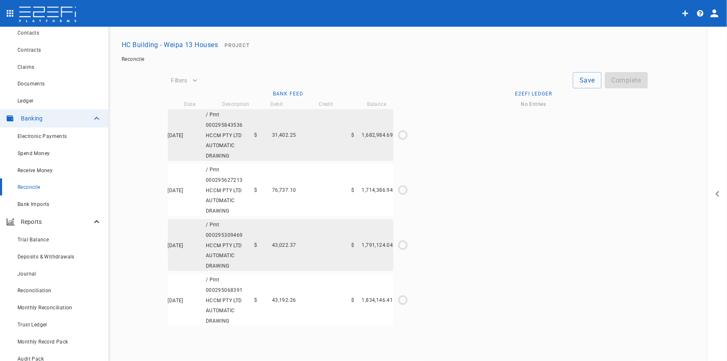
scroll to position [103, 0]
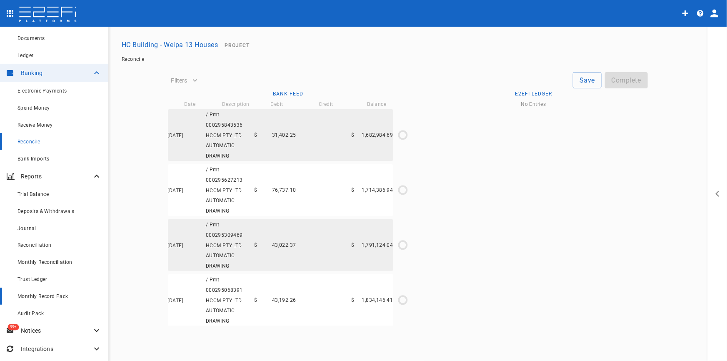
click at [40, 297] on span "Monthly Record Pack" at bounding box center [43, 296] width 51 height 6
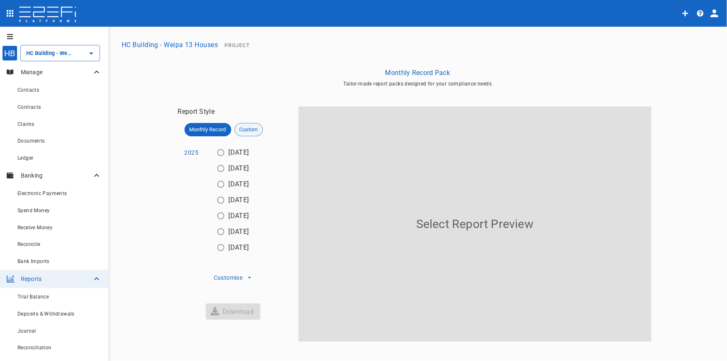
click at [256, 126] on span "Custom" at bounding box center [249, 129] width 28 height 8
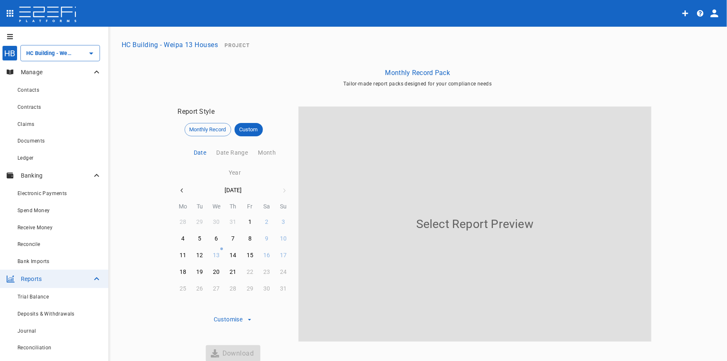
click at [180, 189] on icon "button" at bounding box center [181, 190] width 2 height 4
click at [180, 191] on icon "button" at bounding box center [181, 190] width 2 height 4
click at [179, 190] on icon "button" at bounding box center [182, 190] width 7 height 7
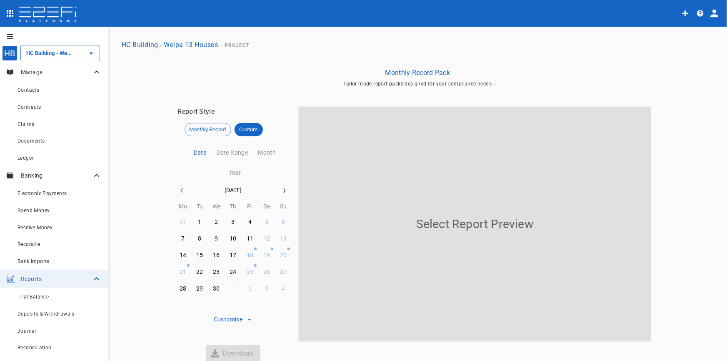
click at [179, 190] on icon "button" at bounding box center [182, 190] width 7 height 7
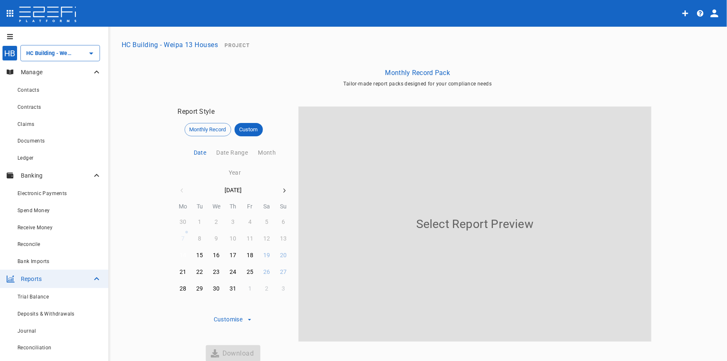
click at [180, 256] on div "14" at bounding box center [183, 255] width 7 height 9
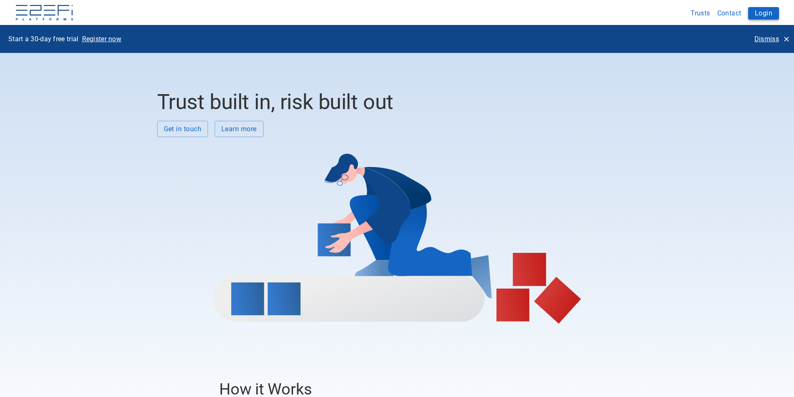
click at [762, 16] on button "Login" at bounding box center [763, 13] width 31 height 13
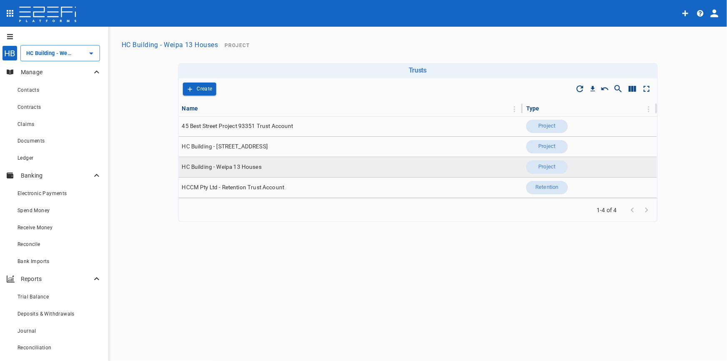
click at [244, 163] on span "HC Building - Weipa 13 Houses" at bounding box center [222, 167] width 80 height 8
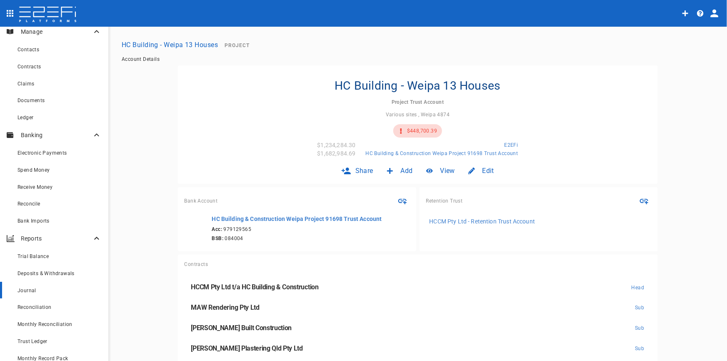
scroll to position [103, 0]
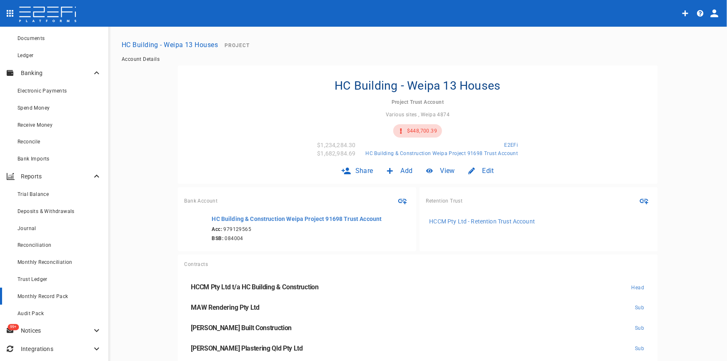
click at [40, 295] on span "Monthly Record Pack" at bounding box center [43, 296] width 51 height 6
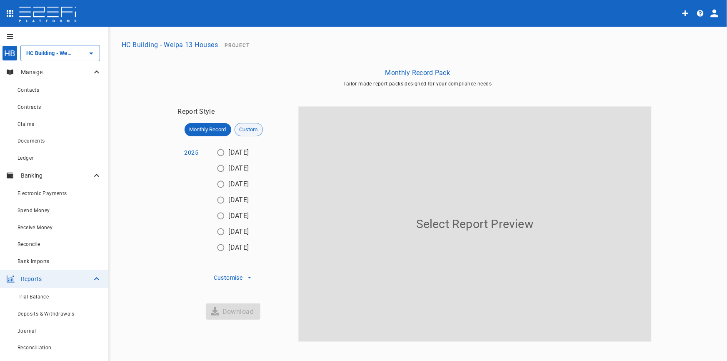
click at [245, 130] on span "Custom" at bounding box center [249, 129] width 28 height 8
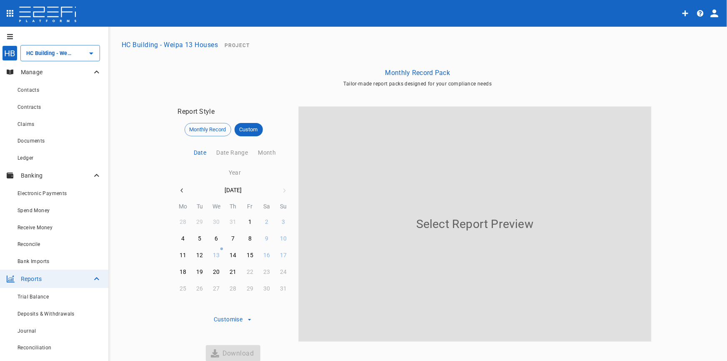
click at [233, 149] on button "Date Range" at bounding box center [231, 153] width 42 height 20
click at [182, 191] on icon "button" at bounding box center [182, 190] width 7 height 7
click at [180, 190] on icon "button" at bounding box center [182, 190] width 7 height 7
click at [179, 190] on icon "button" at bounding box center [182, 190] width 7 height 7
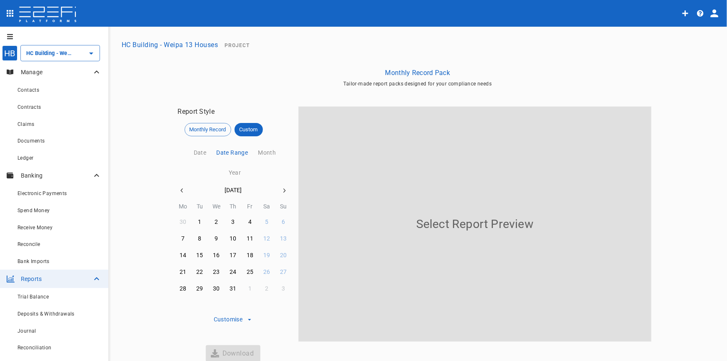
click at [179, 190] on icon "button" at bounding box center [182, 190] width 7 height 7
click at [180, 190] on icon "button" at bounding box center [181, 190] width 2 height 4
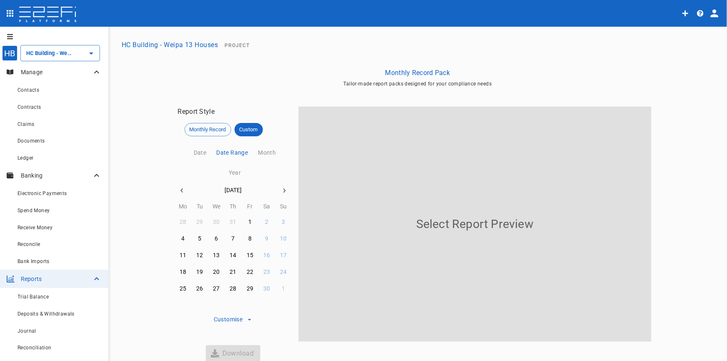
click at [179, 191] on icon "button" at bounding box center [182, 190] width 7 height 7
click at [180, 253] on div "14" at bounding box center [183, 255] width 7 height 9
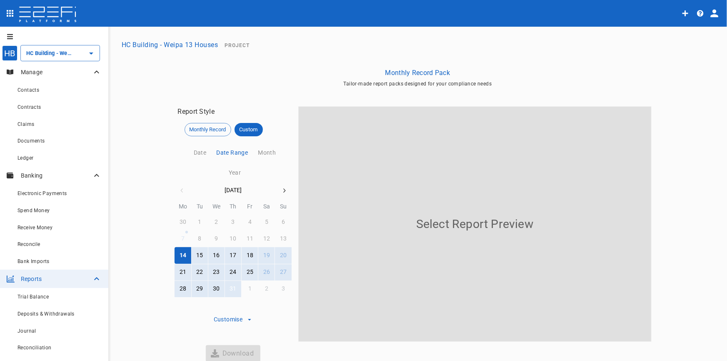
click at [232, 286] on div "31" at bounding box center [233, 288] width 7 height 9
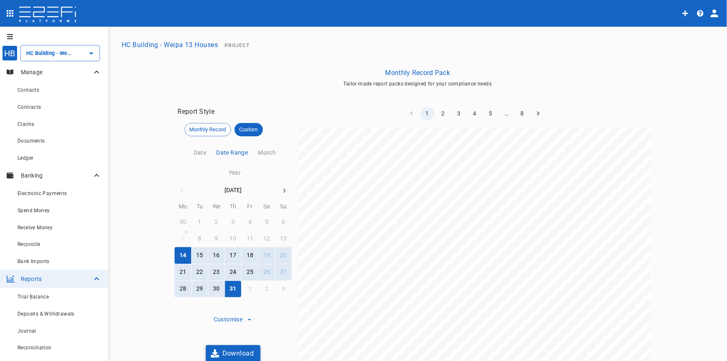
click at [240, 353] on button "Download" at bounding box center [233, 353] width 55 height 16
click at [211, 128] on span "Monthly Record" at bounding box center [208, 129] width 46 height 8
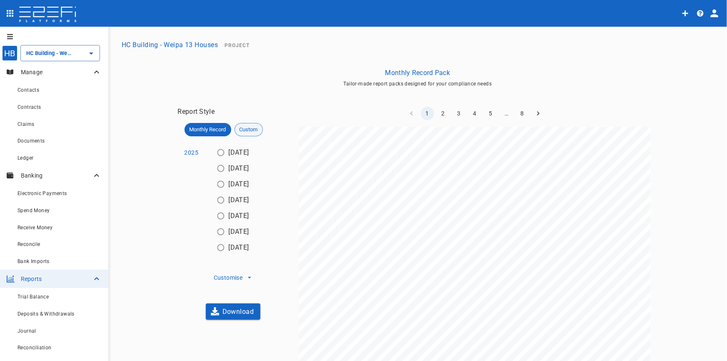
click at [243, 133] on span "Custom" at bounding box center [249, 129] width 28 height 8
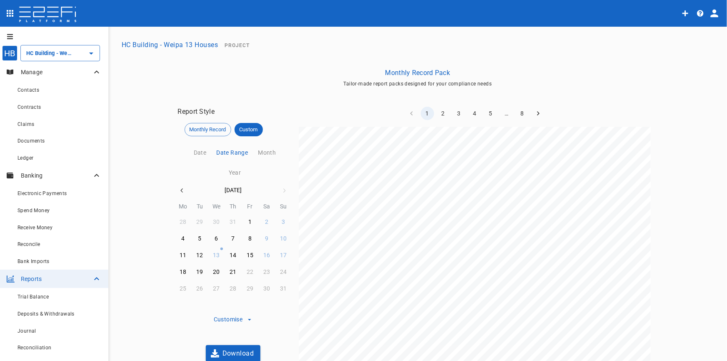
click at [179, 188] on icon "button" at bounding box center [182, 190] width 7 height 7
drag, startPoint x: 178, startPoint y: 188, endPoint x: 179, endPoint y: 194, distance: 5.9
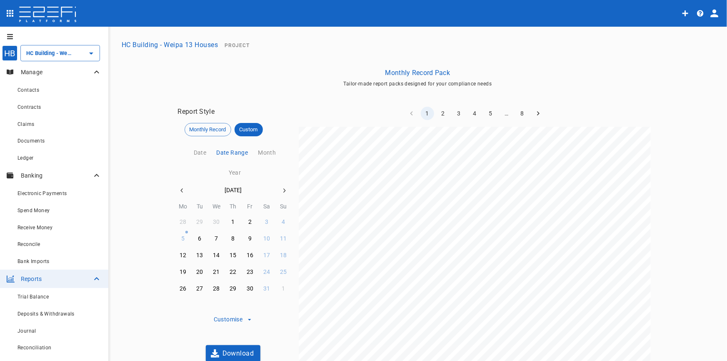
click at [179, 188] on icon "button" at bounding box center [182, 190] width 7 height 7
click at [179, 190] on icon "button" at bounding box center [182, 190] width 7 height 7
click at [180, 190] on icon "button" at bounding box center [181, 190] width 2 height 4
click at [180, 191] on icon "button" at bounding box center [181, 190] width 2 height 4
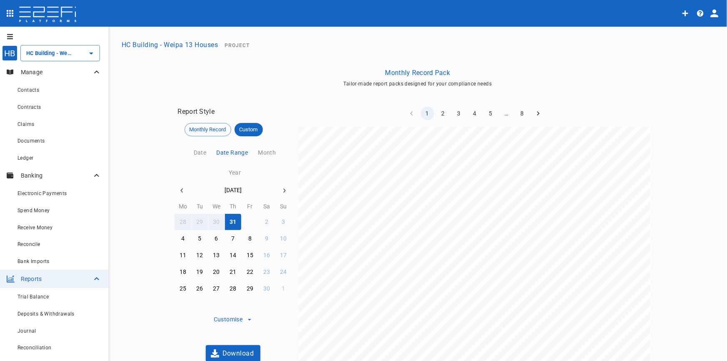
click at [249, 222] on button "1" at bounding box center [250, 222] width 16 height 16
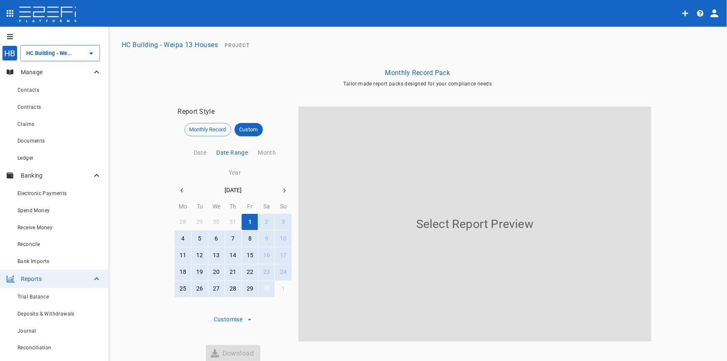
click at [263, 292] on div "30" at bounding box center [266, 288] width 7 height 9
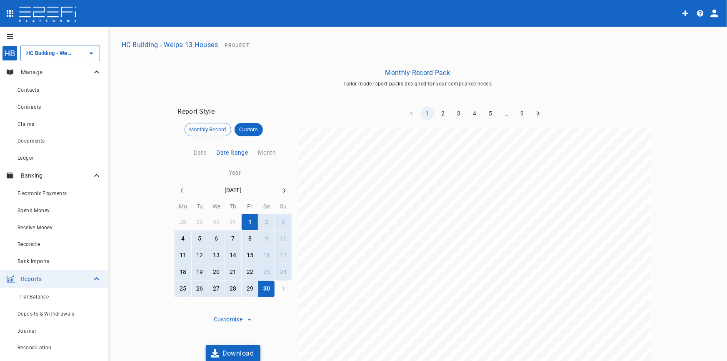
click at [230, 352] on button "Download" at bounding box center [233, 353] width 55 height 16
click at [277, 190] on button "button" at bounding box center [284, 190] width 15 height 15
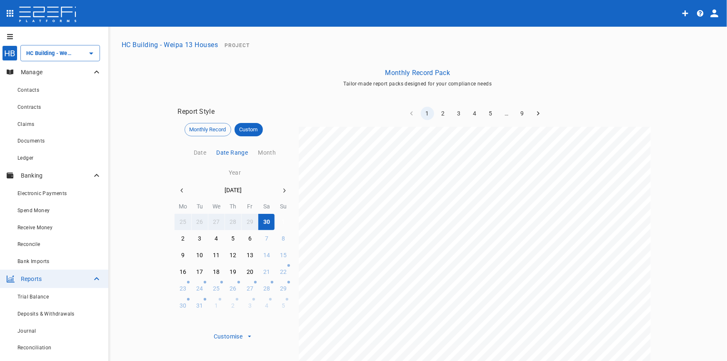
click at [282, 222] on div "1" at bounding box center [283, 222] width 3 height 9
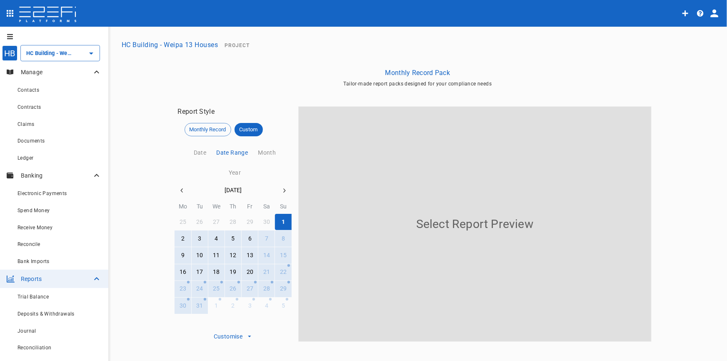
click at [198, 304] on div "31" at bounding box center [199, 305] width 7 height 9
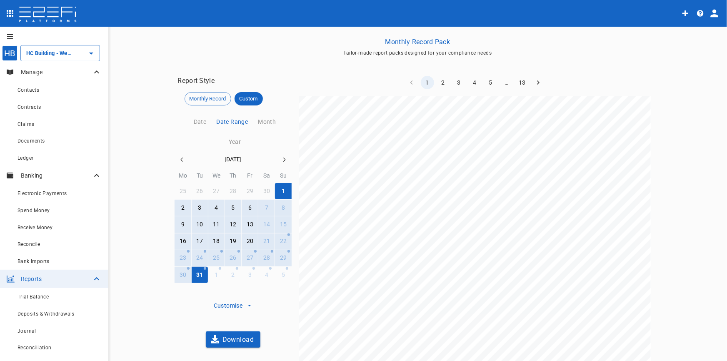
scroll to position [60, 0]
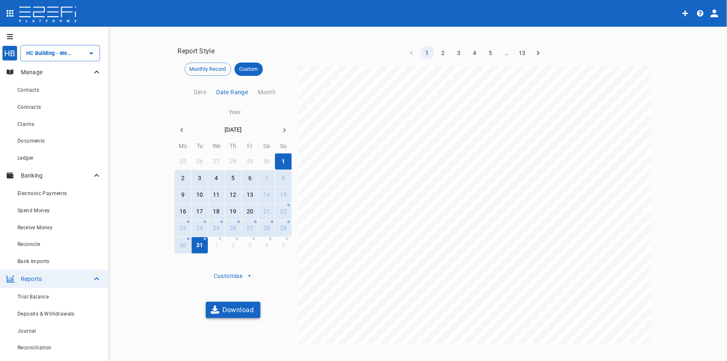
click at [241, 308] on button "Download" at bounding box center [233, 310] width 55 height 16
click at [284, 127] on button "button" at bounding box center [284, 130] width 15 height 15
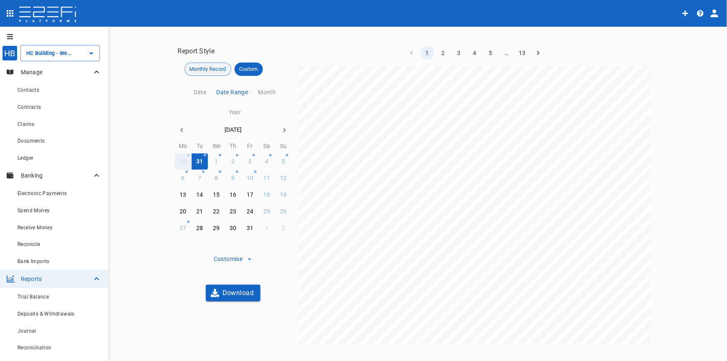
click at [203, 72] on span "Monthly Record" at bounding box center [208, 69] width 46 height 8
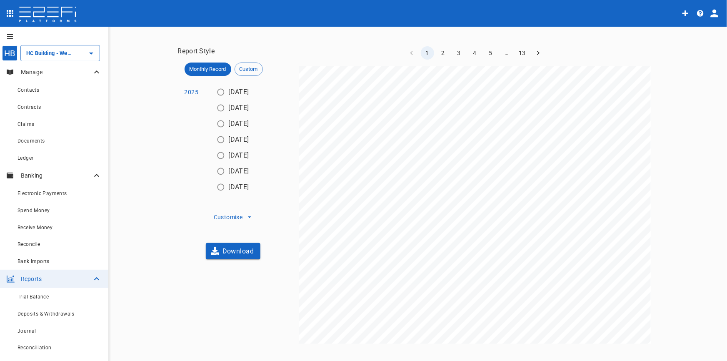
drag, startPoint x: 215, startPoint y: 90, endPoint x: 219, endPoint y: 93, distance: 4.8
click at [216, 90] on input "[DATE]" at bounding box center [221, 92] width 16 height 16
radio input "true"
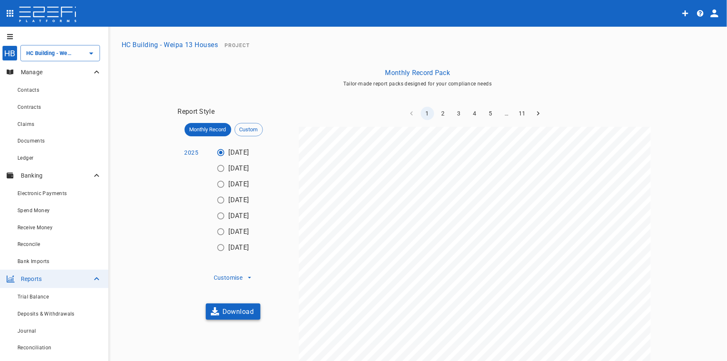
click at [234, 316] on button "Download" at bounding box center [233, 311] width 55 height 16
click at [218, 169] on input "[DATE]" at bounding box center [221, 168] width 16 height 16
radio input "true"
click at [243, 316] on button "Download" at bounding box center [233, 311] width 55 height 16
click at [217, 187] on input "[DATE]" at bounding box center [221, 184] width 16 height 16
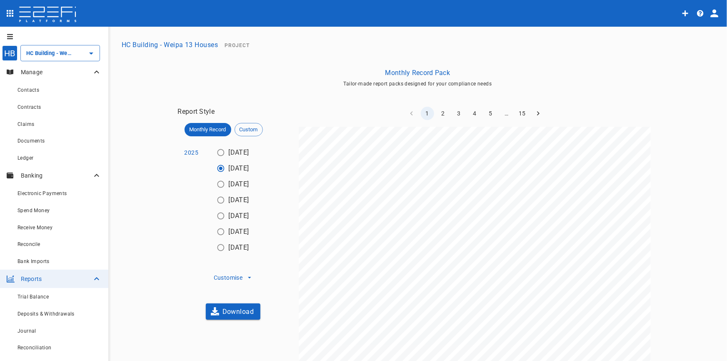
radio input "true"
click at [238, 314] on button "Download" at bounding box center [233, 311] width 55 height 16
drag, startPoint x: 218, startPoint y: 201, endPoint x: 206, endPoint y: 201, distance: 11.3
click at [218, 204] on input "[DATE]" at bounding box center [221, 200] width 16 height 16
radio input "true"
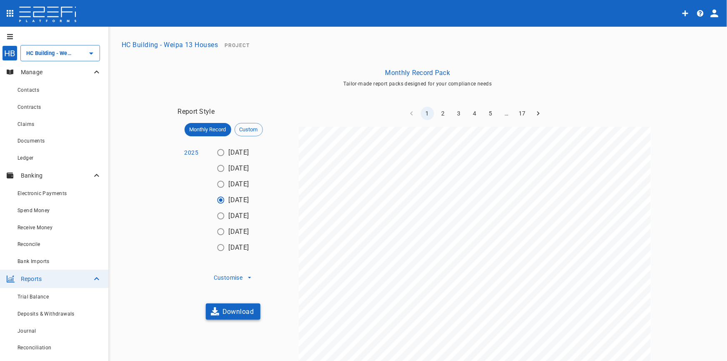
click at [233, 319] on button "Download" at bounding box center [233, 311] width 55 height 16
click at [42, 246] on div "Reconcile" at bounding box center [60, 244] width 84 height 10
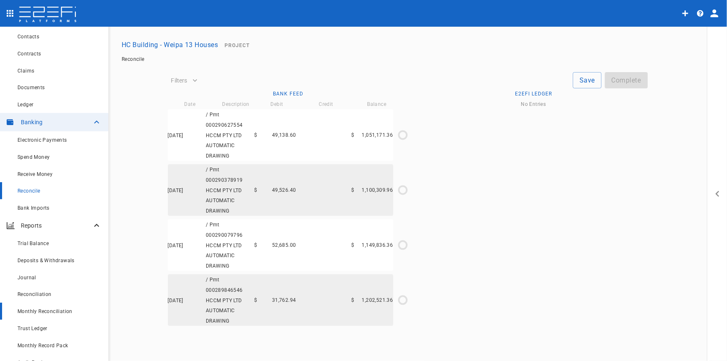
scroll to position [103, 0]
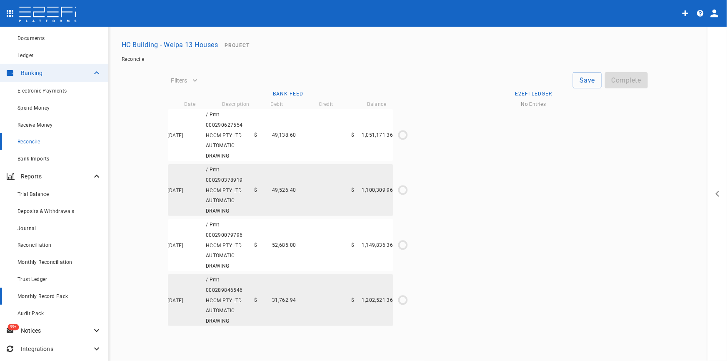
click at [52, 295] on span "Monthly Record Pack" at bounding box center [43, 296] width 51 height 6
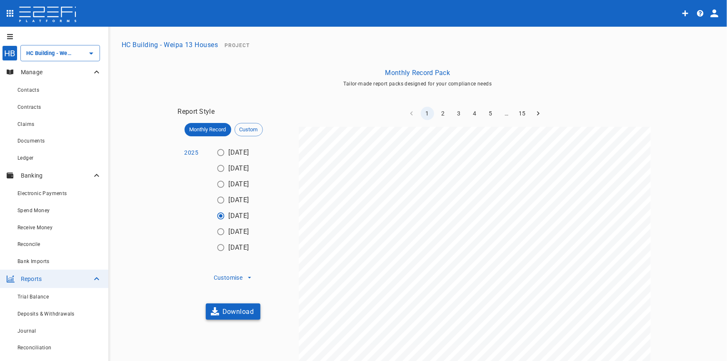
click at [243, 319] on button "Download" at bounding box center [233, 311] width 55 height 16
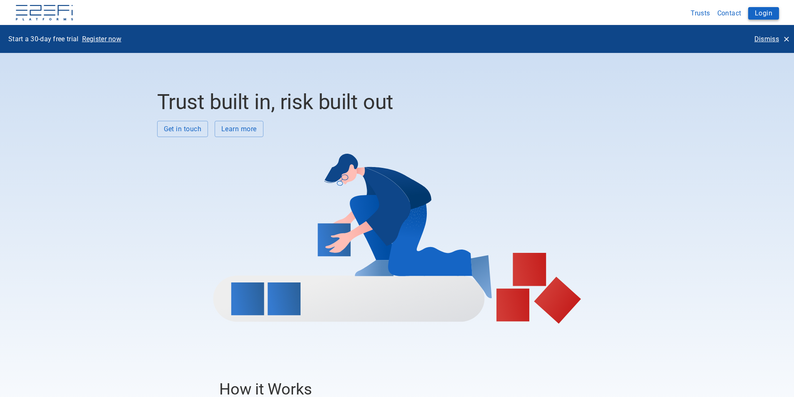
click at [758, 11] on button "Login" at bounding box center [763, 13] width 31 height 13
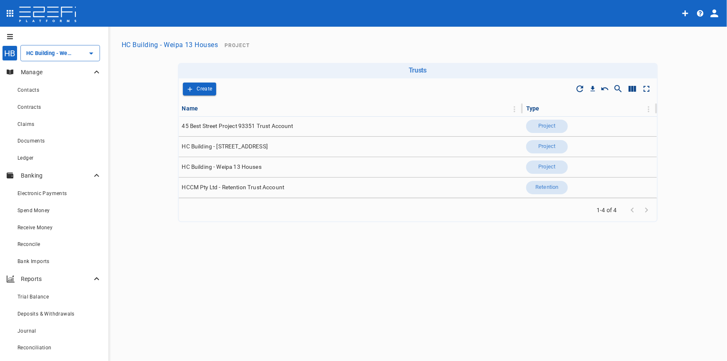
click at [9, 31] on button "open drawer" at bounding box center [8, 36] width 17 height 13
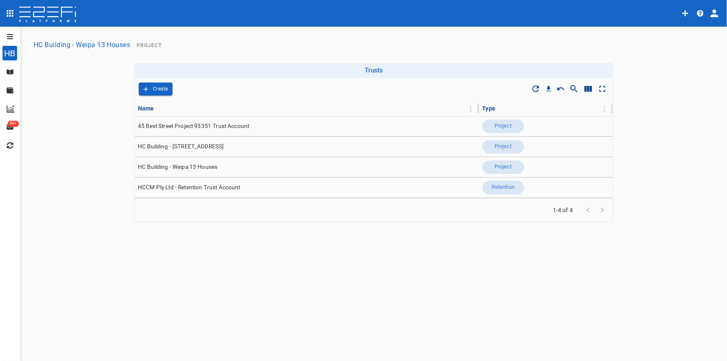
click at [9, 35] on icon "open drawer" at bounding box center [10, 36] width 6 height 5
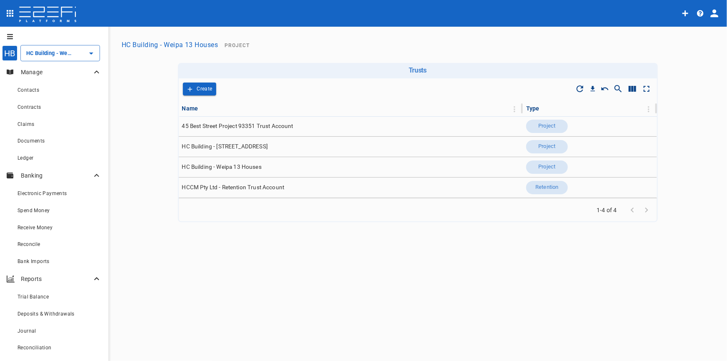
click at [714, 16] on icon "profile" at bounding box center [715, 14] width 8 height 8
click at [700, 13] on div at bounding box center [363, 180] width 727 height 361
click at [685, 13] on icon "Quick create" at bounding box center [686, 13] width 6 height 6
click at [541, 29] on div at bounding box center [363, 180] width 727 height 361
click at [33, 8] on img at bounding box center [47, 15] width 59 height 17
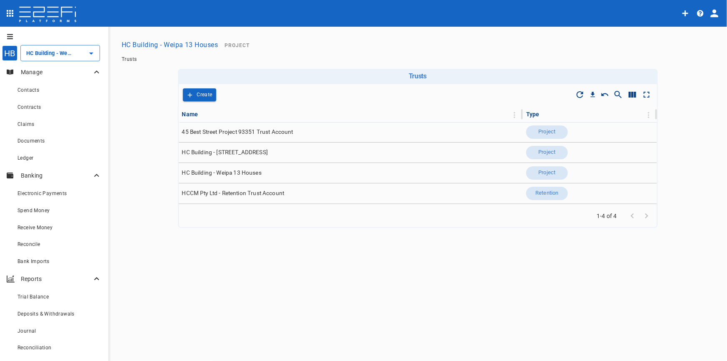
click at [12, 14] on icon "open drawer" at bounding box center [10, 13] width 10 height 10
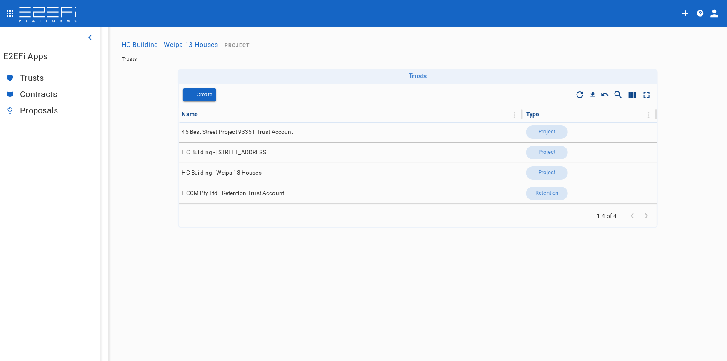
click at [12, 14] on icon "open drawer" at bounding box center [10, 13] width 10 height 10
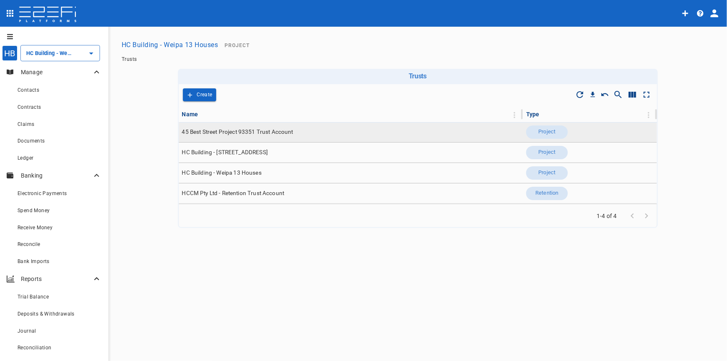
click at [217, 131] on span "45 Best Street Project 93351 Trust Account" at bounding box center [237, 132] width 111 height 8
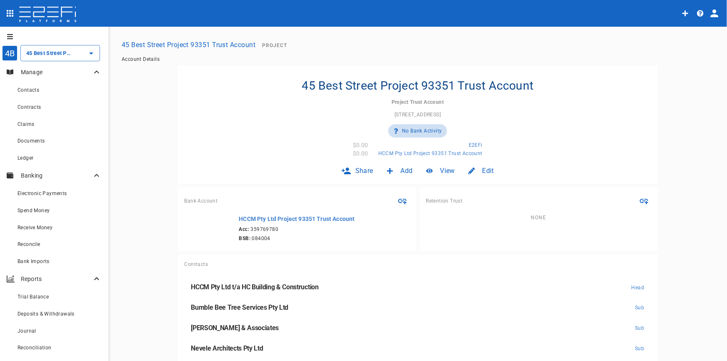
click at [9, 35] on icon "open drawer" at bounding box center [10, 36] width 7 height 7
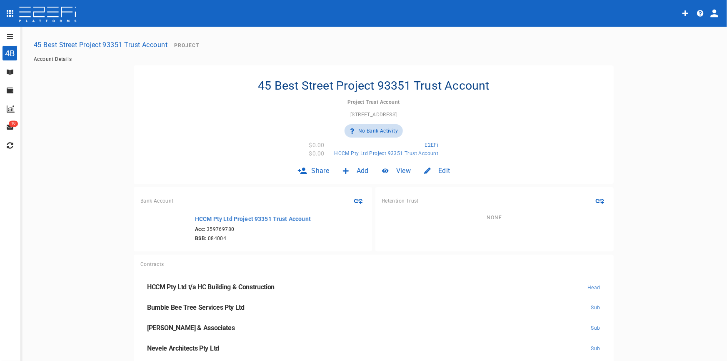
click at [9, 35] on icon "open drawer" at bounding box center [10, 36] width 7 height 7
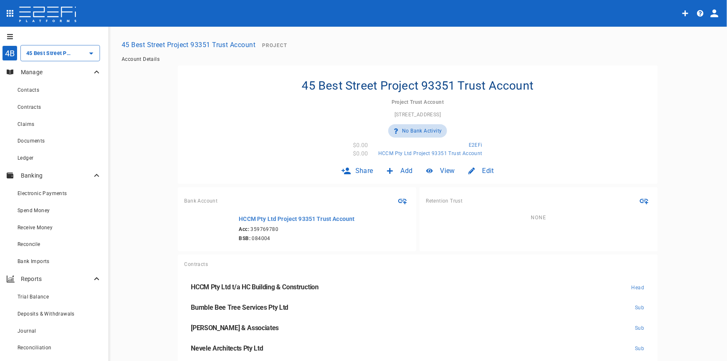
click at [12, 50] on div "4B" at bounding box center [9, 52] width 15 height 15
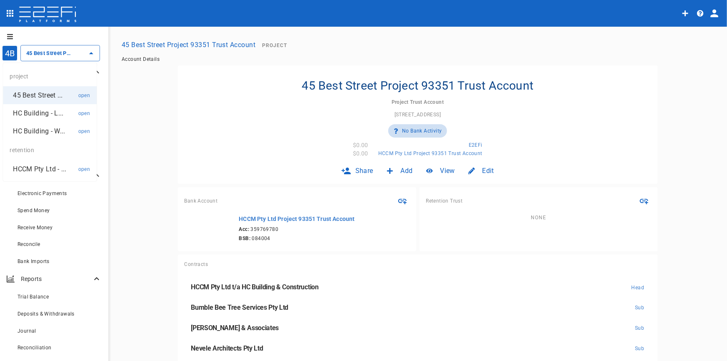
click at [33, 108] on p "HC Building - L..." at bounding box center [38, 113] width 50 height 10
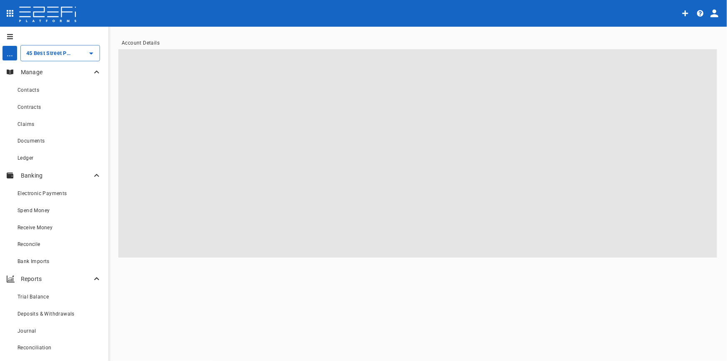
type input "HC Building - [STREET_ADDRESS]"
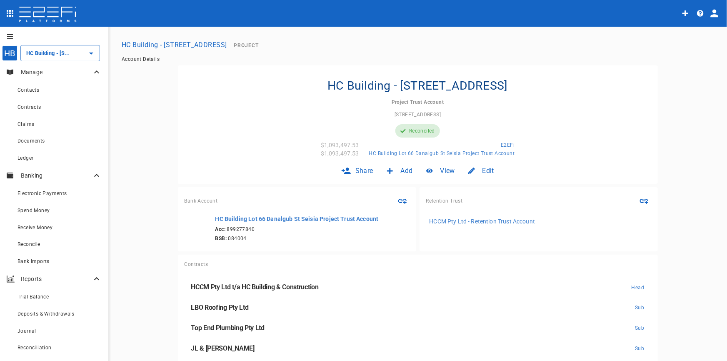
click at [155, 44] on button "HC Building - [STREET_ADDRESS]" at bounding box center [174, 45] width 112 height 16
click at [41, 17] on img at bounding box center [47, 15] width 59 height 17
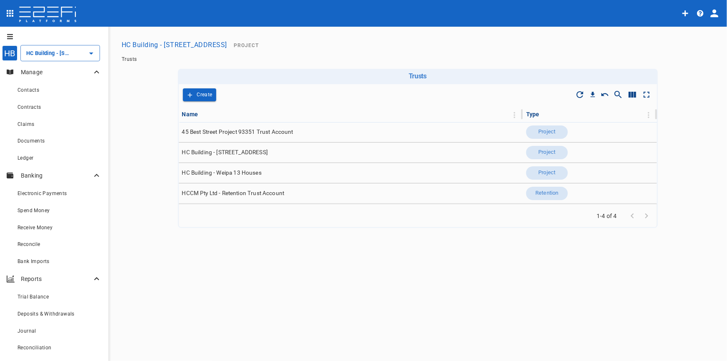
click at [259, 304] on div "HB HC Building - Lot 66 Danalgub St ​ Manage Contacts Contracts Claims Document…" at bounding box center [363, 194] width 727 height 335
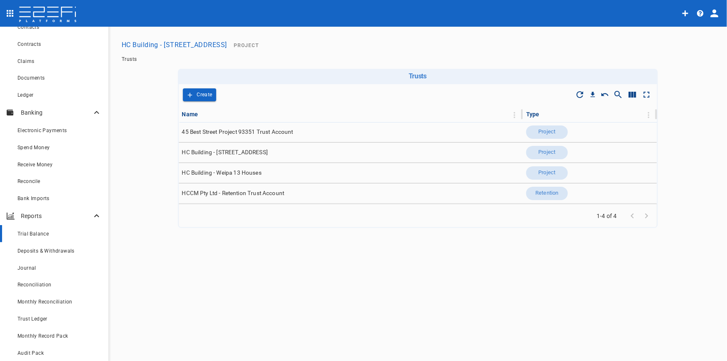
scroll to position [103, 0]
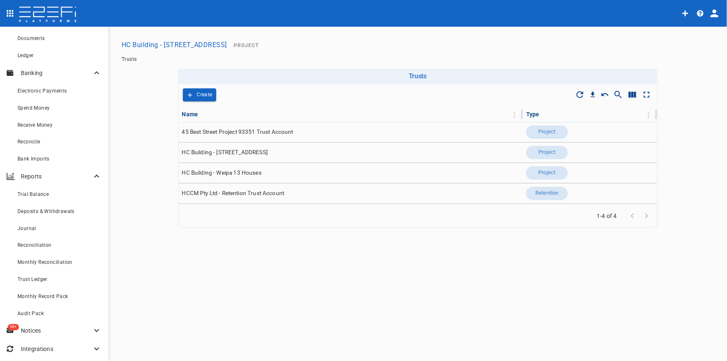
click at [79, 348] on p "Integrations" at bounding box center [56, 349] width 71 height 8
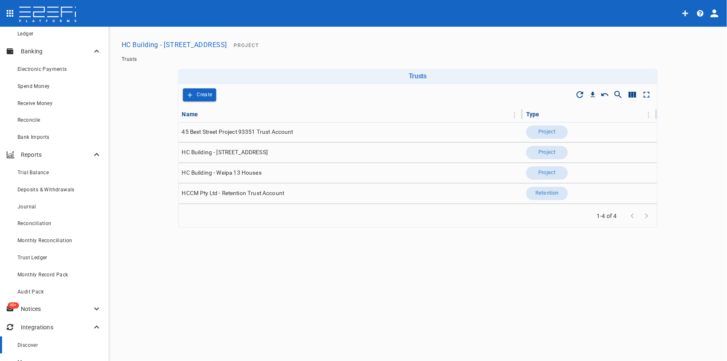
scroll to position [136, 0]
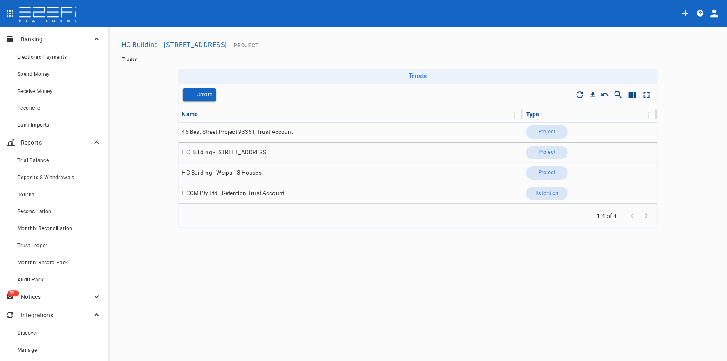
click at [83, 314] on p "Integrations" at bounding box center [56, 315] width 71 height 8
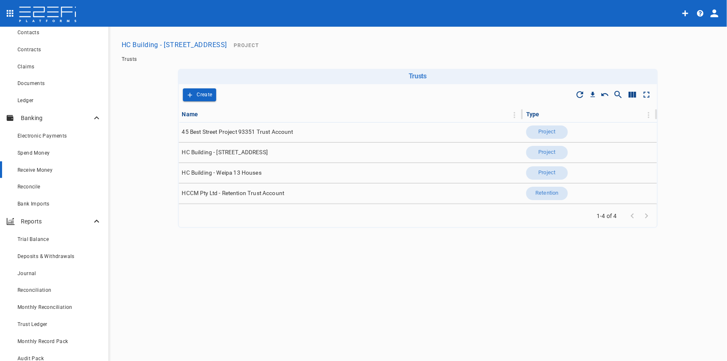
scroll to position [0, 0]
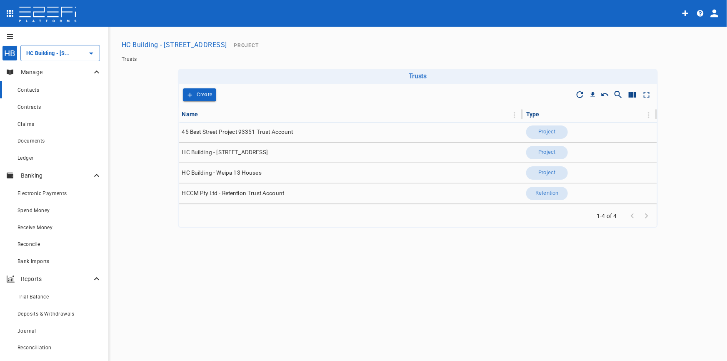
click at [25, 93] on span "Contacts" at bounding box center [29, 90] width 22 height 6
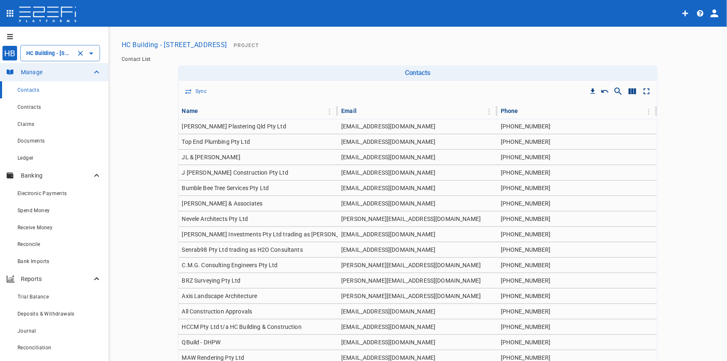
click at [90, 53] on icon "Open" at bounding box center [91, 54] width 4 height 2
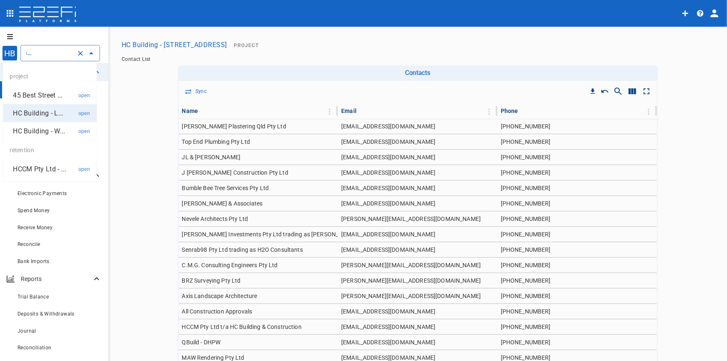
click at [90, 53] on icon "Close" at bounding box center [91, 53] width 4 height 2
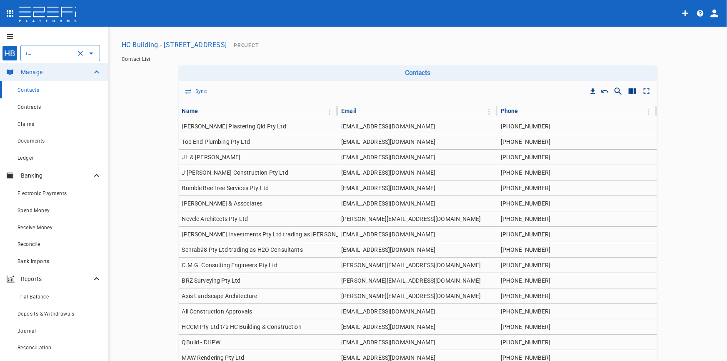
scroll to position [0, 0]
click at [6, 37] on button "open drawer" at bounding box center [8, 36] width 17 height 13
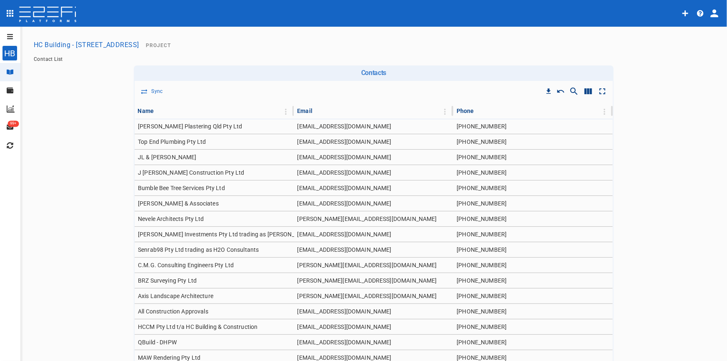
click at [6, 37] on button "open drawer" at bounding box center [8, 36] width 17 height 13
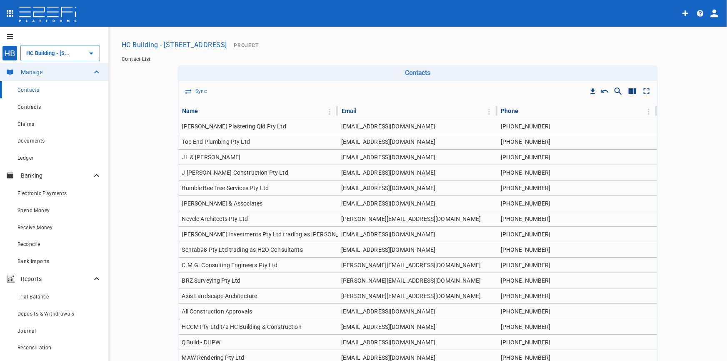
click at [151, 45] on button "HC Building - [STREET_ADDRESS]" at bounding box center [174, 45] width 112 height 16
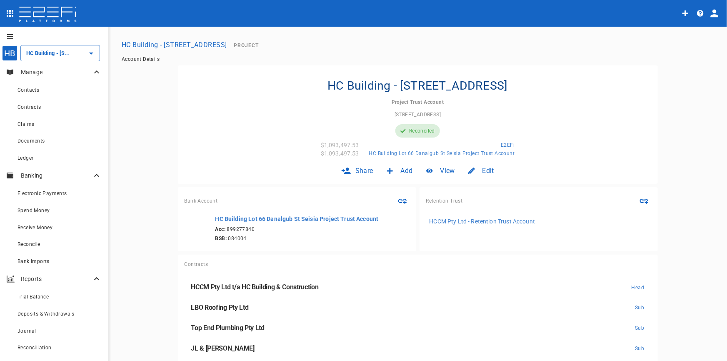
click at [348, 172] on icon at bounding box center [346, 171] width 10 height 10
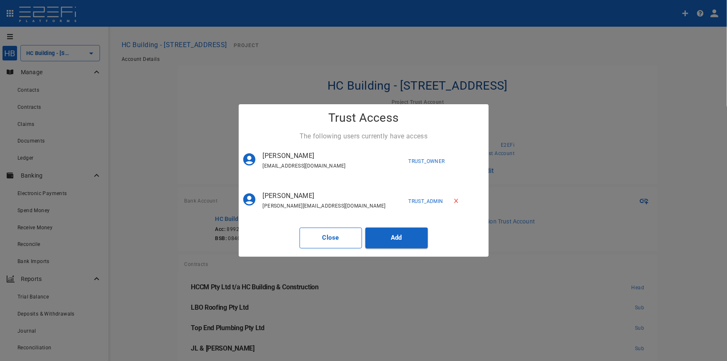
click at [322, 238] on button "Close" at bounding box center [331, 238] width 63 height 21
